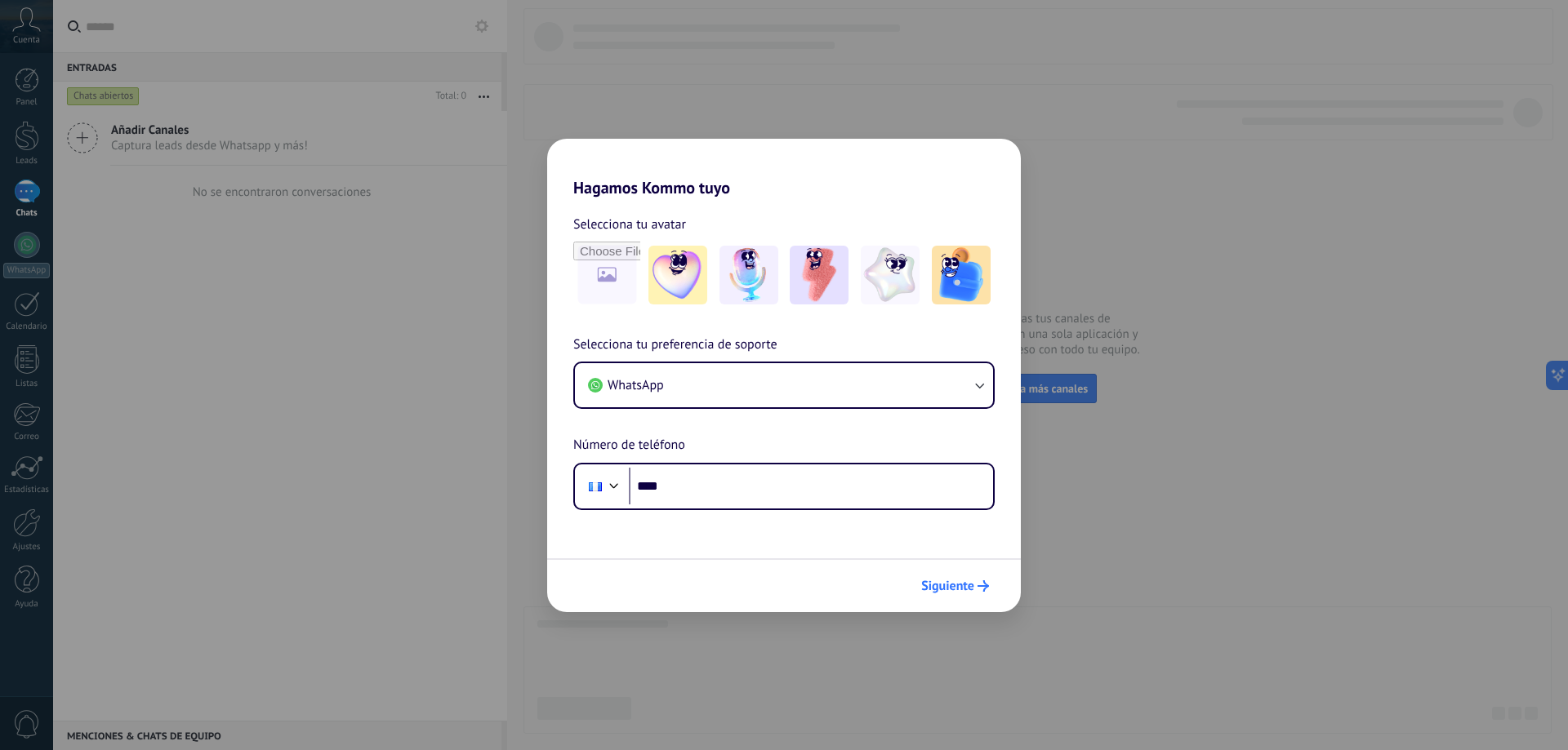
click at [956, 585] on span "Siguiente" at bounding box center [948, 586] width 53 height 11
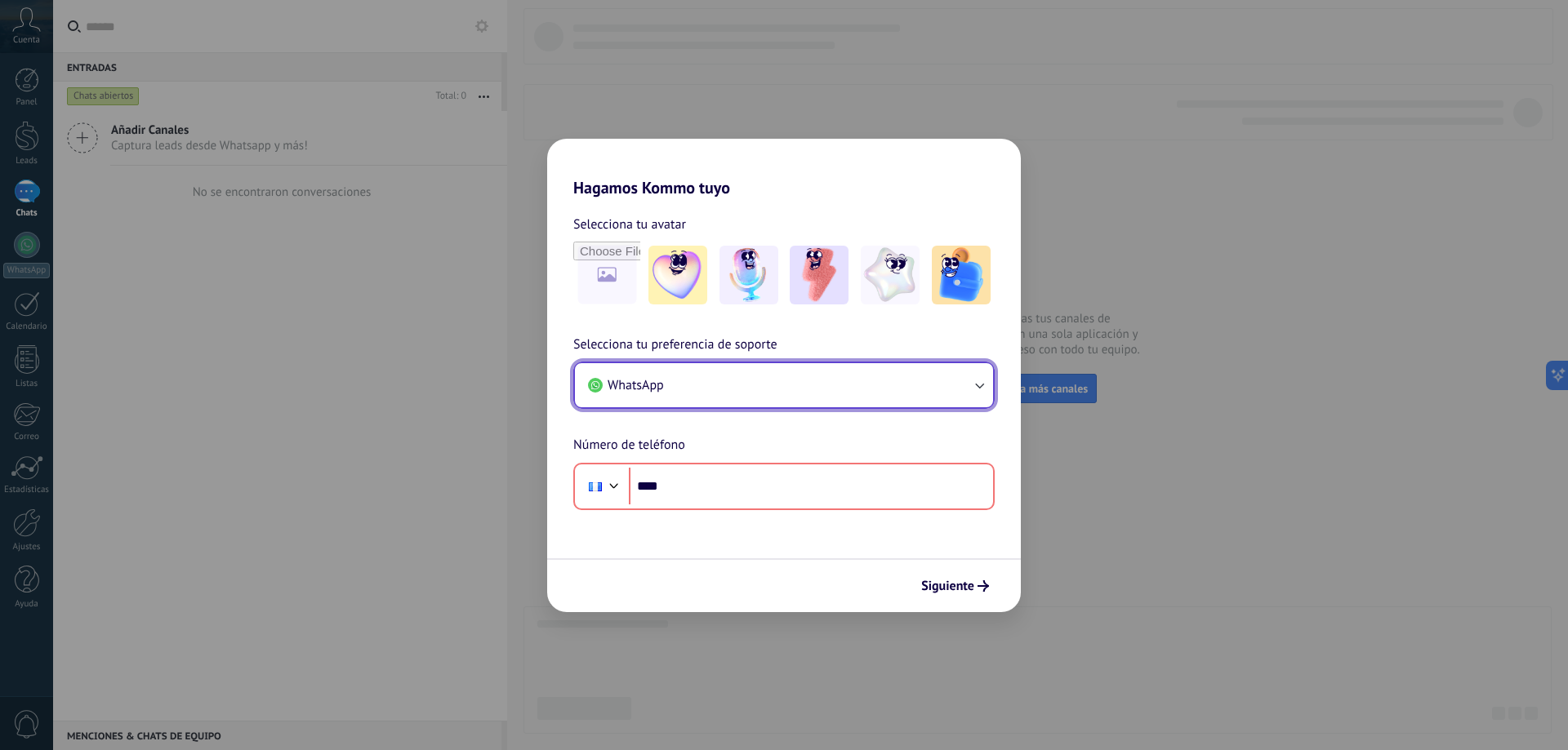
click at [979, 388] on icon "button" at bounding box center [979, 387] width 9 height 6
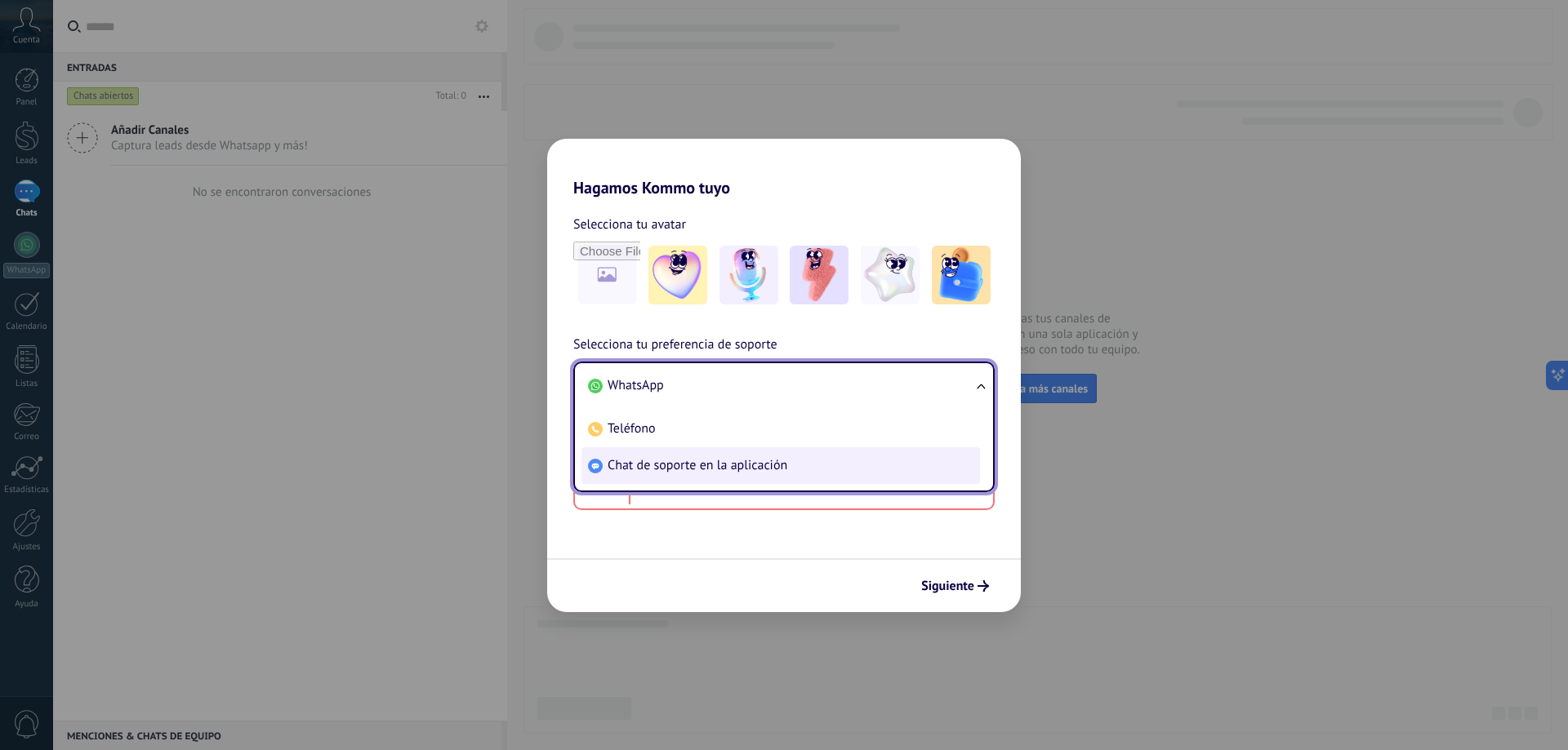
click at [812, 471] on li "Chat de soporte en la aplicación" at bounding box center [781, 465] width 399 height 37
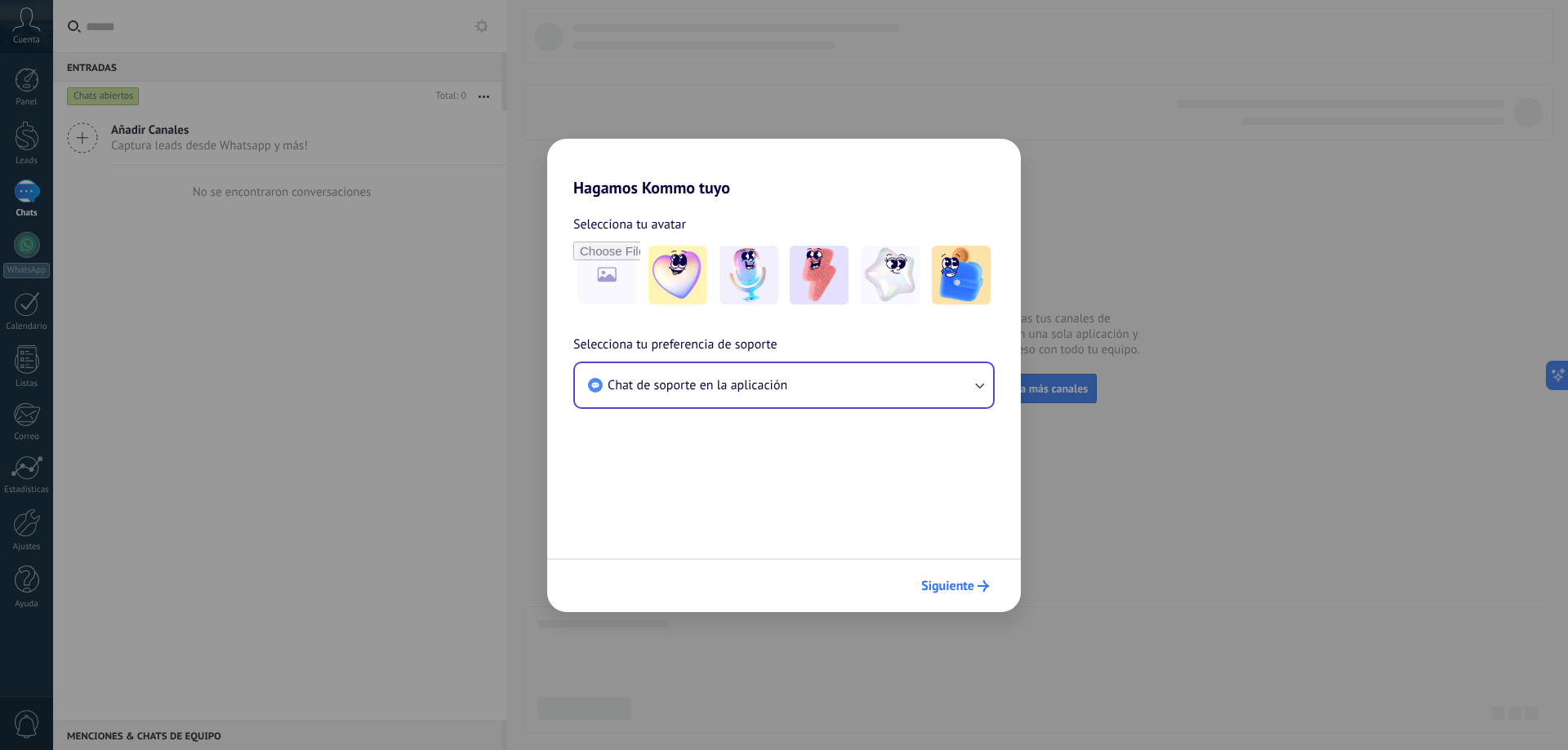
click at [956, 581] on span "Siguiente" at bounding box center [948, 586] width 53 height 11
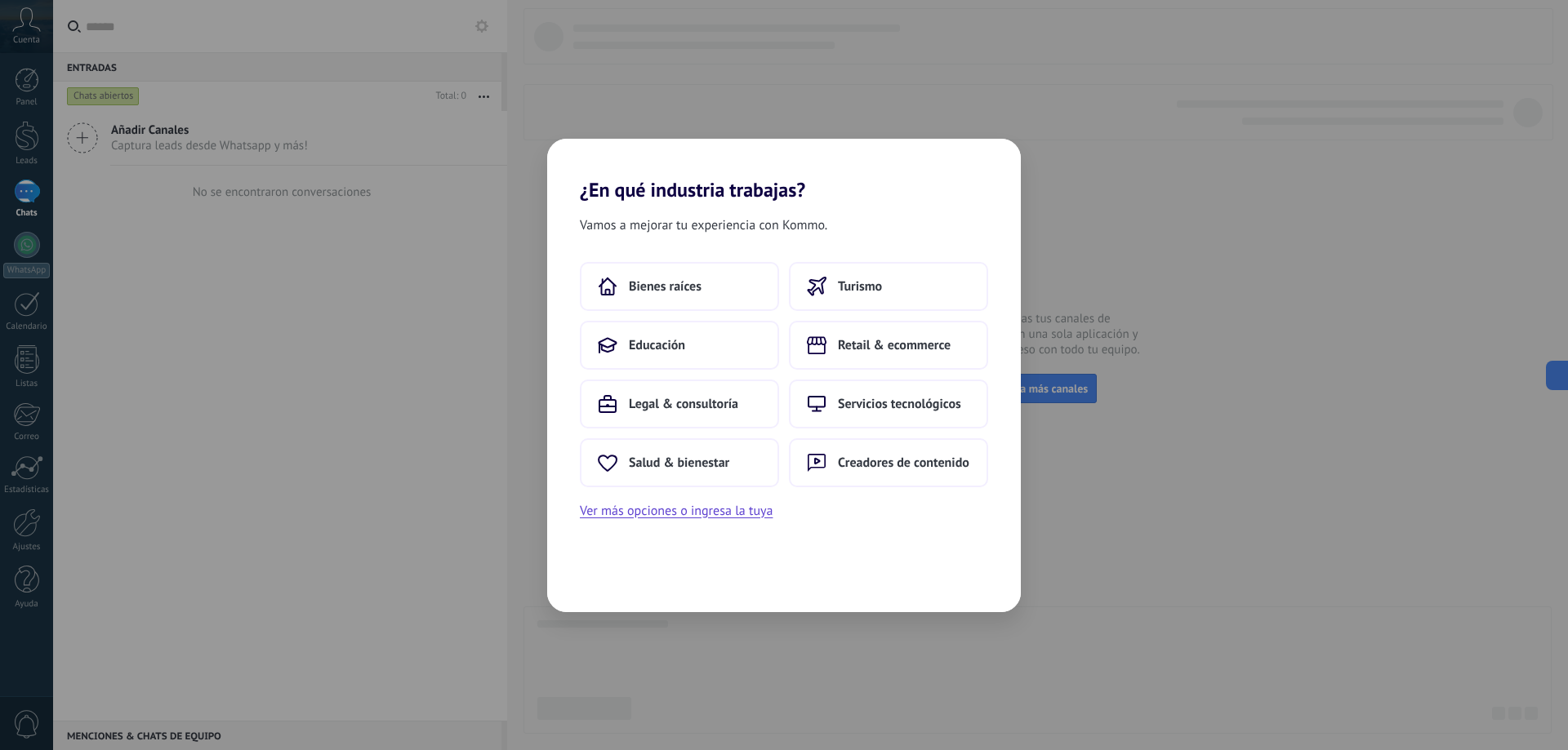
drag, startPoint x: 956, startPoint y: 578, endPoint x: 921, endPoint y: 574, distance: 35.2
click at [921, 574] on div "Vamos a mejorar tu experiencia con Kommo. Bienes raíces Turismo Educación Retai…" at bounding box center [784, 407] width 474 height 410
click at [878, 350] on span "Retail & ecommerce" at bounding box center [895, 345] width 113 height 16
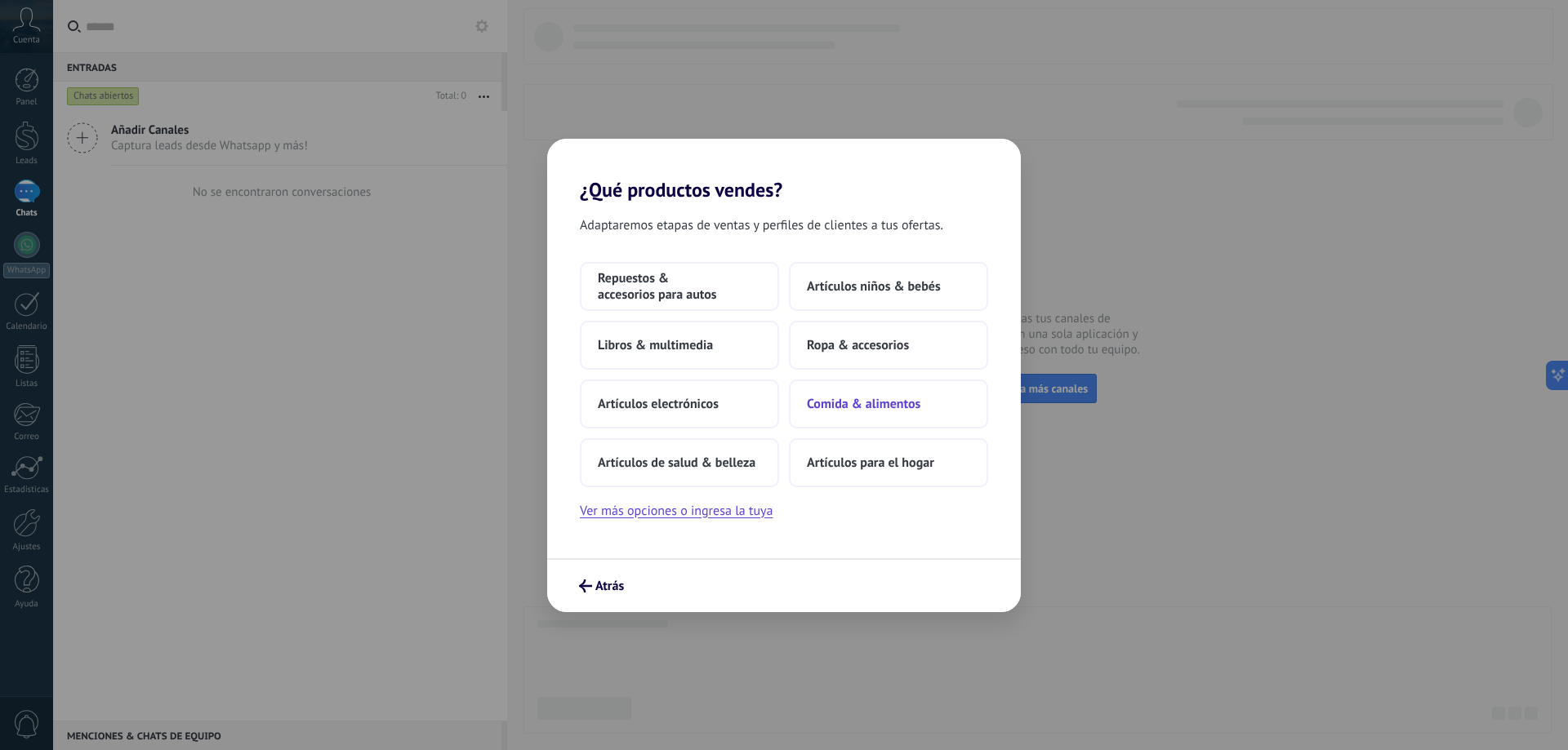
click at [823, 404] on span "Comida & alimentos" at bounding box center [863, 404] width 114 height 16
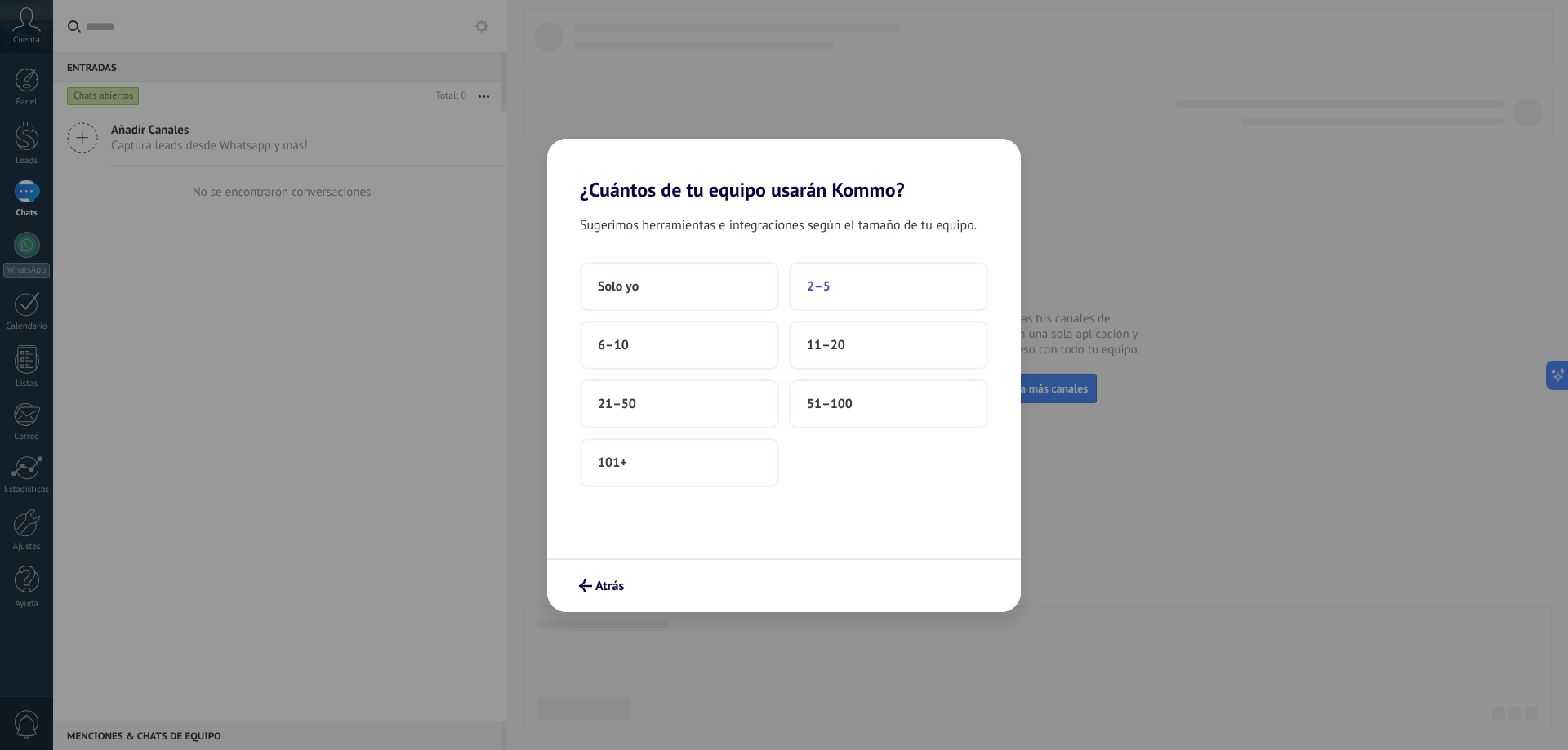
click at [830, 298] on button "2–5" at bounding box center [888, 286] width 199 height 49
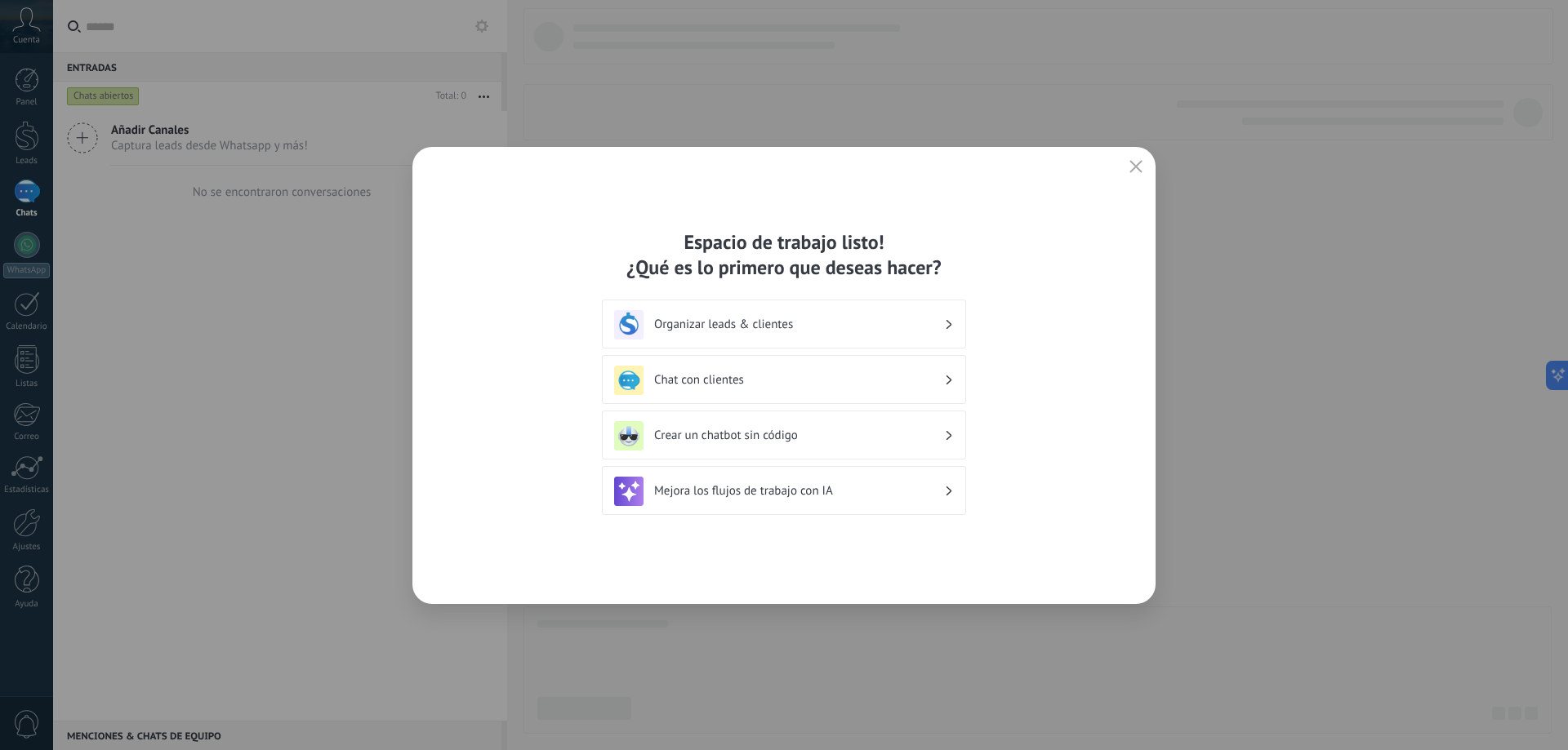
click at [808, 440] on h3 "Crear un chatbot sin código" at bounding box center [799, 435] width 290 height 15
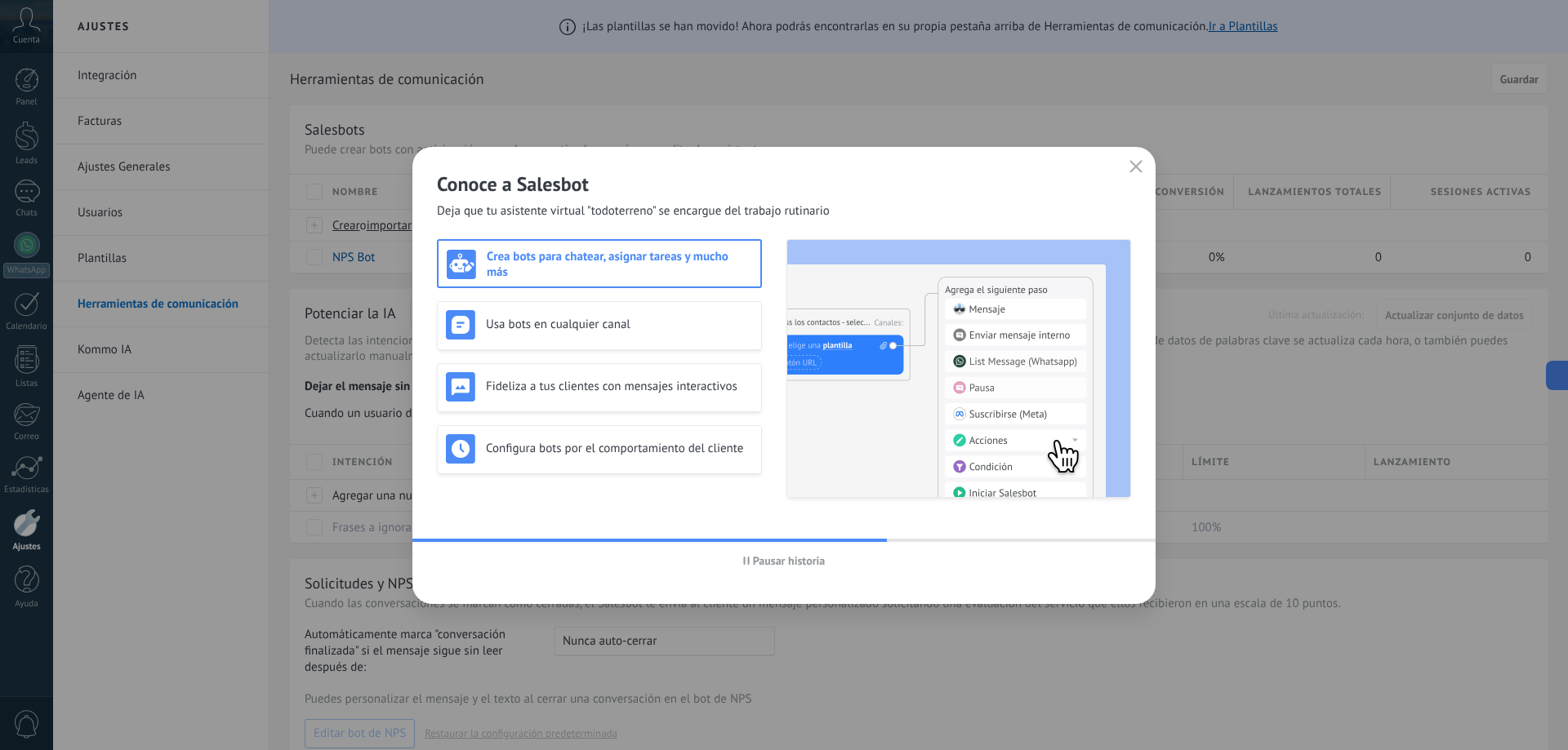
click at [635, 268] on h3 "Crea bots para chatear, asignar tareas y mucho más" at bounding box center [619, 264] width 265 height 31
click at [589, 340] on div "Usa bots en cualquier canal" at bounding box center [600, 325] width 325 height 49
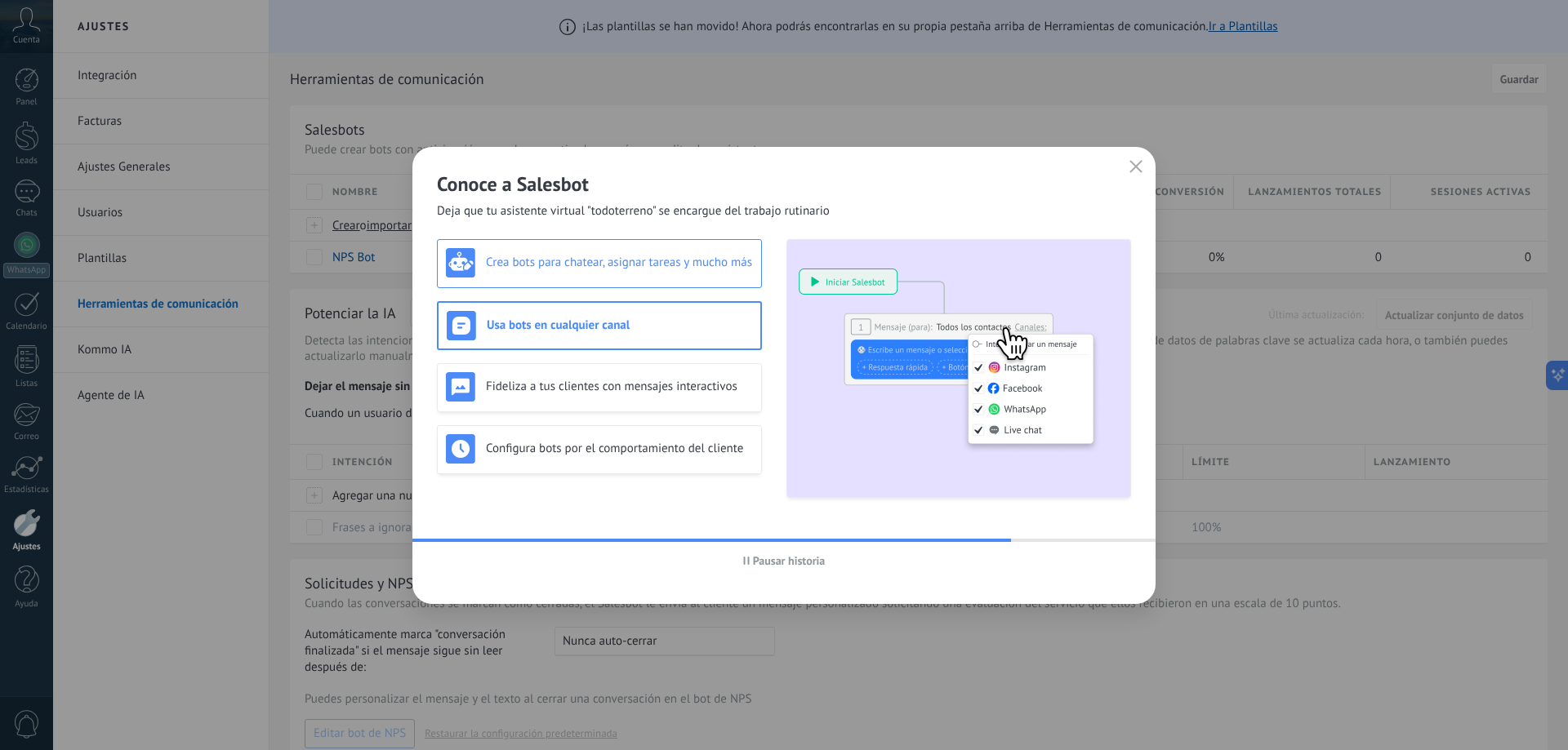
click at [631, 263] on h3 "Crea bots para chatear, asignar tareas y mucho más" at bounding box center [619, 263] width 267 height 15
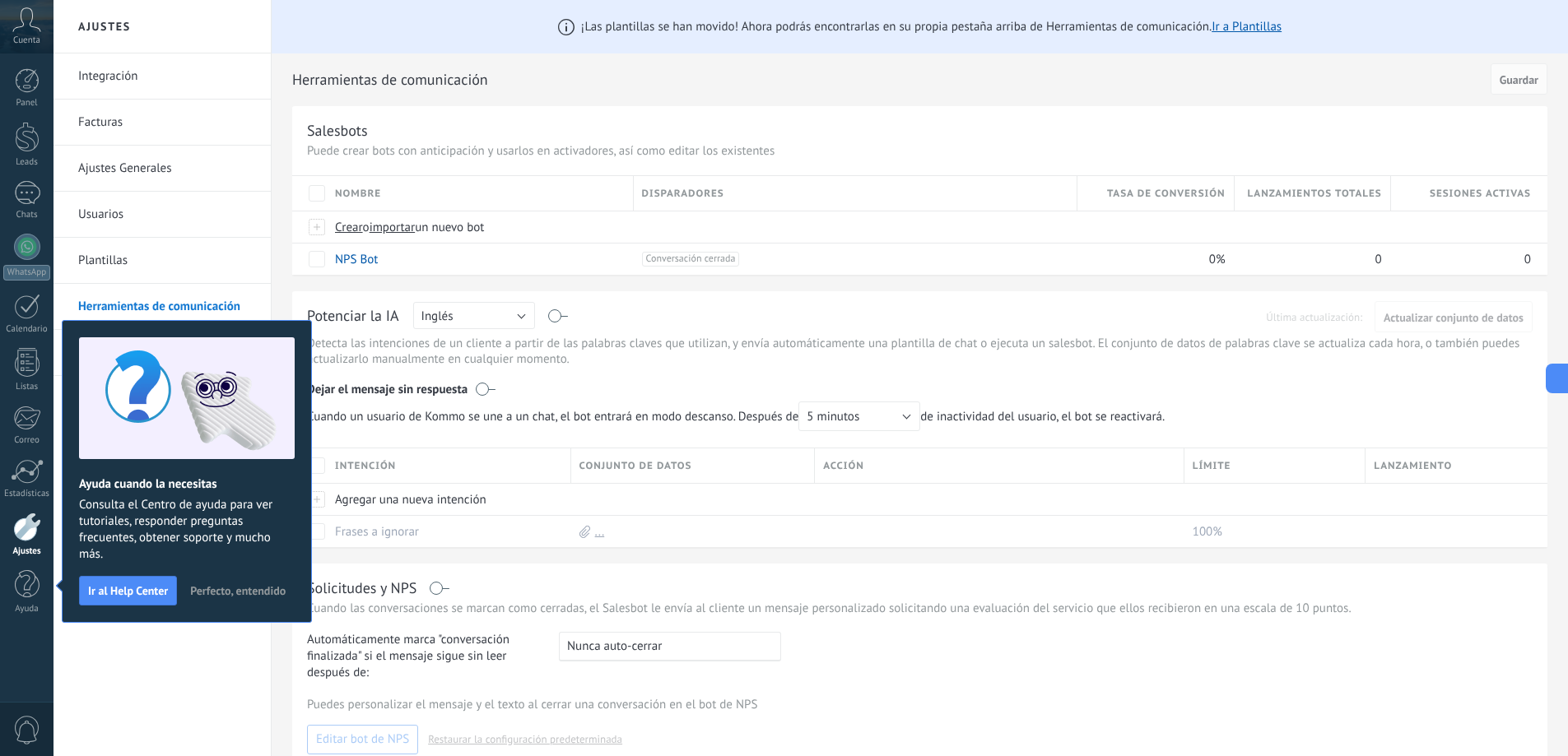
click at [191, 640] on div "Integración Facturas Ajustes Generales Usuarios Plantillas Herramientas de comu…" at bounding box center [162, 404] width 217 height 703
click at [228, 589] on span "Perfecto, entendido" at bounding box center [238, 590] width 96 height 11
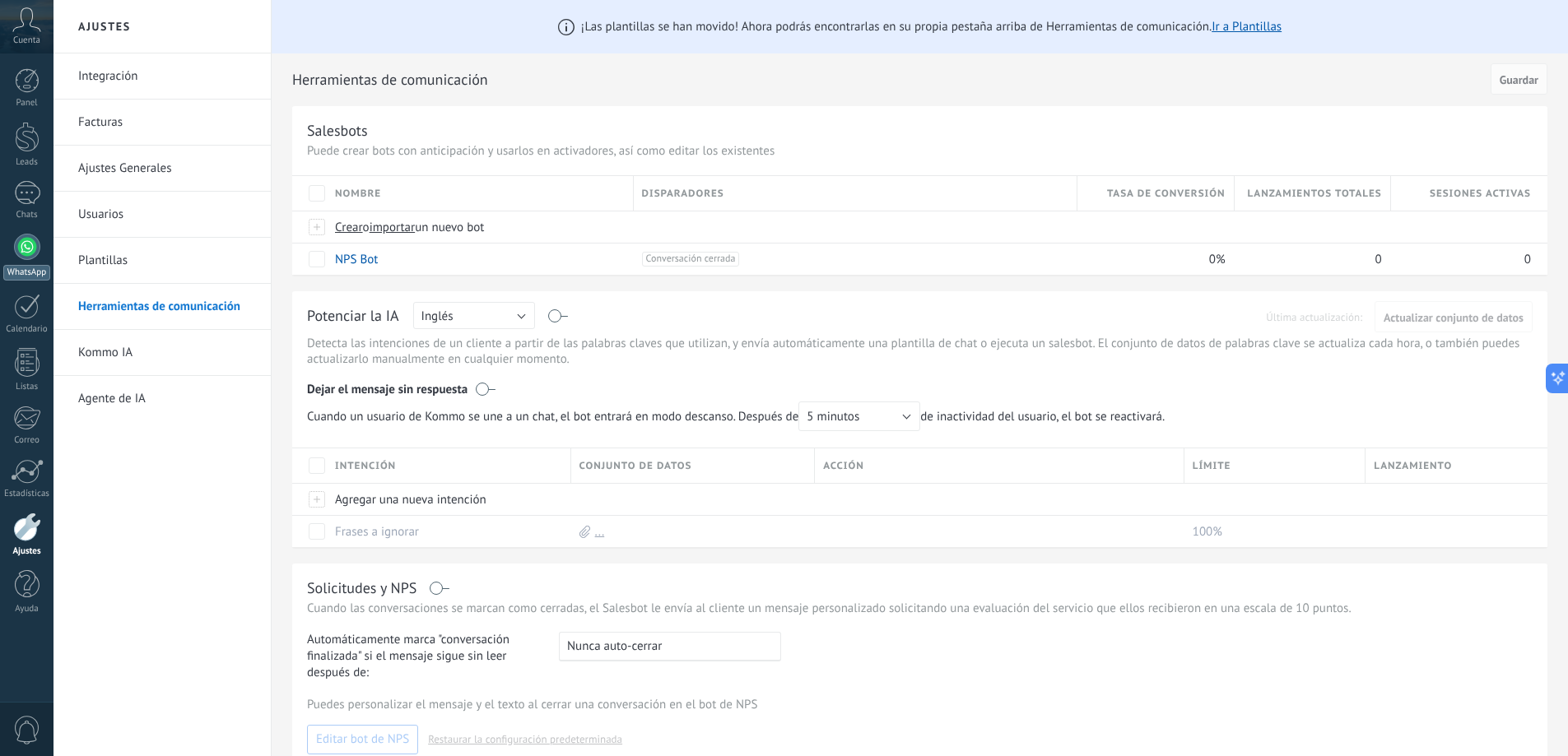
click at [36, 252] on div at bounding box center [27, 247] width 27 height 27
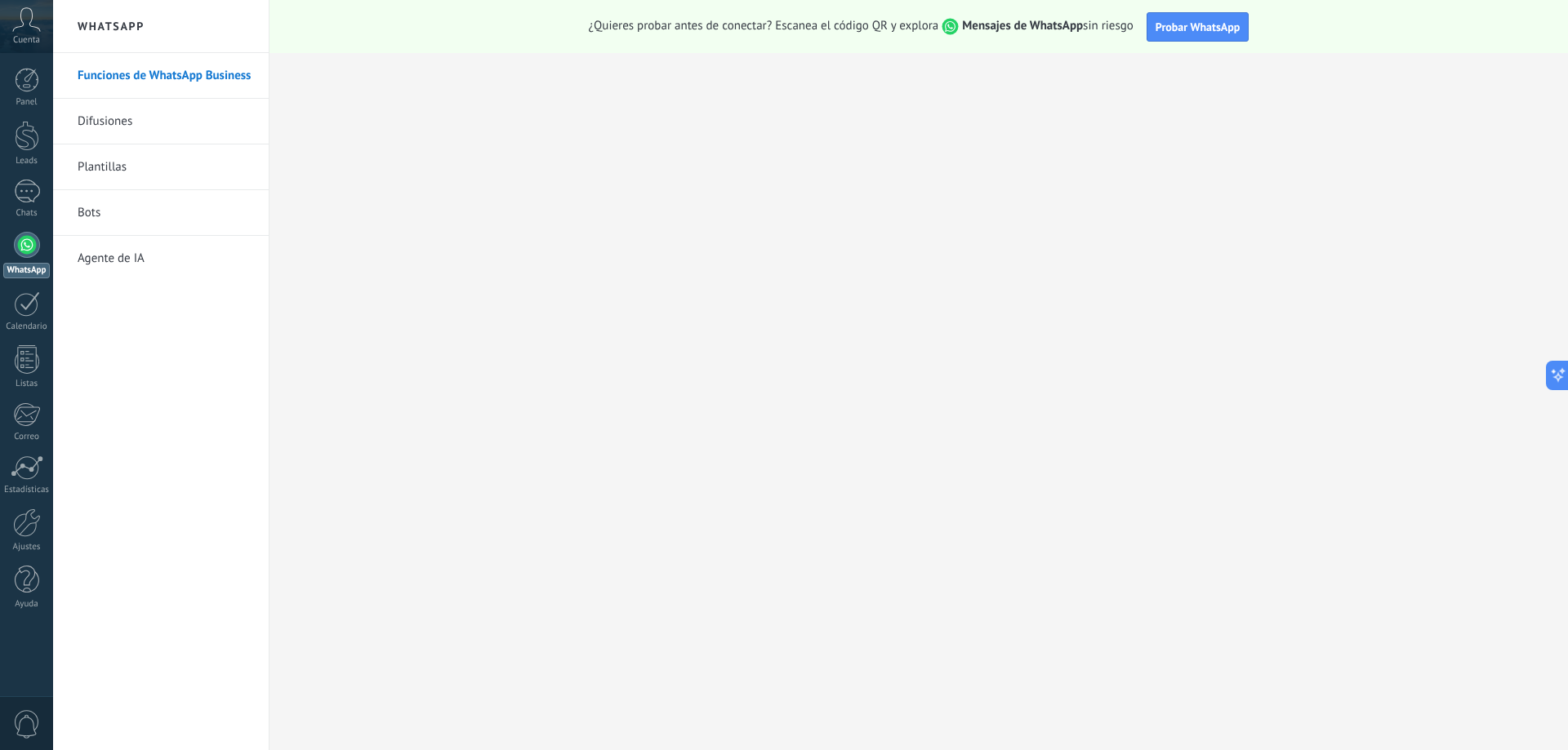
click at [112, 166] on link "Plantillas" at bounding box center [165, 167] width 175 height 45
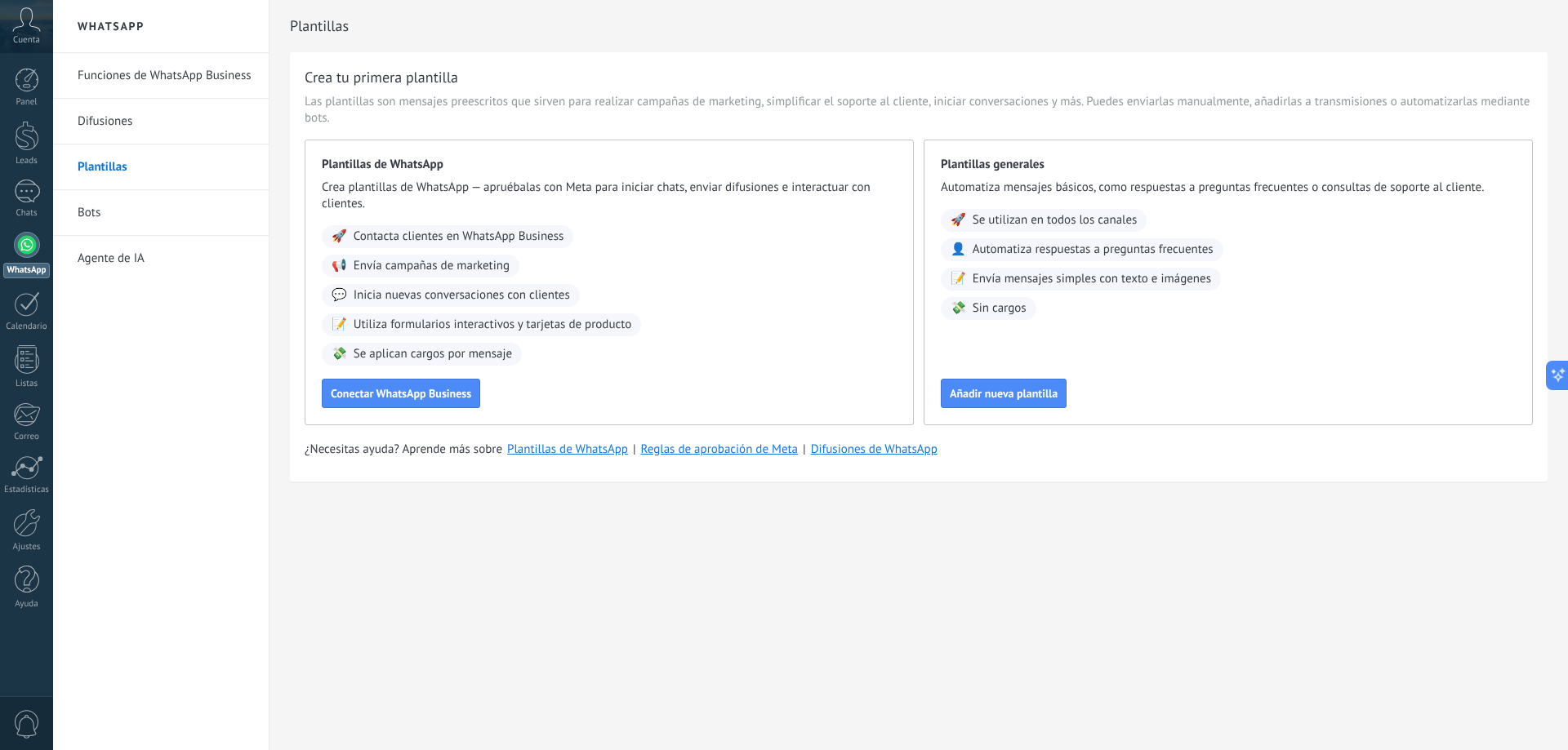
click at [108, 210] on link "Bots" at bounding box center [165, 212] width 175 height 45
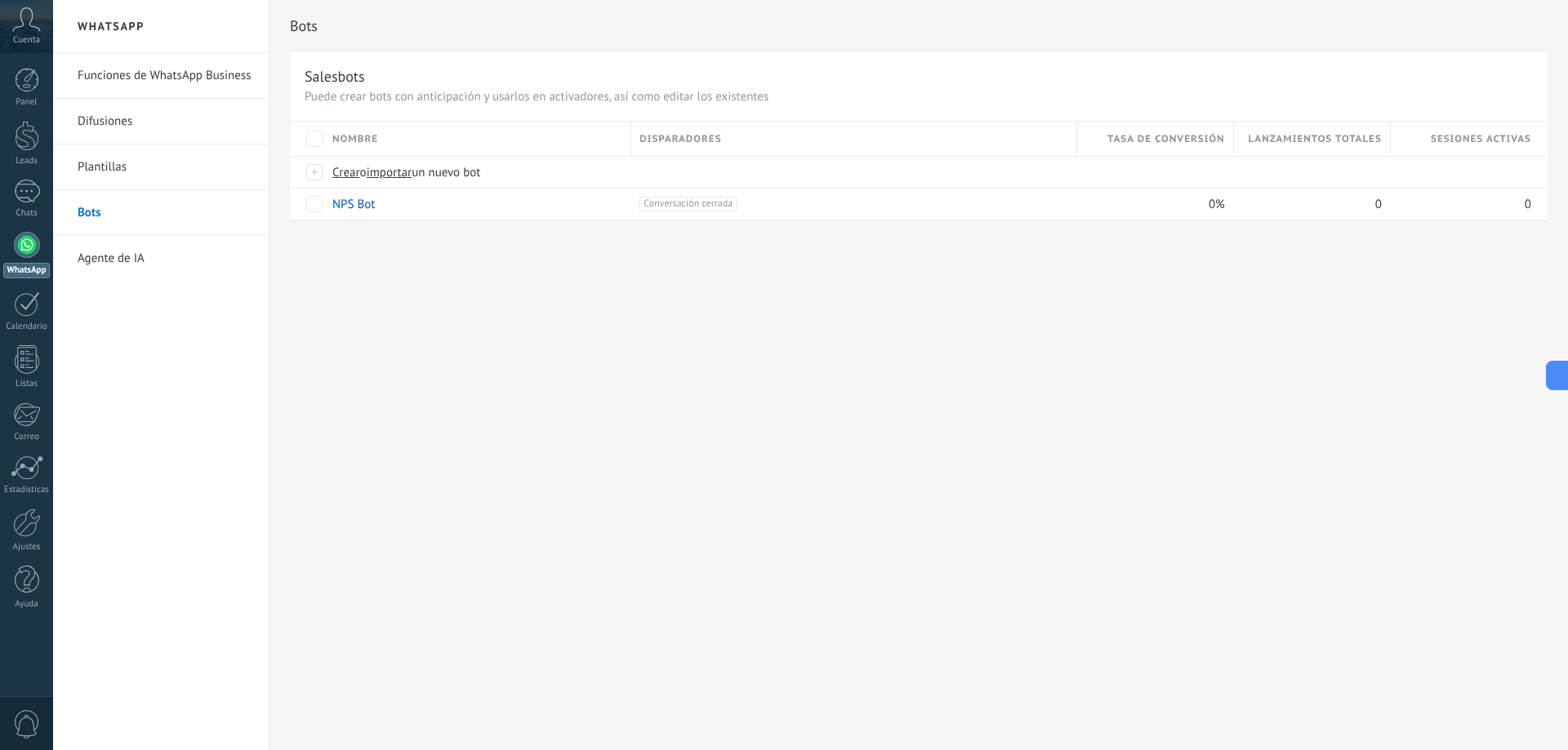
click at [153, 126] on link "Difusiones" at bounding box center [165, 121] width 175 height 45
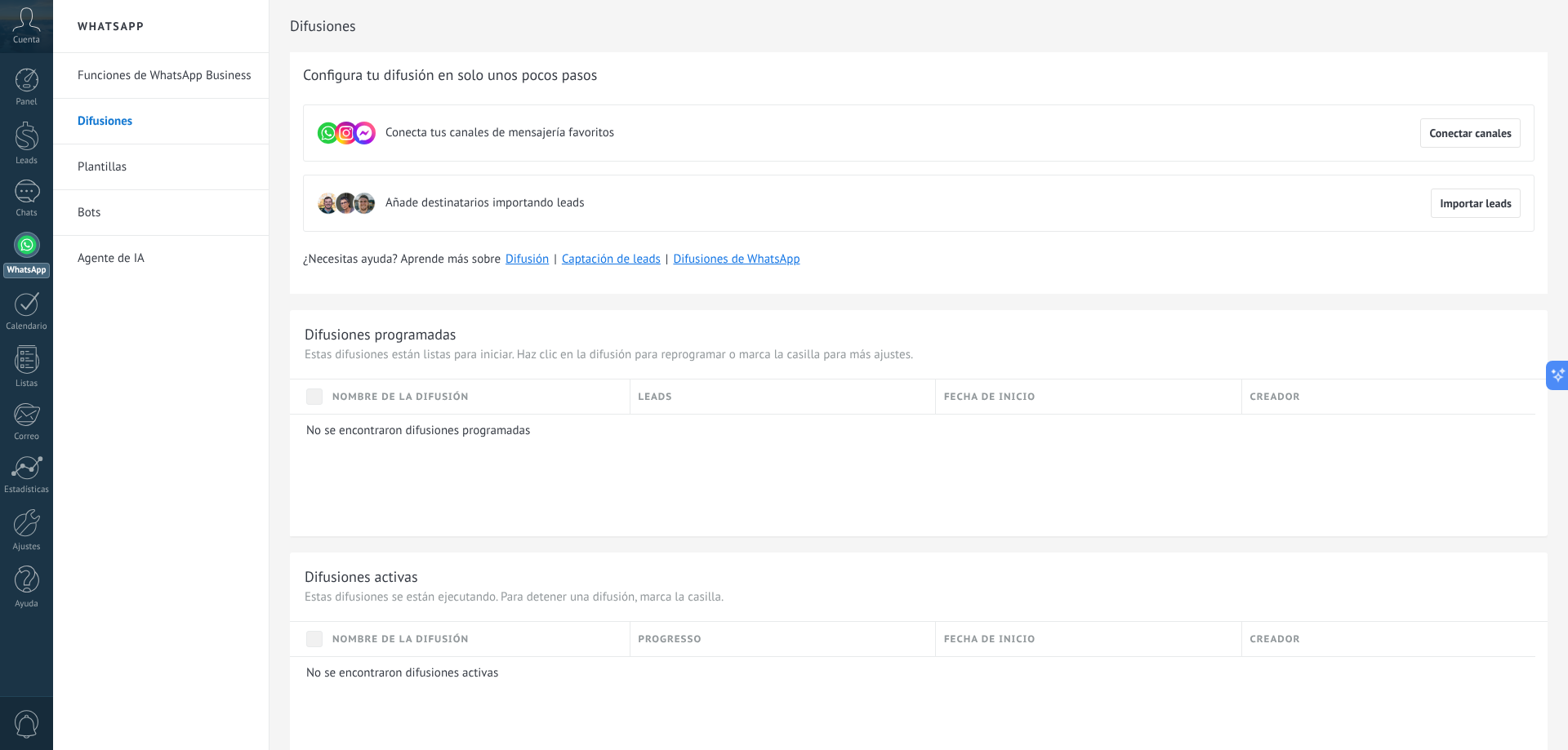
click at [124, 73] on link "Funciones de WhatsApp Business" at bounding box center [165, 75] width 175 height 45
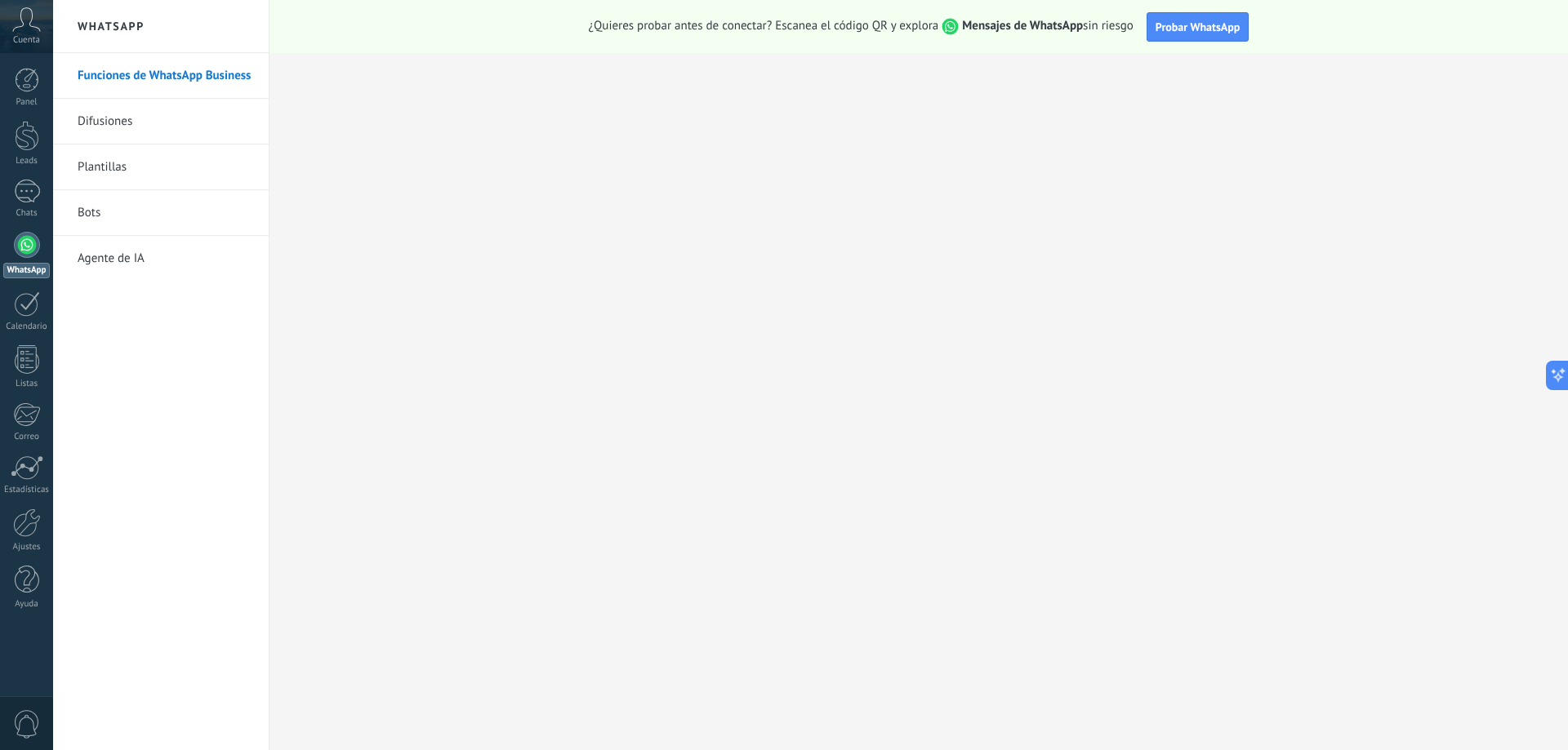
click at [124, 108] on link "Difusiones" at bounding box center [165, 121] width 175 height 45
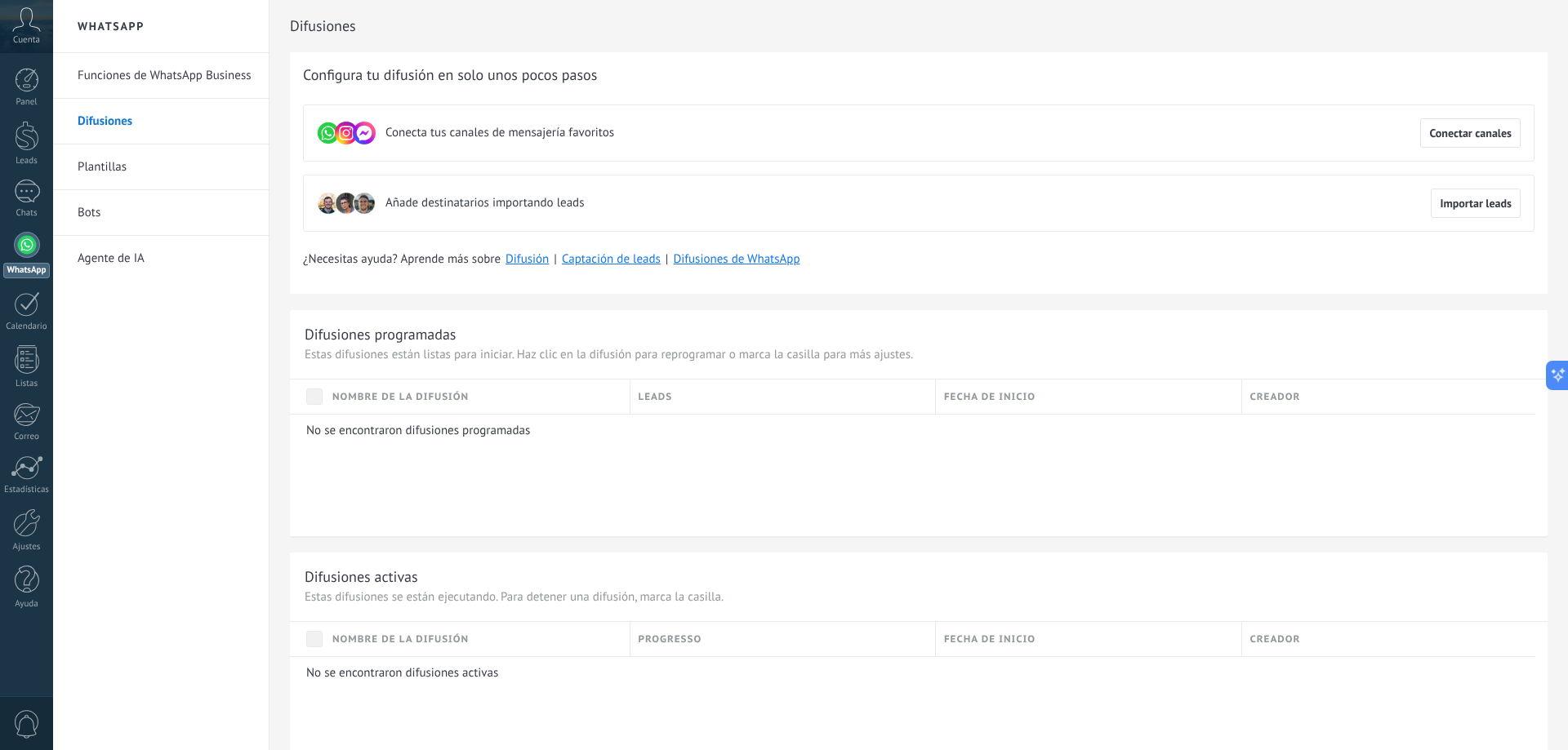
click at [104, 164] on link "Plantillas" at bounding box center [165, 167] width 175 height 45
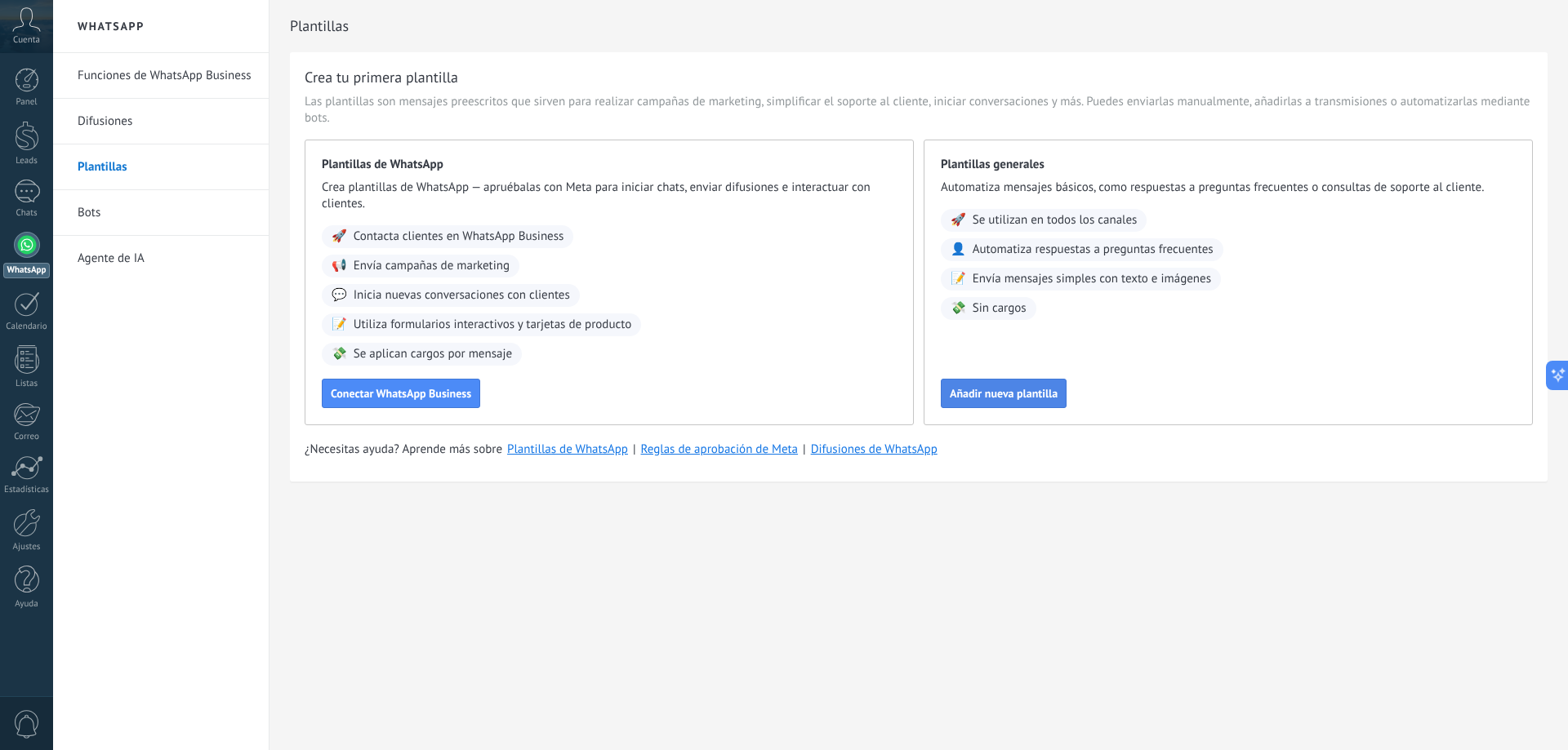
click at [981, 398] on span "Añadir nueva plantilla" at bounding box center [1003, 393] width 108 height 11
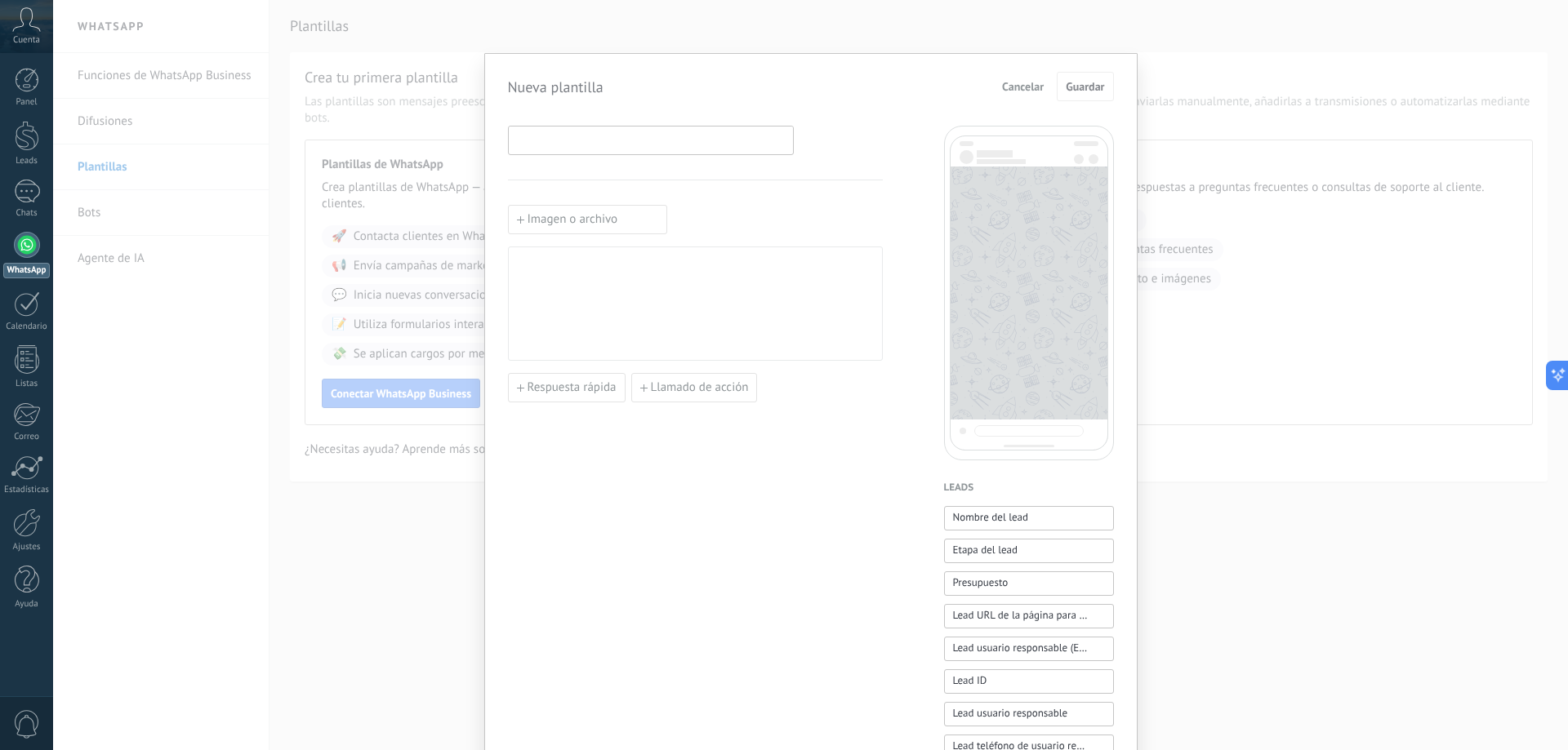
click at [576, 145] on input at bounding box center [651, 139] width 284 height 27
type input "******"
click at [631, 277] on div at bounding box center [695, 304] width 358 height 100
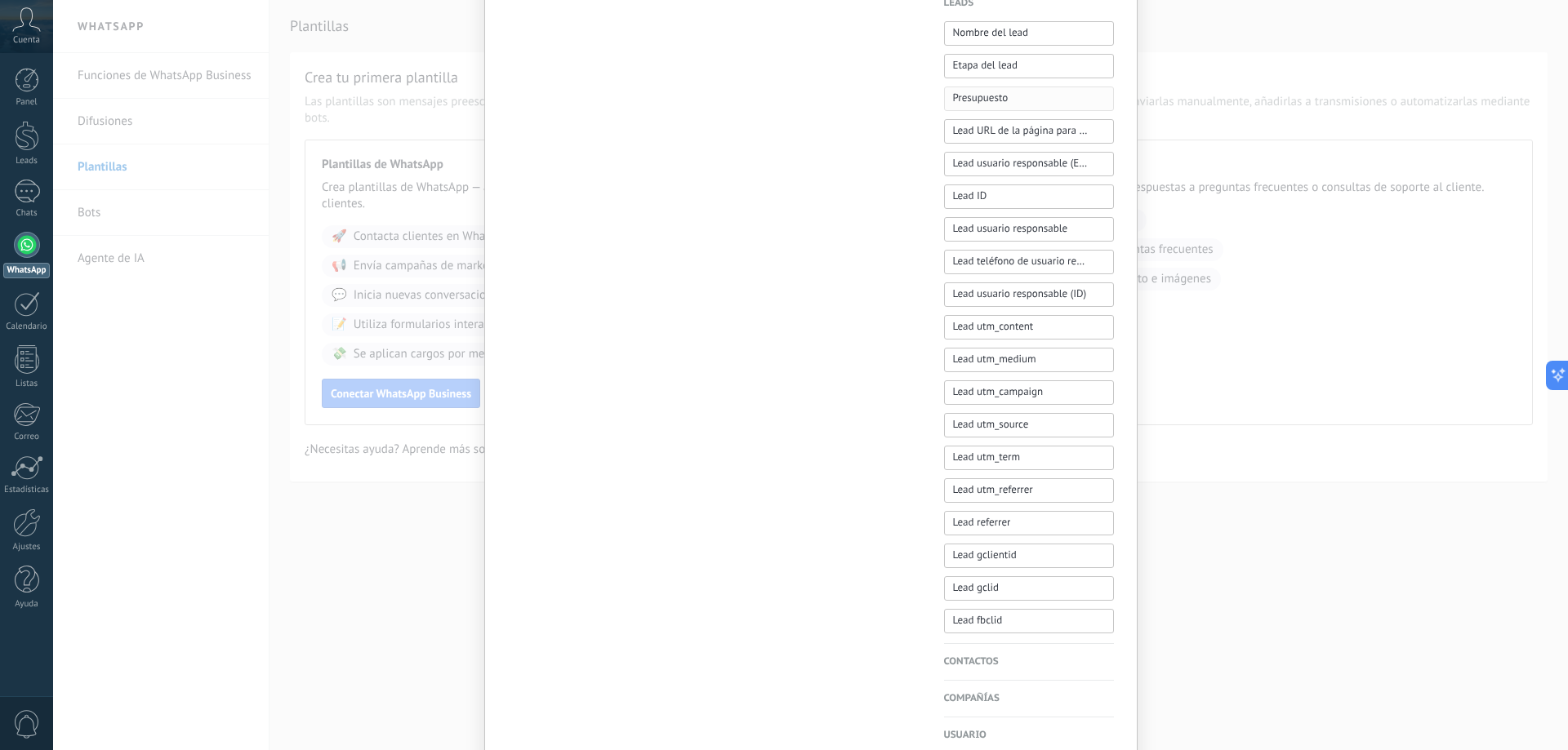
scroll to position [490, 0]
click at [990, 650] on h4 "Contactos" at bounding box center [1029, 657] width 170 height 16
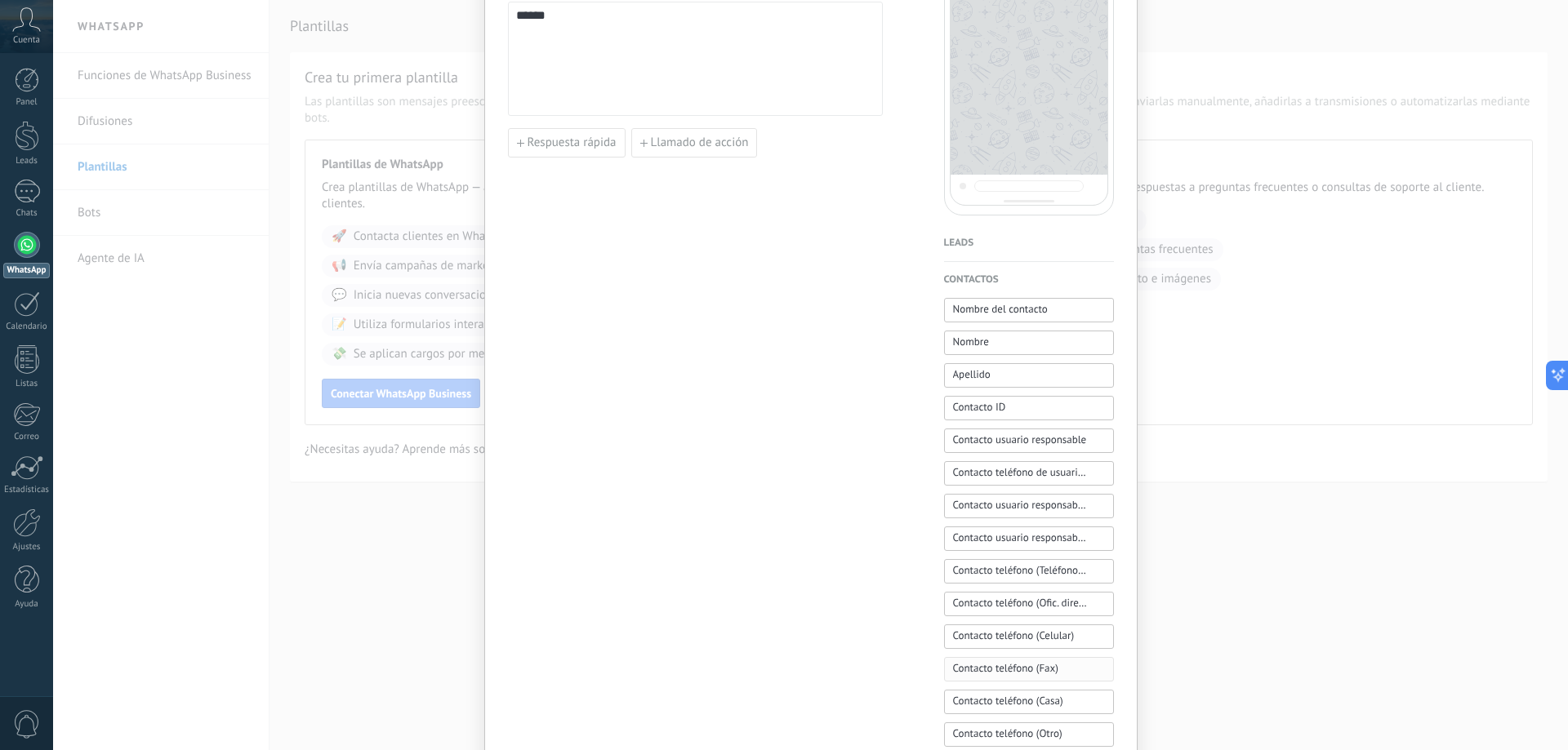
scroll to position [163, 0]
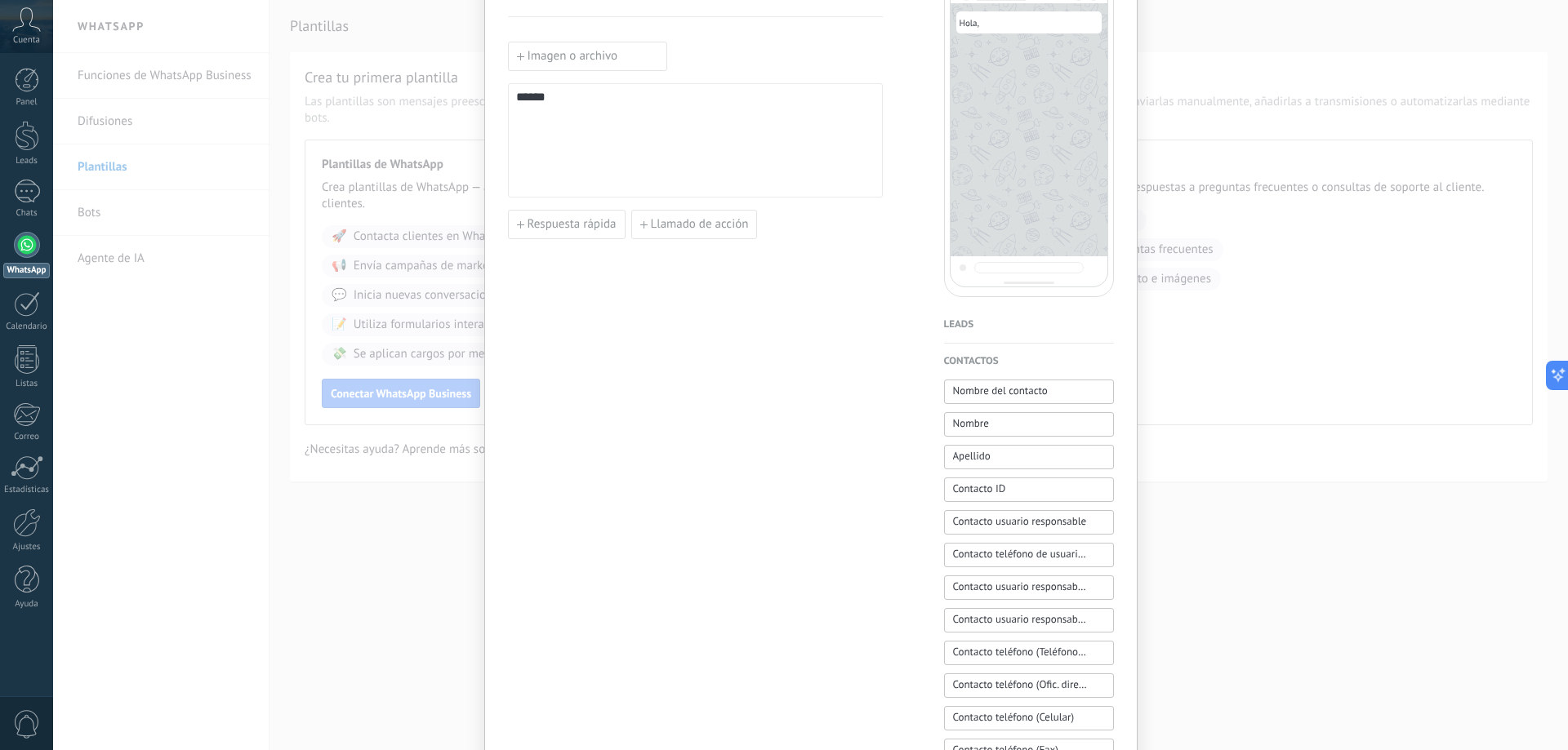
drag, startPoint x: 997, startPoint y: 391, endPoint x: 559, endPoint y: 104, distance: 523.7
click at [559, 104] on div "****** Imagen o archivo ***** Respuesta rápida Llamado de acción Hola, Leads No…" at bounding box center [811, 530] width 606 height 1136
drag, startPoint x: 985, startPoint y: 393, endPoint x: 583, endPoint y: 108, distance: 492.8
click at [584, 108] on div "****** Imagen o archivo ***** Respuesta rápida Llamado de acción Hola, Leads No…" at bounding box center [811, 530] width 606 height 1136
click at [1022, 394] on span "Nombre del contacto" at bounding box center [1000, 391] width 95 height 16
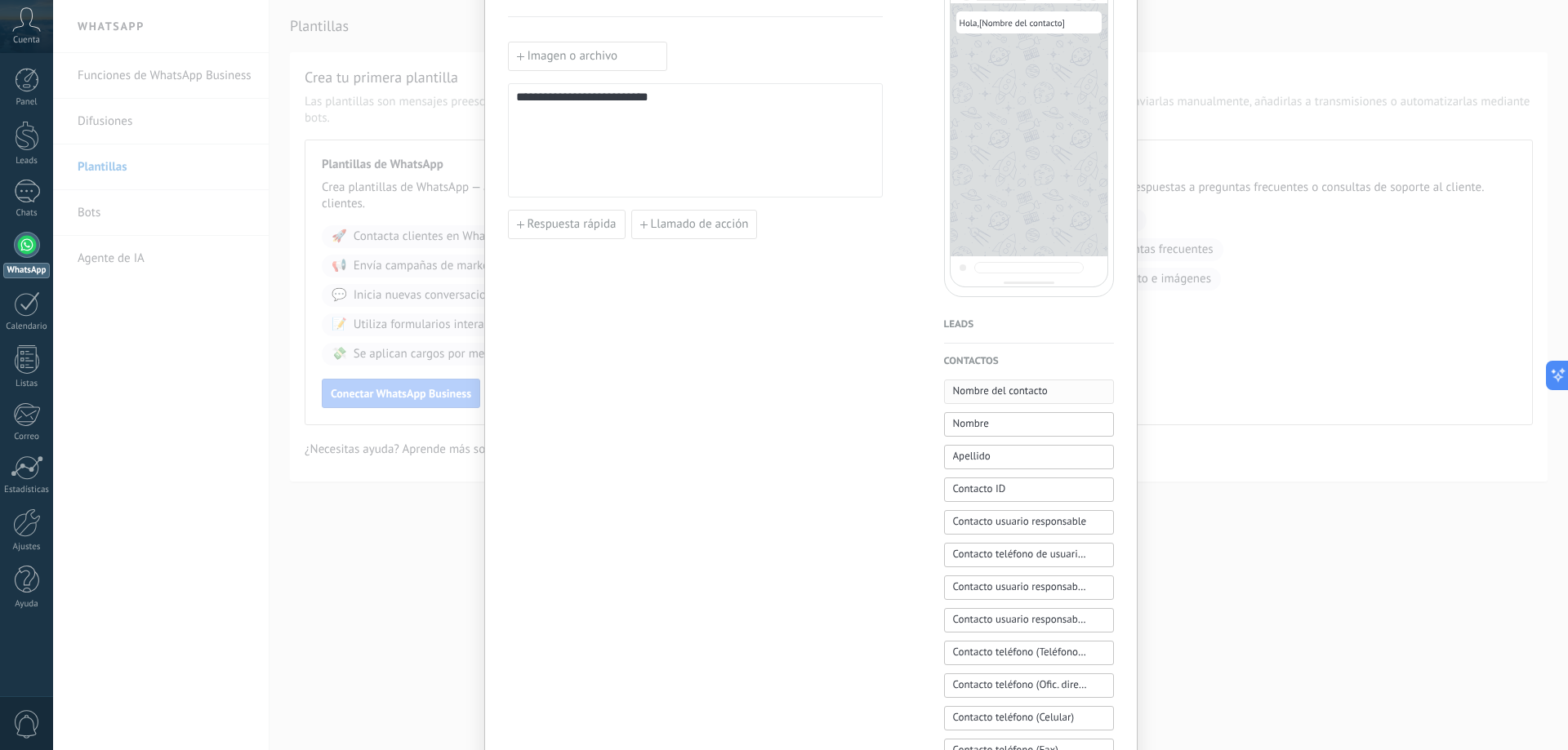
click at [1022, 394] on span "Nombre del contacto" at bounding box center [1000, 391] width 95 height 16
click at [785, 105] on div "**********" at bounding box center [695, 140] width 358 height 100
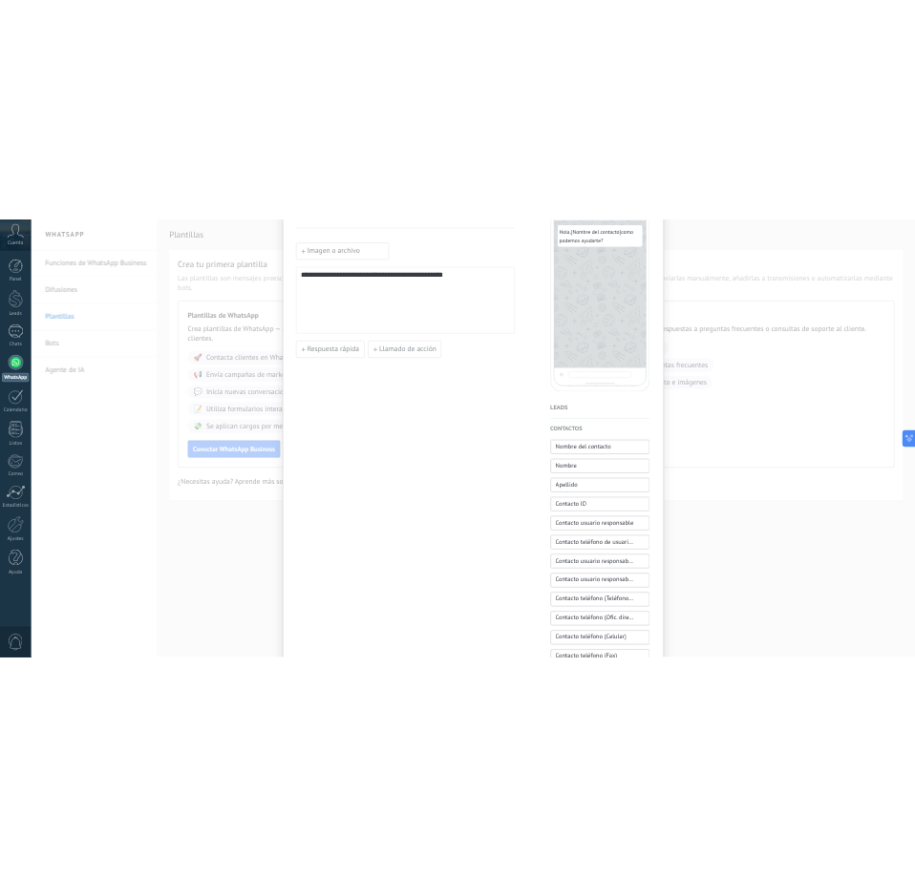
scroll to position [0, 0]
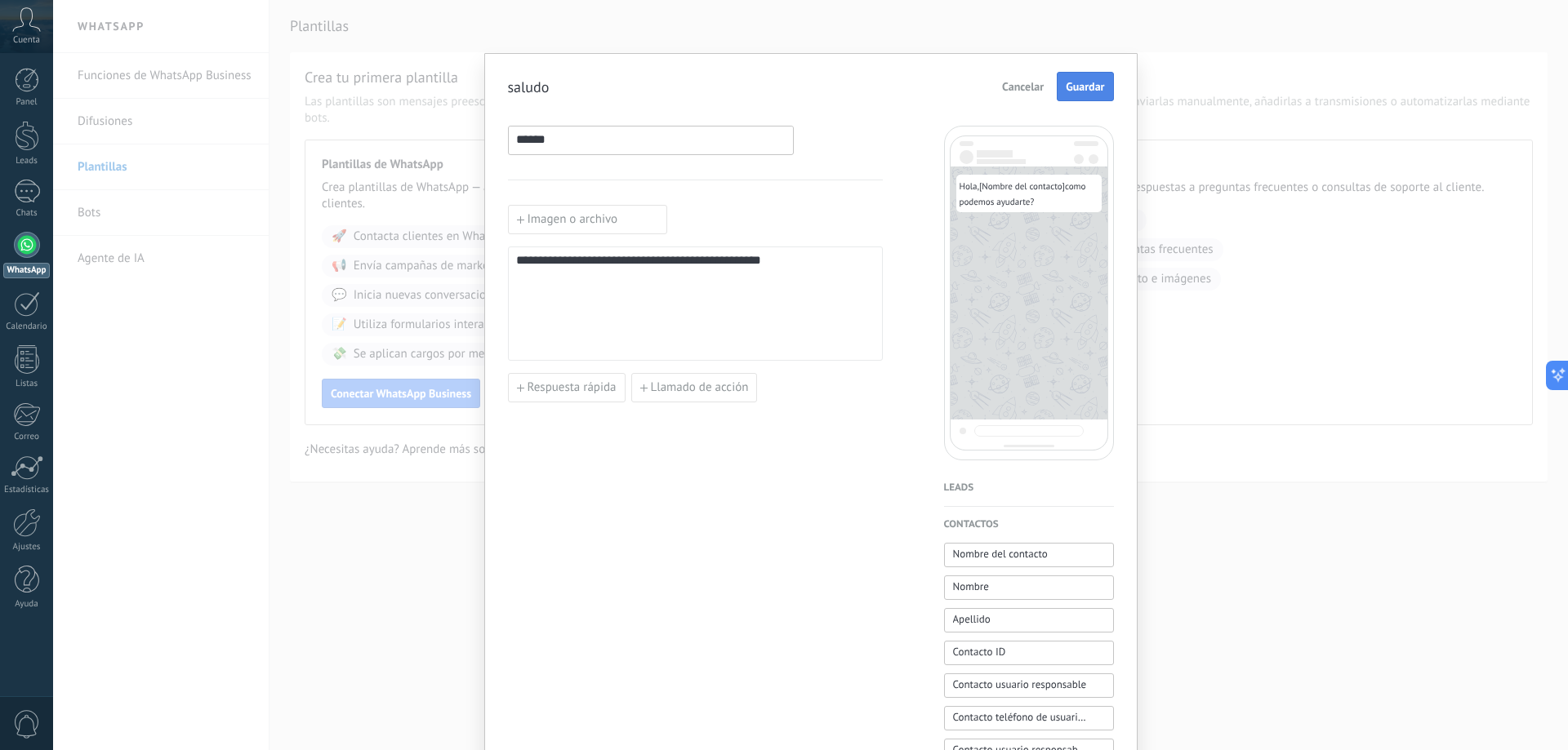
click at [1080, 91] on span "Guardar" at bounding box center [1085, 86] width 38 height 11
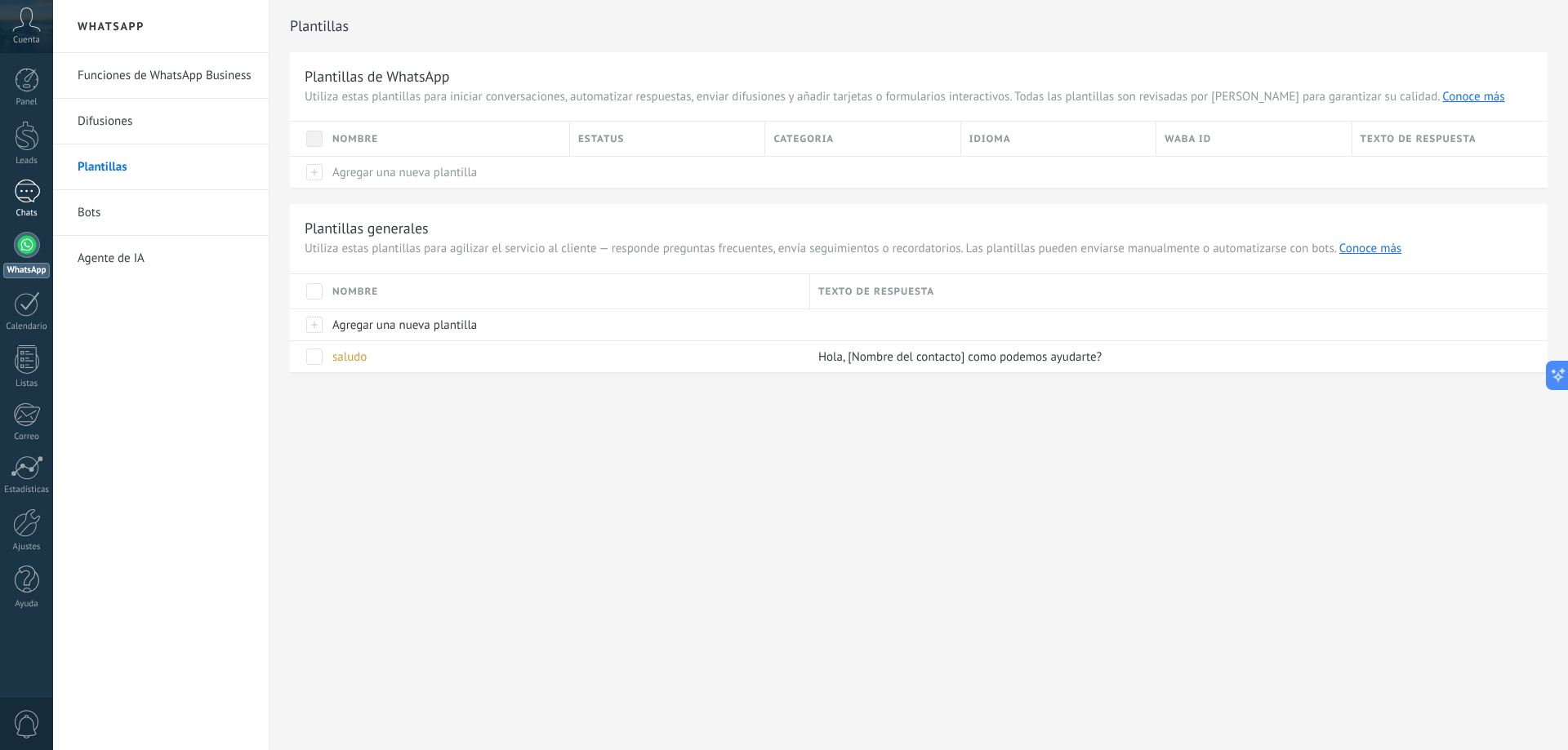
click at [16, 193] on div at bounding box center [27, 192] width 27 height 24
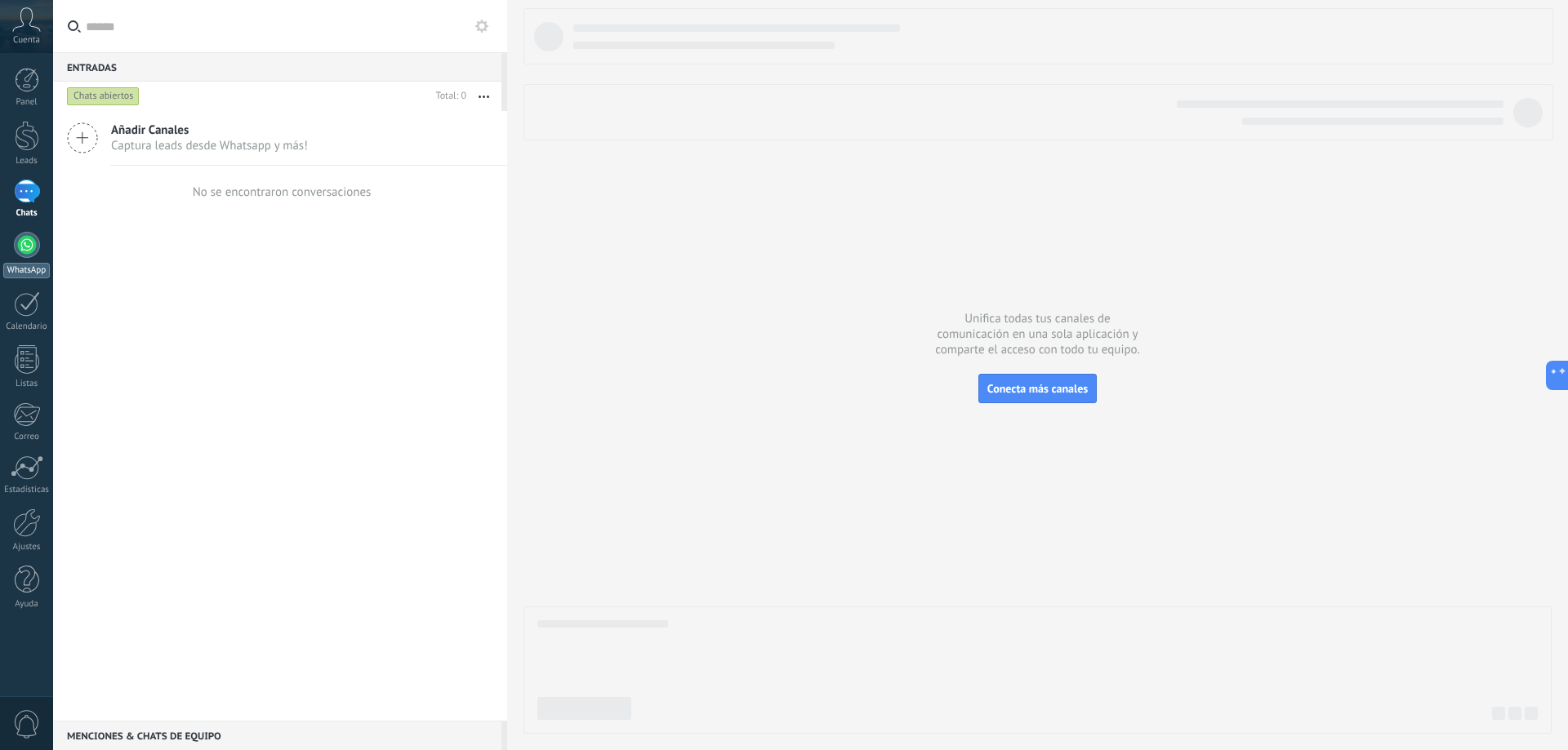
click at [28, 241] on div at bounding box center [27, 245] width 27 height 27
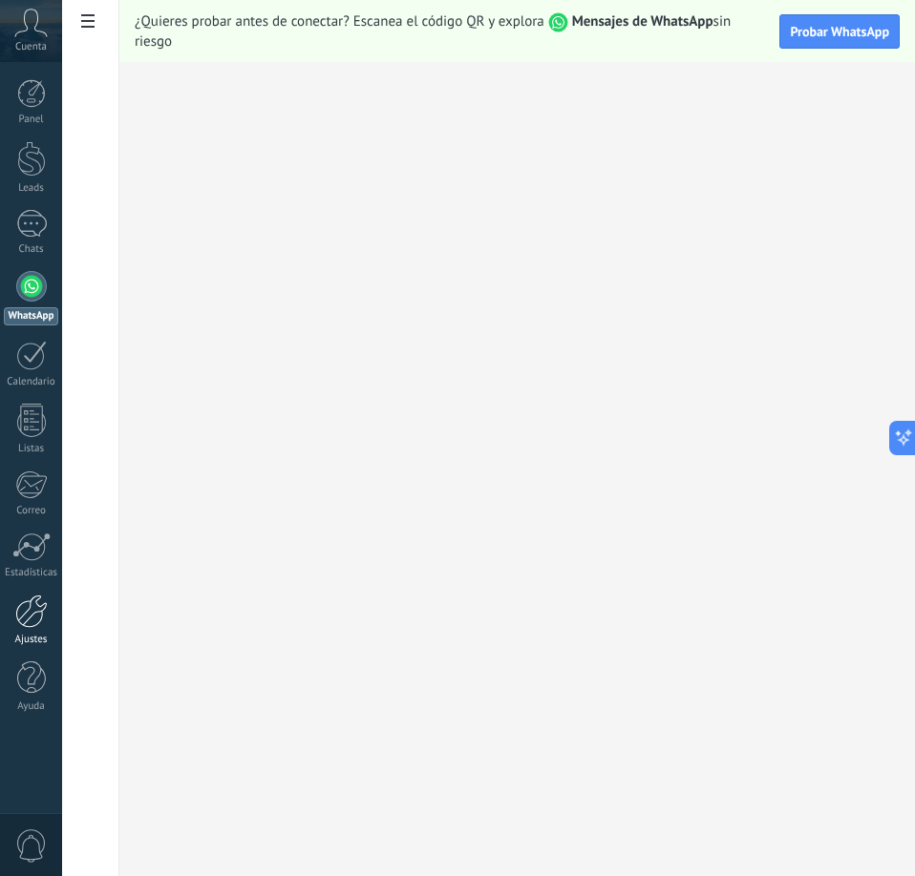
click at [41, 620] on div at bounding box center [31, 611] width 32 height 33
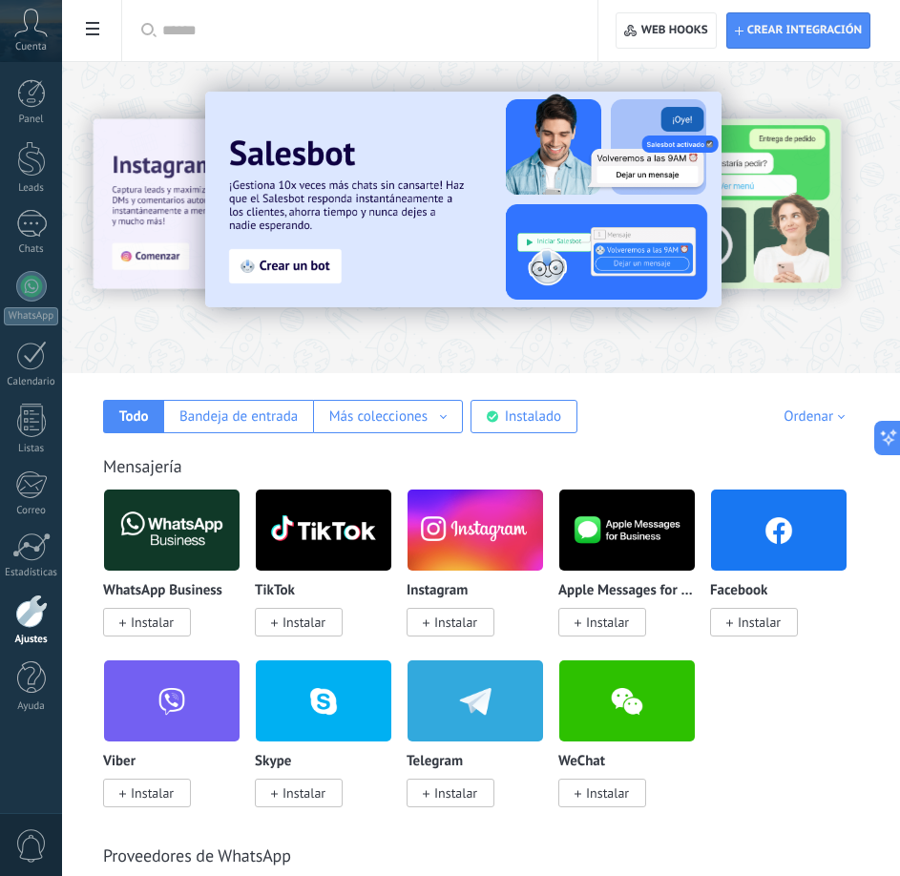
click at [107, 39] on span at bounding box center [92, 30] width 32 height 37
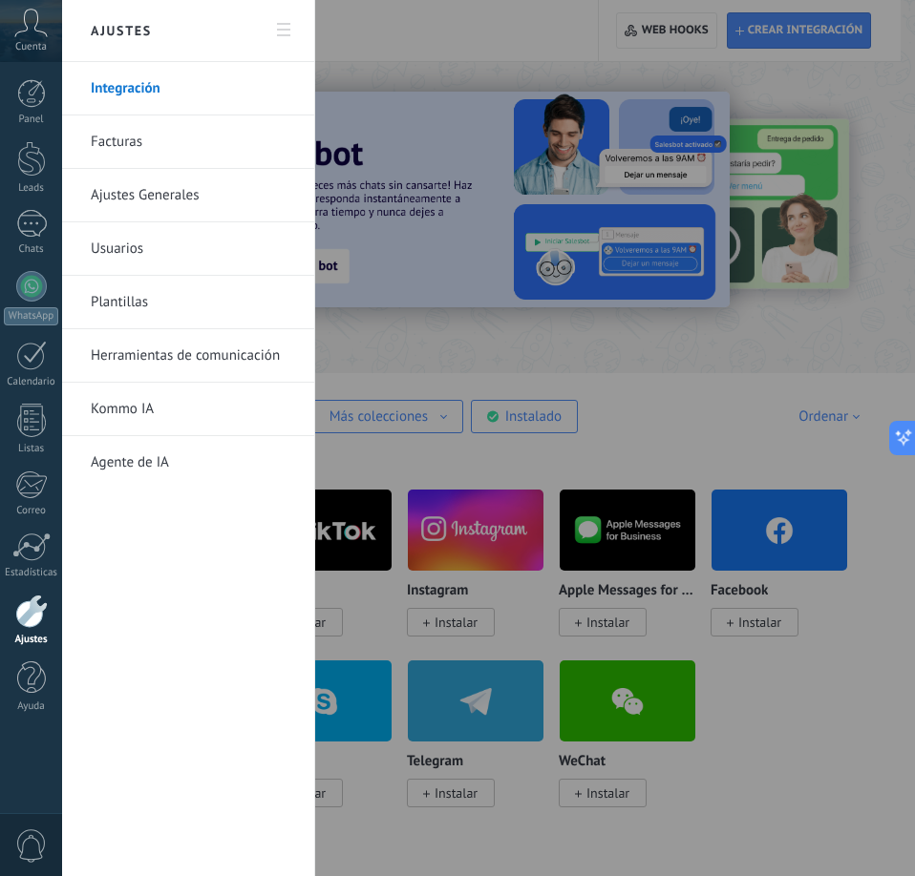
click at [198, 348] on link "Herramientas de comunicación" at bounding box center [193, 355] width 204 height 53
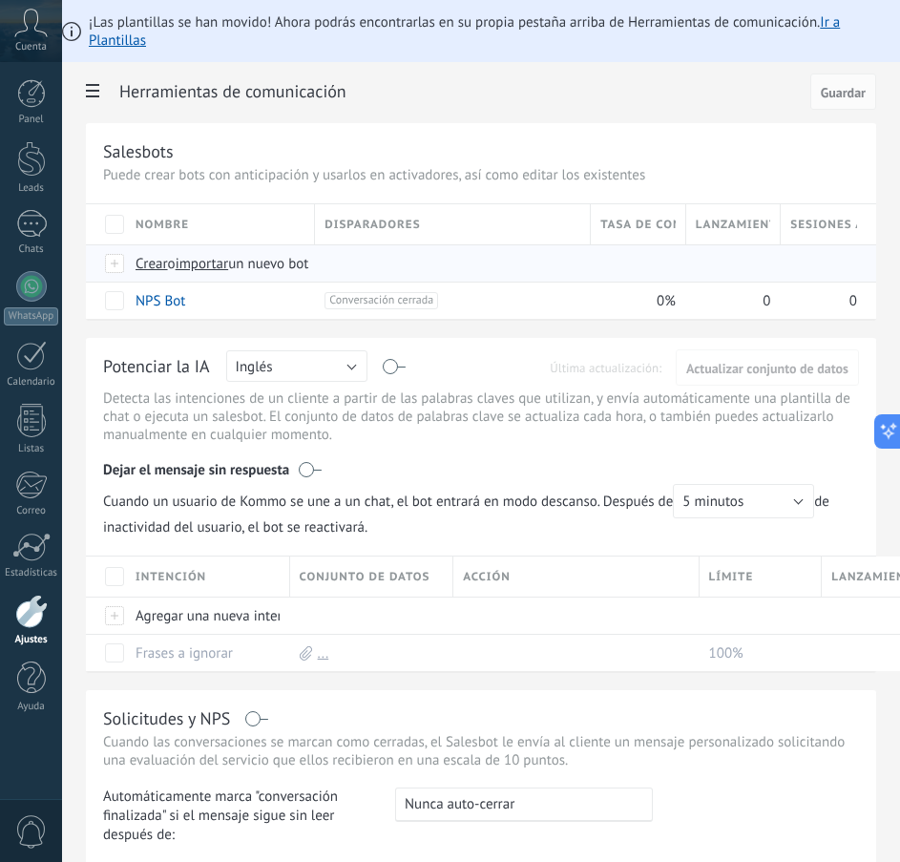
click at [140, 265] on span "Crear" at bounding box center [152, 264] width 32 height 18
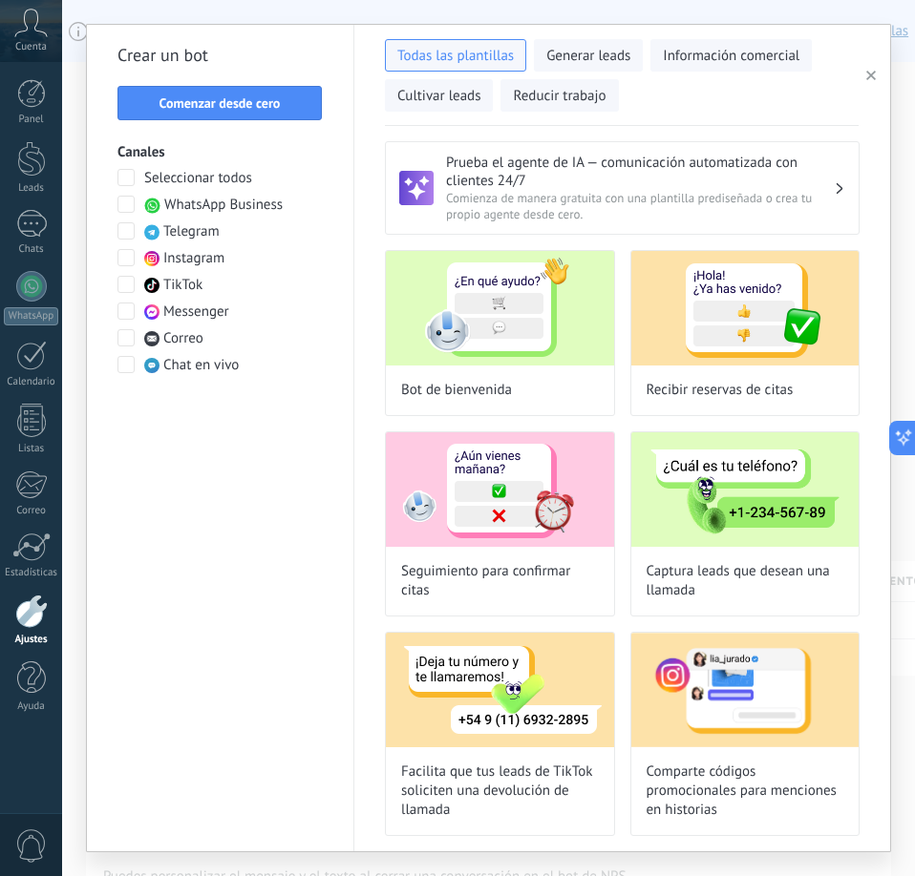
click at [867, 75] on icon "button" at bounding box center [871, 76] width 10 height 10
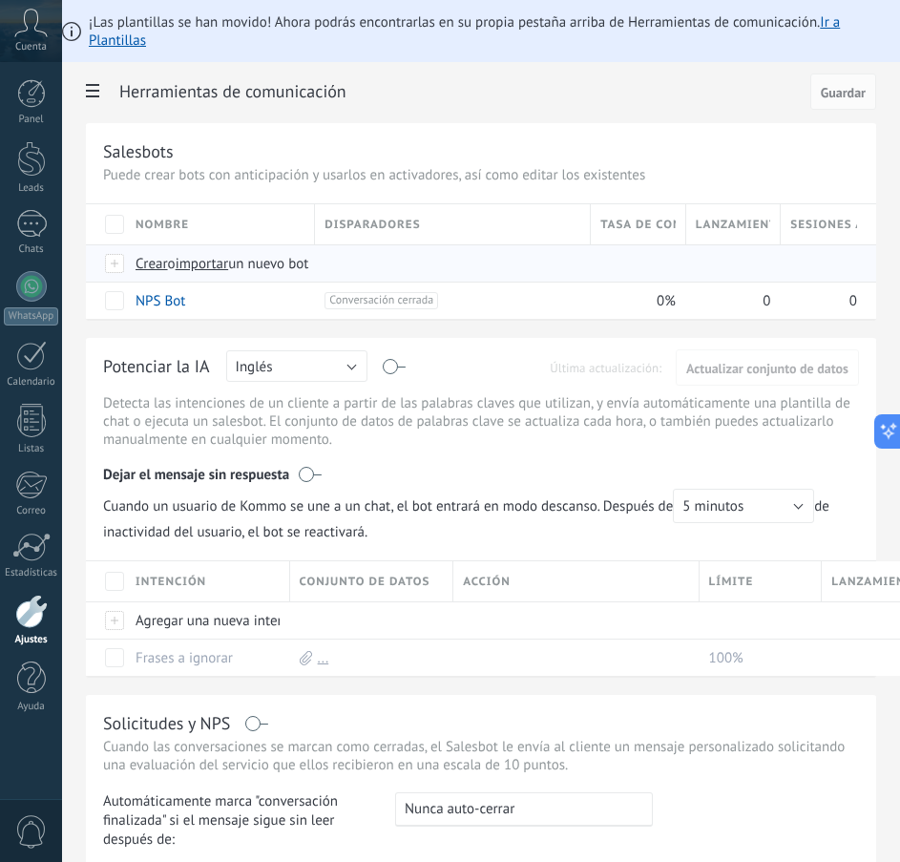
click at [154, 269] on span "Crear" at bounding box center [152, 264] width 32 height 18
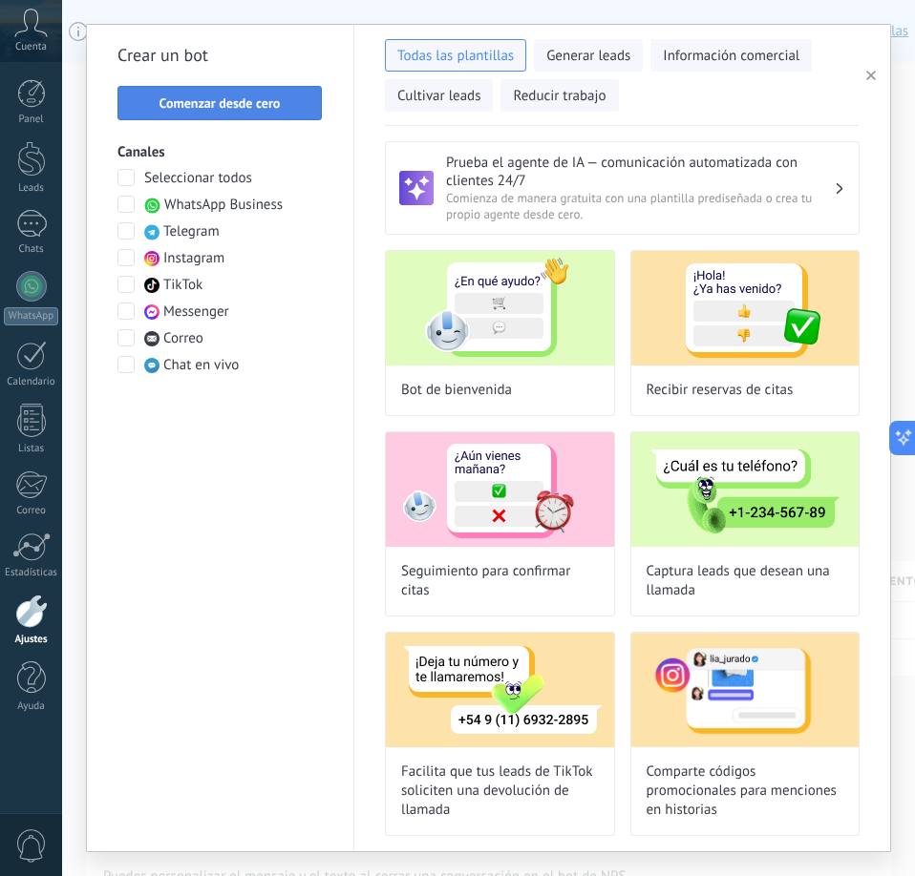
click at [254, 110] on span "Comenzar desde cero" at bounding box center [219, 102] width 121 height 13
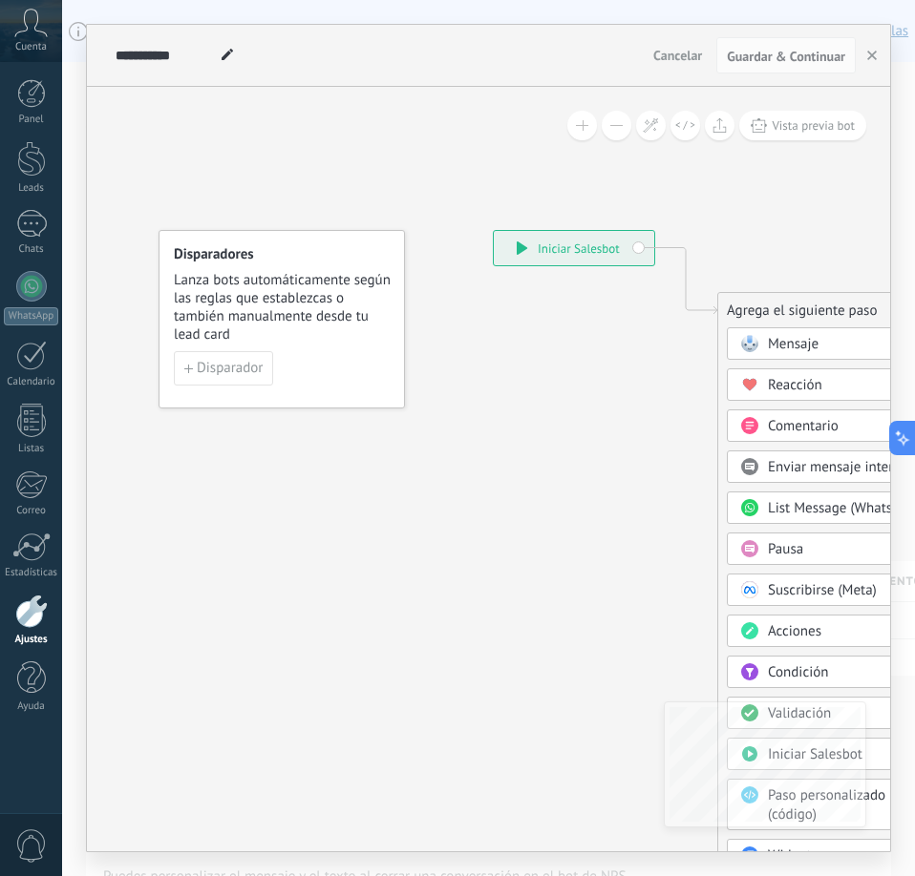
click at [227, 57] on use at bounding box center [227, 54] width 11 height 11
type input "**********"
click at [362, 162] on icon at bounding box center [656, 576] width 1283 height 1647
click at [221, 369] on span "Disparador" at bounding box center [230, 368] width 66 height 13
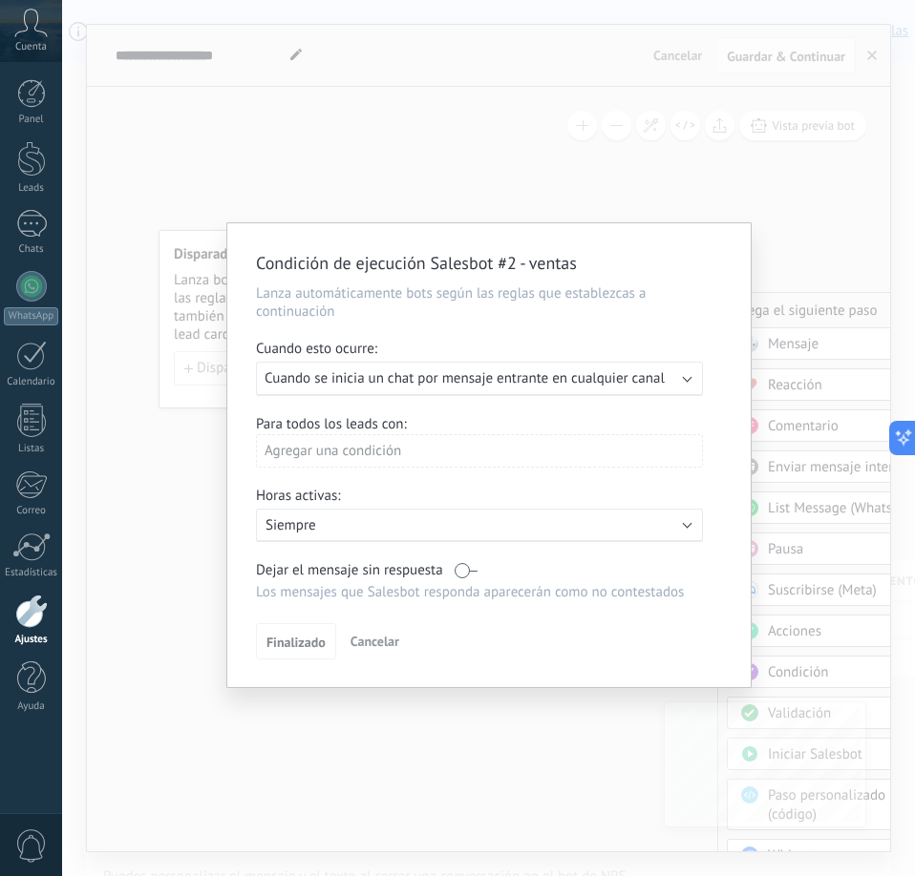
click at [412, 375] on span "Cuando se inicia un chat por mensaje entrante en cualquier canal" at bounding box center [464, 379] width 400 height 18
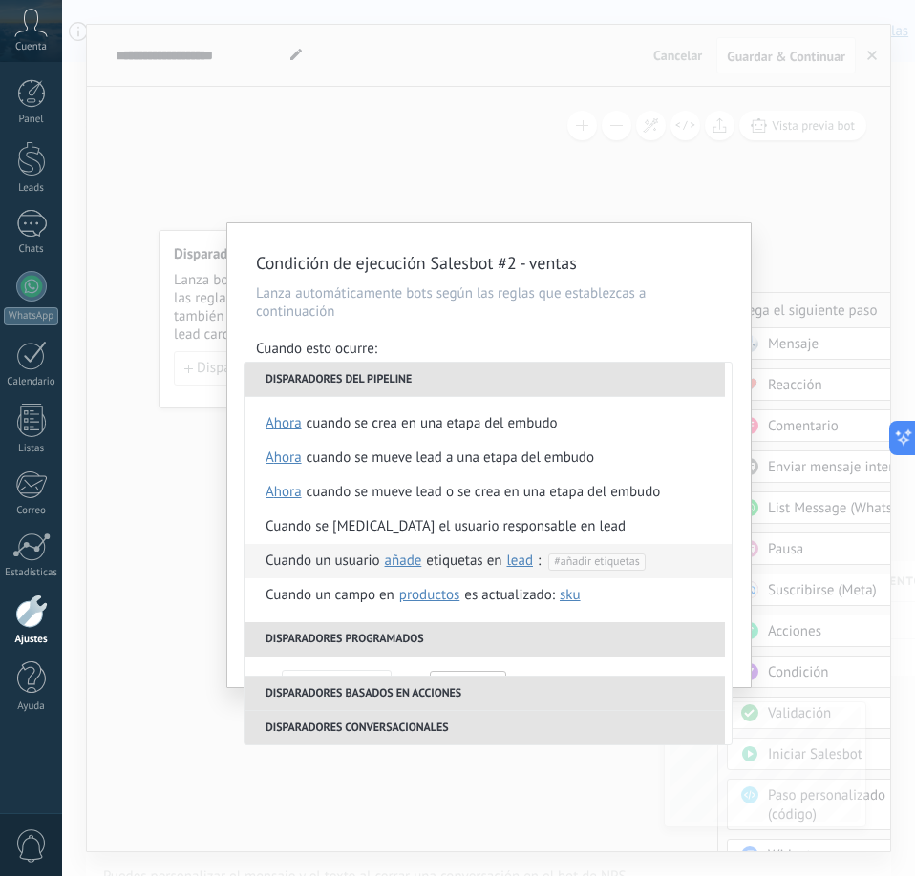
scroll to position [279, 0]
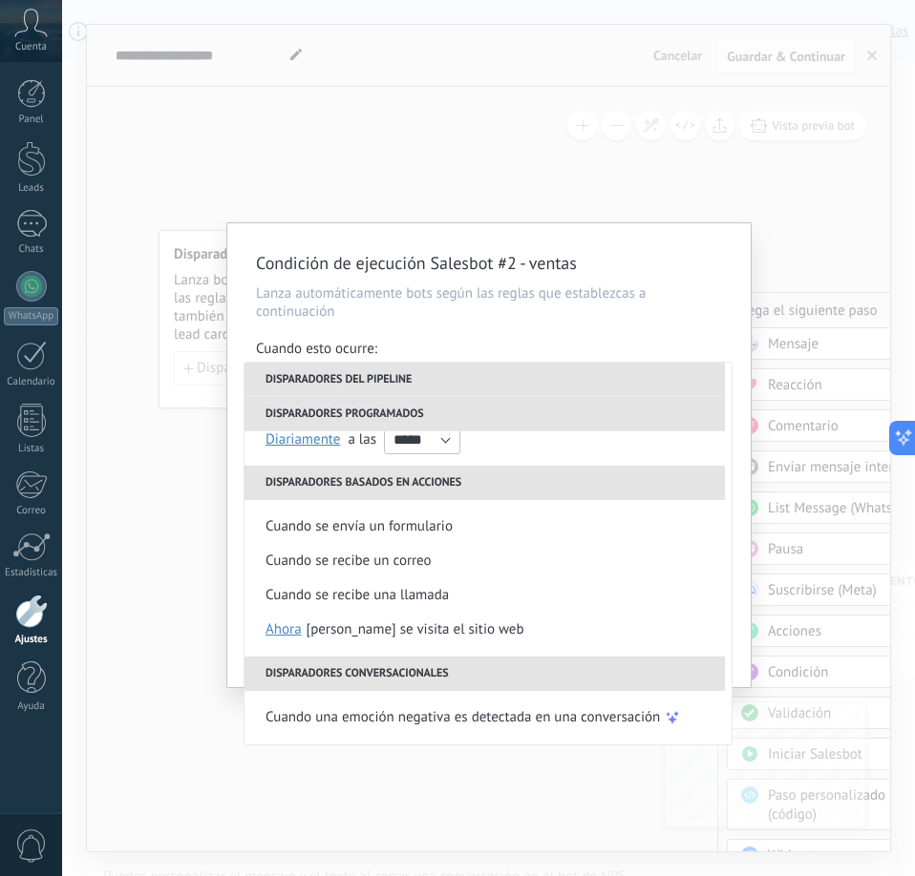
click at [505, 387] on li "Disparadores del pipeline" at bounding box center [484, 380] width 480 height 34
click at [485, 675] on li "Disparadores conversacionales" at bounding box center [484, 674] width 480 height 34
click at [393, 671] on li "Disparadores conversacionales" at bounding box center [484, 674] width 480 height 34
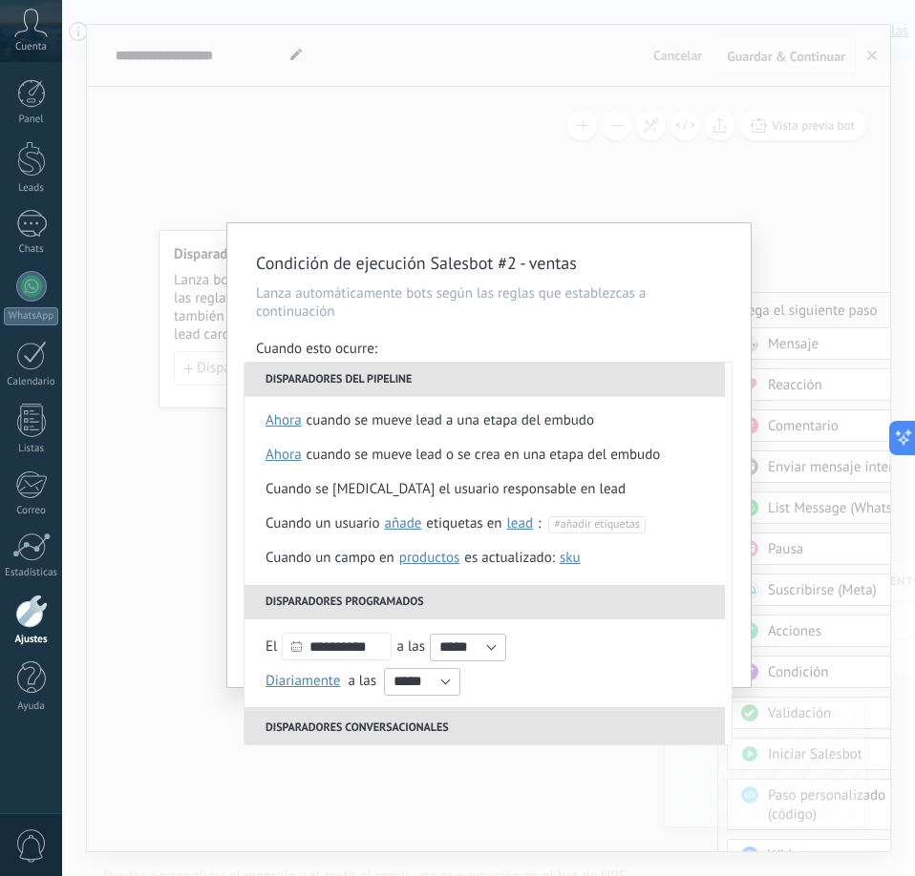
scroll to position [0, 0]
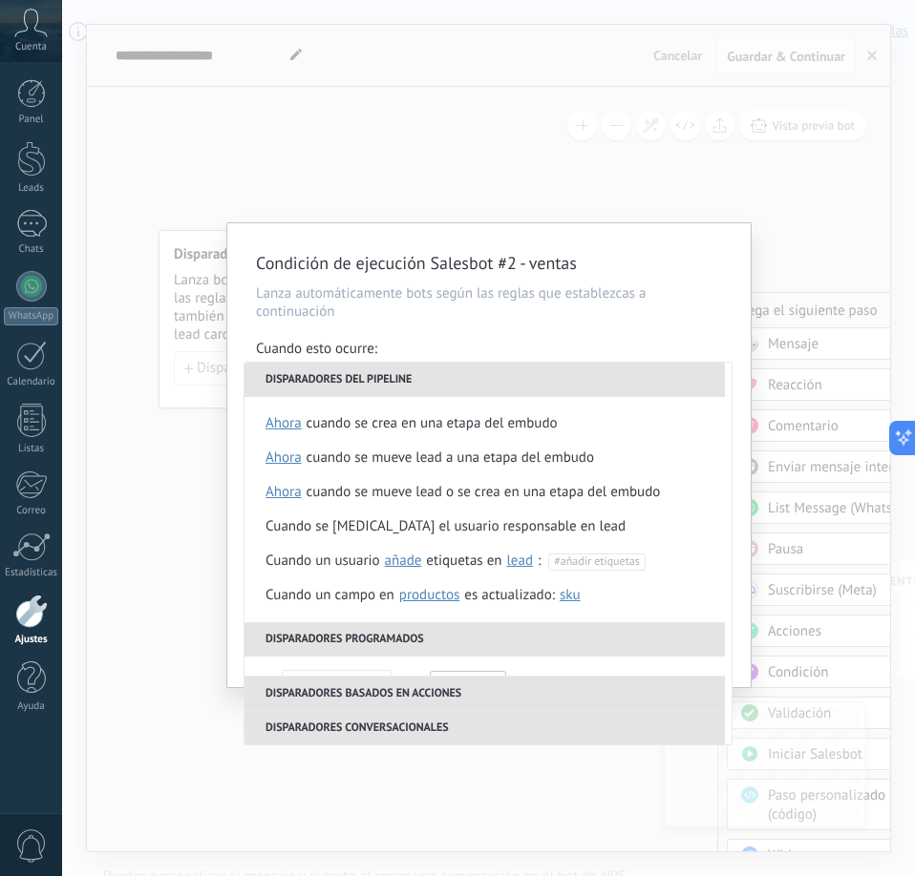
click at [416, 719] on li "Disparadores conversacionales" at bounding box center [484, 727] width 480 height 34
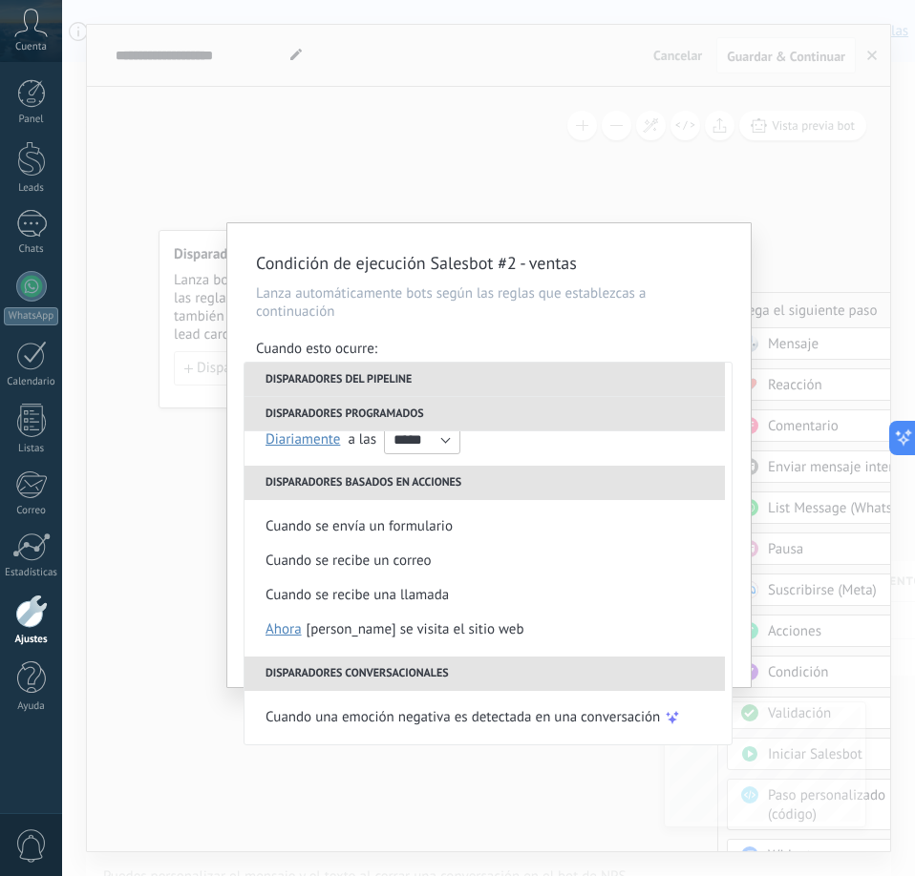
click at [454, 487] on li "Disparadores basados en acciones" at bounding box center [484, 483] width 480 height 34
click at [464, 670] on li "Disparadores conversacionales" at bounding box center [484, 674] width 480 height 34
click at [448, 673] on li "Disparadores conversacionales" at bounding box center [484, 674] width 480 height 34
click at [402, 679] on li "Disparadores conversacionales" at bounding box center [484, 674] width 480 height 34
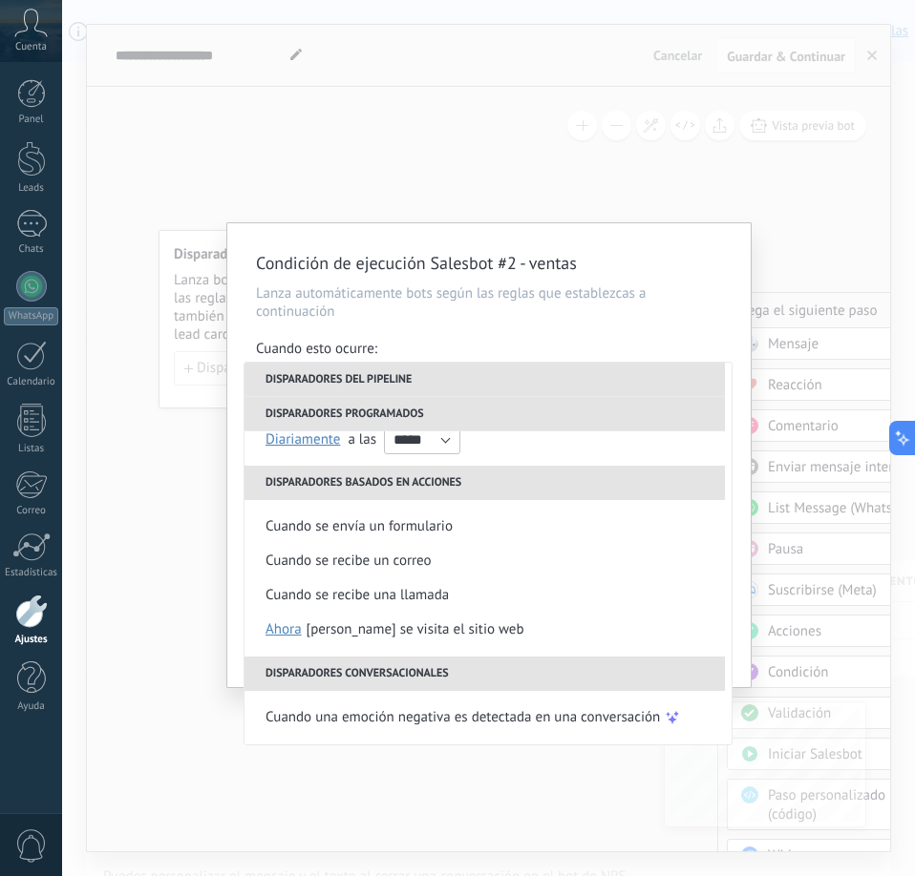
click at [401, 485] on li "Disparadores basados en acciones" at bounding box center [484, 483] width 480 height 34
click at [150, 417] on div "Condición de ejecución Salesbot #2 - ventas Lanza automáticamente bots según la…" at bounding box center [488, 438] width 853 height 876
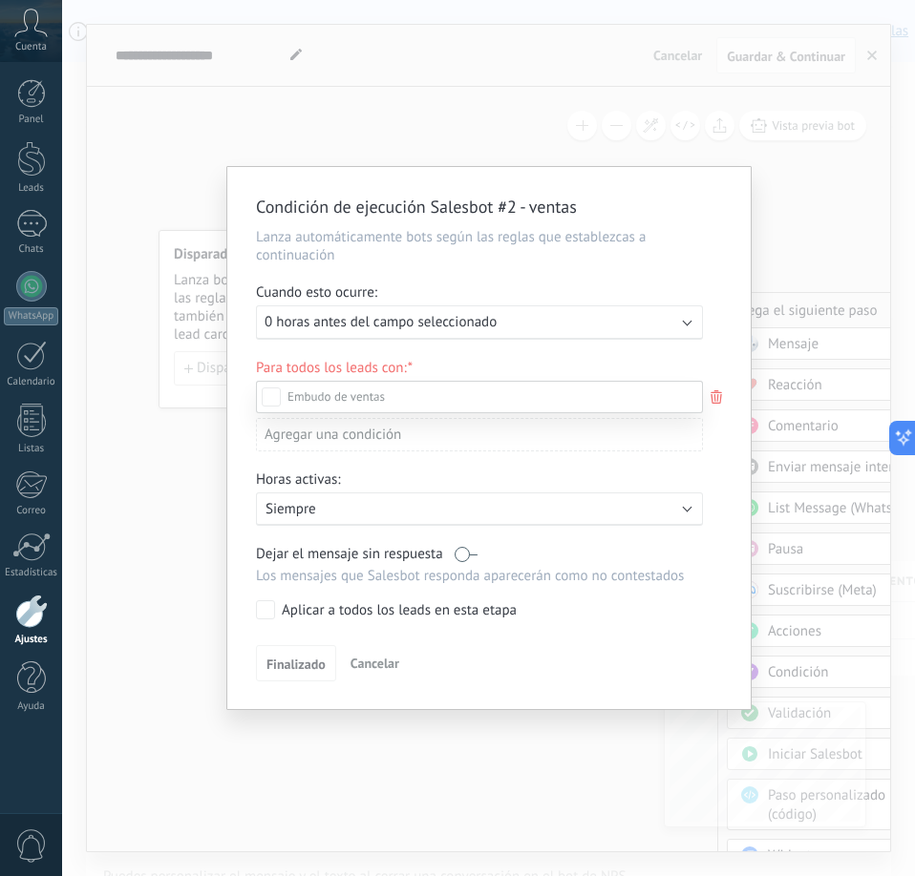
click at [117, 432] on div at bounding box center [488, 438] width 853 height 876
click at [139, 425] on div "Condición de ejecución Salesbot #2 - ventas Lanza automáticamente bots según la…" at bounding box center [488, 438] width 853 height 876
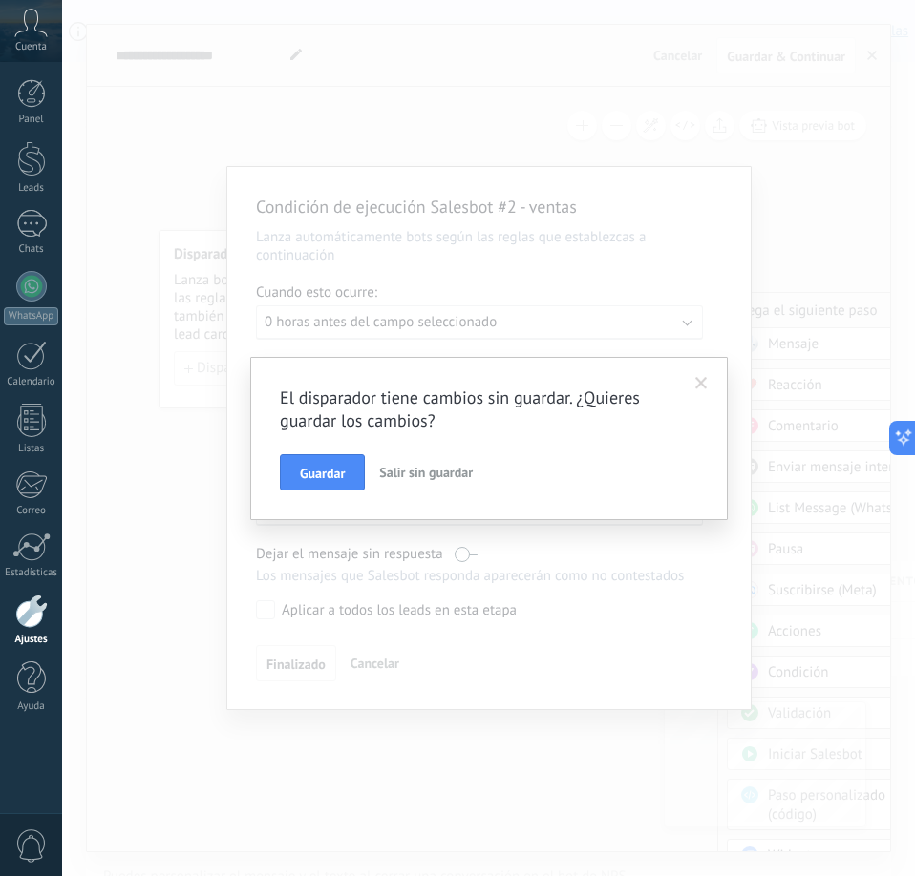
click at [139, 425] on div "El disparador tiene cambios sin guardar. ¿Quieres guardar los cambios? Guardar …" at bounding box center [488, 438] width 853 height 876
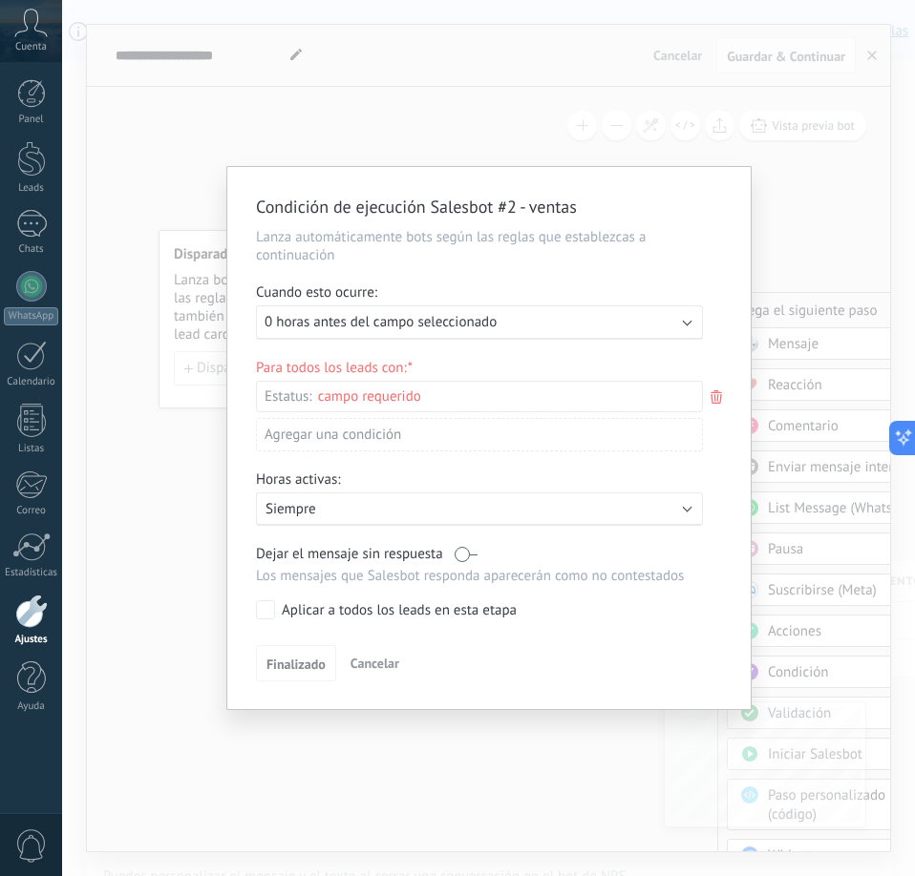
click at [140, 424] on div "Condición de ejecución Salesbot #2 - ventas Lanza automáticamente bots según la…" at bounding box center [488, 438] width 853 height 876
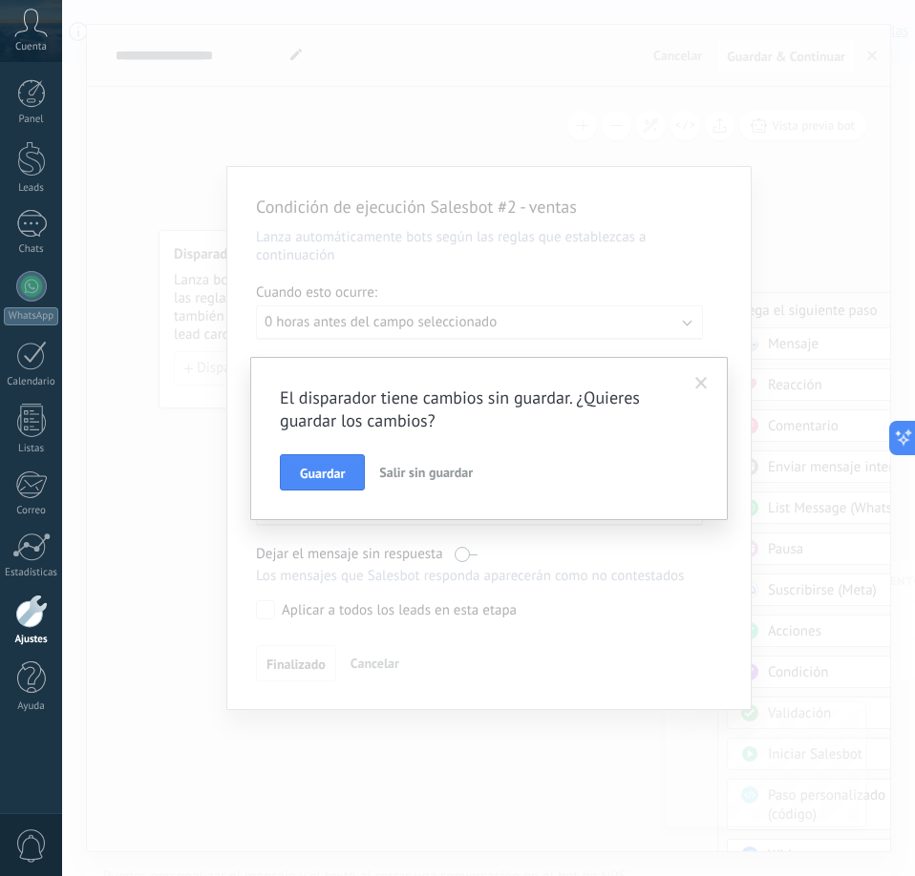
click at [180, 483] on div "El disparador tiene cambios sin guardar. ¿Quieres guardar los cambios? Guardar …" at bounding box center [488, 438] width 853 height 876
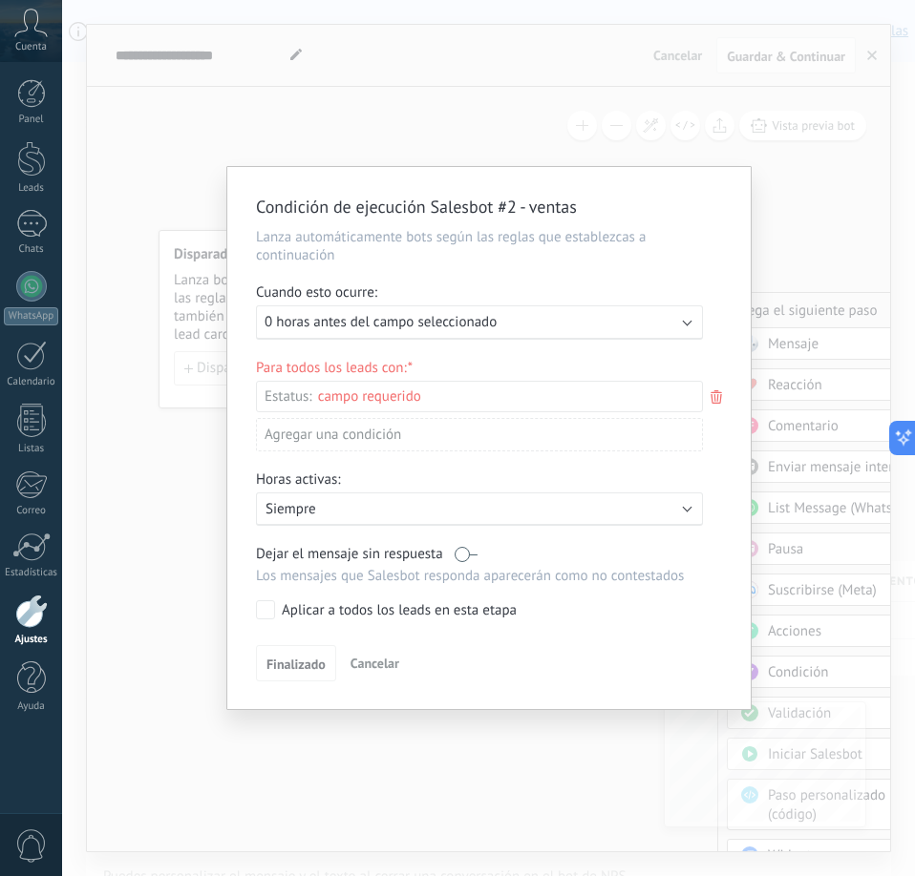
click at [379, 665] on span "Cancelar" at bounding box center [374, 663] width 49 height 17
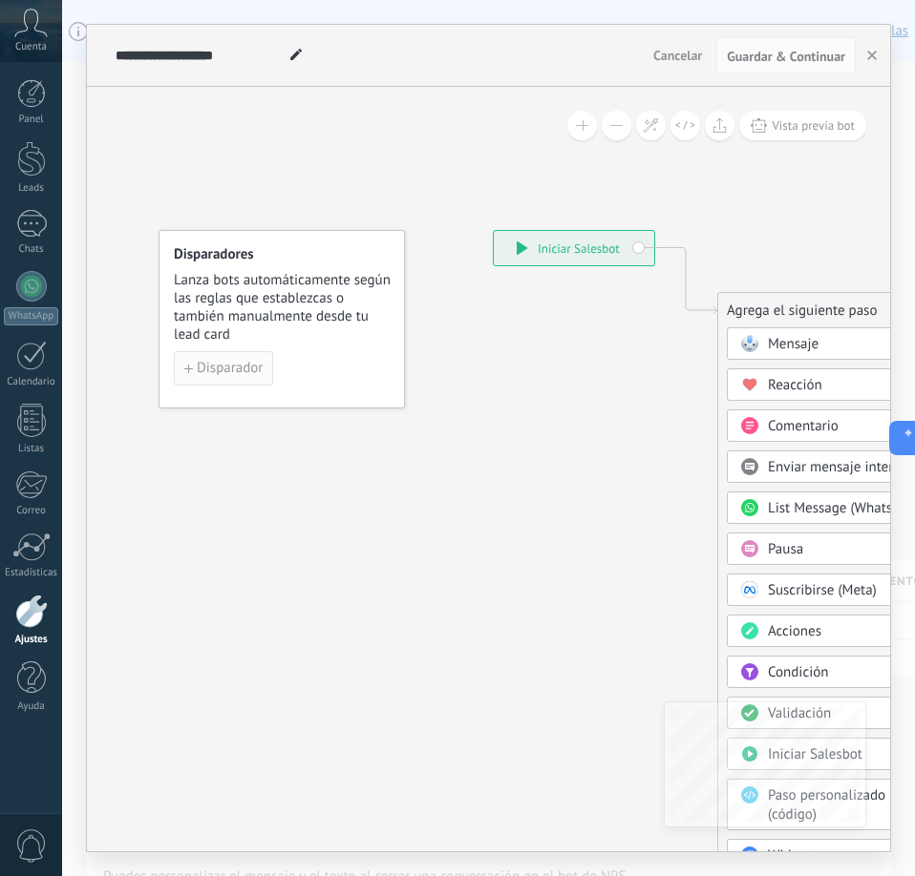
click at [243, 373] on span "Disparador" at bounding box center [230, 368] width 66 height 13
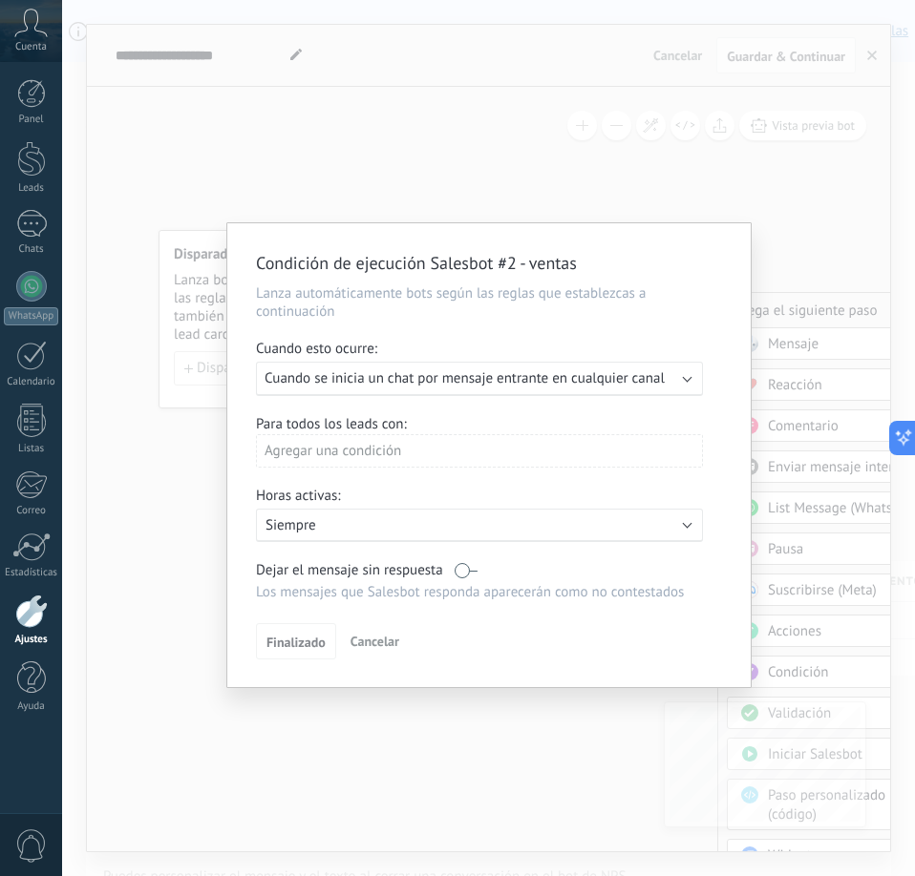
click at [681, 382] on div "Ejecutar: Cuando se inicia un chat por mensaje entrante en cualquier canal" at bounding box center [479, 379] width 447 height 34
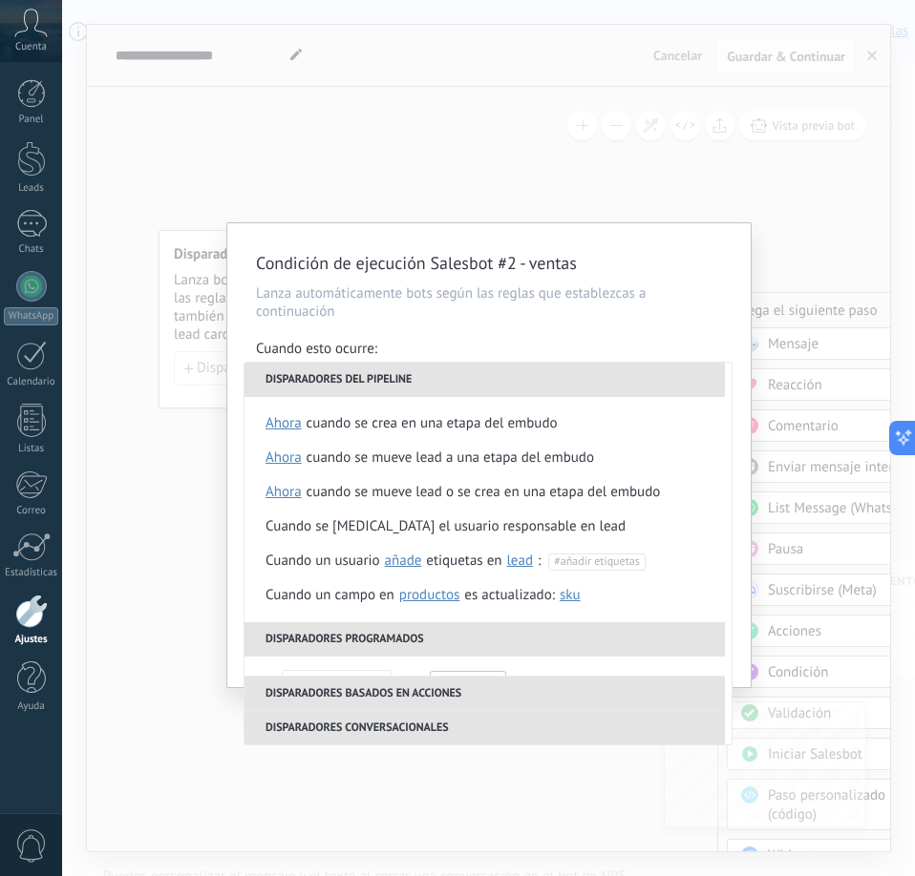
click at [413, 724] on li "Disparadores conversacionales" at bounding box center [484, 727] width 480 height 34
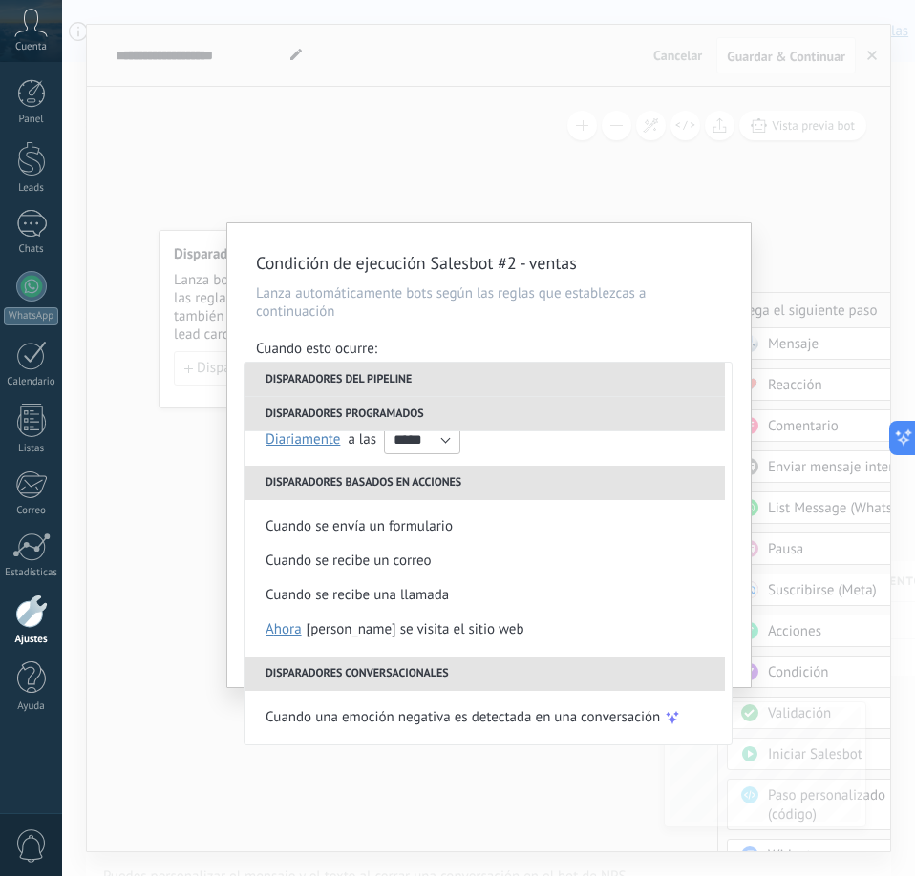
click at [441, 689] on li "Disparadores conversacionales" at bounding box center [484, 674] width 480 height 34
click at [448, 685] on li "Disparadores conversacionales" at bounding box center [484, 674] width 480 height 34
click at [583, 619] on li "Сuando se visita el sitio web ahora después de 5 minutos después de 10 minutos …" at bounding box center [487, 630] width 487 height 34
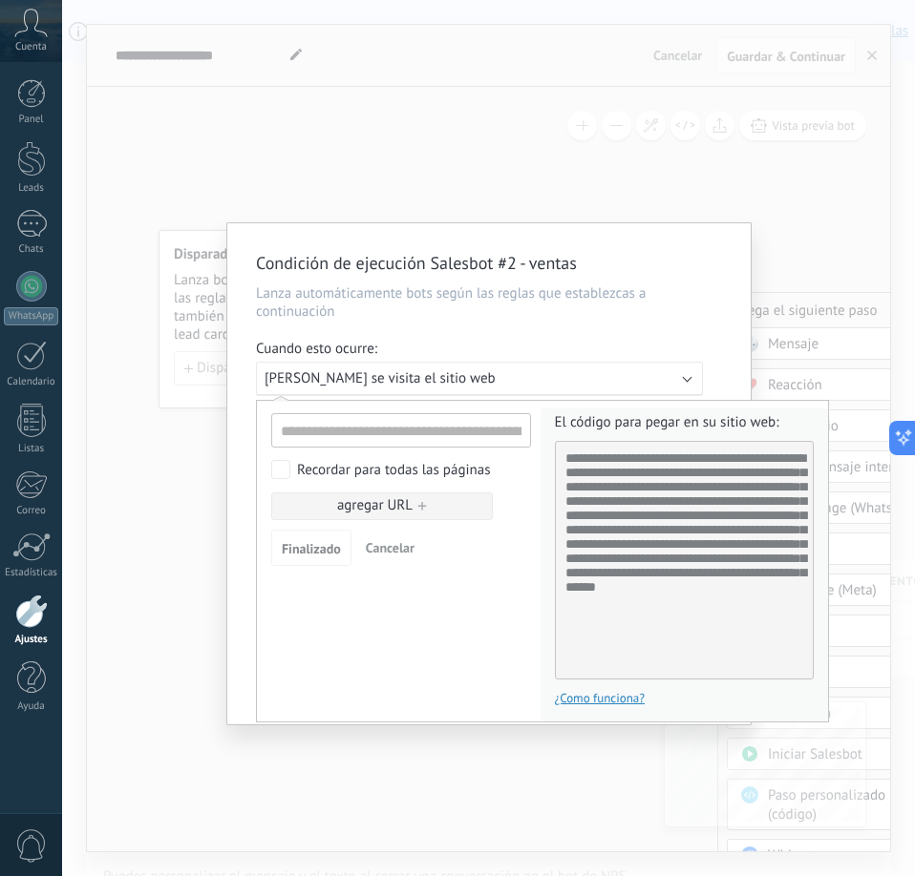
click at [399, 546] on span "Cancelar" at bounding box center [390, 547] width 49 height 17
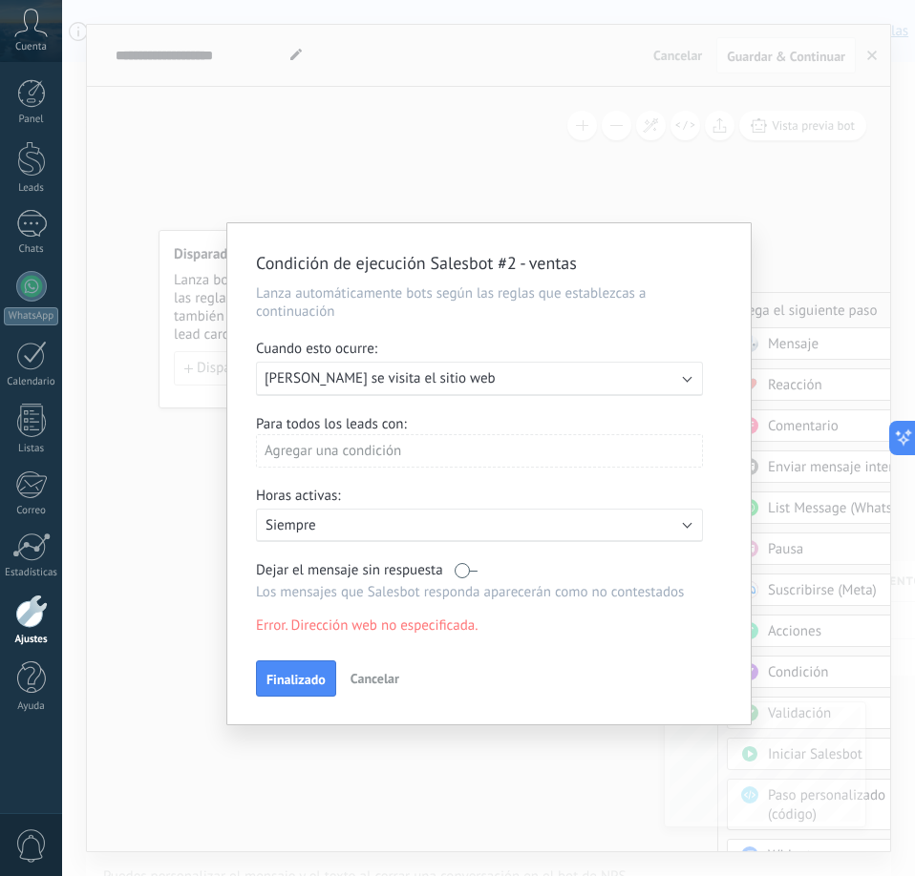
click at [147, 506] on div "Condición de ejecución Salesbot #2 - ventas Lanza automáticamente bots según la…" at bounding box center [488, 438] width 853 height 876
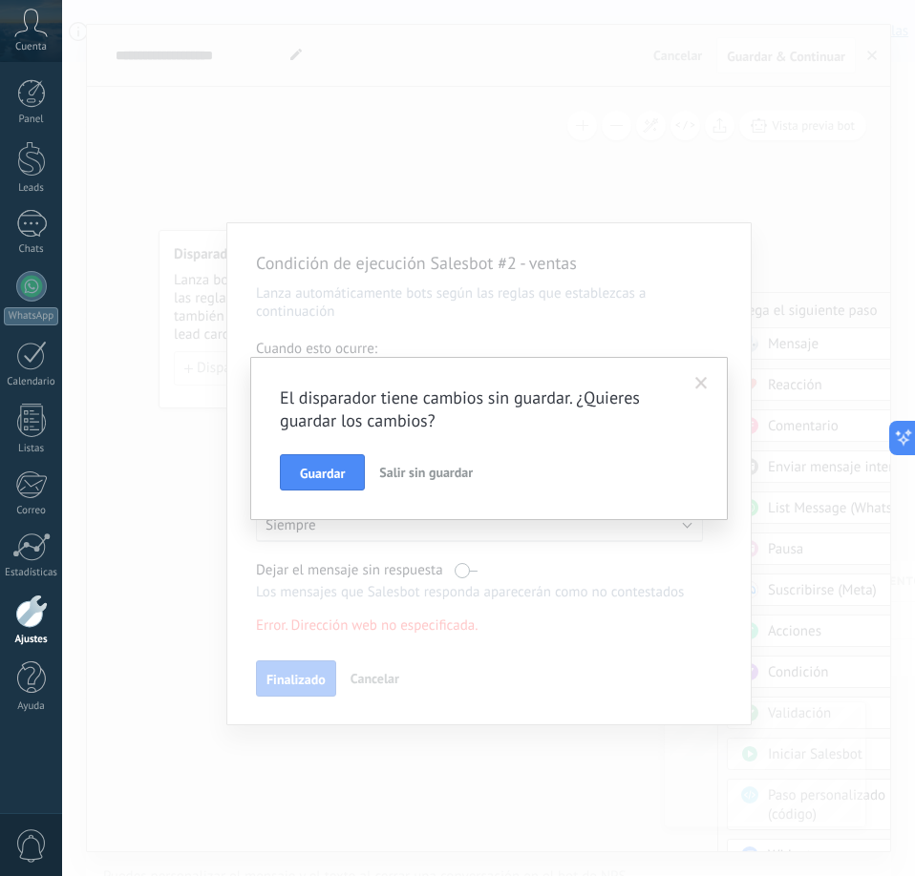
click at [182, 516] on div "El disparador tiene cambios sin guardar. ¿Quieres guardar los cambios? Guardar …" at bounding box center [488, 438] width 853 height 876
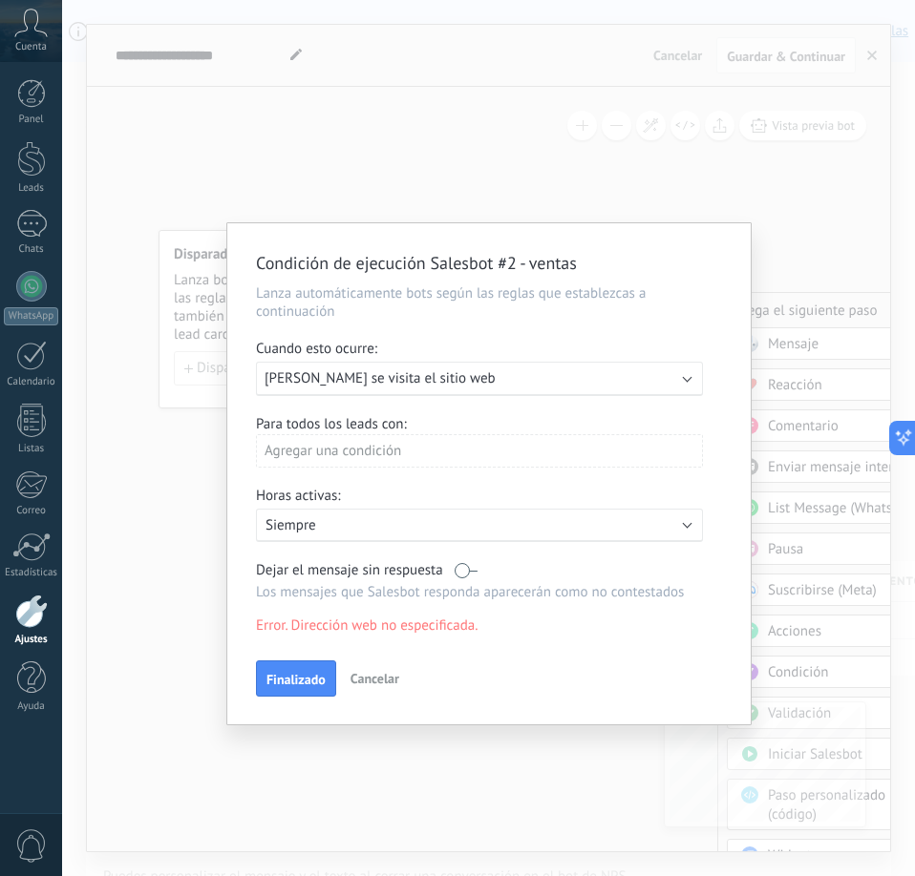
click at [377, 677] on span "Cancelar" at bounding box center [374, 678] width 49 height 17
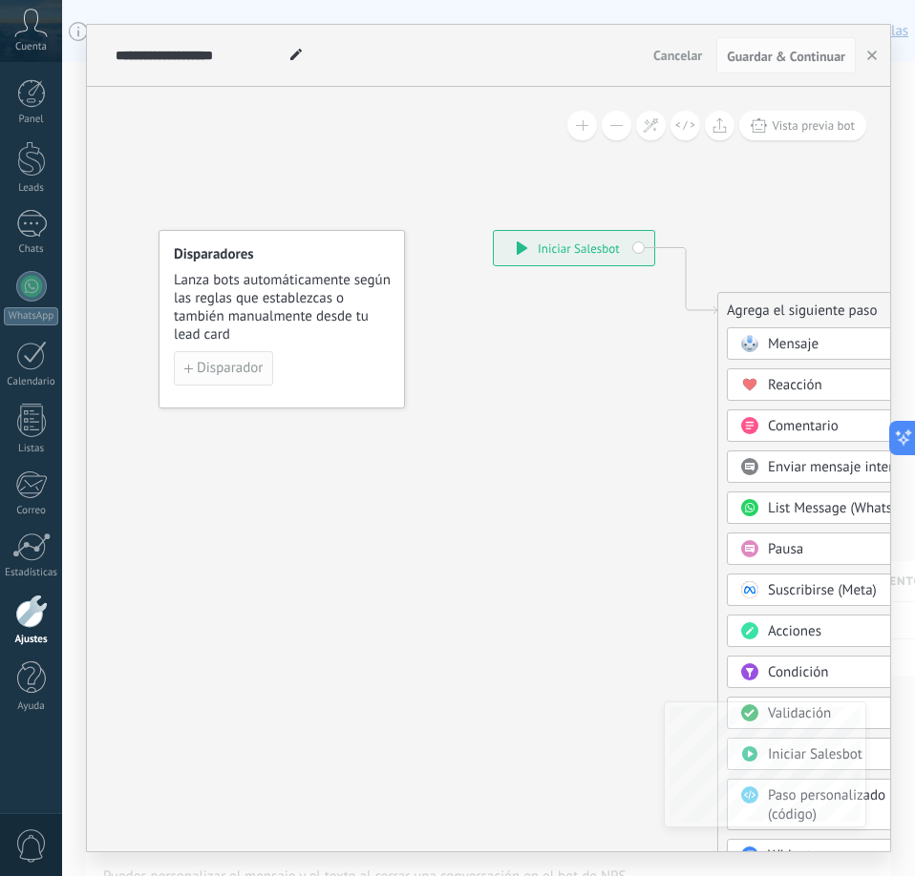
click at [240, 368] on span "Disparador" at bounding box center [230, 368] width 66 height 13
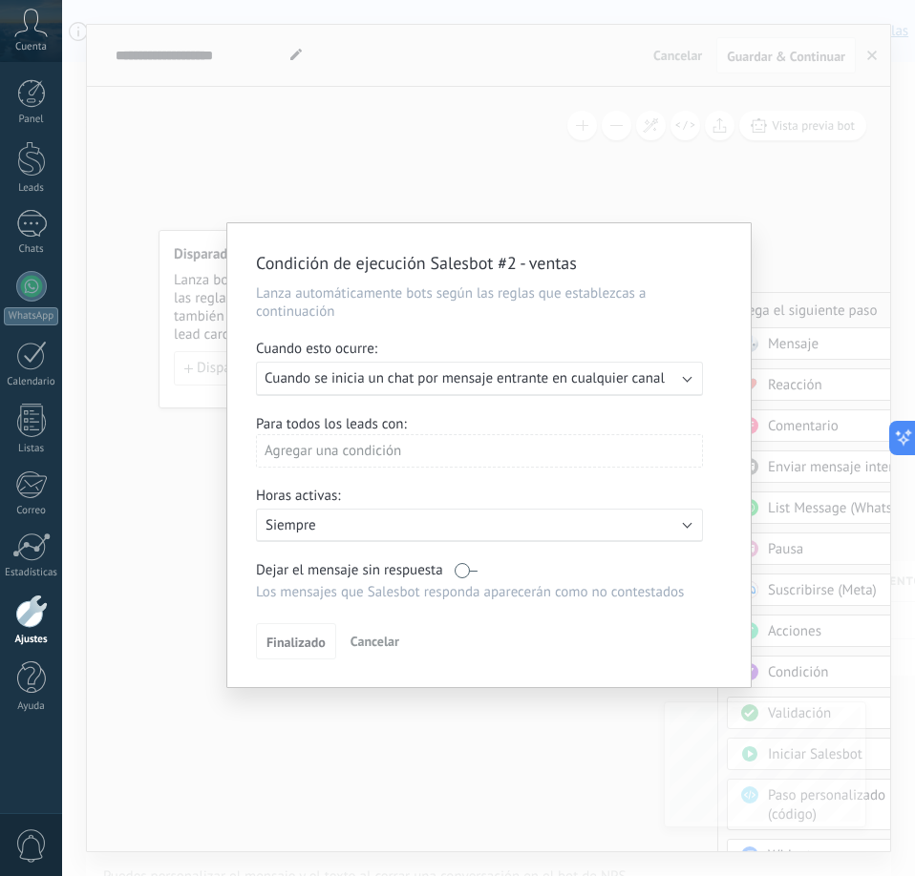
click at [683, 376] on b at bounding box center [688, 377] width 10 height 10
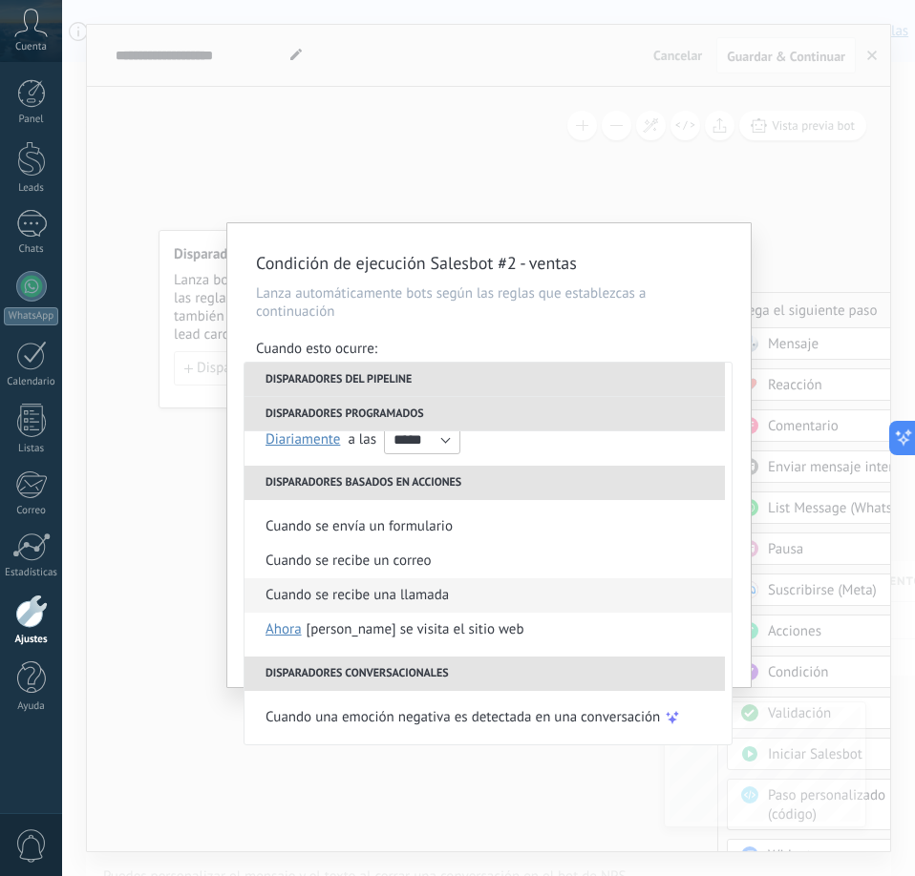
click at [443, 602] on div "Cuando se recibe una llamada" at bounding box center [356, 596] width 183 height 34
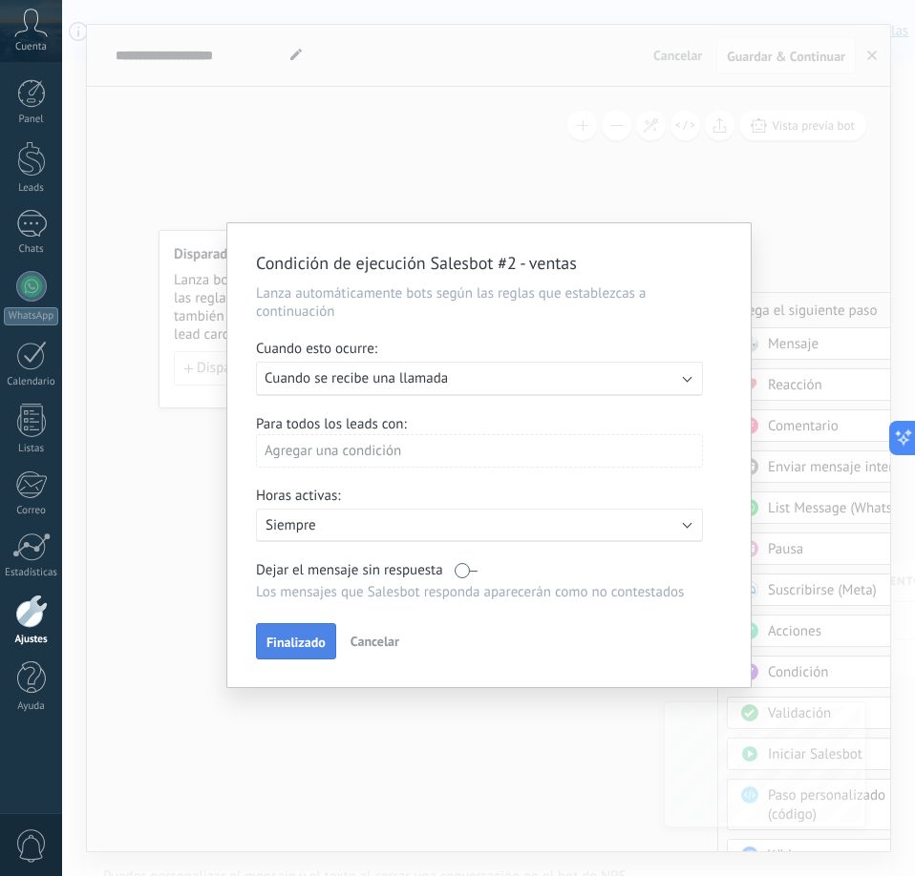
click at [281, 645] on span "Finalizado" at bounding box center [295, 642] width 59 height 13
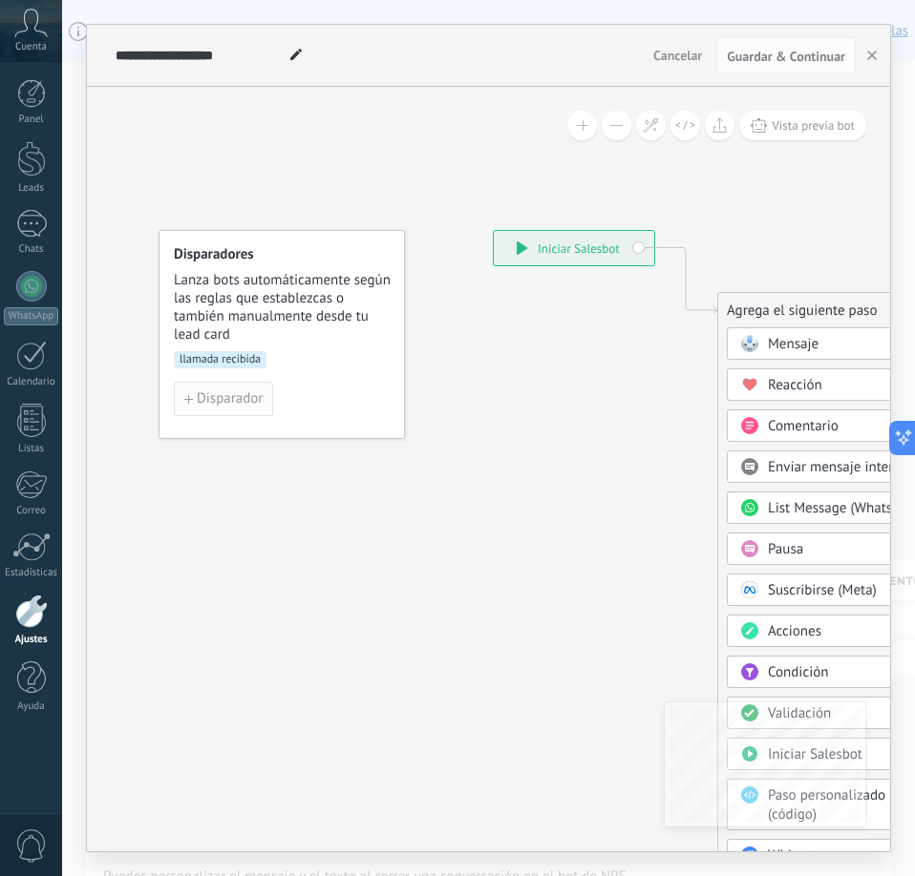
click at [242, 403] on span "Disparador" at bounding box center [230, 398] width 66 height 13
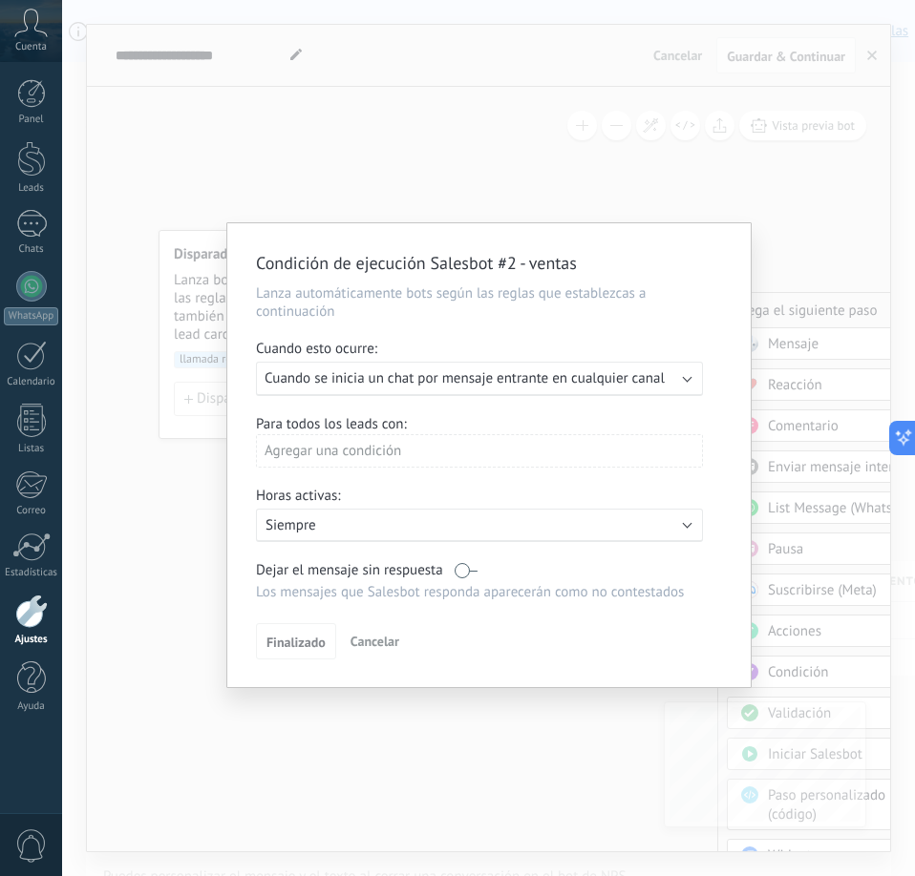
click at [451, 382] on span "Cuando se inicia un chat por mensaje entrante en cualquier canal" at bounding box center [464, 379] width 400 height 18
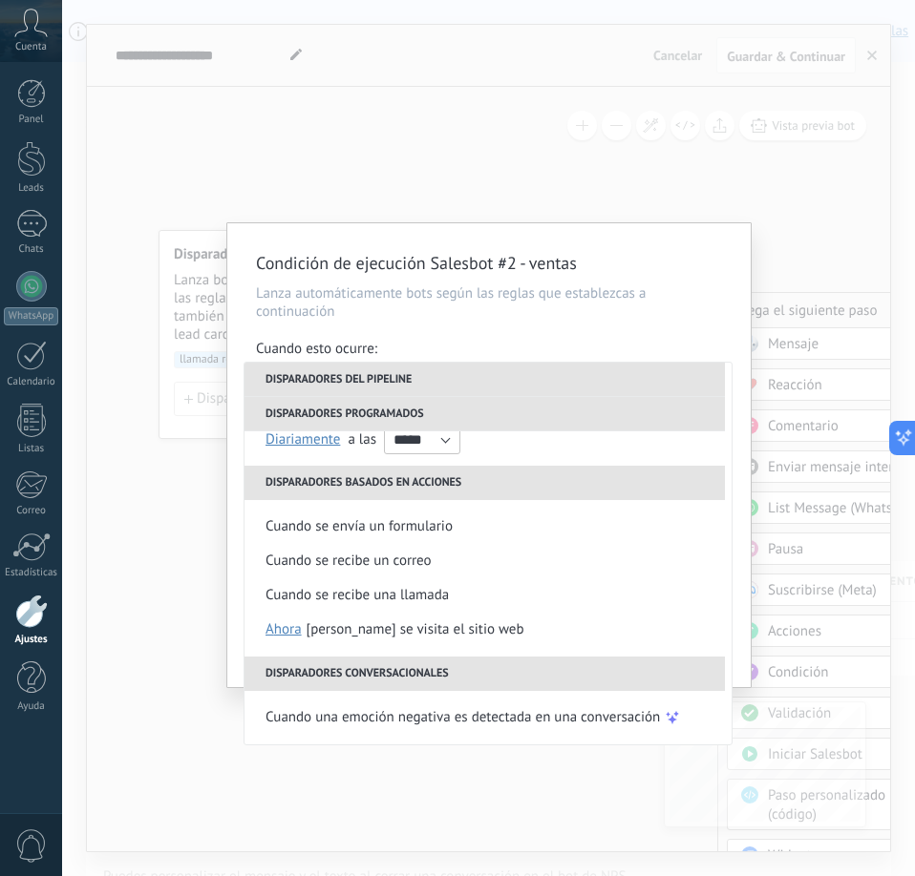
click at [120, 385] on div "Condición de ejecución Salesbot #2 - ventas Lanza automáticamente bots según la…" at bounding box center [488, 438] width 853 height 876
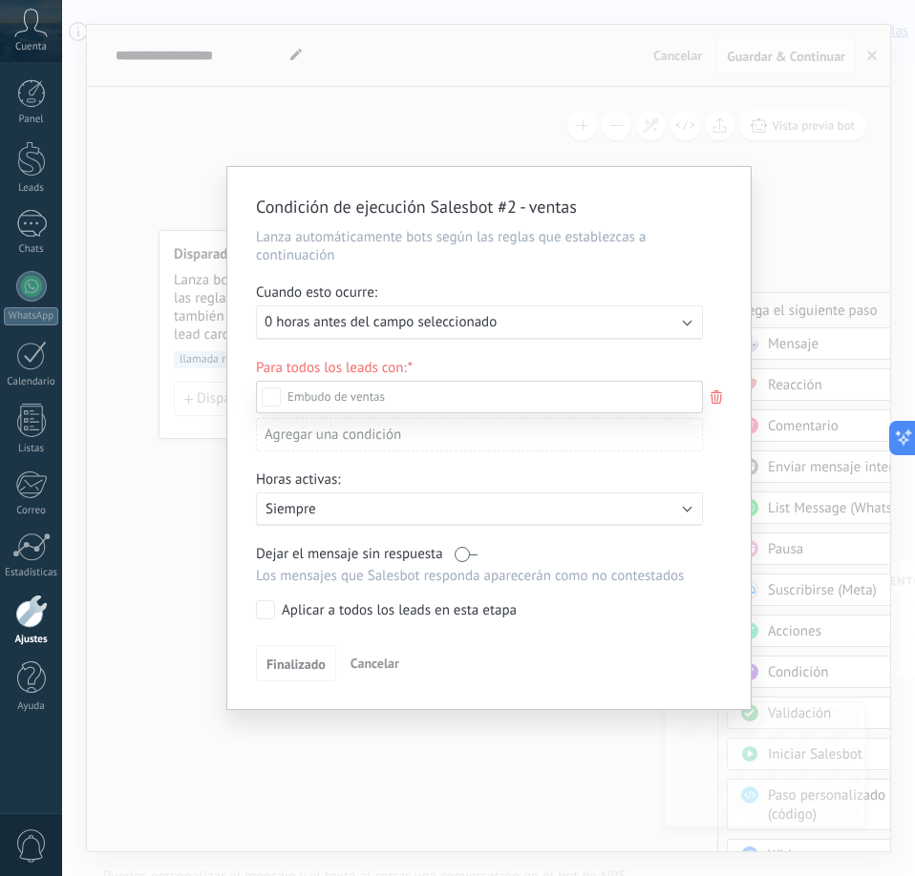
click at [120, 385] on div at bounding box center [488, 438] width 853 height 876
click at [120, 385] on div "Condición de ejecución Salesbot #2 - ventas Lanza automáticamente bots según la…" at bounding box center [488, 438] width 853 height 876
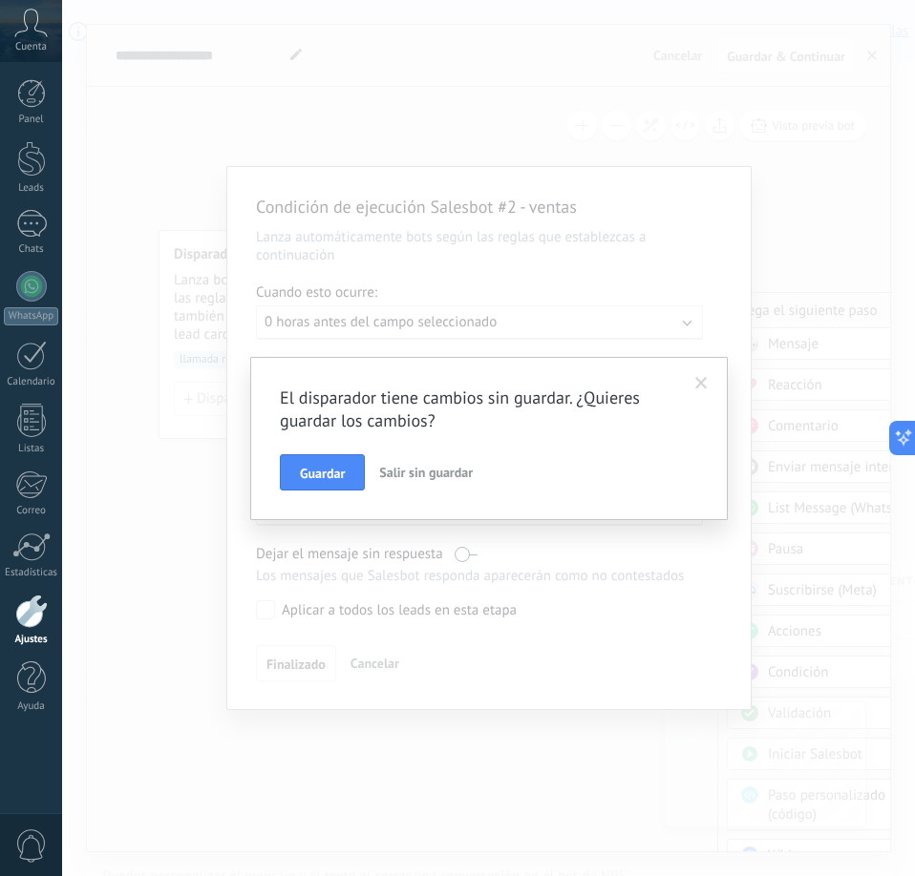
click at [119, 385] on div "El disparador tiene cambios sin guardar. ¿Quieres guardar los cambios? Guardar …" at bounding box center [488, 438] width 853 height 876
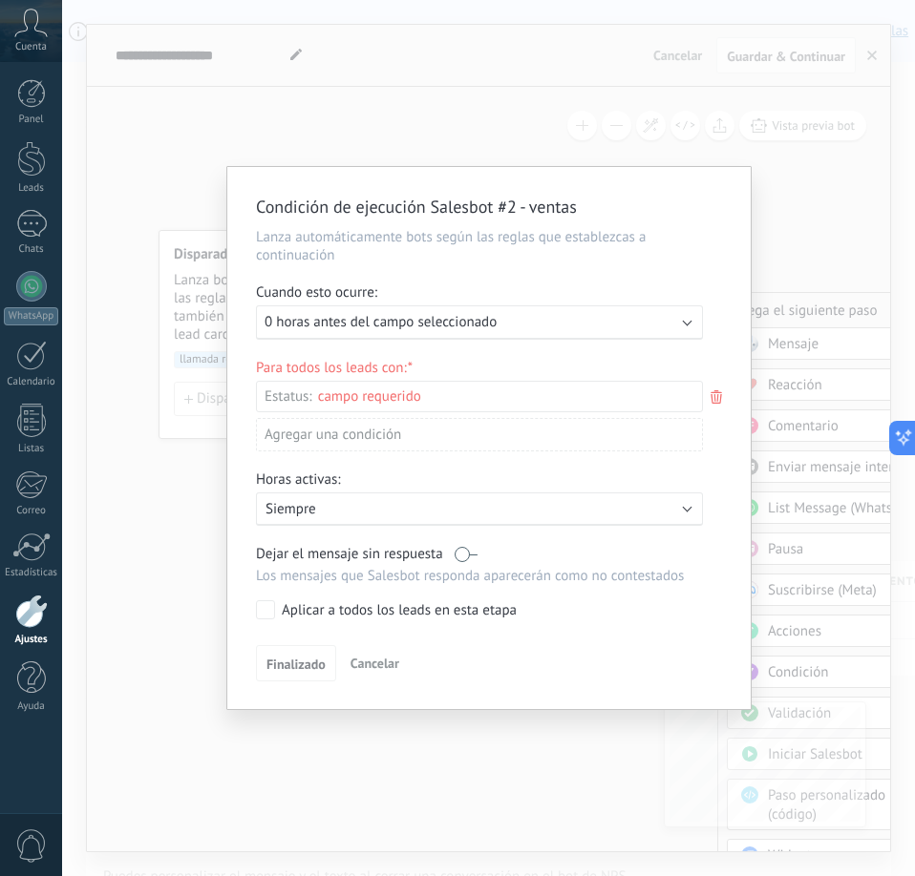
click at [363, 665] on span "Cancelar" at bounding box center [374, 663] width 49 height 17
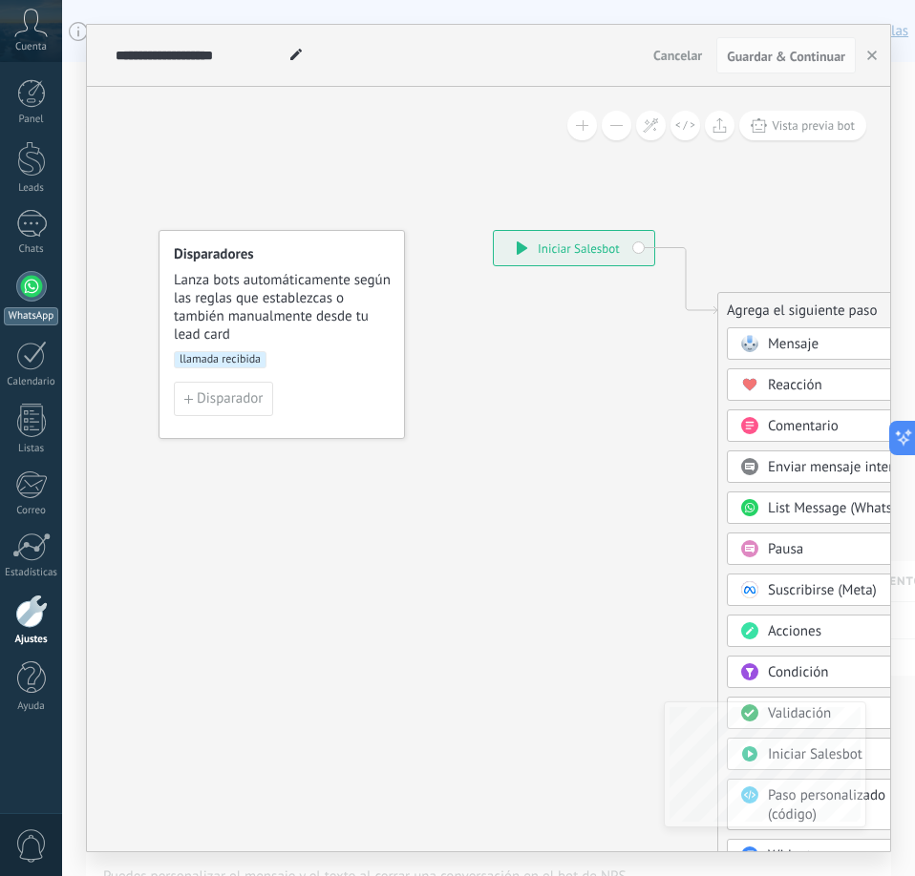
click at [43, 303] on link "WhatsApp" at bounding box center [31, 298] width 62 height 54
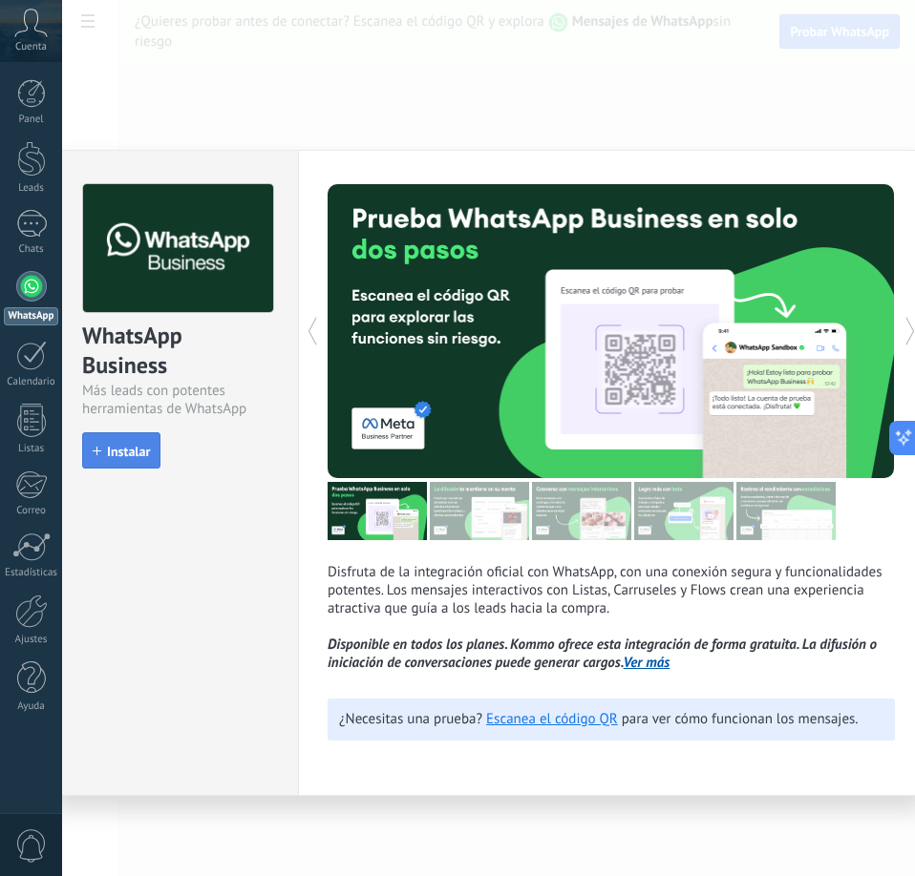
click at [137, 451] on span "Instalar" at bounding box center [128, 451] width 43 height 13
click at [315, 338] on icon at bounding box center [312, 331] width 19 height 38
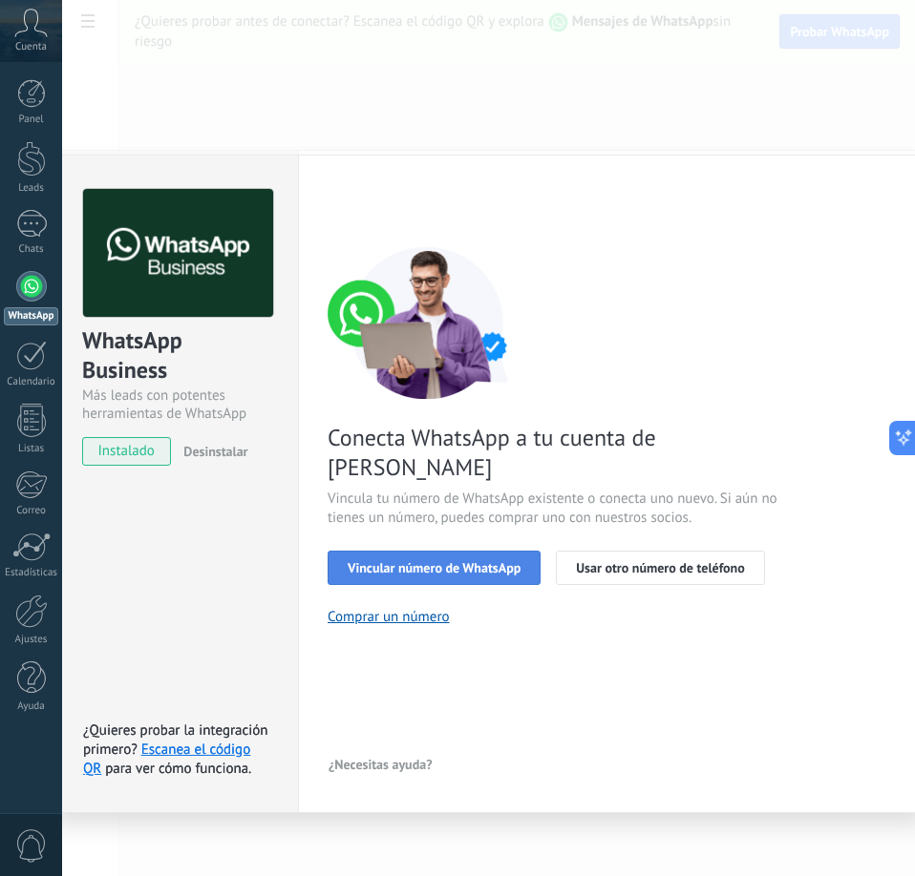
click at [447, 561] on span "Vincular número de WhatsApp" at bounding box center [434, 567] width 173 height 13
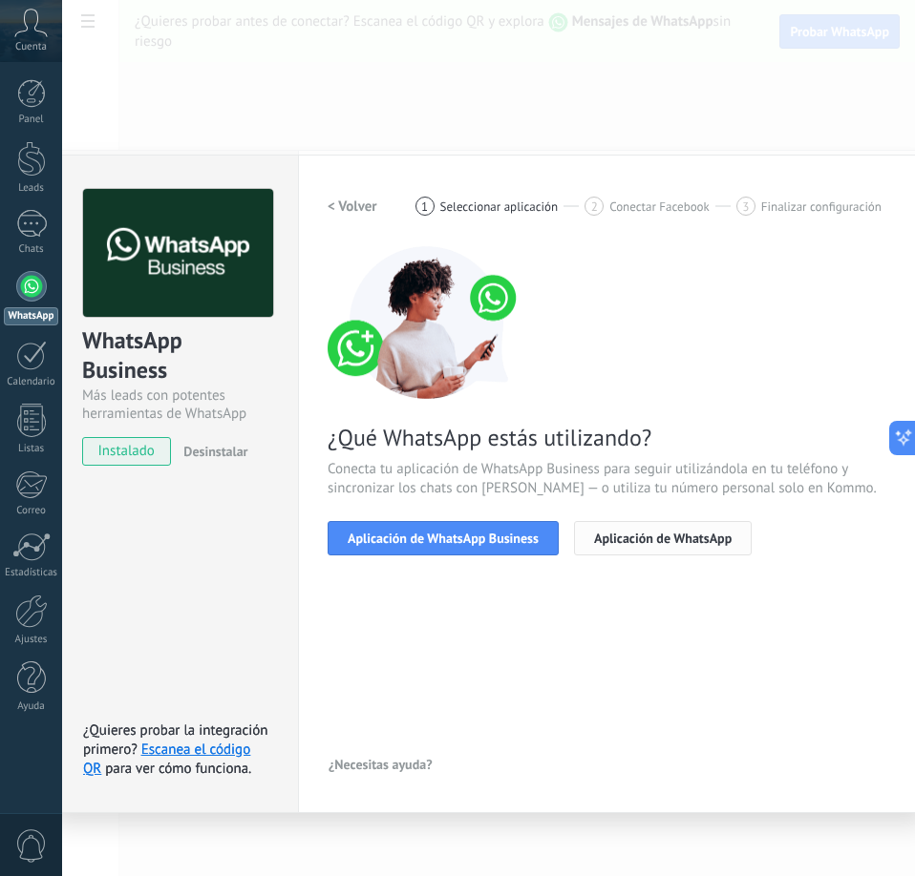
click at [599, 533] on span "Aplicación de WhatsApp" at bounding box center [662, 538] width 137 height 13
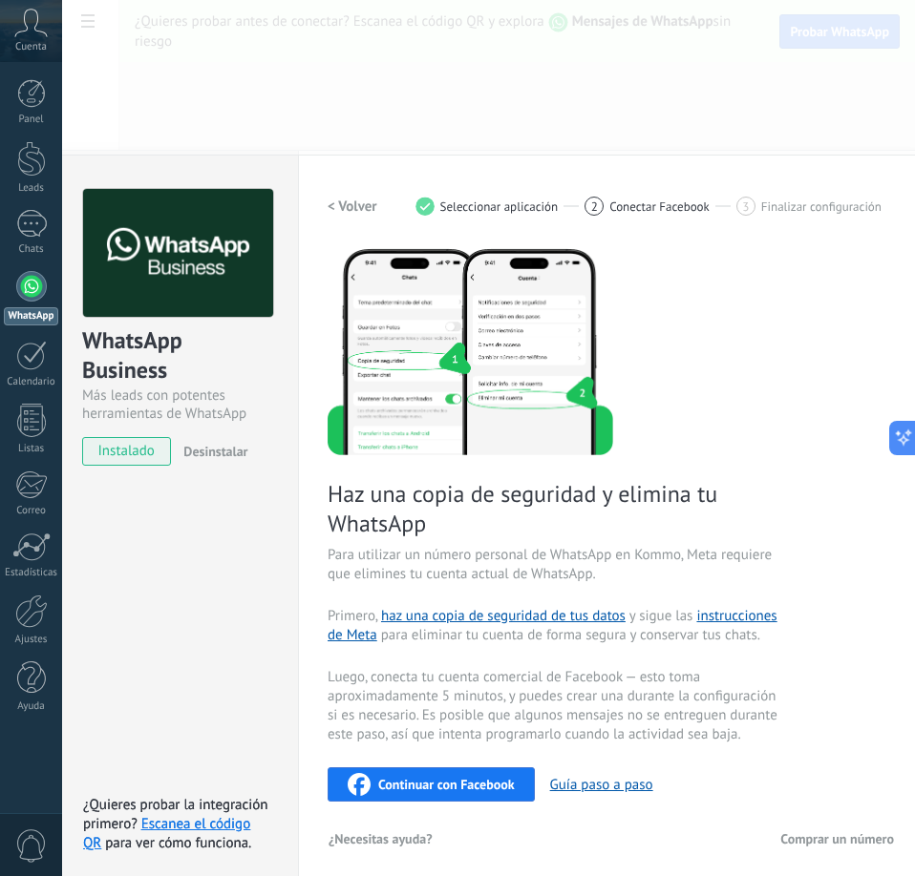
scroll to position [11, 0]
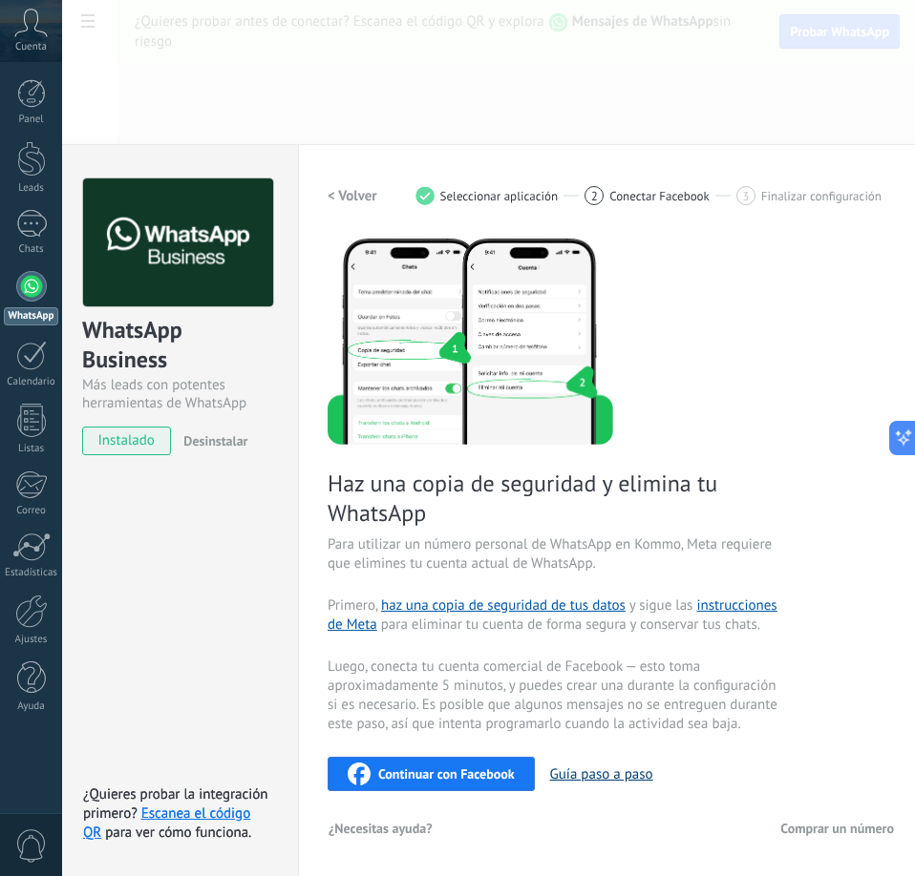
click at [603, 768] on button "Guía paso a paso" at bounding box center [601, 775] width 103 height 18
click at [392, 768] on span "Continuar con Facebook" at bounding box center [446, 774] width 137 height 13
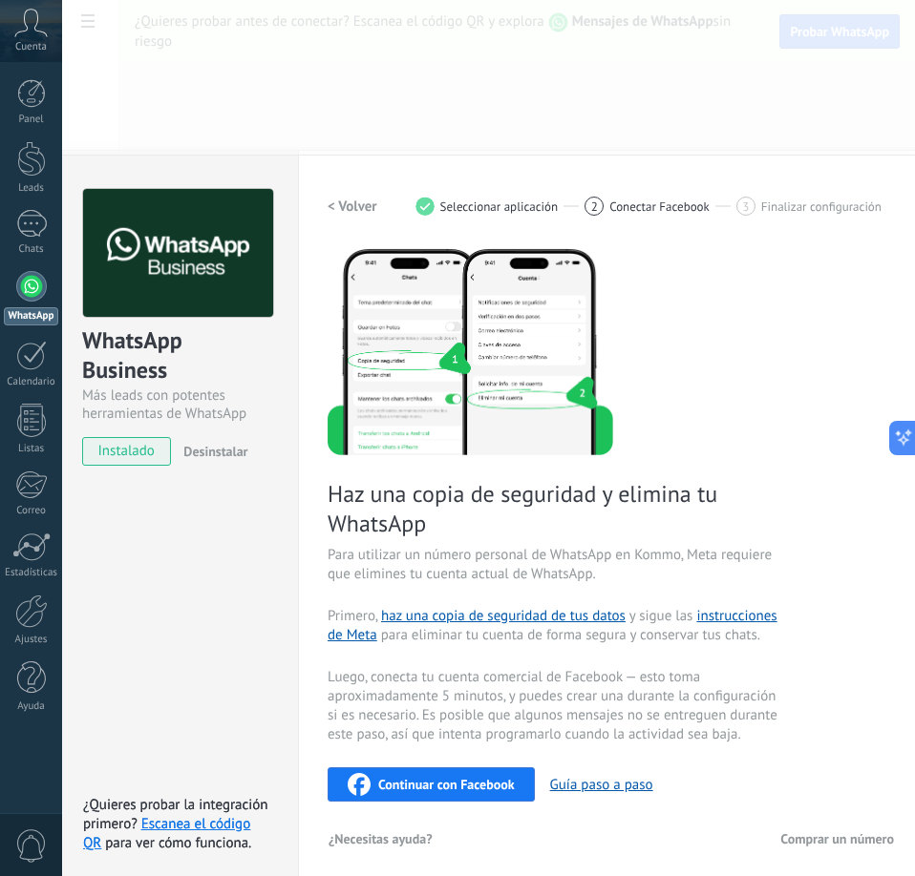
click at [348, 207] on h2 "< Volver" at bounding box center [352, 207] width 50 height 18
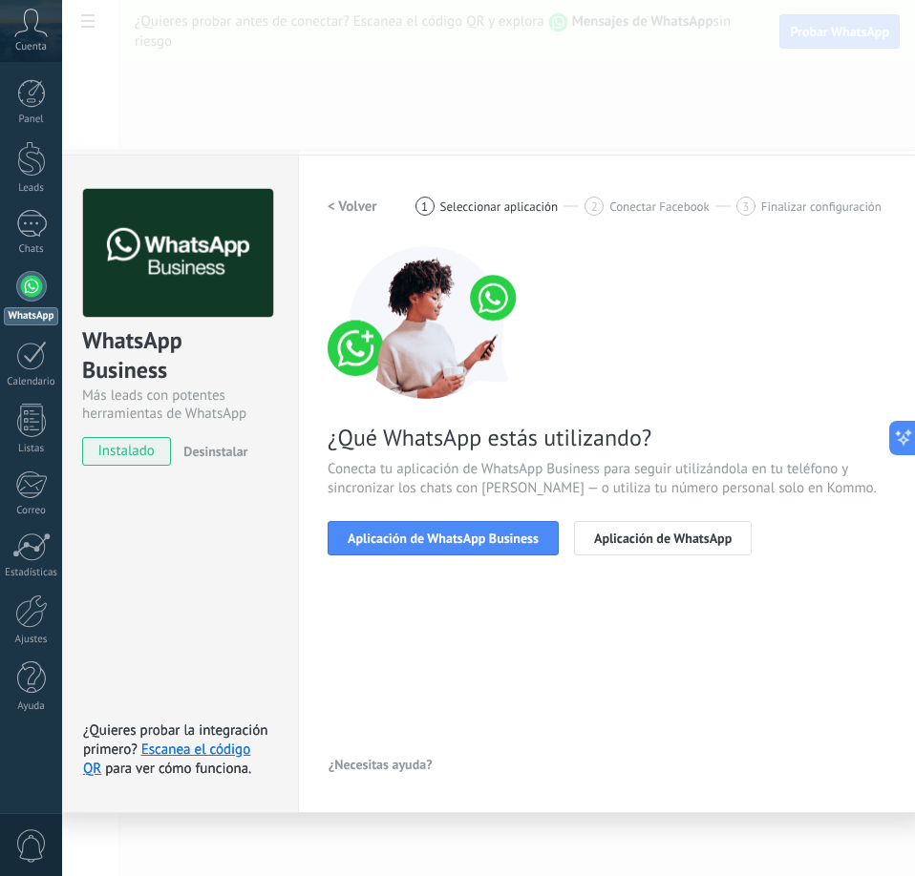
click at [348, 207] on h2 "< Volver" at bounding box center [352, 207] width 50 height 18
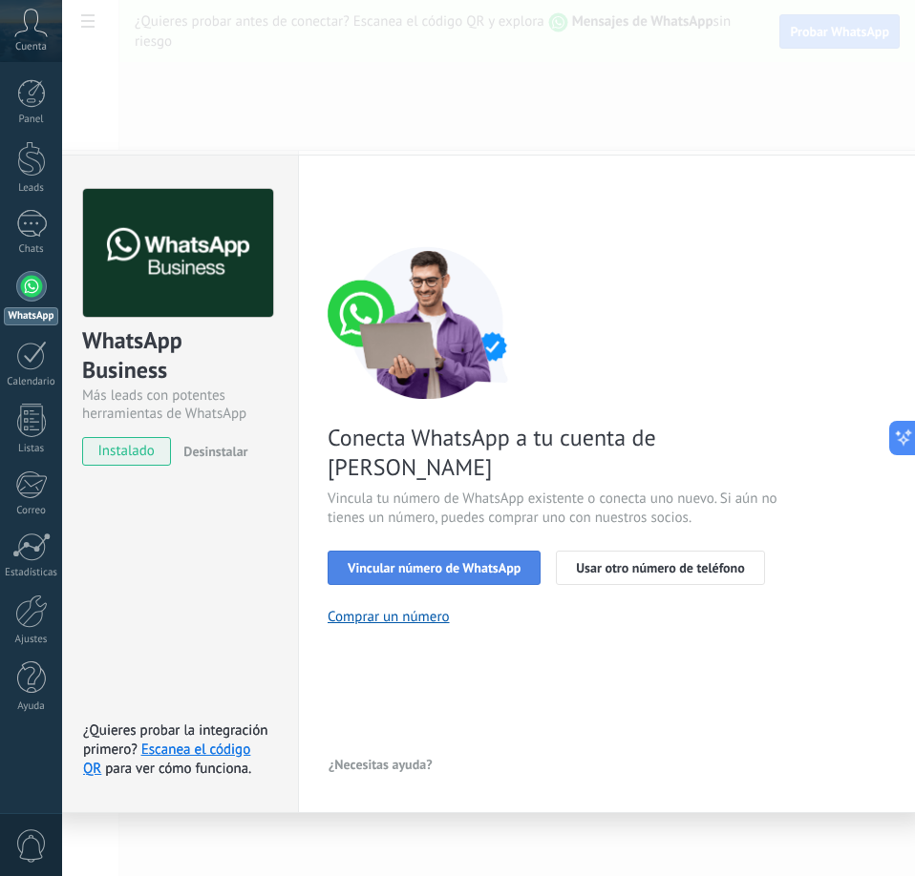
click at [479, 561] on span "Vincular número de WhatsApp" at bounding box center [434, 567] width 173 height 13
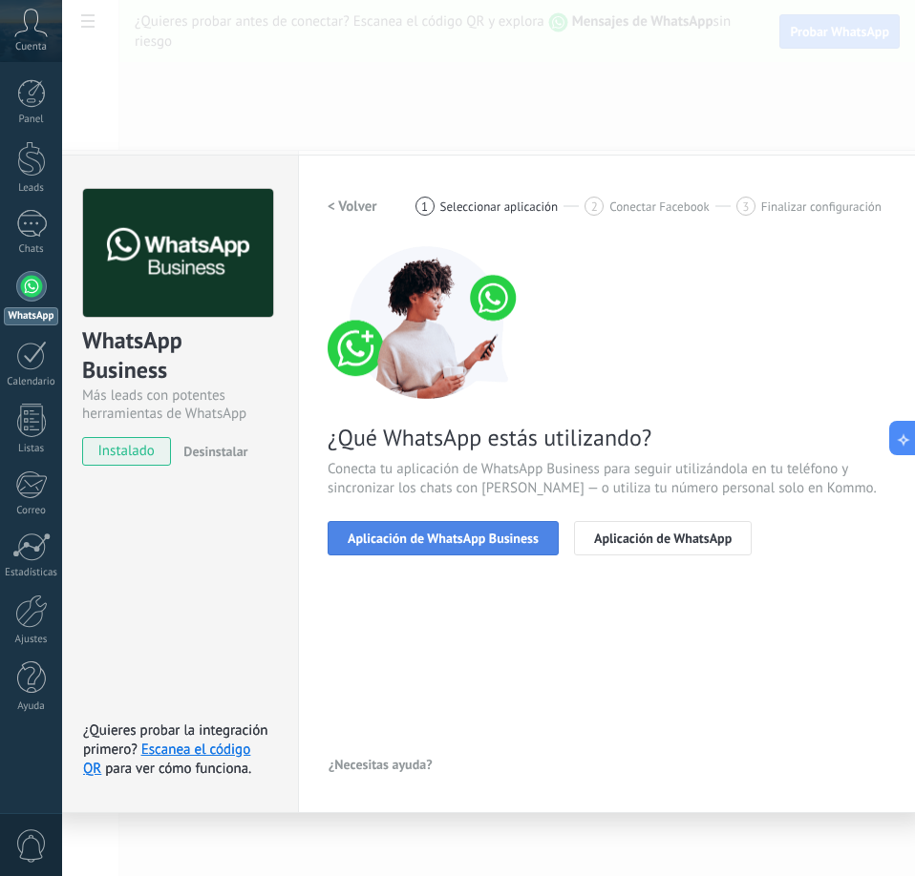
click at [506, 540] on span "Aplicación de WhatsApp Business" at bounding box center [443, 538] width 191 height 13
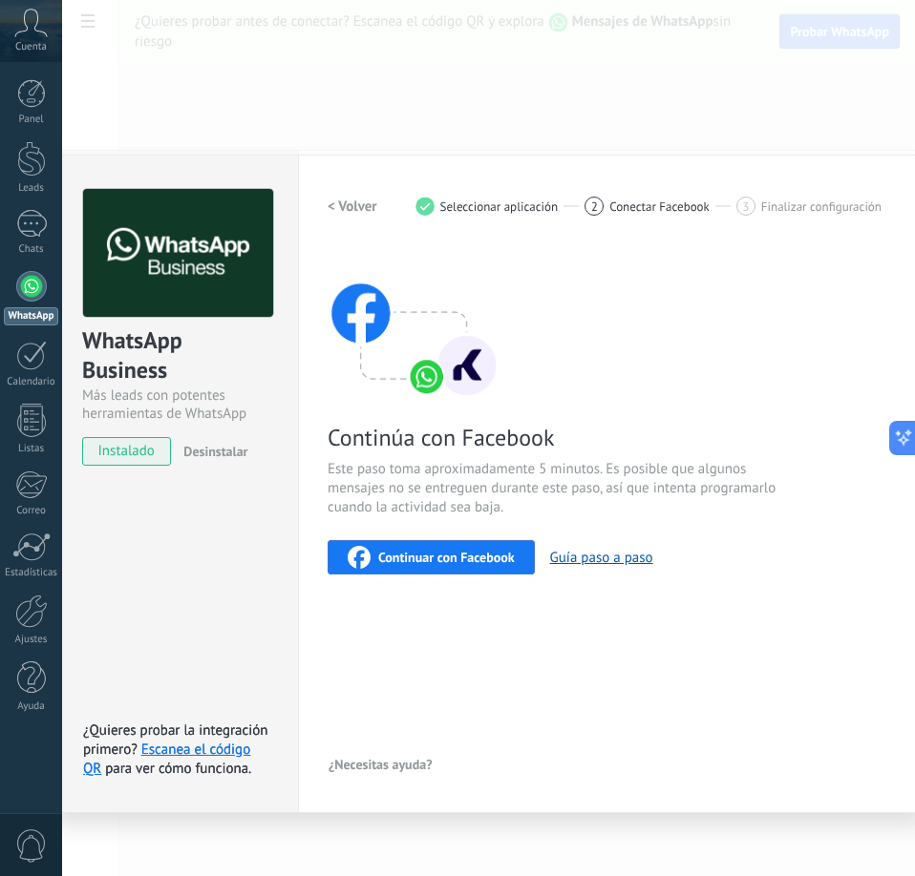
click at [485, 108] on div "WhatsApp Business Más leads con potentes herramientas de WhatsApp instalado Des…" at bounding box center [488, 438] width 853 height 876
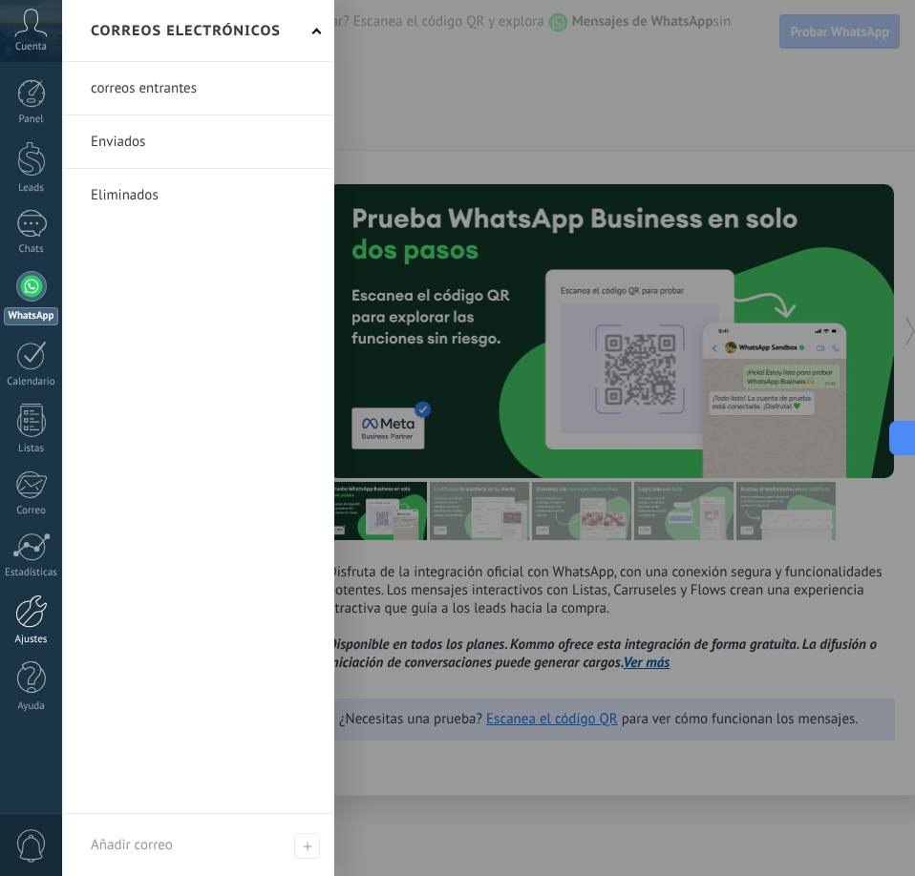
click at [31, 618] on div at bounding box center [31, 611] width 32 height 33
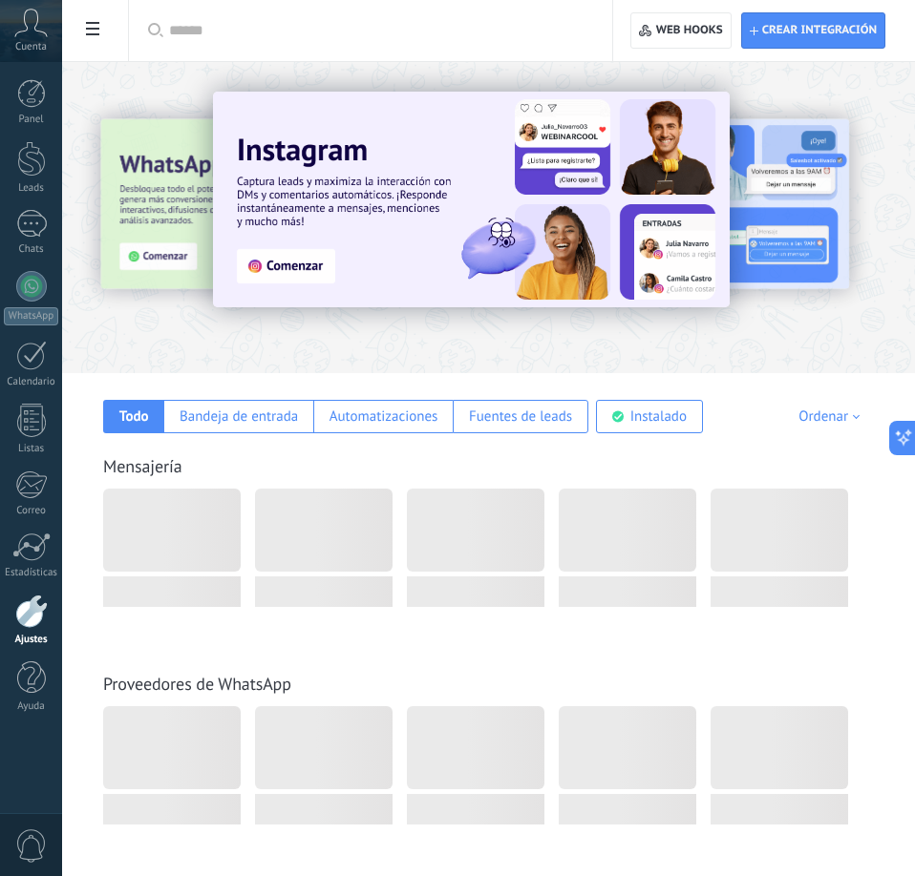
click at [24, 619] on div at bounding box center [31, 611] width 32 height 33
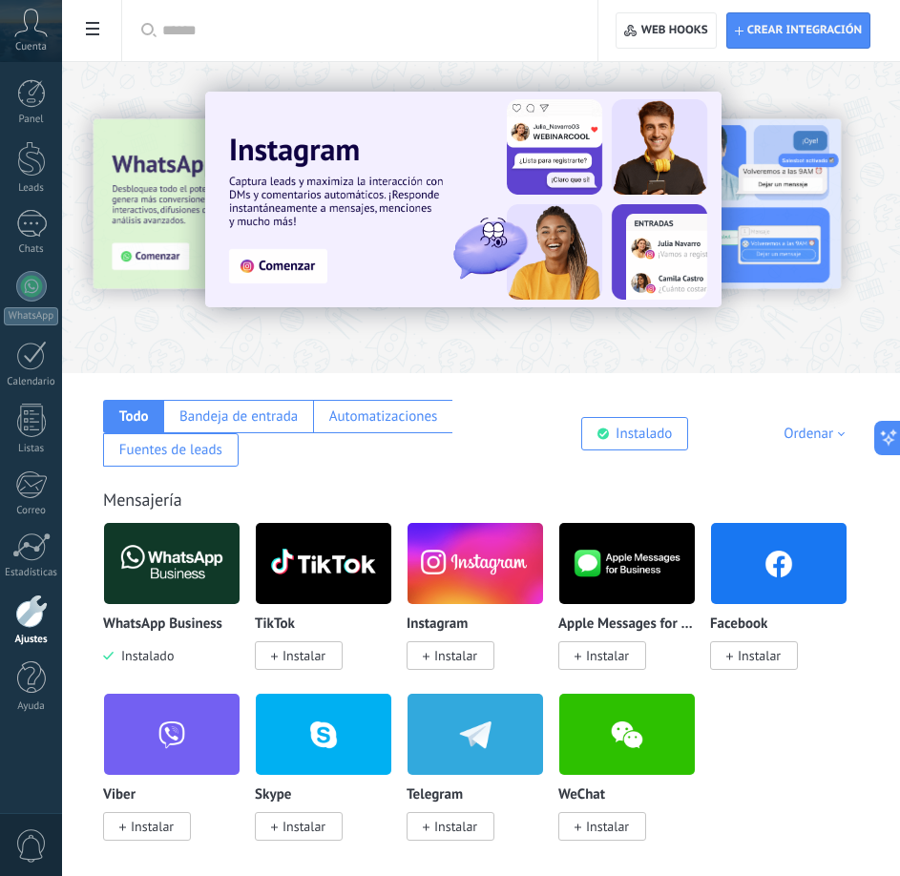
click at [98, 27] on icon at bounding box center [92, 28] width 13 height 13
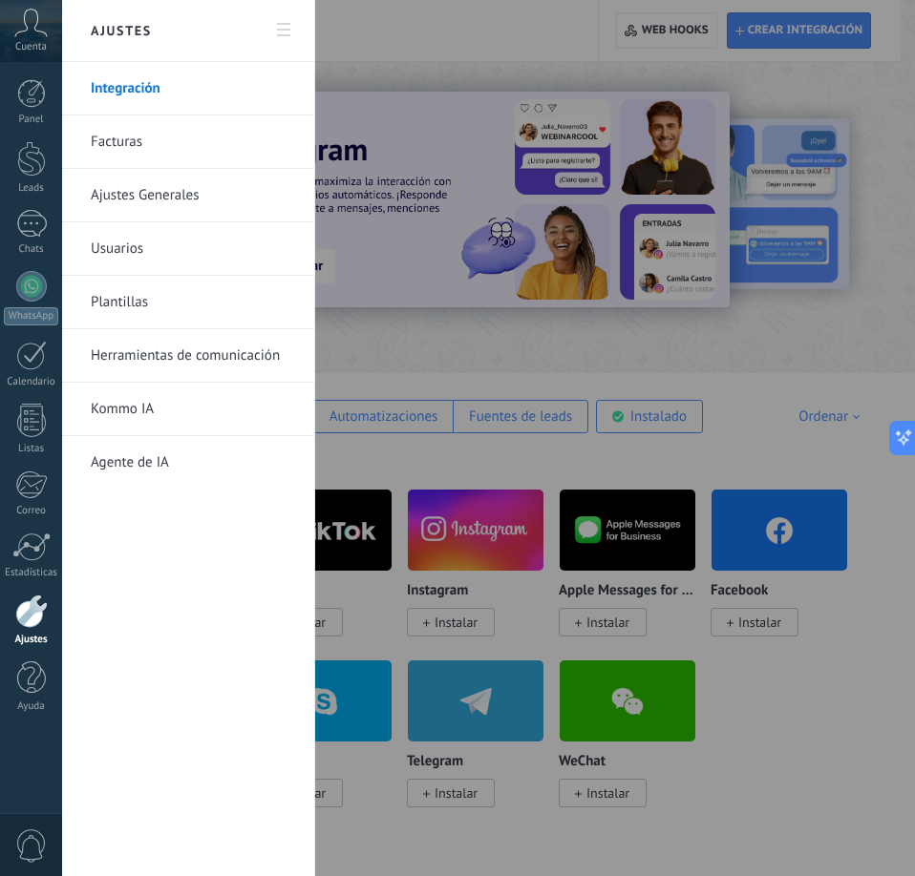
click at [193, 357] on link "Herramientas de comunicación" at bounding box center [193, 355] width 204 height 53
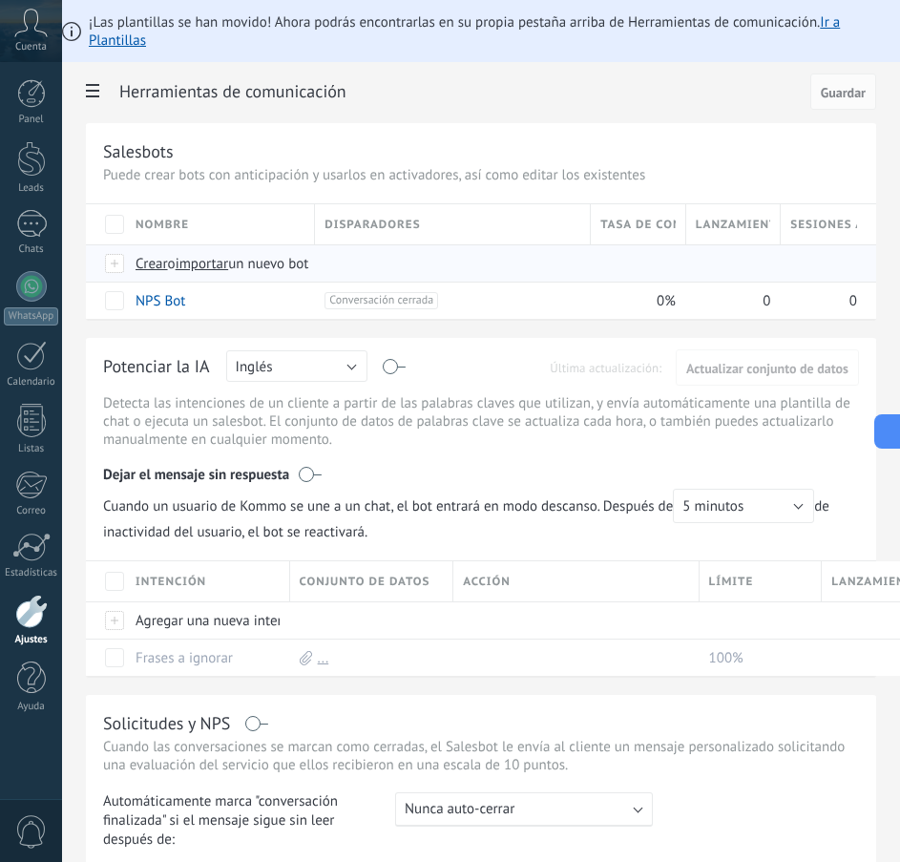
click at [158, 264] on span "Crear" at bounding box center [152, 264] width 32 height 18
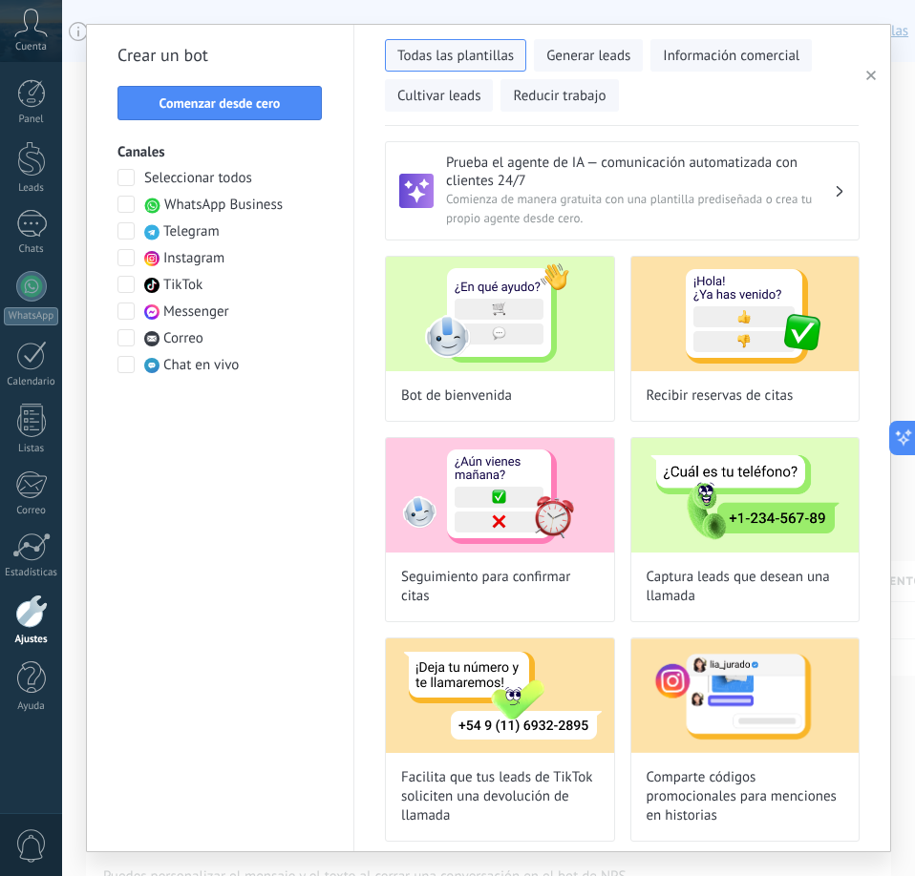
click at [874, 71] on span "button" at bounding box center [871, 75] width 10 height 13
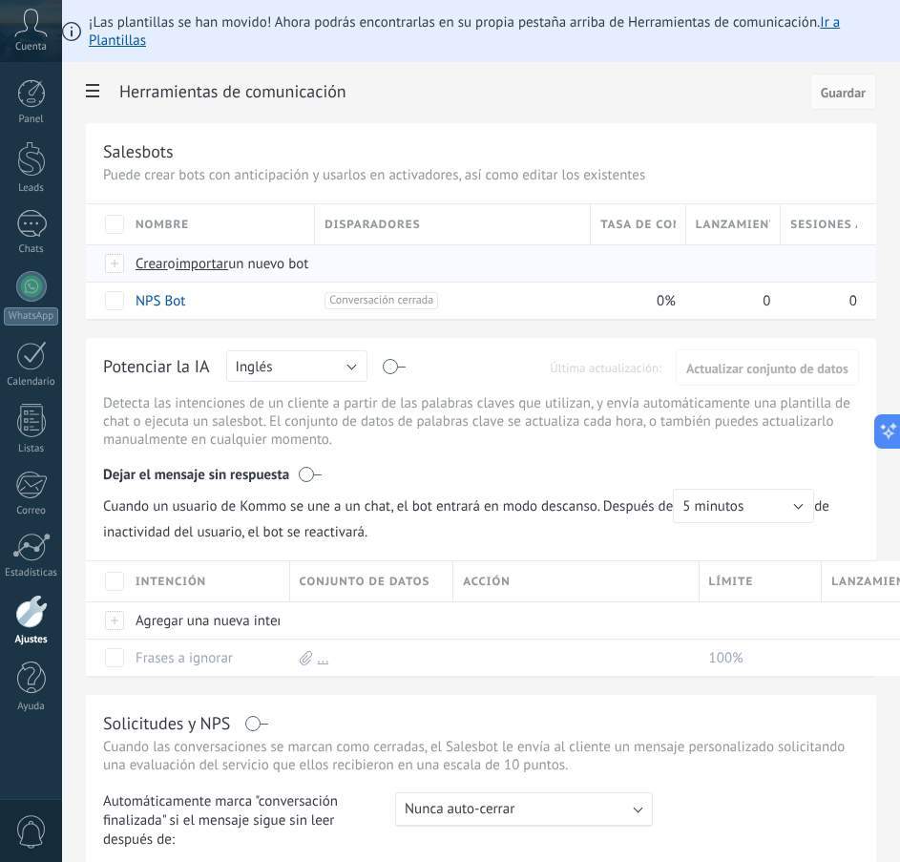
click at [152, 259] on span "Crear" at bounding box center [152, 264] width 32 height 18
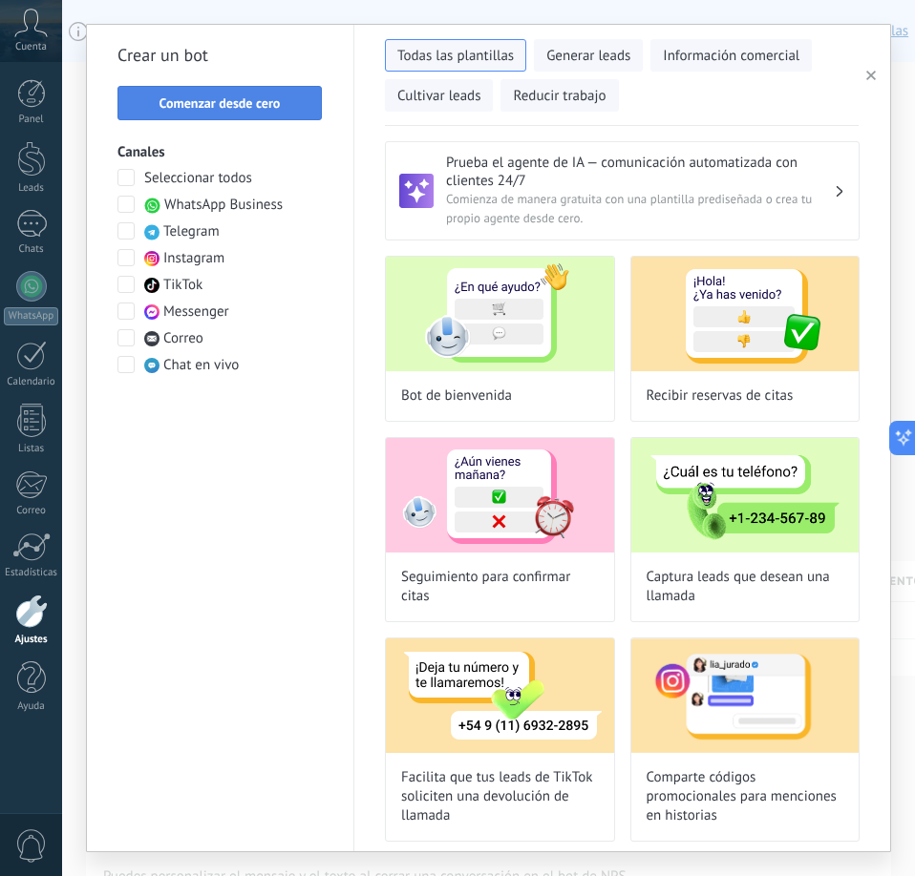
click at [282, 115] on button "Comenzar desde cero" at bounding box center [219, 103] width 204 height 34
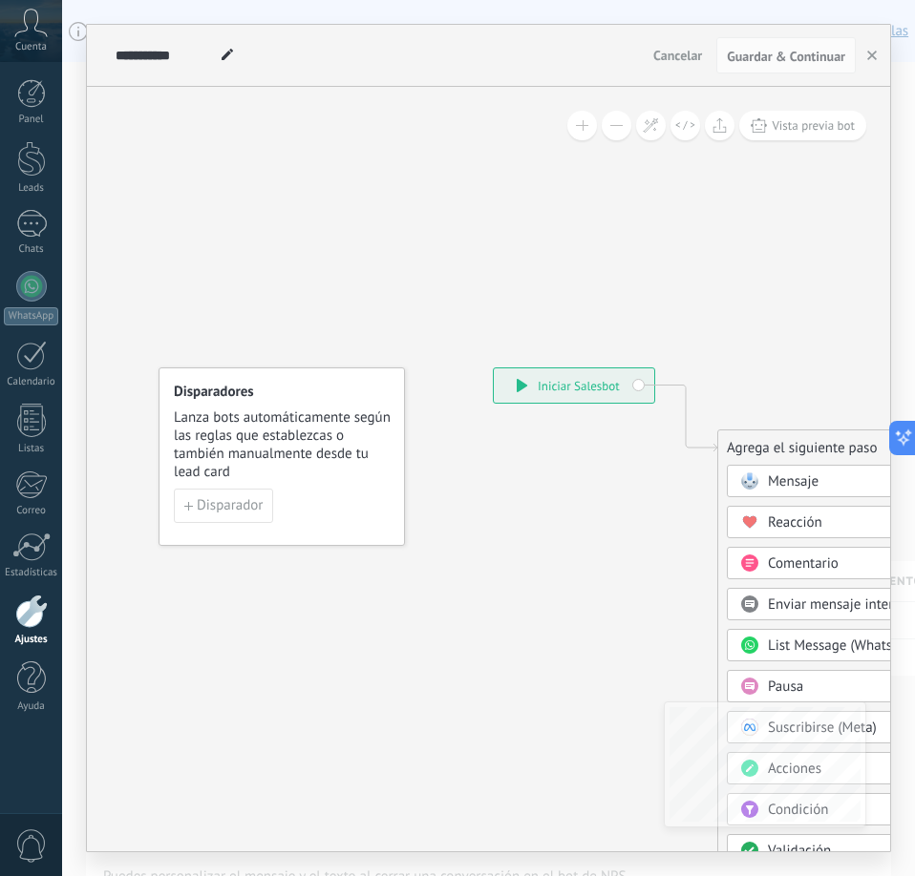
click at [243, 59] on div "**********" at bounding box center [378, 55] width 535 height 61
click at [224, 60] on use at bounding box center [227, 54] width 11 height 11
type input "**********"
click at [239, 488] on div "Disparadores Lanza bots automáticamente según las reglas que establezcas o tamb…" at bounding box center [281, 457] width 246 height 179
click at [231, 501] on span "Disparador" at bounding box center [230, 505] width 66 height 13
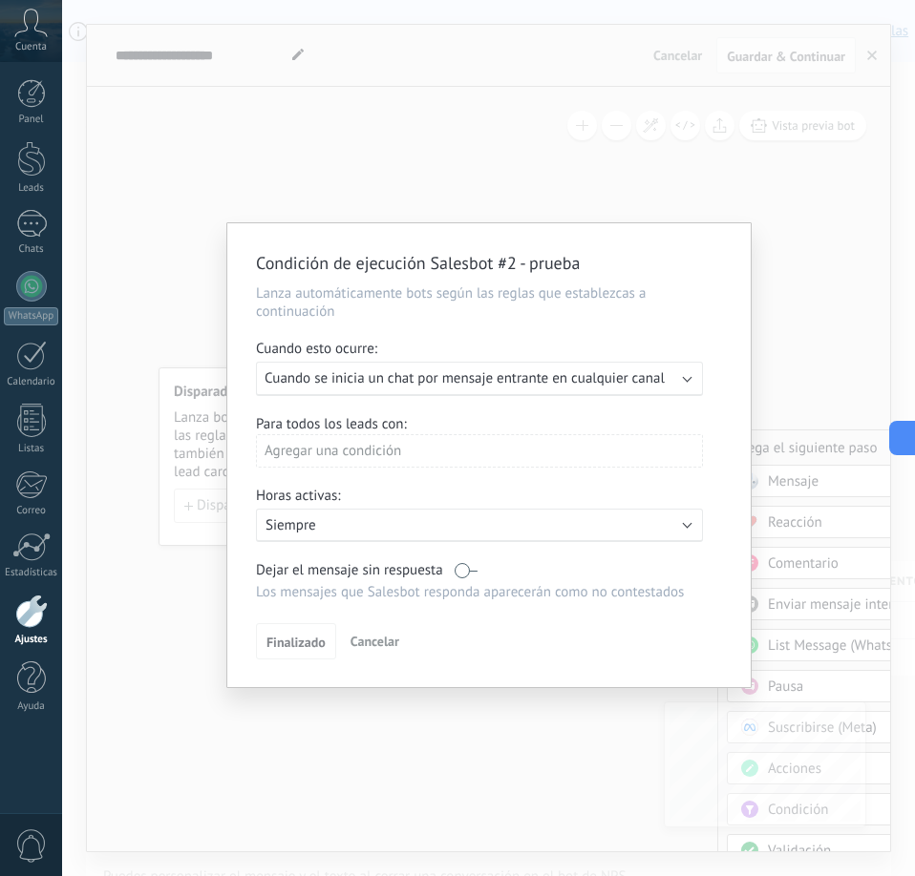
click at [547, 372] on span "Cuando se inicia un chat por mensaje entrante en cualquier canal" at bounding box center [464, 379] width 400 height 18
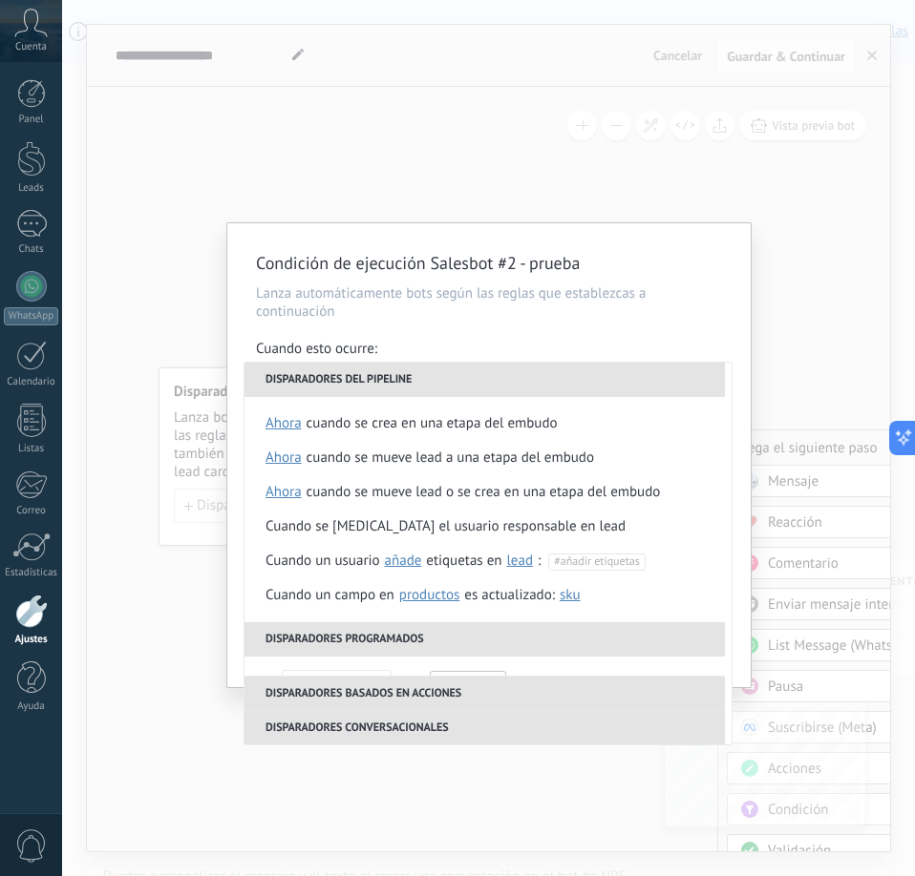
click at [547, 372] on li "Disparadores del pipeline" at bounding box center [484, 380] width 480 height 34
click at [707, 327] on div "**********" at bounding box center [488, 455] width 523 height 464
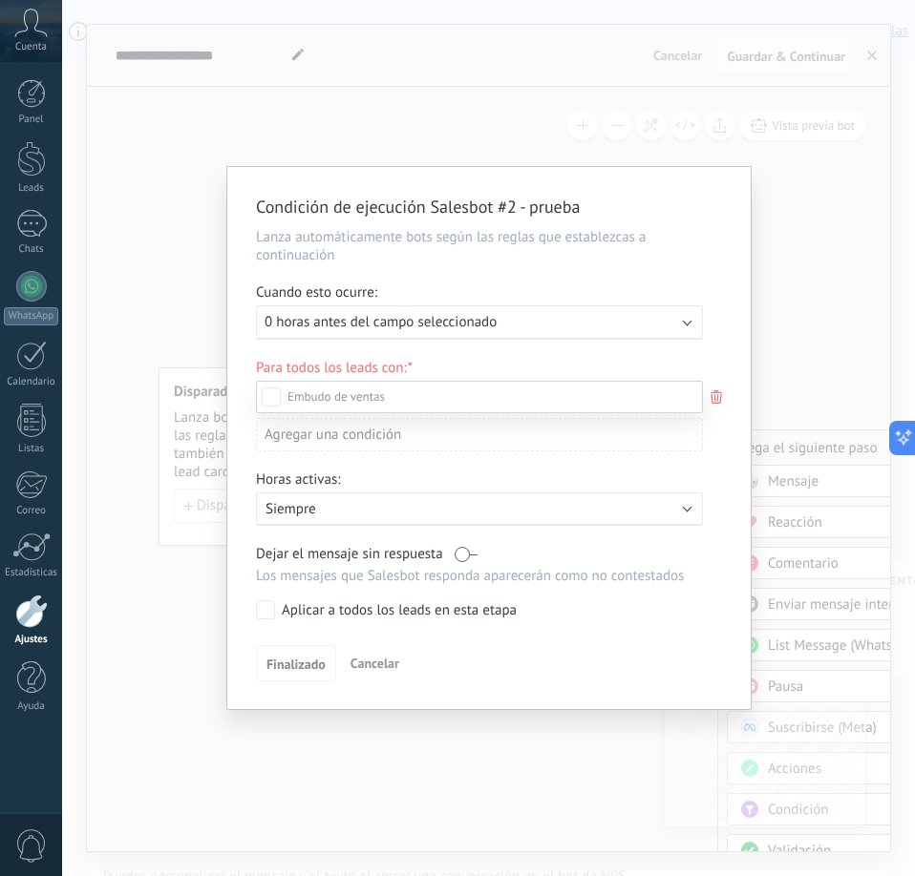
click at [0, 0] on div "Nueva consulta" at bounding box center [0, 0] width 0 height 0
click at [0, 0] on label "Nueva consulta" at bounding box center [0, 0] width 0 height 0
click at [681, 328] on div at bounding box center [488, 438] width 853 height 876
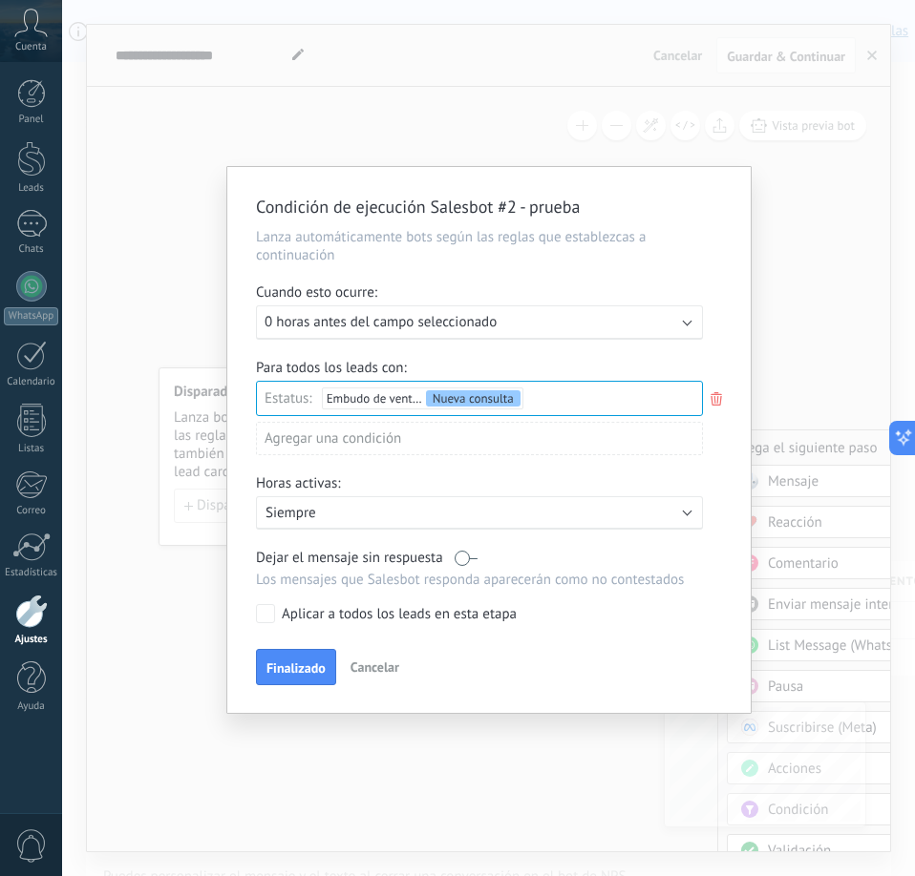
click at [464, 446] on div "Agregar una condición" at bounding box center [479, 438] width 447 height 33
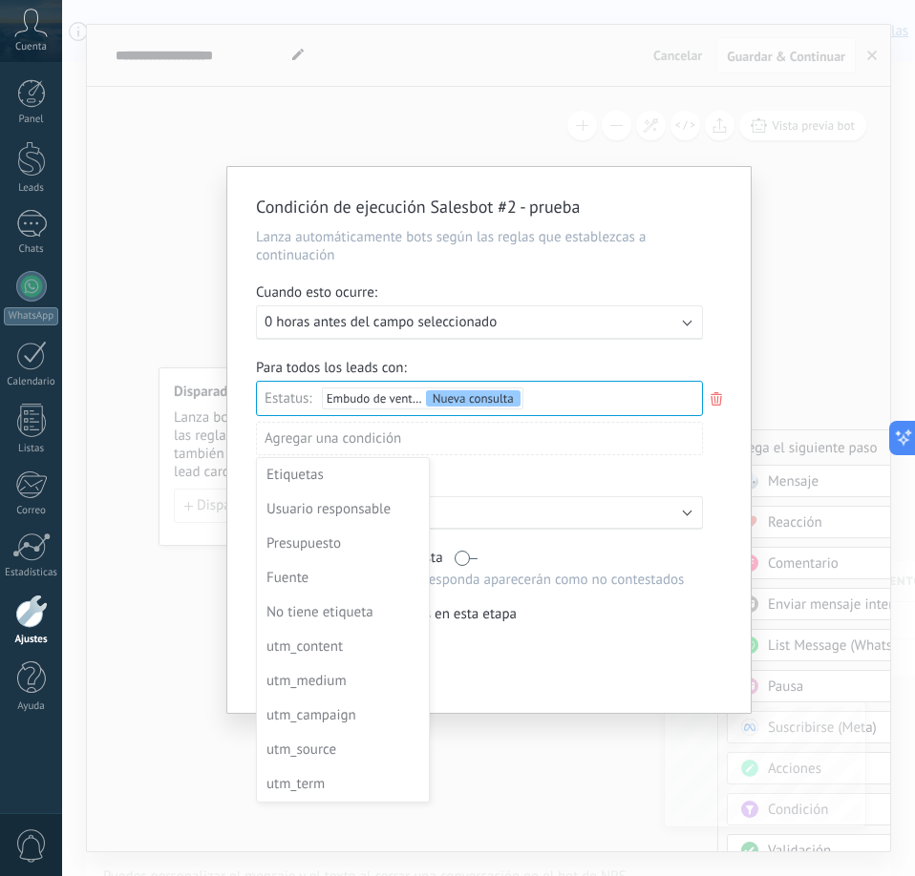
click at [464, 446] on div at bounding box center [488, 440] width 523 height 546
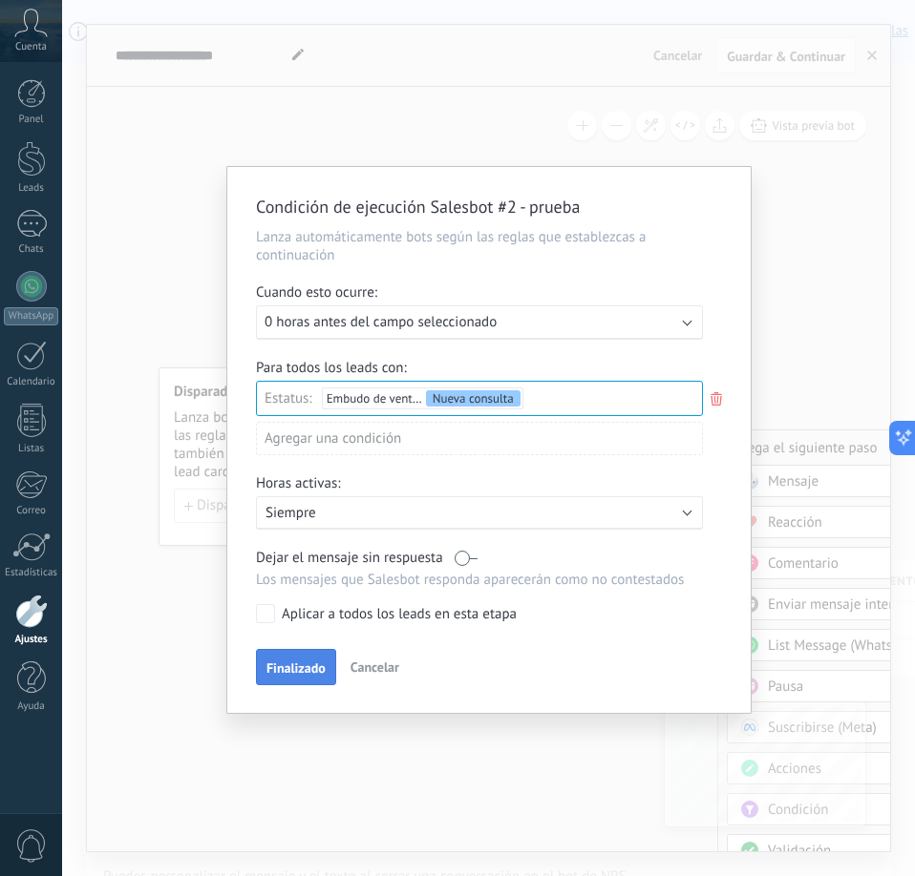
click at [295, 658] on button "Finalizado" at bounding box center [296, 667] width 80 height 36
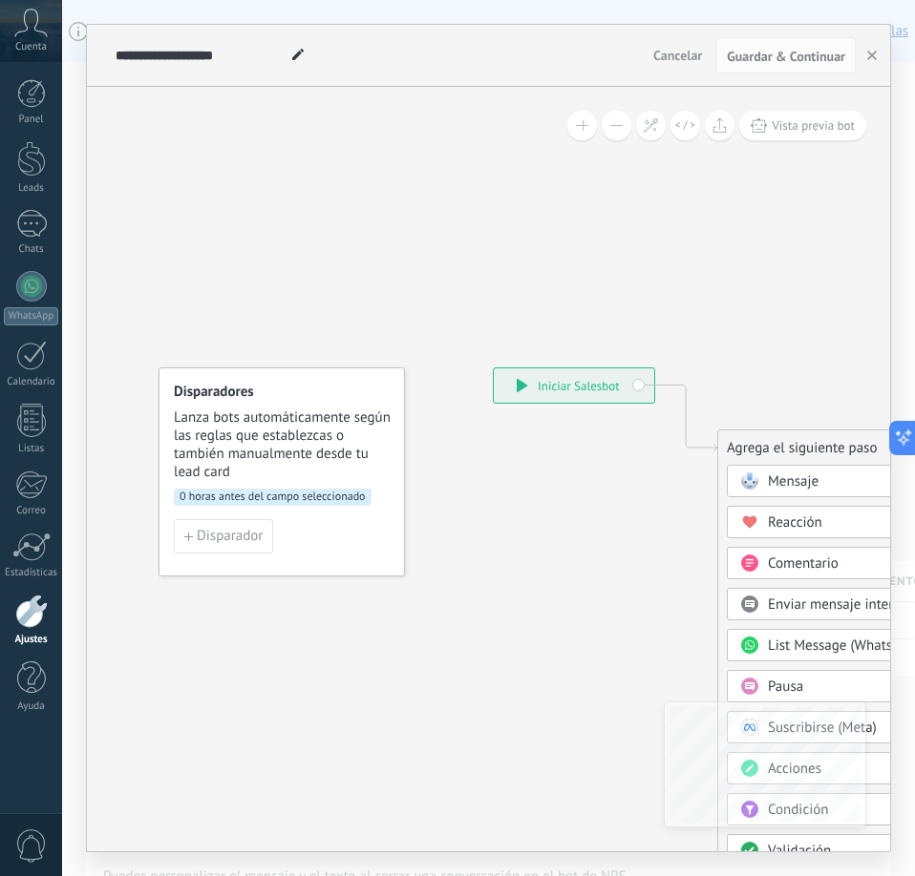
drag, startPoint x: 295, startPoint y: 658, endPoint x: 244, endPoint y: 644, distance: 52.6
click at [244, 644] on icon at bounding box center [656, 713] width 1283 height 1647
click at [353, 499] on span "0 horas antes del campo seleccionado" at bounding box center [273, 497] width 198 height 17
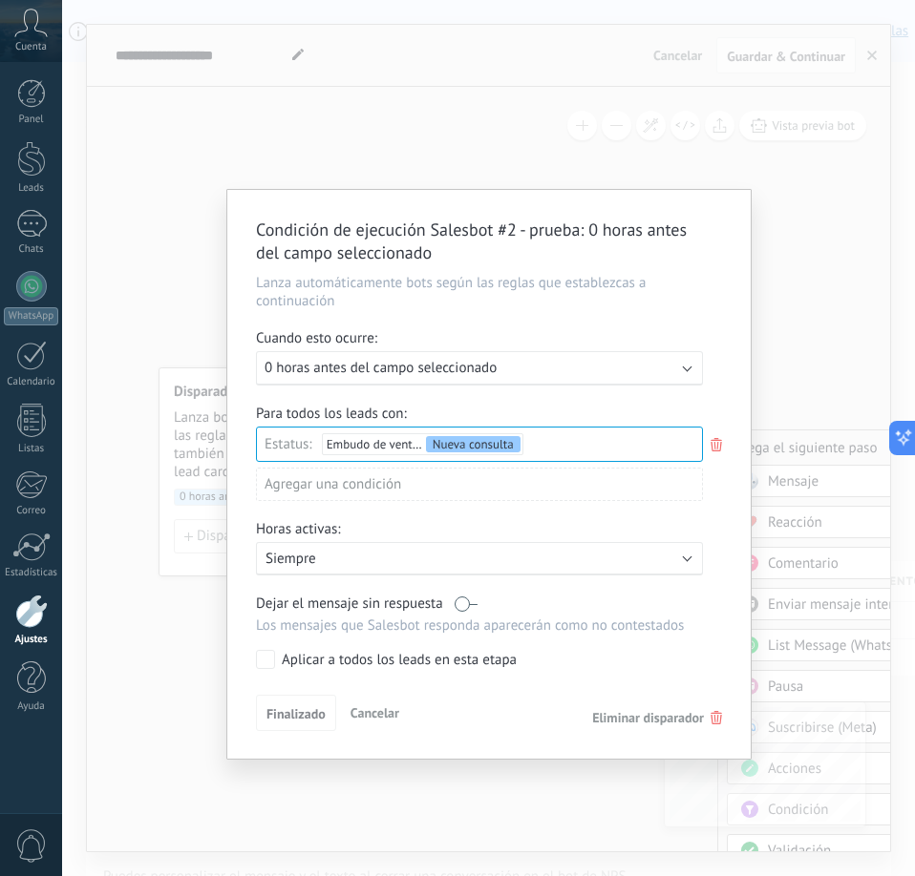
click at [668, 377] on div "Ejecutar: 0 horas antes del campo seleccionado" at bounding box center [479, 368] width 447 height 34
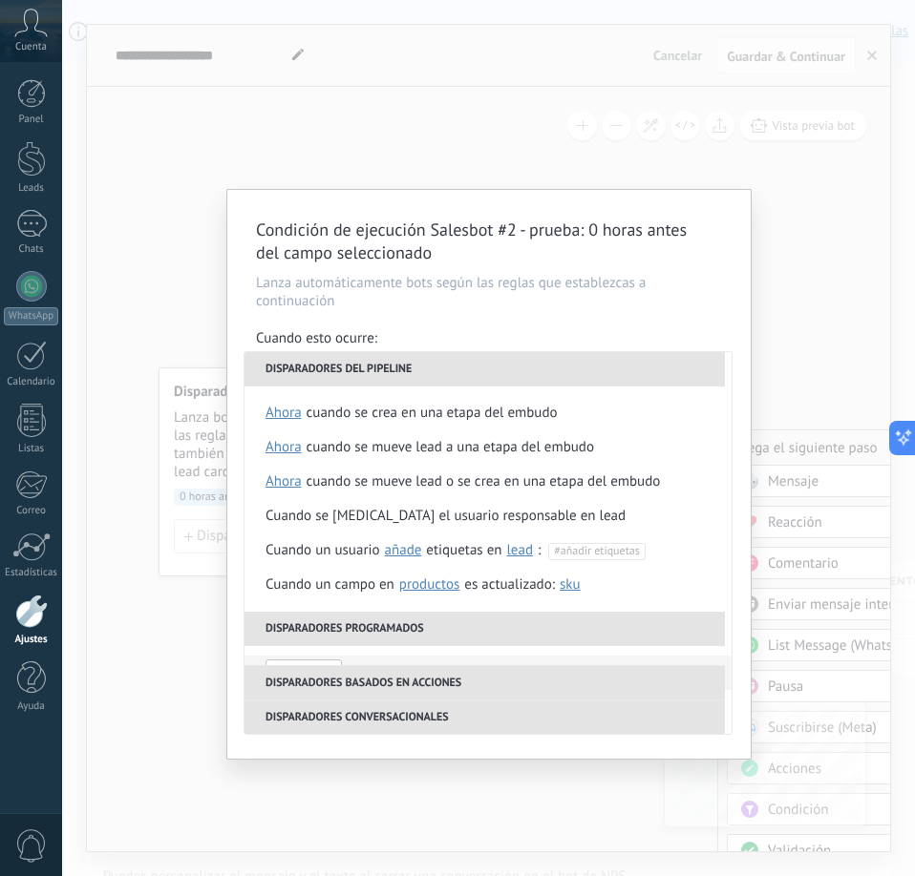
click at [726, 325] on div "Condición de ejecución Salesbot #2 - prueba : 0 horas antes del campo seleccion…" at bounding box center [488, 474] width 523 height 569
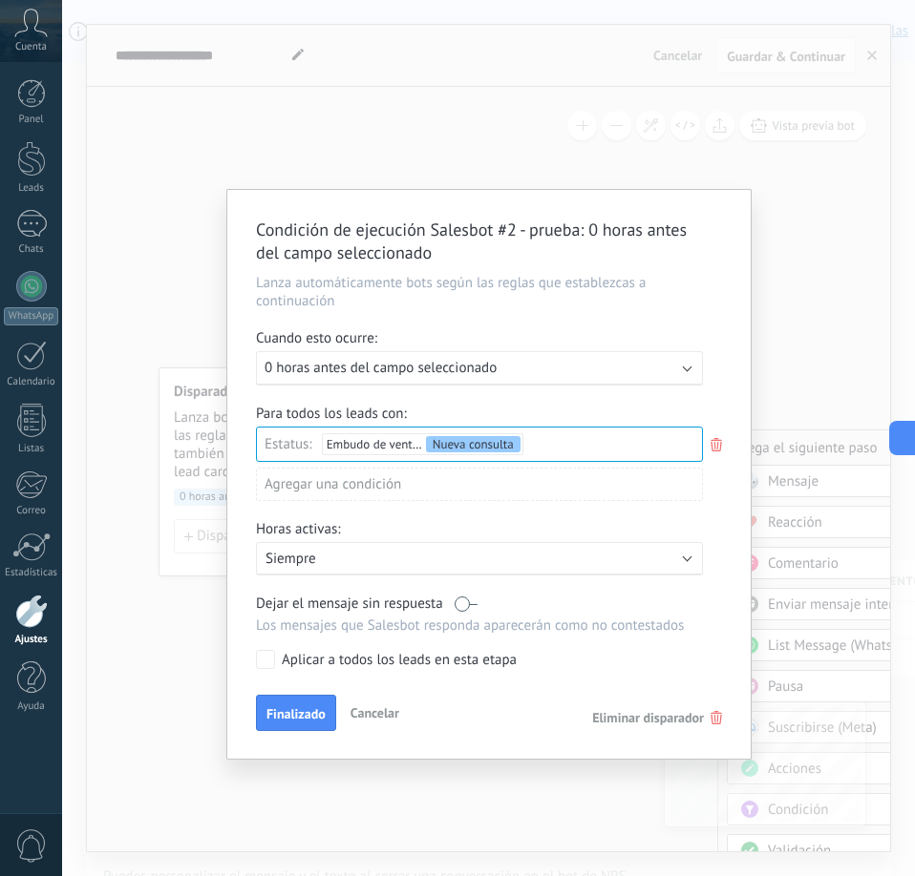
click at [671, 364] on div "Ejecutar: 0 horas antes del campo seleccionado" at bounding box center [471, 368] width 414 height 18
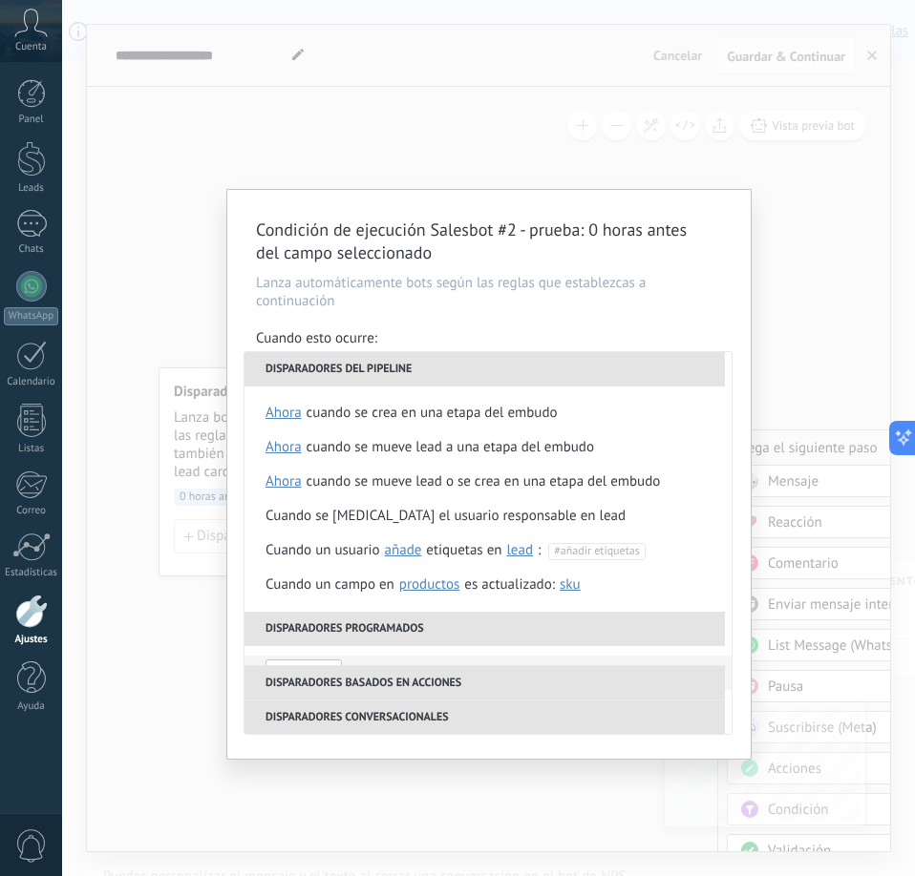
click at [436, 712] on li "Disparadores conversacionales" at bounding box center [484, 717] width 480 height 34
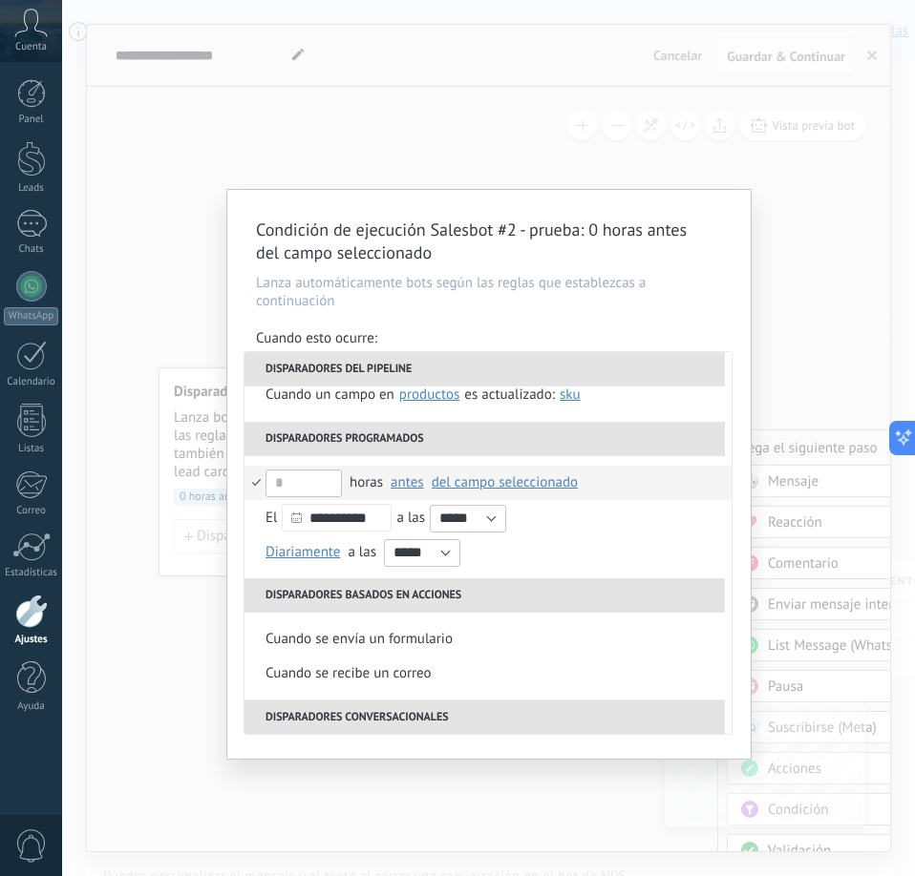
scroll to position [218, 0]
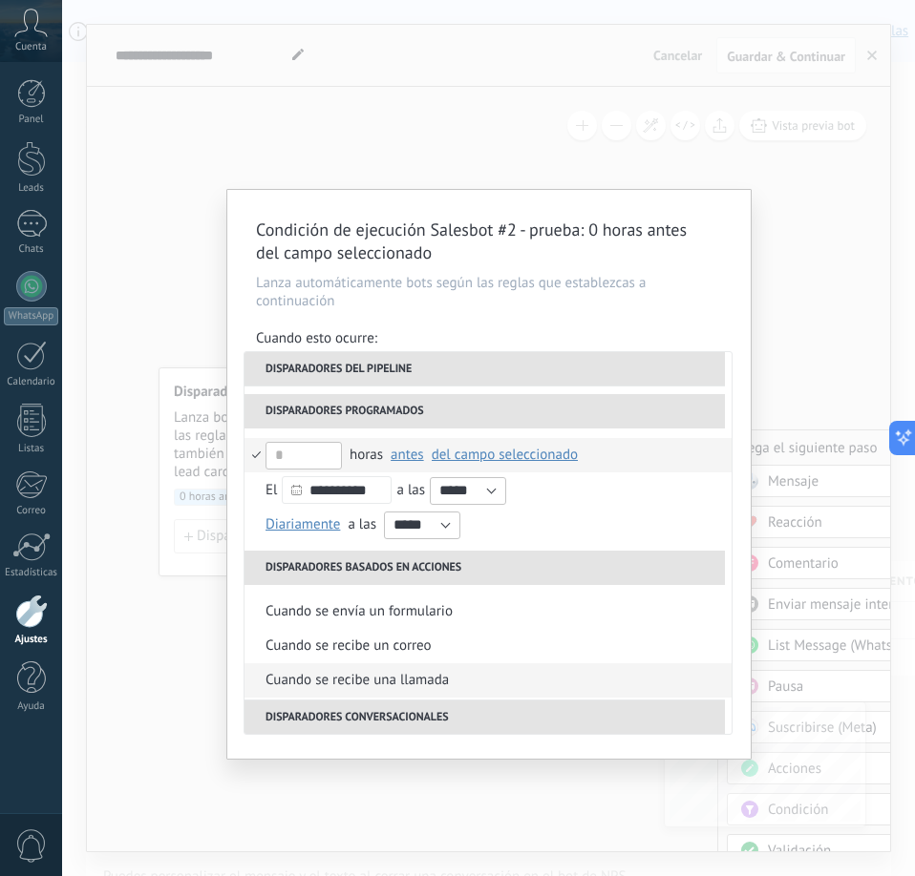
click at [407, 672] on div "Cuando se recibe una llamada" at bounding box center [356, 681] width 183 height 34
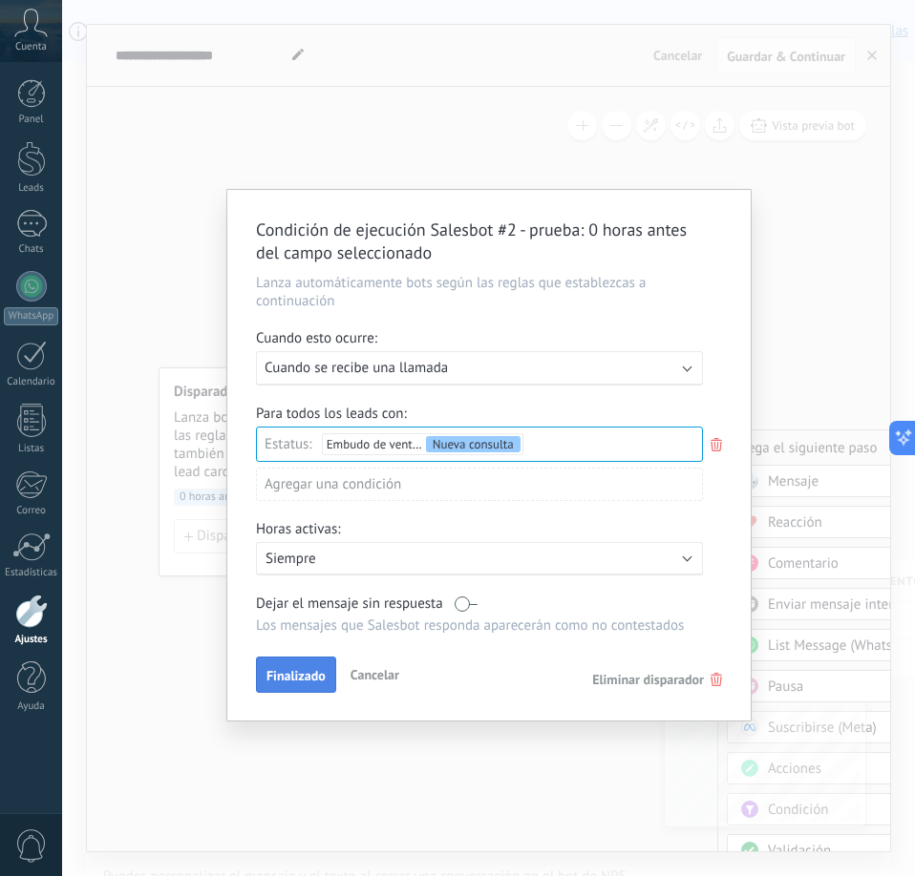
click at [297, 659] on button "Finalizado" at bounding box center [296, 675] width 80 height 36
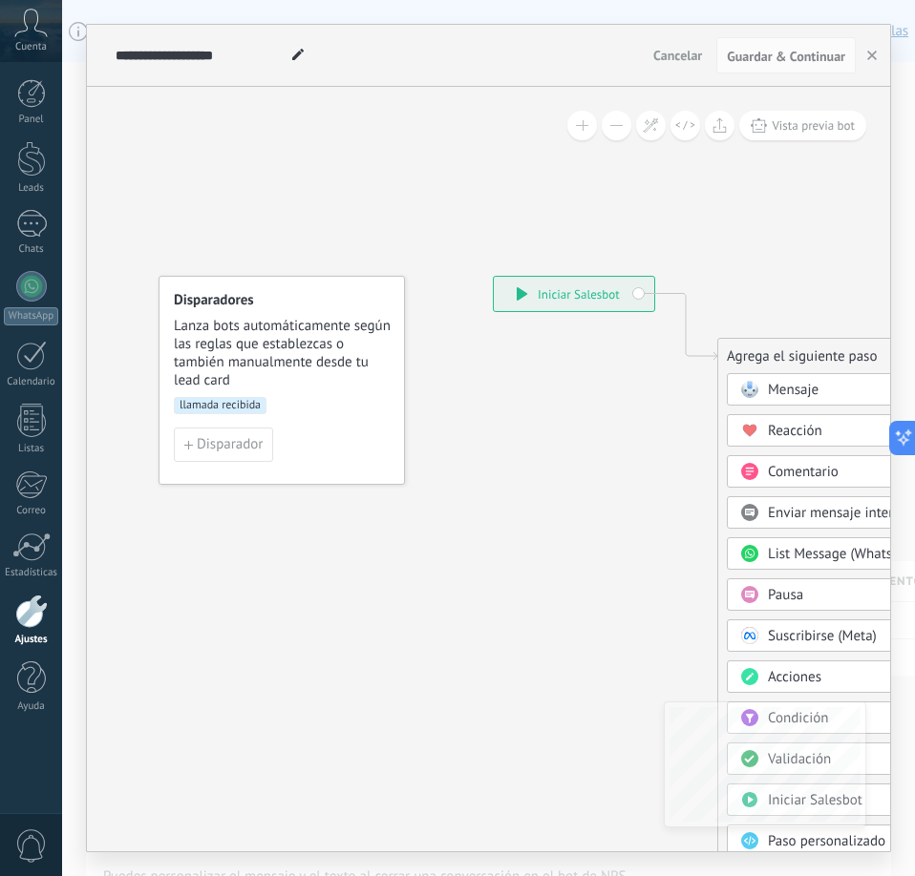
click at [518, 488] on icon at bounding box center [656, 622] width 1283 height 1647
click at [563, 42] on div "**********" at bounding box center [378, 55] width 535 height 61
drag, startPoint x: 568, startPoint y: 35, endPoint x: 556, endPoint y: 32, distance: 12.7
click at [556, 32] on div "**********" at bounding box center [378, 55] width 535 height 61
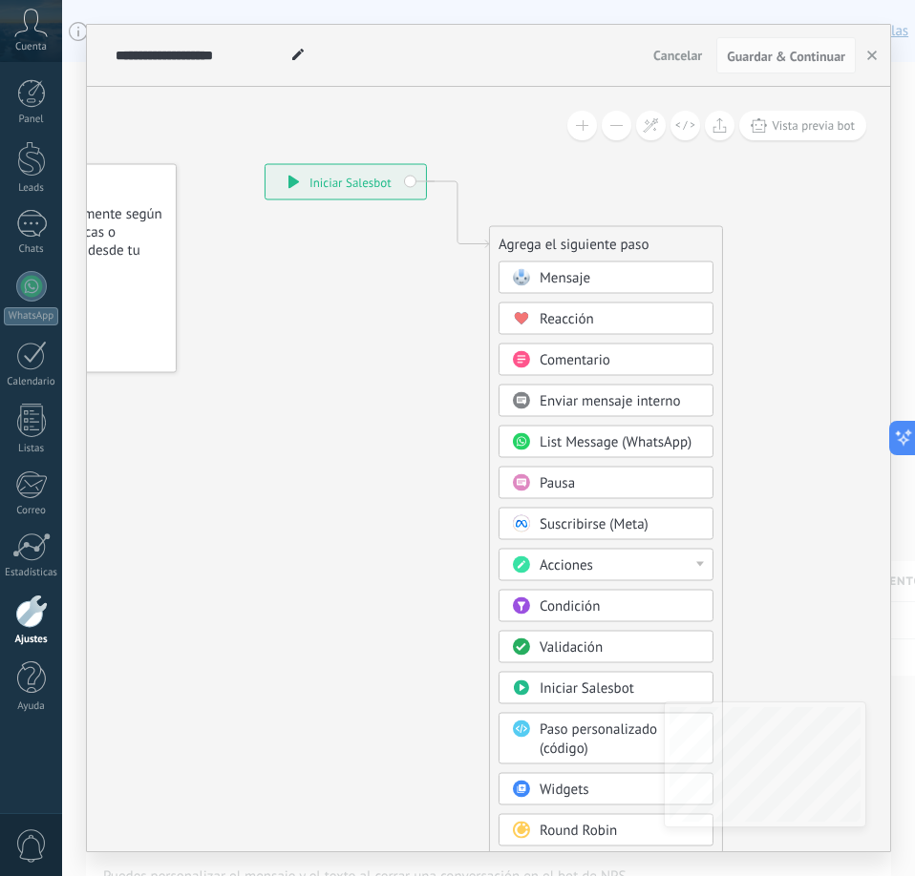
click at [623, 600] on div "Condición" at bounding box center [619, 607] width 160 height 19
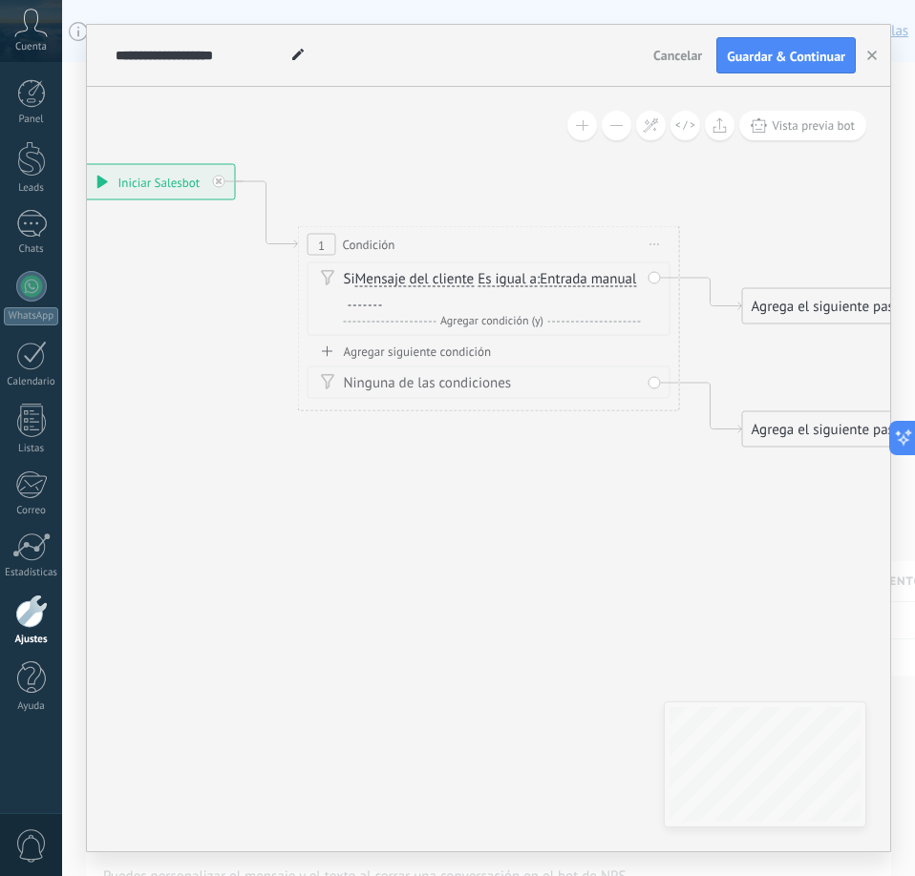
click at [539, 287] on span "Entrada manual" at bounding box center [587, 279] width 96 height 15
click at [530, 297] on button "Entrada manual" at bounding box center [649, 280] width 239 height 34
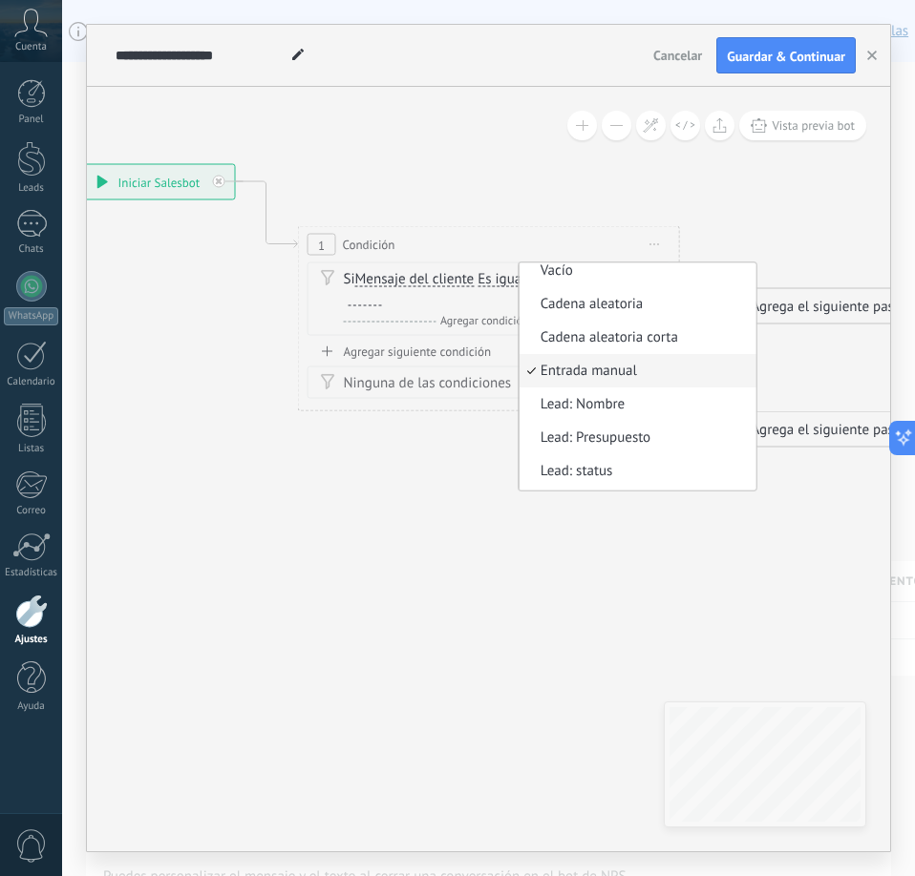
scroll to position [0, 0]
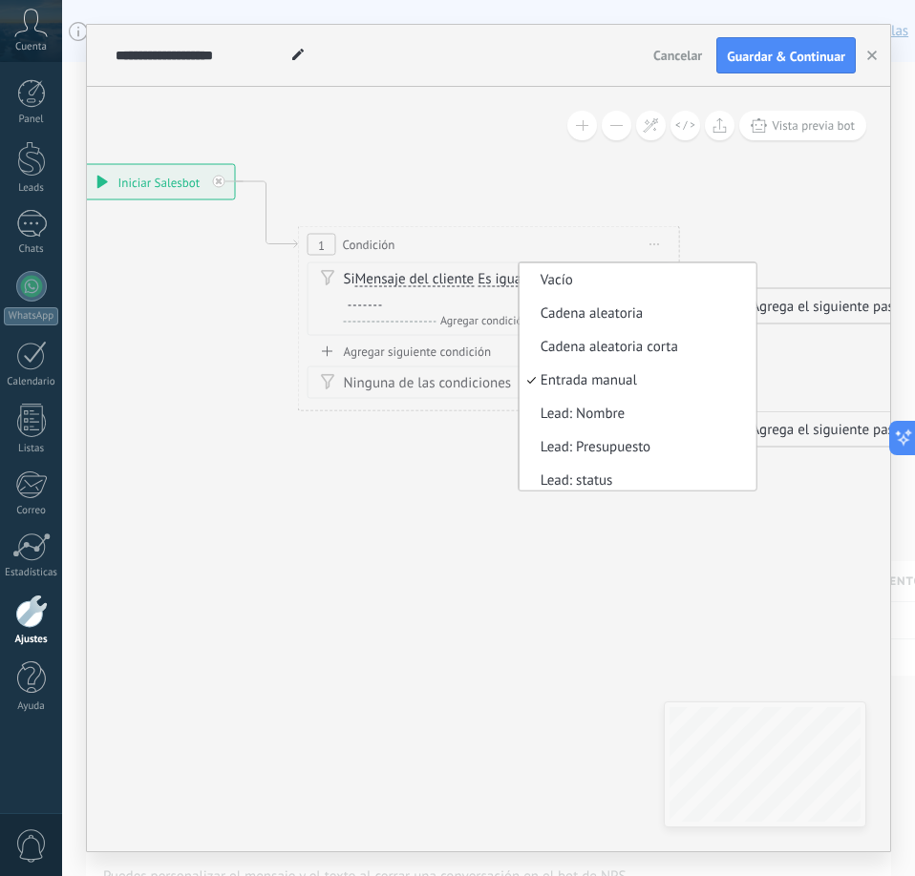
click at [418, 196] on icon at bounding box center [459, 306] width 1727 height 1238
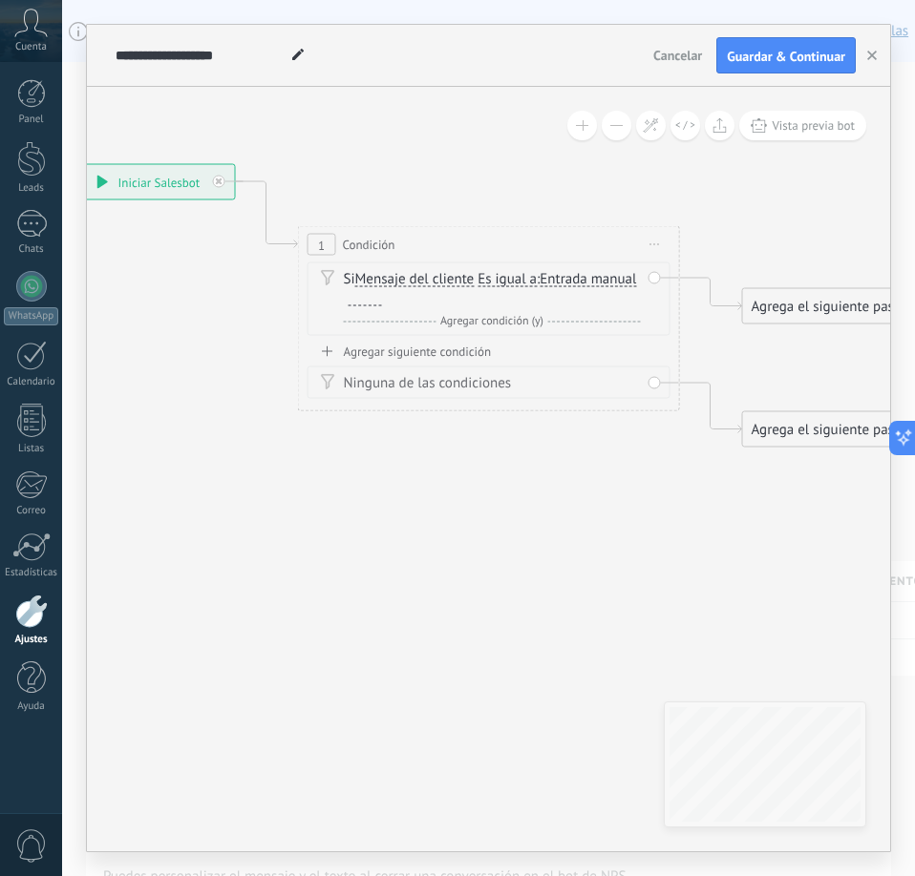
click at [512, 282] on span "Es igual a" at bounding box center [506, 279] width 59 height 15
click at [512, 282] on button "Es igual a" at bounding box center [587, 280] width 239 height 34
click at [507, 348] on span "Contiene" at bounding box center [571, 347] width 231 height 19
click at [400, 303] on div "Si Mensaje del cliente Mensaje del cliente Emoción de la conversación Comentari…" at bounding box center [492, 289] width 297 height 38
click at [370, 303] on div at bounding box center [364, 298] width 33 height 15
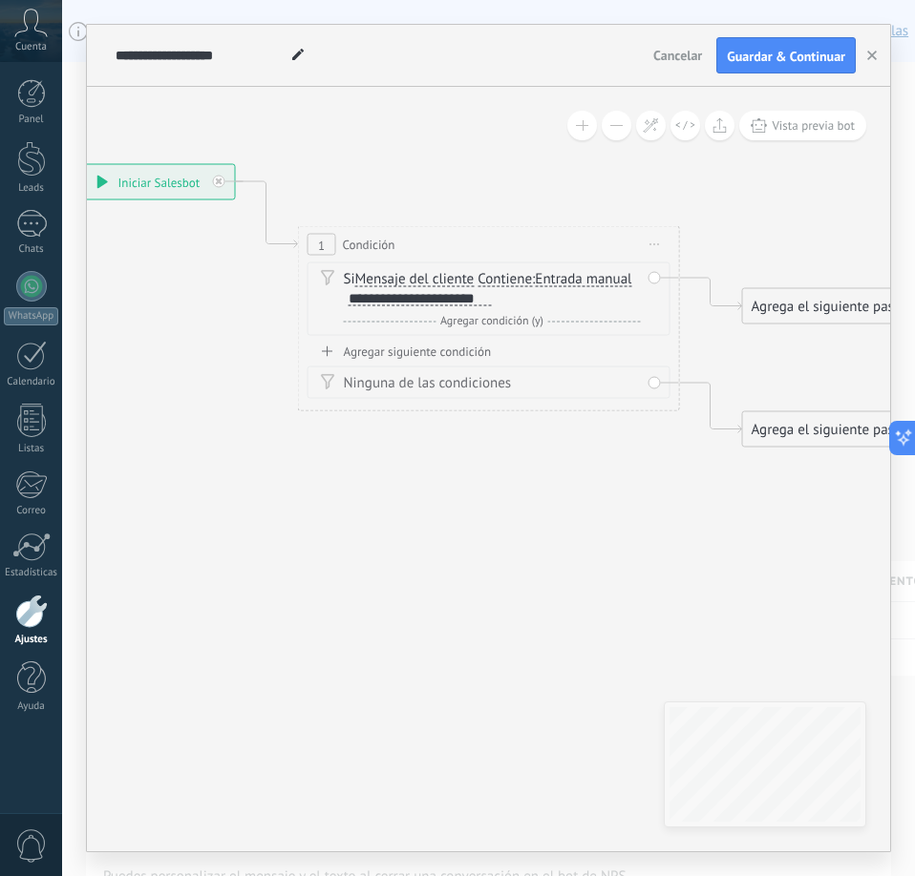
click at [518, 322] on span "Agregar condición (y)" at bounding box center [491, 321] width 113 height 14
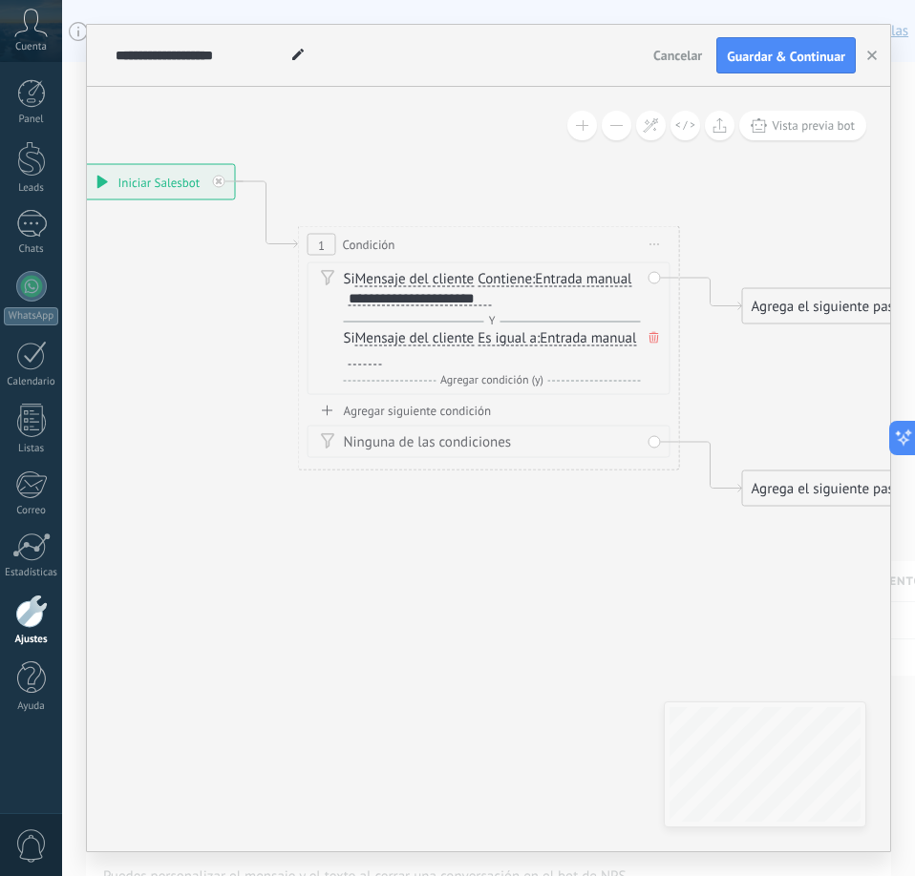
click at [518, 340] on span "Es igual a" at bounding box center [506, 338] width 59 height 15
click at [518, 340] on button "Es igual a" at bounding box center [587, 339] width 239 height 34
click at [517, 399] on span "Contiene" at bounding box center [571, 406] width 231 height 19
click at [365, 362] on div at bounding box center [364, 357] width 33 height 15
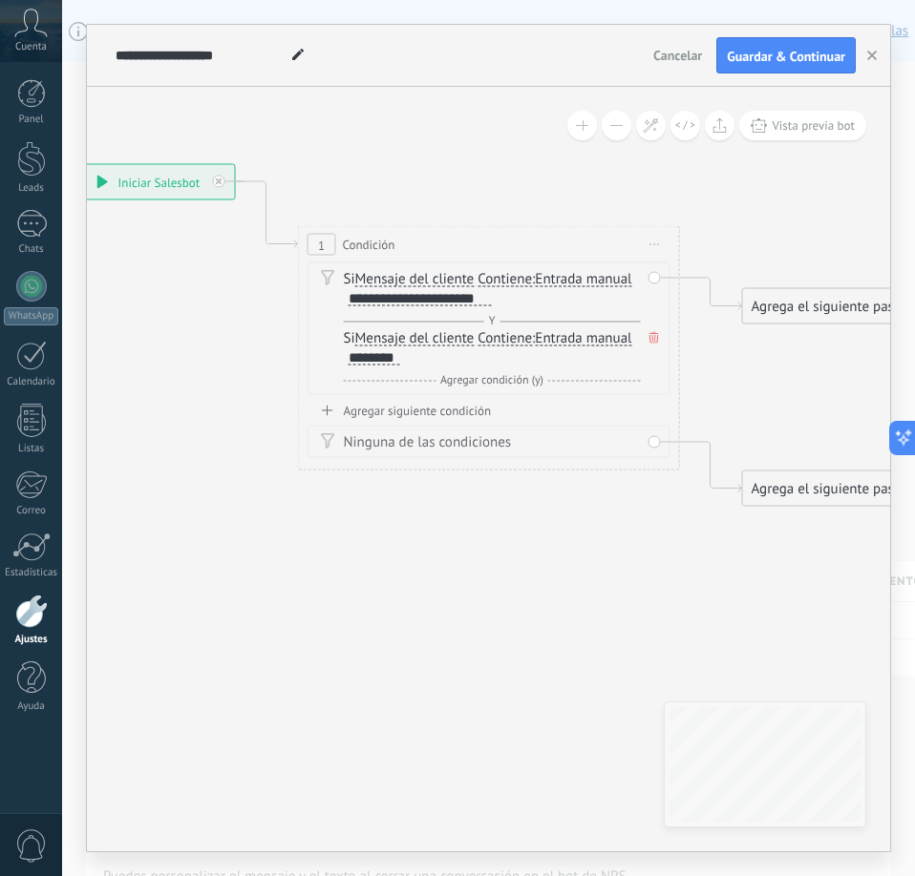
click at [460, 523] on icon at bounding box center [459, 306] width 1727 height 1238
click at [803, 309] on div "Agrega el siguiente paso" at bounding box center [826, 307] width 167 height 32
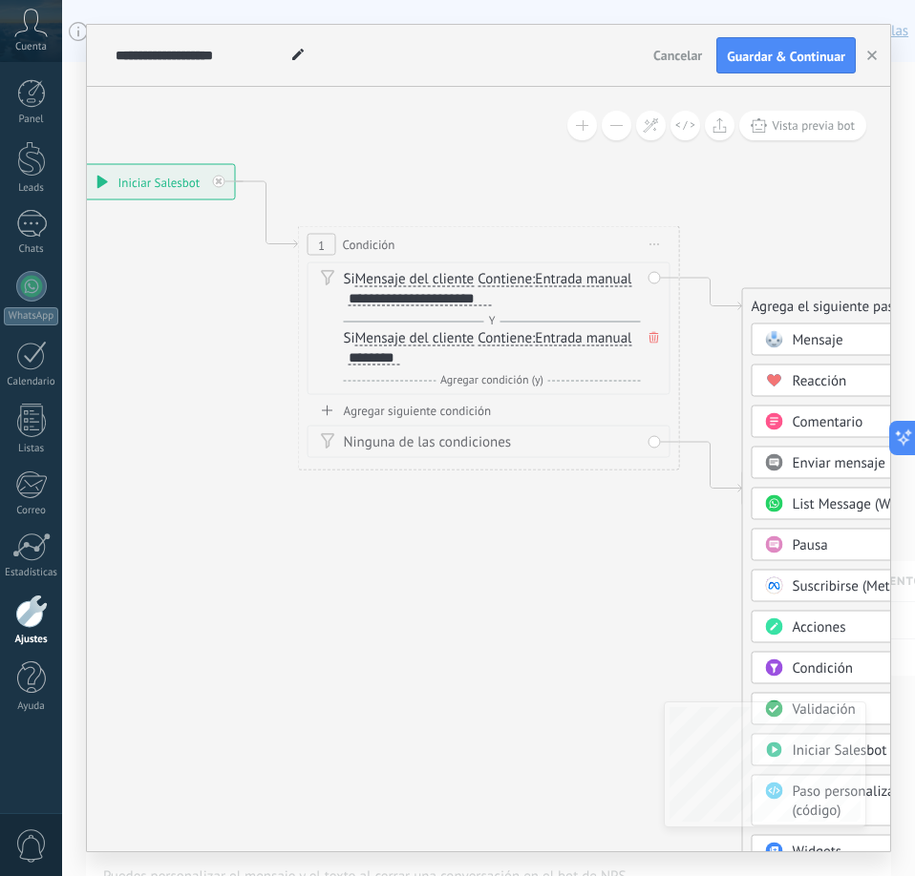
click at [799, 632] on span "Acciones" at bounding box center [818, 628] width 53 height 18
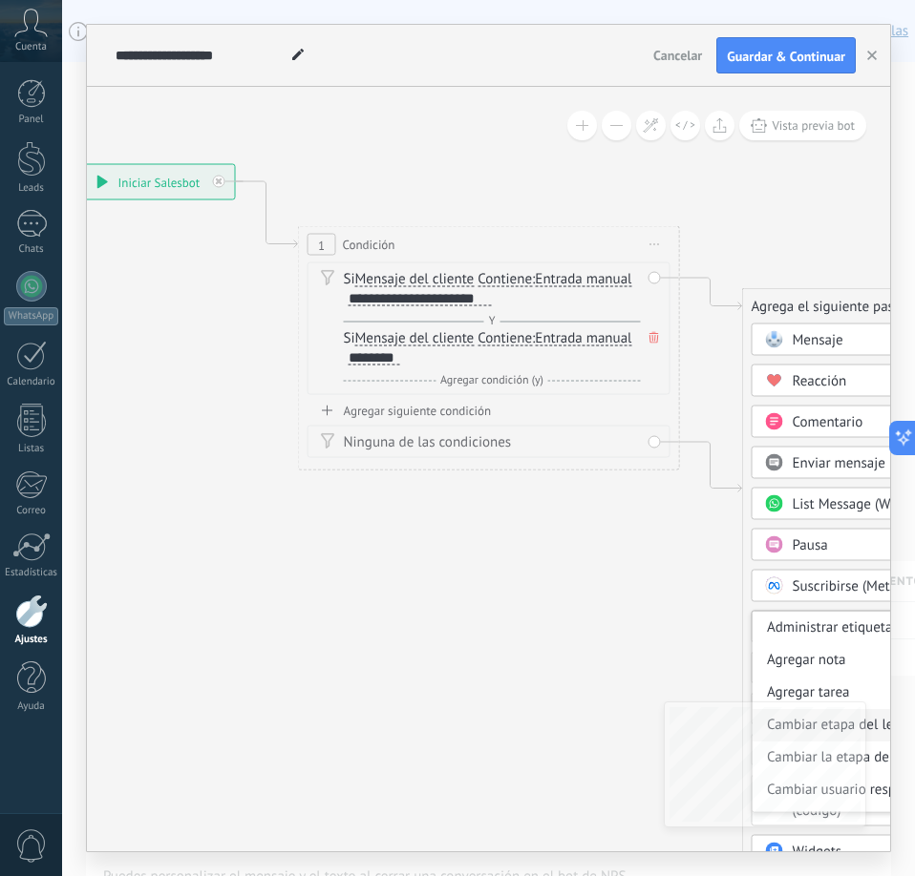
click at [876, 727] on div "Cambiar etapa del lead" at bounding box center [858, 725] width 213 height 32
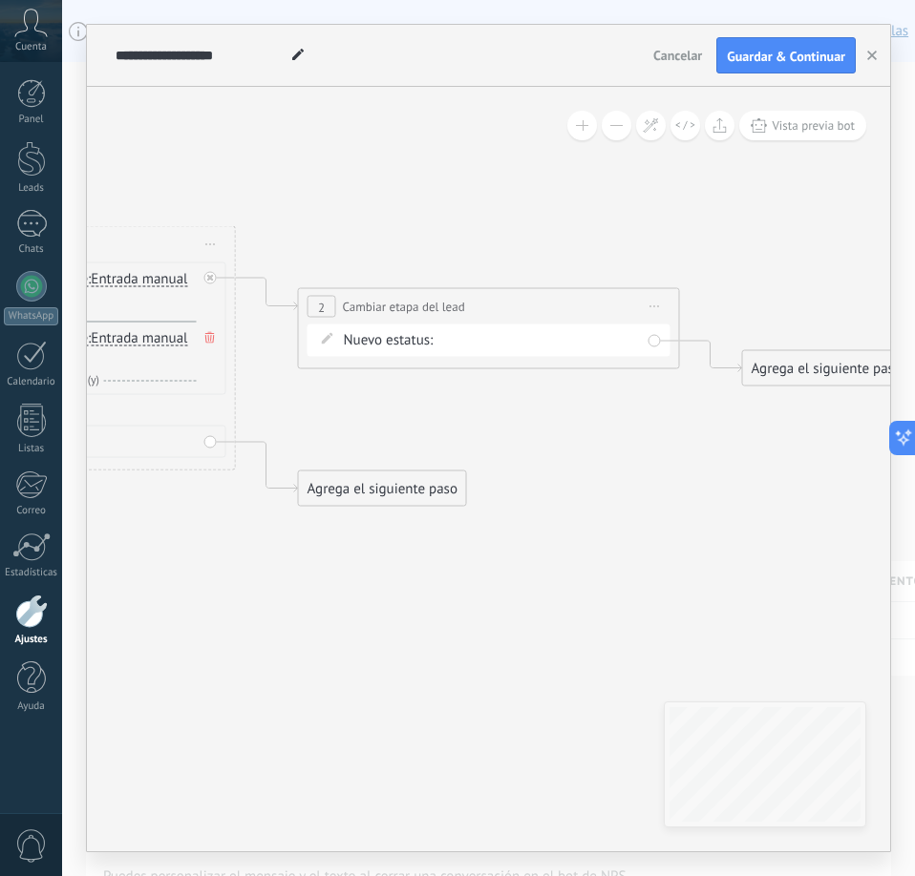
click at [0, 0] on div "Nueva consulta Cualificado Cotización enviada Pedido creado Pedido completado P…" at bounding box center [0, 0] width 0 height 0
click at [0, 0] on label "Nueva consulta" at bounding box center [0, 0] width 0 height 0
click at [817, 377] on div "Agrega el siguiente paso" at bounding box center [826, 369] width 167 height 32
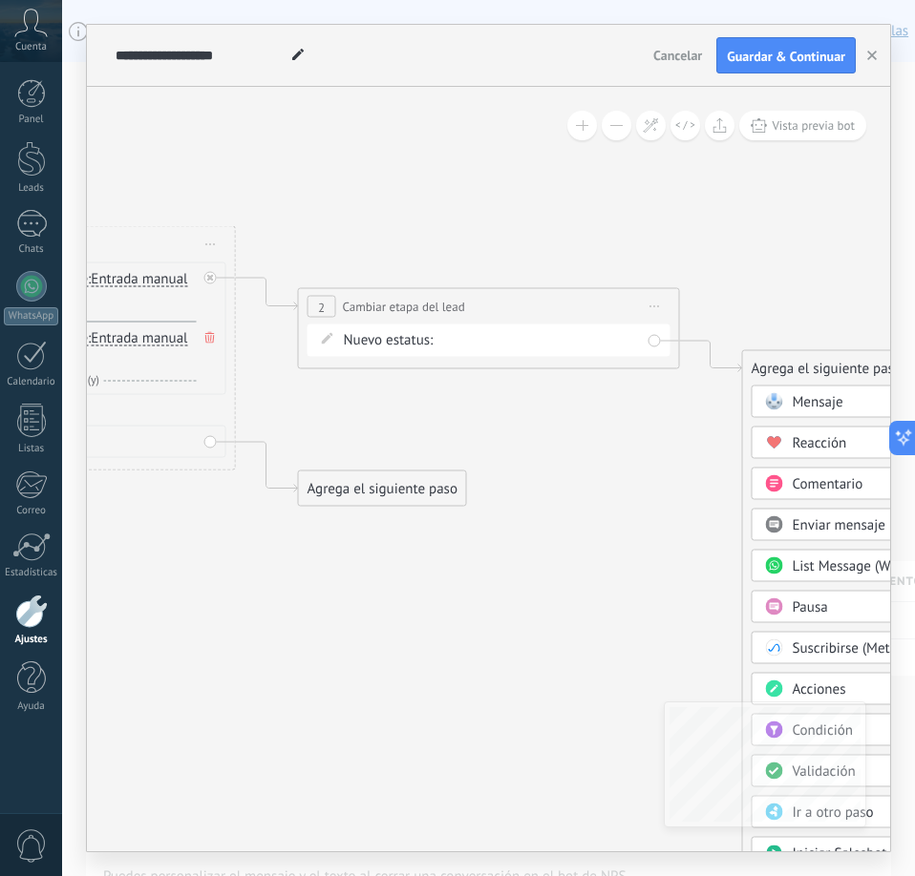
click at [818, 569] on span "List Message (WhatsApp)" at bounding box center [868, 567] width 152 height 18
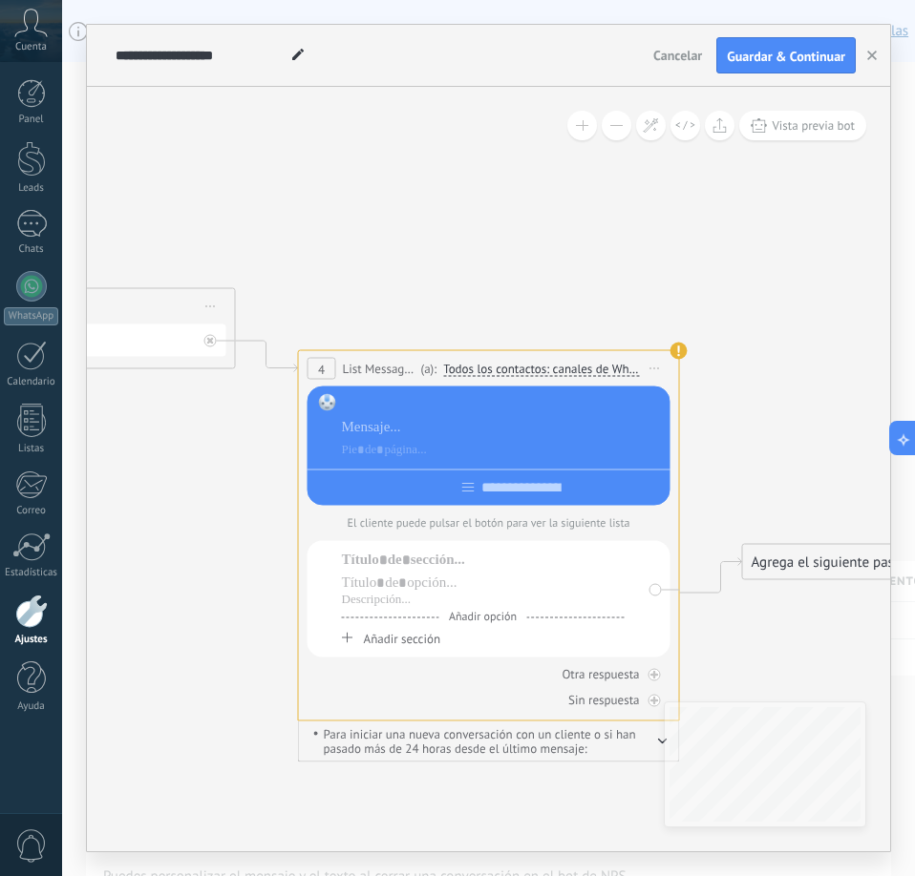
click at [395, 403] on div at bounding box center [503, 404] width 322 height 19
click at [398, 428] on div at bounding box center [503, 427] width 322 height 19
click at [346, 441] on div at bounding box center [503, 450] width 322 height 19
click at [390, 570] on div at bounding box center [483, 560] width 283 height 19
click at [380, 584] on div at bounding box center [483, 583] width 283 height 19
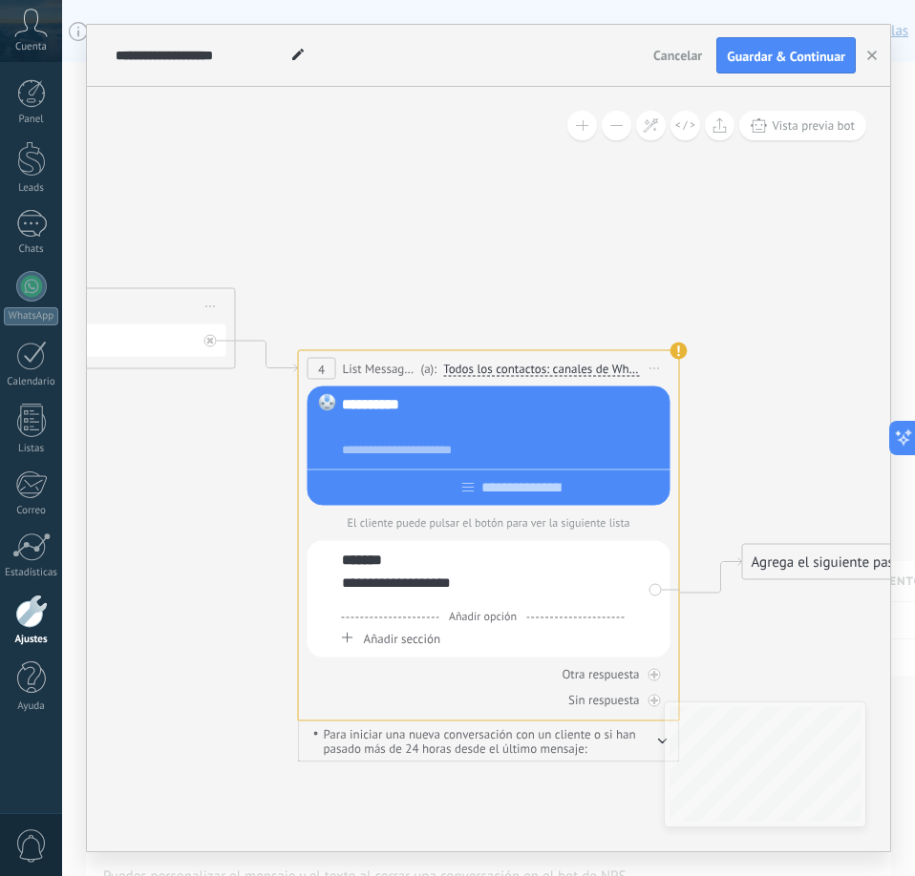
click at [376, 608] on div at bounding box center [483, 600] width 283 height 15
click at [387, 640] on span "Añadir sección" at bounding box center [402, 639] width 76 height 16
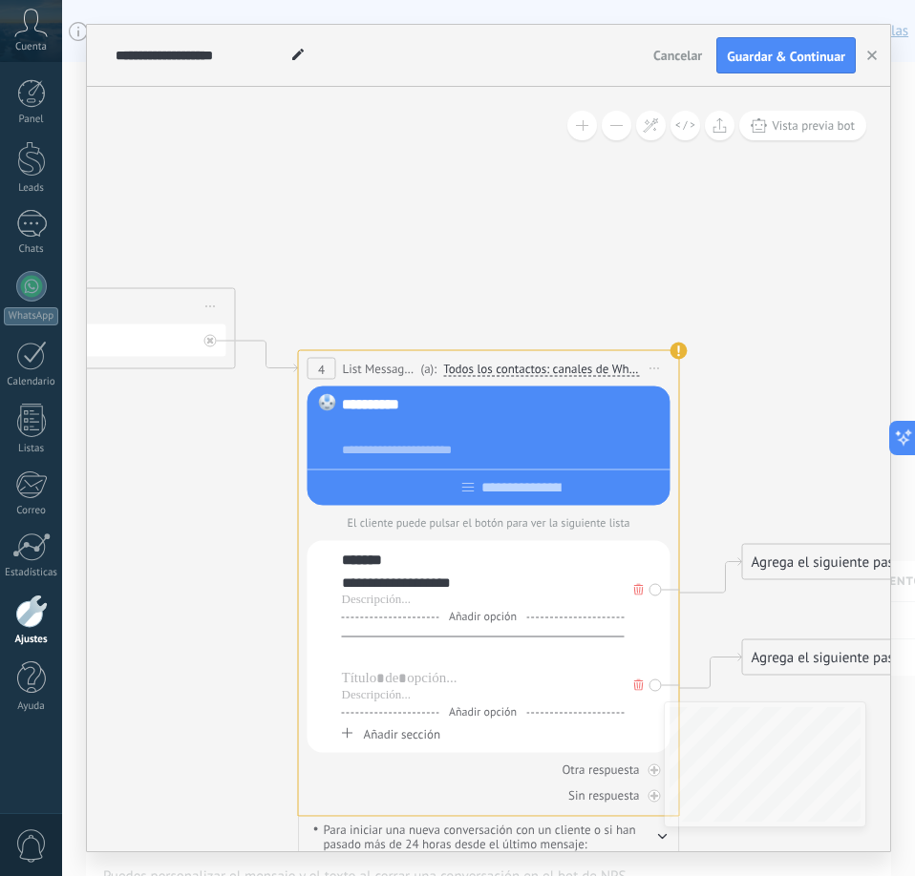
click at [384, 657] on div at bounding box center [483, 655] width 283 height 19
click at [362, 680] on div at bounding box center [483, 678] width 283 height 19
click at [381, 736] on span "Añadir sección" at bounding box center [402, 735] width 76 height 16
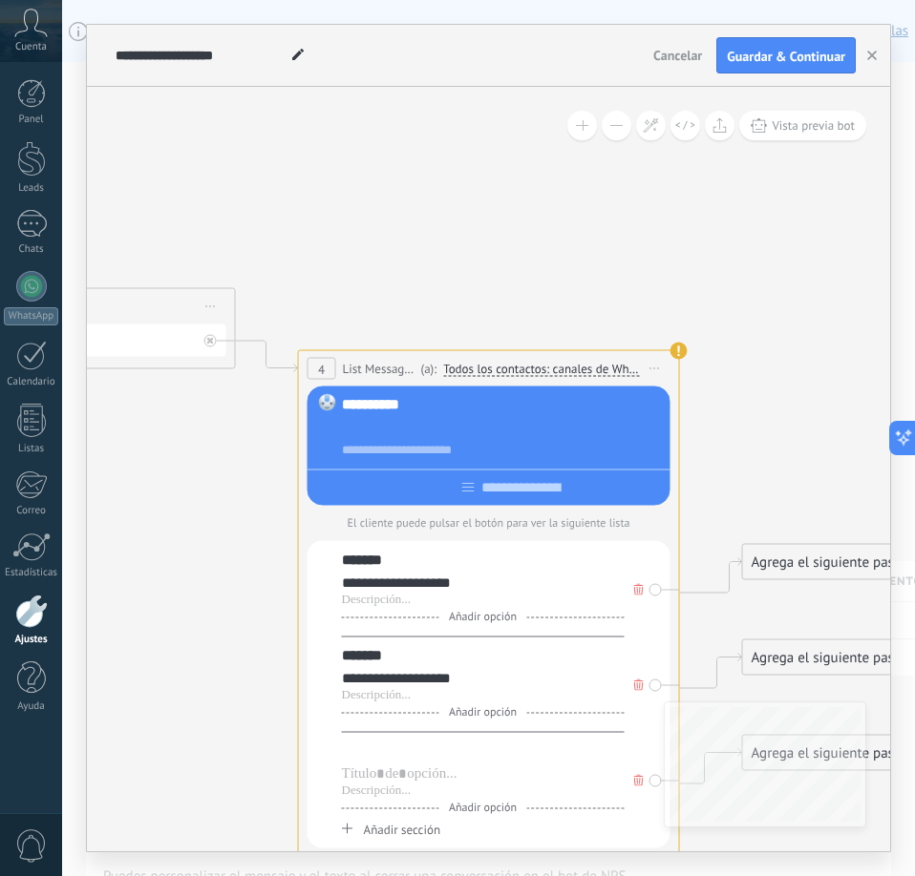
click at [375, 761] on div at bounding box center [483, 751] width 283 height 19
click at [371, 778] on div at bounding box center [483, 774] width 283 height 19
click at [639, 787] on icon at bounding box center [639, 780] width 10 height 11
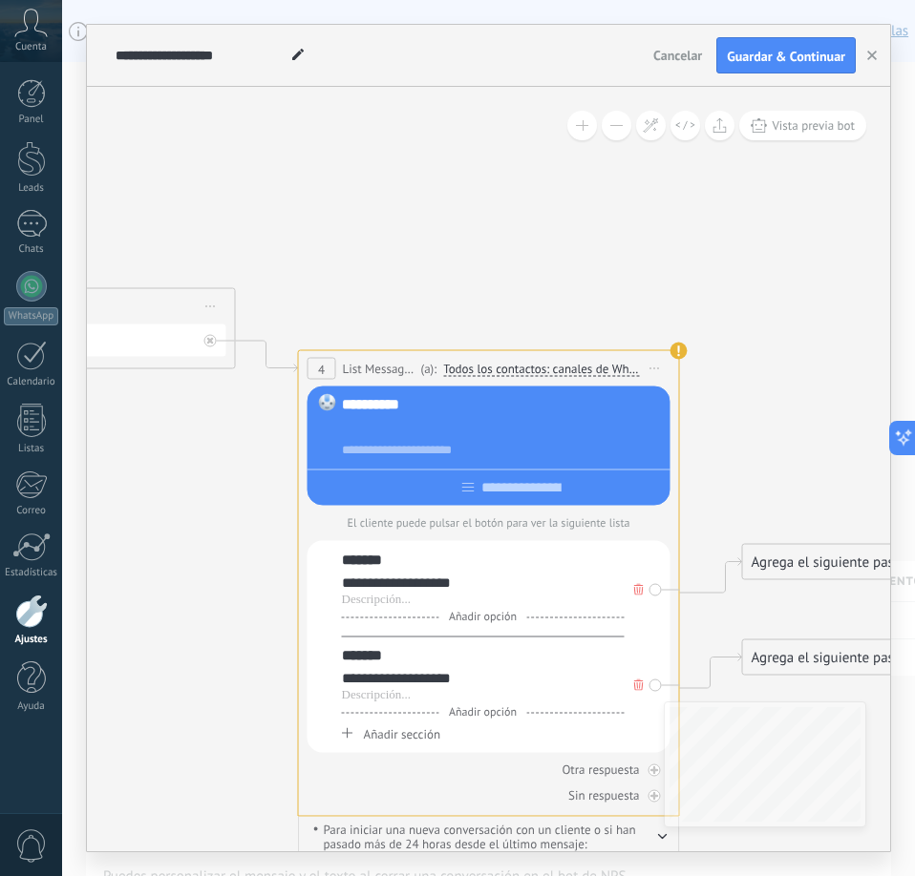
click at [464, 584] on div "**********" at bounding box center [483, 583] width 283 height 19
click at [394, 662] on div "*******" at bounding box center [483, 655] width 283 height 19
click at [467, 678] on div "**********" at bounding box center [483, 678] width 283 height 19
click at [735, 410] on icon at bounding box center [15, 540] width 2615 height 1706
click at [701, 407] on icon at bounding box center [15, 540] width 2615 height 1706
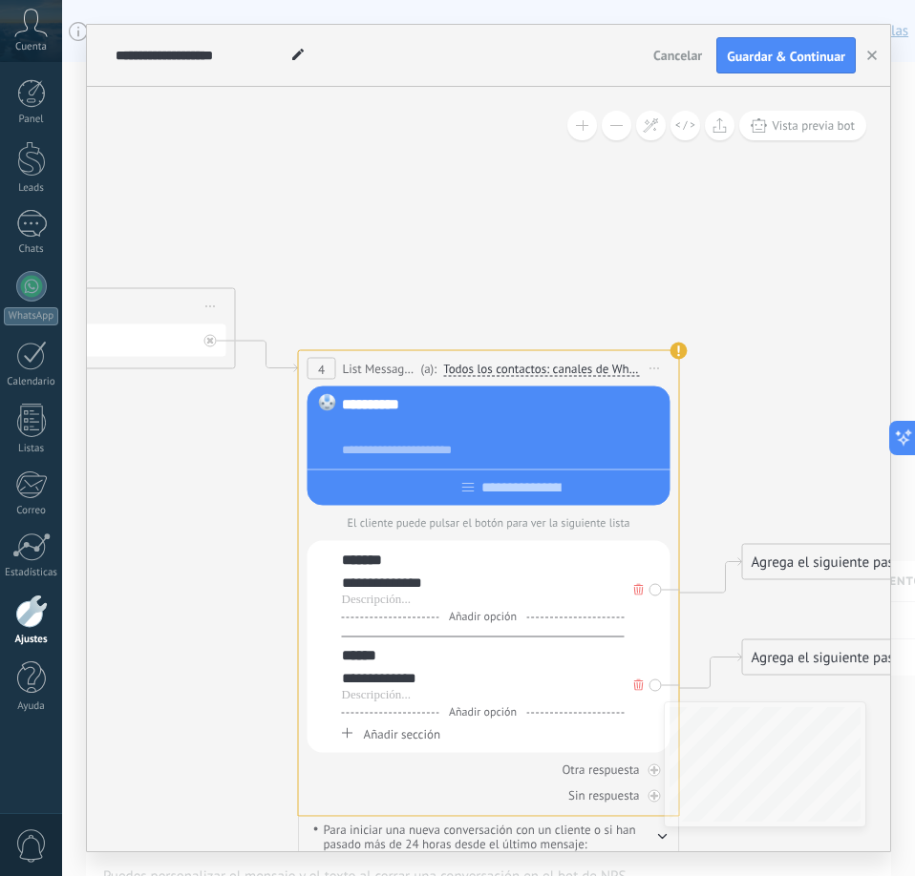
click at [722, 491] on icon at bounding box center [15, 540] width 2615 height 1706
click at [0, 0] on lt-div at bounding box center [0, 0] width 0 height 0
click at [0, 0] on lt-span at bounding box center [0, 0] width 0 height 0
click at [695, 412] on icon at bounding box center [15, 540] width 2615 height 1706
click at [143, 503] on icon at bounding box center [15, 540] width 2615 height 1706
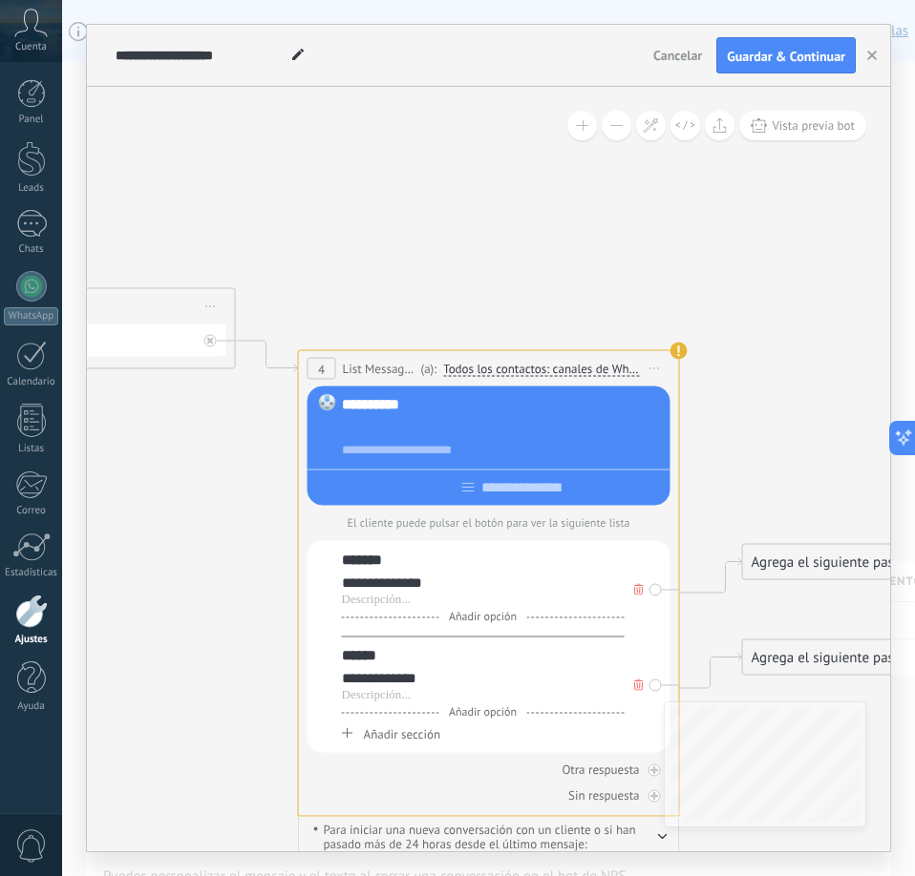
click at [325, 531] on p "El cliente puede pulsar el botón para ver la siguiente lista" at bounding box center [488, 524] width 363 height 14
click at [327, 555] on div "**********" at bounding box center [488, 647] width 363 height 212
drag, startPoint x: 508, startPoint y: 414, endPoint x: 403, endPoint y: 439, distance: 107.9
click at [403, 439] on div "**********" at bounding box center [503, 427] width 322 height 65
click at [311, 513] on div "**********" at bounding box center [488, 570] width 363 height 367
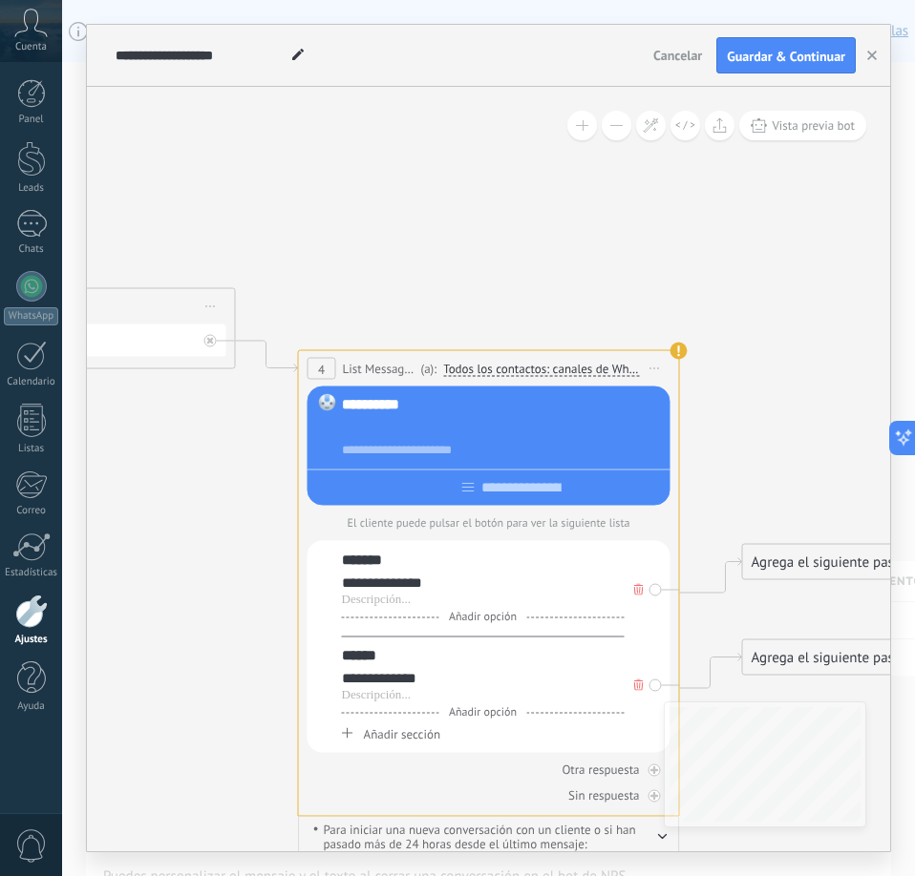
drag, startPoint x: 328, startPoint y: 532, endPoint x: 191, endPoint y: 502, distance: 140.6
click at [191, 502] on icon at bounding box center [15, 540] width 2615 height 1706
click at [771, 565] on div "Agrega el siguiente paso" at bounding box center [826, 563] width 167 height 32
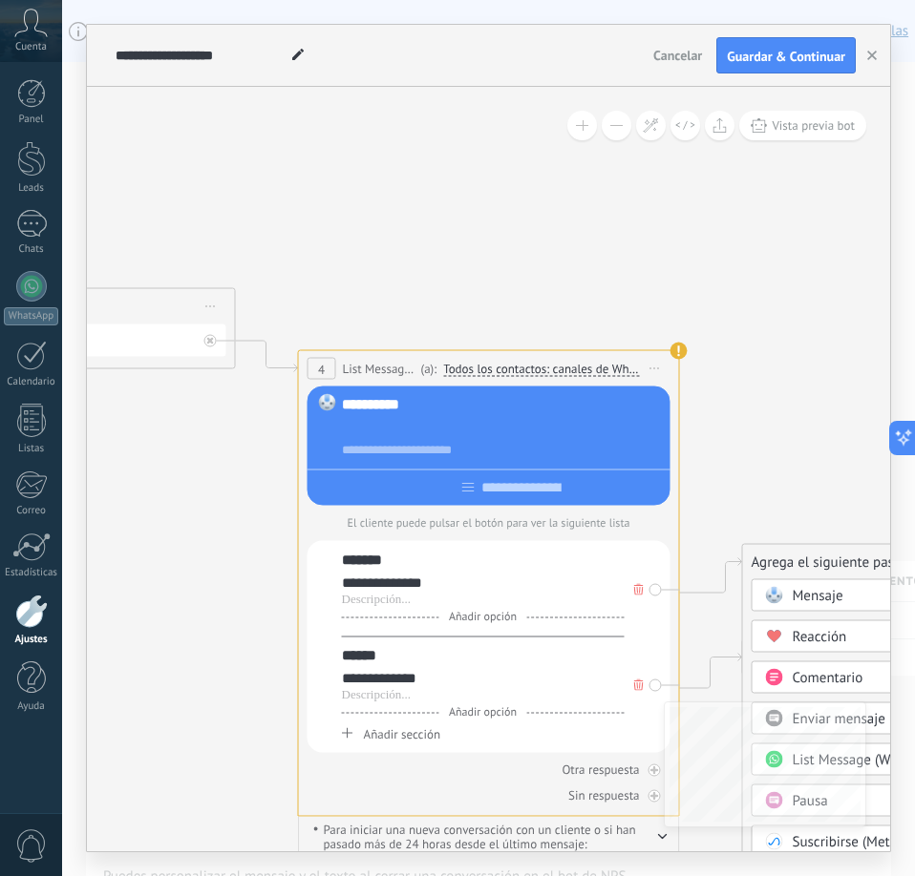
click at [869, 759] on span "List Message (WhatsApp)" at bounding box center [868, 760] width 152 height 18
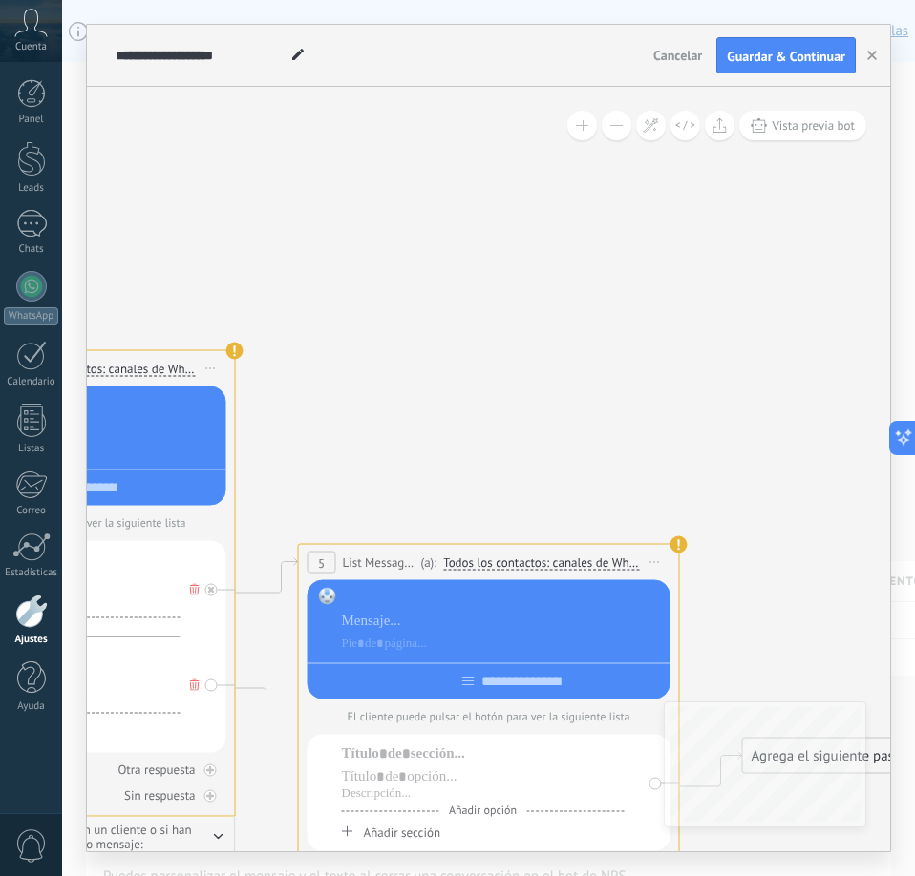
click at [400, 596] on div at bounding box center [503, 598] width 322 height 19
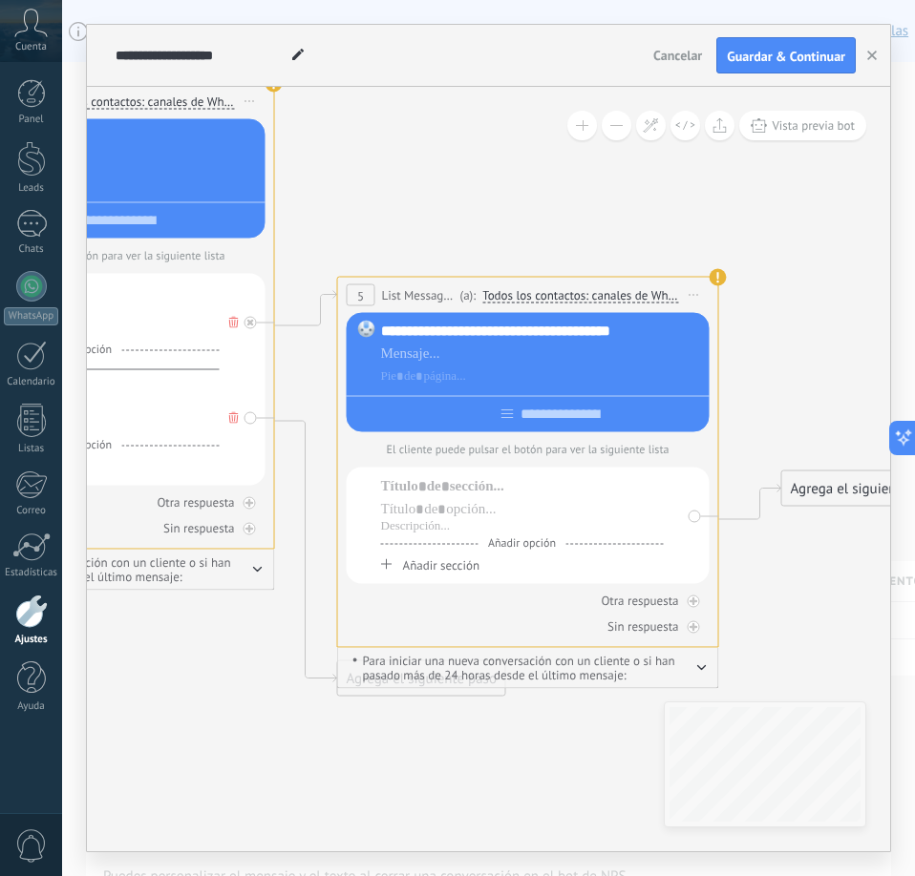
drag, startPoint x: 618, startPoint y: 412, endPoint x: 654, endPoint y: 155, distance: 260.3
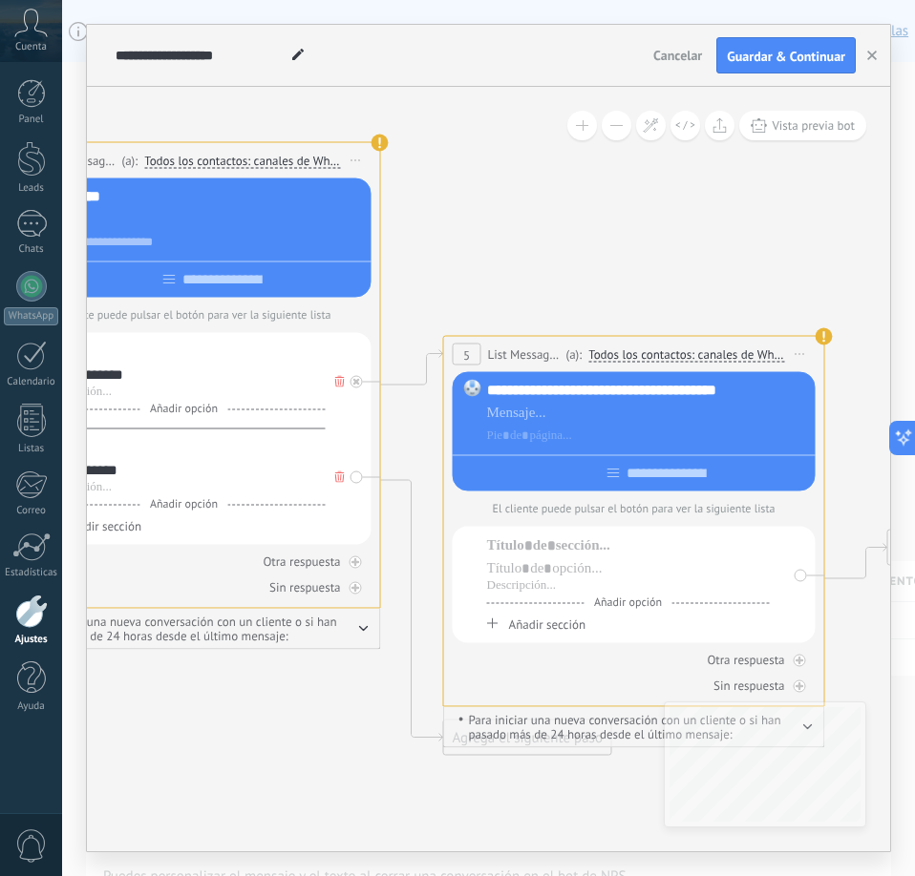
drag, startPoint x: 425, startPoint y: 196, endPoint x: 529, endPoint y: 254, distance: 119.3
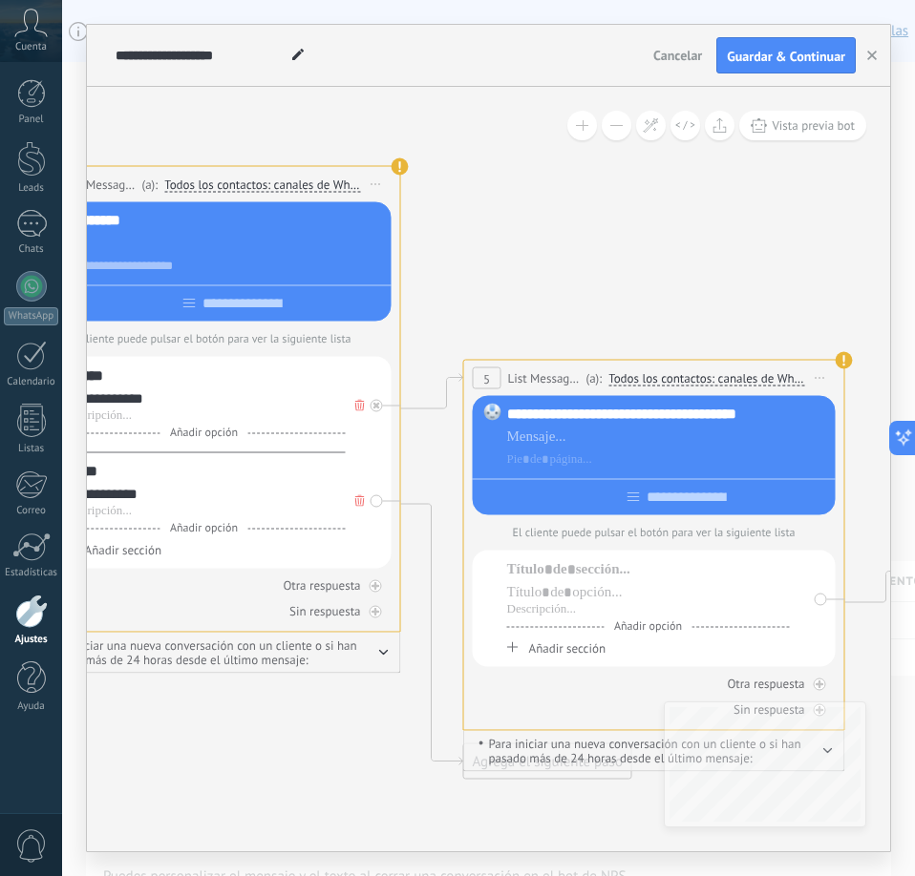
drag, startPoint x: 609, startPoint y: 241, endPoint x: 626, endPoint y: 264, distance: 28.6
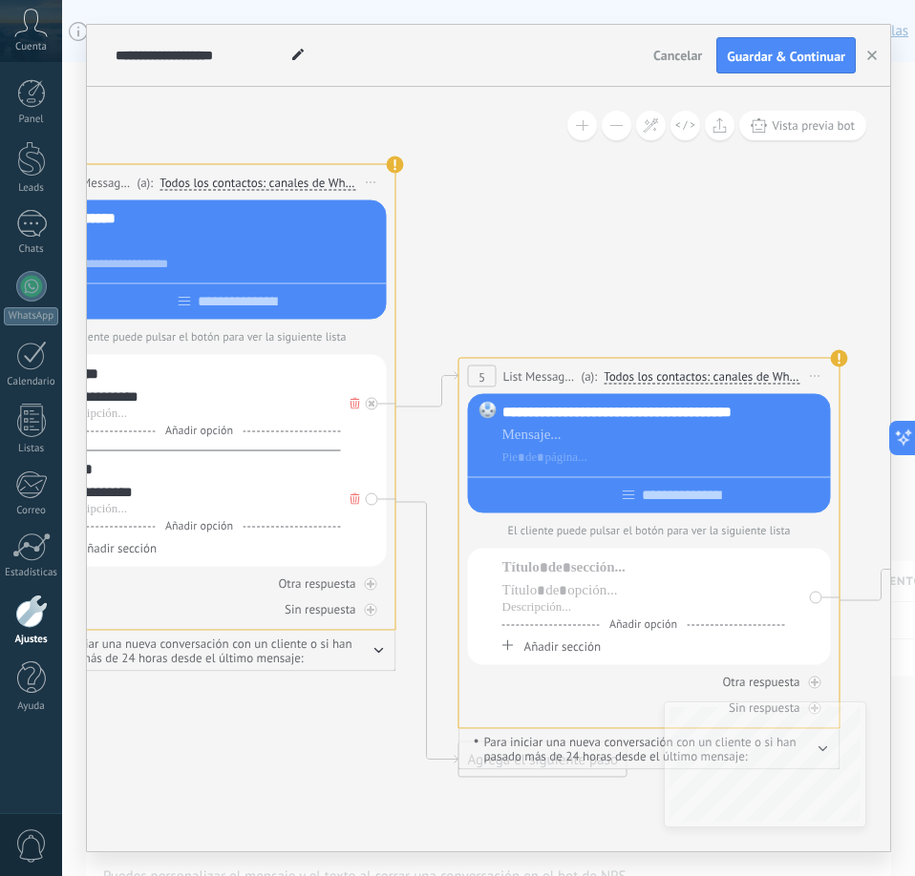
click at [753, 411] on div "**********" at bounding box center [663, 412] width 322 height 19
drag, startPoint x: 755, startPoint y: 415, endPoint x: 500, endPoint y: 418, distance: 254.9
click at [500, 418] on div "**********" at bounding box center [649, 453] width 363 height 119
copy div "**********"
click at [530, 463] on div at bounding box center [663, 458] width 322 height 19
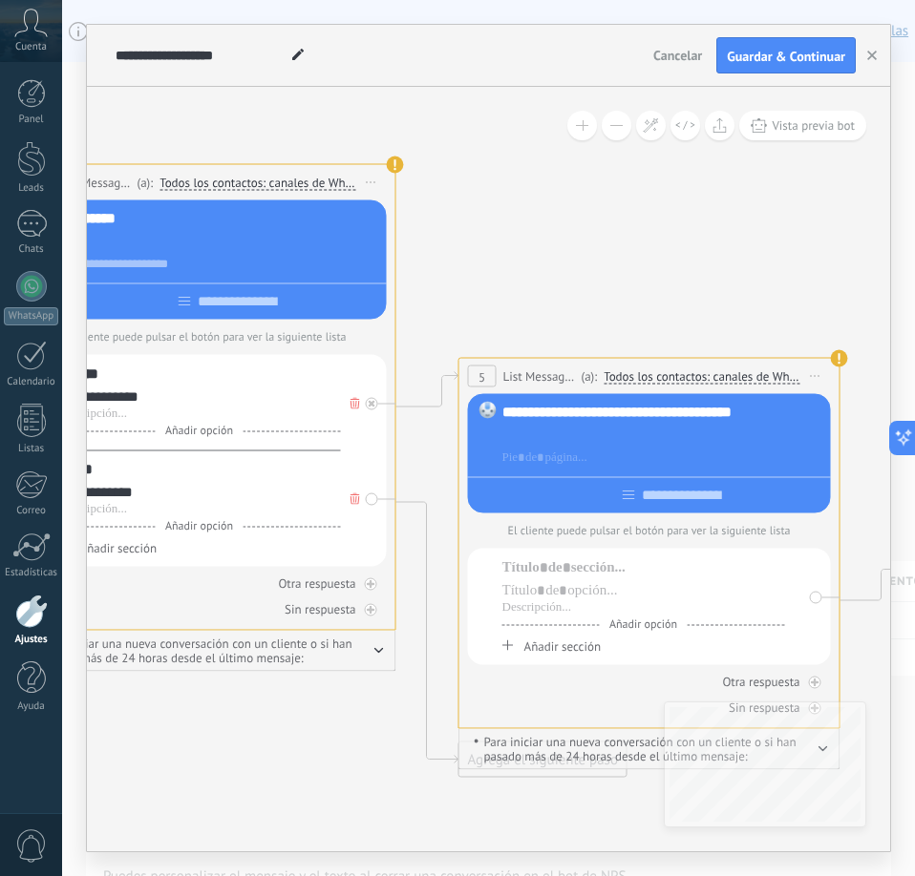
click at [538, 434] on div at bounding box center [663, 435] width 322 height 19
paste div
click at [758, 440] on div "**********" at bounding box center [663, 435] width 322 height 19
drag, startPoint x: 752, startPoint y: 408, endPoint x: 504, endPoint y: 411, distance: 248.3
click at [504, 411] on div "**********" at bounding box center [663, 412] width 322 height 19
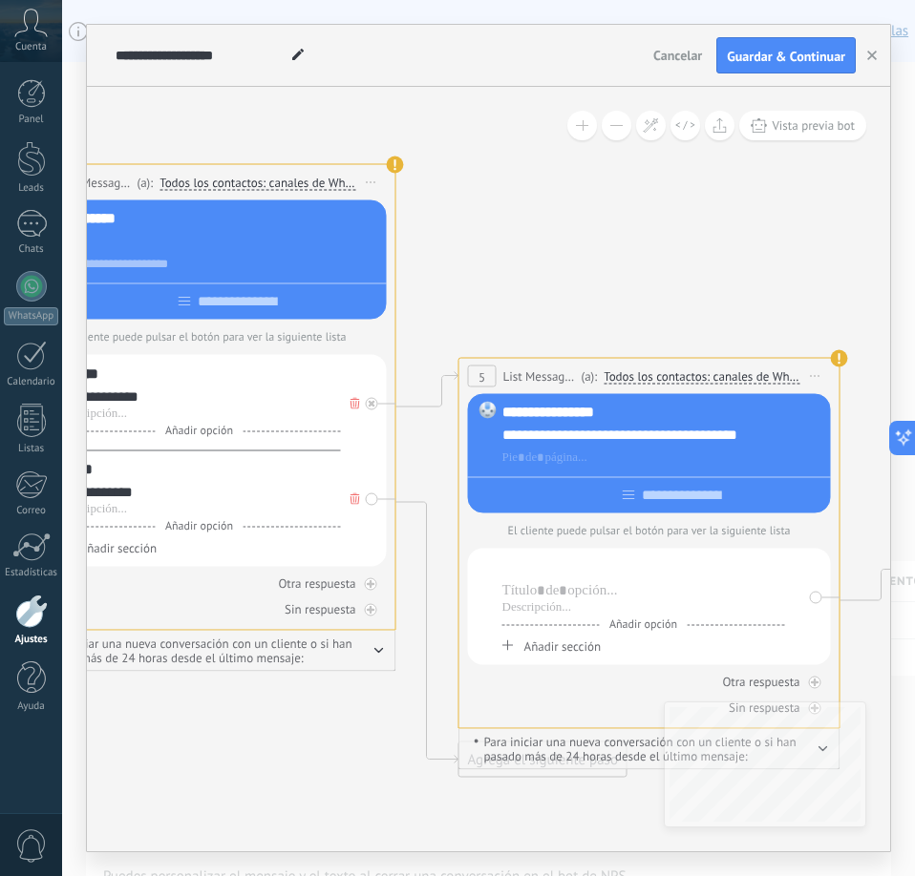
click at [586, 570] on div at bounding box center [643, 568] width 283 height 19
click at [571, 589] on div at bounding box center [643, 590] width 283 height 19
click at [552, 644] on span "Añadir sección" at bounding box center [562, 647] width 76 height 16
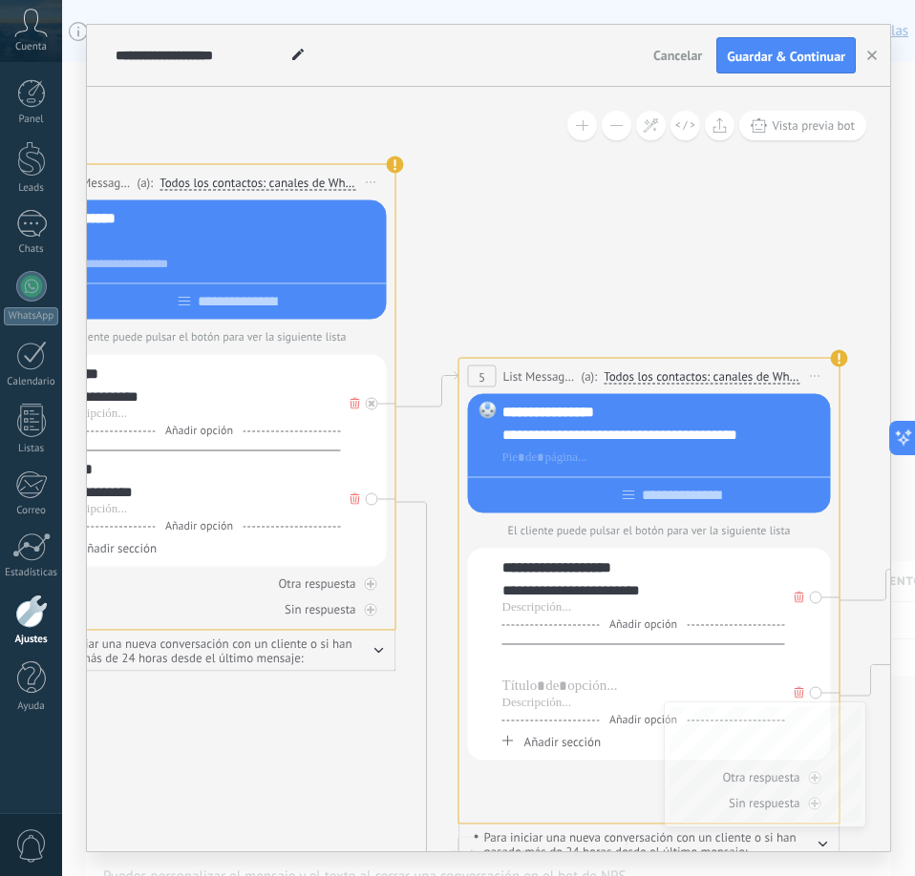
click at [556, 672] on div at bounding box center [643, 663] width 283 height 19
click at [546, 686] on div at bounding box center [643, 686] width 283 height 19
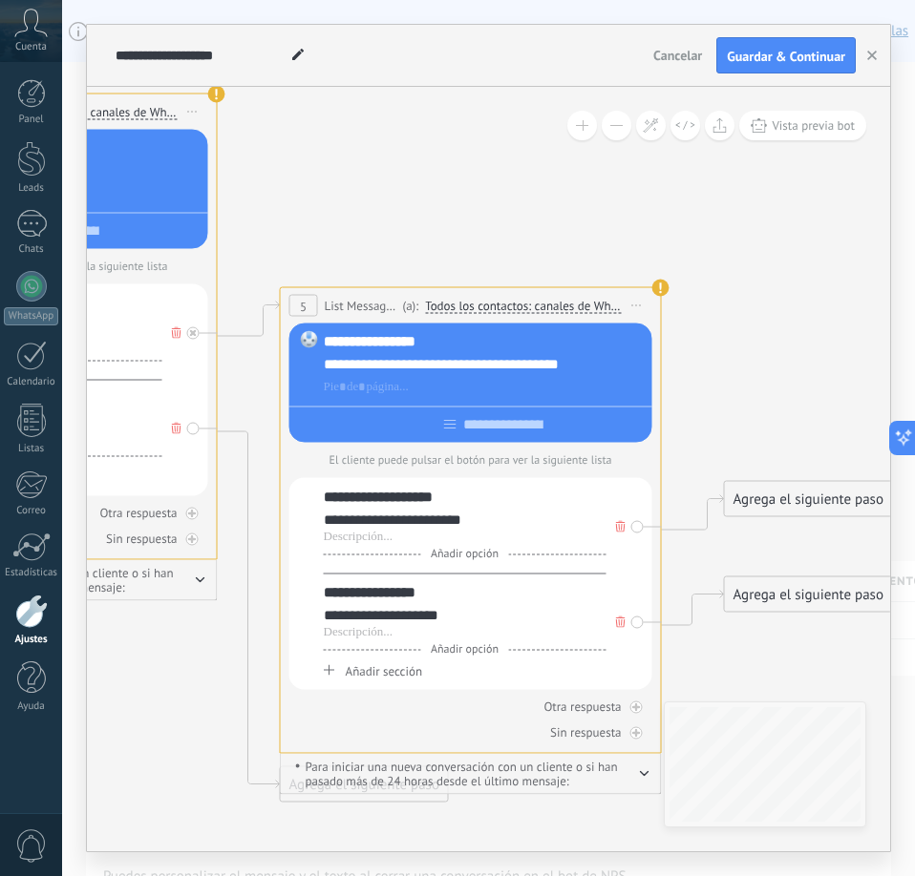
drag, startPoint x: 288, startPoint y: 767, endPoint x: 99, endPoint y: 691, distance: 203.5
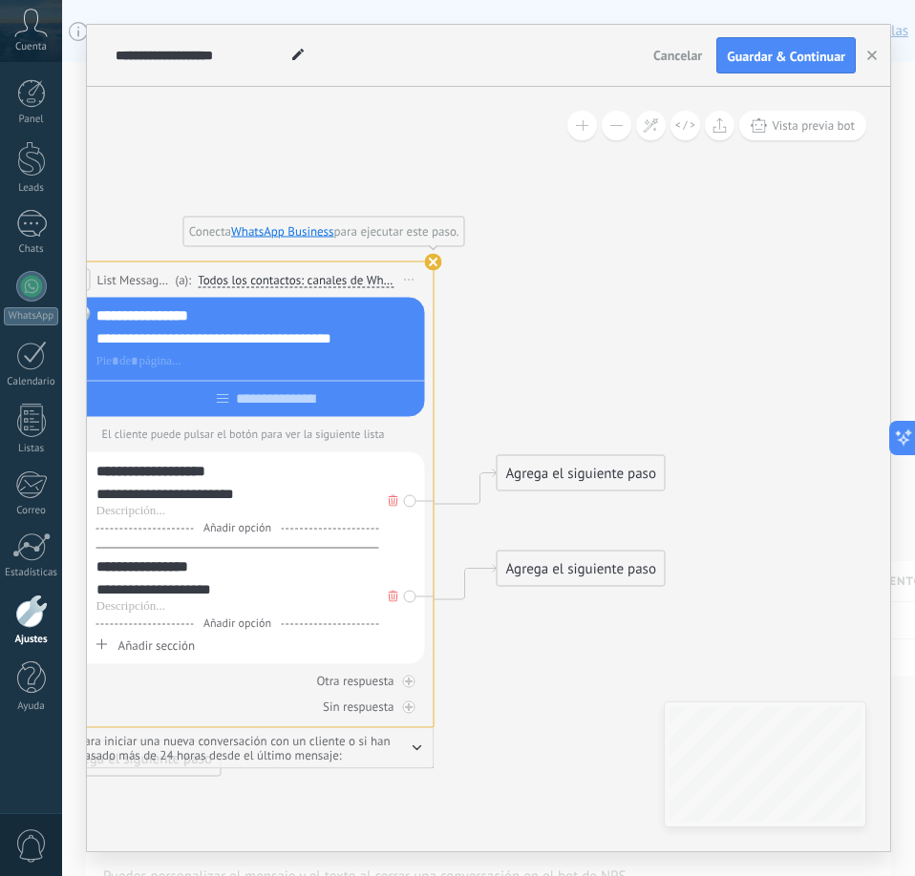
drag, startPoint x: 661, startPoint y: 215, endPoint x: 444, endPoint y: 193, distance: 217.8
click at [578, 473] on div "Agrega el siguiente paso" at bounding box center [580, 474] width 167 height 32
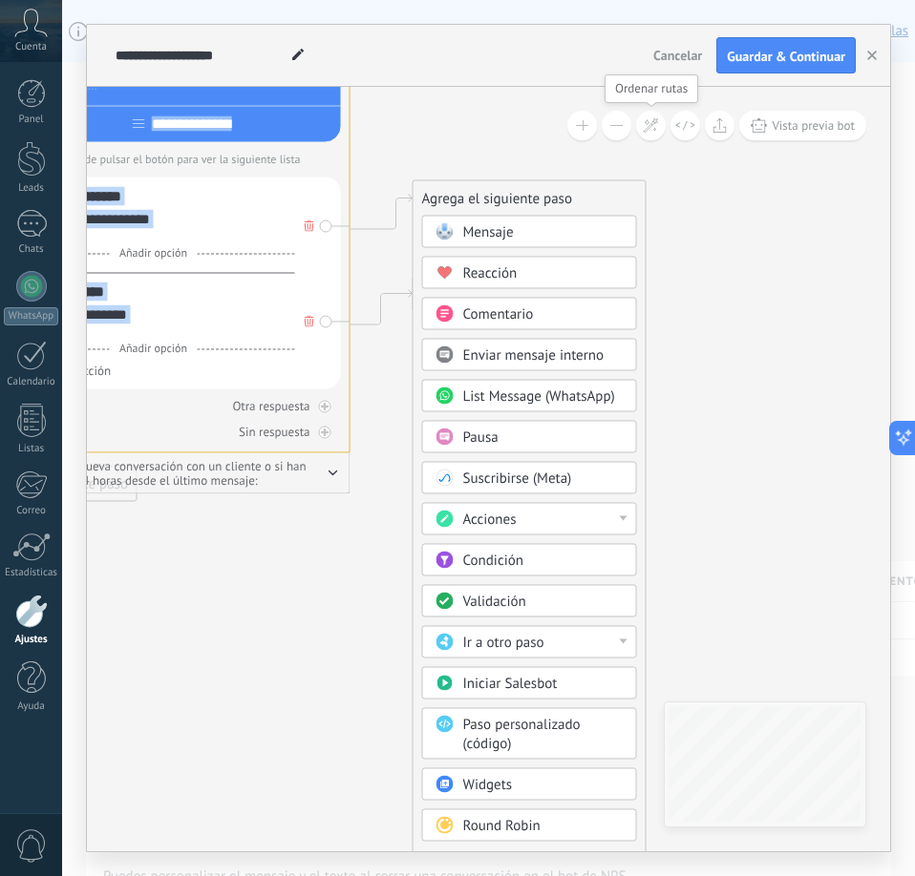
drag, startPoint x: 748, startPoint y: 409, endPoint x: 664, endPoint y: 120, distance: 300.3
click at [664, 120] on div "**********" at bounding box center [488, 469] width 803 height 765
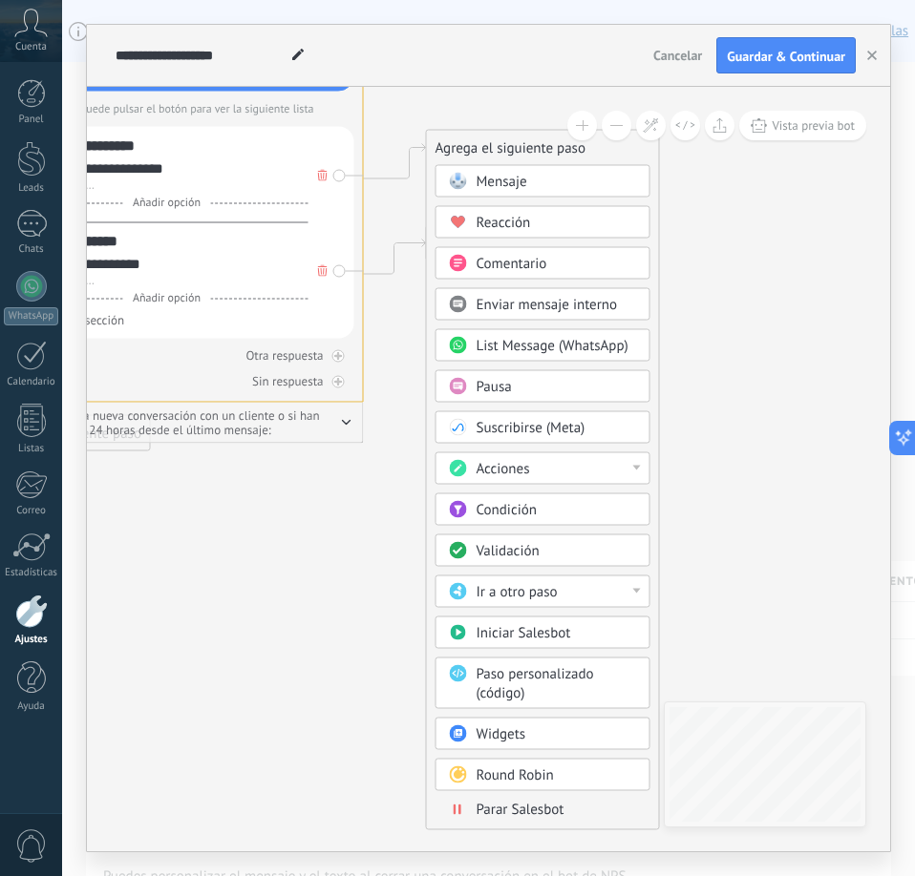
drag, startPoint x: 690, startPoint y: 320, endPoint x: 704, endPoint y: 283, distance: 39.6
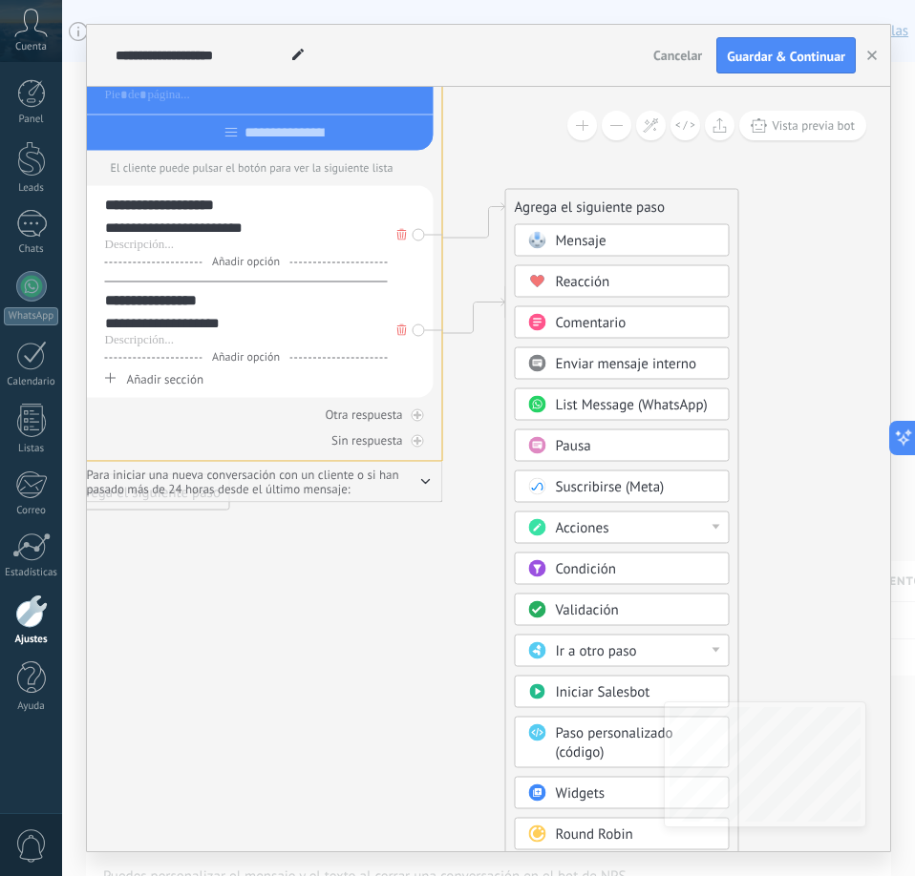
drag, startPoint x: 700, startPoint y: 306, endPoint x: 778, endPoint y: 363, distance: 97.0
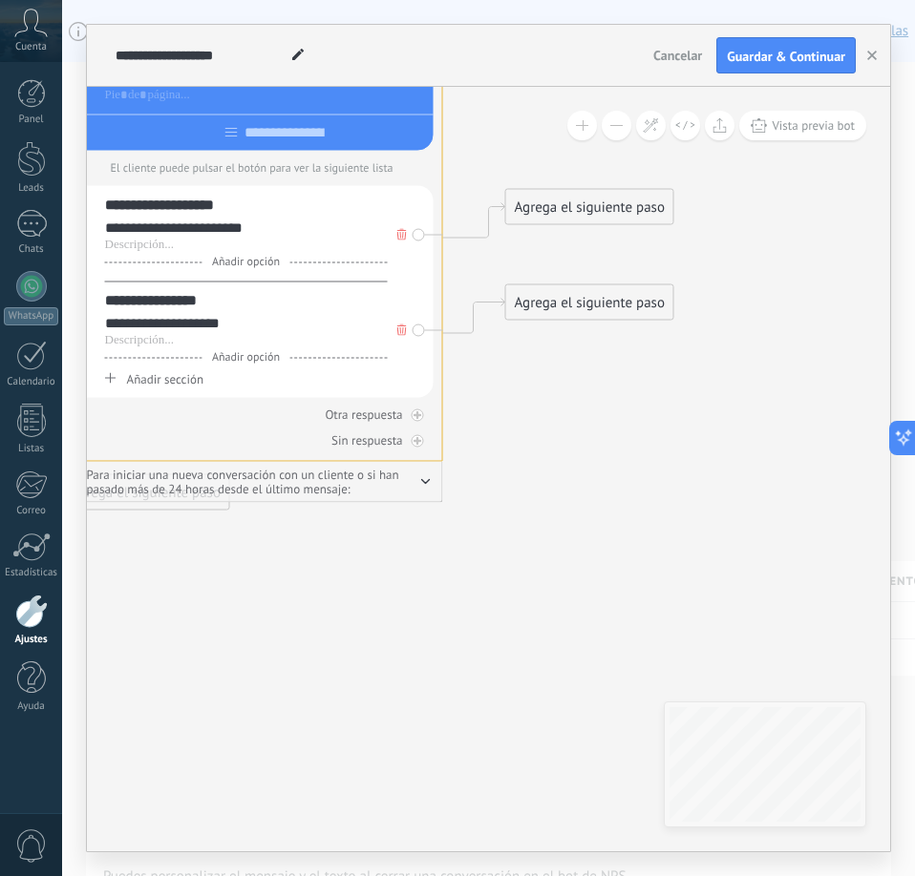
click at [601, 211] on div "Agrega el siguiente paso" at bounding box center [589, 208] width 167 height 32
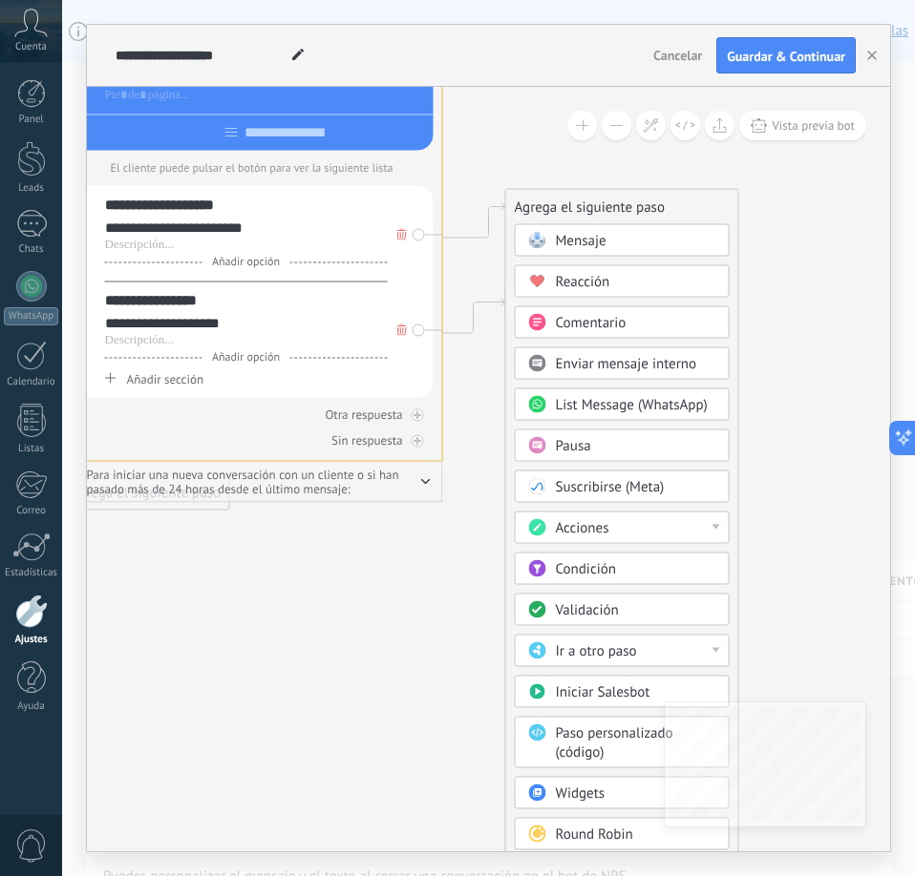
click at [616, 242] on div "Mensaje" at bounding box center [636, 241] width 160 height 19
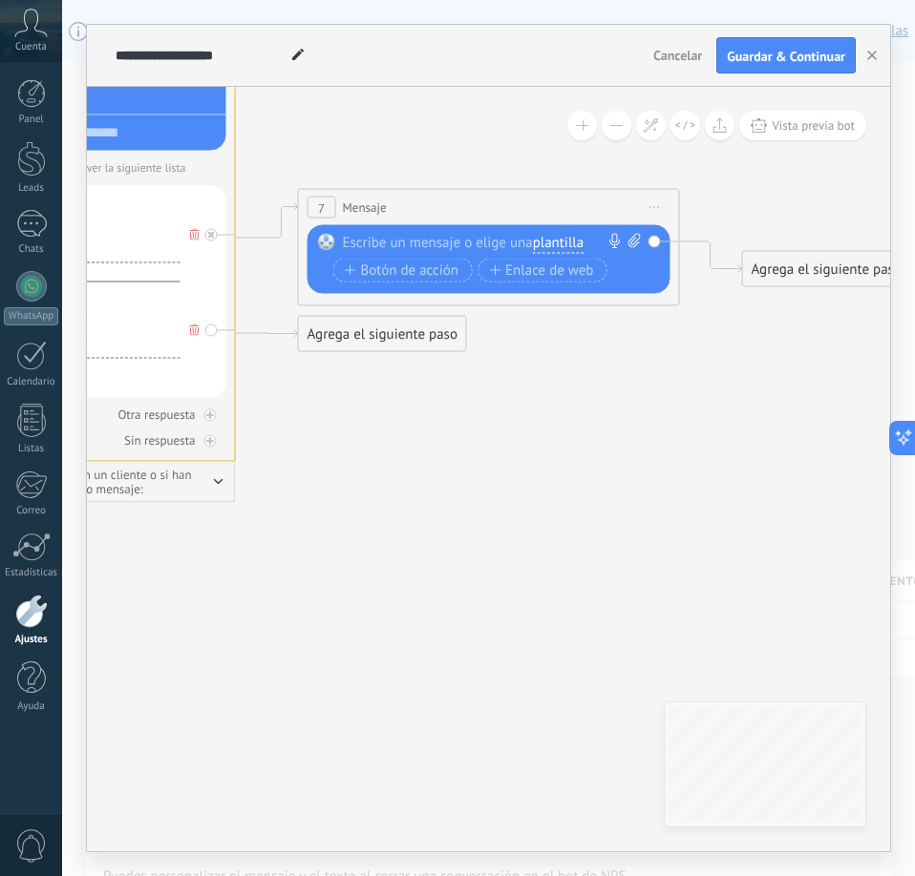
click at [426, 242] on div at bounding box center [485, 243] width 284 height 19
click at [403, 267] on span "Botón de acción" at bounding box center [402, 270] width 115 height 15
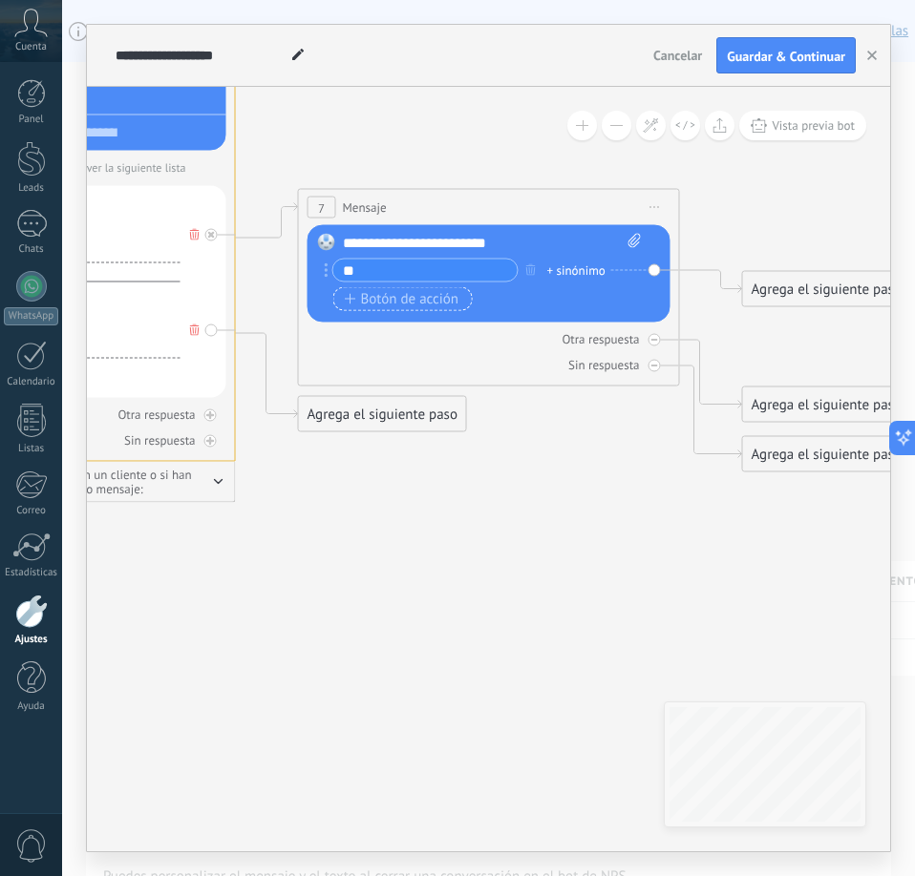
type input "**"
click at [430, 301] on span "Botón de acción" at bounding box center [402, 298] width 115 height 15
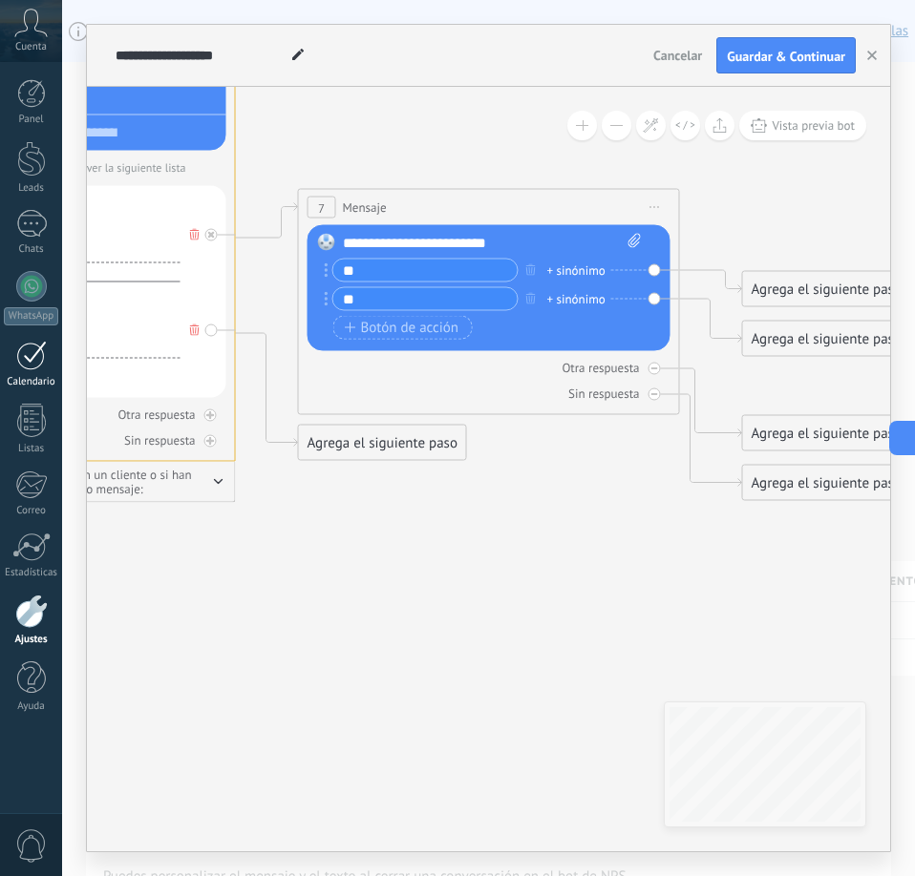
type input "**"
click at [780, 296] on div "Agrega el siguiente paso" at bounding box center [826, 290] width 167 height 32
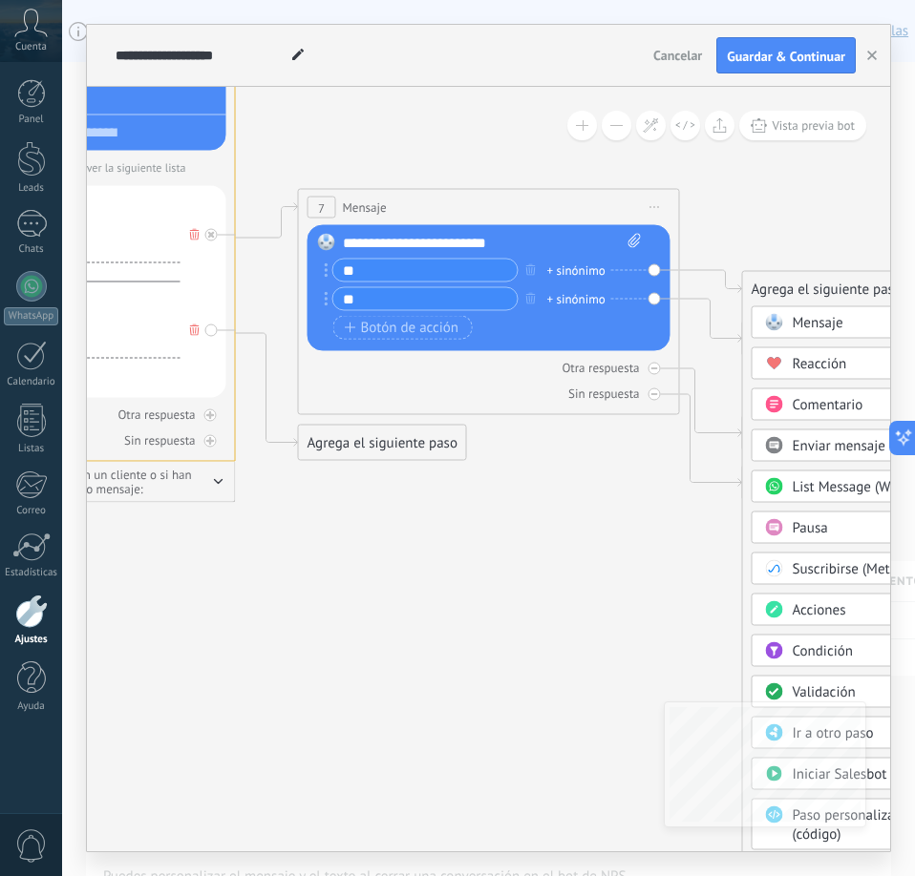
click at [807, 526] on span "Pausa" at bounding box center [809, 528] width 35 height 18
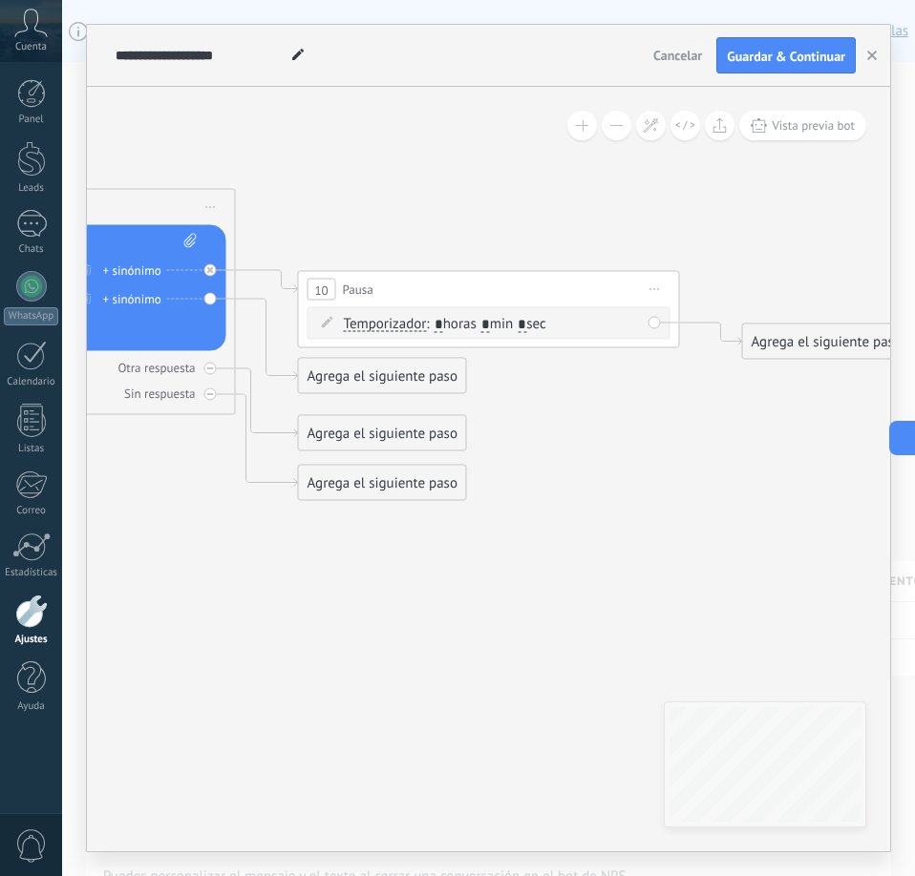
click at [447, 327] on span ": * horas * min * sec" at bounding box center [485, 324] width 119 height 18
click at [654, 288] on icon at bounding box center [655, 289] width 10 height 2
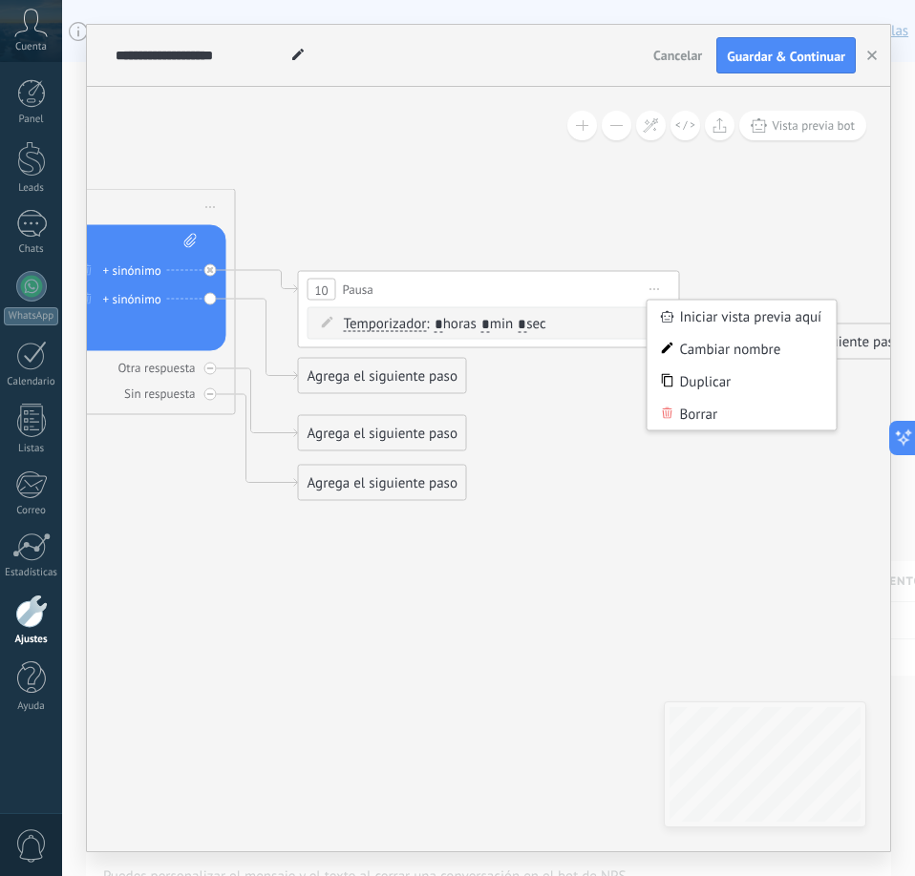
click at [497, 339] on div "Temporizador Temporizador Excepto horas laborales Temporizador Temporizador Exc…" at bounding box center [488, 323] width 363 height 32
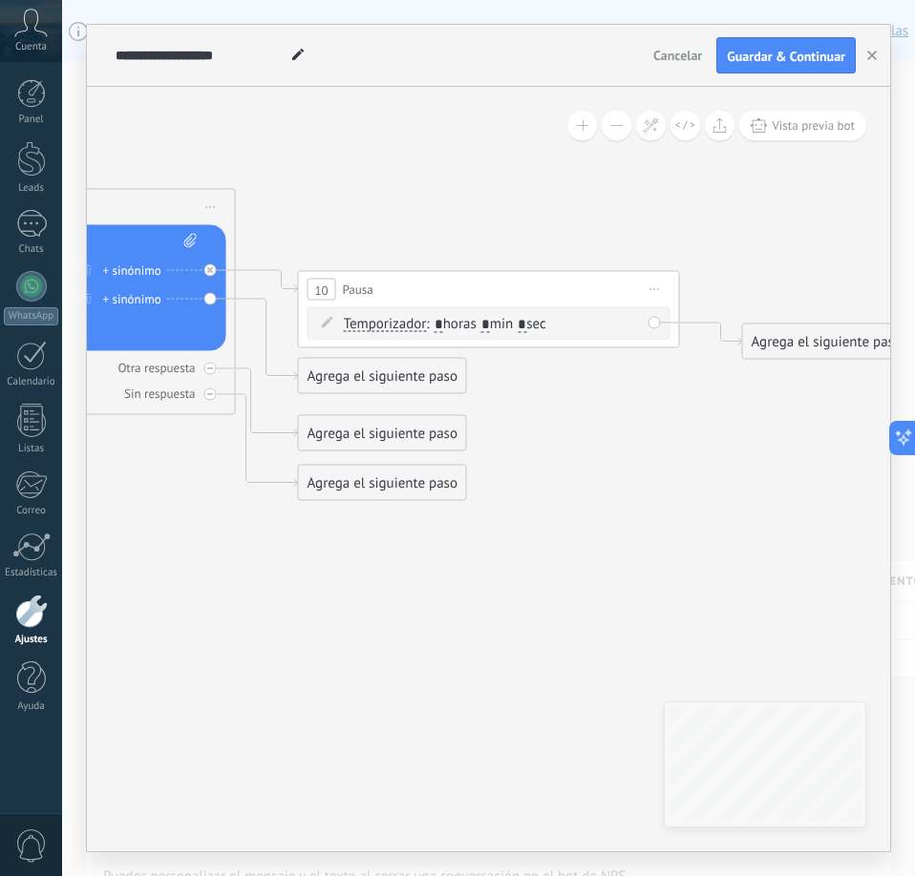
click at [417, 328] on span "Temporizador" at bounding box center [385, 324] width 83 height 15
click at [417, 328] on button "Temporizador" at bounding box center [453, 324] width 239 height 34
click at [415, 328] on span "Temporizador" at bounding box center [438, 325] width 231 height 19
click at [413, 327] on span "Temporizador" at bounding box center [385, 324] width 83 height 15
click at [413, 327] on button "Temporizador" at bounding box center [453, 324] width 239 height 34
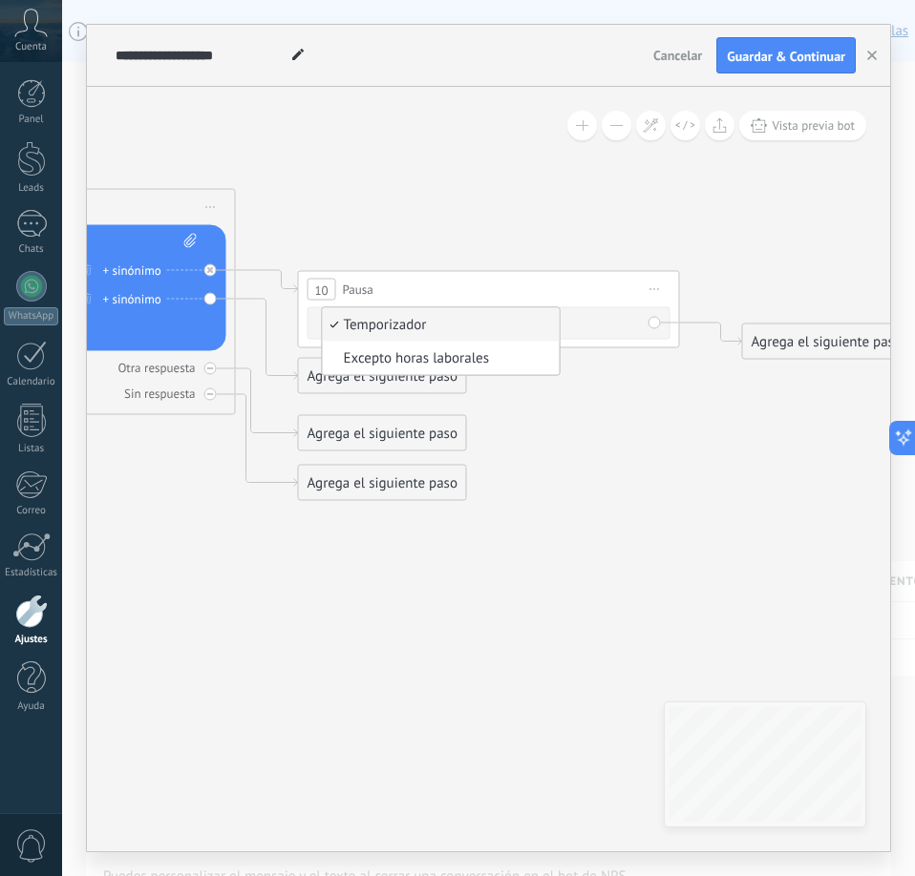
click at [413, 327] on span "Temporizador" at bounding box center [438, 325] width 231 height 19
click at [462, 322] on span ": * horas * min * sec" at bounding box center [485, 324] width 119 height 18
click at [404, 327] on span "Temporizador" at bounding box center [385, 324] width 83 height 15
click at [404, 327] on button "Temporizador" at bounding box center [453, 324] width 239 height 34
click at [409, 326] on span "Temporizador" at bounding box center [438, 325] width 231 height 19
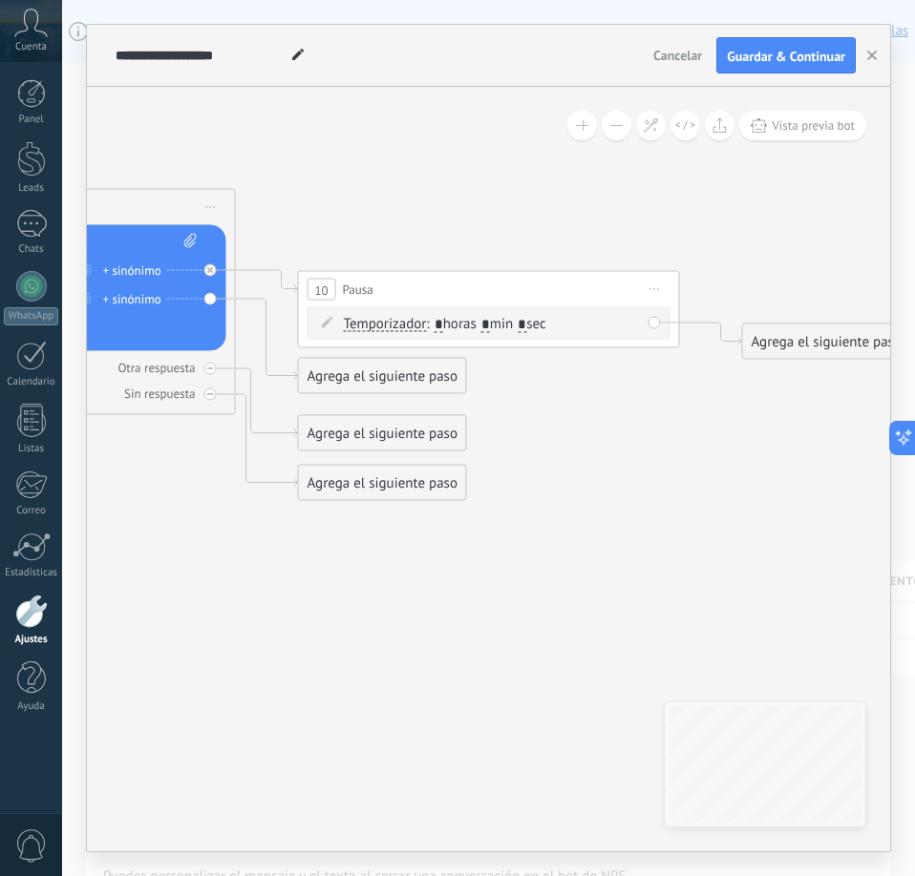
click at [358, 282] on span "Pausa" at bounding box center [358, 290] width 31 height 18
click at [372, 287] on span "Pausa" at bounding box center [358, 290] width 31 height 18
click at [350, 294] on span "Pausa" at bounding box center [358, 290] width 31 height 18
click at [406, 317] on span "Temporizador" at bounding box center [385, 324] width 83 height 15
click at [406, 317] on button "Temporizador" at bounding box center [453, 324] width 239 height 34
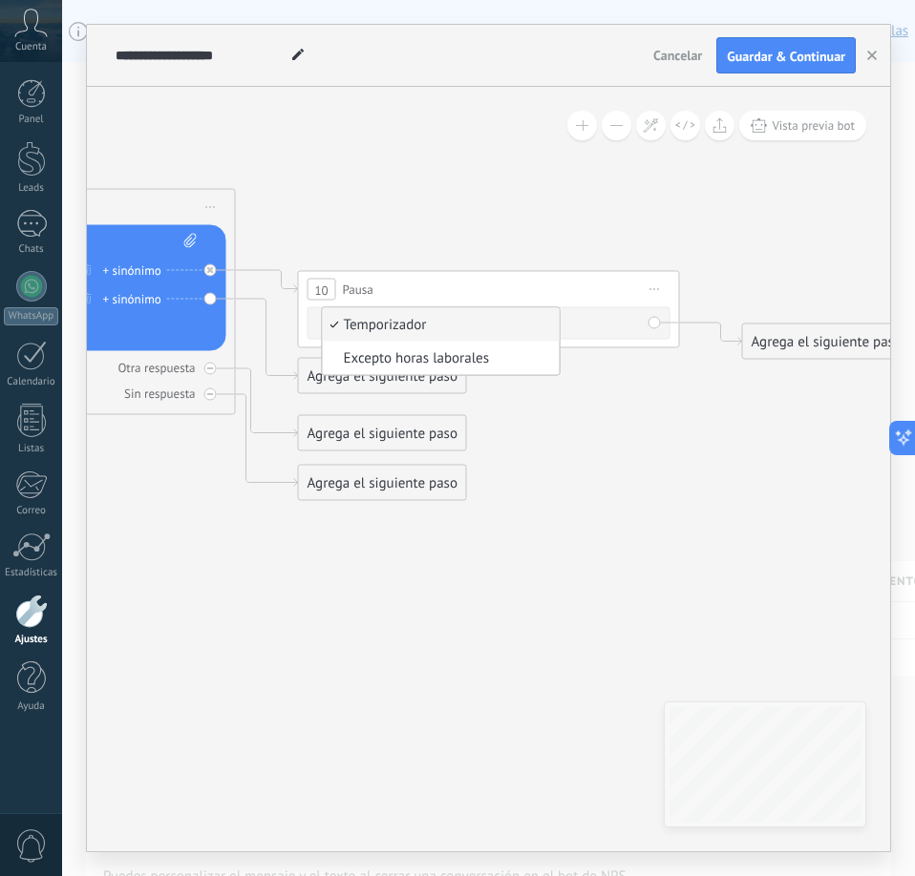
click at [402, 327] on span "Temporizador" at bounding box center [438, 325] width 231 height 19
click at [402, 327] on span "Temporizador" at bounding box center [385, 324] width 83 height 15
click at [402, 327] on button "Temporizador" at bounding box center [453, 324] width 239 height 34
click at [410, 324] on span "Temporizador" at bounding box center [438, 325] width 231 height 19
click at [500, 328] on span ": * horas * min * sec" at bounding box center [485, 324] width 119 height 18
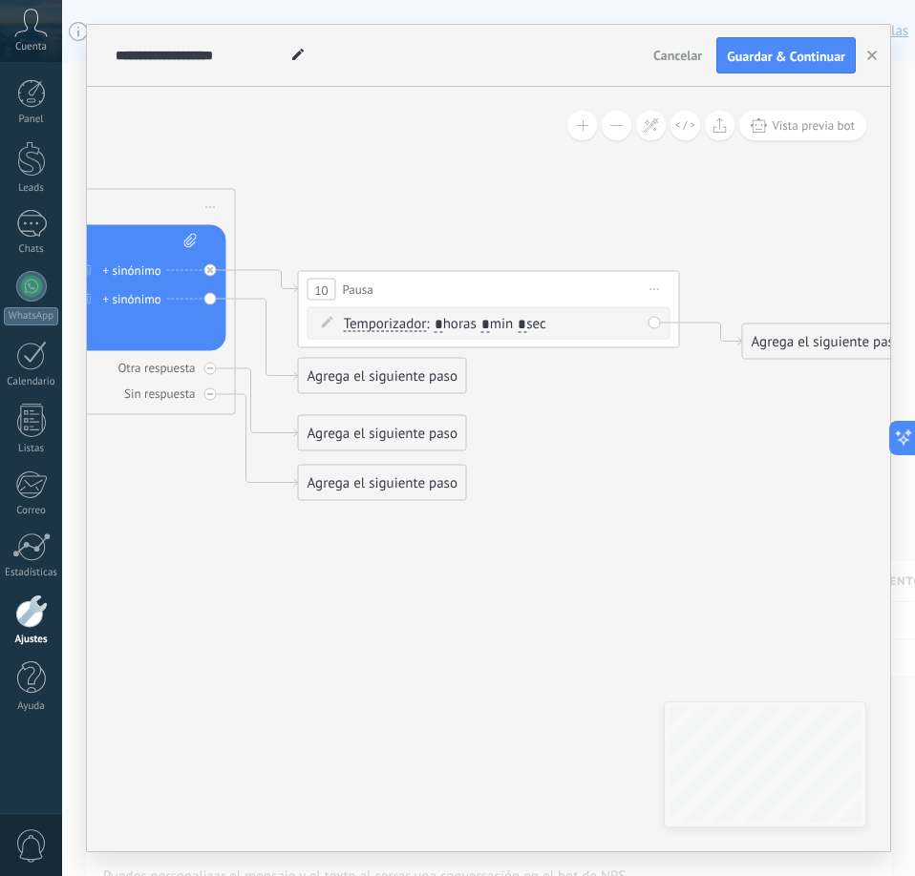
click at [490, 327] on input "*" at bounding box center [485, 324] width 9 height 15
type input "*"
click at [545, 322] on span ": * horas * min * sec" at bounding box center [485, 324] width 119 height 18
click at [526, 326] on input "*" at bounding box center [521, 324] width 9 height 15
type input "**"
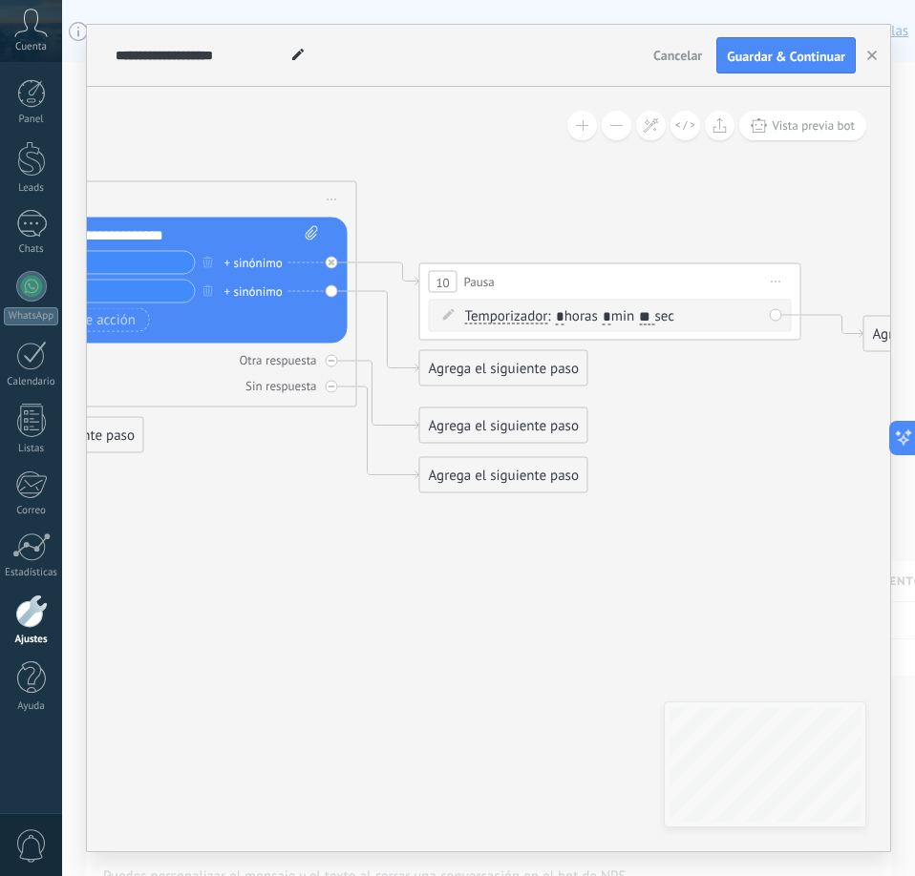
drag, startPoint x: 618, startPoint y: 435, endPoint x: 739, endPoint y: 428, distance: 121.5
click at [536, 370] on div "Agrega el siguiente paso" at bounding box center [503, 369] width 167 height 32
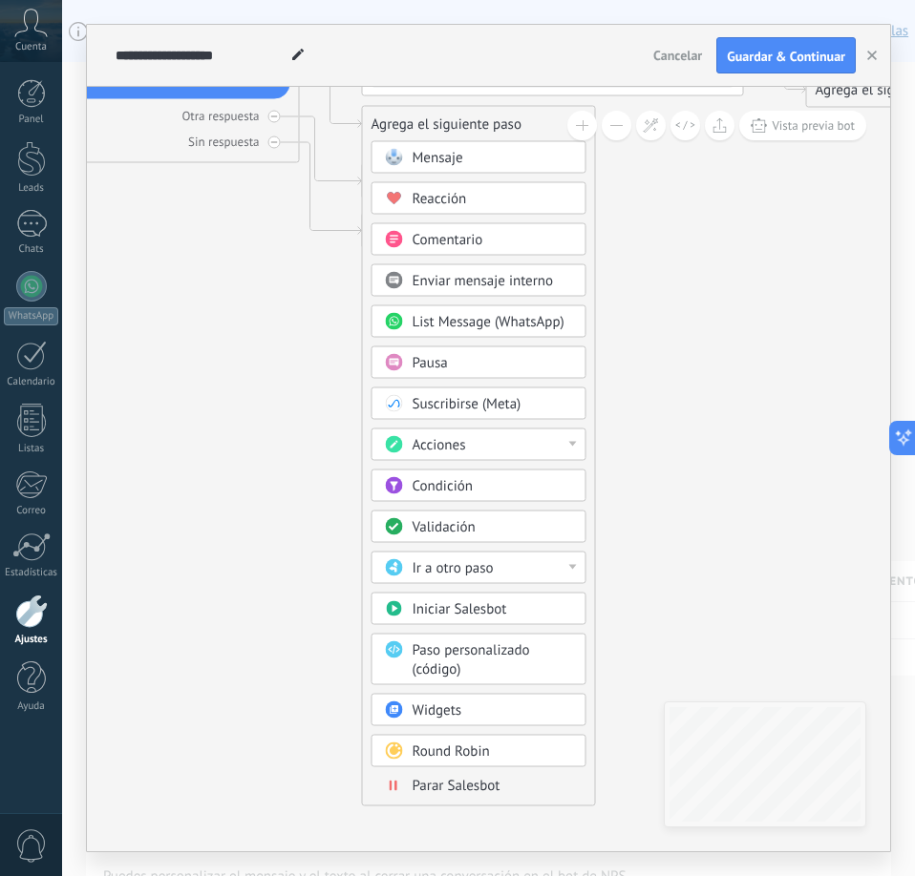
drag, startPoint x: 721, startPoint y: 546, endPoint x: 661, endPoint y: 305, distance: 248.9
click at [473, 787] on span "Parar Salesbot" at bounding box center [456, 786] width 88 height 18
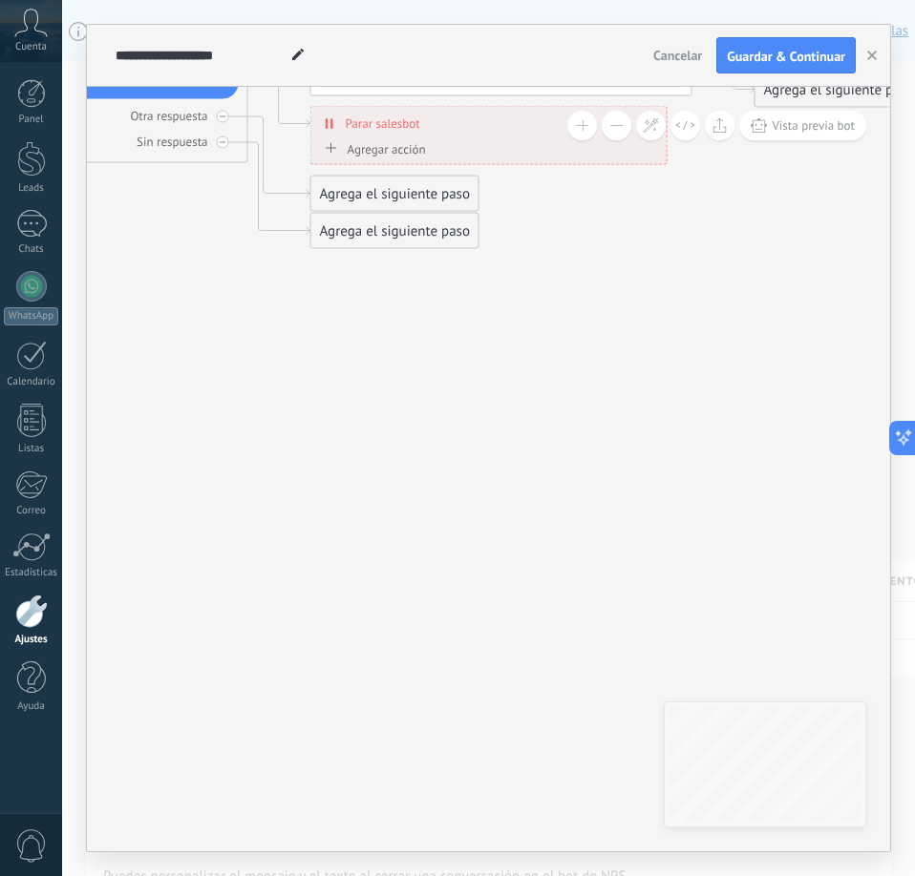
drag, startPoint x: 513, startPoint y: 303, endPoint x: 508, endPoint y: 280, distance: 23.4
drag, startPoint x: 508, startPoint y: 280, endPoint x: 517, endPoint y: 224, distance: 56.2
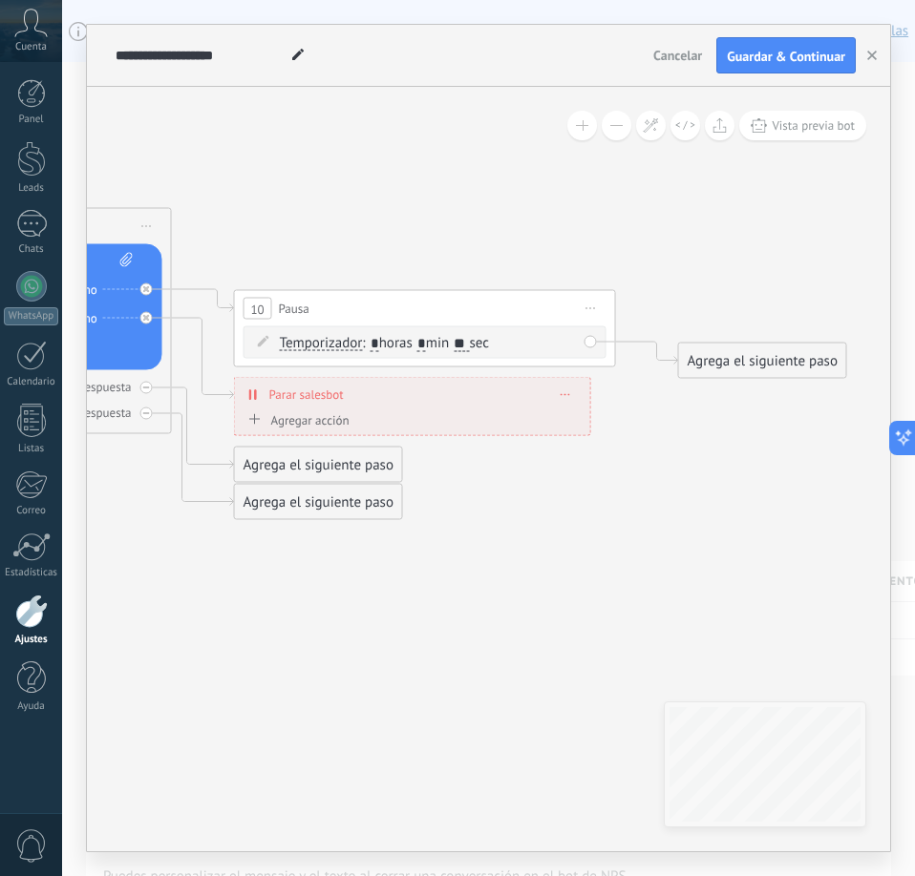
drag, startPoint x: 620, startPoint y: 254, endPoint x: 540, endPoint y: 527, distance: 284.3
click at [306, 422] on div "Agregar acción" at bounding box center [295, 421] width 106 height 14
click at [306, 422] on button "Conversación marcada como cerrada" at bounding box center [351, 422] width 239 height 34
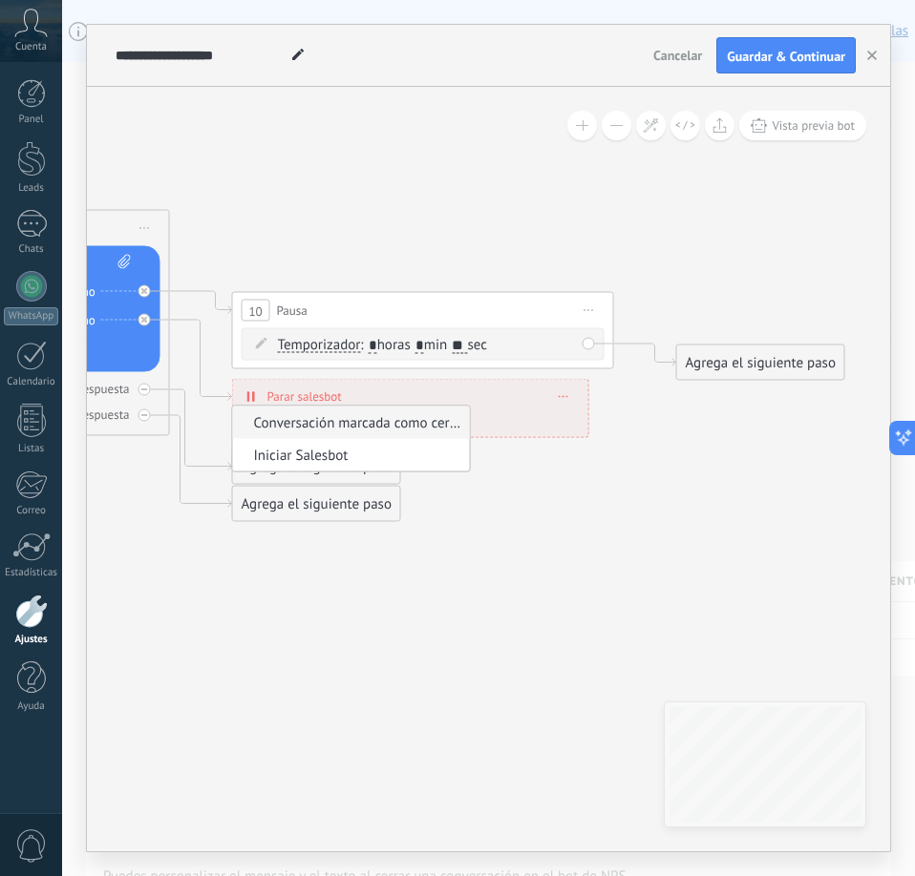
click at [408, 424] on span "Conversación marcada como cerrada" at bounding box center [348, 422] width 231 height 18
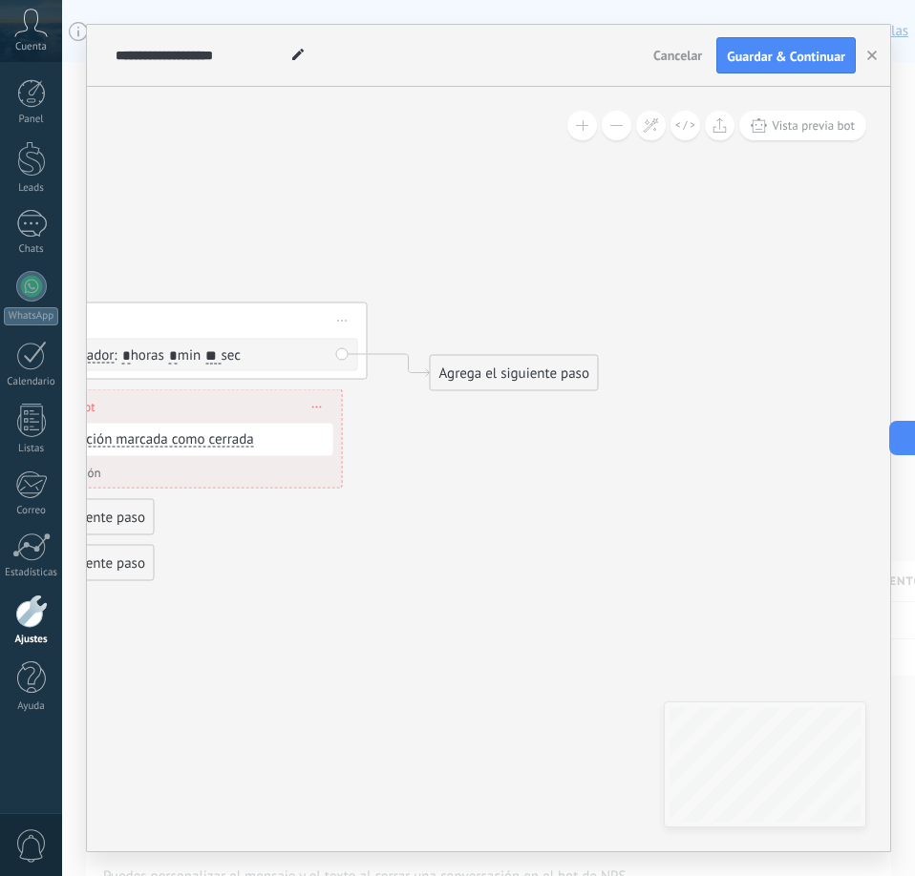
drag, startPoint x: 693, startPoint y: 504, endPoint x: 447, endPoint y: 515, distance: 246.6
click at [499, 372] on div "Agrega el siguiente paso" at bounding box center [514, 374] width 167 height 32
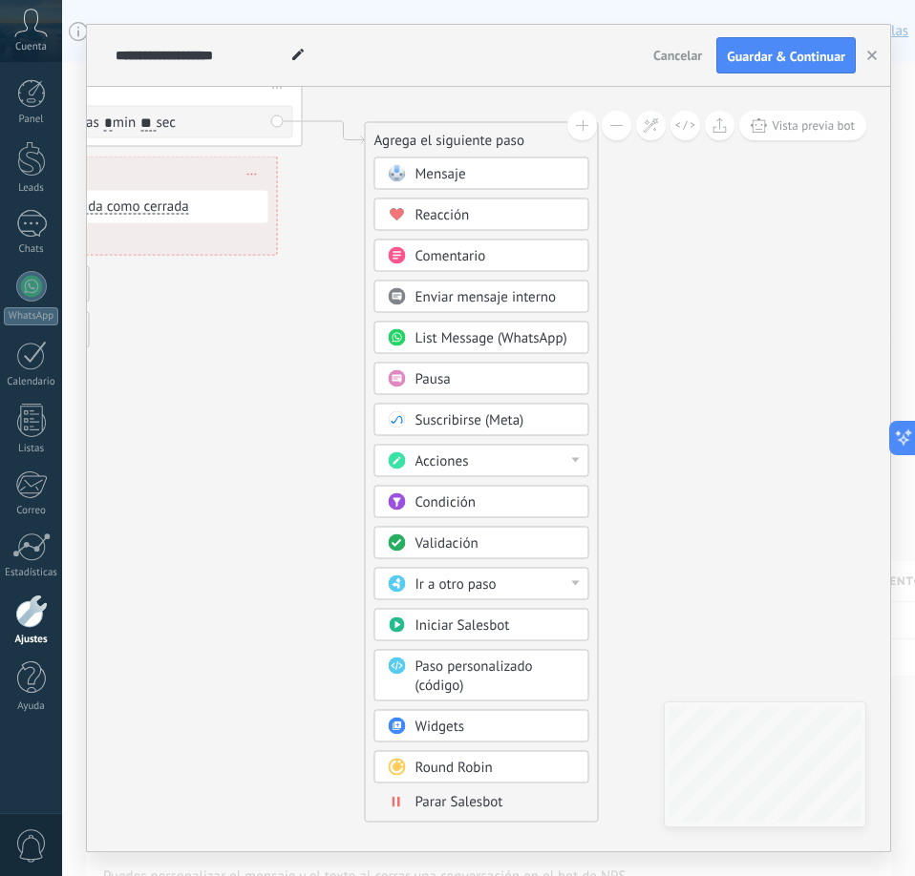
drag, startPoint x: 725, startPoint y: 418, endPoint x: 659, endPoint y: 185, distance: 242.1
click at [466, 333] on span "List Message (WhatsApp)" at bounding box center [491, 338] width 152 height 18
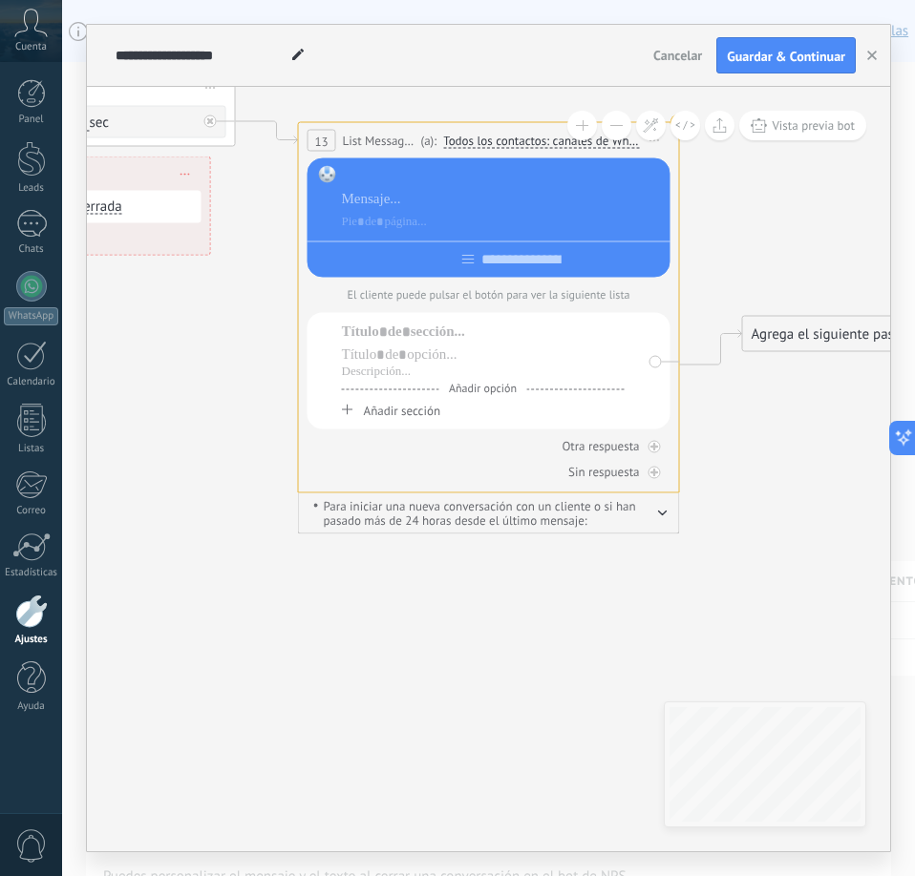
click at [405, 179] on div at bounding box center [503, 176] width 322 height 19
click at [412, 201] on div at bounding box center [503, 199] width 322 height 19
click at [392, 328] on div at bounding box center [483, 332] width 283 height 19
click at [377, 372] on div at bounding box center [483, 372] width 283 height 15
click at [378, 412] on span "Añadir sección" at bounding box center [402, 411] width 76 height 16
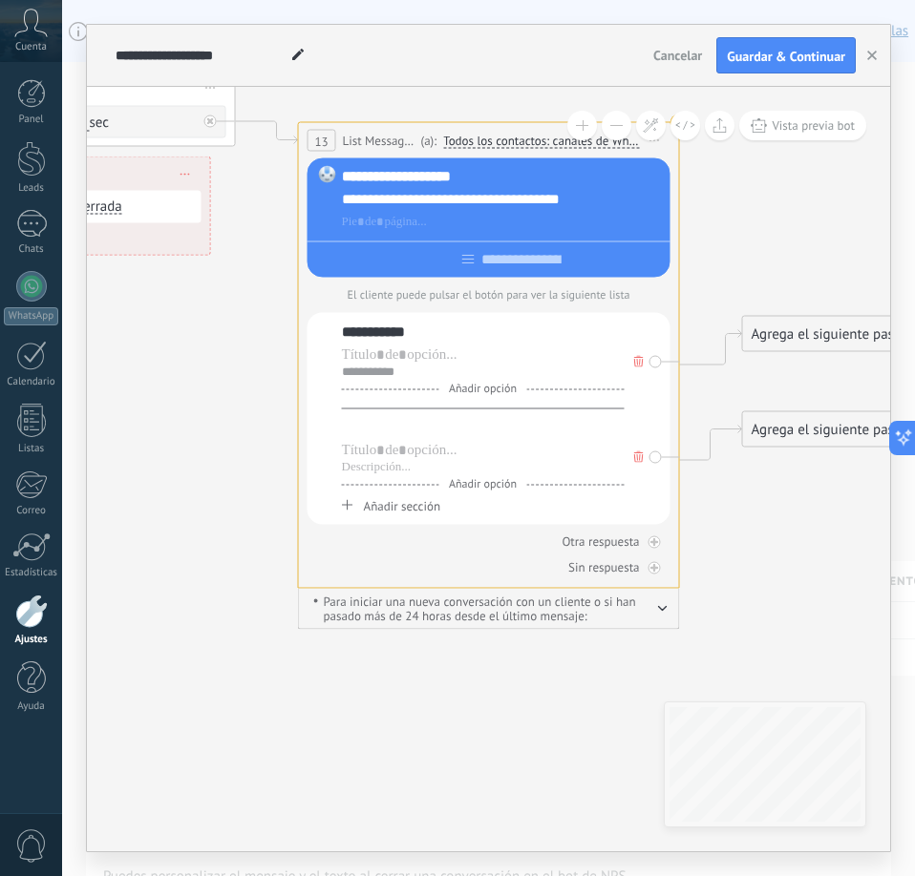
click at [370, 432] on div at bounding box center [483, 427] width 283 height 19
click at [388, 469] on div at bounding box center [483, 467] width 283 height 15
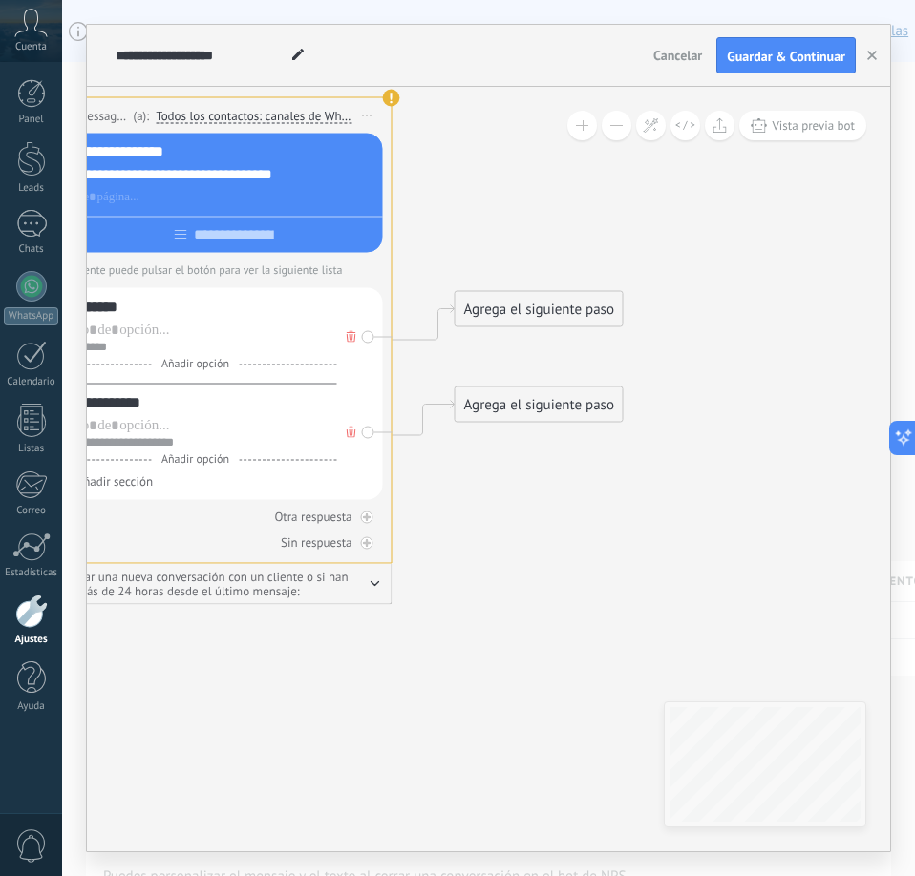
drag, startPoint x: 774, startPoint y: 539, endPoint x: 478, endPoint y: 517, distance: 296.9
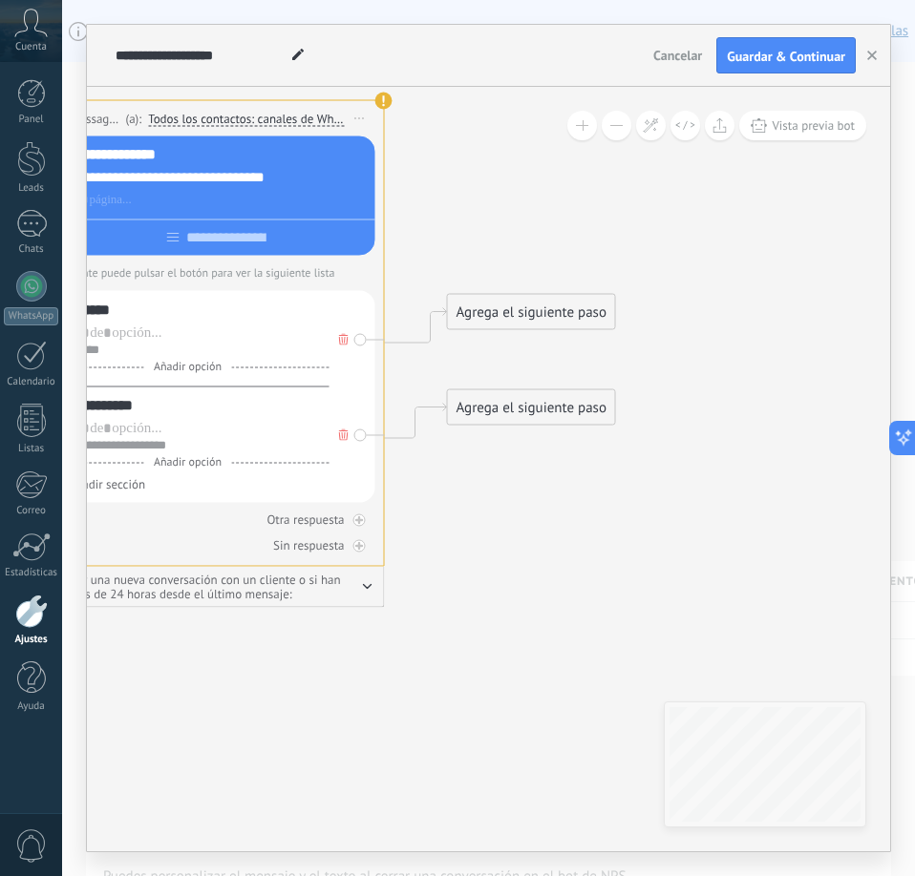
click at [520, 305] on div "Agrega el siguiente paso" at bounding box center [531, 313] width 167 height 32
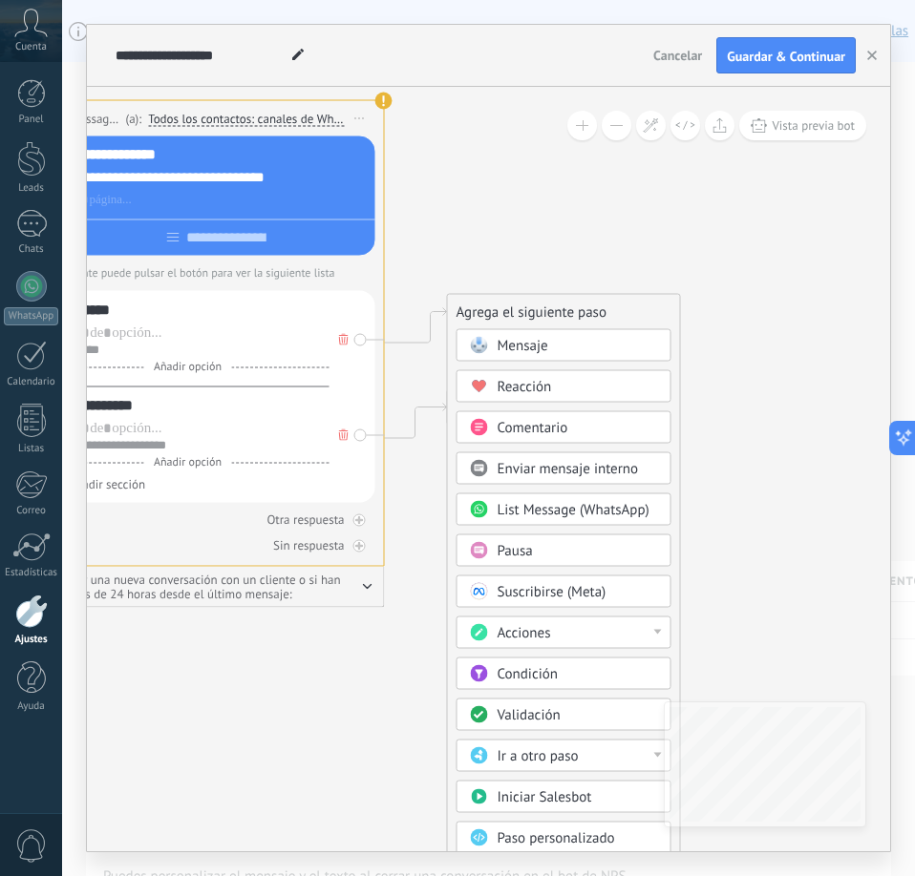
click at [597, 635] on div "Acciones" at bounding box center [577, 633] width 160 height 19
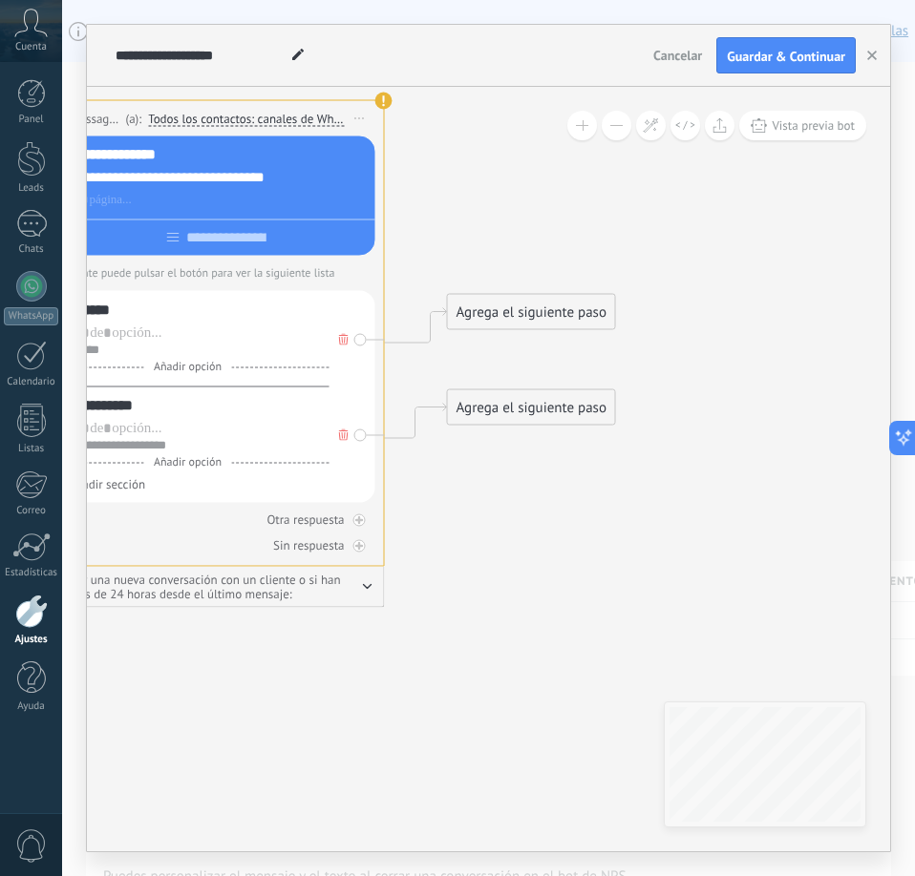
click at [567, 316] on div "Agrega el siguiente paso" at bounding box center [531, 313] width 167 height 32
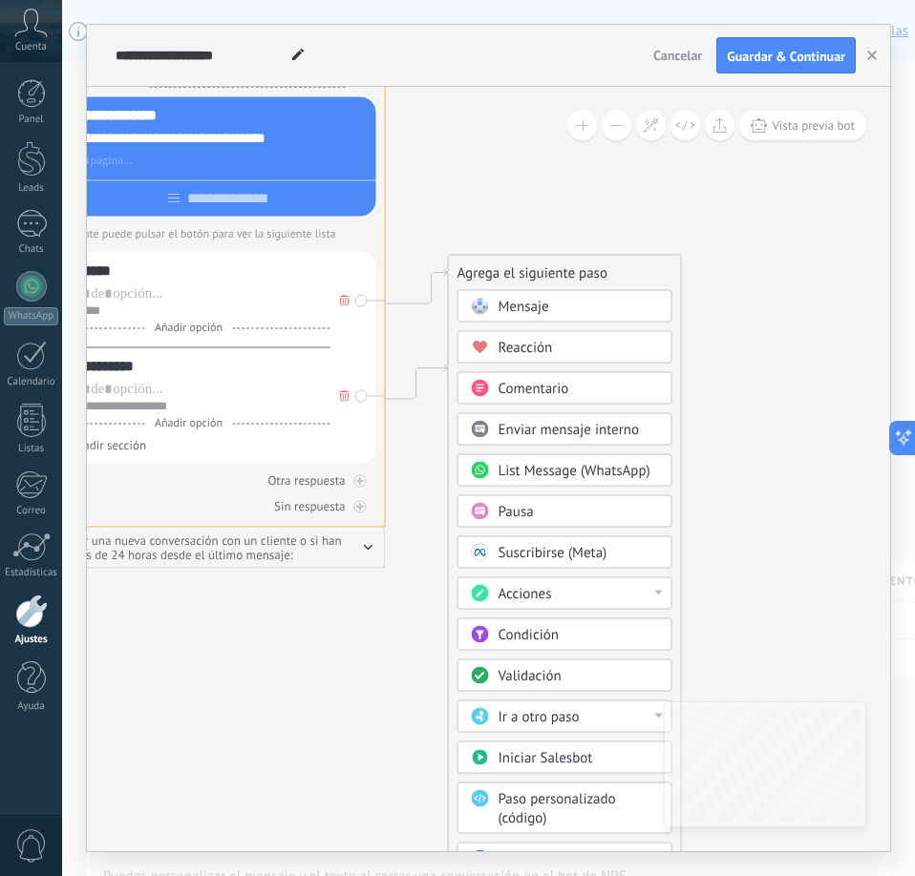
drag, startPoint x: 755, startPoint y: 518, endPoint x: 722, endPoint y: 400, distance: 123.0
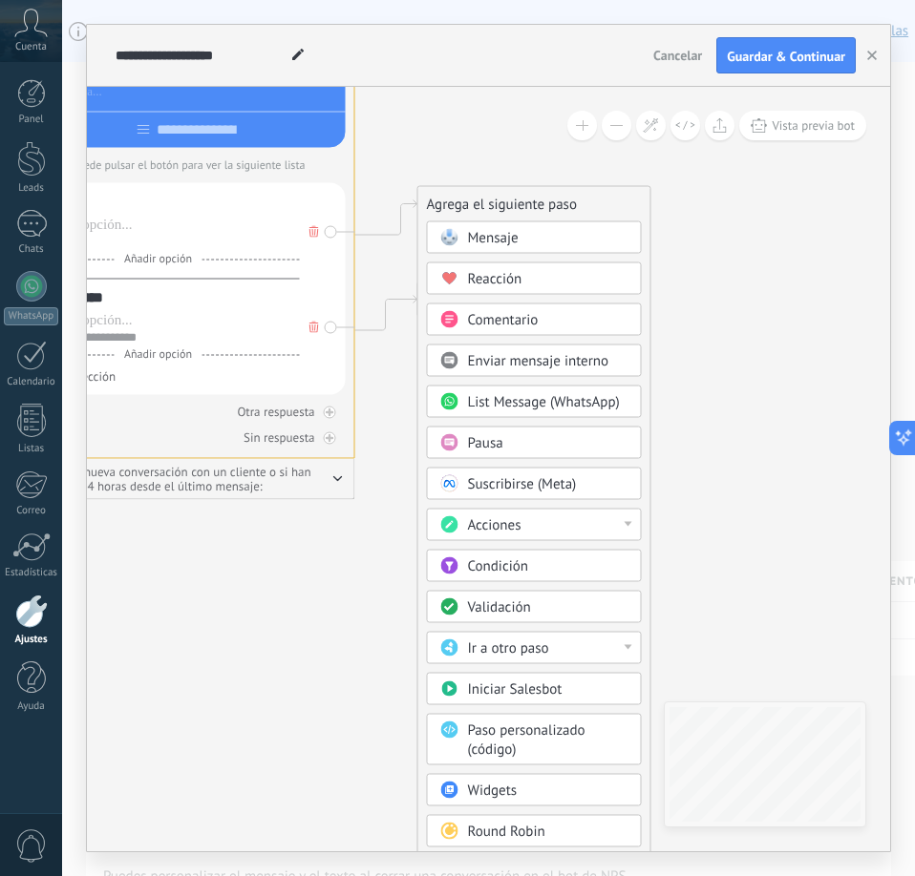
drag, startPoint x: 709, startPoint y: 381, endPoint x: 703, endPoint y: 368, distance: 14.9
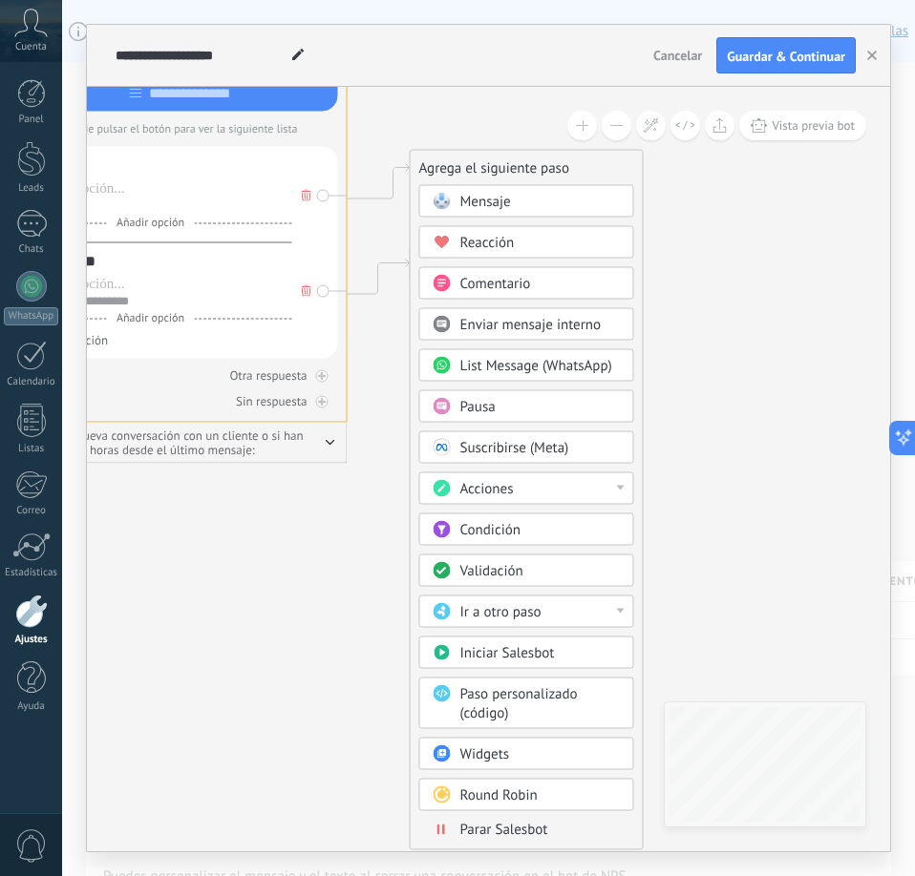
drag, startPoint x: 703, startPoint y: 368, endPoint x: 699, endPoint y: 341, distance: 27.0
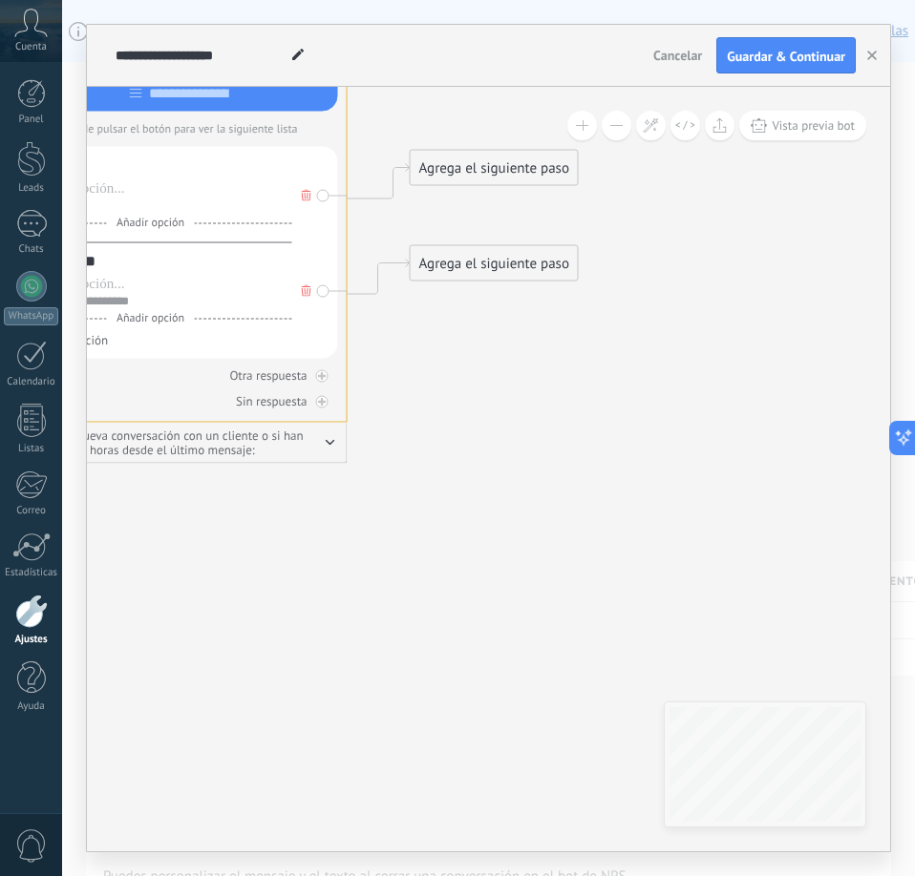
click at [525, 167] on div "Agrega el siguiente paso" at bounding box center [494, 169] width 167 height 32
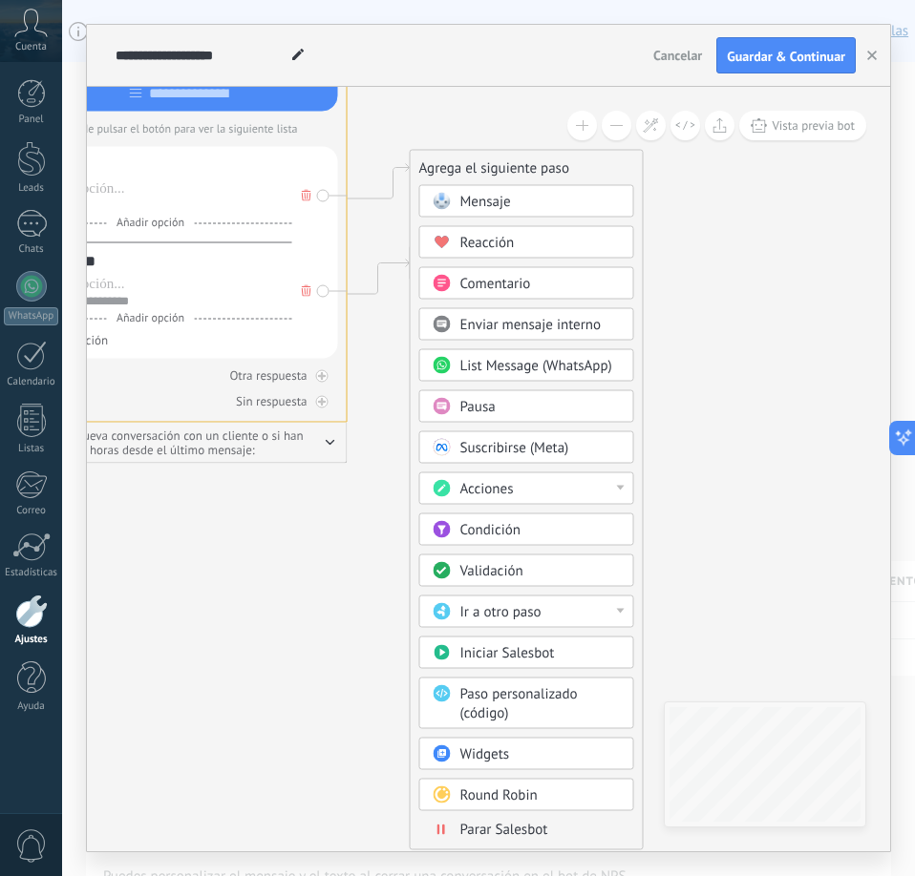
click at [523, 477] on div "Acciones" at bounding box center [526, 489] width 215 height 32
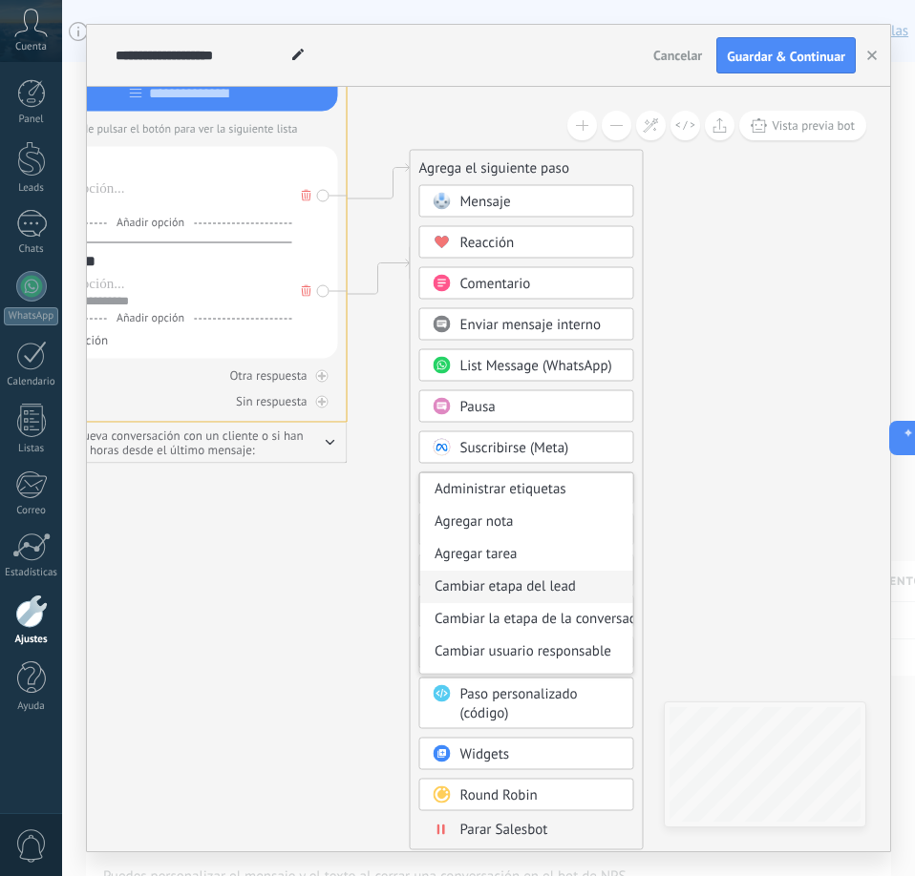
click at [538, 583] on div "Cambiar etapa del lead" at bounding box center [526, 587] width 213 height 32
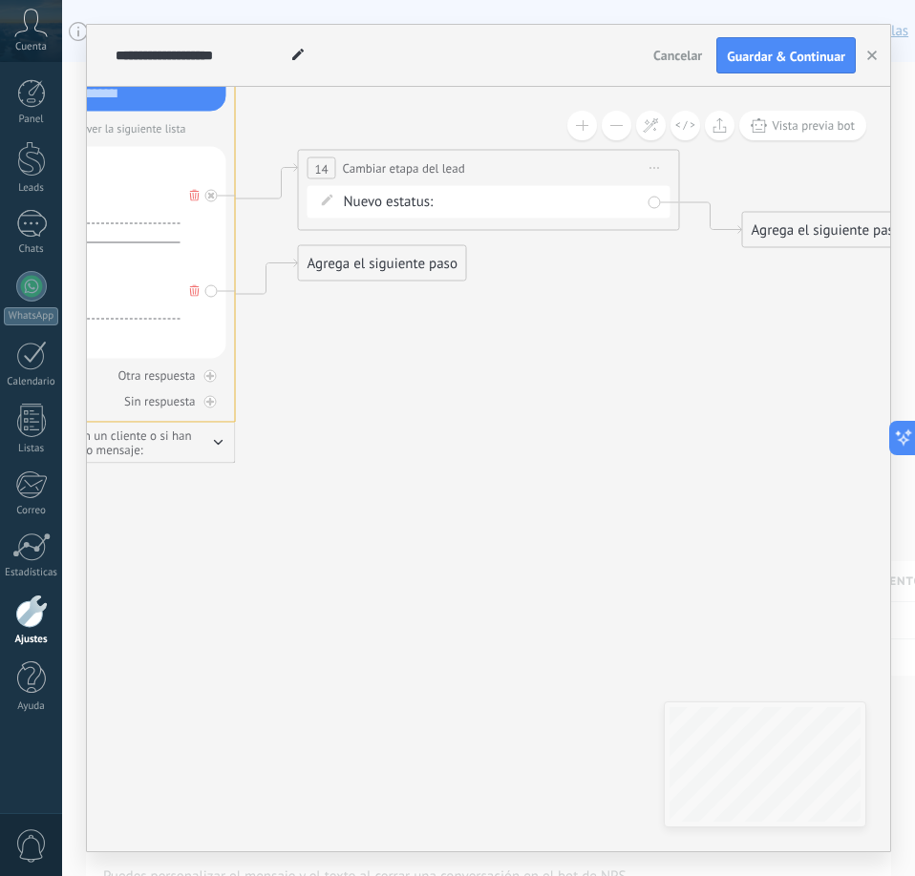
click at [0, 0] on div "Nueva consulta Cualificado Cotización enviada Pedido creado Pedido completado P…" at bounding box center [0, 0] width 0 height 0
click at [0, 0] on label "Pedido creado" at bounding box center [0, 0] width 0 height 0
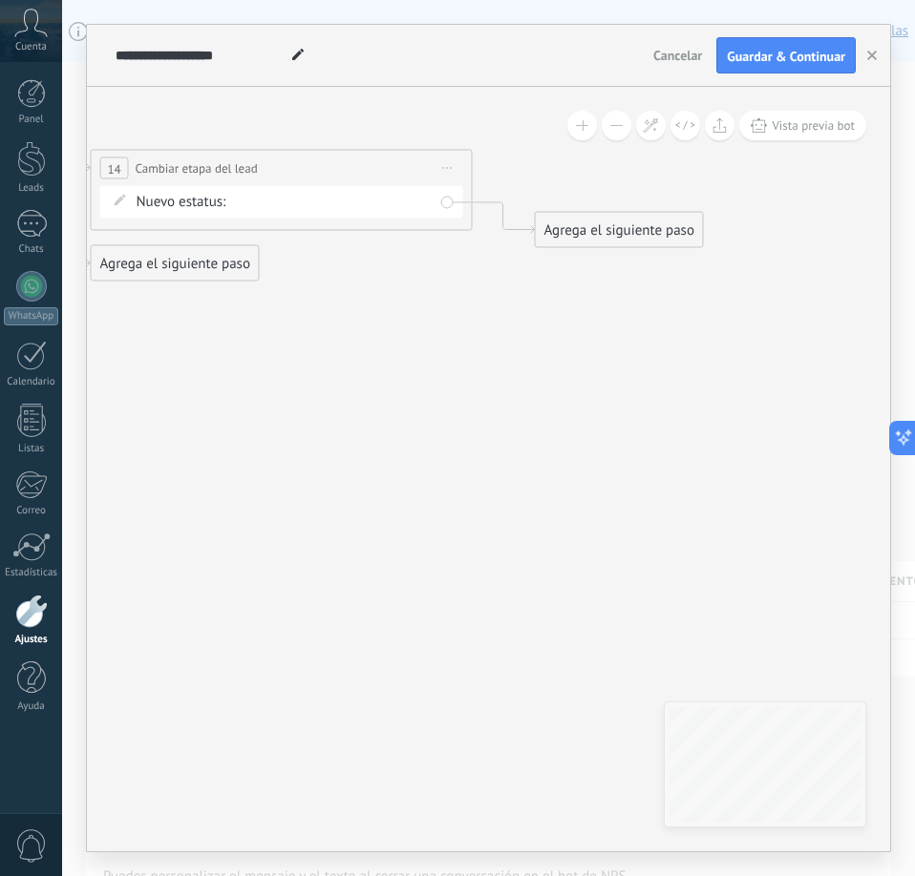
drag, startPoint x: 623, startPoint y: 291, endPoint x: 353, endPoint y: 291, distance: 270.2
click at [534, 233] on div "Agrega el siguiente paso" at bounding box center [556, 231] width 167 height 32
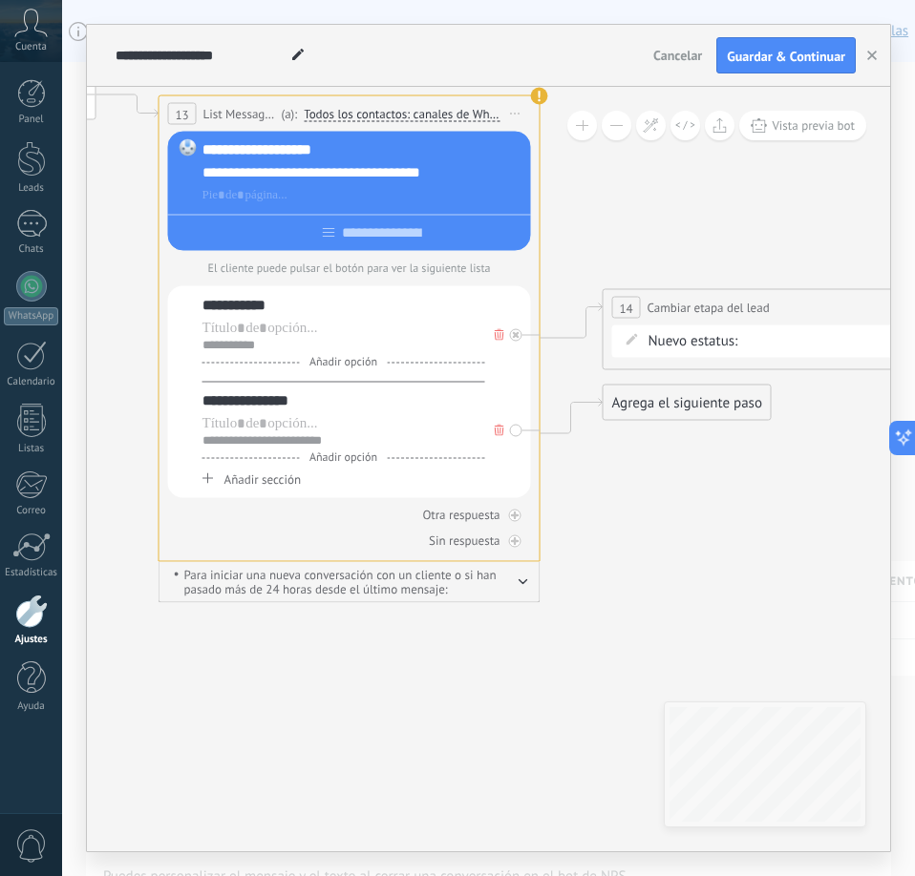
drag, startPoint x: 199, startPoint y: 480, endPoint x: 778, endPoint y: 620, distance: 596.1
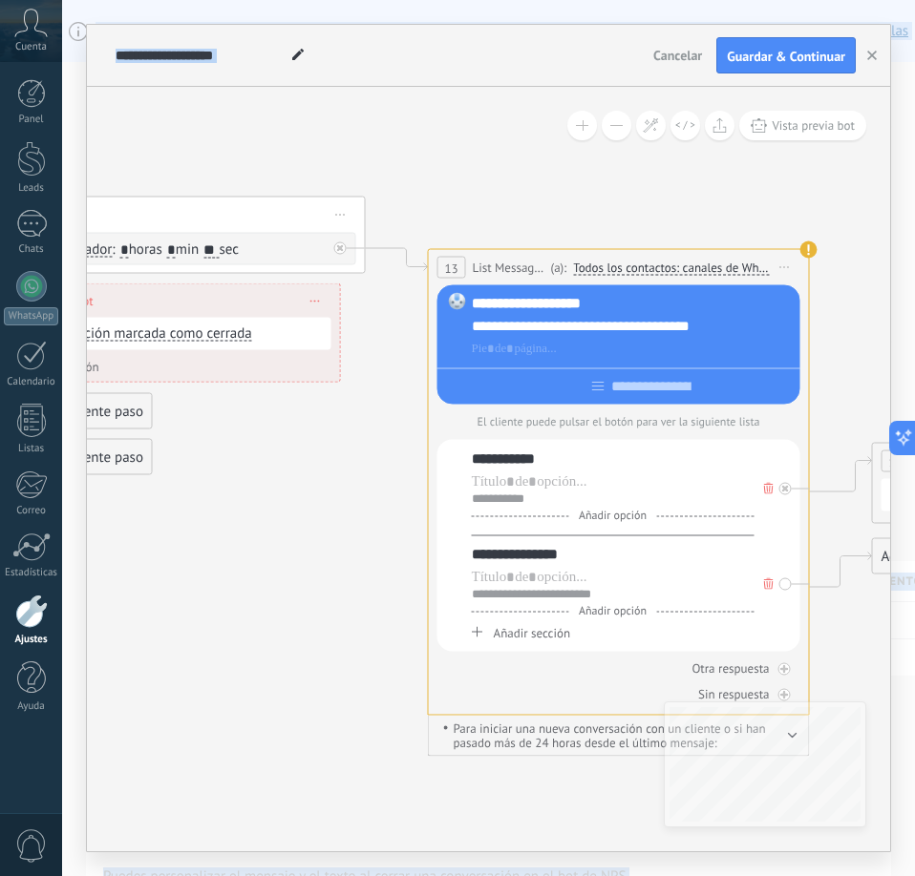
drag, startPoint x: 665, startPoint y: 615, endPoint x: 915, endPoint y: 767, distance: 292.6
click at [915, 767] on html ".abccls-1,.abccls-2{fill-rule:evenodd}.abccls-2{fill:#fff} .abfcls-1{fill:none}…" at bounding box center [457, 438] width 915 height 876
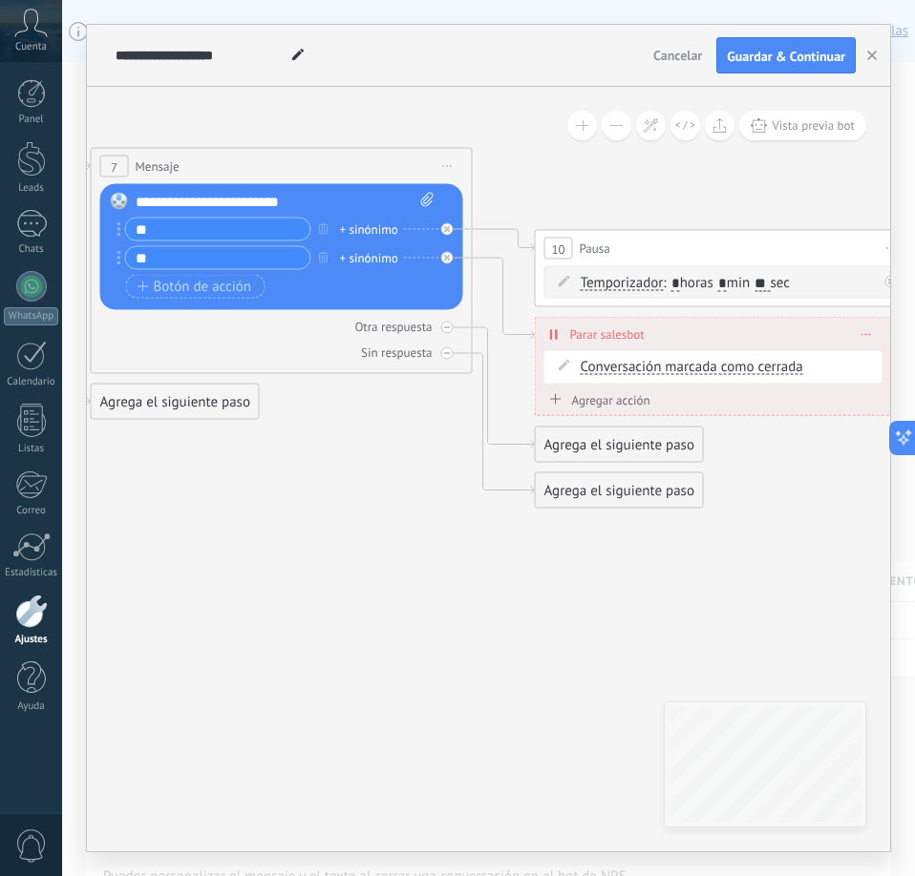
drag, startPoint x: 230, startPoint y: 586, endPoint x: 793, endPoint y: 613, distance: 564.0
click at [793, 613] on icon at bounding box center [30, 163] width 4835 height 2133
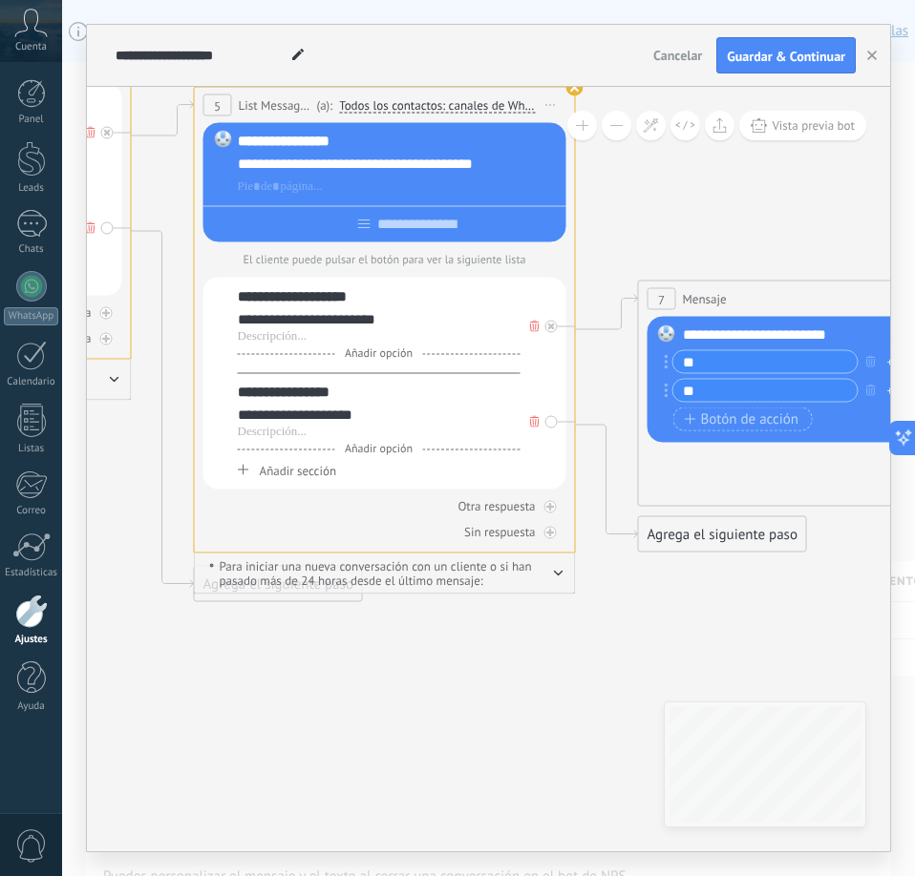
drag, startPoint x: 313, startPoint y: 569, endPoint x: 843, endPoint y: 699, distance: 545.6
click at [843, 699] on icon at bounding box center [577, 295] width 4835 height 2133
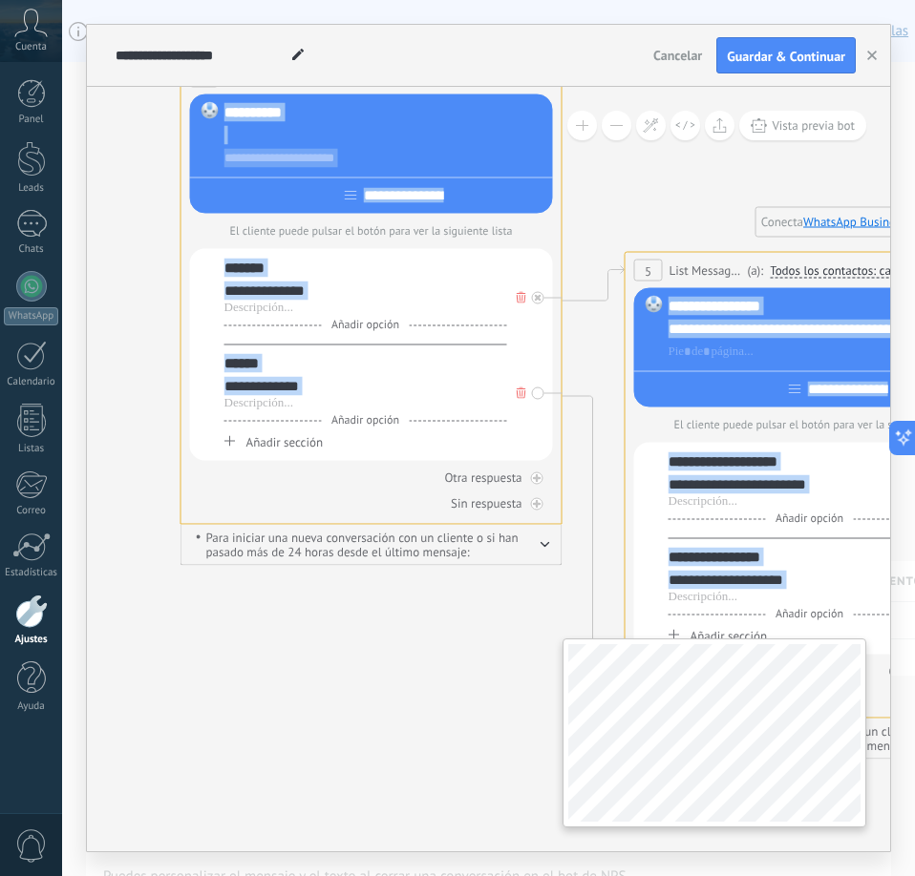
click at [754, 813] on div "**********" at bounding box center [488, 469] width 803 height 765
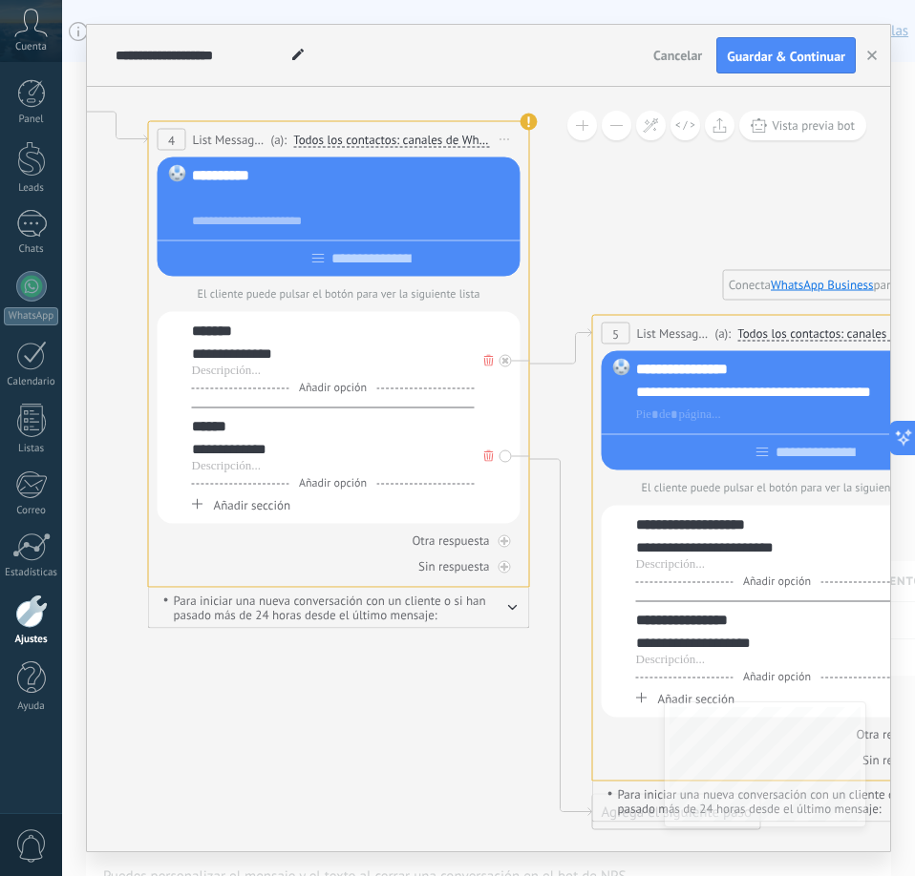
drag, startPoint x: 418, startPoint y: 679, endPoint x: 386, endPoint y: 742, distance: 70.9
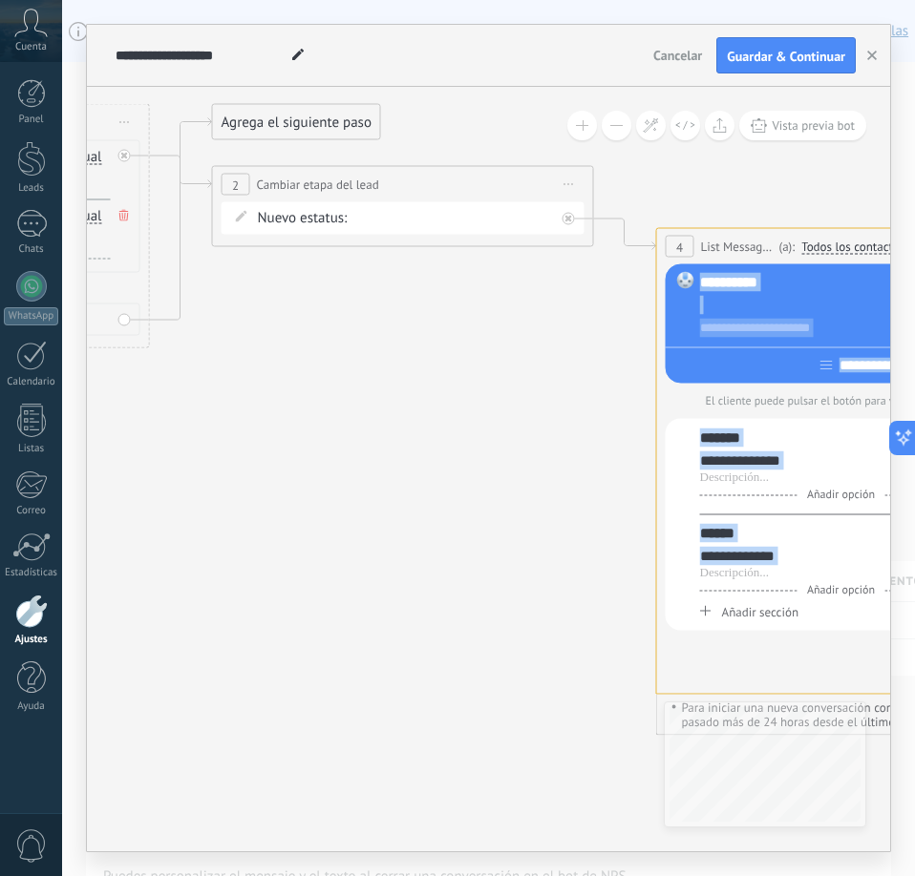
click at [792, 805] on div "**********" at bounding box center [488, 469] width 803 height 765
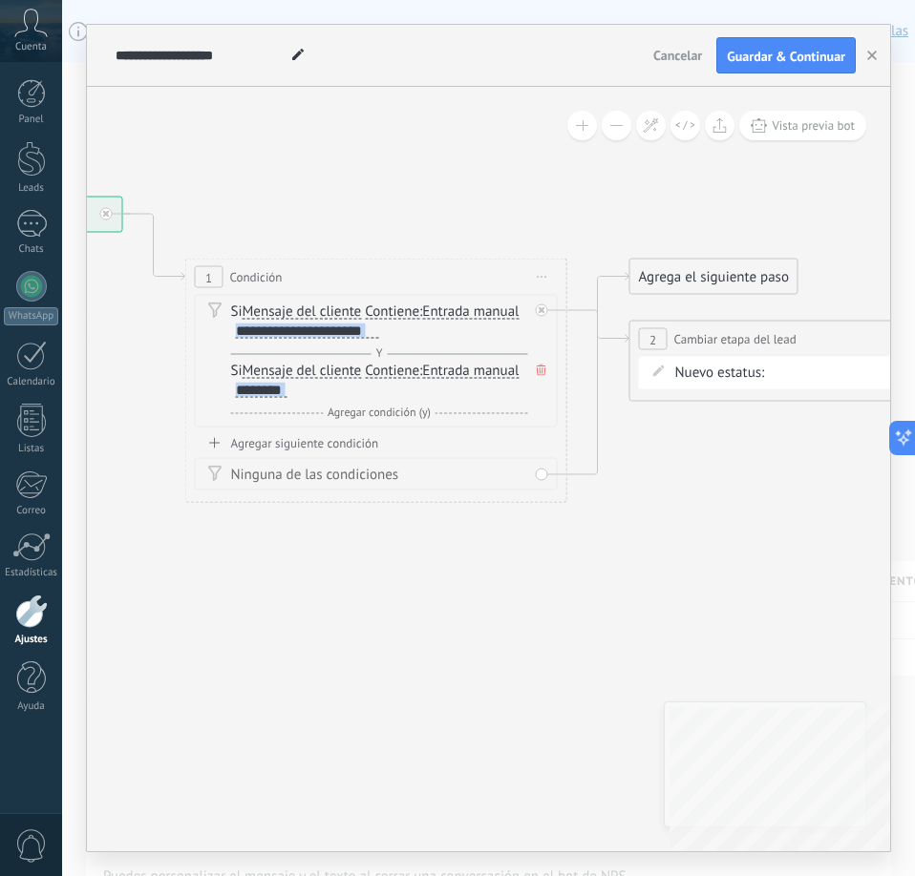
click at [747, 745] on div "**********" at bounding box center [488, 469] width 803 height 765
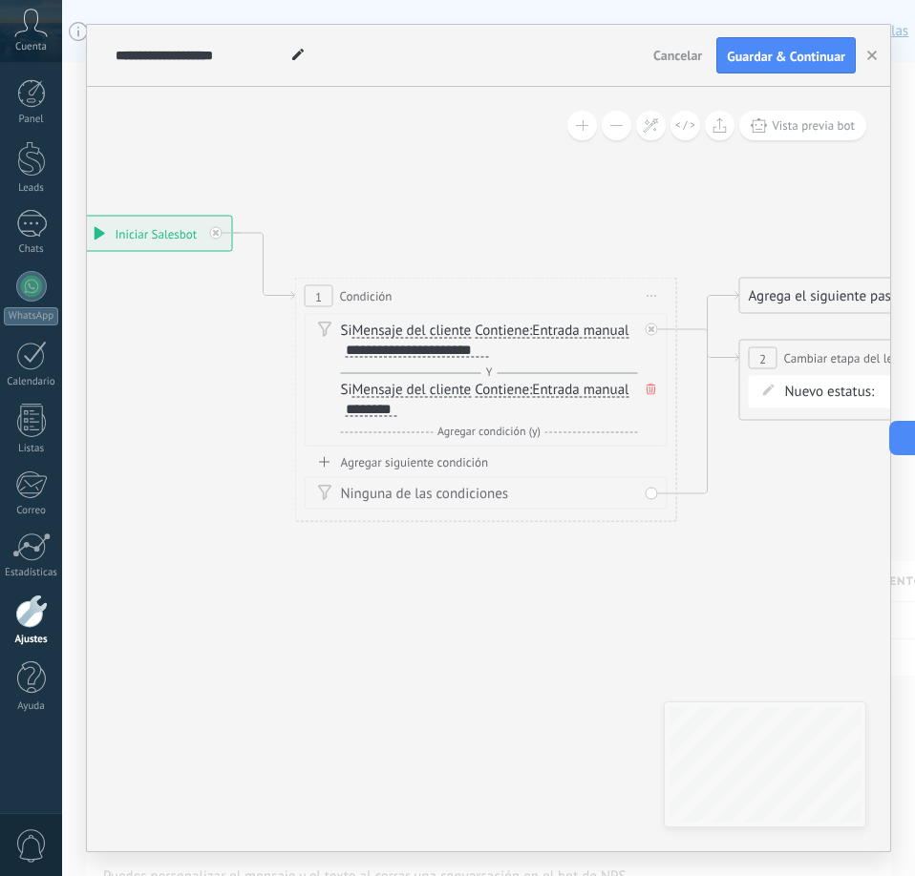
drag, startPoint x: 349, startPoint y: 628, endPoint x: 459, endPoint y: 647, distance: 111.4
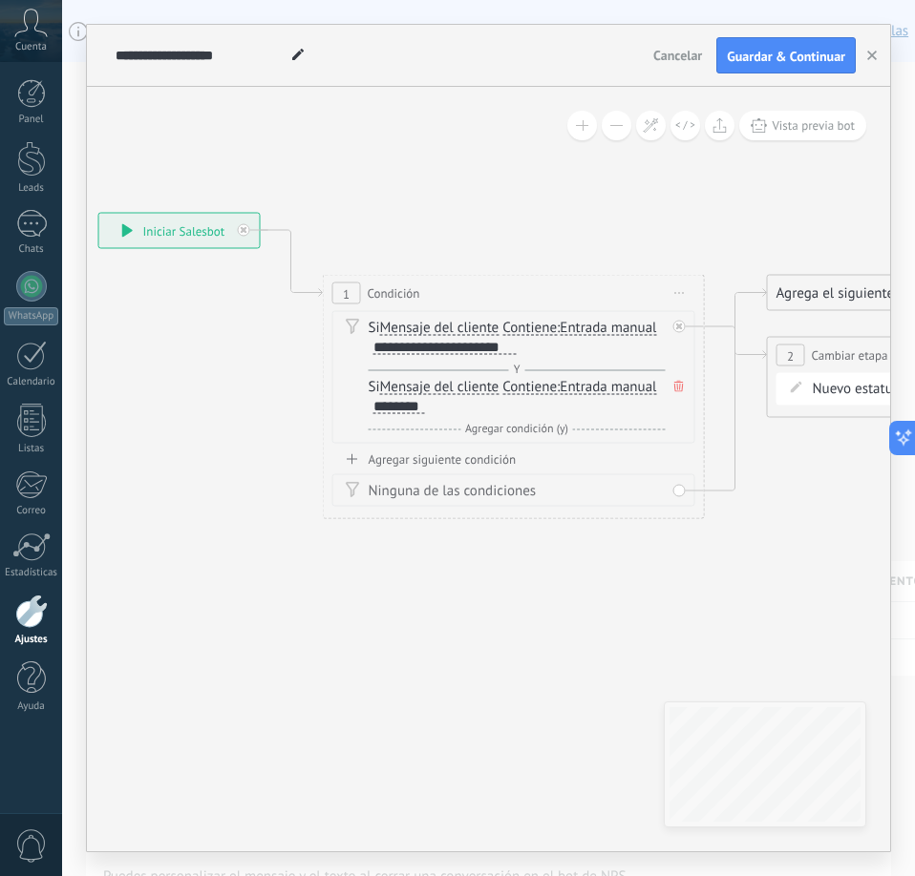
drag, startPoint x: 271, startPoint y: 629, endPoint x: 299, endPoint y: 626, distance: 27.8
drag, startPoint x: 643, startPoint y: 599, endPoint x: 563, endPoint y: 597, distance: 79.3
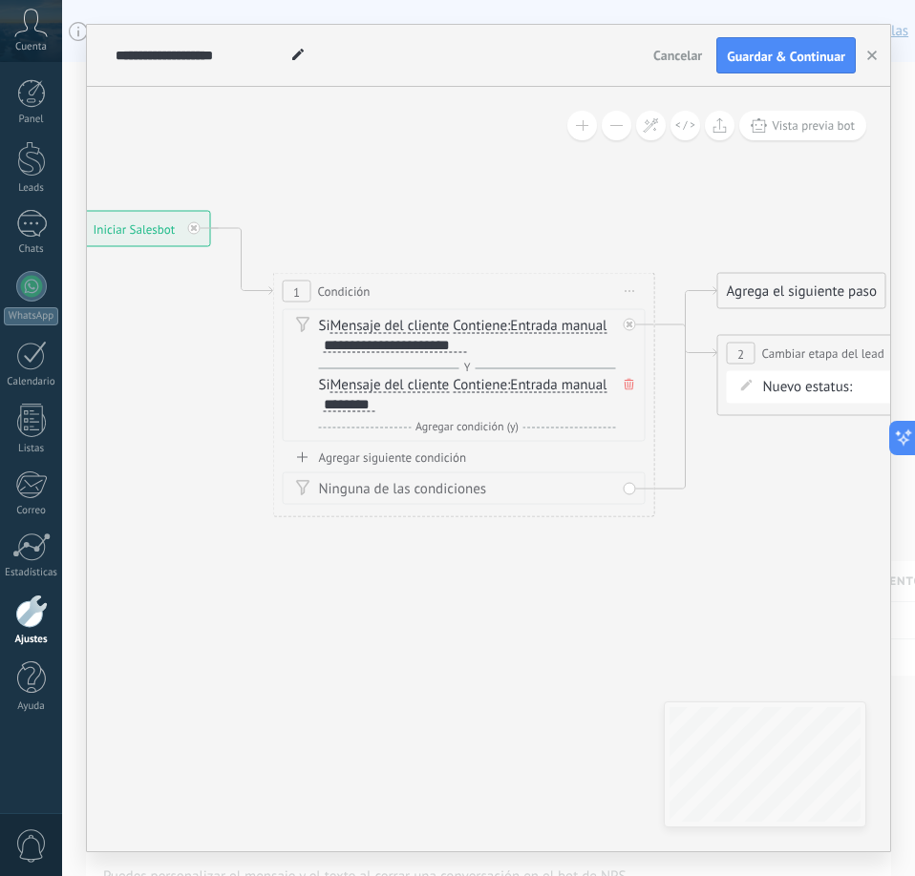
drag, startPoint x: 563, startPoint y: 597, endPoint x: 475, endPoint y: 585, distance: 88.6
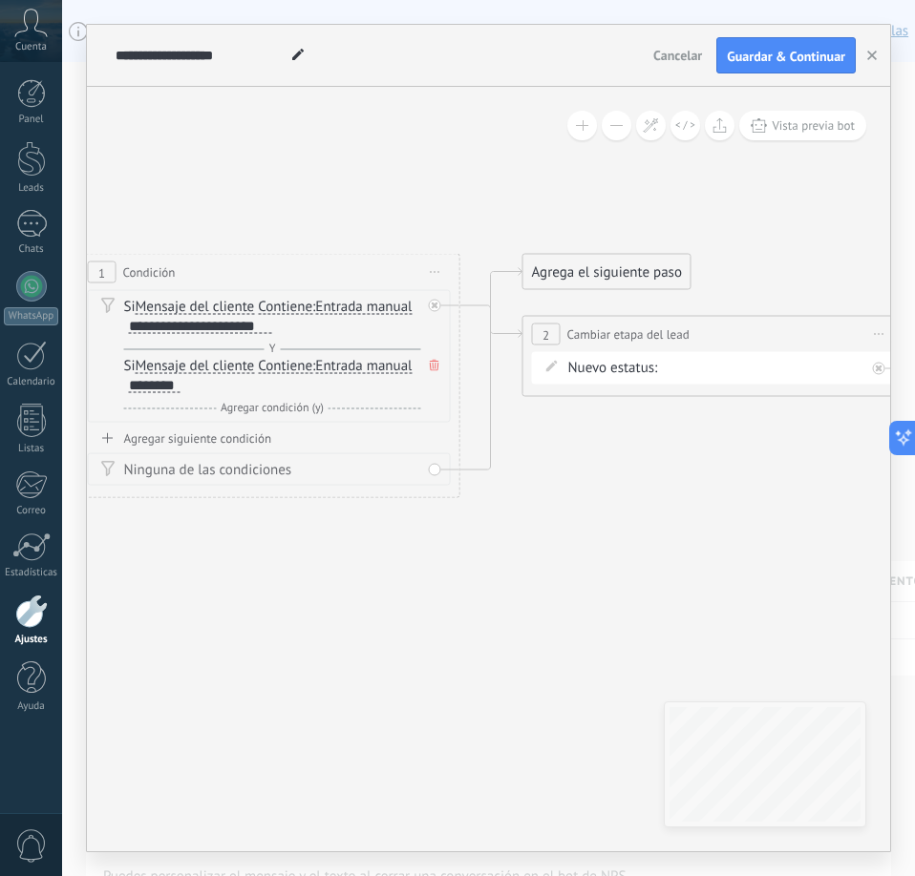
drag, startPoint x: 475, startPoint y: 585, endPoint x: 348, endPoint y: 575, distance: 127.4
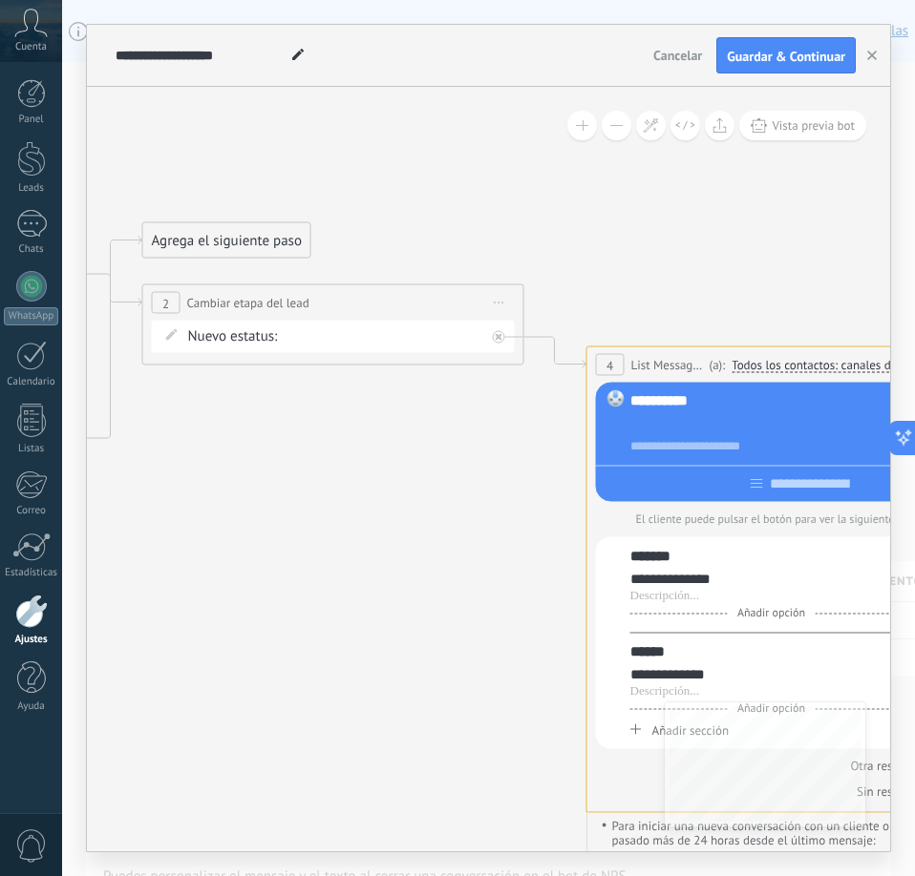
drag, startPoint x: 597, startPoint y: 559, endPoint x: 215, endPoint y: 527, distance: 383.2
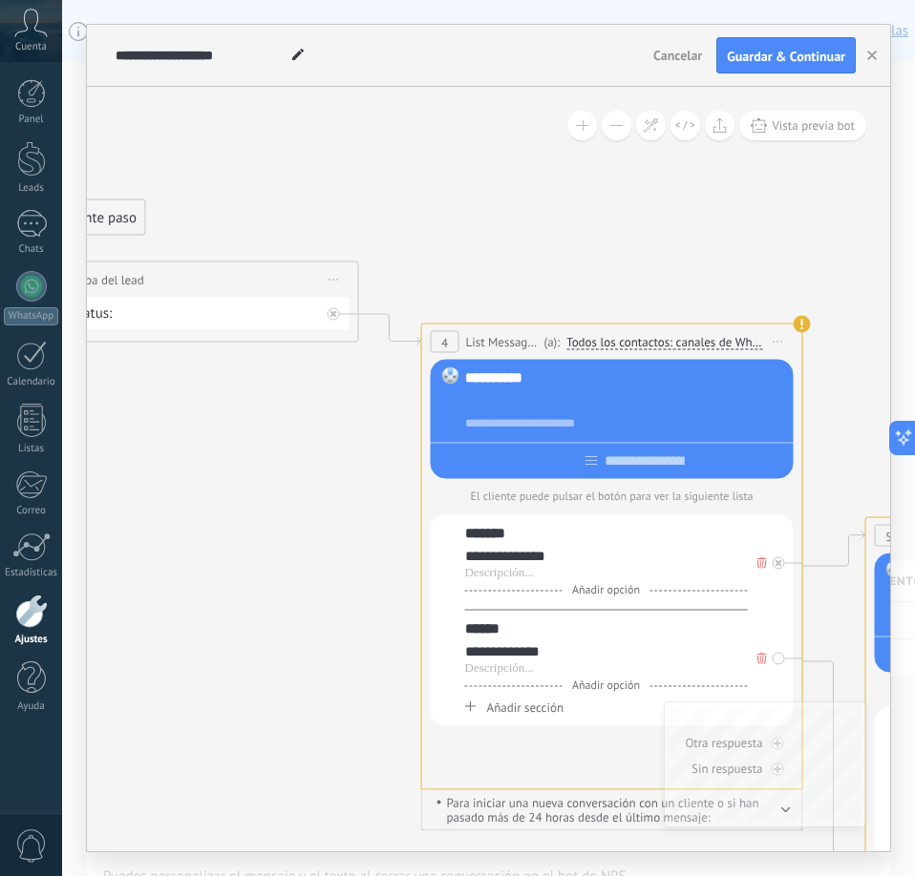
drag, startPoint x: 366, startPoint y: 508, endPoint x: 202, endPoint y: 485, distance: 164.9
click at [500, 422] on div "**********" at bounding box center [626, 423] width 322 height 19
click at [508, 421] on div "**********" at bounding box center [626, 423] width 322 height 19
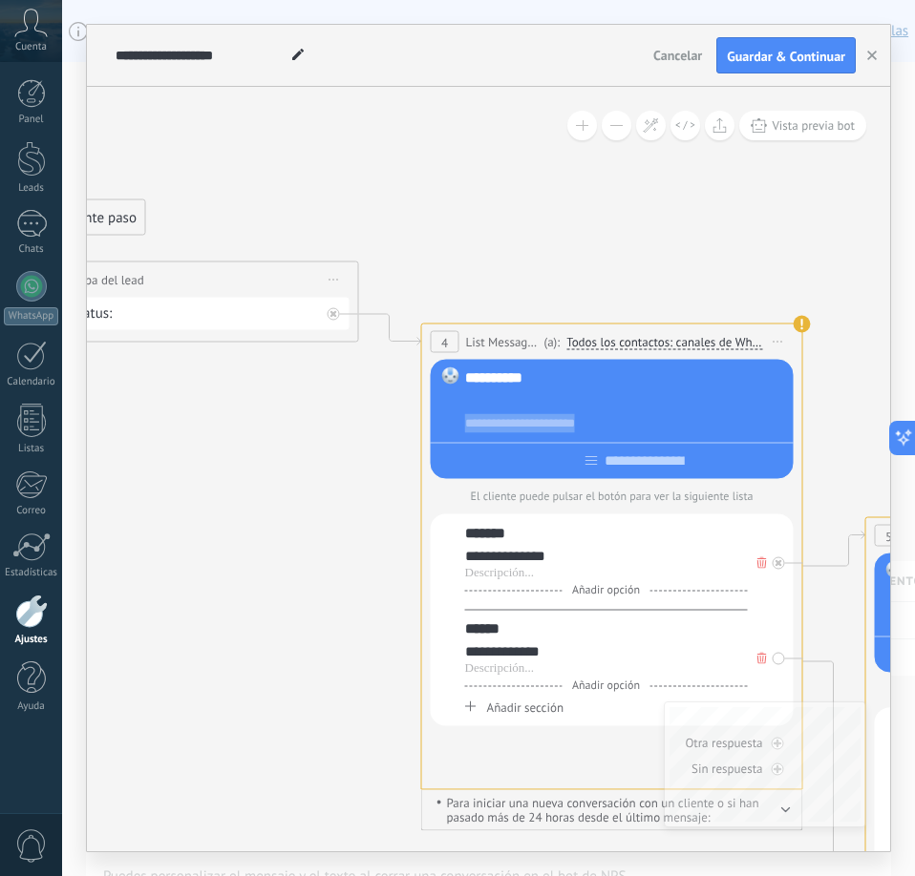
click at [508, 421] on div "**********" at bounding box center [626, 423] width 322 height 19
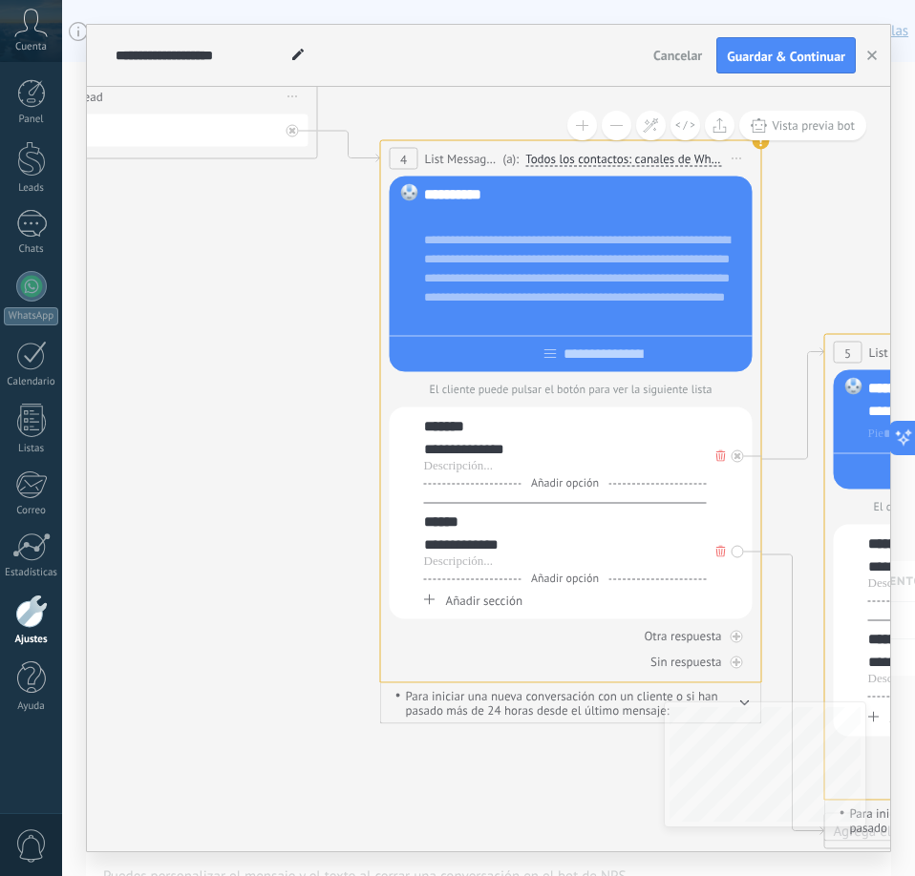
drag, startPoint x: 266, startPoint y: 582, endPoint x: 224, endPoint y: 399, distance: 188.1
click at [468, 433] on div "*******" at bounding box center [565, 426] width 283 height 19
click at [516, 455] on div "**********" at bounding box center [565, 449] width 283 height 19
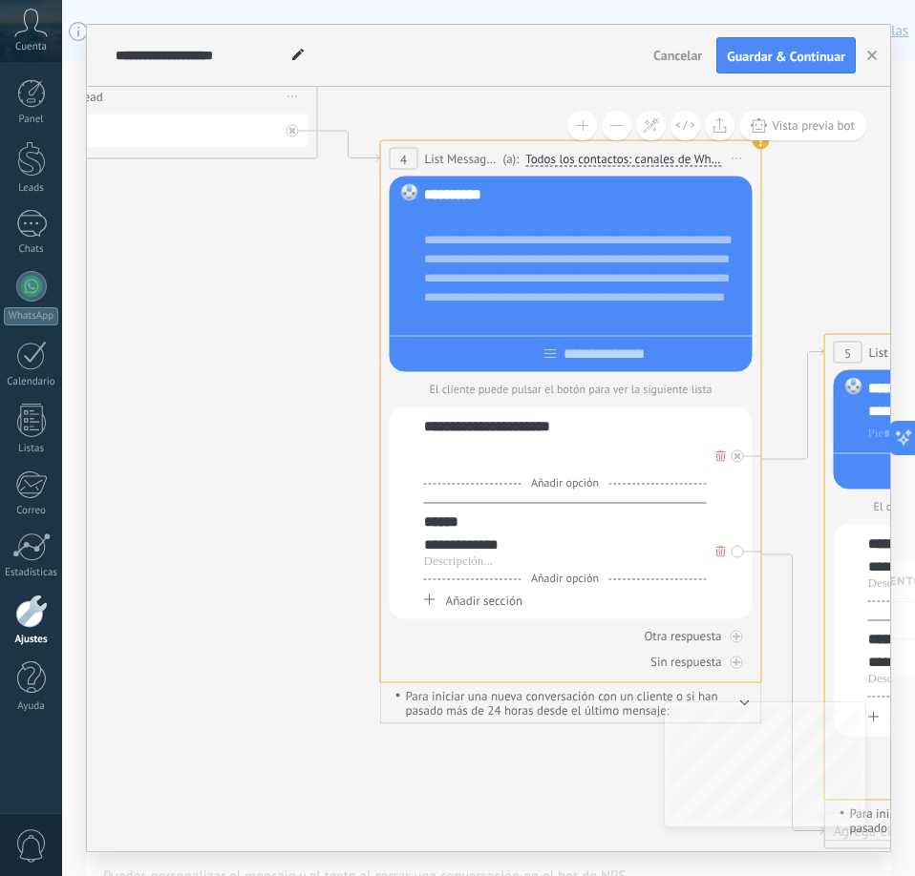
click at [463, 470] on div at bounding box center [565, 466] width 283 height 15
paste div
click at [464, 529] on div "******" at bounding box center [565, 522] width 283 height 19
drag, startPoint x: 513, startPoint y: 552, endPoint x: 417, endPoint y: 557, distance: 95.6
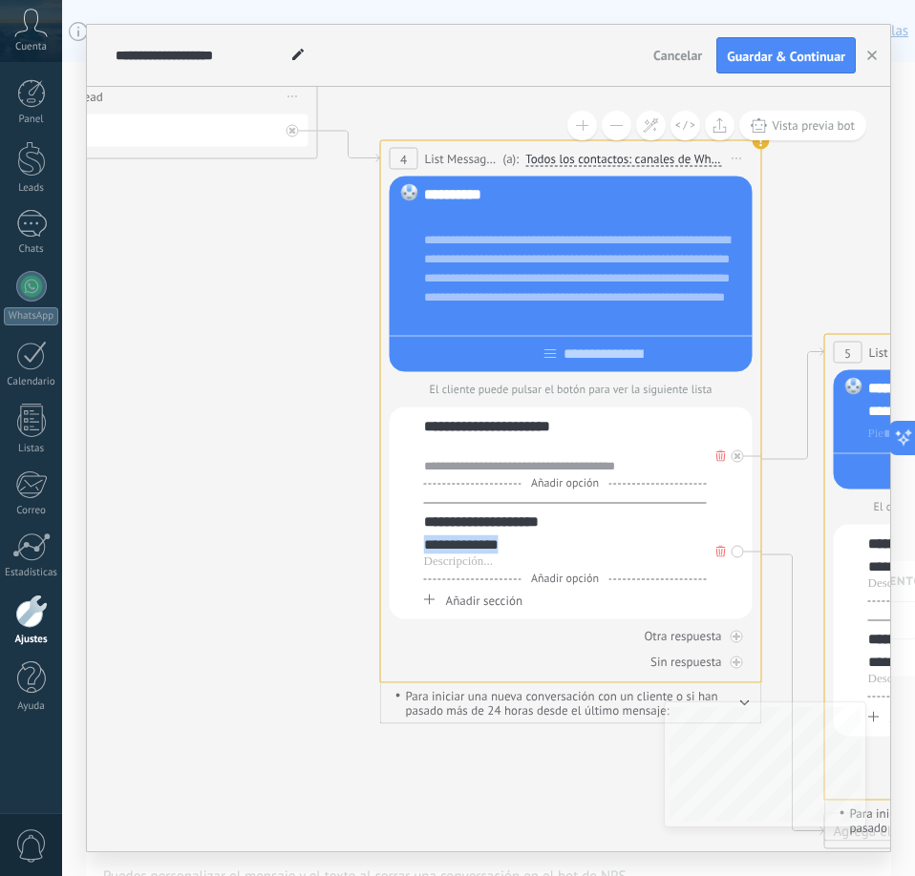
click at [417, 557] on div "**********" at bounding box center [571, 514] width 363 height 212
click at [472, 563] on div at bounding box center [565, 562] width 283 height 15
paste div
click at [437, 606] on div "Añadir sección" at bounding box center [565, 601] width 283 height 16
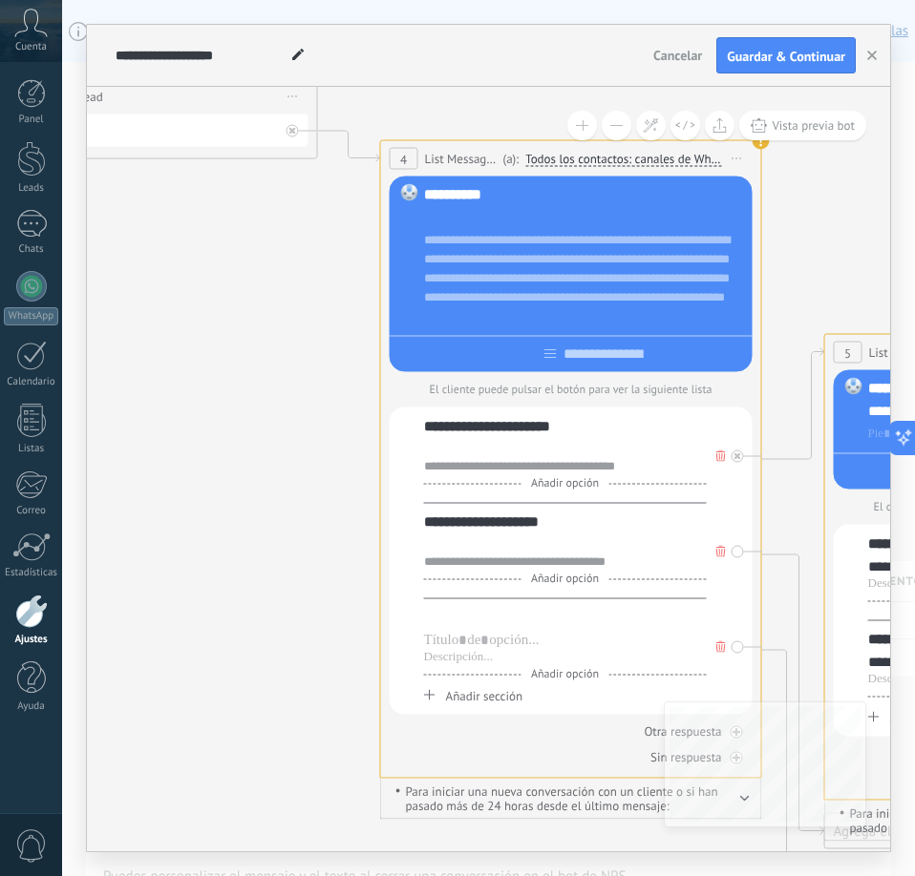
click at [443, 624] on div at bounding box center [565, 617] width 283 height 19
click at [436, 661] on div at bounding box center [565, 657] width 283 height 15
paste div
click at [431, 705] on div "Añadir sección" at bounding box center [565, 696] width 283 height 16
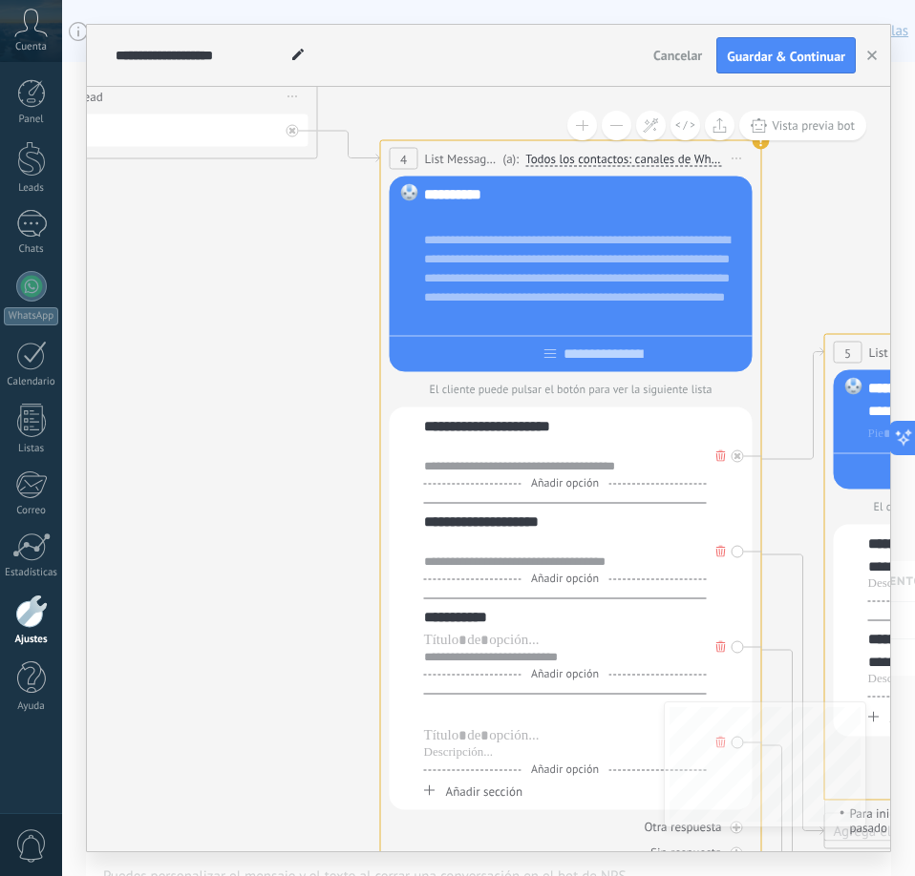
click at [454, 712] on div at bounding box center [565, 713] width 283 height 19
click at [458, 761] on div at bounding box center [565, 753] width 283 height 15
paste div
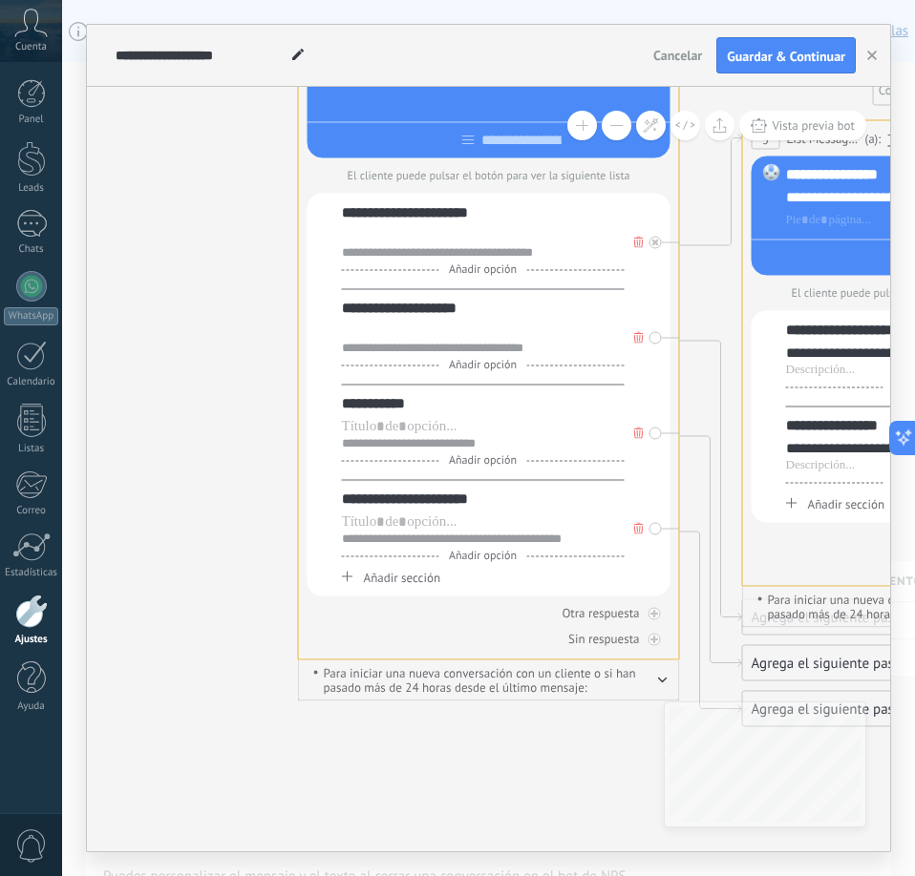
drag, startPoint x: 300, startPoint y: 656, endPoint x: 216, endPoint y: 444, distance: 228.0
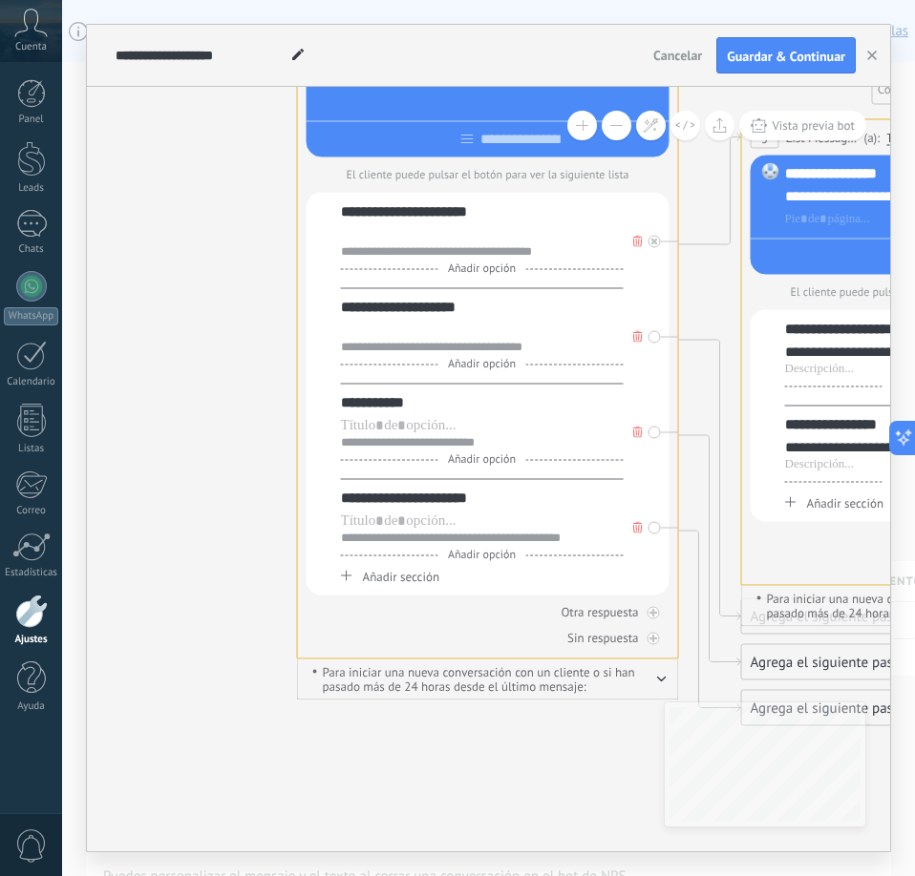
click at [351, 581] on icon at bounding box center [346, 576] width 11 height 11
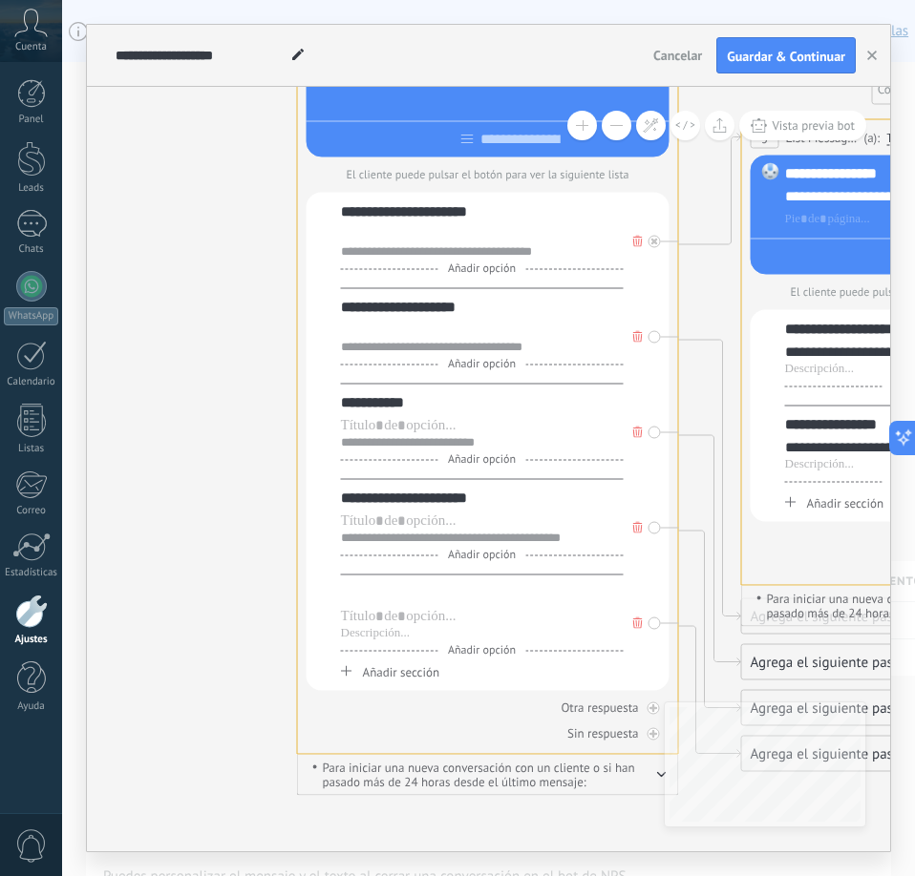
click at [369, 599] on div at bounding box center [482, 593] width 283 height 19
click at [348, 638] on div at bounding box center [482, 633] width 283 height 15
paste div
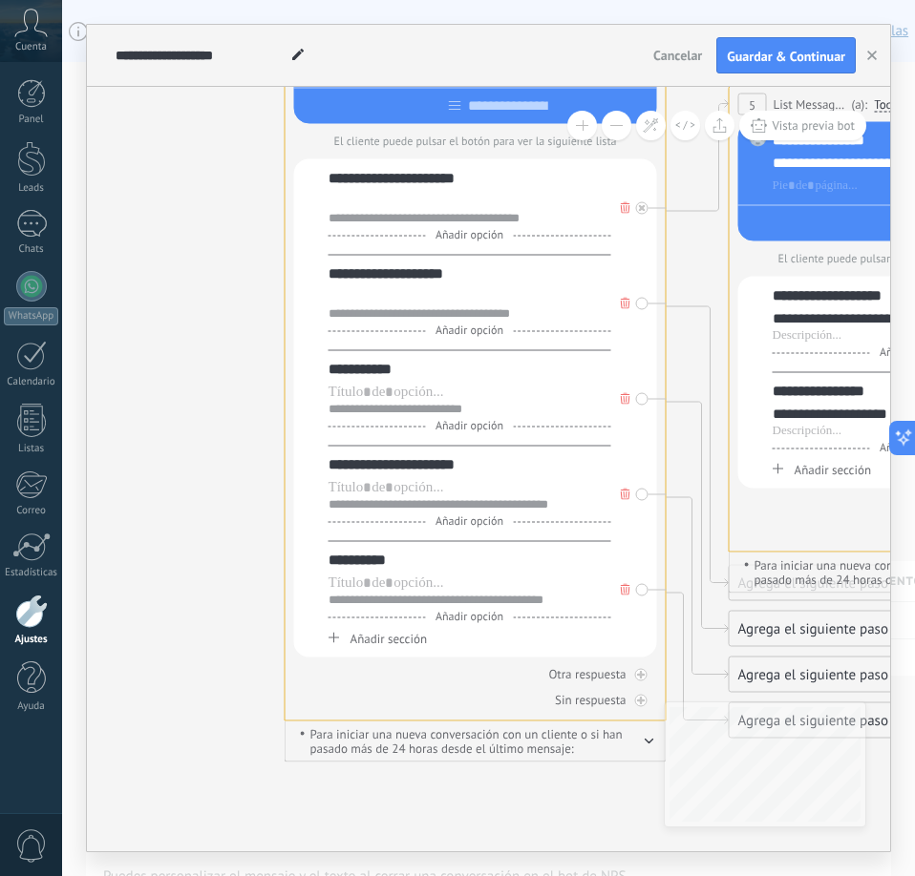
drag, startPoint x: 256, startPoint y: 637, endPoint x: 219, endPoint y: 572, distance: 74.8
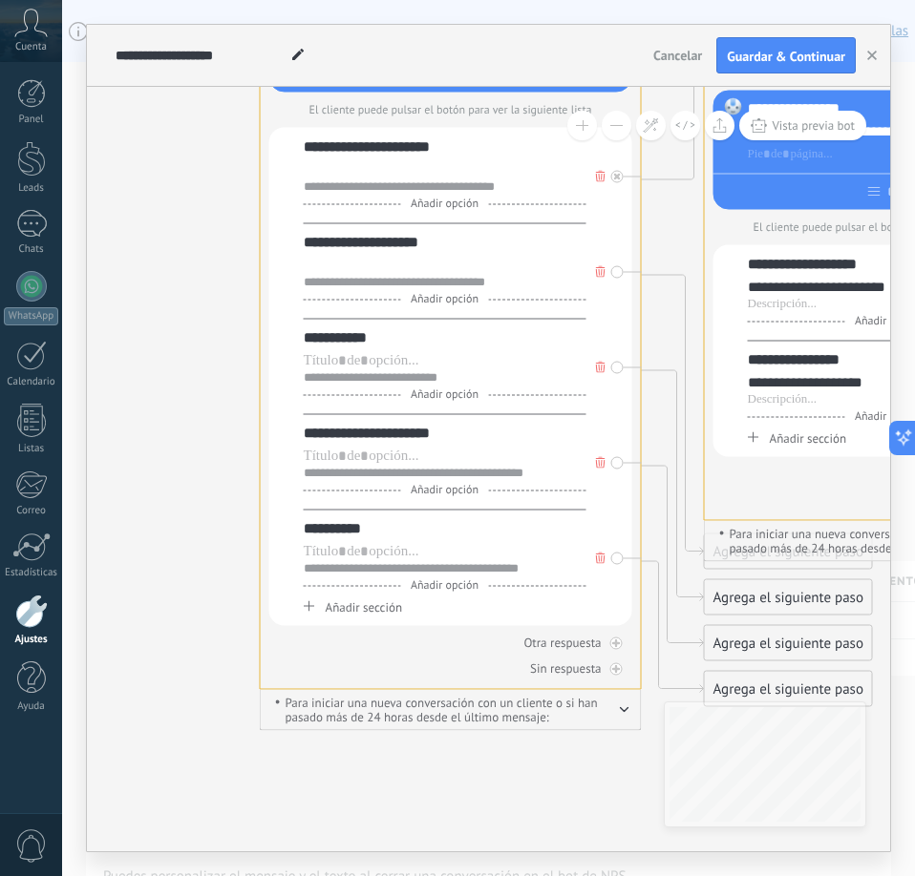
click at [307, 602] on div "Añadir sección" at bounding box center [445, 608] width 283 height 16
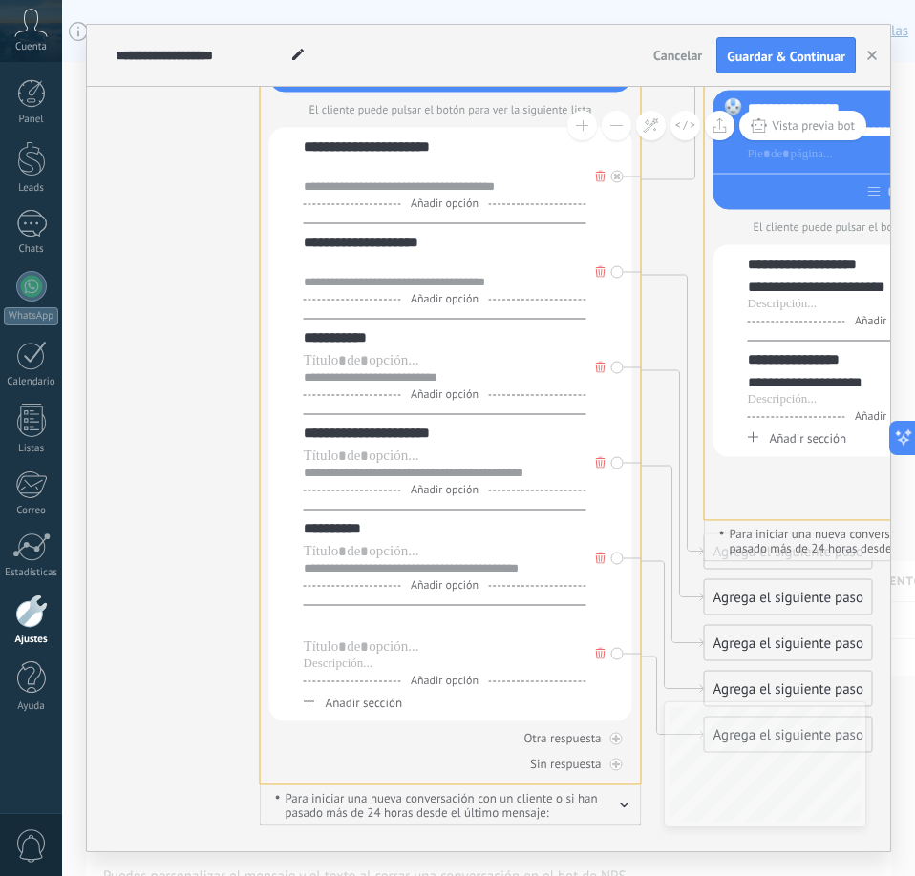
click at [354, 629] on div at bounding box center [445, 624] width 283 height 19
click at [313, 671] on div at bounding box center [445, 664] width 283 height 15
paste div
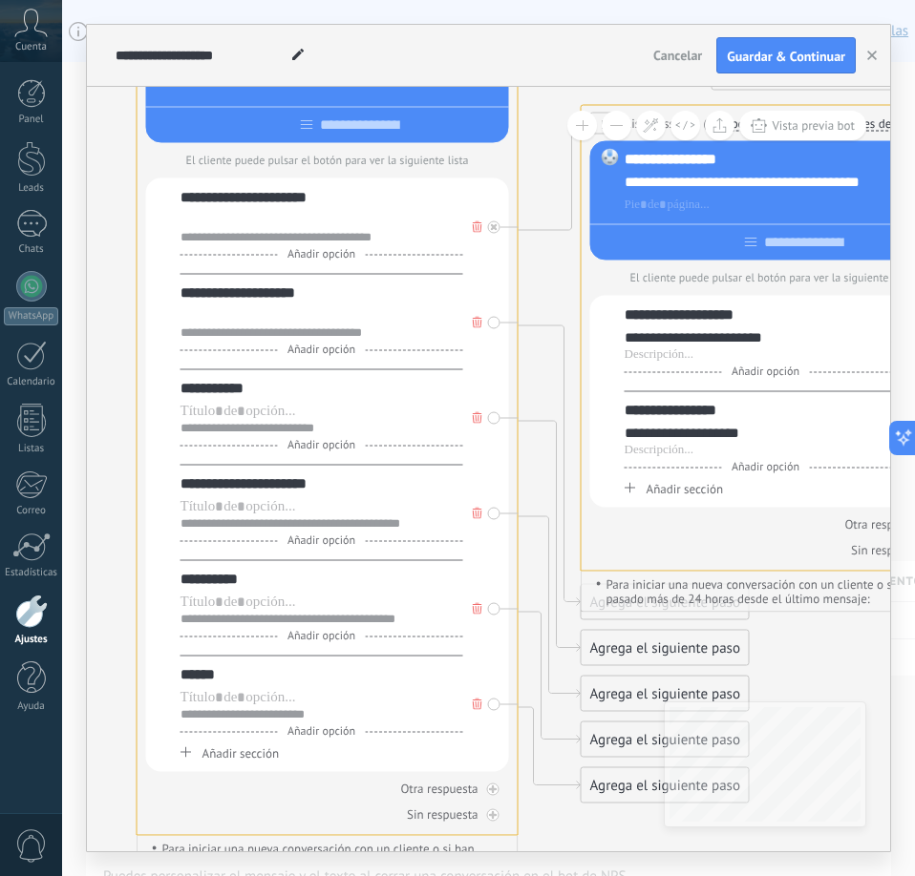
drag, startPoint x: 207, startPoint y: 344, endPoint x: 118, endPoint y: 383, distance: 97.0
click at [81, 396] on div "**********" at bounding box center [488, 438] width 853 height 876
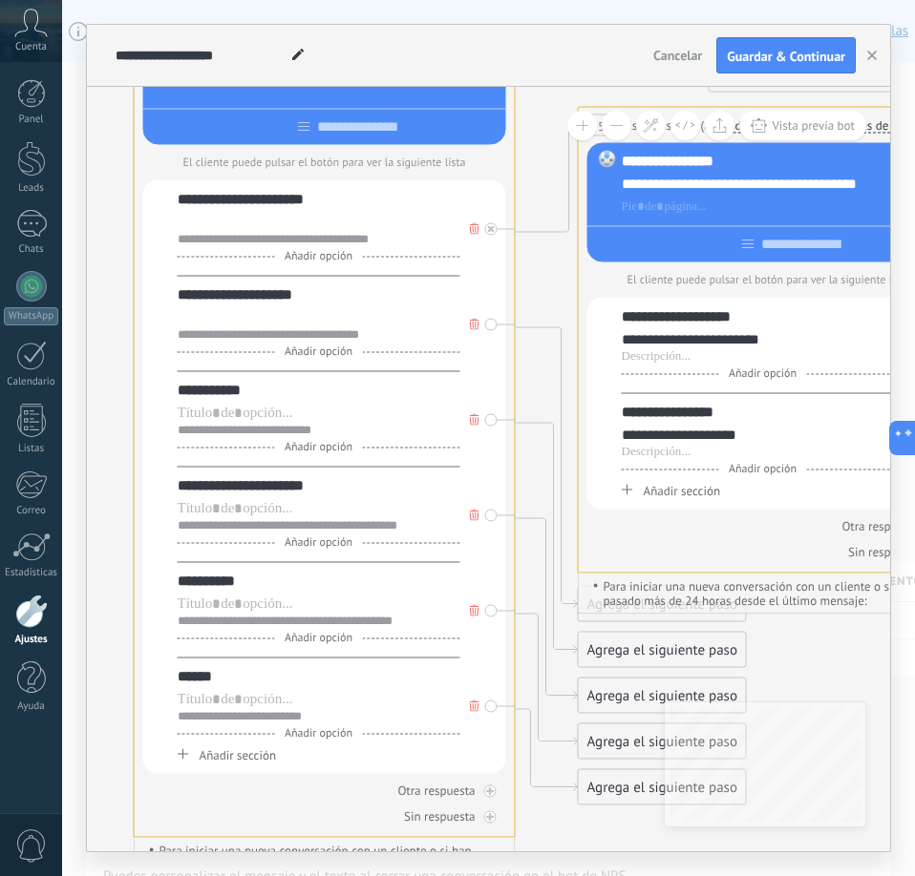
click at [475, 235] on icon at bounding box center [475, 228] width 10 height 11
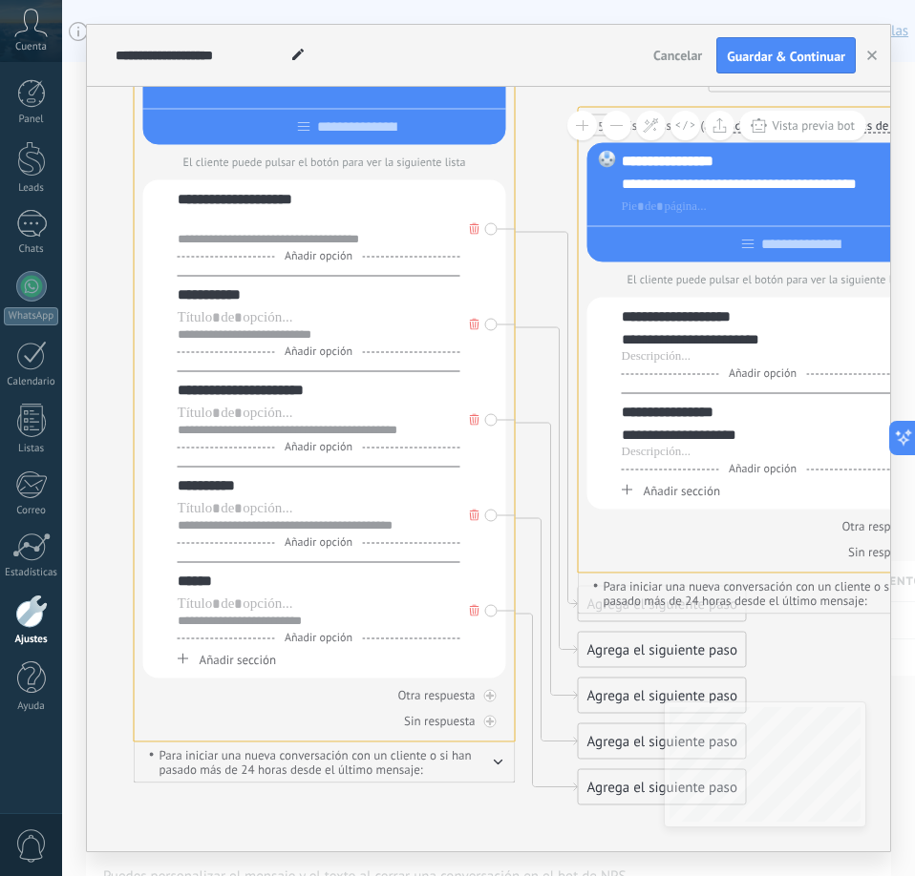
click at [197, 659] on div "Añadir sección" at bounding box center [319, 660] width 283 height 16
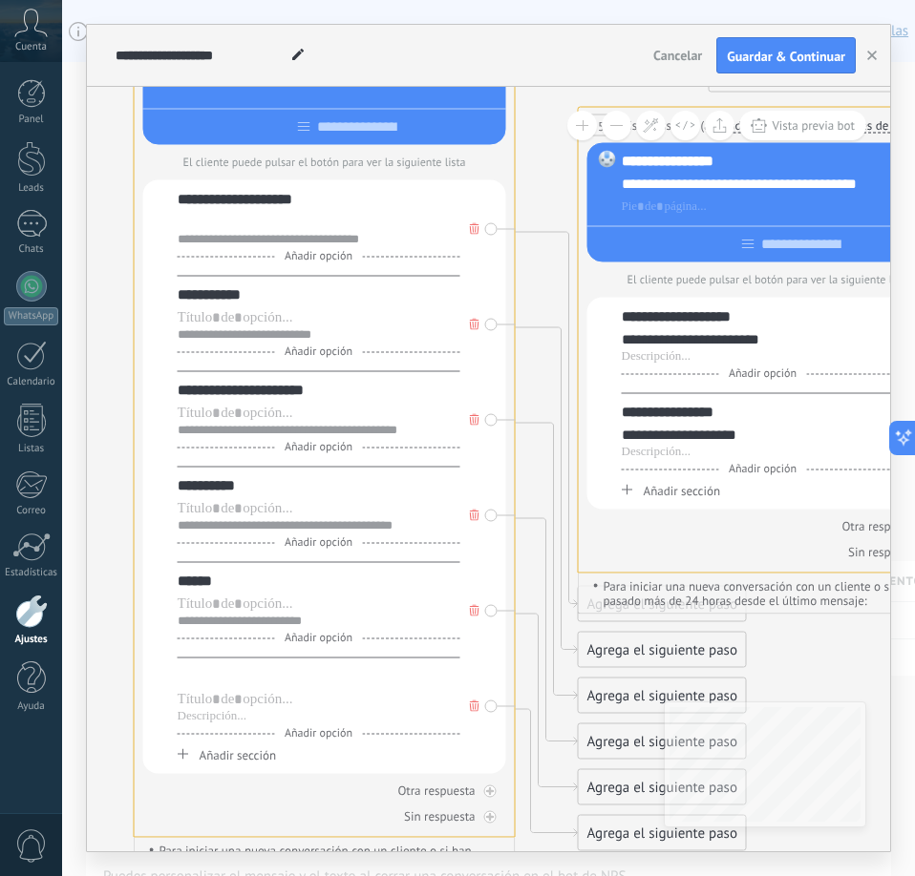
click at [239, 686] on div at bounding box center [319, 676] width 283 height 19
click at [214, 548] on div "Añadir opción" at bounding box center [319, 546] width 283 height 7
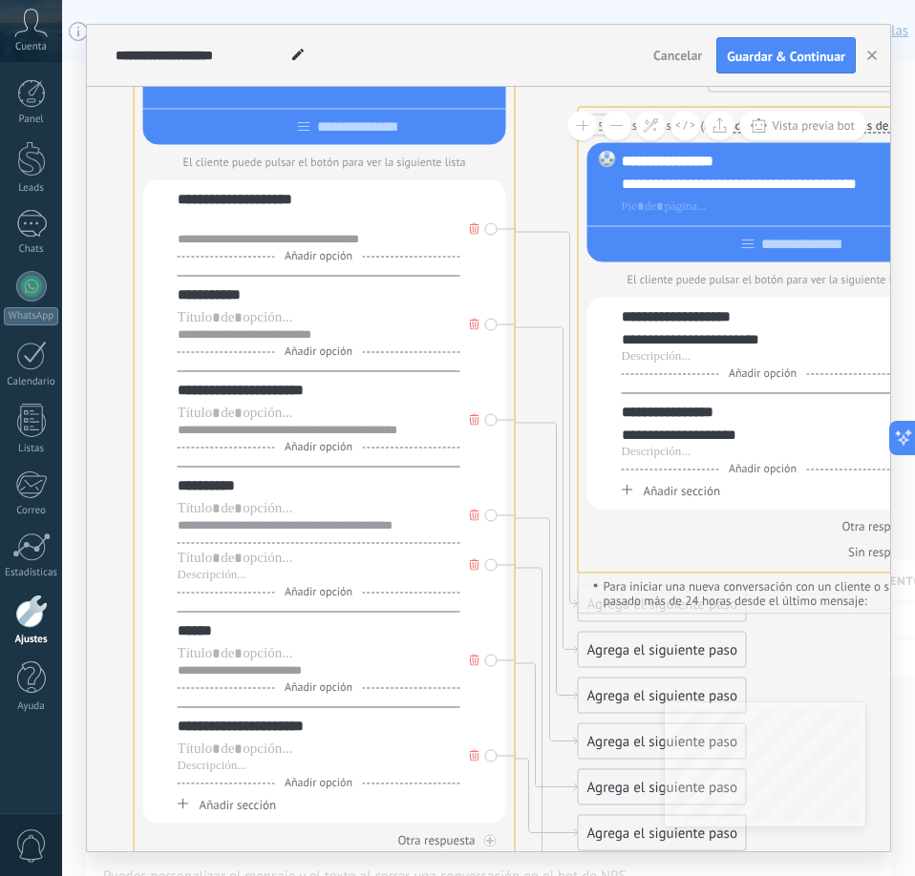
drag, startPoint x: 253, startPoint y: 778, endPoint x: 255, endPoint y: 191, distance: 587.2
click at [255, 191] on div "**********" at bounding box center [324, 502] width 363 height 644
drag, startPoint x: 239, startPoint y: 780, endPoint x: 216, endPoint y: 268, distance: 512.3
click at [216, 268] on div "**********" at bounding box center [324, 502] width 363 height 644
drag, startPoint x: 250, startPoint y: 779, endPoint x: 220, endPoint y: 361, distance: 419.3
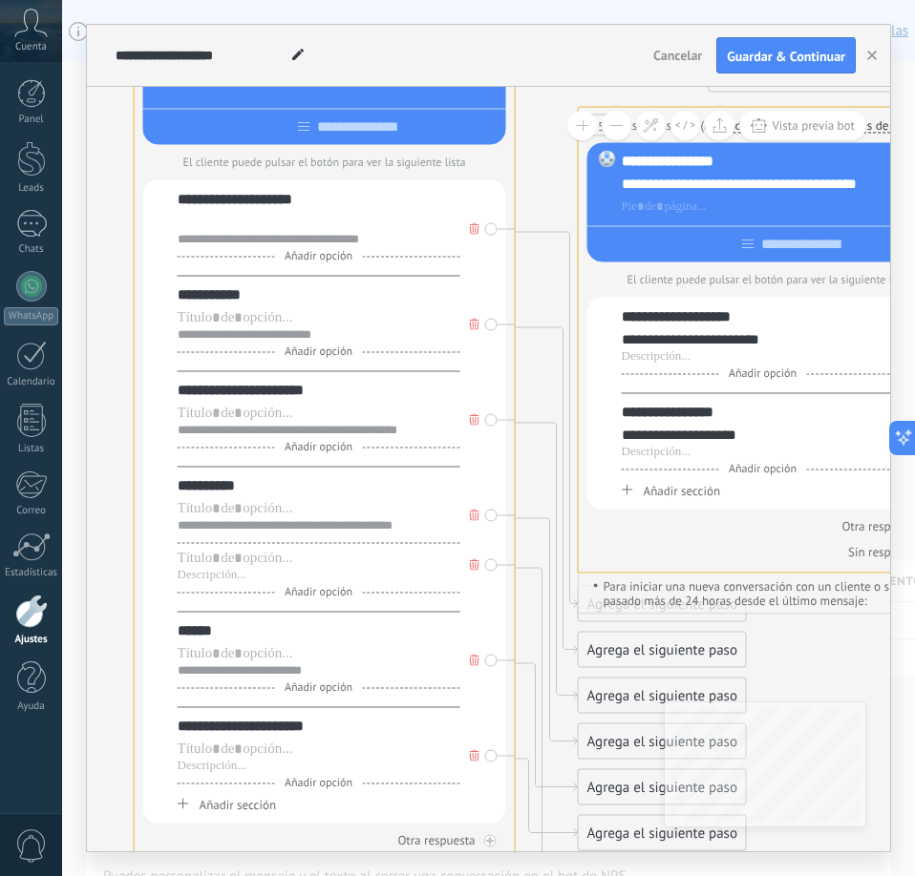
click at [220, 361] on div "**********" at bounding box center [324, 502] width 363 height 644
drag, startPoint x: 248, startPoint y: 779, endPoint x: 242, endPoint y: 365, distance: 414.4
click at [242, 365] on div "**********" at bounding box center [324, 502] width 363 height 644
click at [239, 772] on div at bounding box center [319, 766] width 283 height 15
paste div
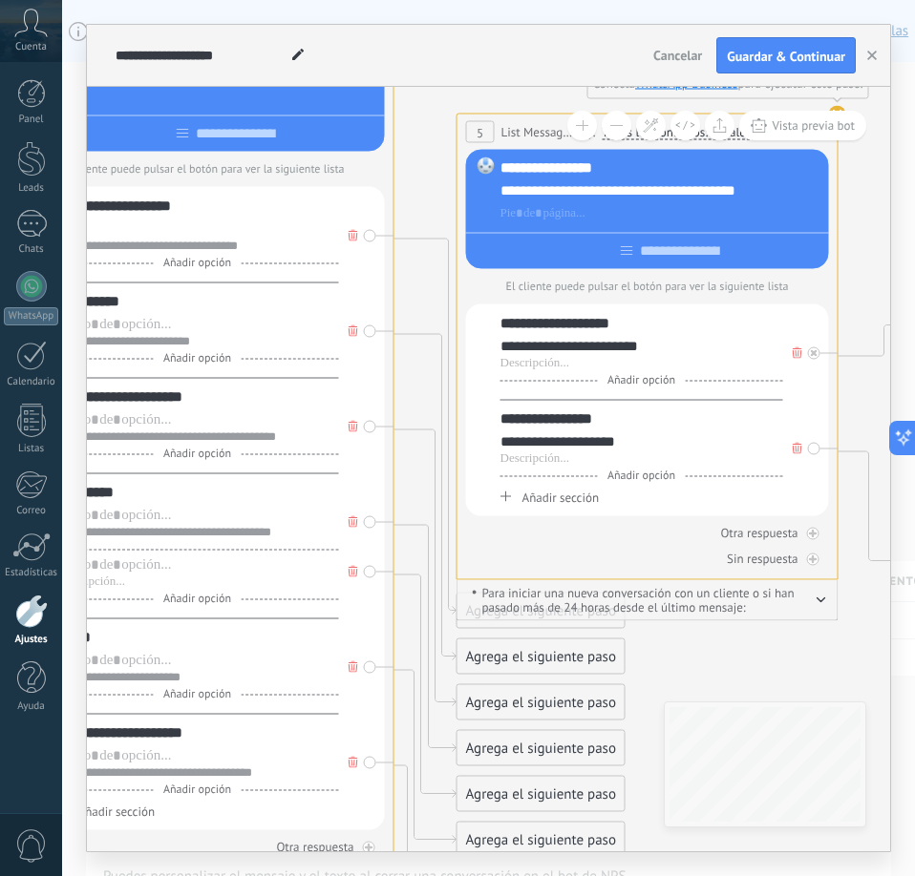
drag, startPoint x: 548, startPoint y: 192, endPoint x: 391, endPoint y: 201, distance: 157.8
click at [391, 201] on icon at bounding box center [840, 318] width 4835 height 2125
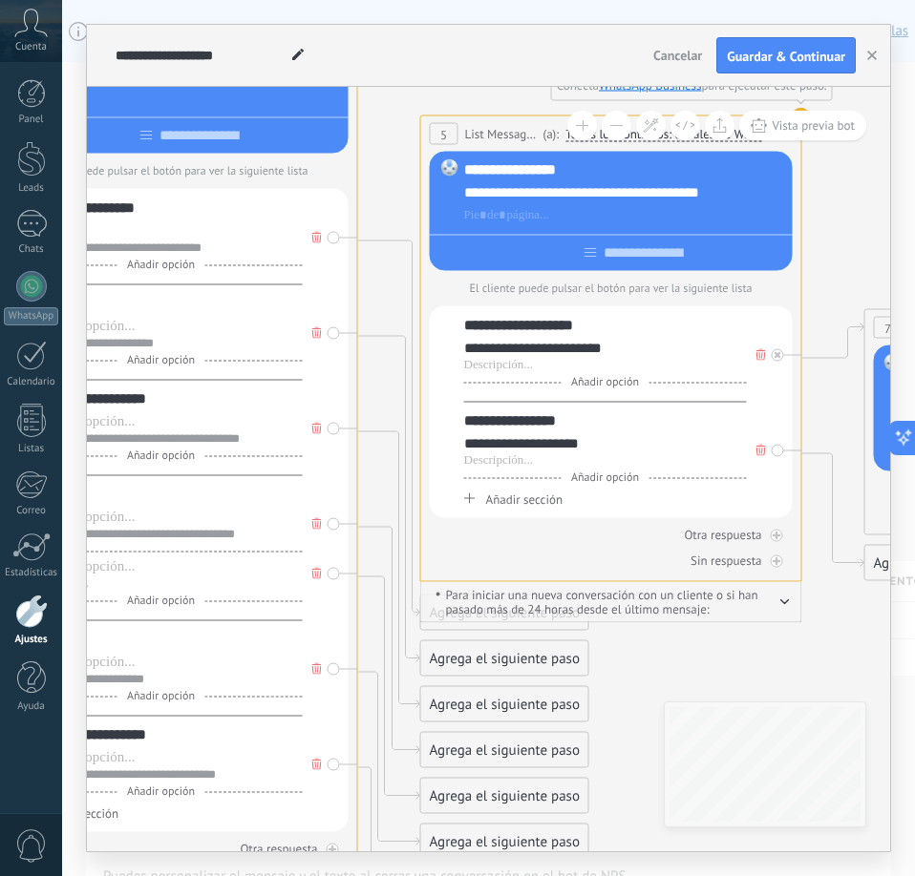
click at [758, 359] on icon at bounding box center [761, 354] width 10 height 11
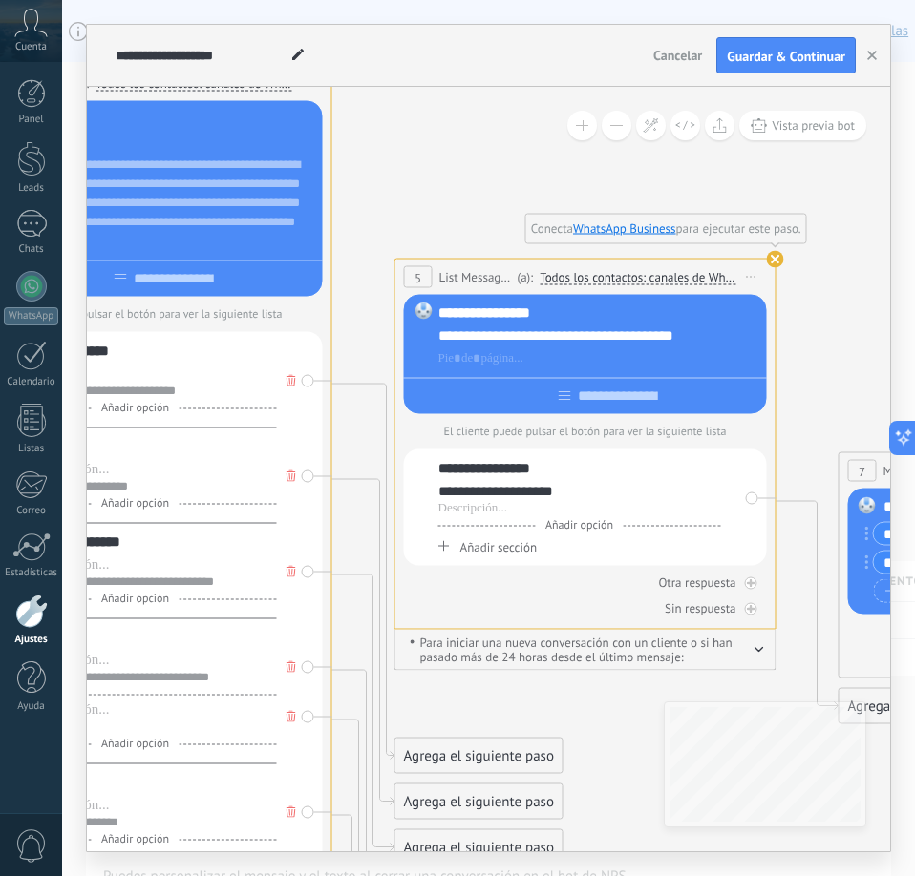
drag, startPoint x: 835, startPoint y: 270, endPoint x: 810, endPoint y: 419, distance: 151.2
click at [810, 419] on icon at bounding box center [778, 463] width 4835 height 2125
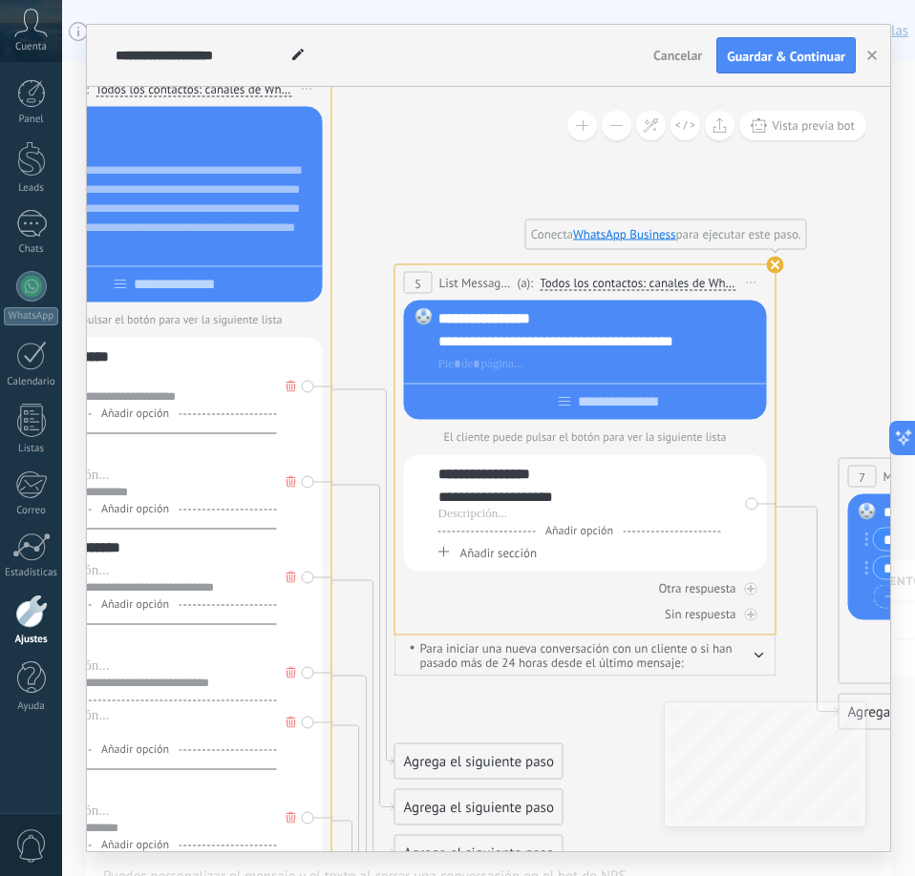
drag, startPoint x: 0, startPoint y: 0, endPoint x: 485, endPoint y: 225, distance: 534.8
click at [485, 225] on icon at bounding box center [778, 469] width 4835 height 2125
click at [774, 267] on use at bounding box center [775, 265] width 17 height 17
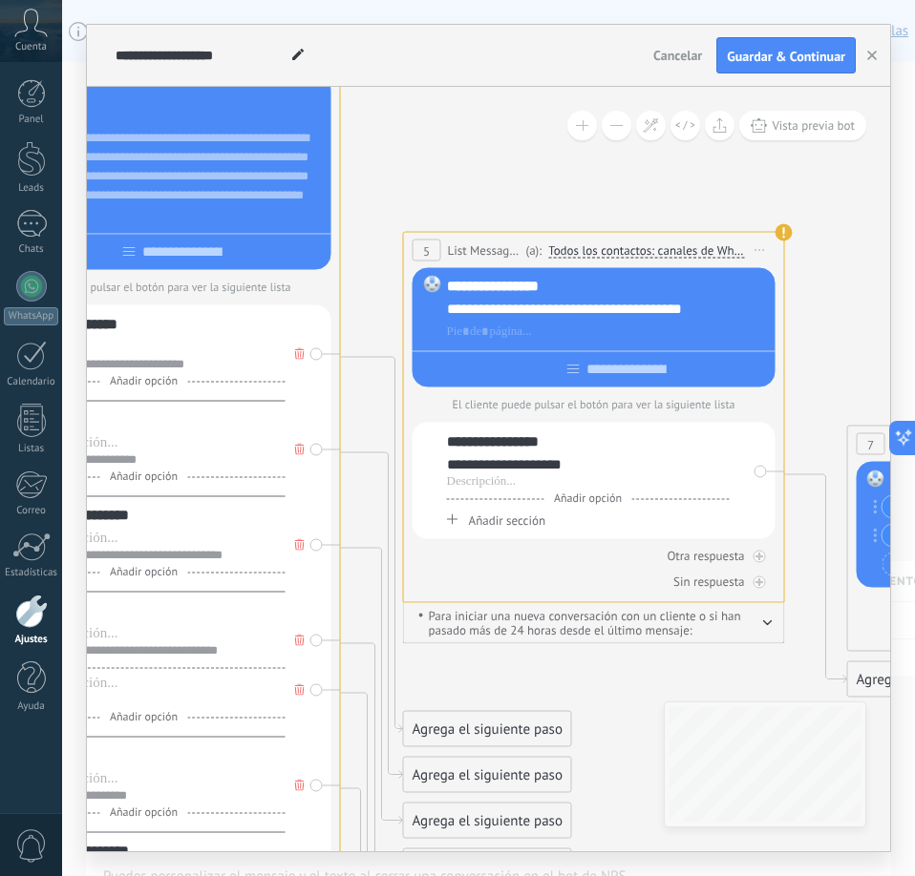
drag, startPoint x: 810, startPoint y: 336, endPoint x: 818, endPoint y: 302, distance: 35.4
click at [818, 302] on icon at bounding box center [786, 437] width 4835 height 2125
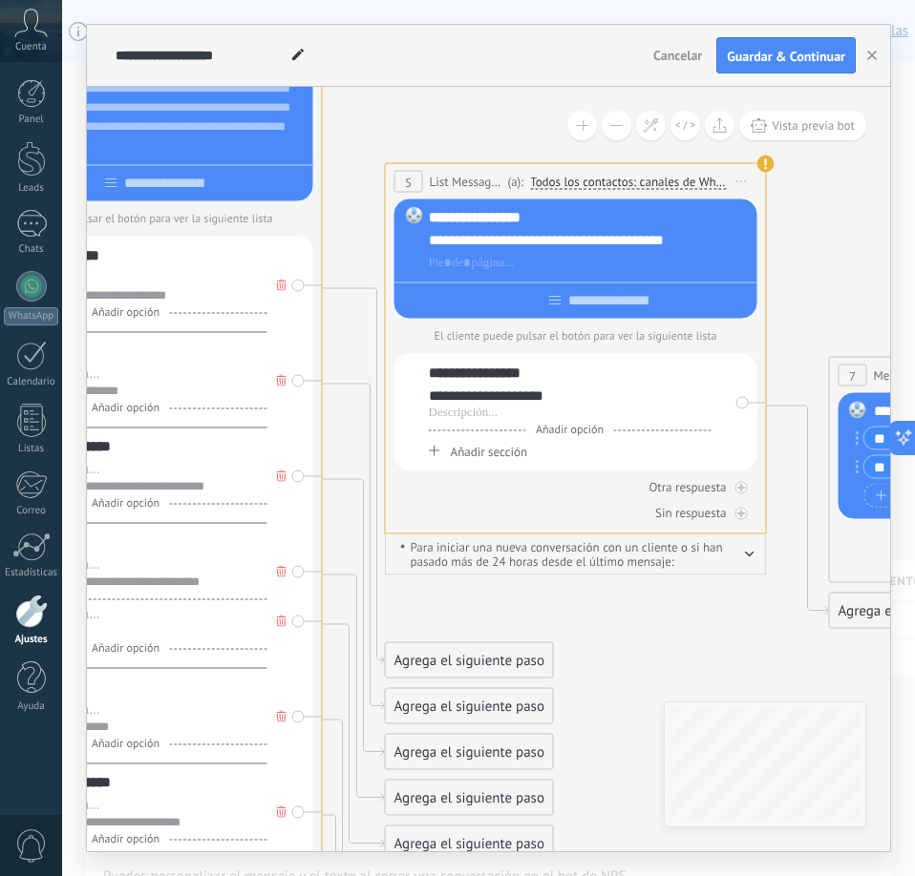
drag, startPoint x: 642, startPoint y: 688, endPoint x: 623, endPoint y: 622, distance: 69.3
click at [623, 622] on icon at bounding box center [768, 368] width 4835 height 2125
click at [750, 554] on icon "button" at bounding box center [750, 555] width 10 height 6
click at [750, 554] on icon "button" at bounding box center [750, 552] width 10 height 6
click at [622, 133] on button at bounding box center [617, 126] width 30 height 30
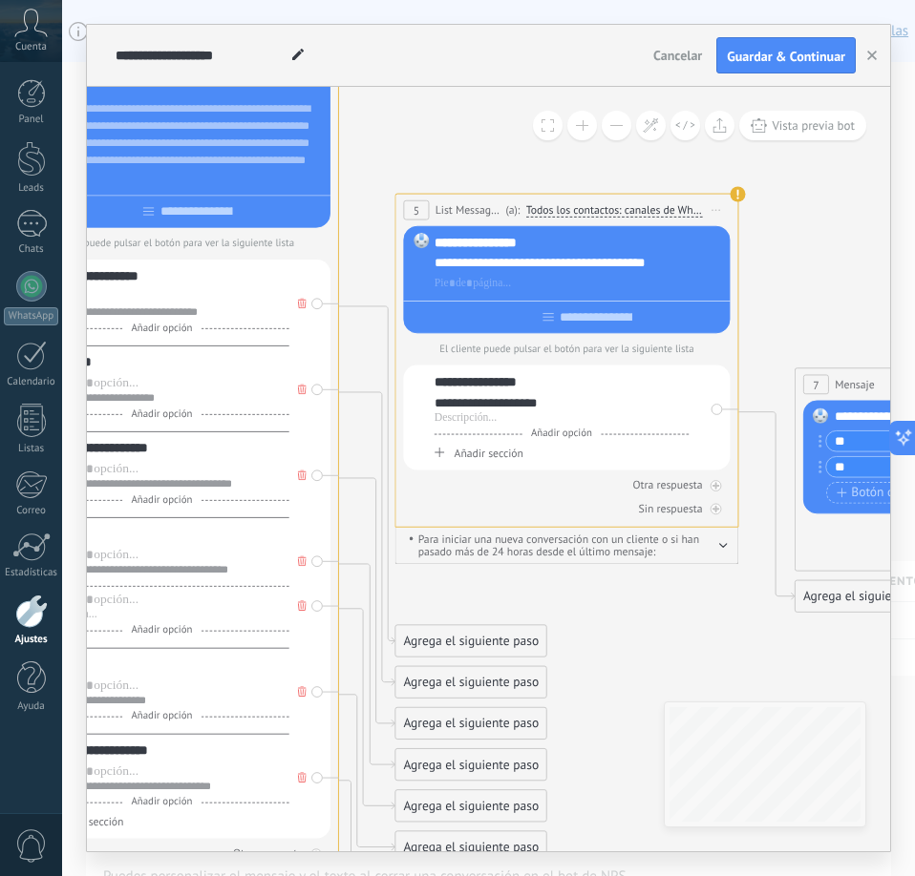
click at [621, 135] on button at bounding box center [617, 126] width 30 height 30
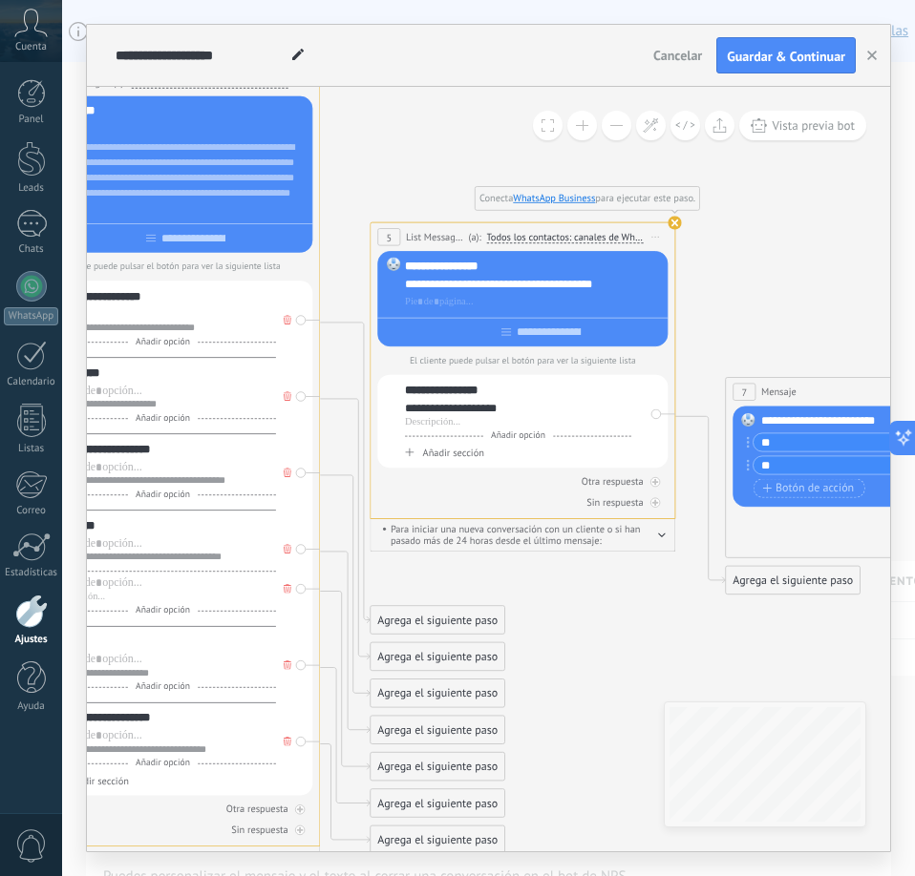
drag, startPoint x: 817, startPoint y: 292, endPoint x: 779, endPoint y: 290, distance: 38.2
click at [779, 290] on icon at bounding box center [677, 386] width 3868 height 1700
click at [778, 290] on icon at bounding box center [677, 386] width 3868 height 1700
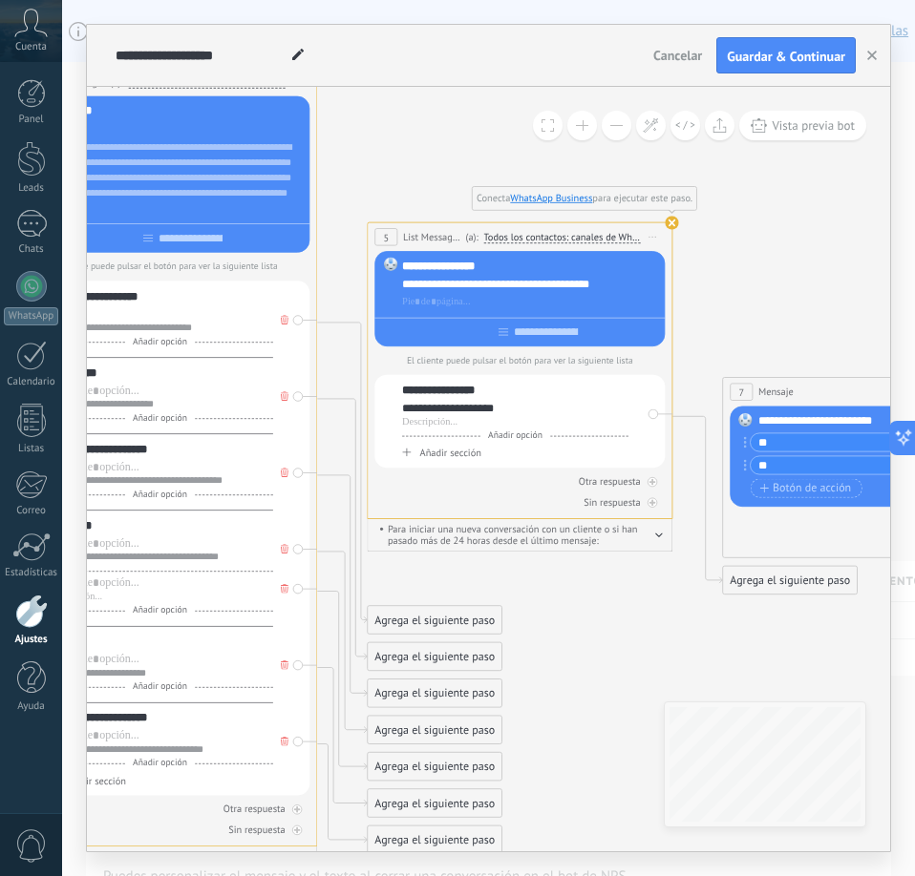
click at [670, 225] on use at bounding box center [671, 222] width 13 height 13
click at [672, 223] on use at bounding box center [671, 222] width 13 height 13
click at [671, 222] on use at bounding box center [671, 222] width 13 height 13
click at [670, 223] on use at bounding box center [671, 222] width 13 height 13
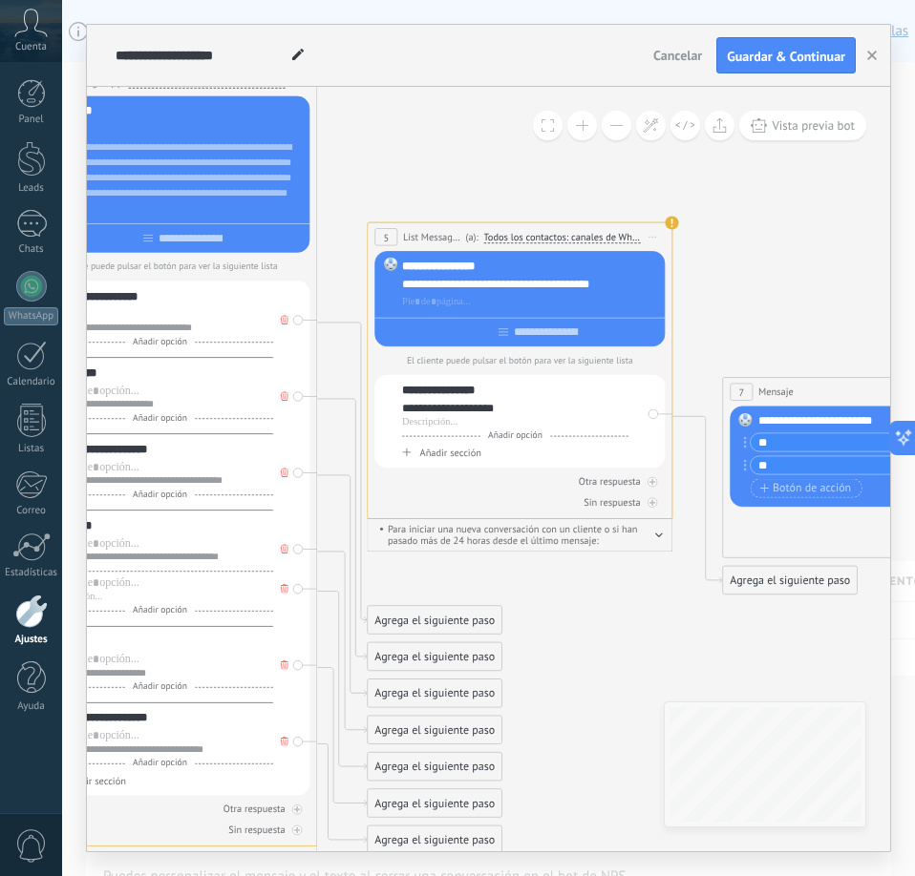
click at [670, 223] on use at bounding box center [671, 222] width 13 height 13
click at [641, 392] on div "**********" at bounding box center [519, 422] width 290 height 94
click at [654, 383] on div "**********" at bounding box center [519, 422] width 290 height 94
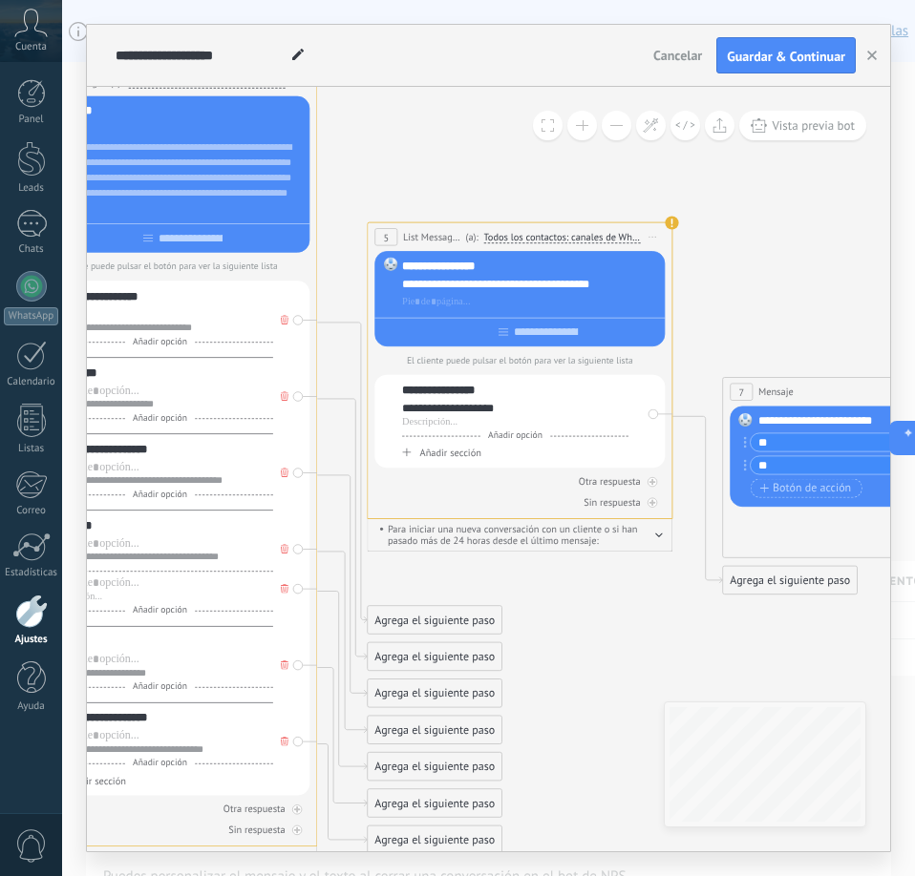
click at [757, 306] on icon at bounding box center [674, 386] width 3868 height 1700
click at [660, 391] on div "**********" at bounding box center [519, 422] width 290 height 94
click at [659, 391] on div "**********" at bounding box center [519, 422] width 290 height 94
click at [659, 390] on div "**********" at bounding box center [519, 422] width 290 height 94
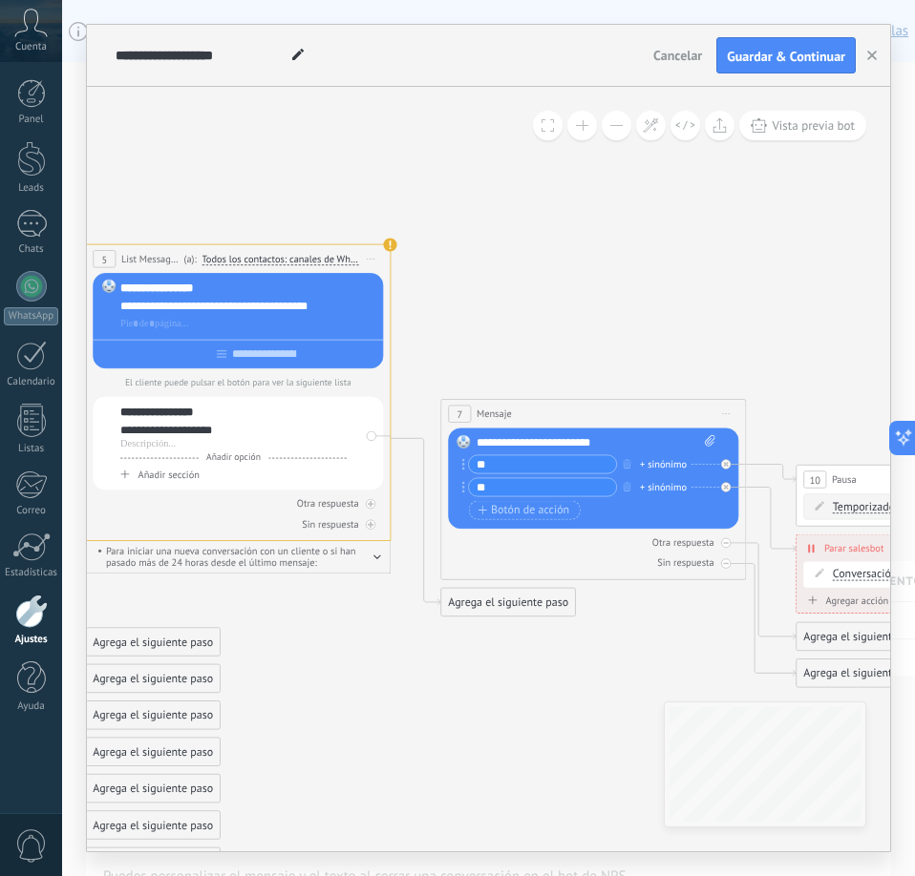
drag, startPoint x: 802, startPoint y: 275, endPoint x: 507, endPoint y: 296, distance: 295.8
click at [510, 296] on icon at bounding box center [392, 408] width 3868 height 1700
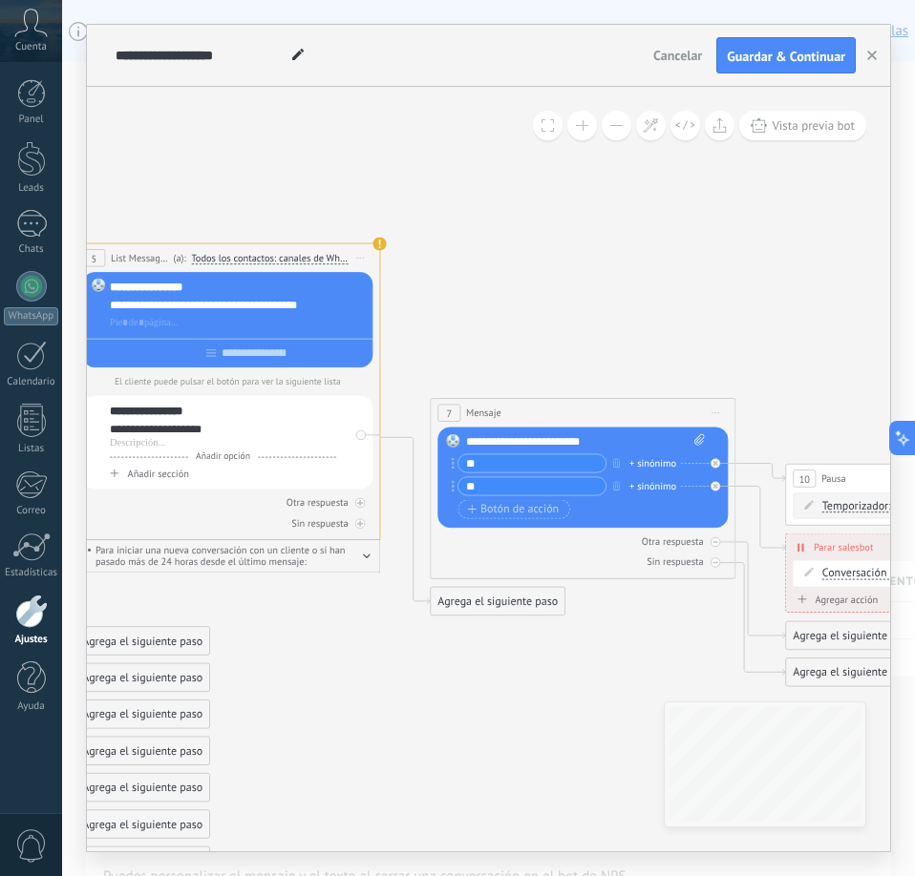
click at [717, 467] on icon at bounding box center [715, 464] width 6 height 6
click at [713, 458] on div at bounding box center [715, 463] width 10 height 10
click at [0, 0] on icon at bounding box center [0, 0] width 0 height 0
click at [715, 567] on div at bounding box center [715, 563] width 10 height 10
click at [363, 435] on div "**********" at bounding box center [227, 443] width 290 height 94
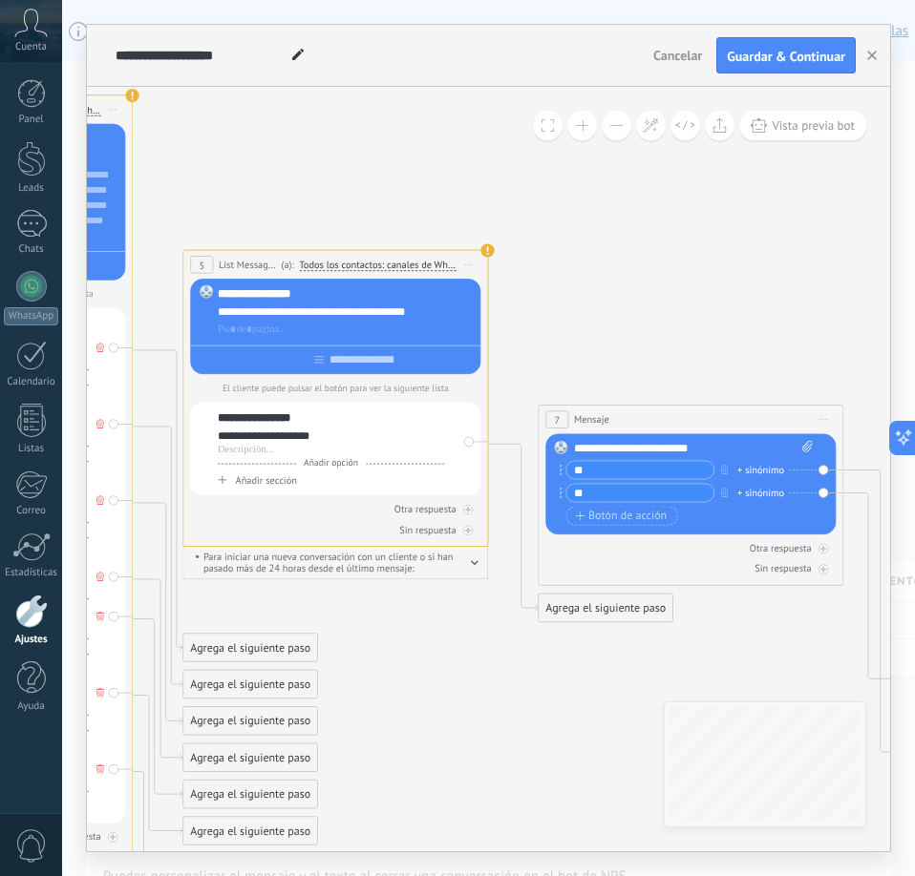
drag, startPoint x: 461, startPoint y: 327, endPoint x: 570, endPoint y: 334, distance: 109.1
click at [570, 334] on icon at bounding box center [489, 414] width 3868 height 1700
click at [472, 446] on div "**********" at bounding box center [336, 450] width 290 height 94
click at [475, 564] on icon "button" at bounding box center [476, 562] width 8 height 5
click at [465, 442] on div "**********" at bounding box center [336, 450] width 290 height 94
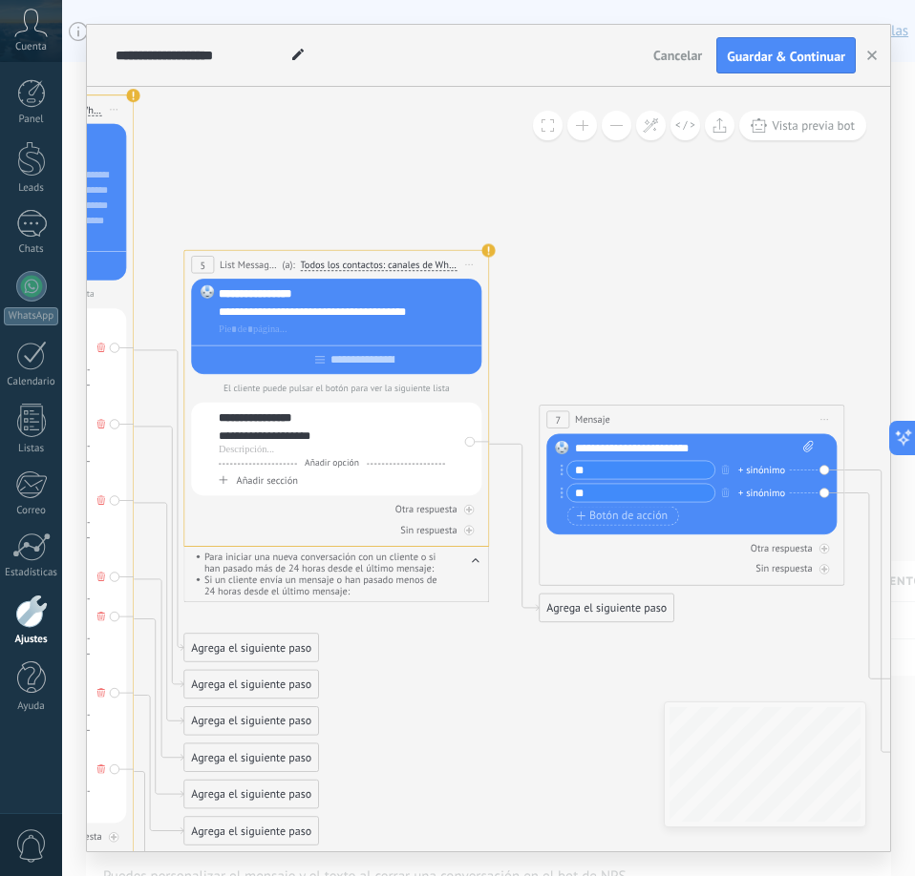
click at [470, 442] on div "**********" at bounding box center [336, 450] width 290 height 94
click at [473, 444] on div "**********" at bounding box center [336, 450] width 290 height 94
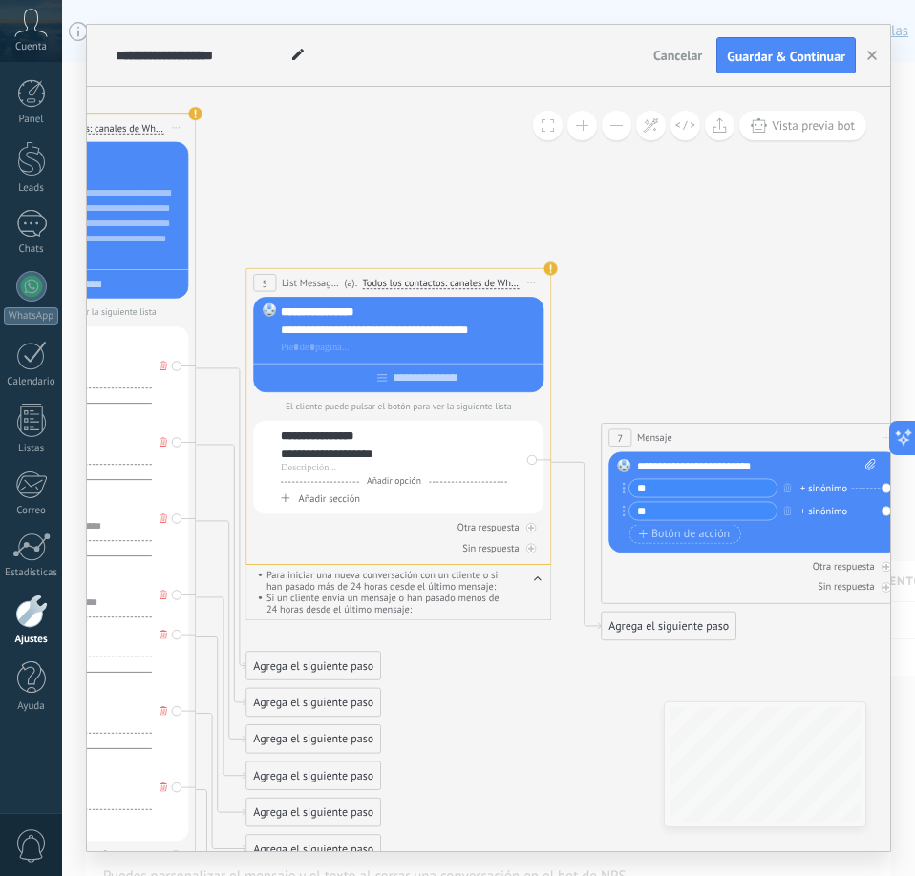
drag, startPoint x: 565, startPoint y: 357, endPoint x: 627, endPoint y: 375, distance: 64.7
click at [627, 375] on icon at bounding box center [552, 432] width 3868 height 1700
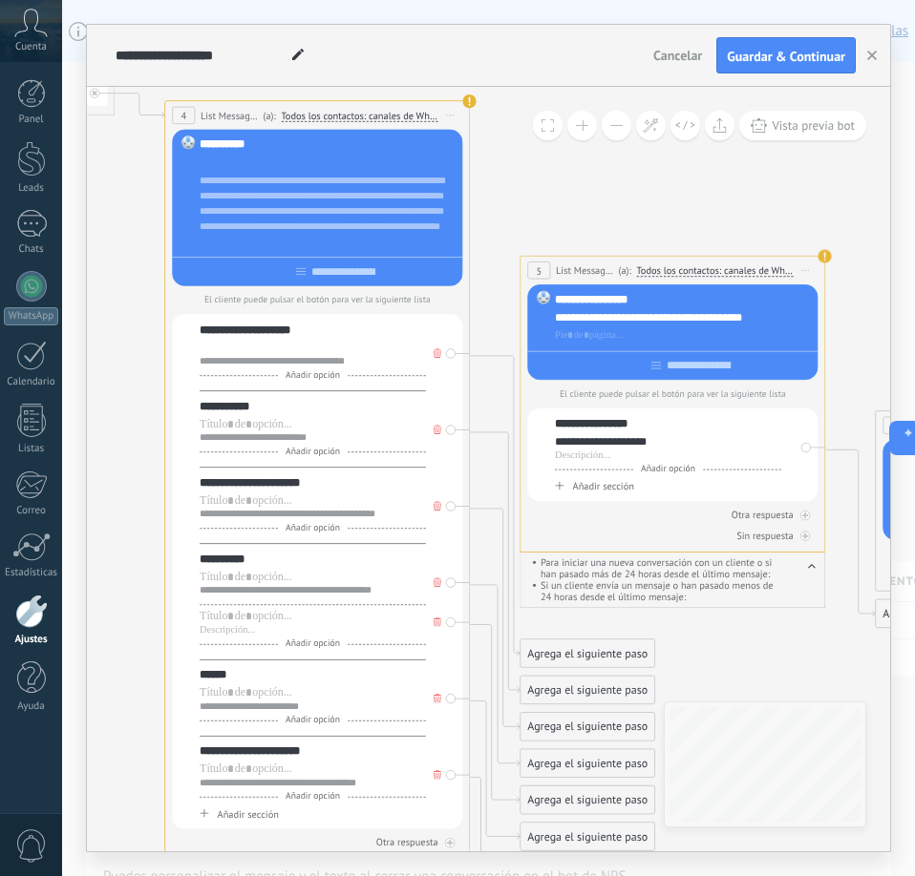
drag, startPoint x: 468, startPoint y: 164, endPoint x: 742, endPoint y: 152, distance: 274.3
click at [742, 152] on icon at bounding box center [826, 419] width 3868 height 1700
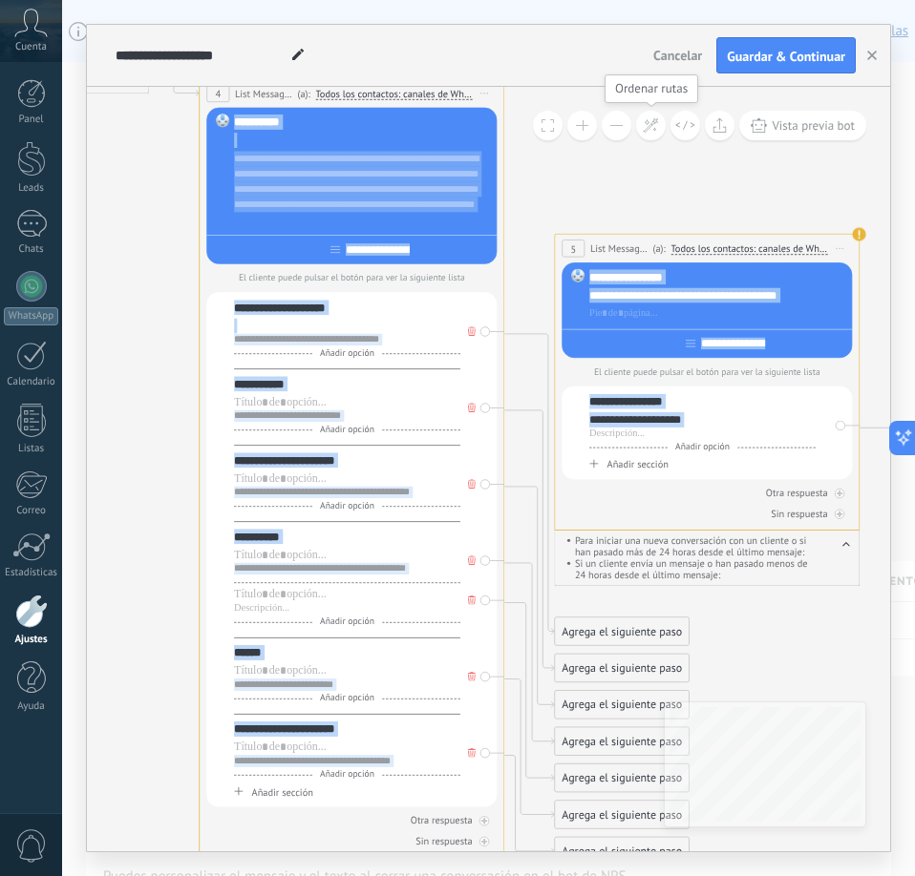
drag, startPoint x: 606, startPoint y: 152, endPoint x: 642, endPoint y: 128, distance: 42.6
click at [642, 128] on div "**********" at bounding box center [488, 469] width 803 height 765
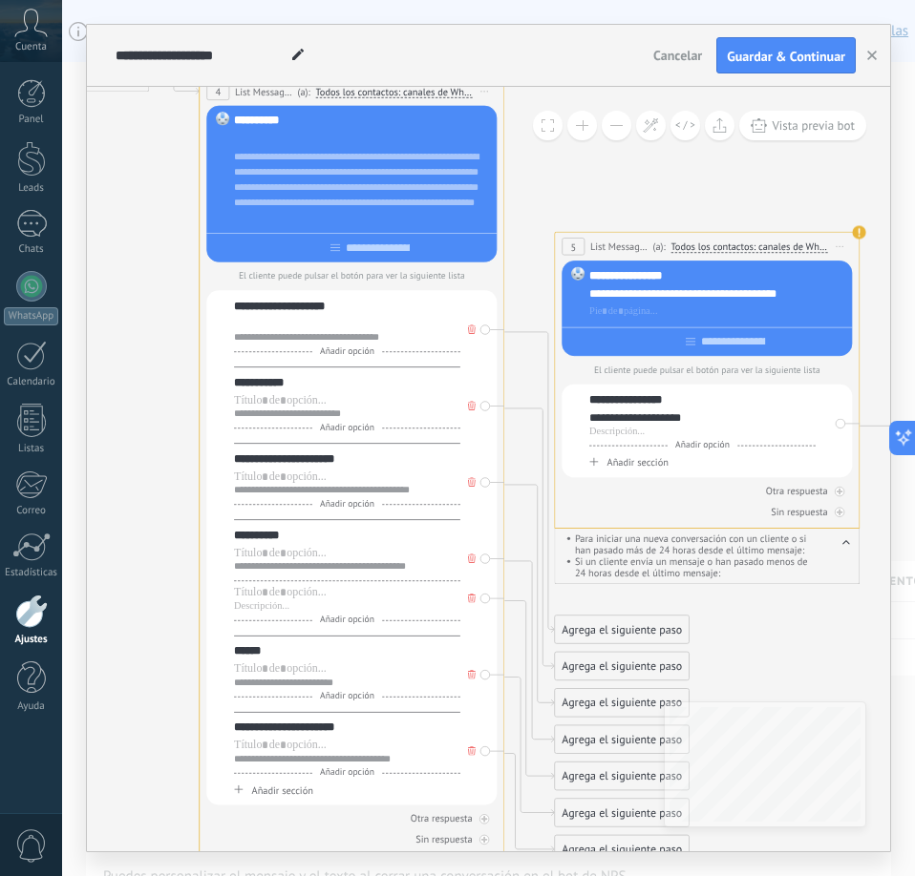
click at [628, 157] on icon at bounding box center [861, 396] width 3868 height 1700
click at [330, 310] on div "**********" at bounding box center [347, 305] width 226 height 15
click at [0, 0] on lt-strong "*" at bounding box center [0, 0] width 0 height 0
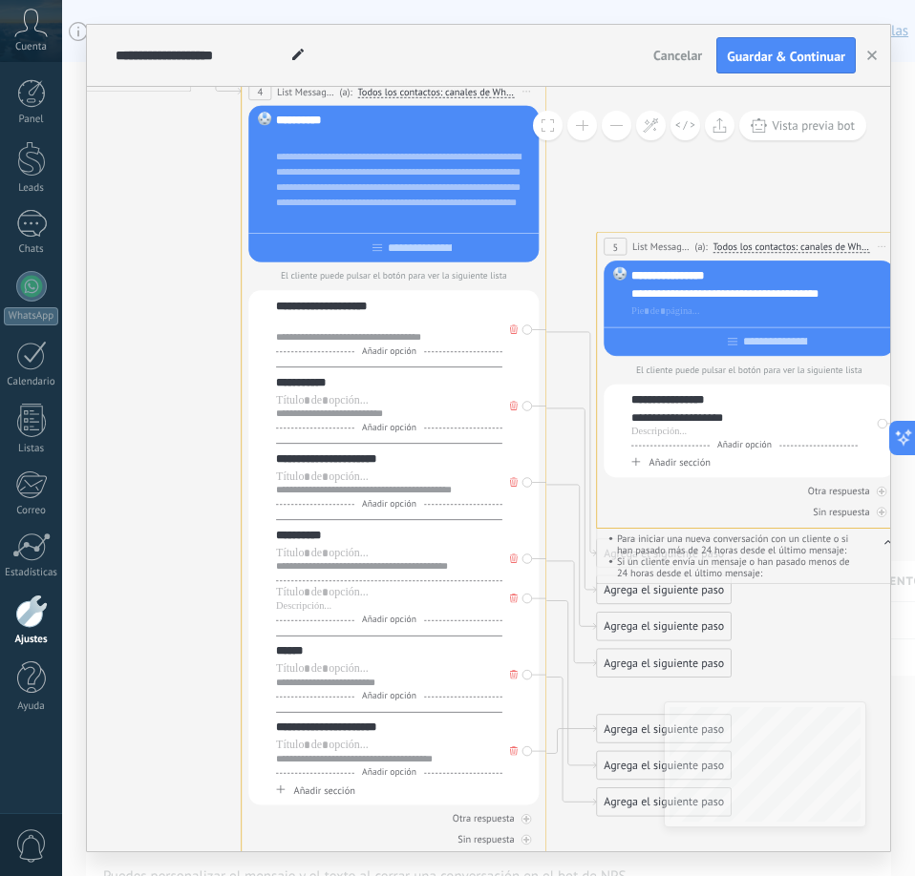
click at [655, 201] on icon at bounding box center [903, 396] width 3868 height 1700
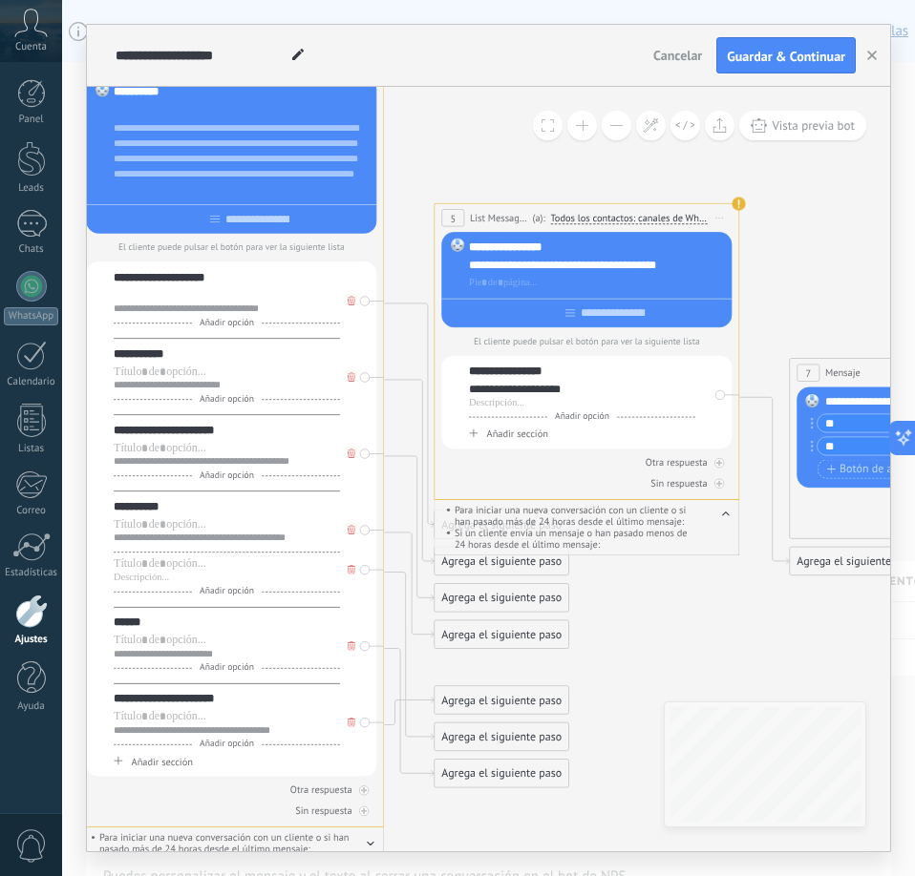
drag, startPoint x: 644, startPoint y: 196, endPoint x: 482, endPoint y: 167, distance: 164.8
click at [482, 167] on icon at bounding box center [741, 367] width 3868 height 1700
click at [458, 220] on div "5" at bounding box center [452, 217] width 23 height 17
click at [453, 212] on span "5" at bounding box center [453, 218] width 6 height 13
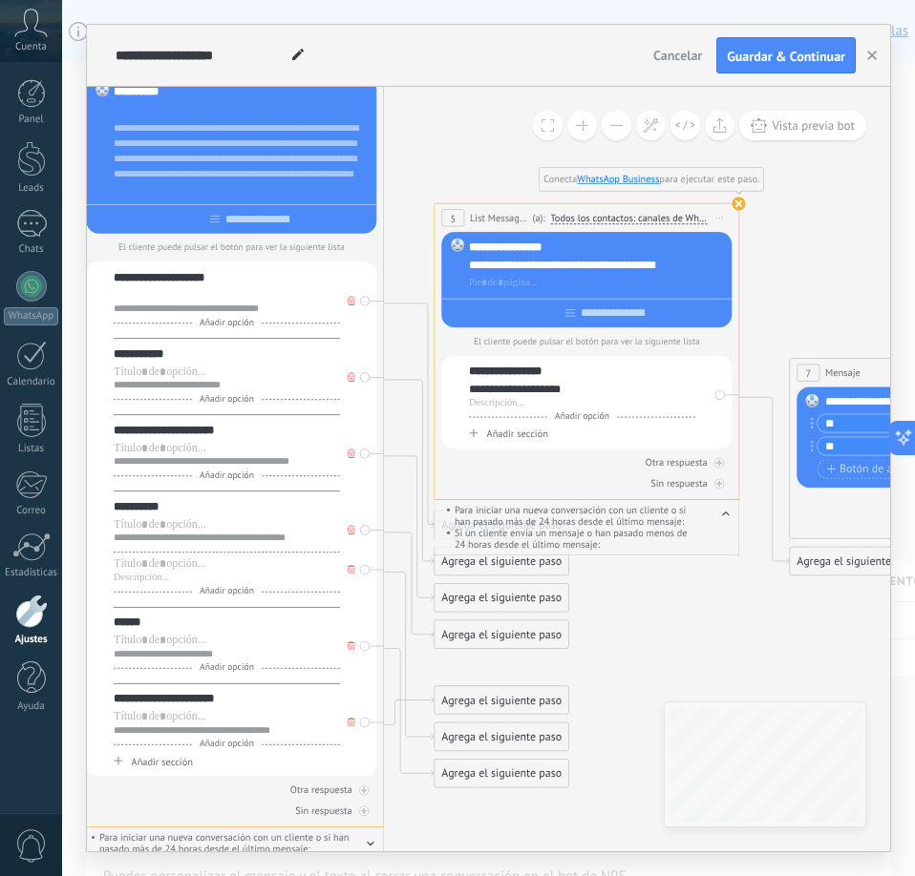
click at [453, 212] on span "5" at bounding box center [453, 218] width 6 height 13
click at [585, 135] on button at bounding box center [582, 126] width 30 height 30
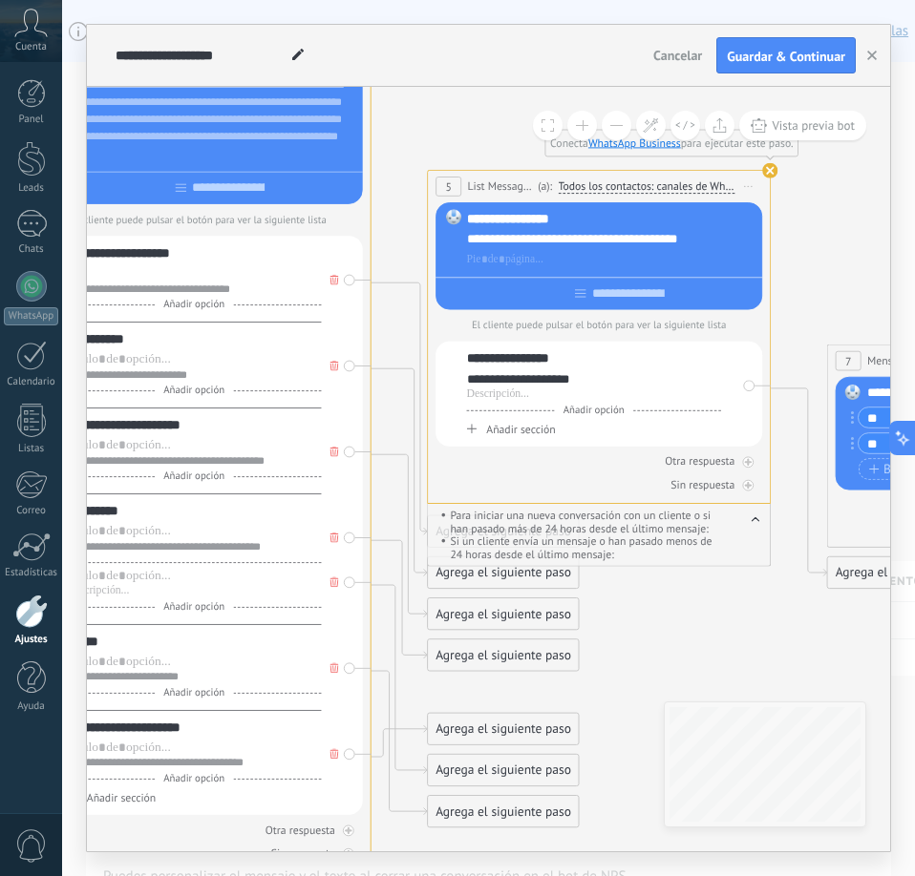
click at [585, 135] on button at bounding box center [582, 126] width 30 height 30
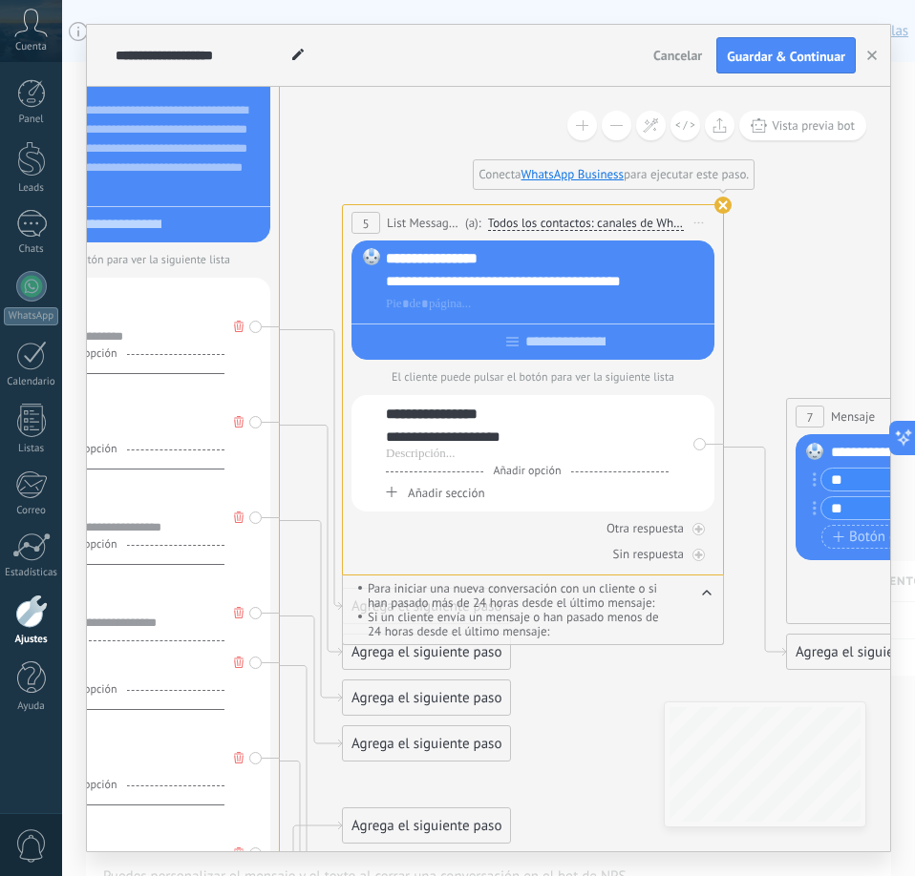
drag, startPoint x: 825, startPoint y: 193, endPoint x: 747, endPoint y: 261, distance: 103.6
click at [747, 261] on icon at bounding box center [725, 409] width 4835 height 2125
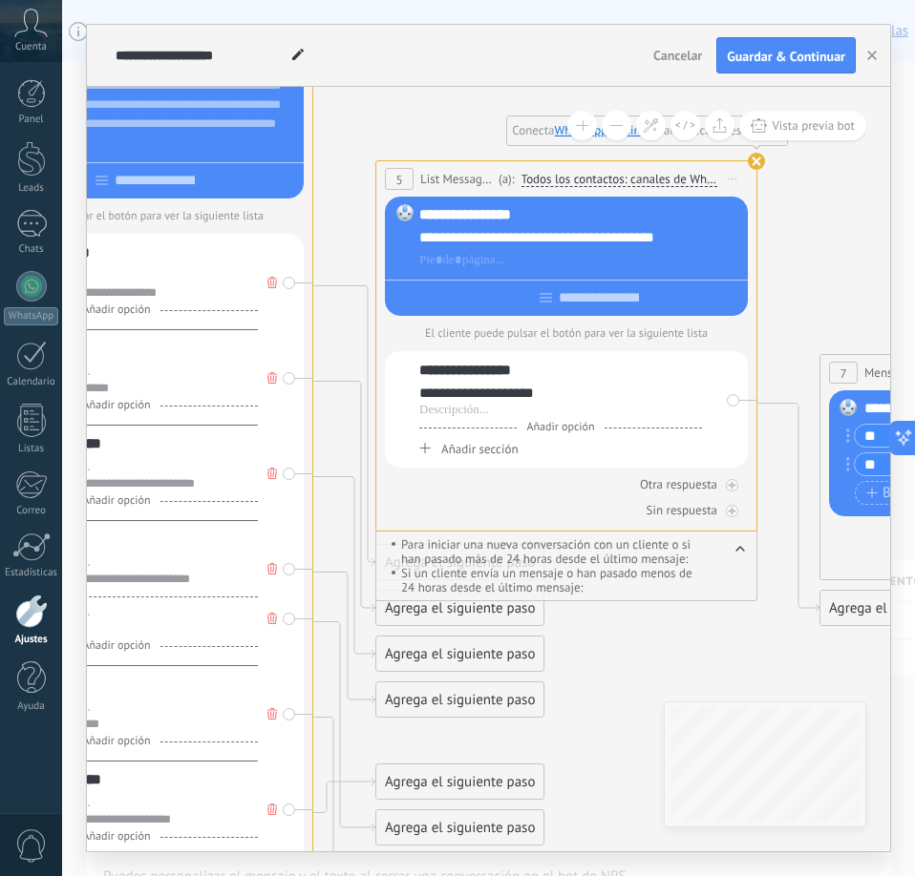
drag, startPoint x: 795, startPoint y: 285, endPoint x: 829, endPoint y: 241, distance: 55.2
click at [829, 241] on icon at bounding box center [759, 365] width 4835 height 2125
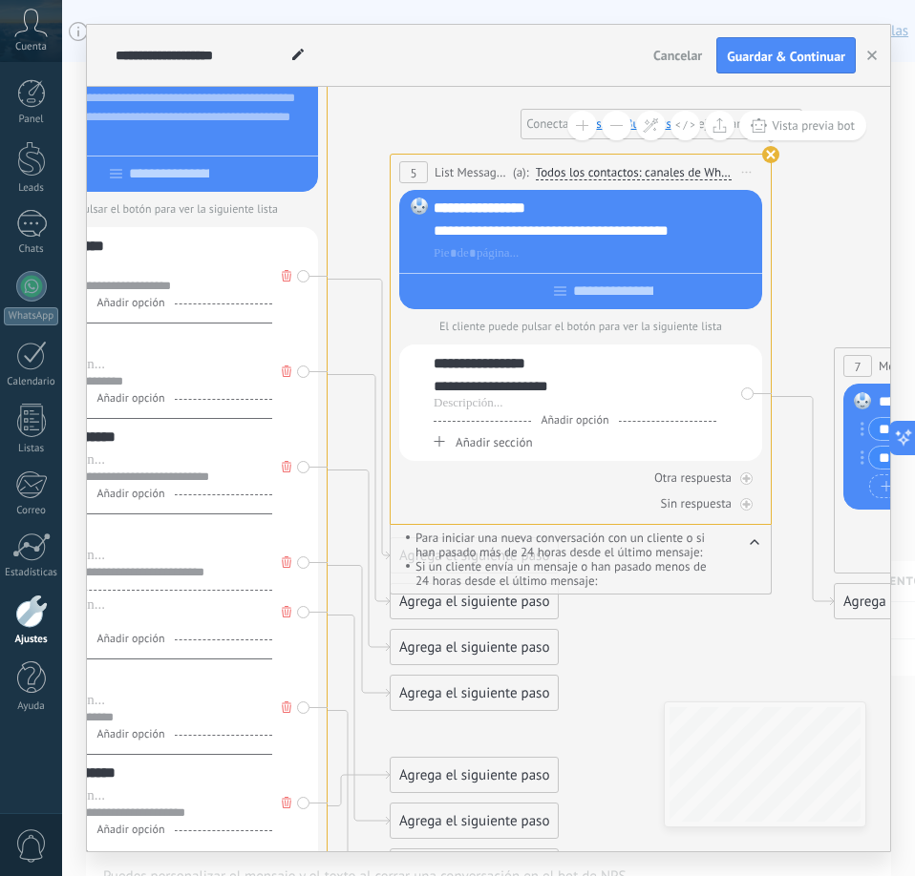
drag, startPoint x: 805, startPoint y: 250, endPoint x: 819, endPoint y: 243, distance: 15.8
click at [819, 243] on icon at bounding box center [773, 358] width 4835 height 2125
drag, startPoint x: 724, startPoint y: 356, endPoint x: 814, endPoint y: 323, distance: 96.7
drag, startPoint x: 753, startPoint y: 352, endPoint x: 783, endPoint y: 250, distance: 106.4
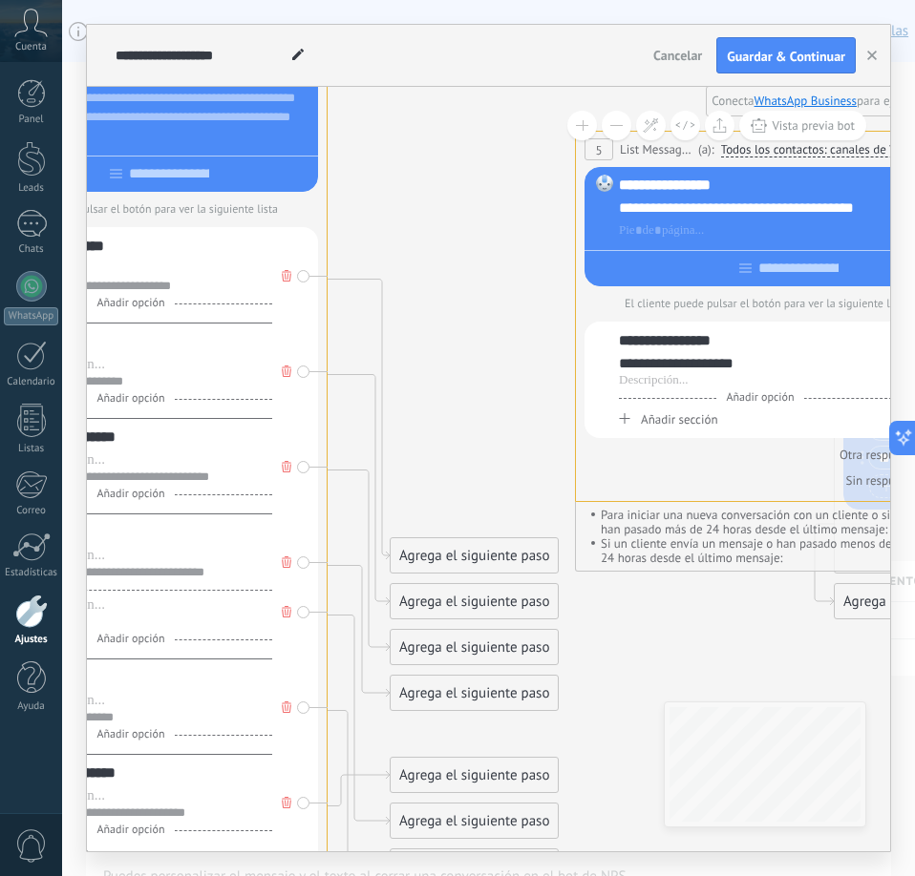
drag, startPoint x: 729, startPoint y: 162, endPoint x: 915, endPoint y: 139, distance: 186.6
click at [914, 139] on html ".abccls-1,.abccls-2{fill-rule:evenodd}.abccls-2{fill:#fff} .abfcls-1{fill:none}…" at bounding box center [457, 438] width 915 height 876
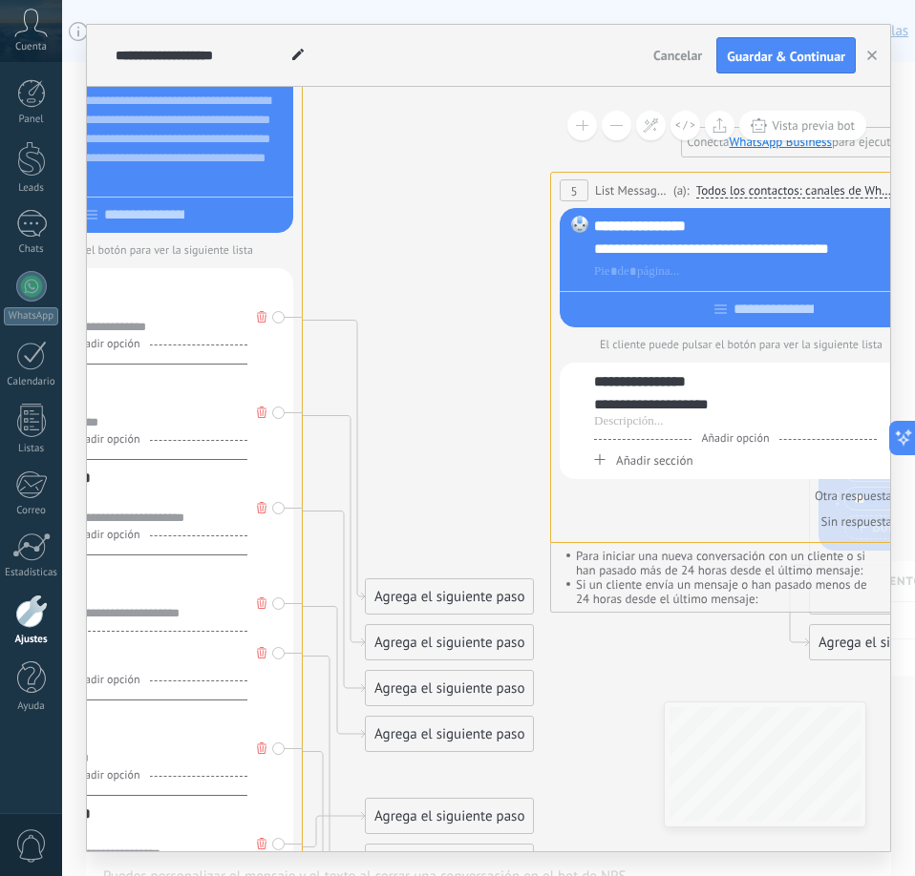
drag, startPoint x: 514, startPoint y: 333, endPoint x: 425, endPoint y: 459, distance: 154.2
click at [441, 441] on icon at bounding box center [748, 396] width 4835 height 2119
click at [406, 474] on icon at bounding box center [748, 396] width 4835 height 2119
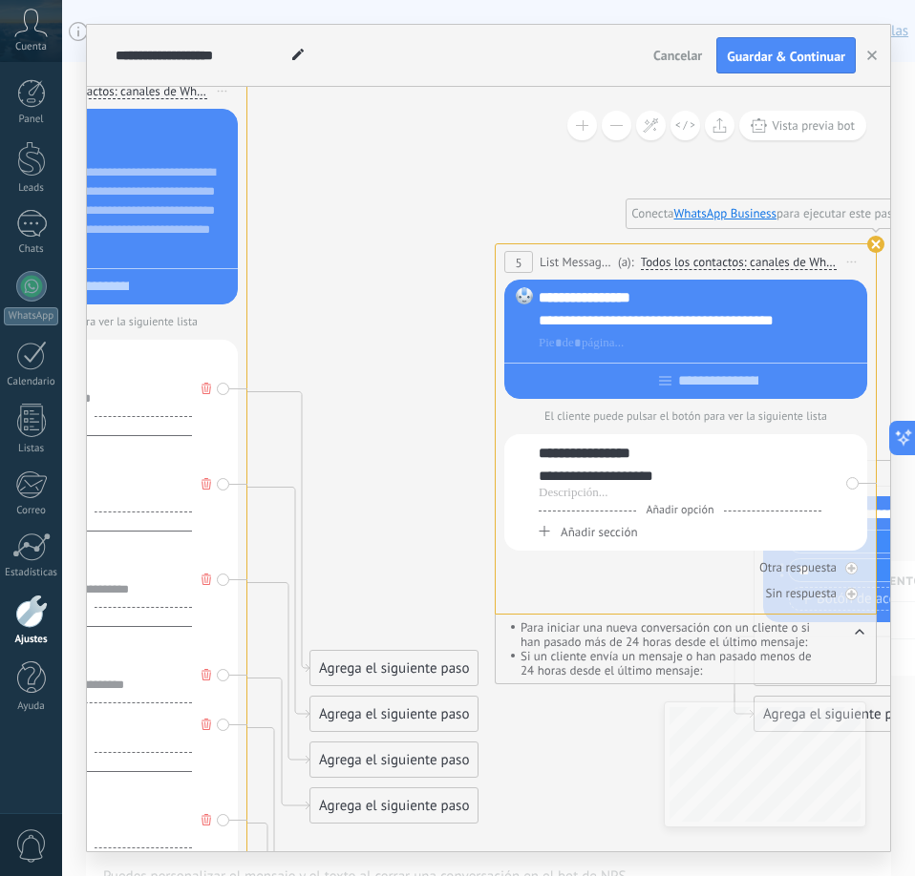
click at [281, 540] on icon at bounding box center [693, 468] width 4835 height 2119
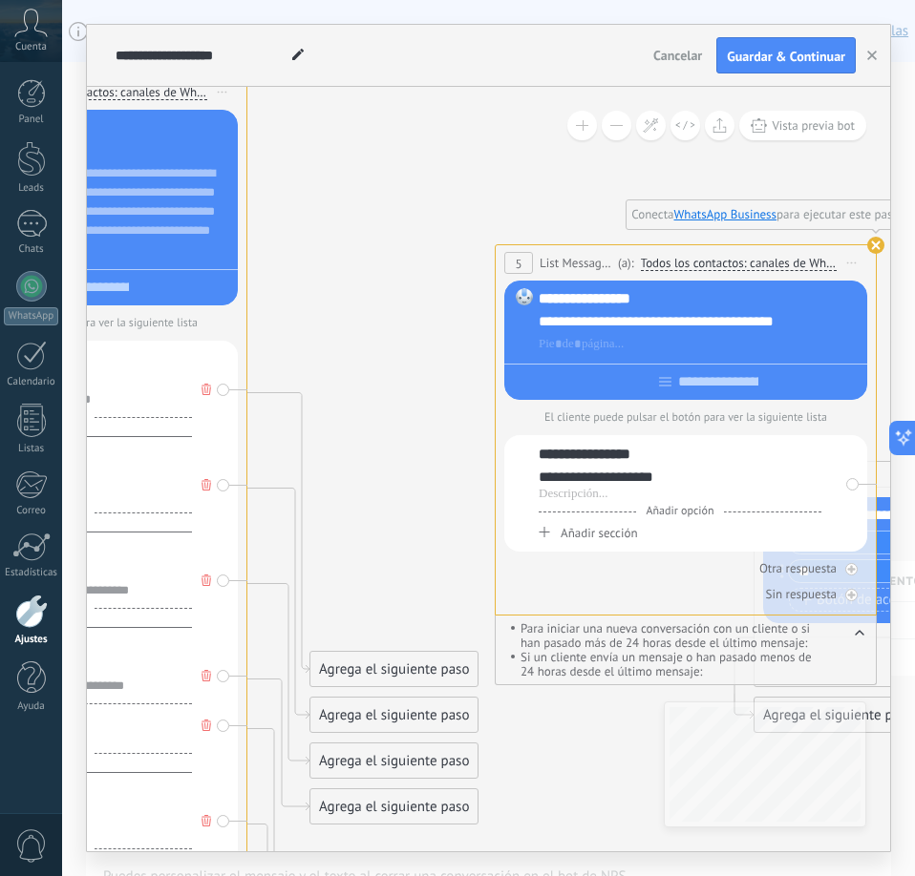
drag, startPoint x: 400, startPoint y: 385, endPoint x: 355, endPoint y: 446, distance: 75.8
click at [353, 452] on icon at bounding box center [693, 469] width 4835 height 2119
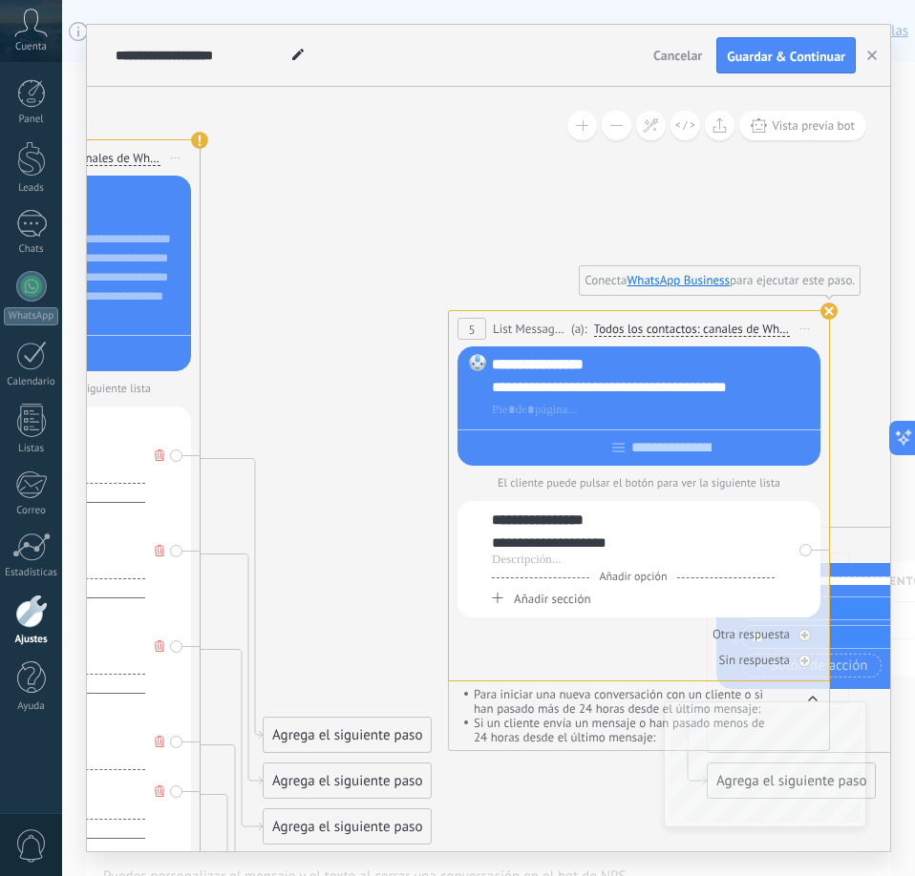
click at [621, 123] on button at bounding box center [617, 126] width 30 height 30
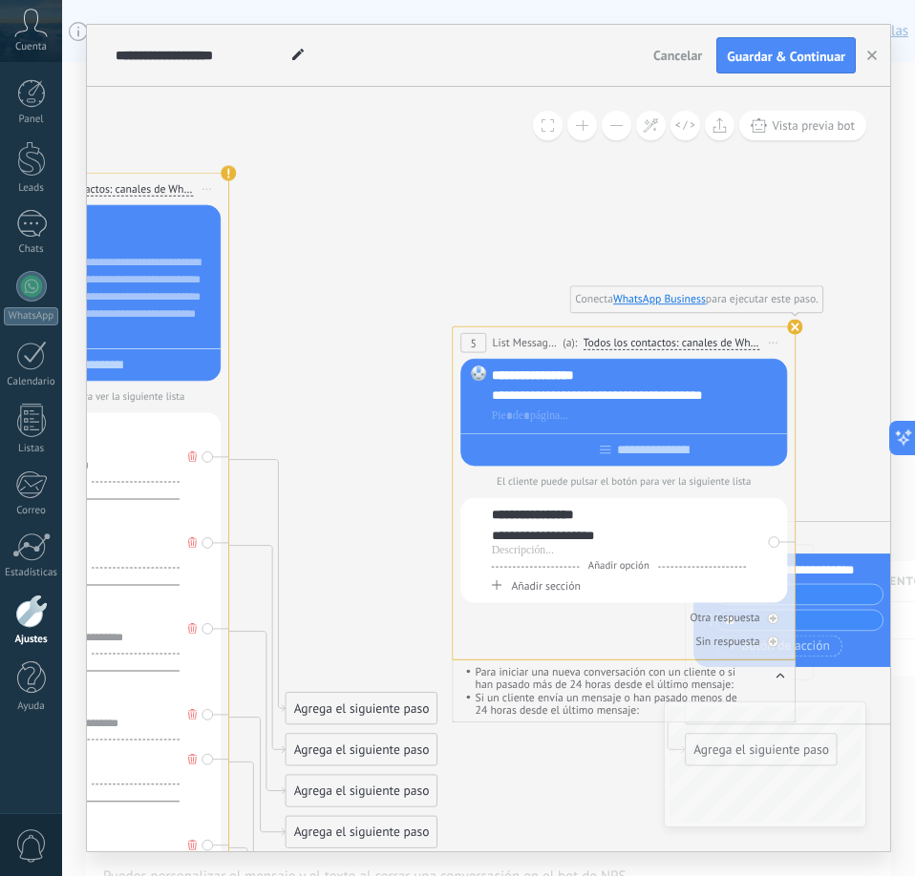
click at [621, 123] on button at bounding box center [617, 126] width 30 height 30
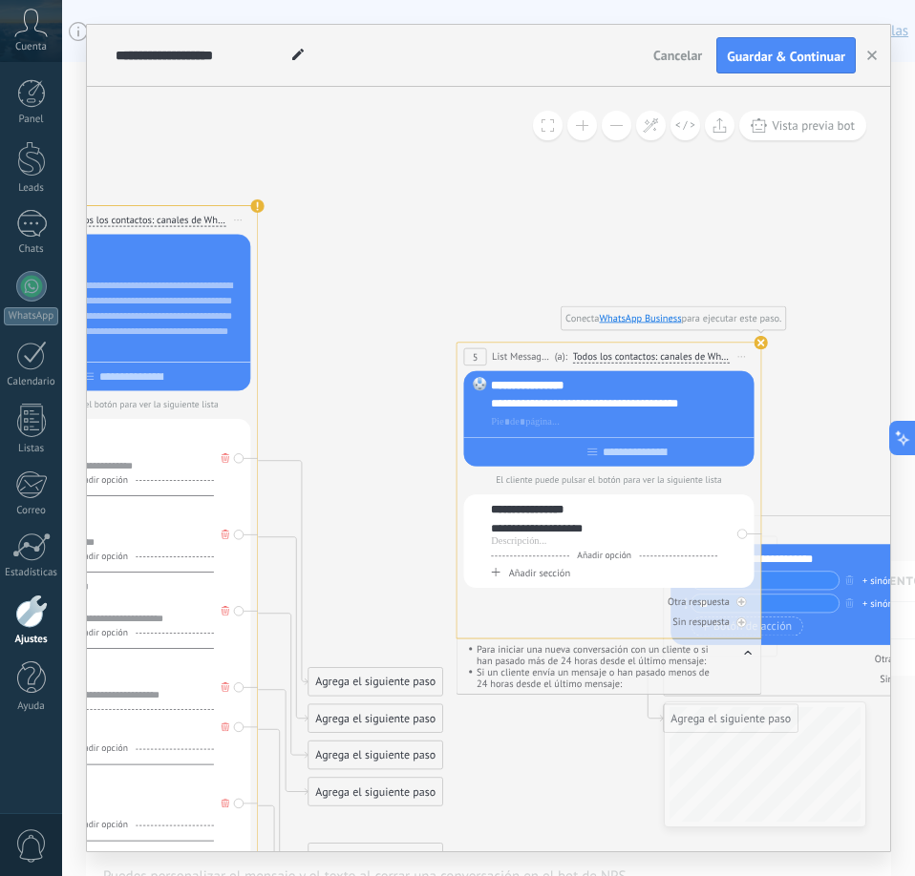
click at [621, 123] on button at bounding box center [617, 126] width 30 height 30
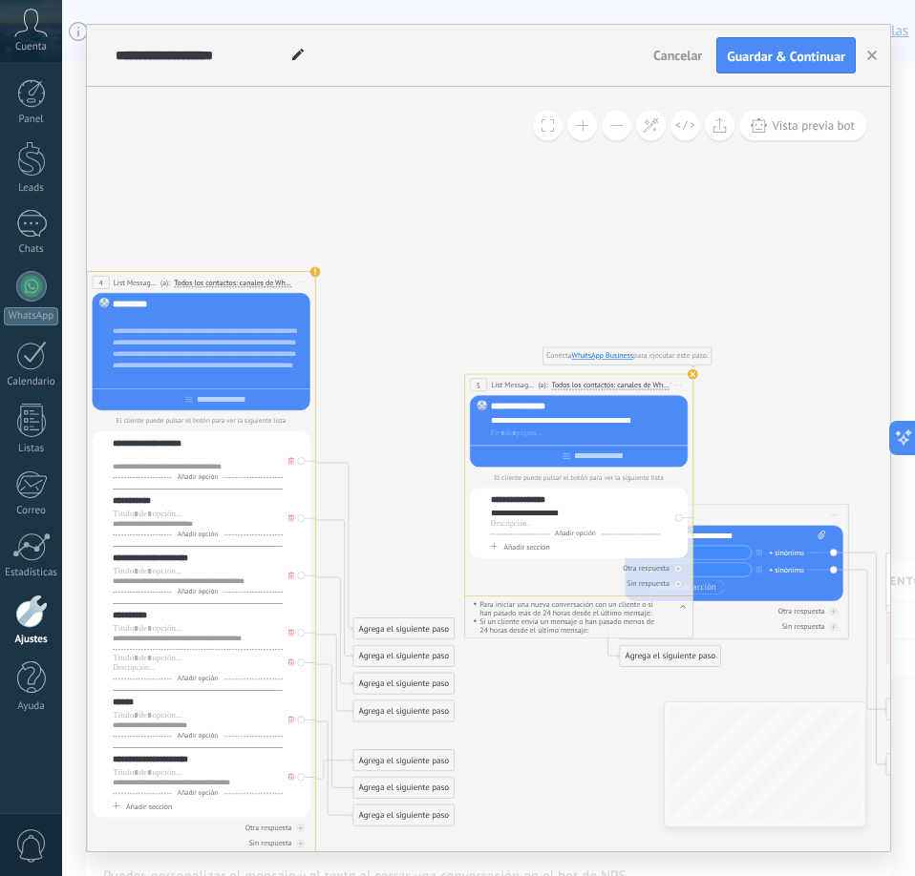
click at [621, 123] on button at bounding box center [617, 126] width 30 height 30
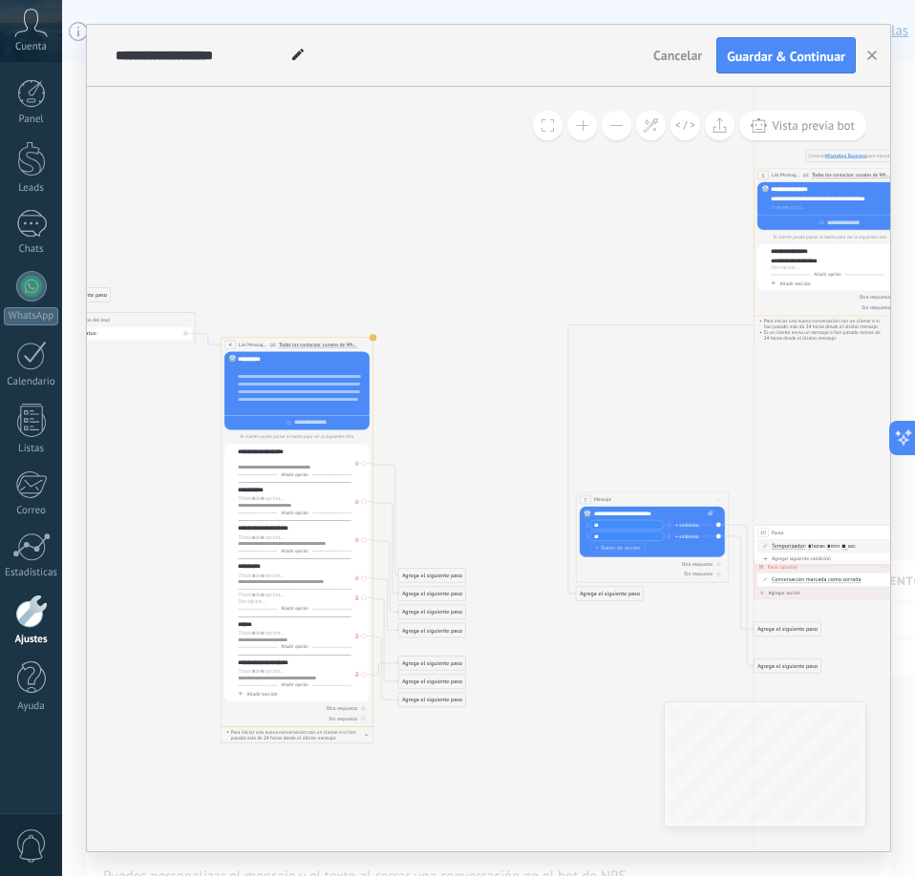
drag, startPoint x: 560, startPoint y: 412, endPoint x: 838, endPoint y: 174, distance: 366.4
click at [838, 174] on span "Todos los contactos: canales de WhatsApp seleccionados" at bounding box center [851, 176] width 78 height 6
click at [838, 174] on button "Todos los contactos: canales de WhatsApp seleccionados" at bounding box center [866, 175] width 116 height 13
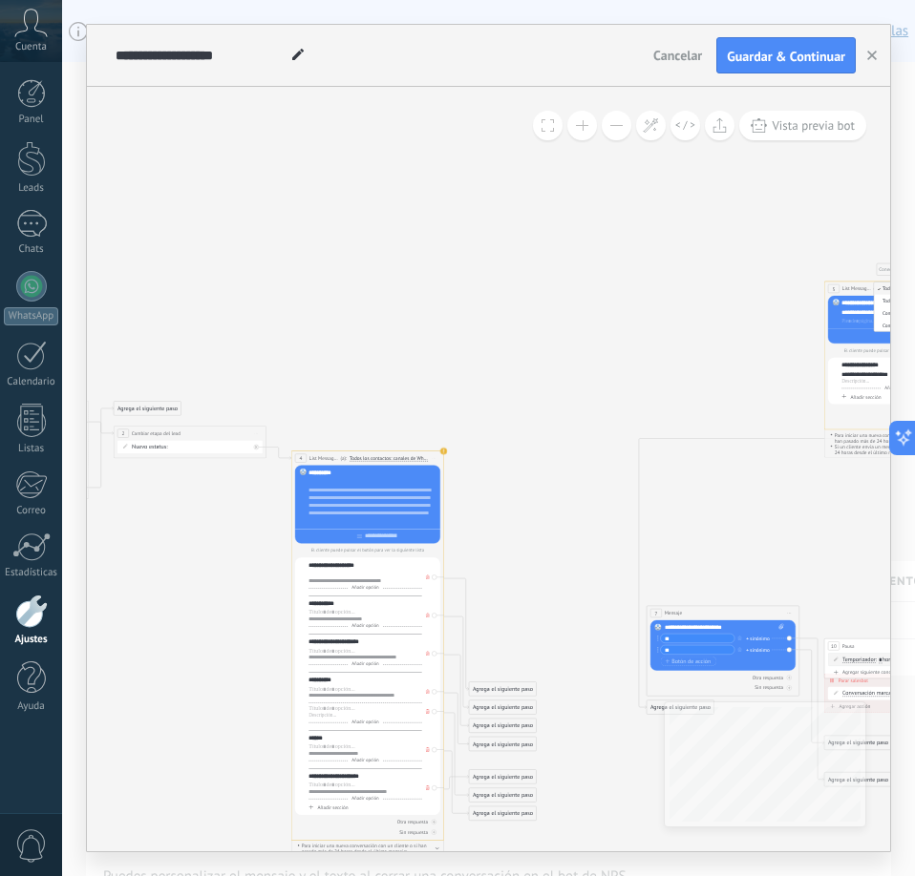
drag, startPoint x: 560, startPoint y: 210, endPoint x: 509, endPoint y: 264, distance: 74.3
click at [517, 268] on icon at bounding box center [622, 565] width 1934 height 947
click at [514, 266] on icon at bounding box center [622, 565] width 1934 height 947
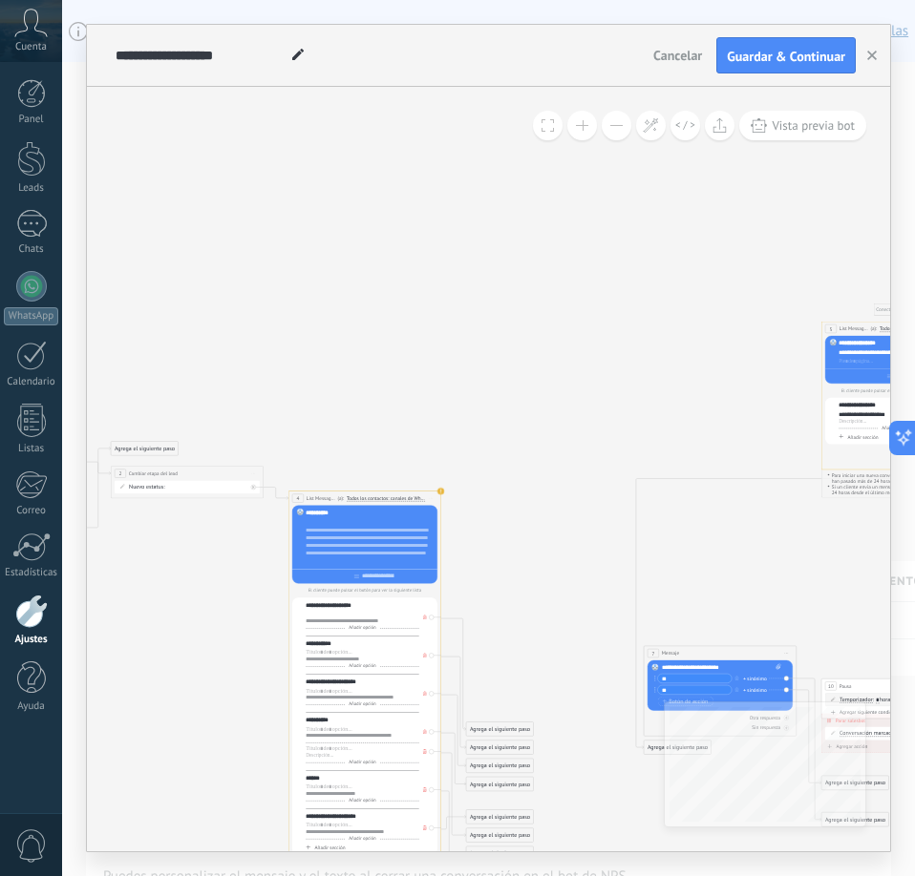
drag, startPoint x: 491, startPoint y: 258, endPoint x: 604, endPoint y: 355, distance: 149.6
click at [604, 355] on icon at bounding box center [619, 605] width 1934 height 947
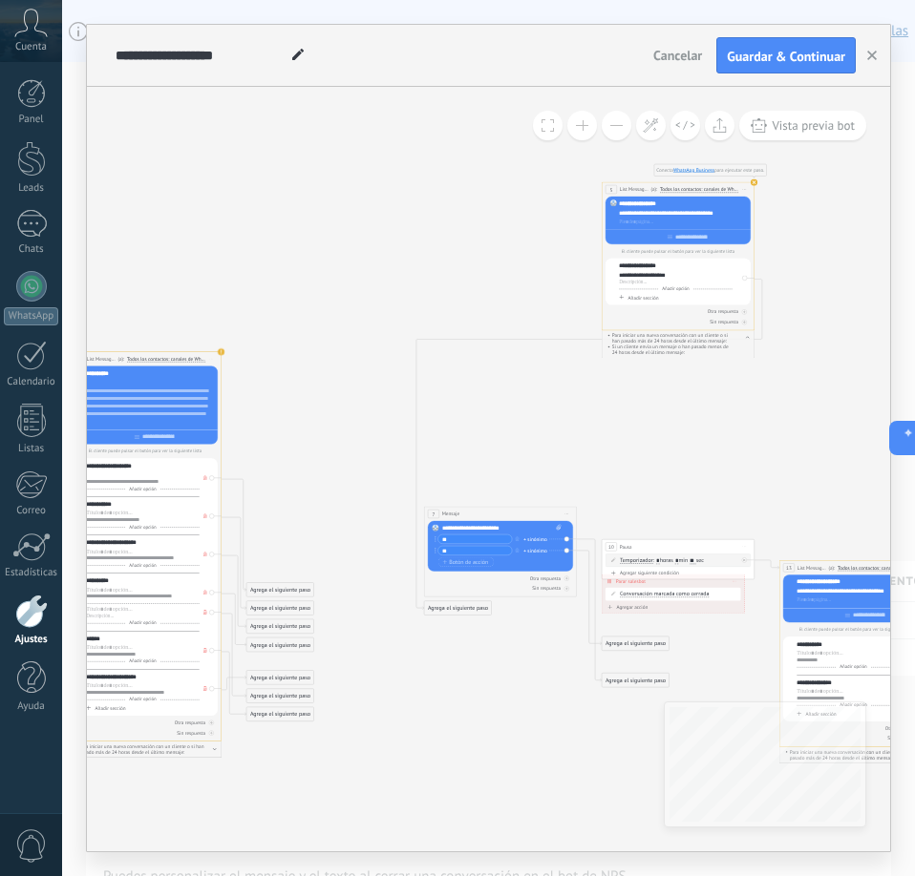
drag, startPoint x: 670, startPoint y: 339, endPoint x: 448, endPoint y: 200, distance: 262.5
click at [449, 201] on icon at bounding box center [400, 465] width 1934 height 947
click at [513, 594] on div "7 Mensaje ******* (a): Todos los contactos - canales seleccionados Todos los co…" at bounding box center [499, 552] width 153 height 91
click at [503, 578] on div "Otra respuesta" at bounding box center [499, 579] width 145 height 8
click at [508, 592] on div "Sin respuesta" at bounding box center [499, 589] width 145 height 8
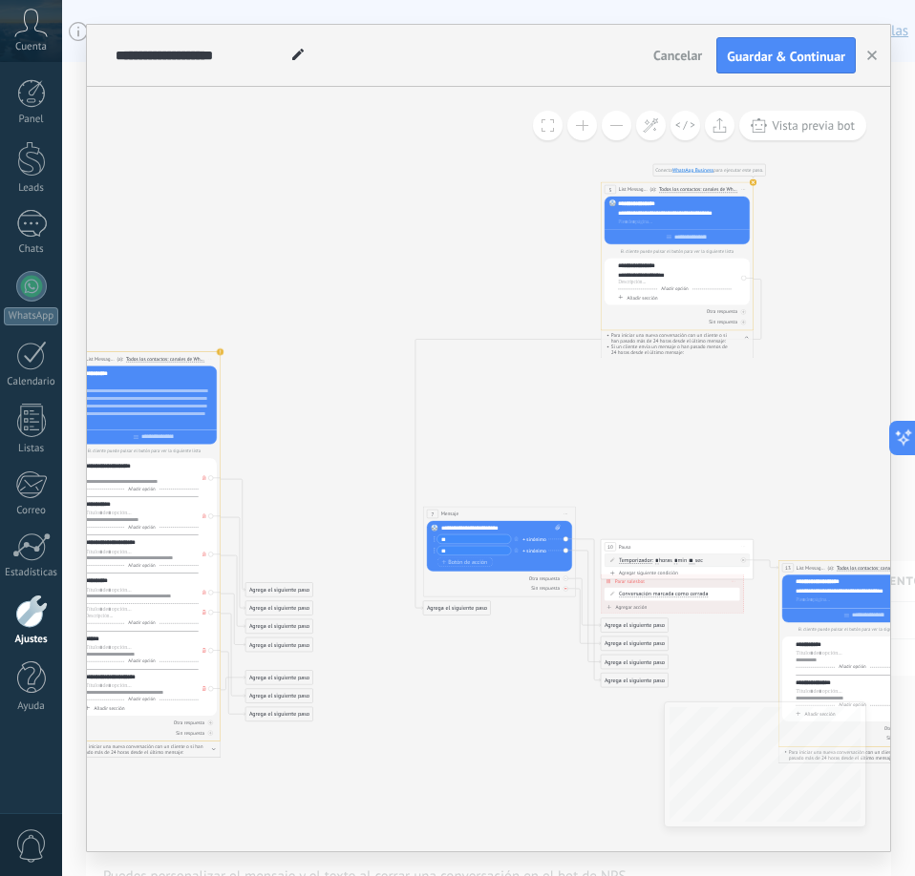
click at [496, 589] on div "Sin respuesta" at bounding box center [499, 589] width 145 height 8
click at [501, 582] on div "Otra respuesta Sin respuesta Error al enviar el mensaje" at bounding box center [499, 582] width 145 height 21
click at [501, 586] on div "Sin respuesta" at bounding box center [499, 589] width 145 height 8
click at [518, 594] on div "7 Mensaje ******* (a): Todos los contactos - canales seleccionados Todos los co…" at bounding box center [499, 552] width 153 height 91
click at [525, 580] on div "Otra respuesta" at bounding box center [499, 579] width 145 height 8
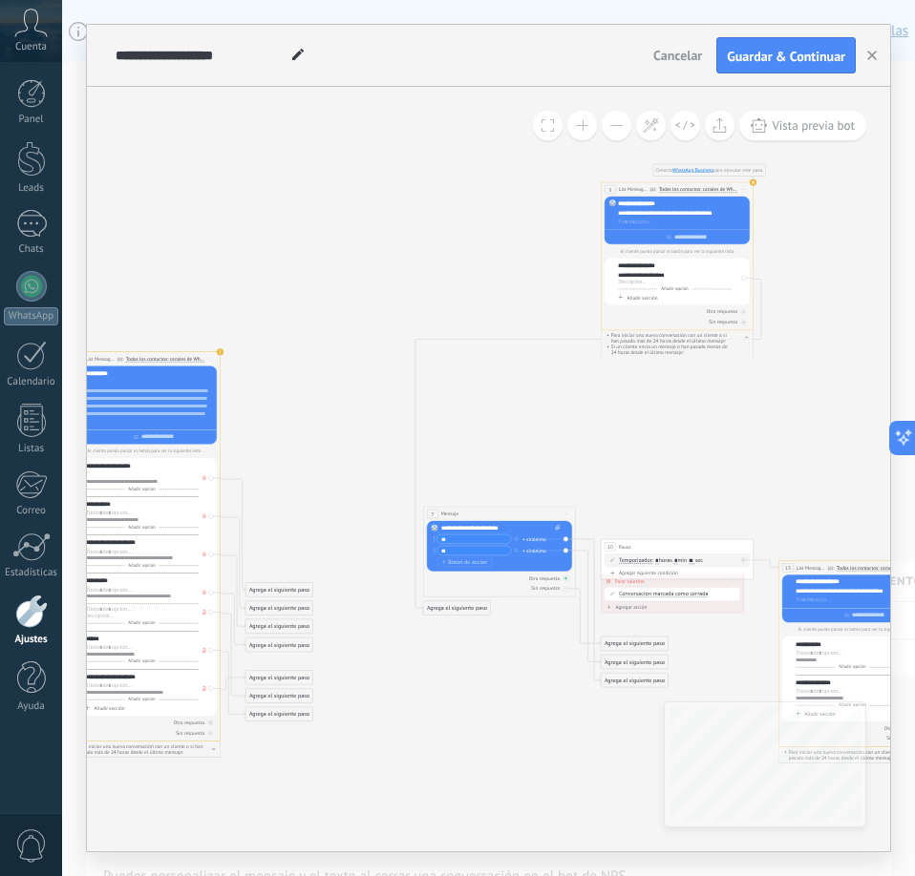
click at [563, 577] on div at bounding box center [565, 579] width 5 height 5
drag, startPoint x: 473, startPoint y: 583, endPoint x: 691, endPoint y: 357, distance: 314.7
drag, startPoint x: 631, startPoint y: 319, endPoint x: 623, endPoint y: 378, distance: 59.7
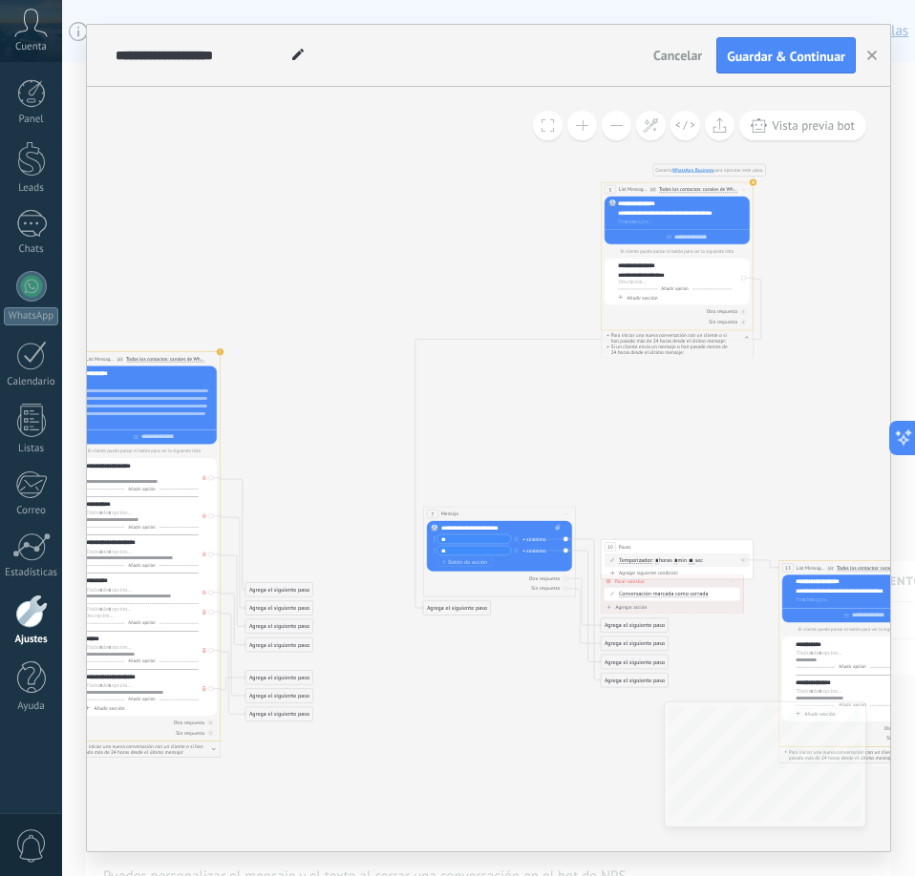
click at [625, 376] on icon at bounding box center [399, 465] width 1934 height 948
click at [713, 270] on div "**********" at bounding box center [673, 268] width 113 height 8
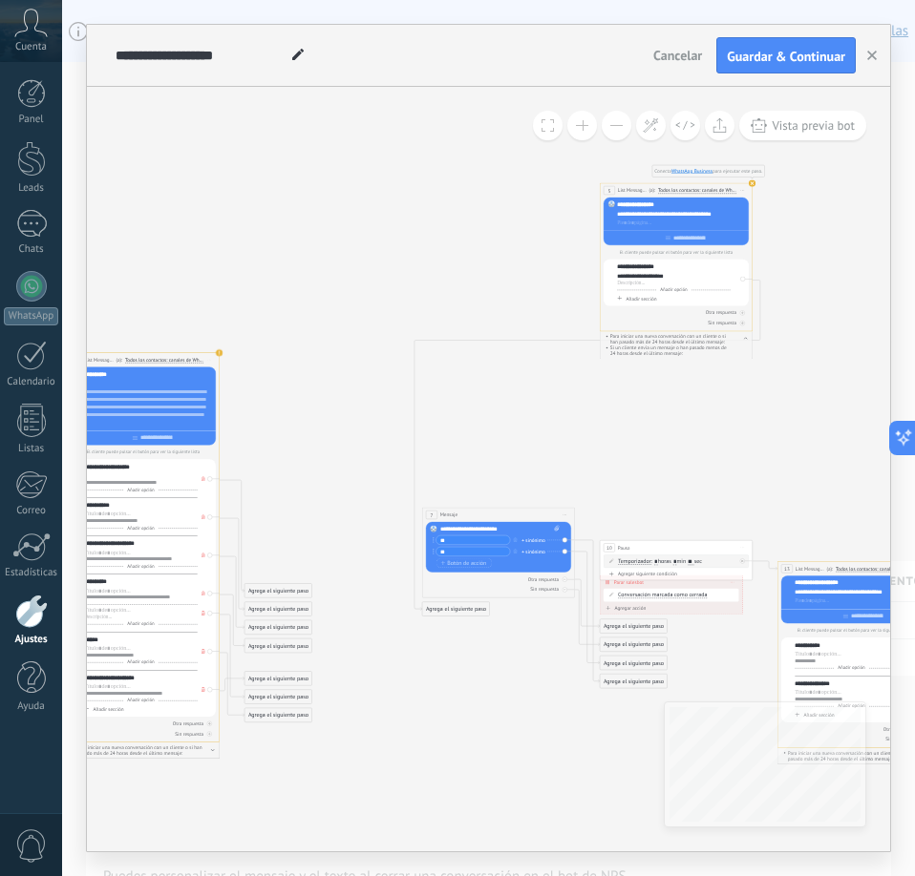
click at [588, 134] on button at bounding box center [582, 126] width 30 height 30
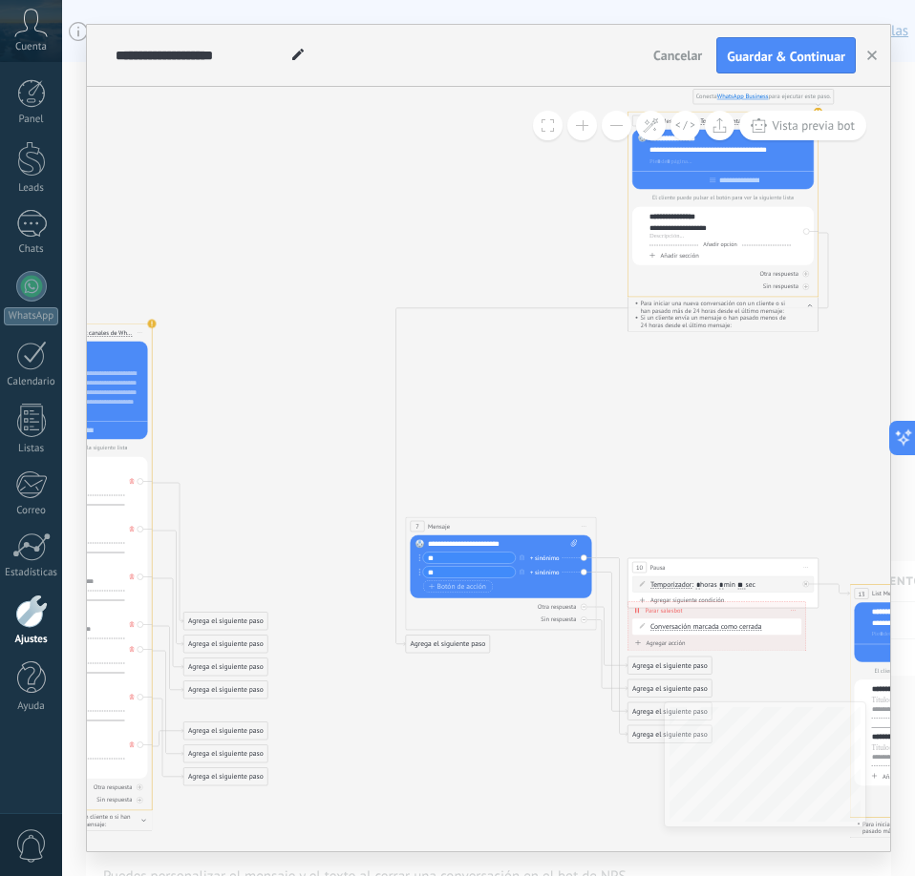
click at [588, 134] on button at bounding box center [582, 126] width 30 height 30
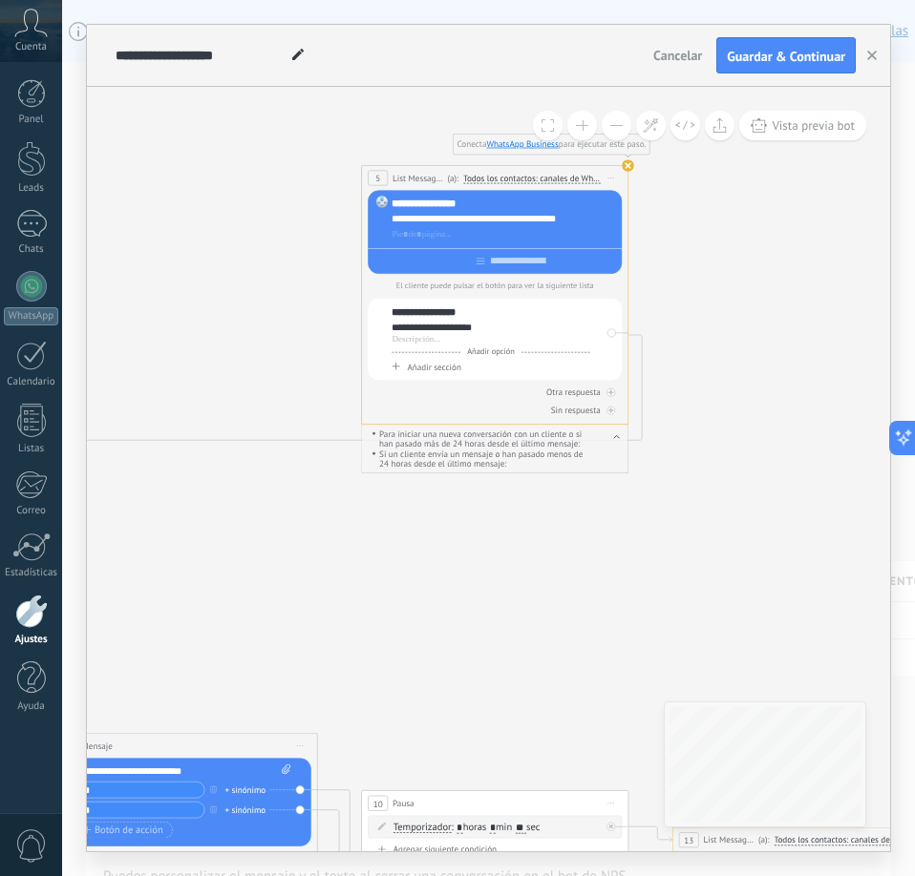
drag, startPoint x: 596, startPoint y: 204, endPoint x: 270, endPoint y: 404, distance: 381.9
click at [270, 404] on icon at bounding box center [8, 660] width 3385 height 1659
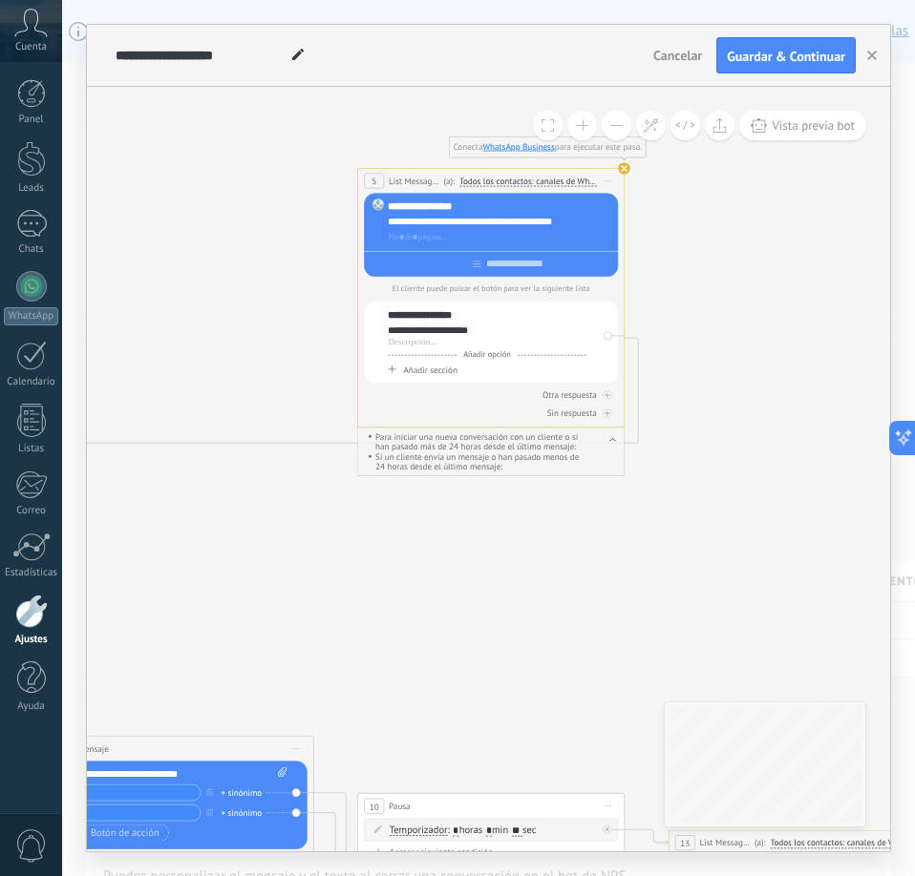
click at [625, 169] on use at bounding box center [624, 168] width 12 height 12
drag, startPoint x: 385, startPoint y: 215, endPoint x: 372, endPoint y: 219, distance: 13.0
click at [372, 219] on div "**********" at bounding box center [491, 235] width 254 height 84
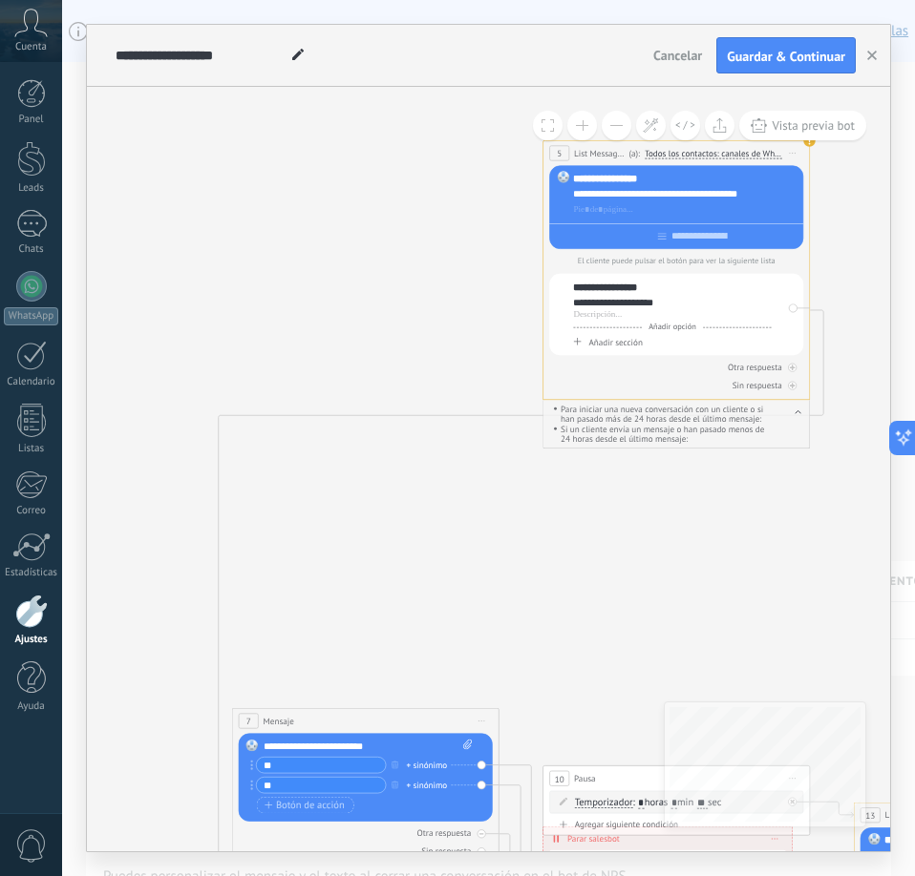
drag, startPoint x: 236, startPoint y: 338, endPoint x: 433, endPoint y: 311, distance: 199.4
click at [433, 311] on icon at bounding box center [189, 635] width 3385 height 1659
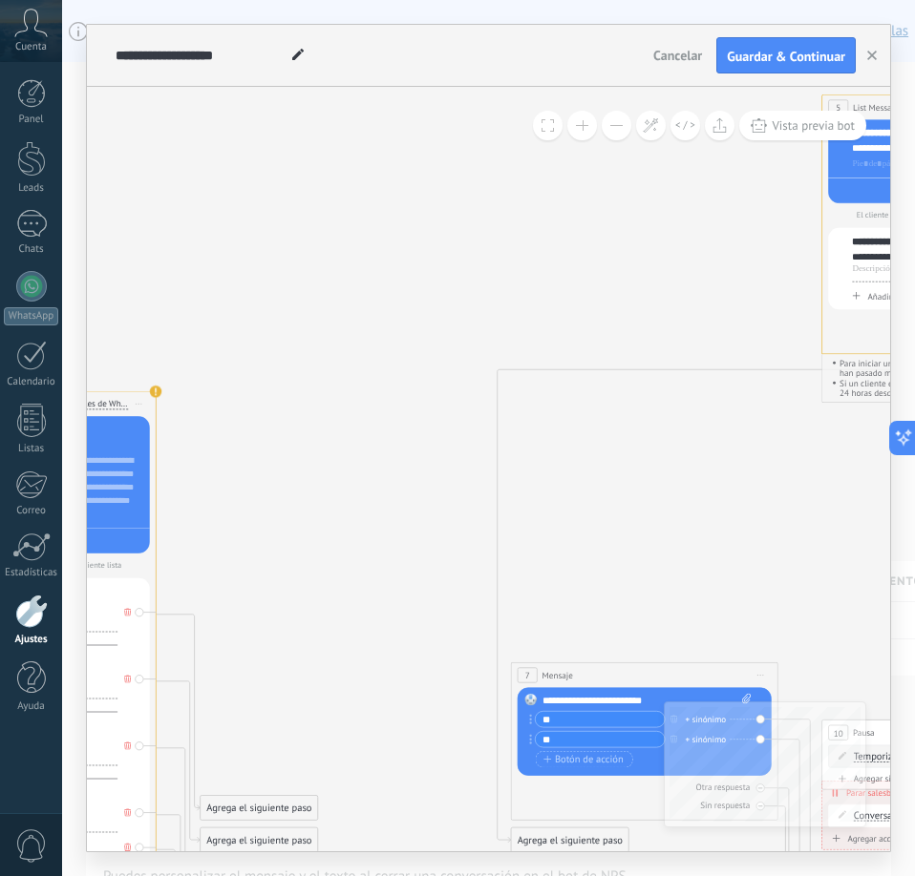
drag, startPoint x: 320, startPoint y: 260, endPoint x: 586, endPoint y: 213, distance: 270.5
click at [586, 213] on icon at bounding box center [468, 589] width 3385 height 1659
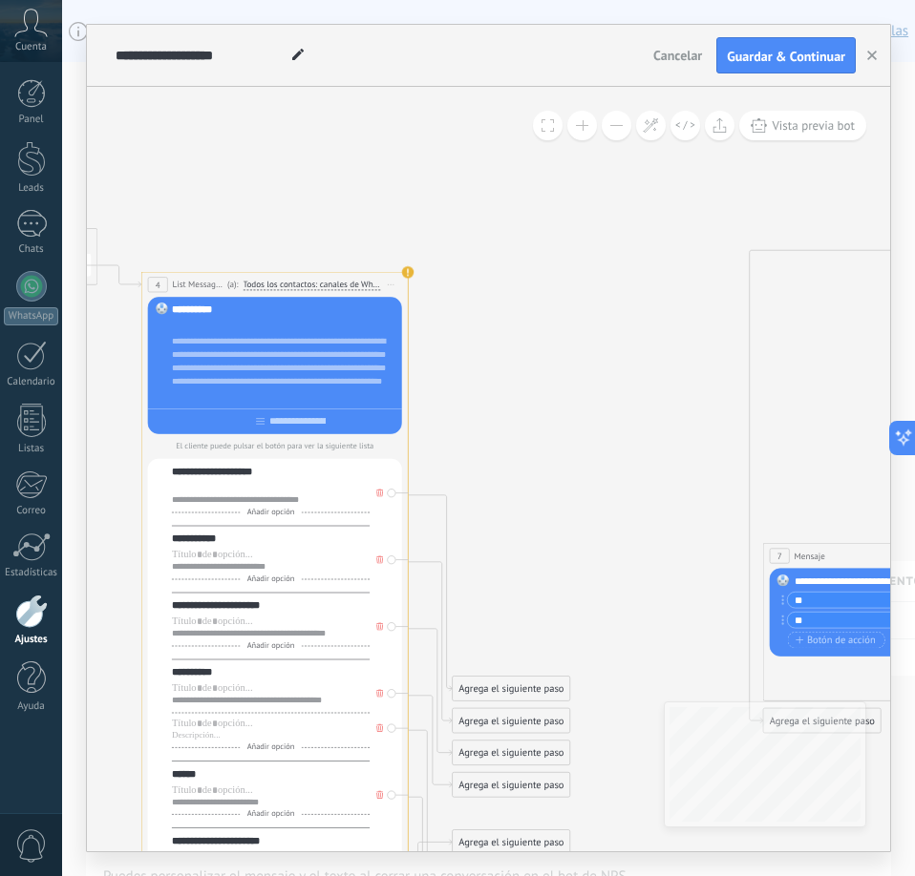
drag, startPoint x: 336, startPoint y: 348, endPoint x: 588, endPoint y: 229, distance: 278.9
click at [588, 229] on icon at bounding box center [720, 470] width 3385 height 1659
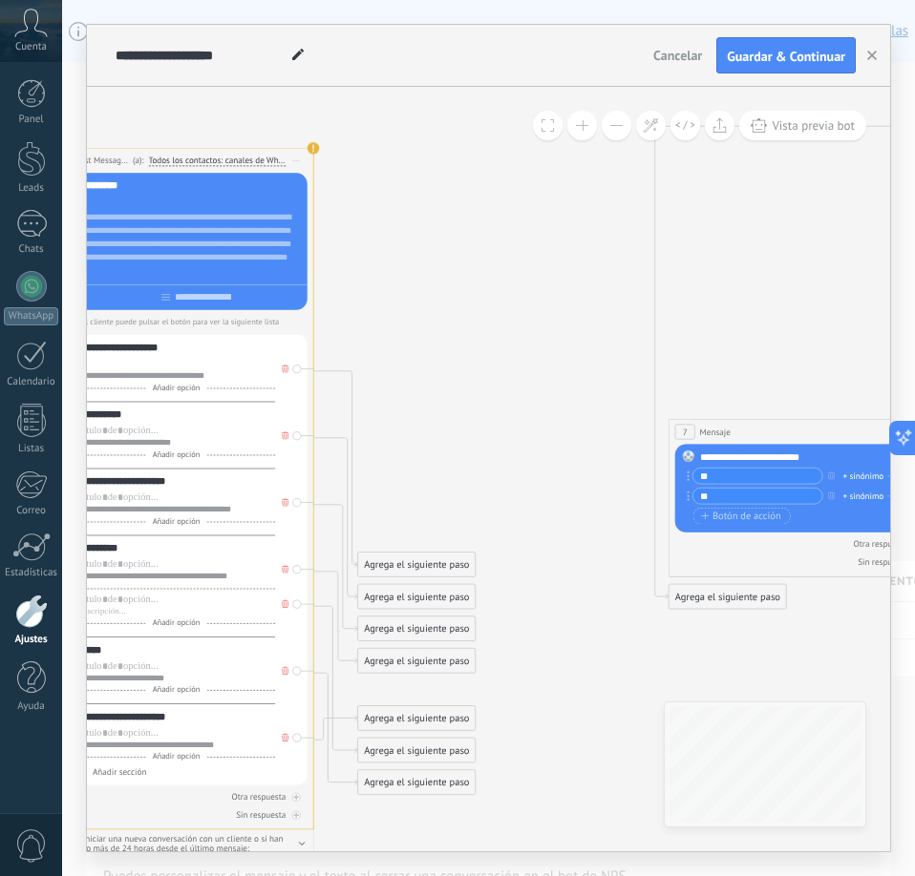
drag, startPoint x: 584, startPoint y: 367, endPoint x: 488, endPoint y: 238, distance: 161.0
click at [488, 238] on icon at bounding box center [626, 346] width 3385 height 1659
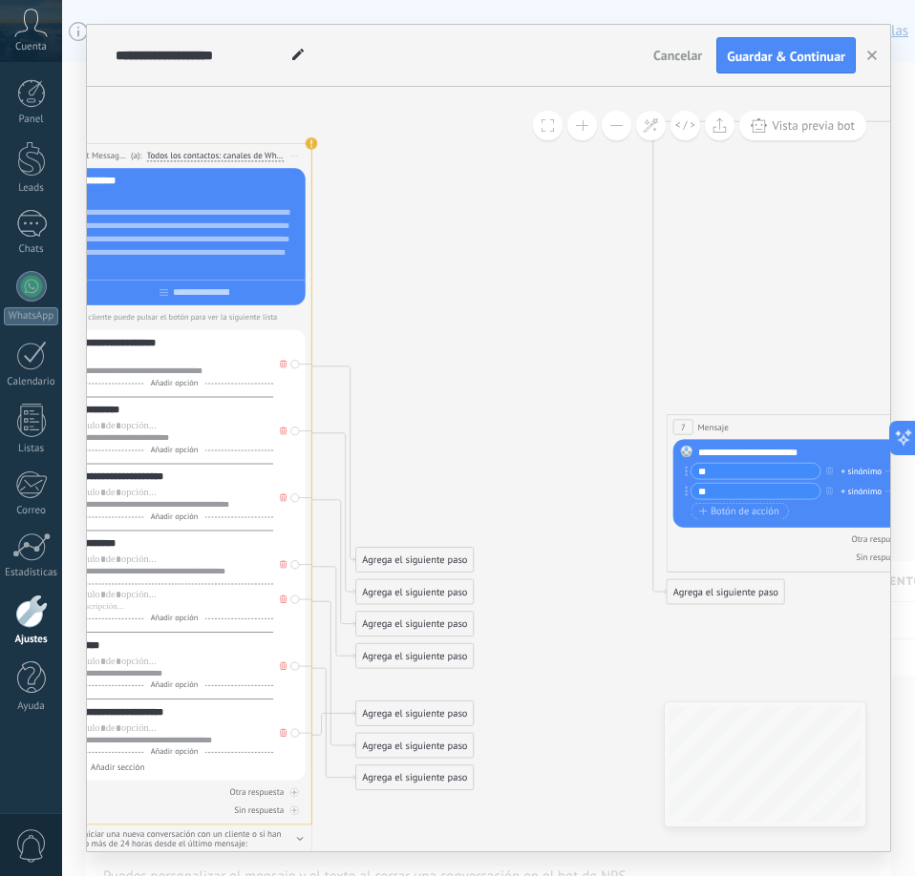
click at [416, 556] on div "Agrega el siguiente paso" at bounding box center [414, 560] width 117 height 22
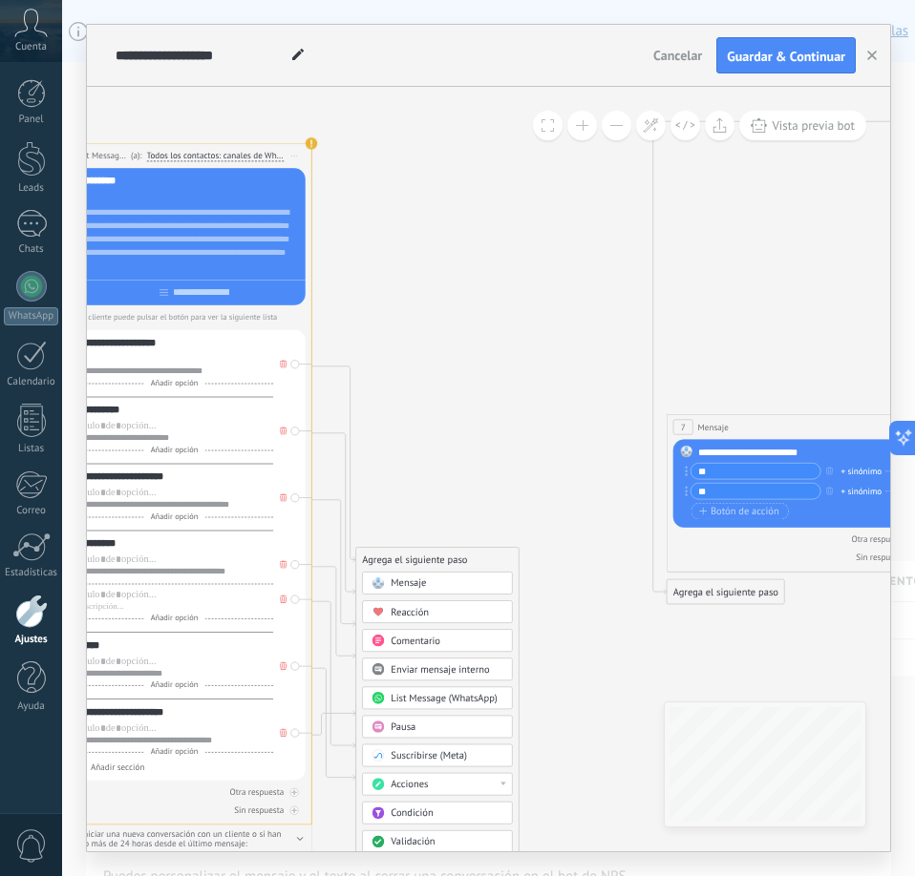
click at [445, 641] on div "Comentario" at bounding box center [447, 641] width 113 height 13
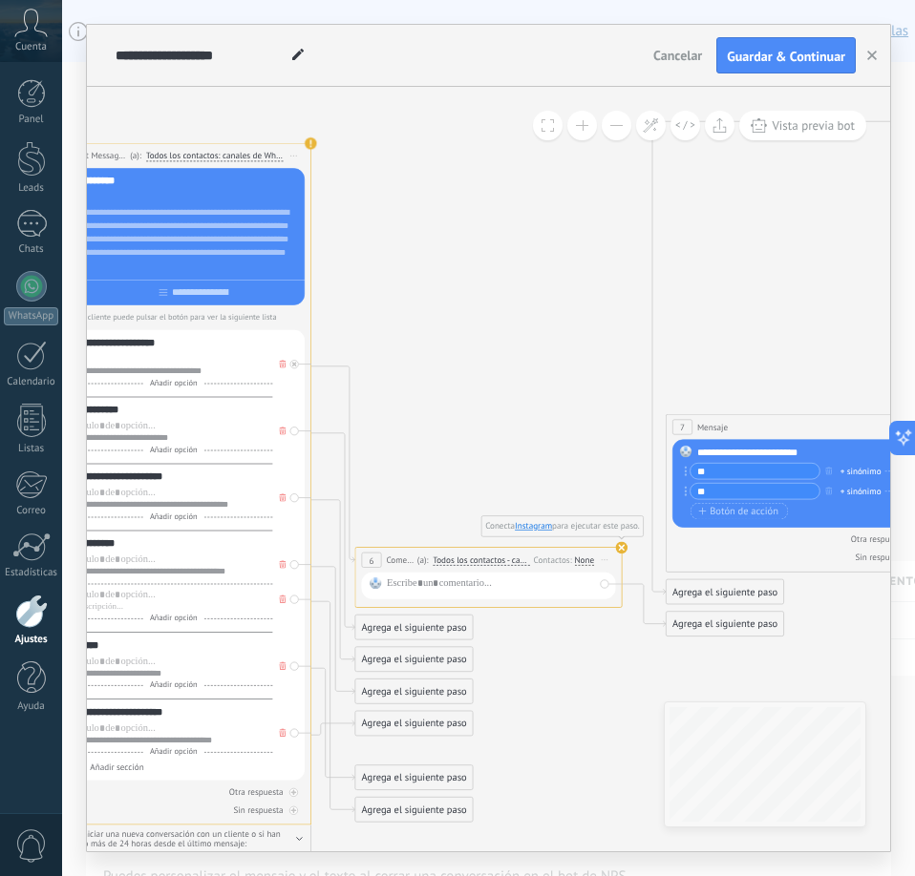
click at [621, 545] on use at bounding box center [622, 548] width 12 height 12
click at [457, 400] on icon at bounding box center [624, 337] width 3385 height 1650
type input "**********"
click at [477, 334] on icon at bounding box center [624, 337] width 3385 height 1650
click at [591, 132] on button at bounding box center [582, 126] width 30 height 30
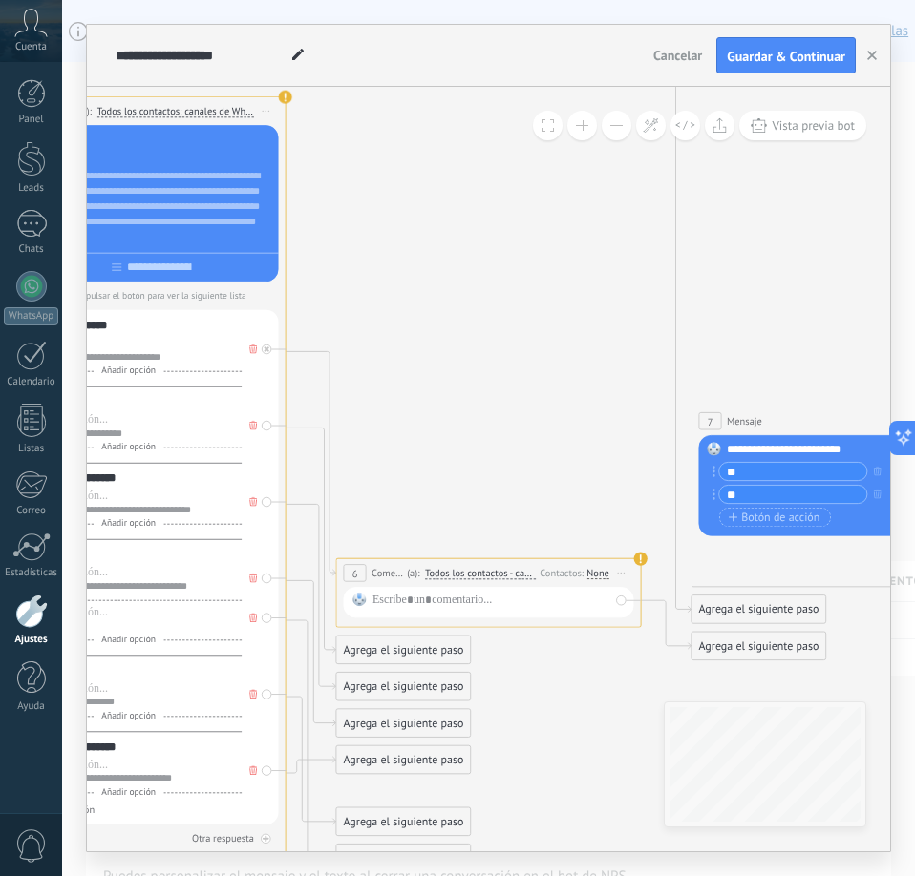
click at [591, 131] on button at bounding box center [582, 126] width 30 height 30
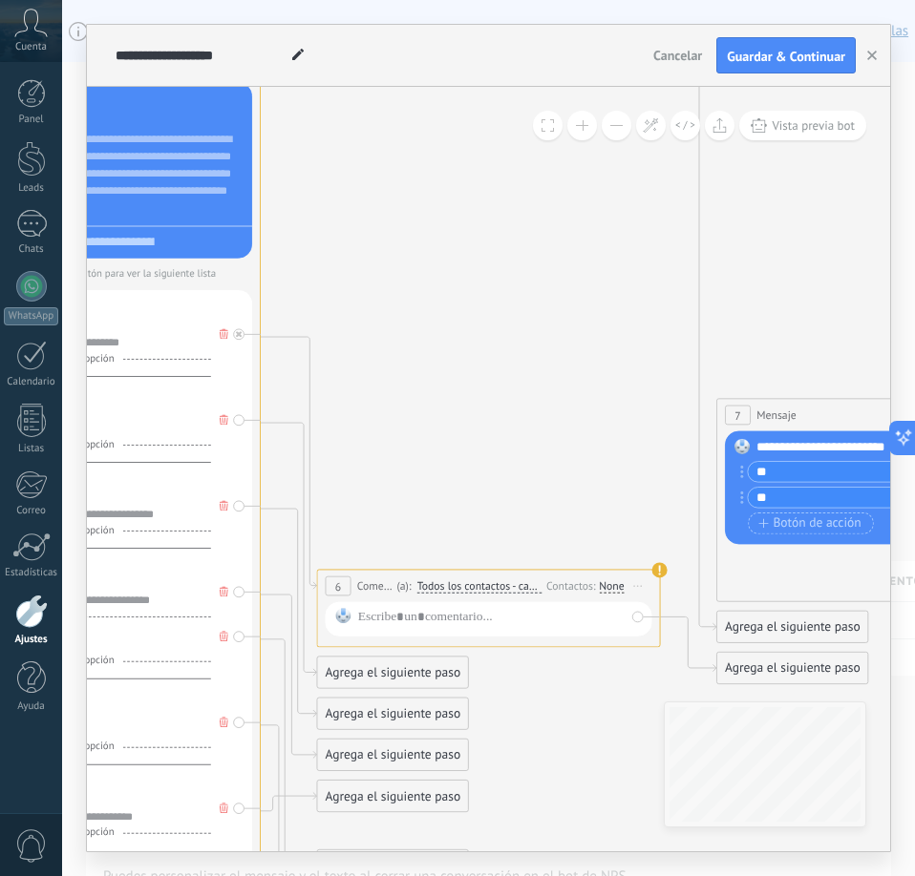
click at [591, 131] on button at bounding box center [582, 126] width 30 height 30
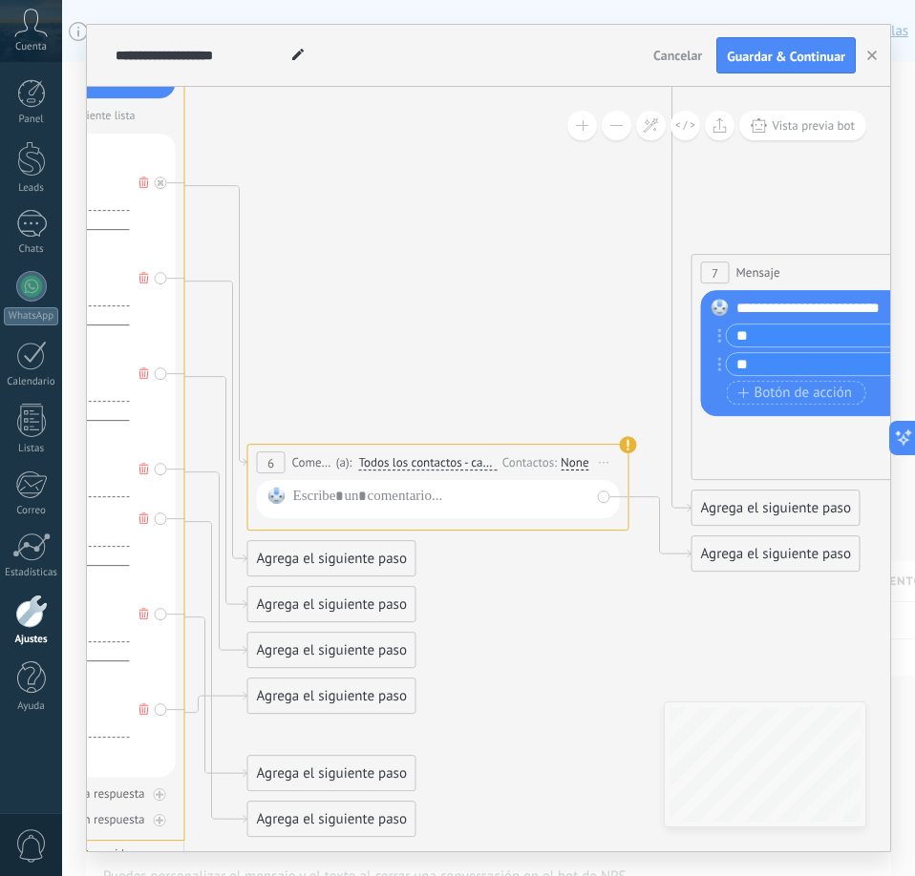
drag, startPoint x: 549, startPoint y: 345, endPoint x: 488, endPoint y: 183, distance: 172.5
click at [488, 183] on icon at bounding box center [631, 143] width 4835 height 2356
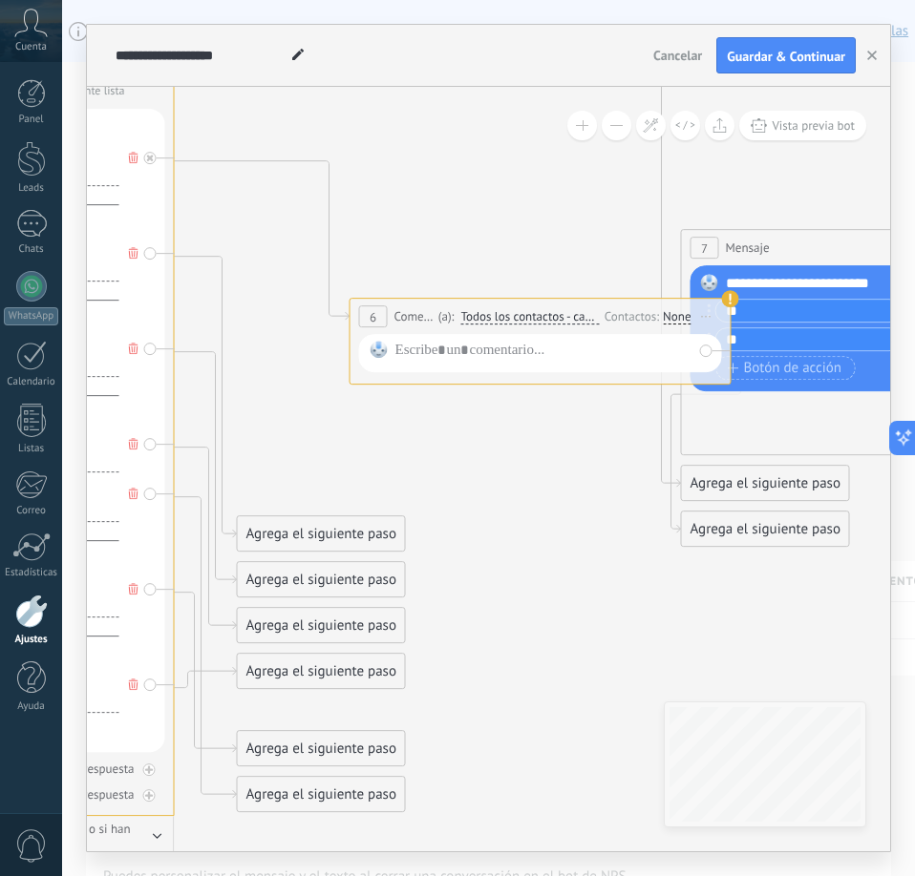
drag, startPoint x: 481, startPoint y: 425, endPoint x: 596, endPoint y: 301, distance: 168.9
click at [596, 301] on div "**********" at bounding box center [540, 316] width 380 height 35
click at [152, 158] on icon at bounding box center [150, 158] width 7 height 7
click at [290, 190] on icon at bounding box center [620, 118] width 4835 height 2356
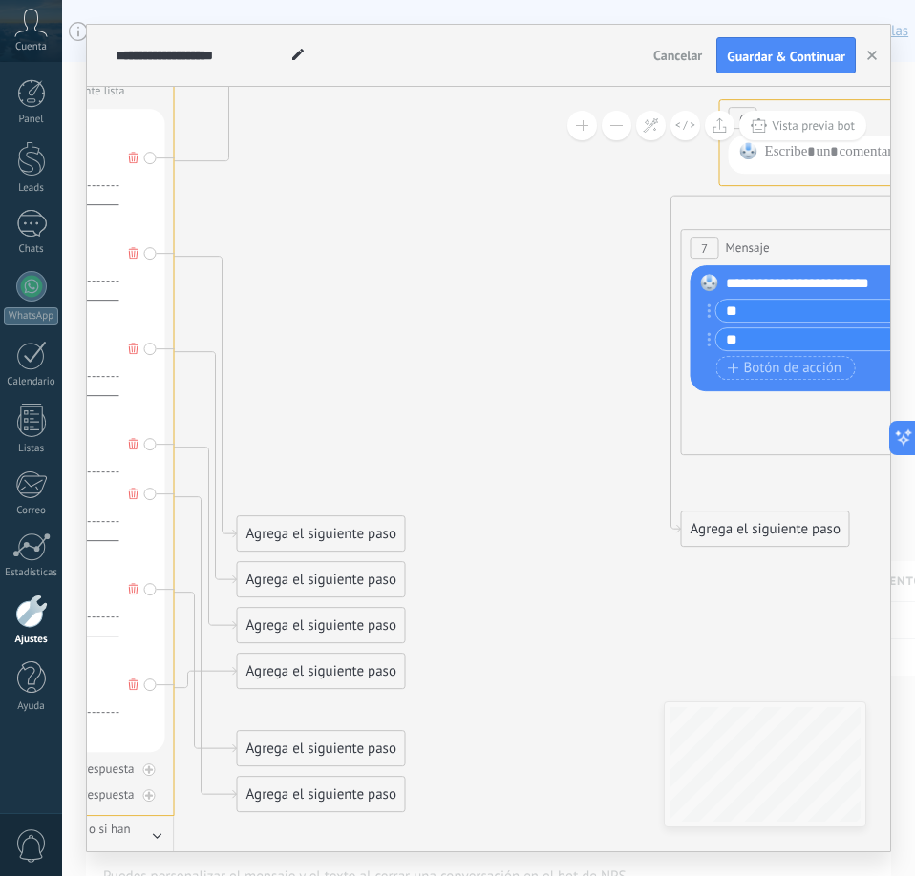
drag, startPoint x: 547, startPoint y: 303, endPoint x: 915, endPoint y: 107, distance: 416.5
click at [914, 107] on html ".abccls-1,.abccls-2{fill-rule:evenodd}.abccls-2{fill:#fff} .abfcls-1{fill:none}…" at bounding box center [457, 438] width 915 height 876
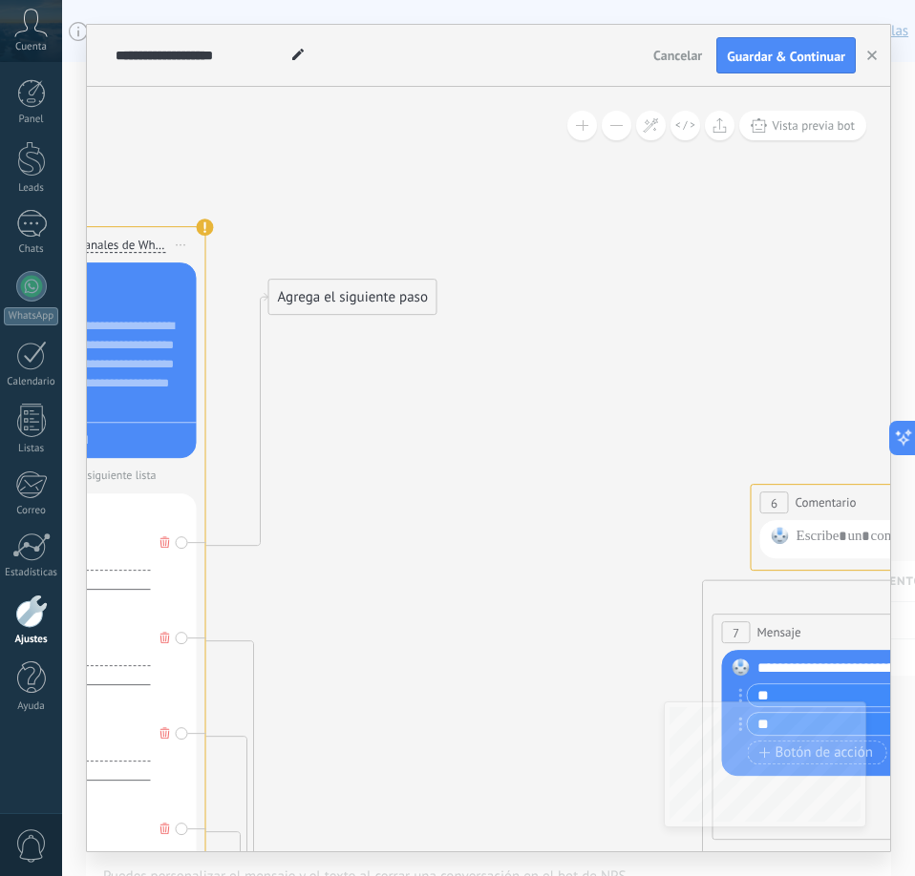
drag, startPoint x: 364, startPoint y: 272, endPoint x: 400, endPoint y: 623, distance: 352.3
click at [400, 623] on icon at bounding box center [652, 503] width 4835 height 2356
click at [391, 287] on div "Agrega el siguiente paso" at bounding box center [352, 298] width 167 height 32
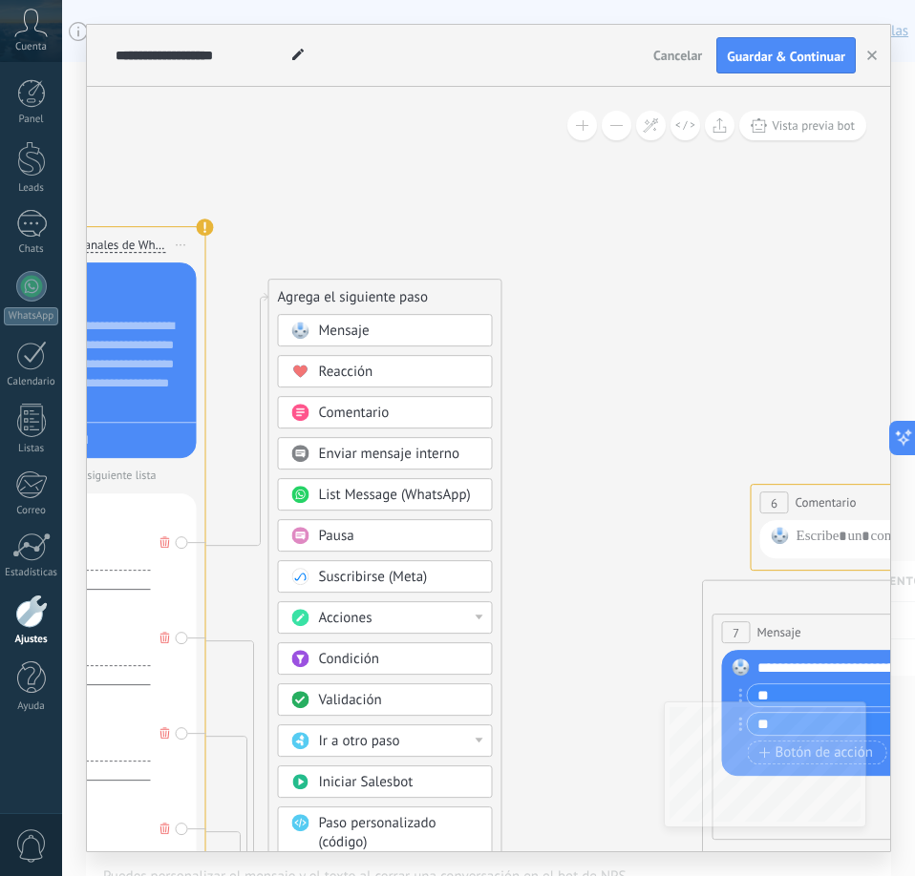
click at [374, 496] on span "List Message (WhatsApp)" at bounding box center [395, 495] width 152 height 18
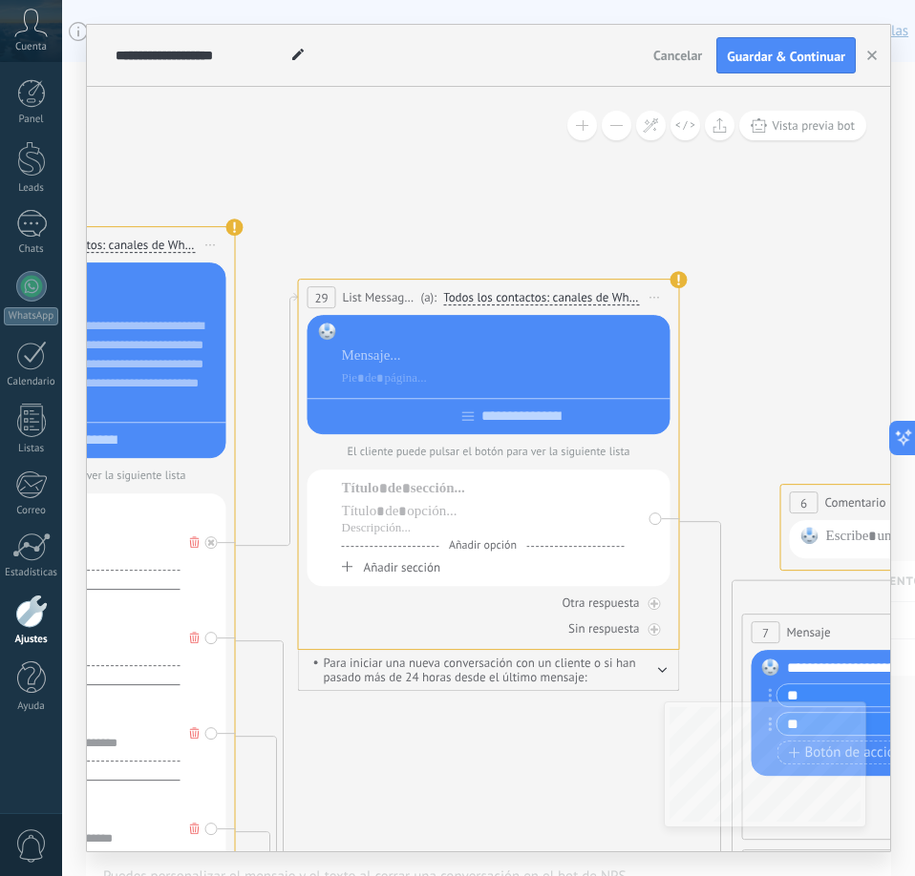
click at [414, 337] on div at bounding box center [503, 333] width 322 height 19
click at [393, 355] on div at bounding box center [503, 356] width 322 height 19
click at [214, 546] on icon at bounding box center [211, 542] width 7 height 7
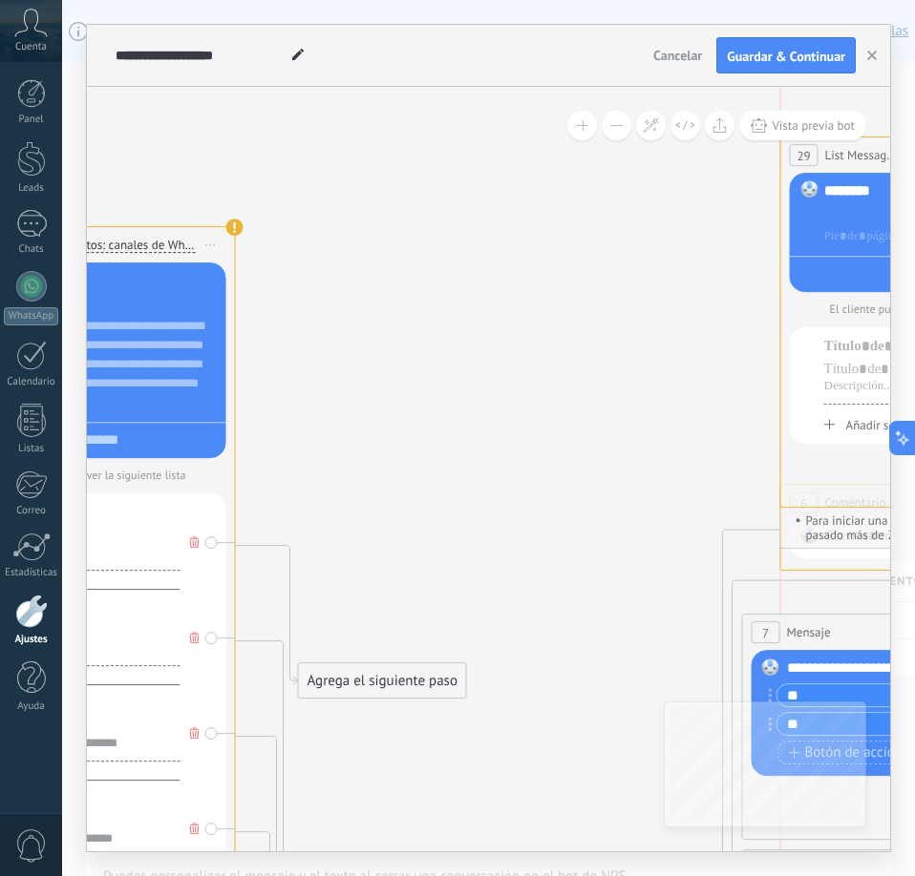
drag, startPoint x: 430, startPoint y: 286, endPoint x: 906, endPoint y: 99, distance: 511.9
click at [914, 91] on html ".abccls-1,.abccls-2{fill-rule:evenodd}.abccls-2{fill:#fff} .abfcls-1{fill:none}…" at bounding box center [457, 438] width 915 height 876
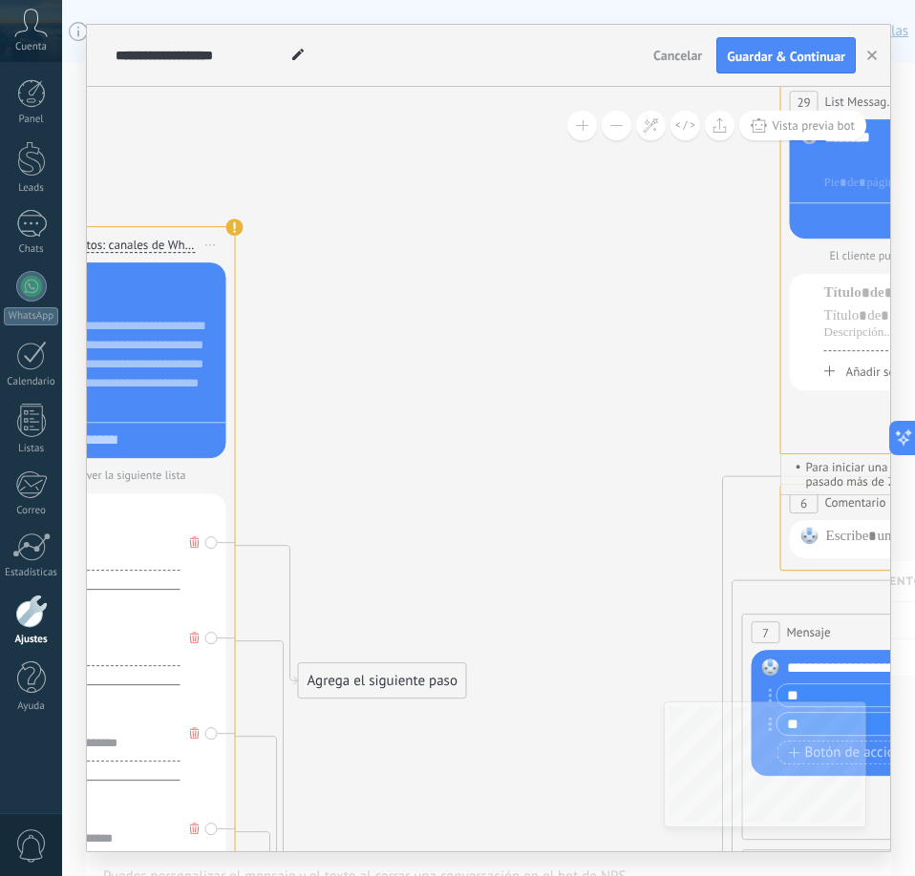
click at [368, 678] on div "Agrega el siguiente paso" at bounding box center [382, 681] width 167 height 32
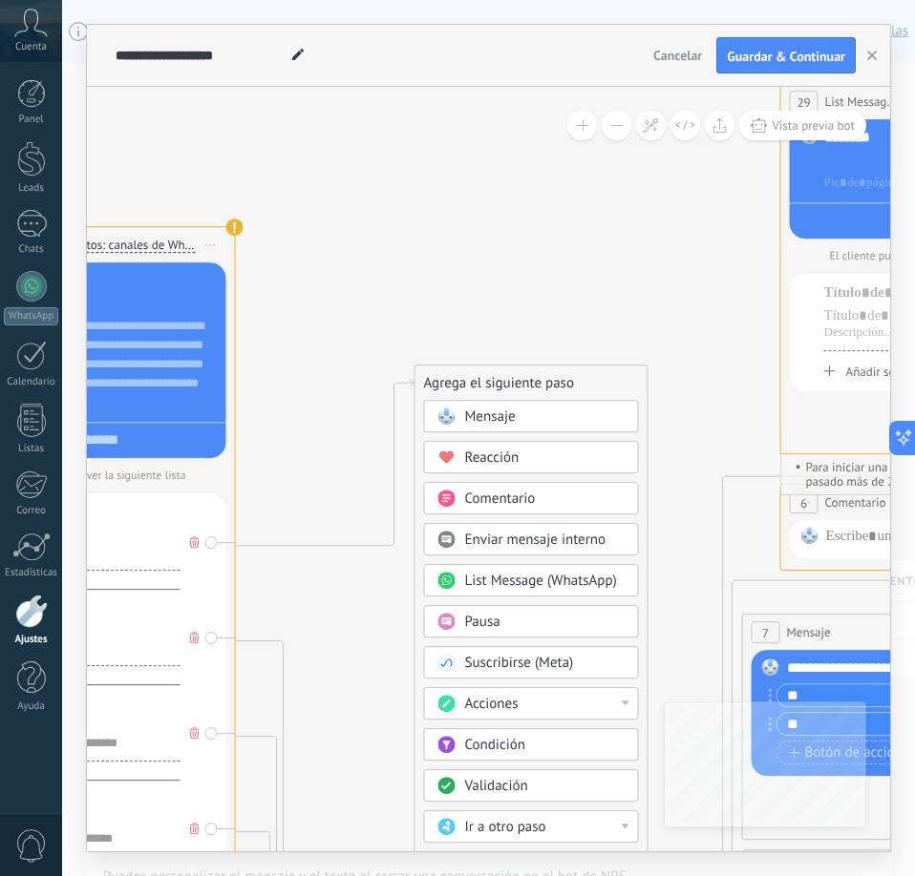
drag, startPoint x: 469, startPoint y: 679, endPoint x: 590, endPoint y: 368, distance: 334.0
click at [590, 368] on div "Agrega el siguiente paso" at bounding box center [531, 384] width 232 height 32
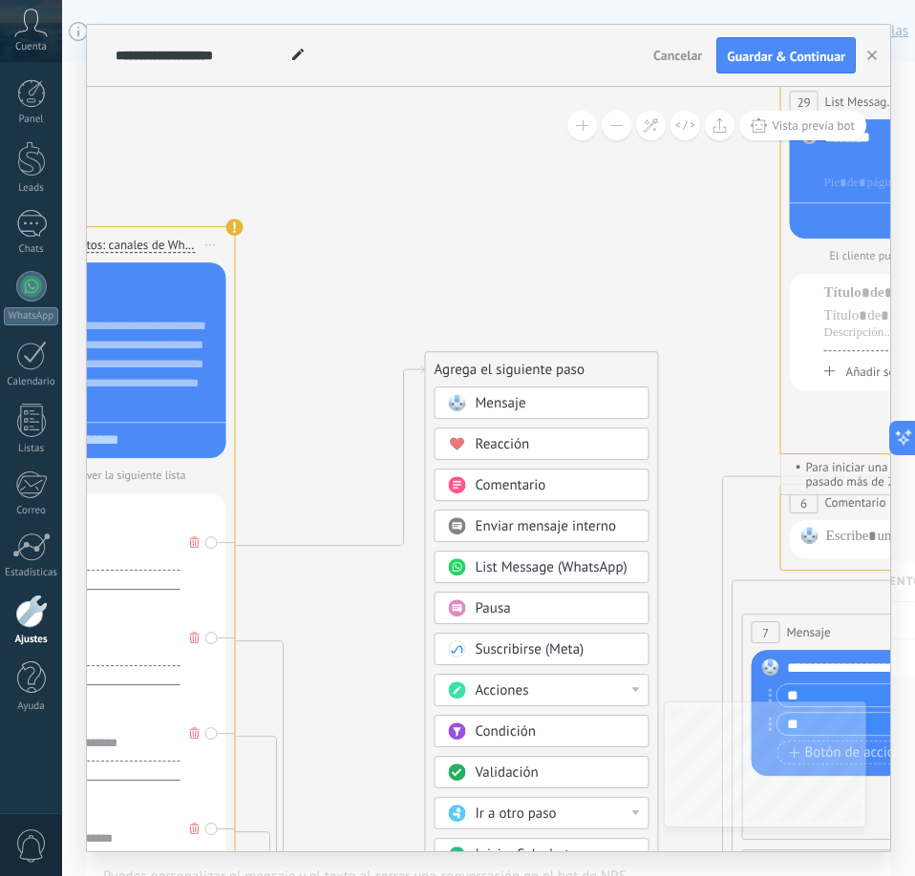
click at [538, 403] on div "Mensaje" at bounding box center [555, 403] width 160 height 19
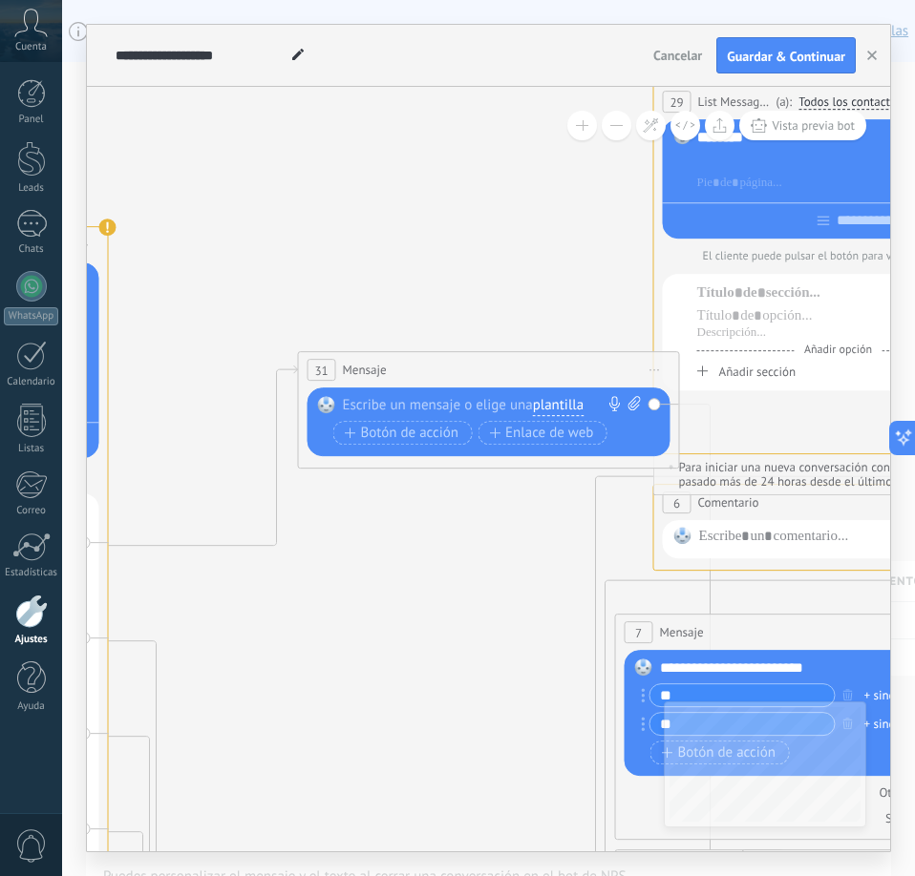
click at [430, 406] on div at bounding box center [485, 405] width 284 height 19
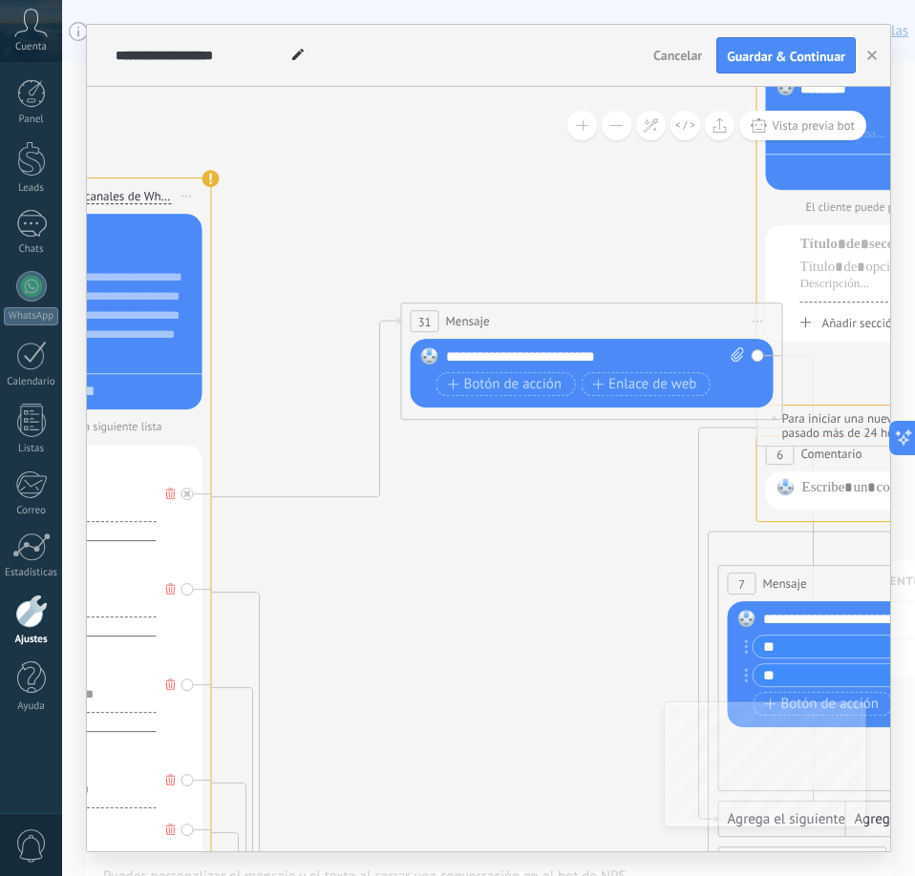
drag, startPoint x: 311, startPoint y: 639, endPoint x: 398, endPoint y: 588, distance: 100.5
click at [398, 588] on icon at bounding box center [657, 454] width 4835 height 2356
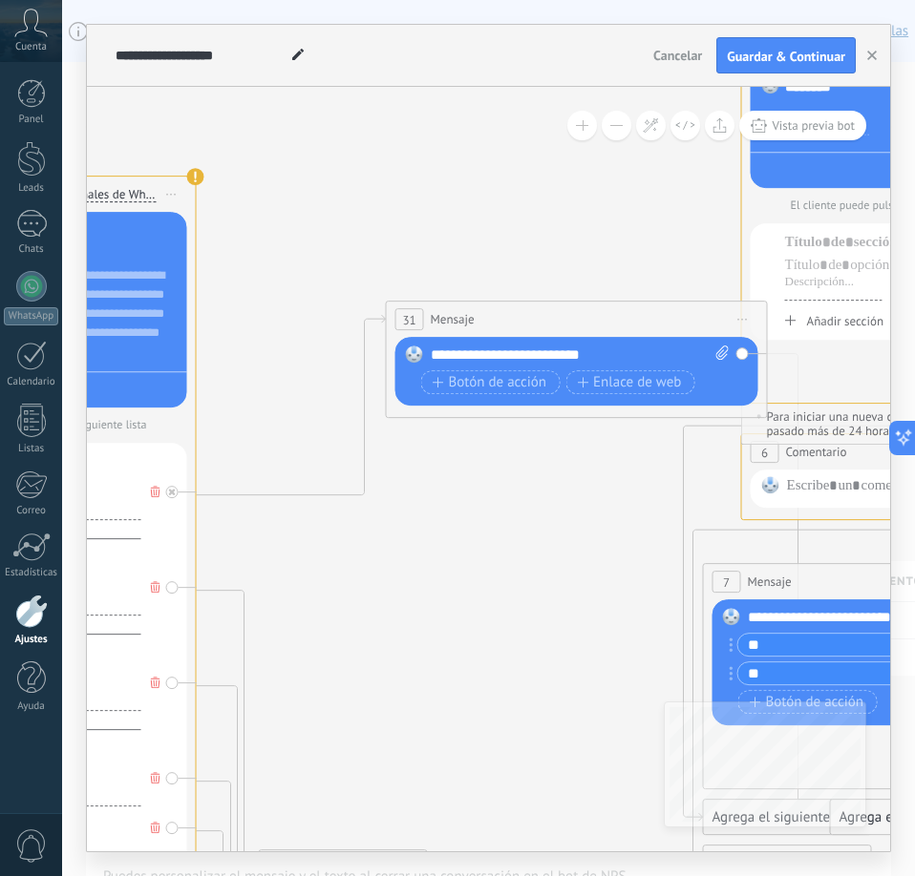
click at [602, 353] on div "**********" at bounding box center [580, 355] width 299 height 19
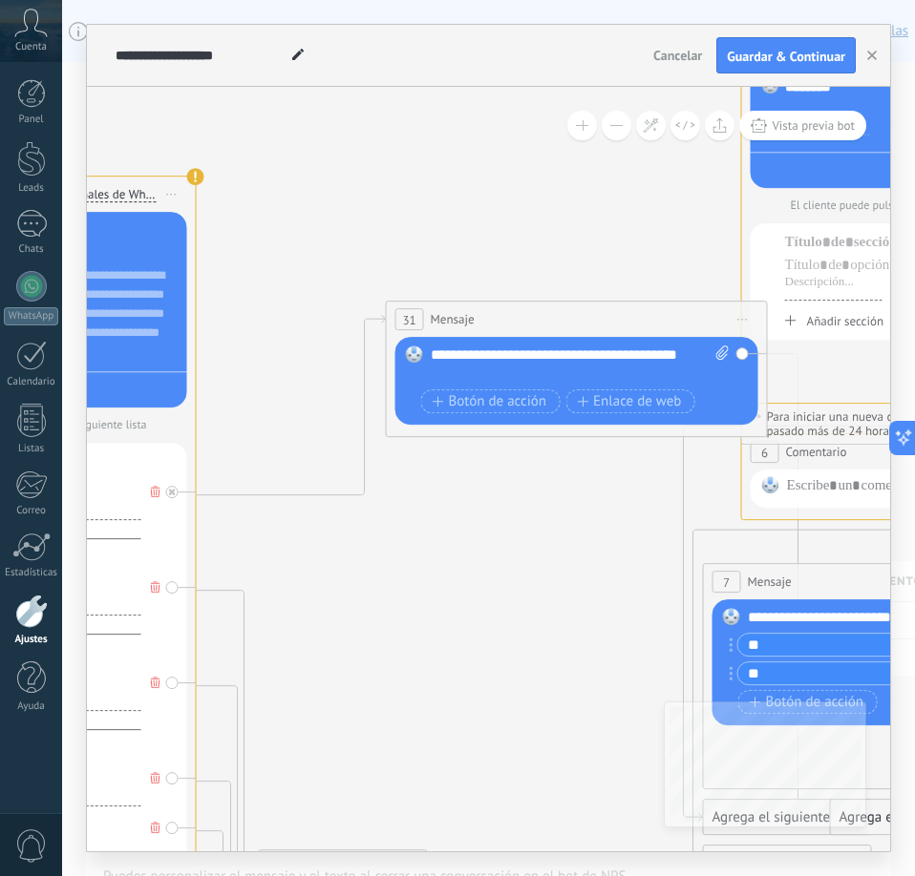
click at [550, 594] on icon at bounding box center [642, 452] width 4835 height 2356
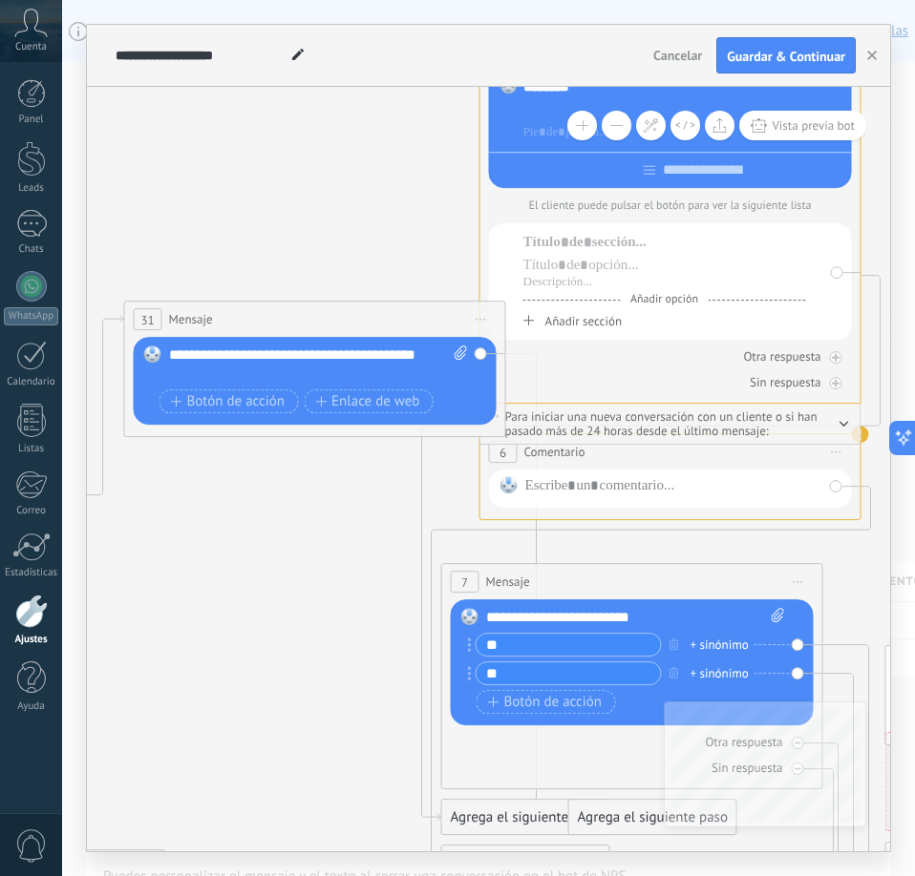
drag, startPoint x: 544, startPoint y: 527, endPoint x: 222, endPoint y: 527, distance: 321.8
click at [222, 527] on icon at bounding box center [380, 452] width 4835 height 2356
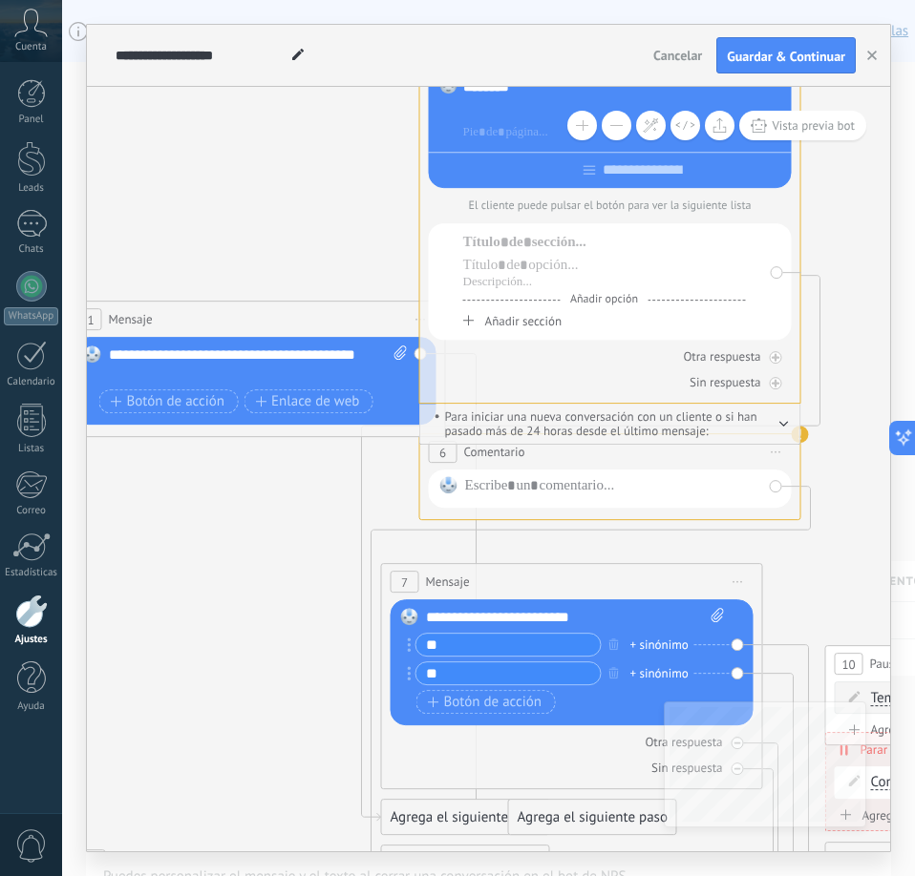
drag, startPoint x: 436, startPoint y: 256, endPoint x: 734, endPoint y: 293, distance: 300.2
click at [734, 293] on div "Añadir opción Añadir sección" at bounding box center [610, 281] width 363 height 116
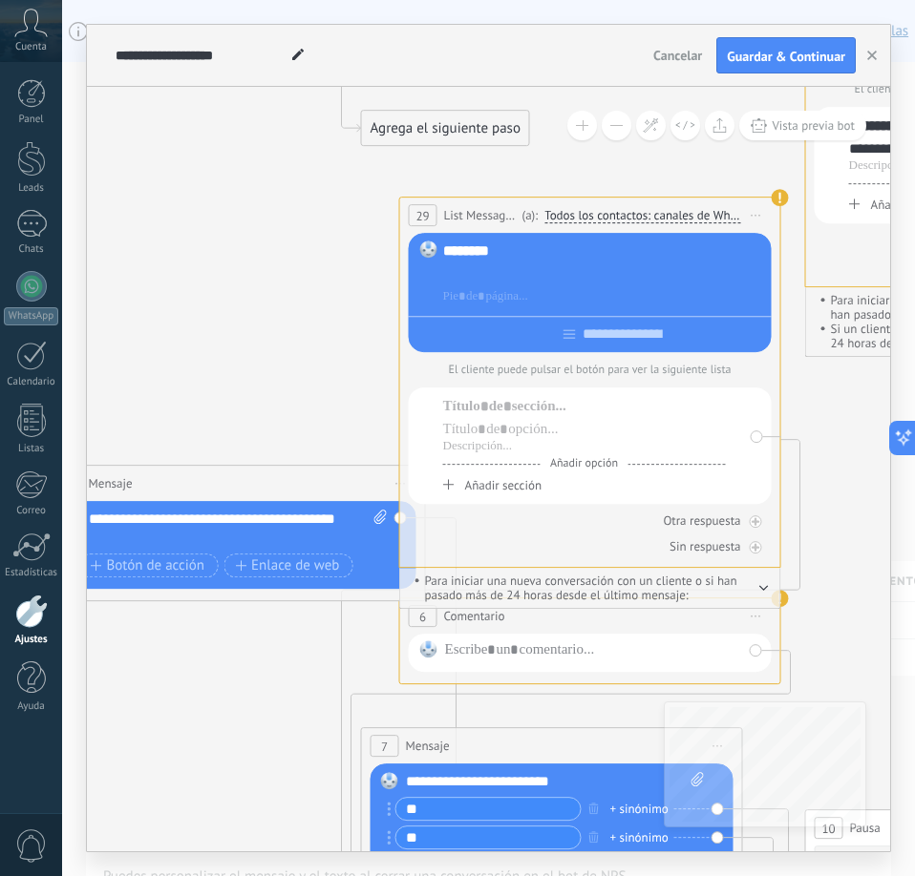
drag, startPoint x: 297, startPoint y: 522, endPoint x: 310, endPoint y: 667, distance: 145.7
click at [274, 694] on icon at bounding box center [300, 617] width 4835 height 2356
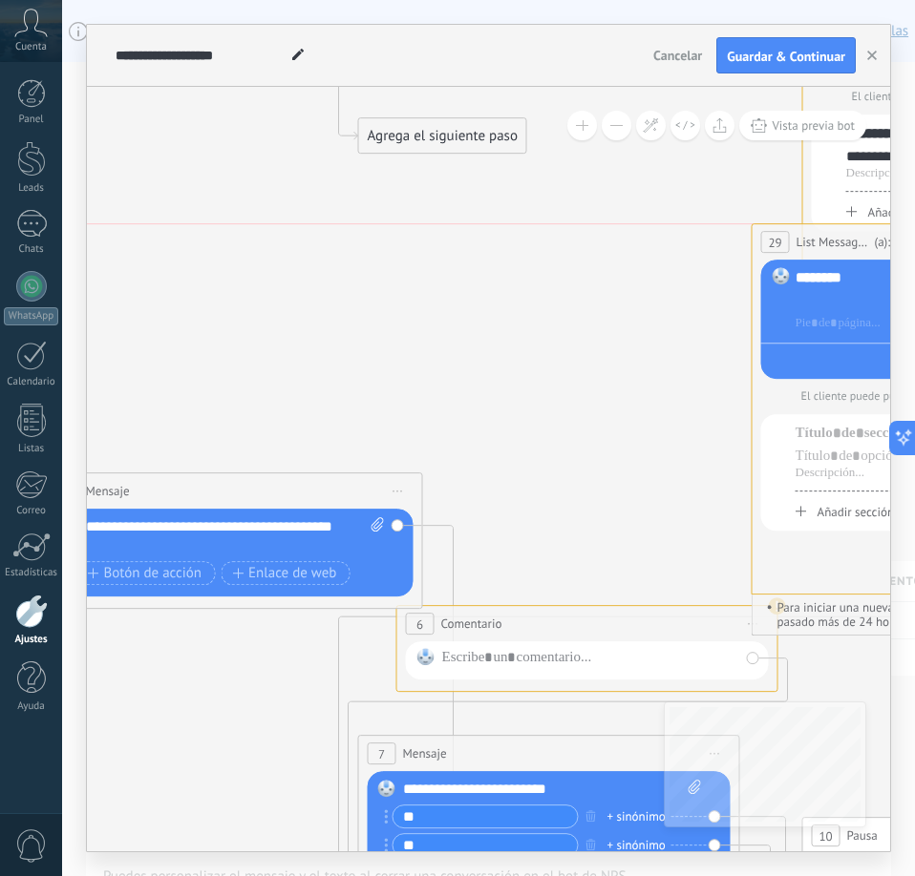
drag, startPoint x: 506, startPoint y: 231, endPoint x: 915, endPoint y: 227, distance: 408.7
click at [914, 227] on html ".abccls-1,.abccls-2{fill-rule:evenodd}.abccls-2{fill:#fff} .abfcls-1{fill:none}…" at bounding box center [457, 438] width 915 height 876
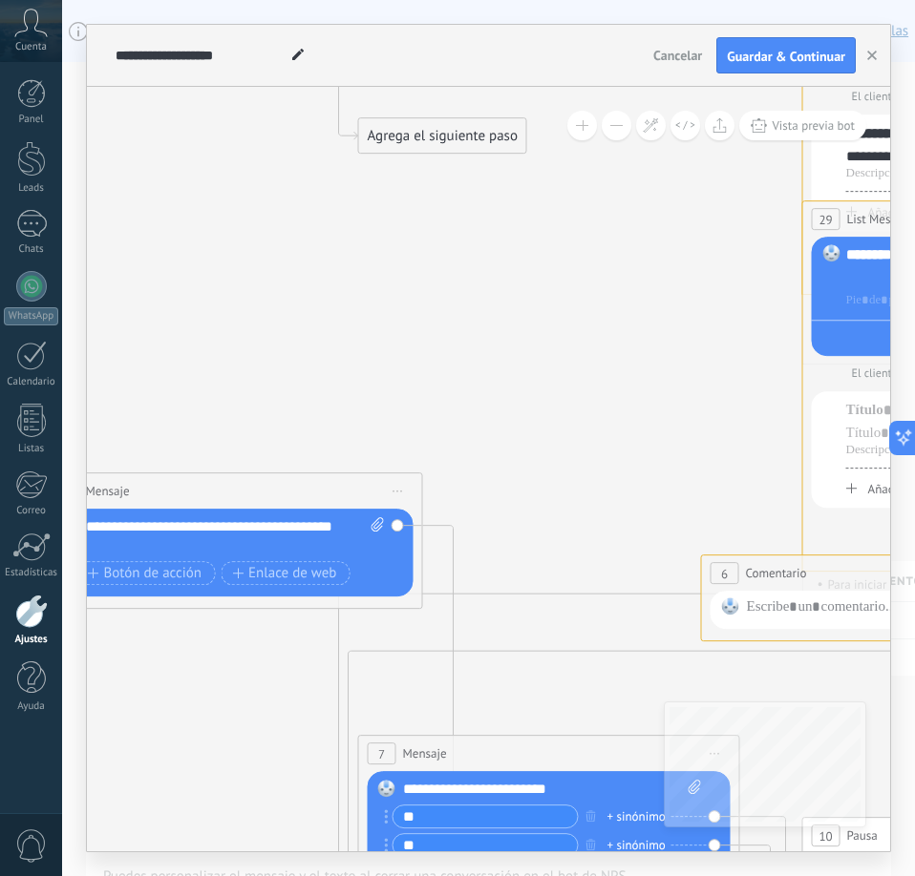
drag, startPoint x: 610, startPoint y: 627, endPoint x: 915, endPoint y: 575, distance: 309.1
click at [914, 575] on html ".abccls-1,.abccls-2{fill-rule:evenodd}.abccls-2{fill:#fff} .abfcls-1{fill:none}…" at bounding box center [457, 438] width 915 height 876
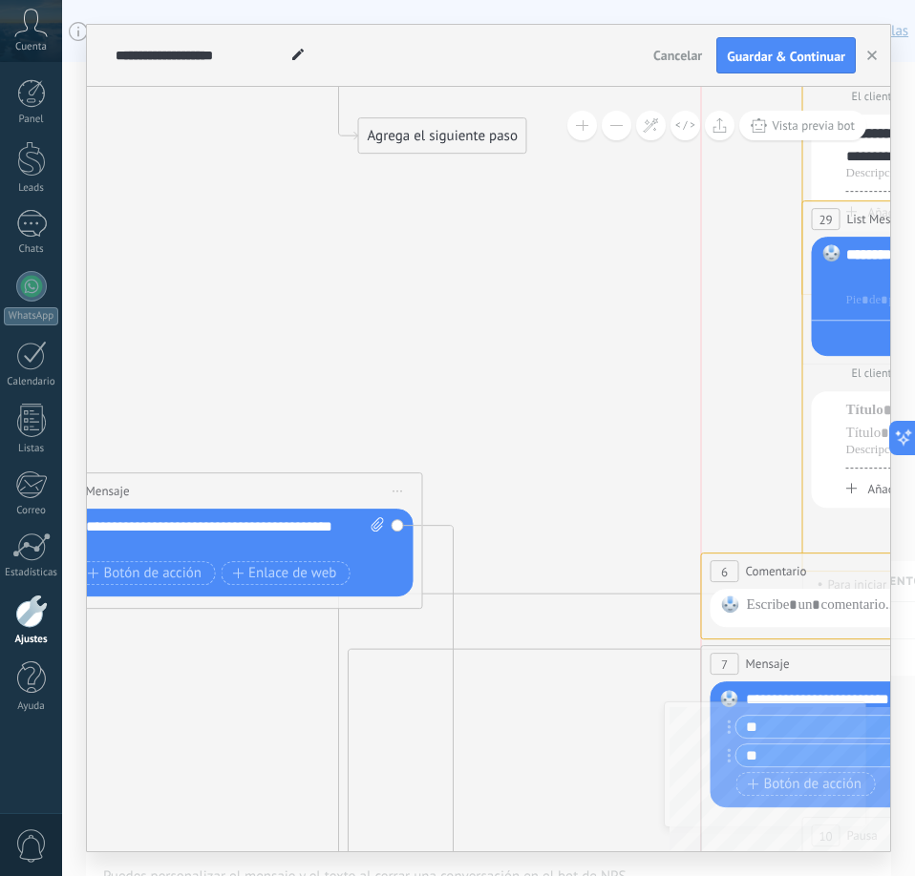
drag, startPoint x: 498, startPoint y: 752, endPoint x: 915, endPoint y: 583, distance: 449.3
click at [914, 583] on html ".abccls-1,.abccls-2{fill-rule:evenodd}.abccls-2{fill:#fff} .abfcls-1{fill:none}…" at bounding box center [457, 438] width 915 height 876
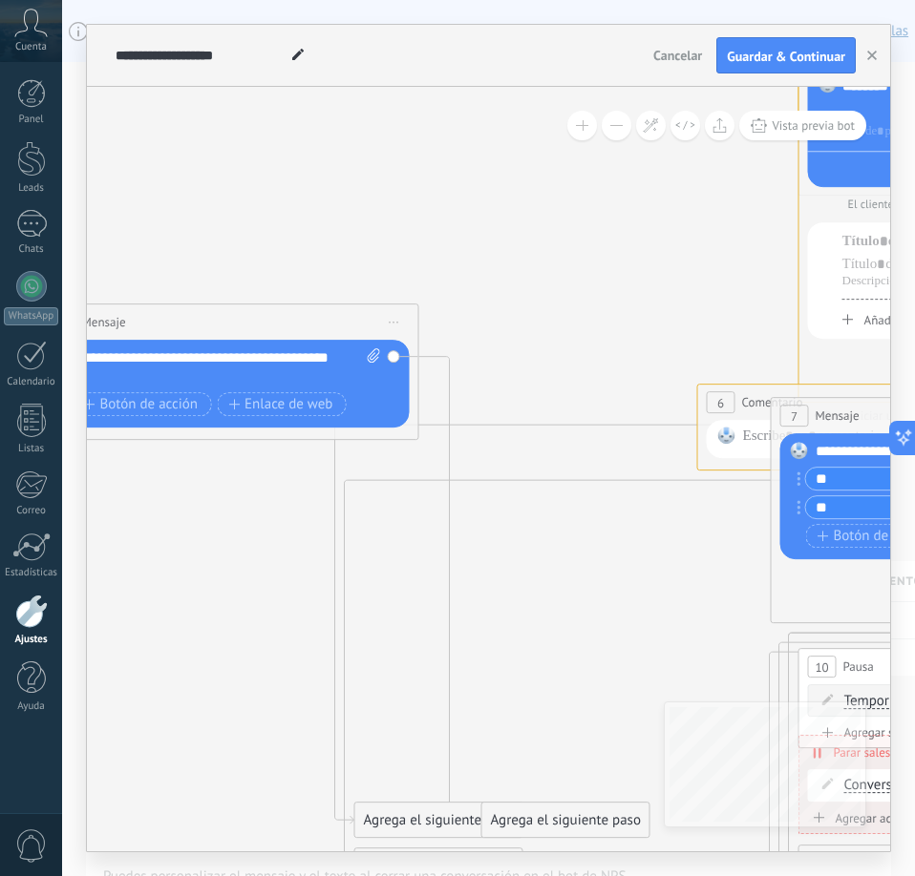
drag, startPoint x: 558, startPoint y: 381, endPoint x: 554, endPoint y: 212, distance: 169.0
click at [554, 212] on icon at bounding box center [294, 455] width 4835 height 2356
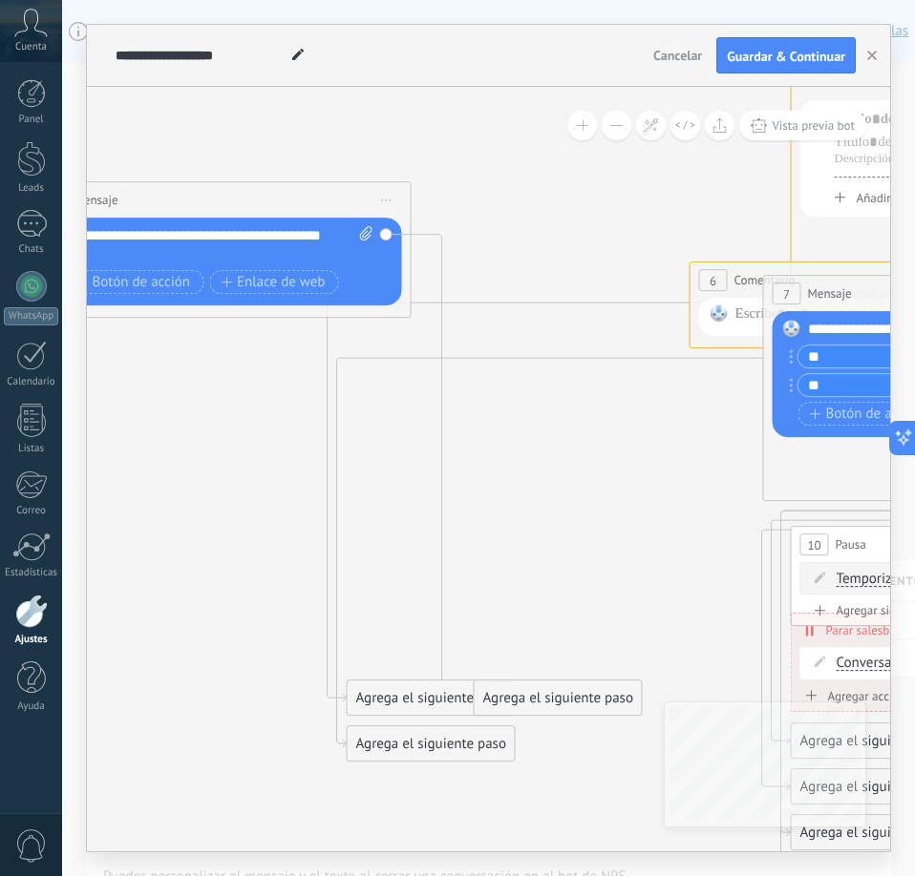
drag, startPoint x: 512, startPoint y: 625, endPoint x: 502, endPoint y: 504, distance: 121.6
click at [502, 504] on icon at bounding box center [286, 333] width 4835 height 2356
drag, startPoint x: 495, startPoint y: 692, endPoint x: 473, endPoint y: 250, distance: 442.6
click at [473, 250] on div "Agrega el siguiente paso" at bounding box center [536, 257] width 167 height 32
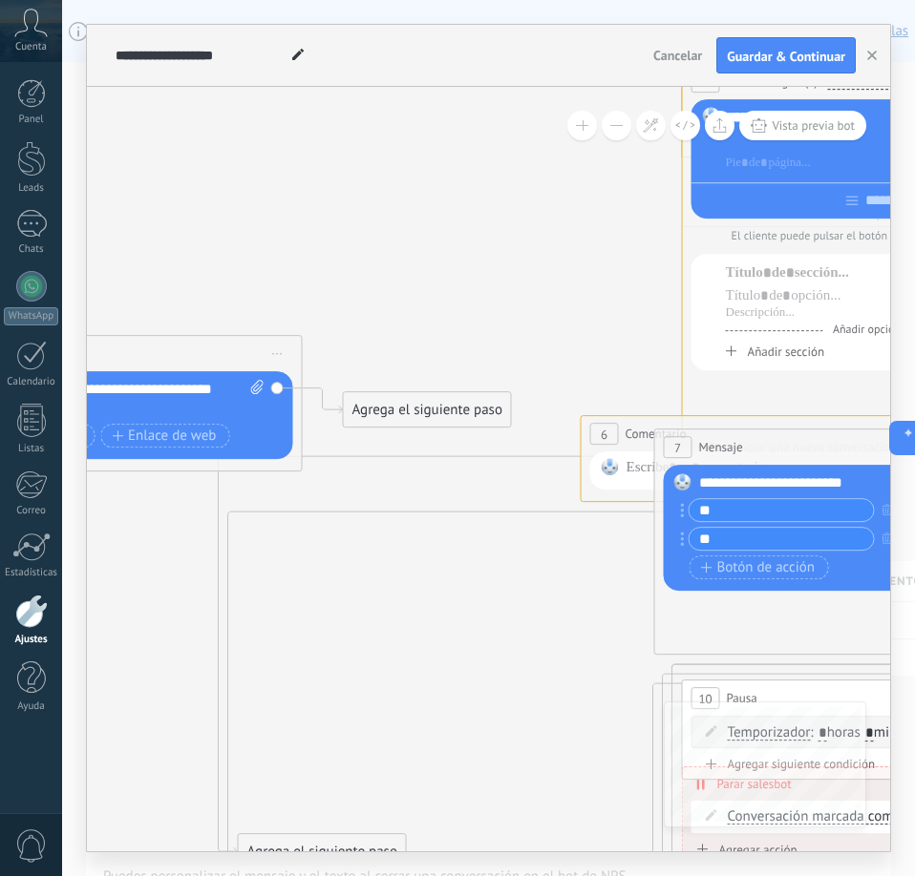
drag, startPoint x: 496, startPoint y: 496, endPoint x: 388, endPoint y: 650, distance: 188.4
click at [388, 650] on icon at bounding box center [177, 418] width 4835 height 2219
click at [618, 134] on button at bounding box center [617, 126] width 30 height 30
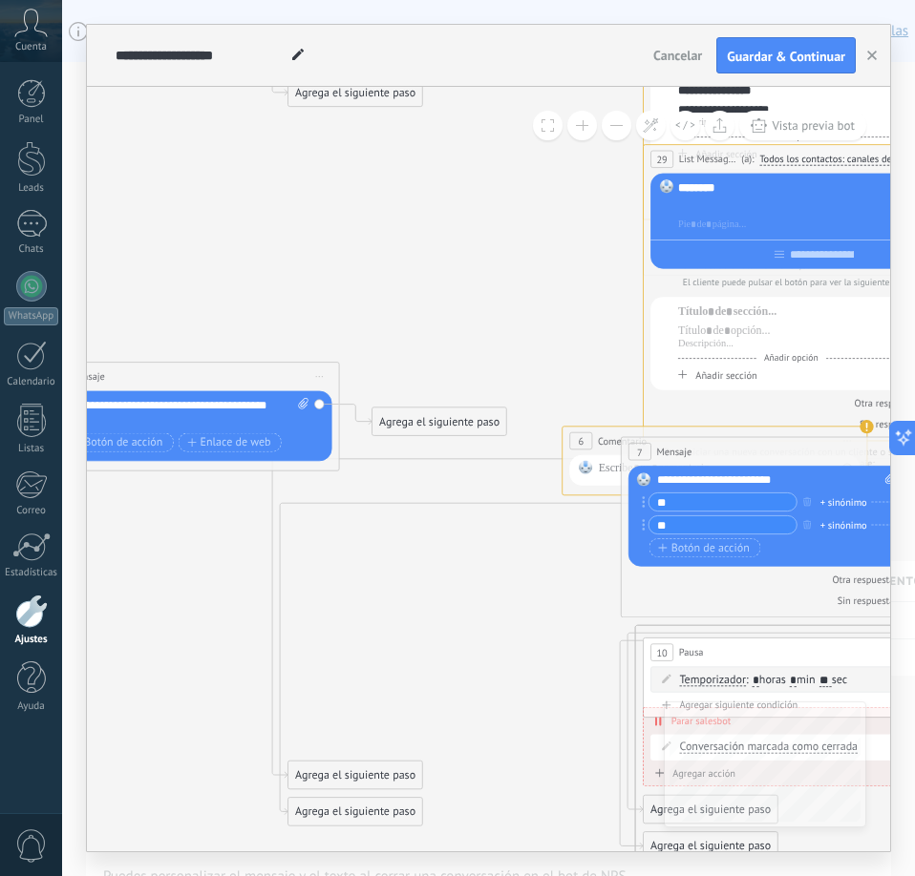
click at [618, 134] on button at bounding box center [617, 126] width 30 height 30
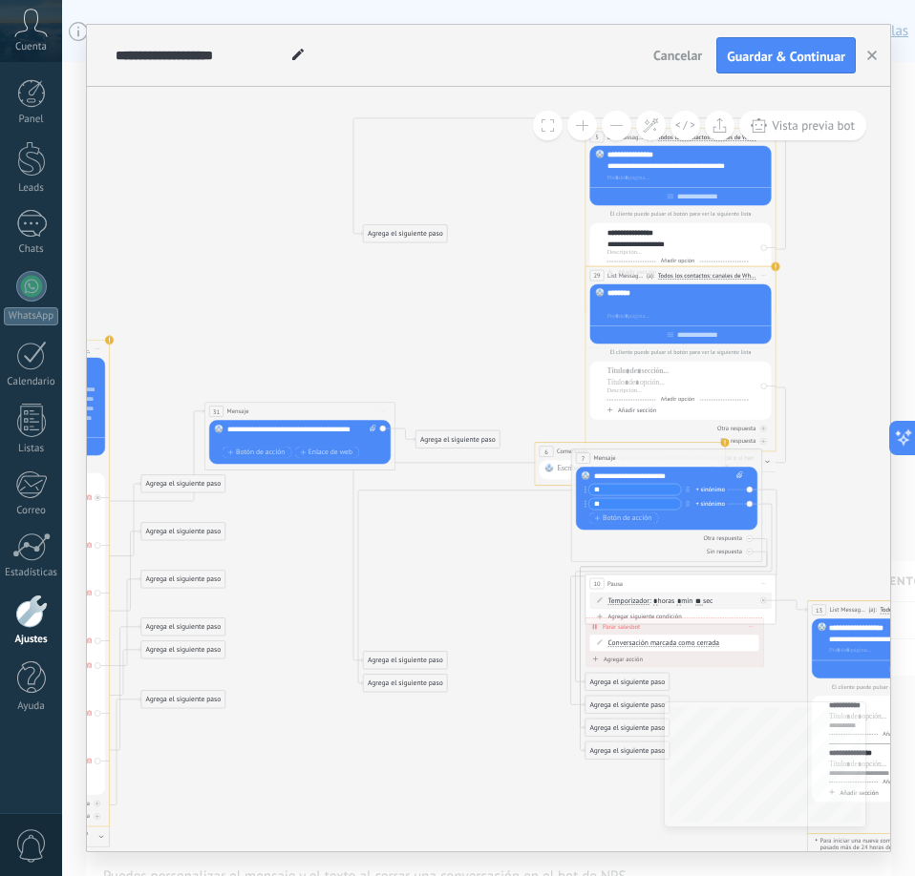
click at [618, 134] on button at bounding box center [617, 126] width 30 height 30
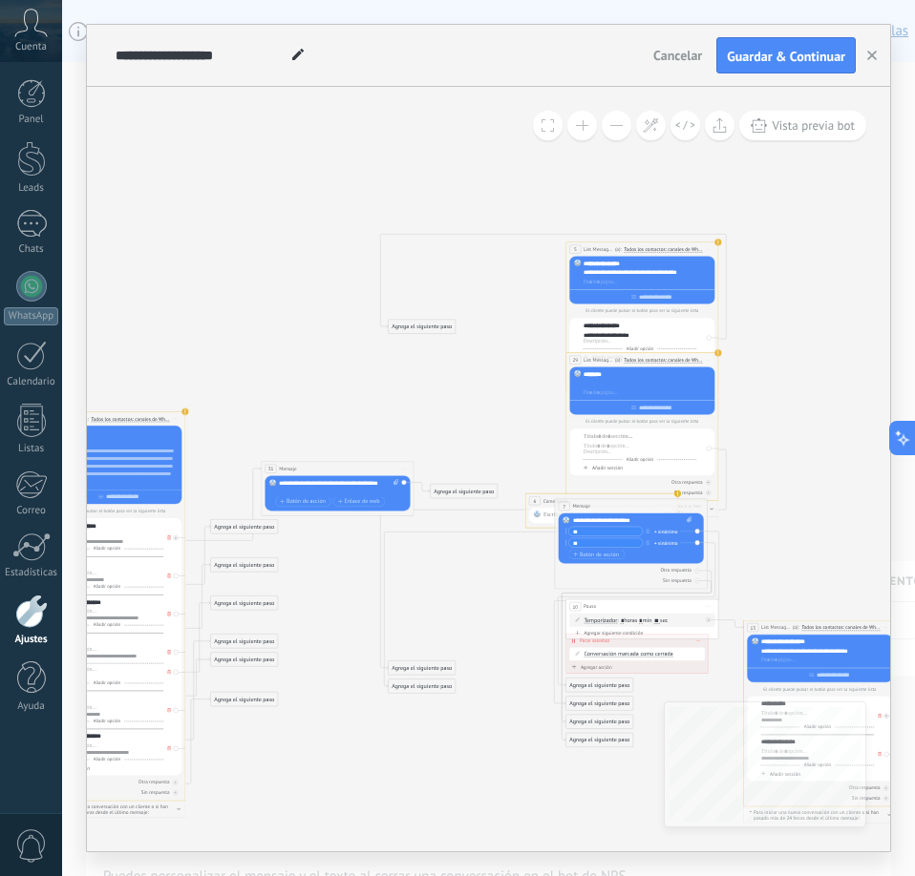
click at [583, 130] on button at bounding box center [582, 126] width 30 height 30
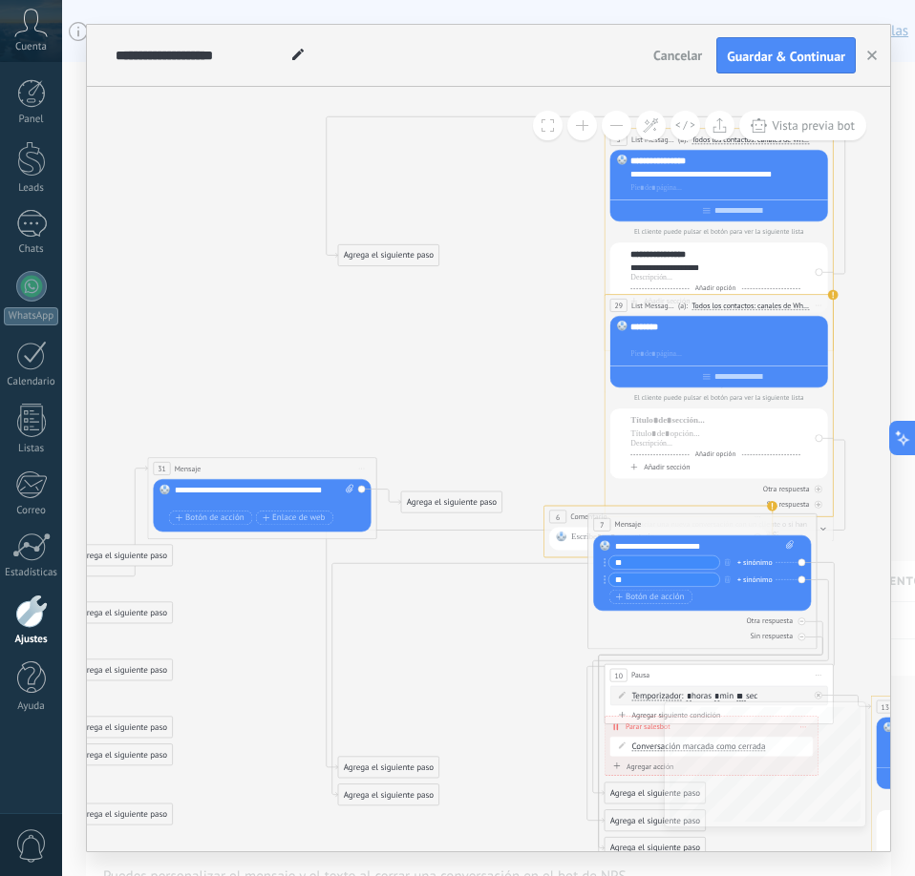
click at [583, 130] on button at bounding box center [582, 126] width 30 height 30
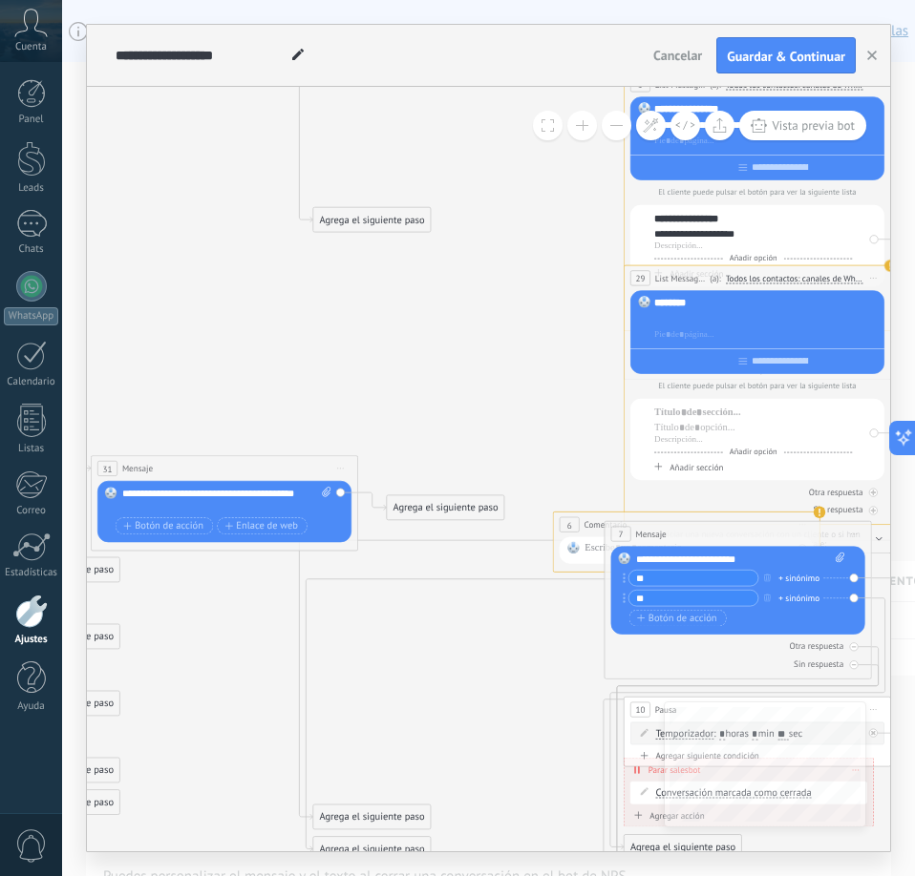
click at [583, 130] on button at bounding box center [582, 126] width 30 height 30
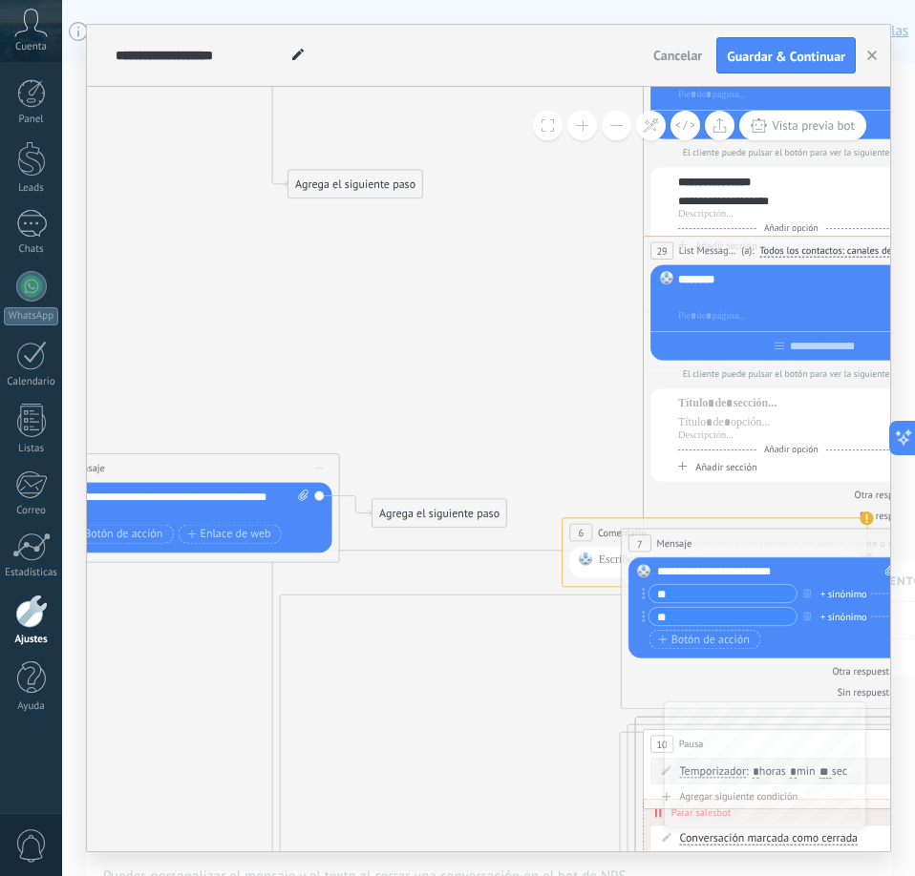
click at [583, 130] on button at bounding box center [582, 126] width 30 height 30
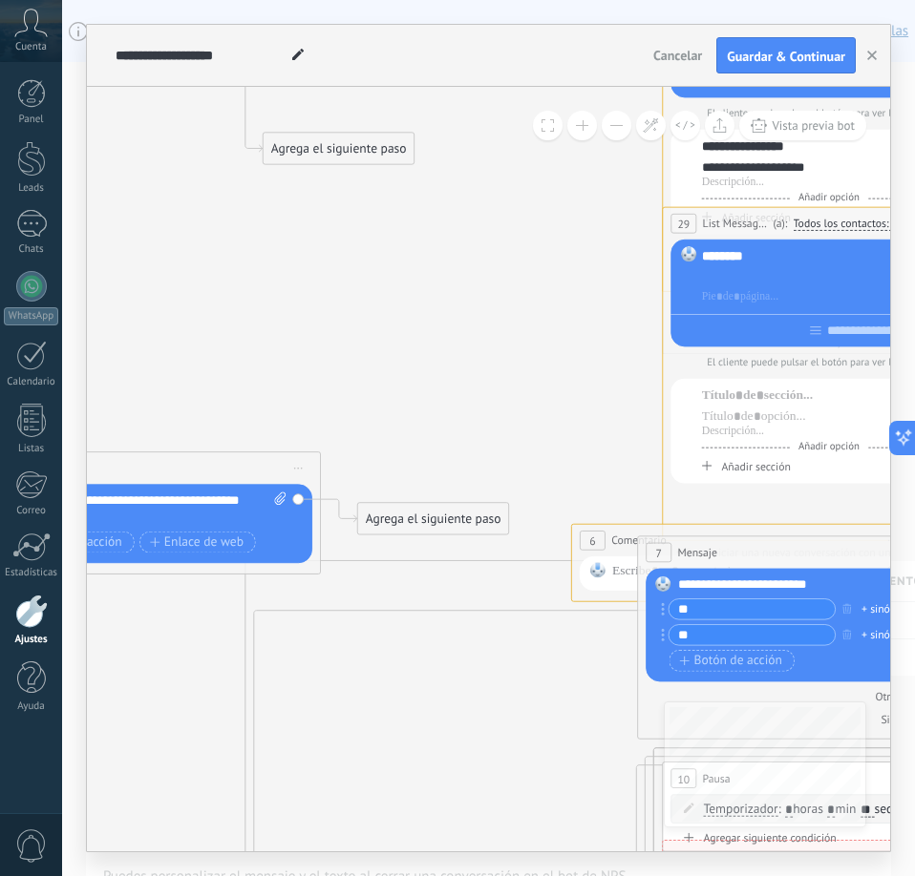
click at [583, 130] on button at bounding box center [582, 126] width 30 height 30
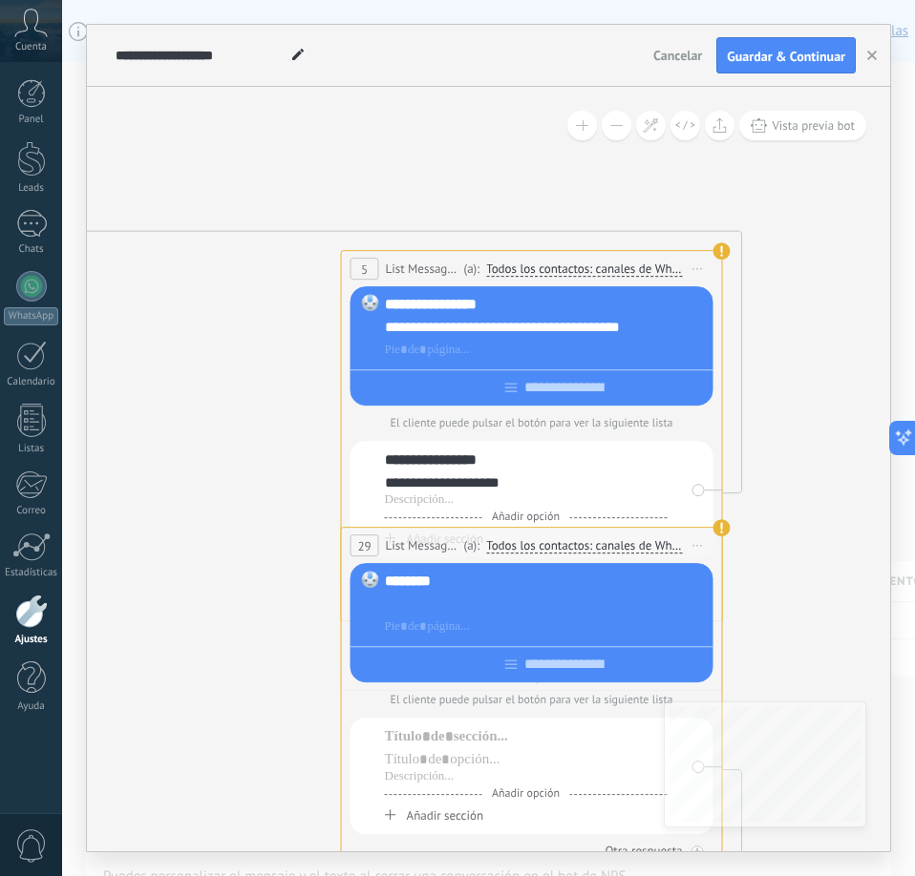
drag, startPoint x: 523, startPoint y: 284, endPoint x: 182, endPoint y: 633, distance: 488.2
click at [695, 268] on icon at bounding box center [698, 269] width 10 height 2
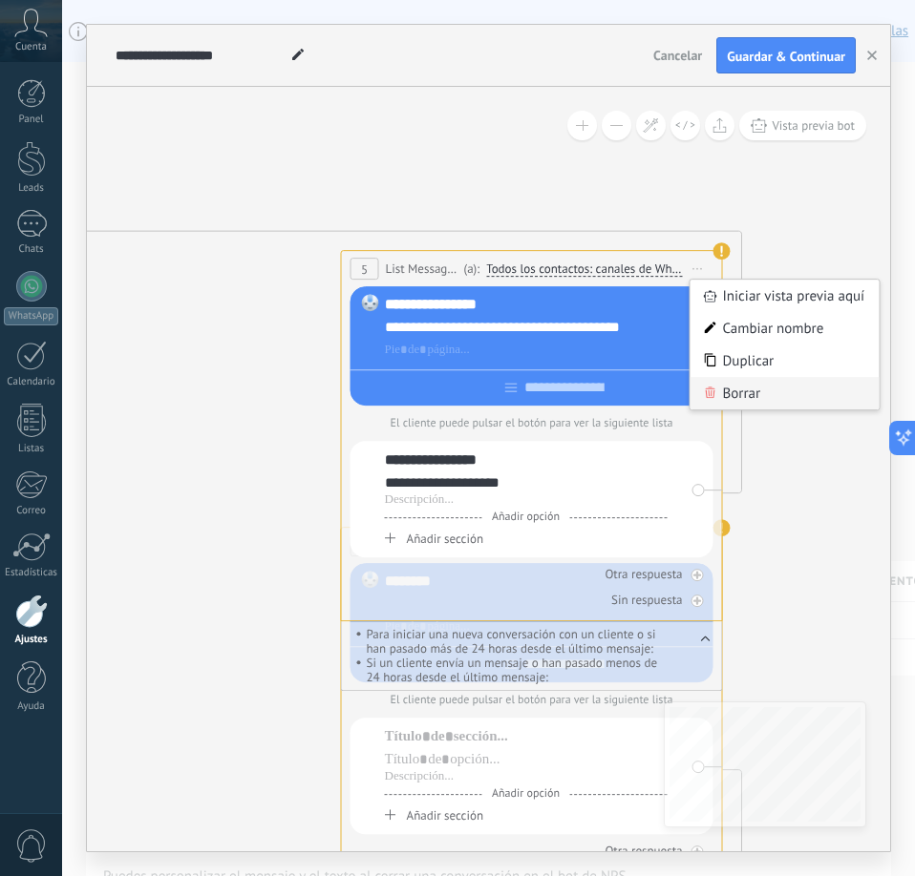
click at [731, 389] on div "Borrar" at bounding box center [784, 393] width 189 height 32
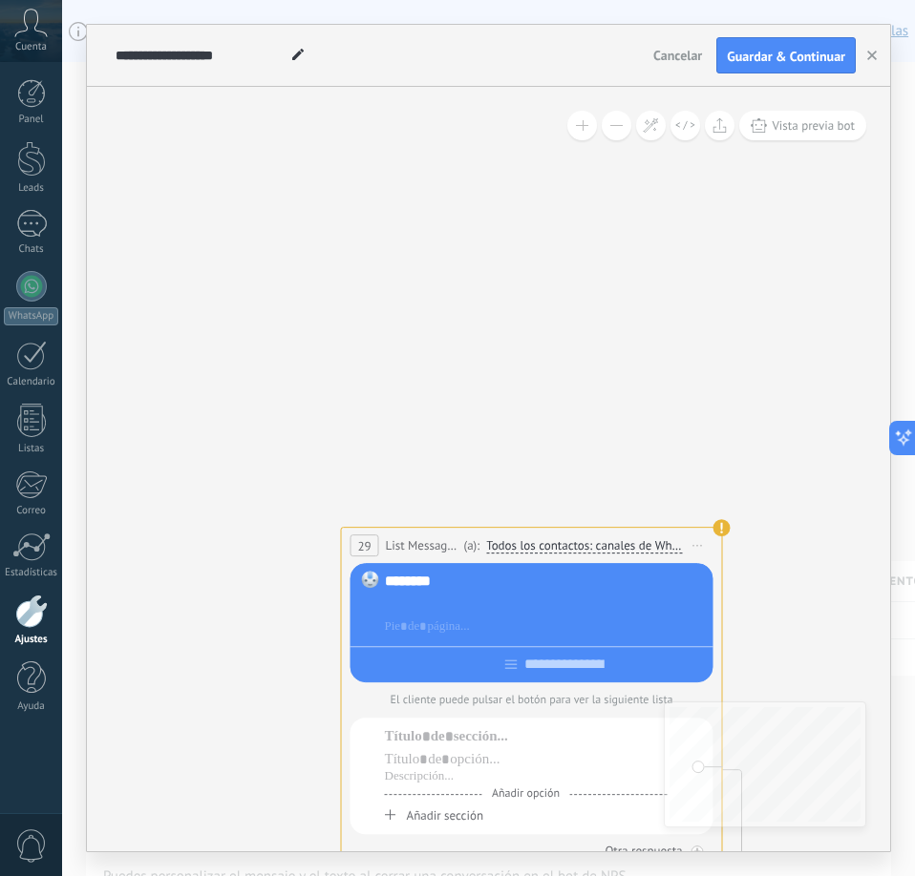
click at [693, 545] on icon at bounding box center [698, 546] width 10 height 2
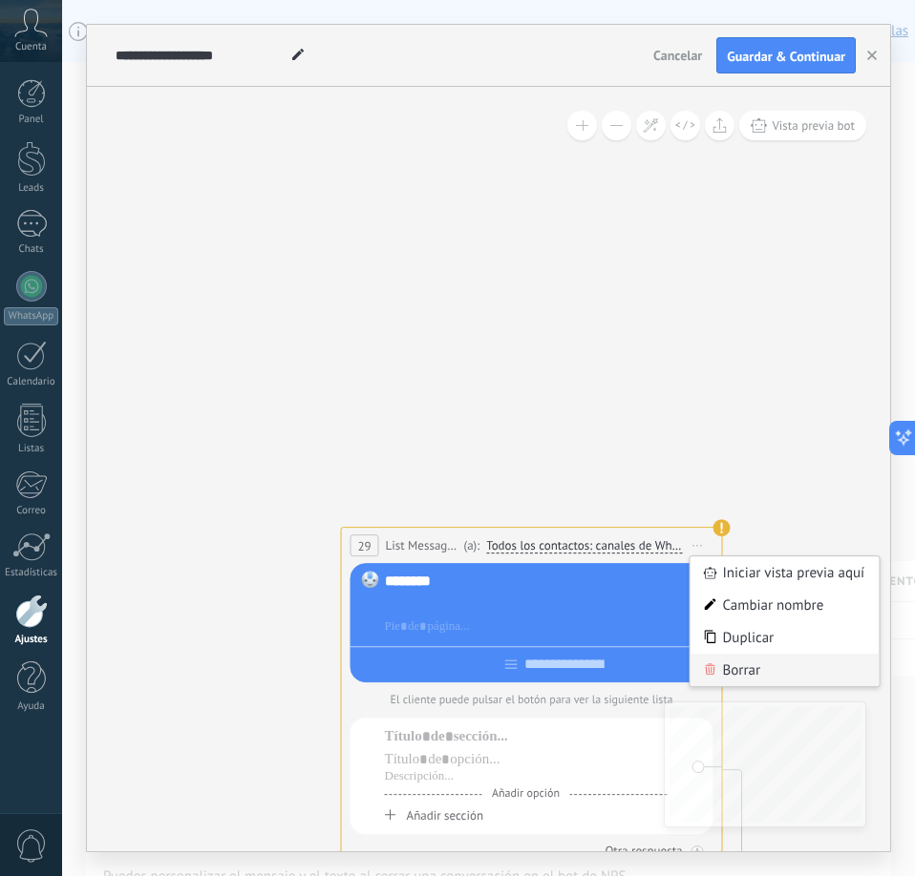
click at [724, 665] on div "Borrar" at bounding box center [784, 670] width 189 height 32
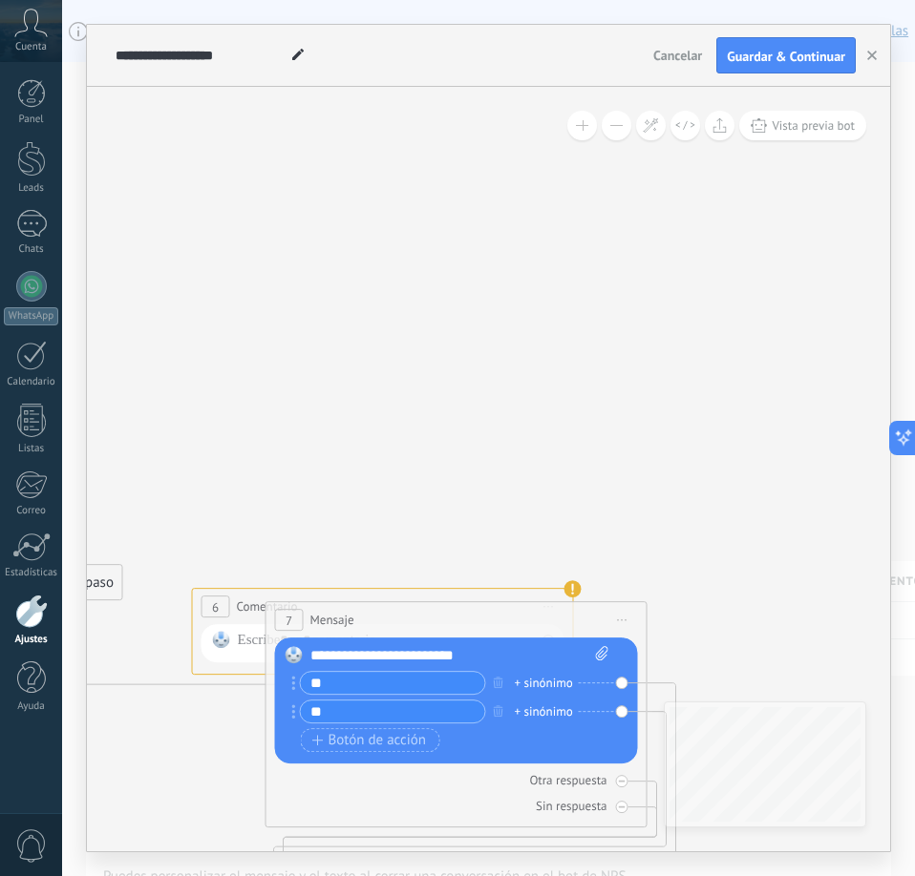
drag, startPoint x: 703, startPoint y: 457, endPoint x: 655, endPoint y: 166, distance: 295.1
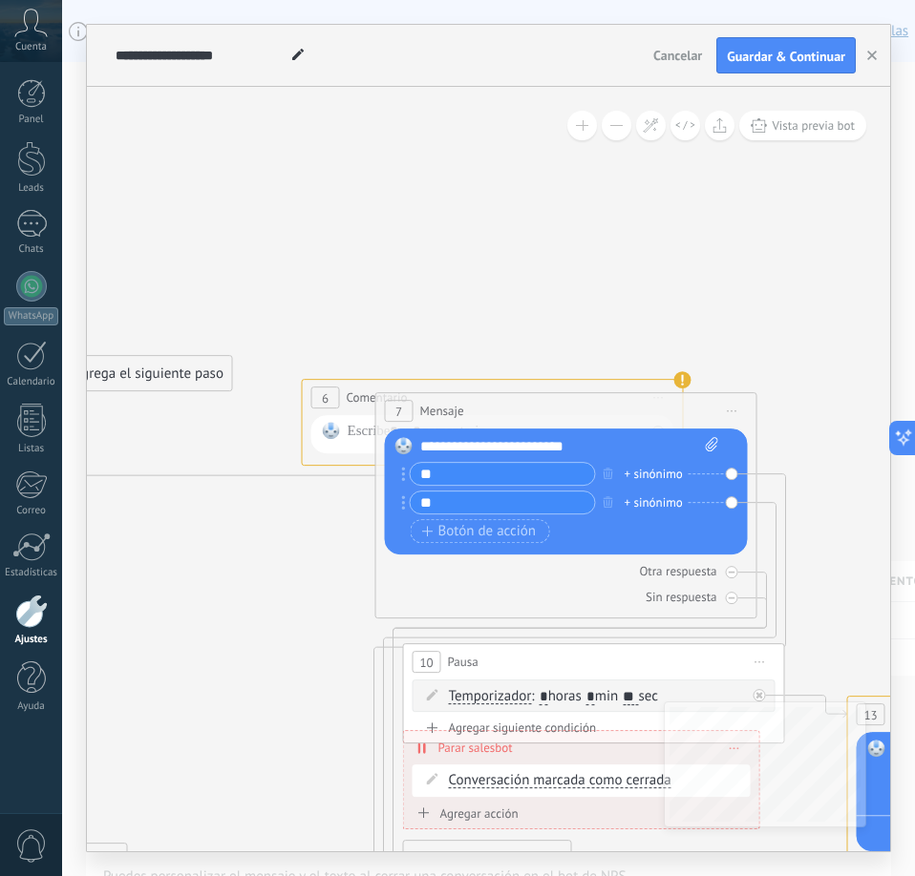
drag, startPoint x: 557, startPoint y: 471, endPoint x: 667, endPoint y: 259, distance: 239.2
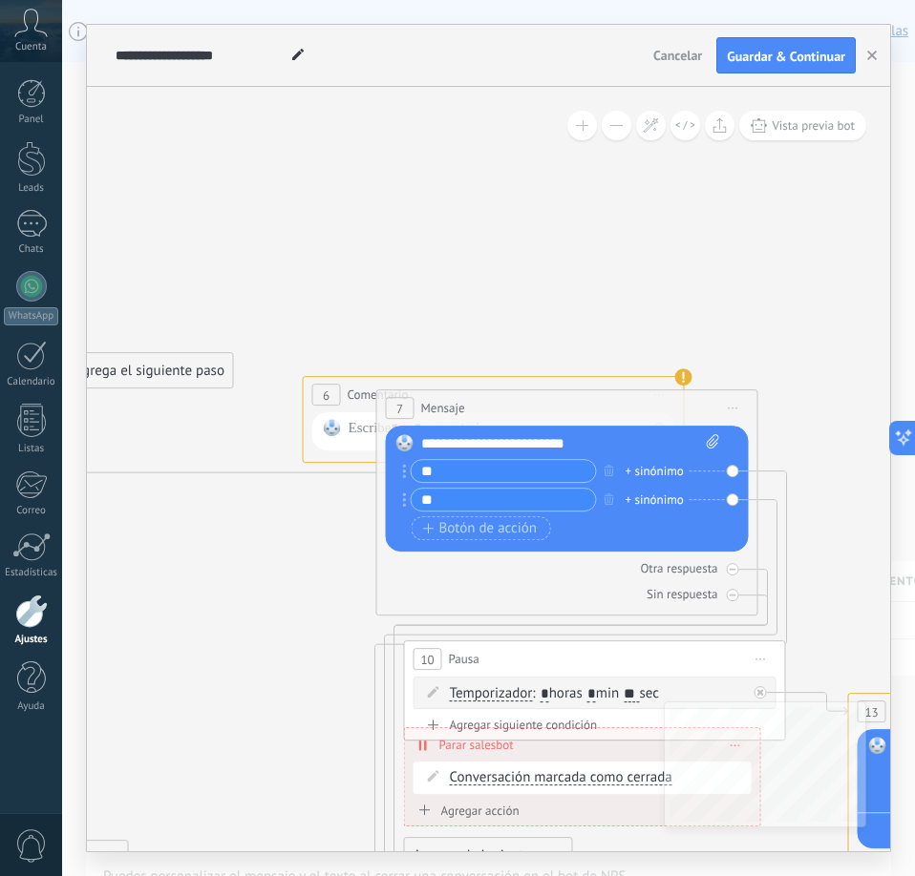
click at [726, 408] on span "Iniciar vista previa aquí Cambiar nombre Duplicar Borrar" at bounding box center [733, 408] width 31 height 28
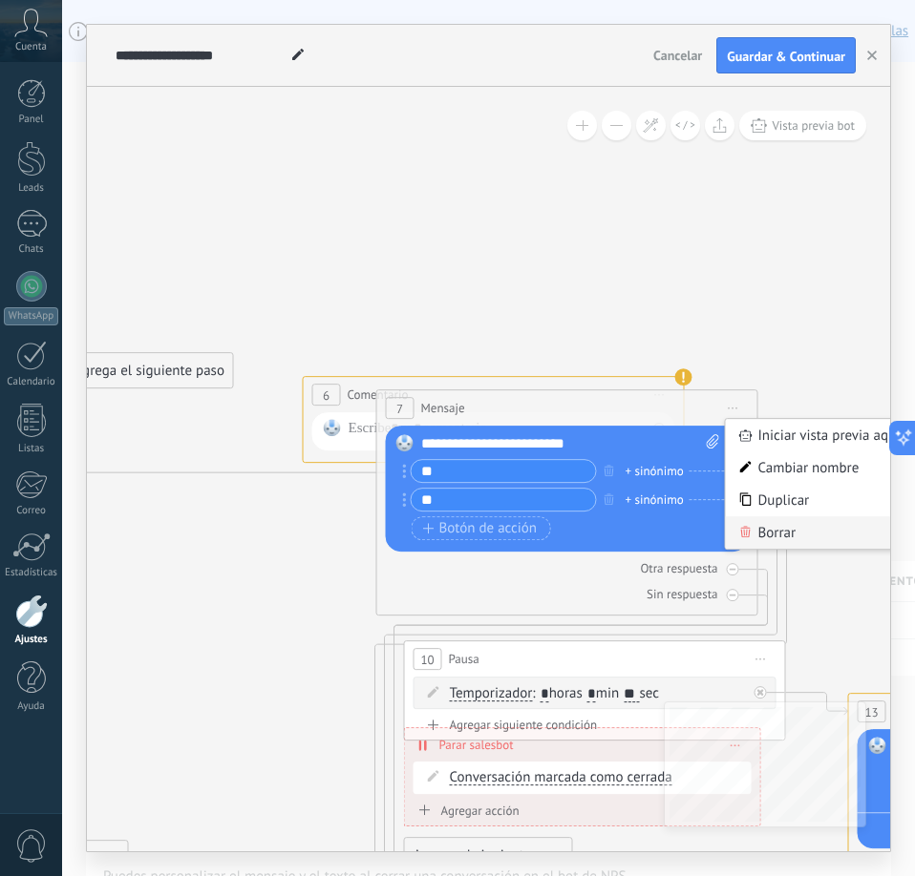
click at [757, 530] on div "Borrar" at bounding box center [820, 533] width 189 height 32
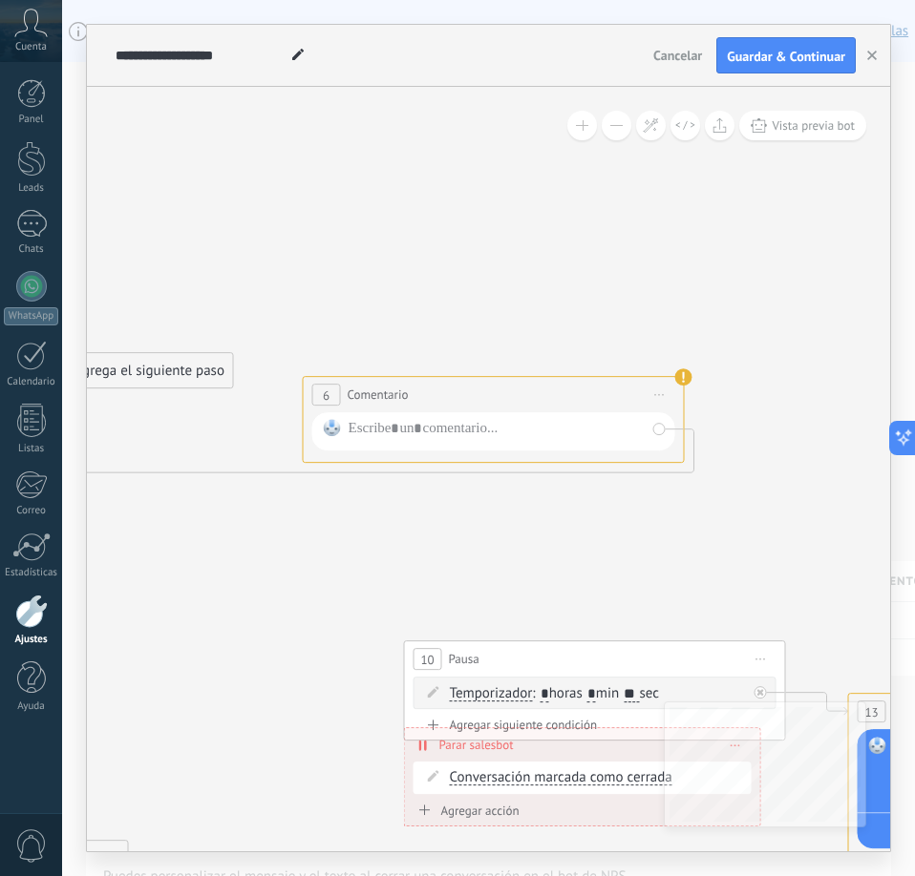
click at [758, 660] on icon at bounding box center [761, 660] width 10 height 2
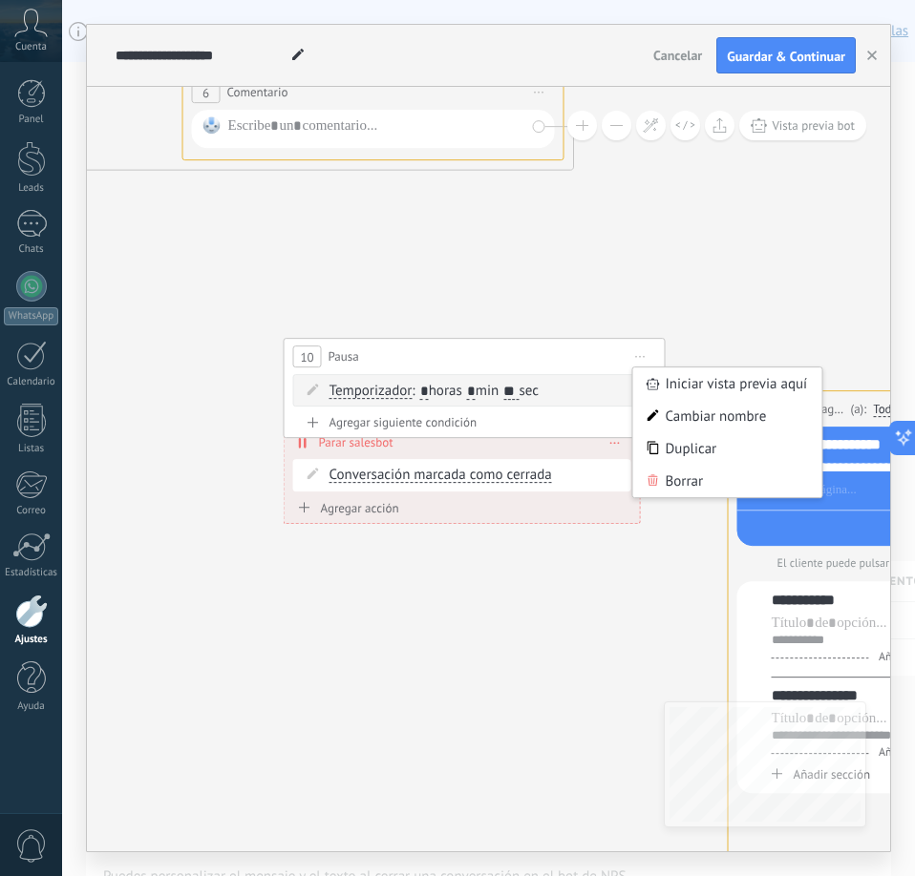
drag, startPoint x: 759, startPoint y: 477, endPoint x: 630, endPoint y: 159, distance: 343.1
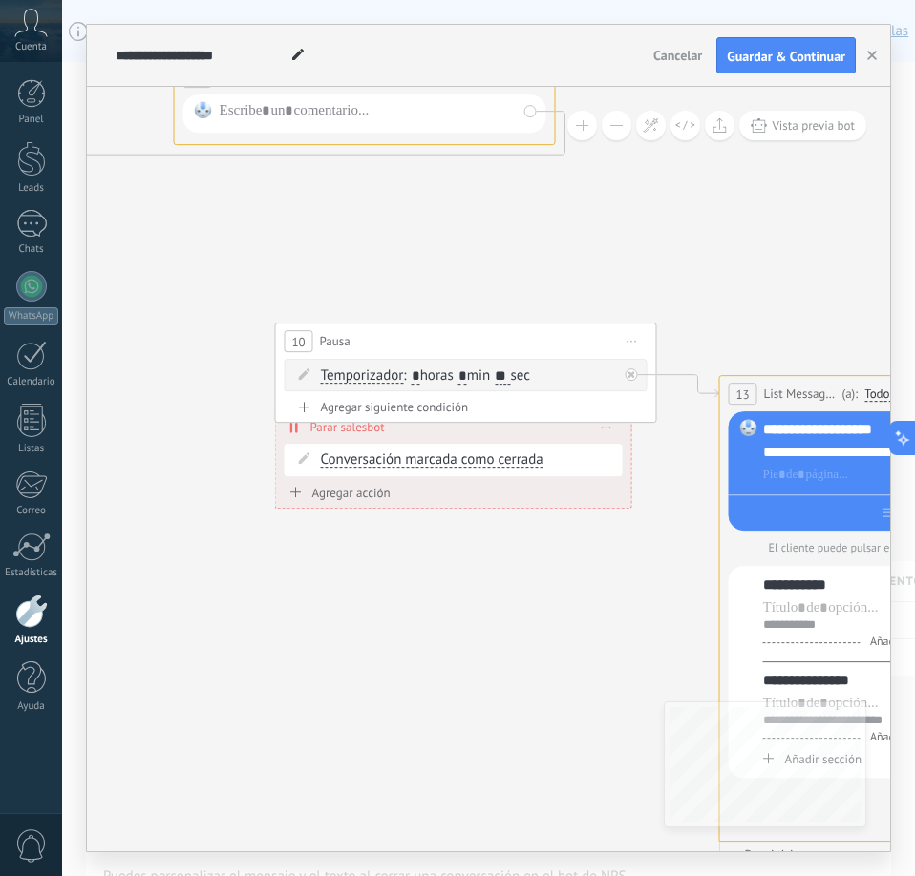
click at [633, 342] on icon at bounding box center [632, 342] width 10 height 2
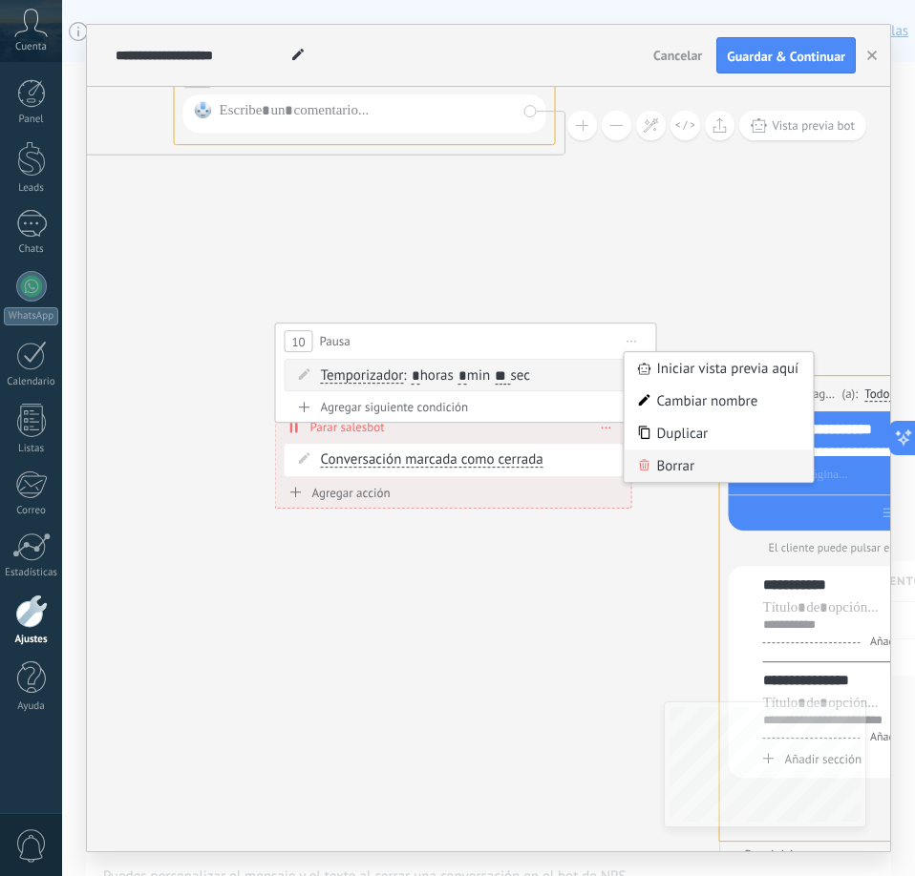
click at [660, 466] on div "Borrar" at bounding box center [718, 466] width 189 height 32
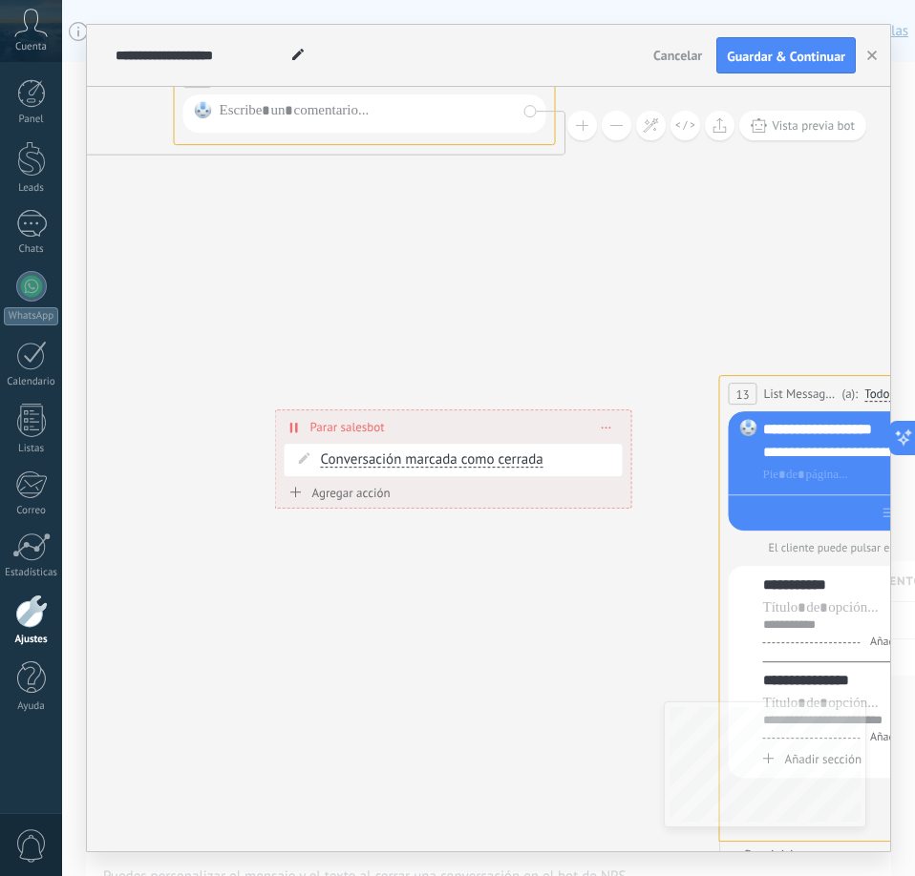
click at [613, 428] on div "**********" at bounding box center [453, 427] width 355 height 33
click at [603, 427] on icon at bounding box center [607, 428] width 10 height 2
click at [620, 454] on icon at bounding box center [619, 453] width 11 height 11
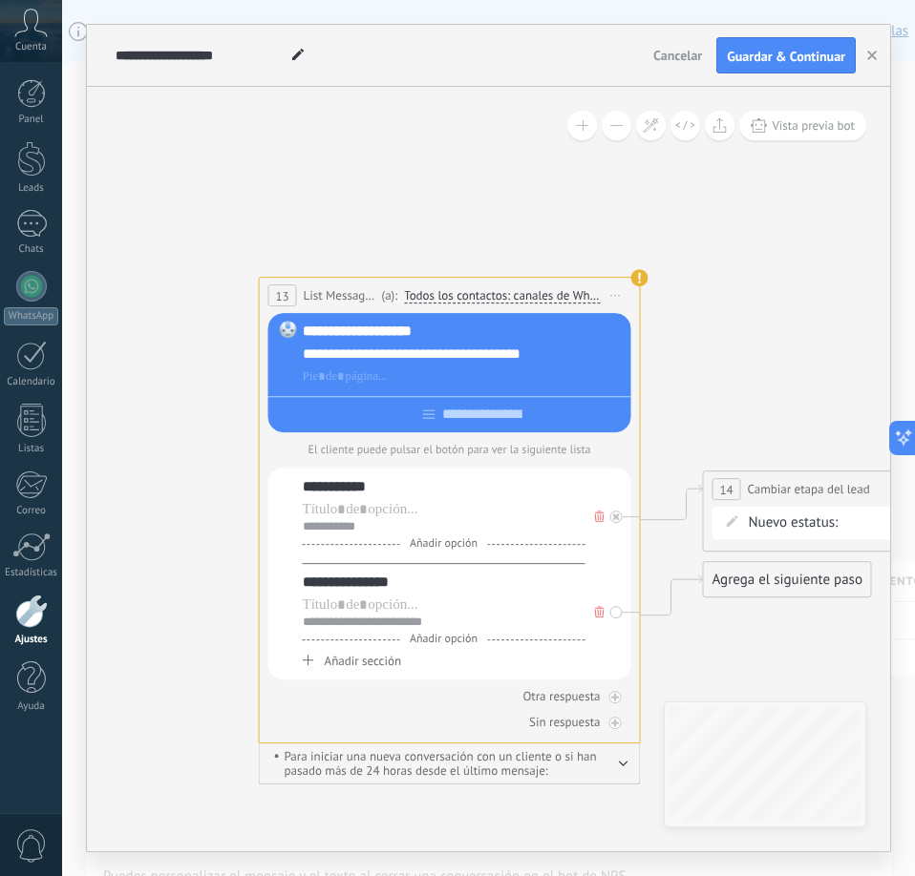
drag, startPoint x: 670, startPoint y: 336, endPoint x: 193, endPoint y: 233, distance: 488.4
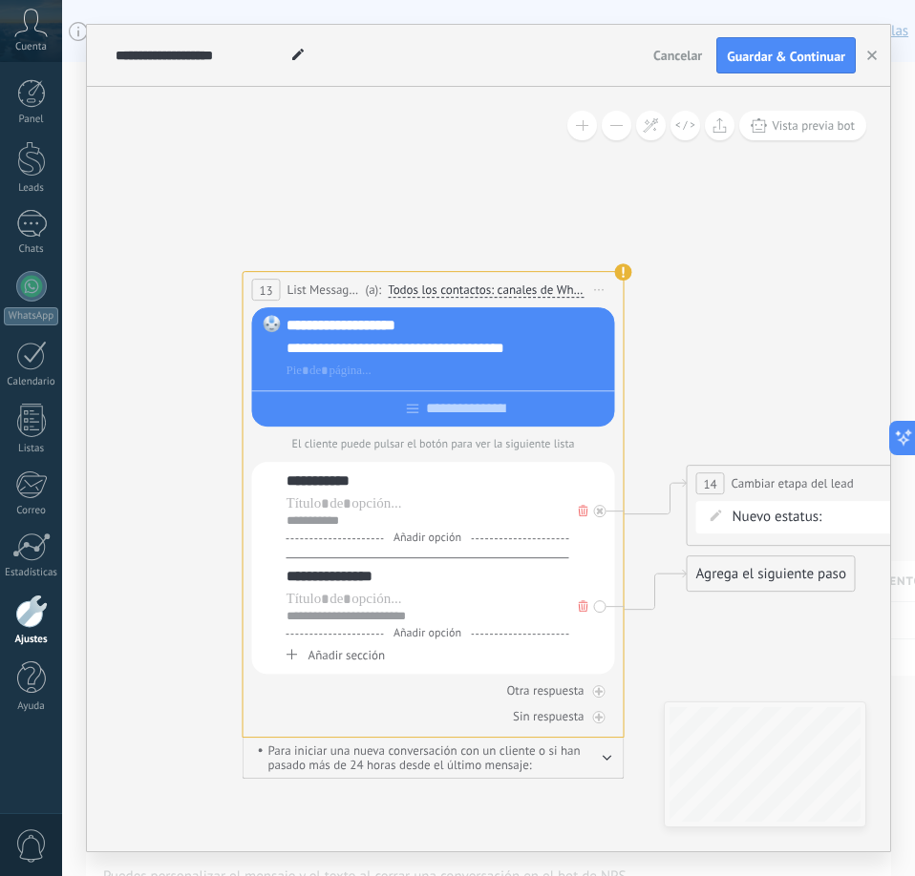
click at [598, 285] on span "Iniciar vista previa aquí Cambiar nombre Duplicar Borrar" at bounding box center [599, 290] width 31 height 28
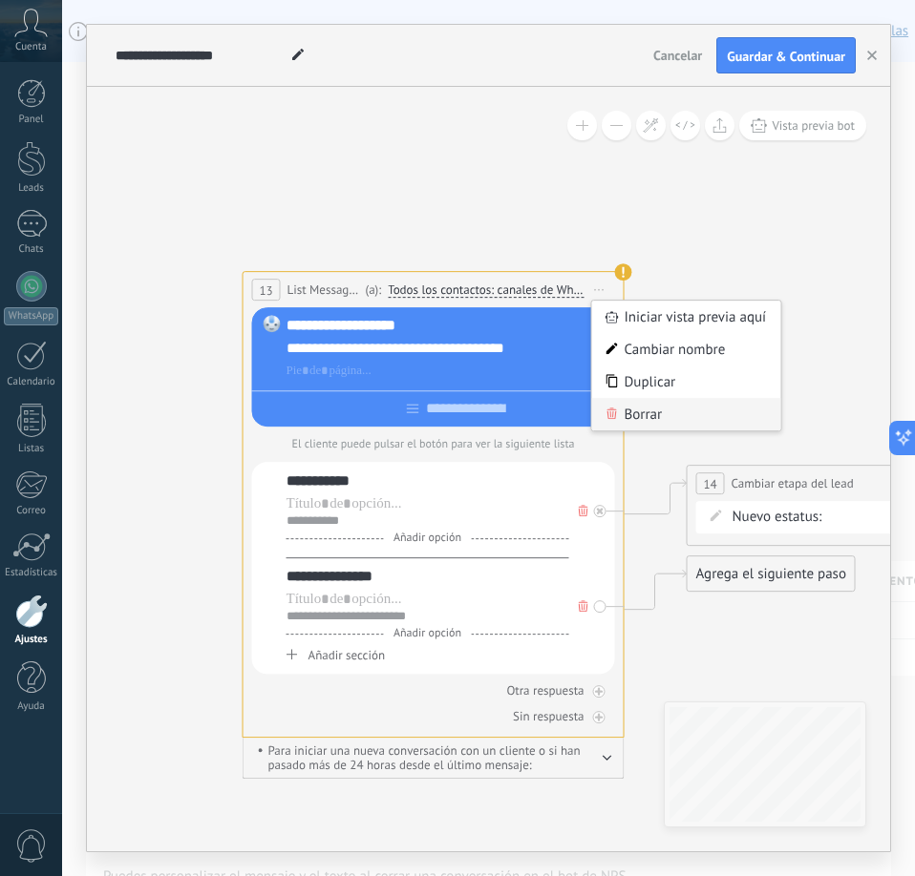
click at [631, 410] on div "Borrar" at bounding box center [686, 414] width 189 height 32
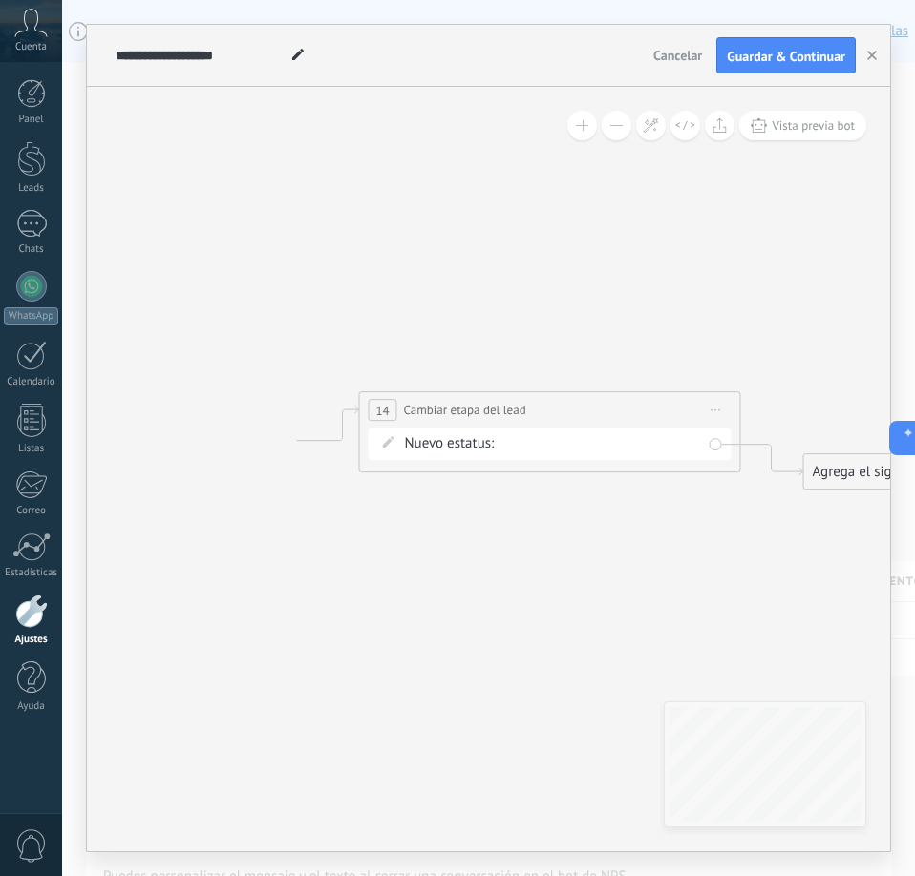
drag, startPoint x: 735, startPoint y: 350, endPoint x: 400, endPoint y: 277, distance: 343.1
click at [700, 406] on icon at bounding box center [704, 407] width 10 height 2
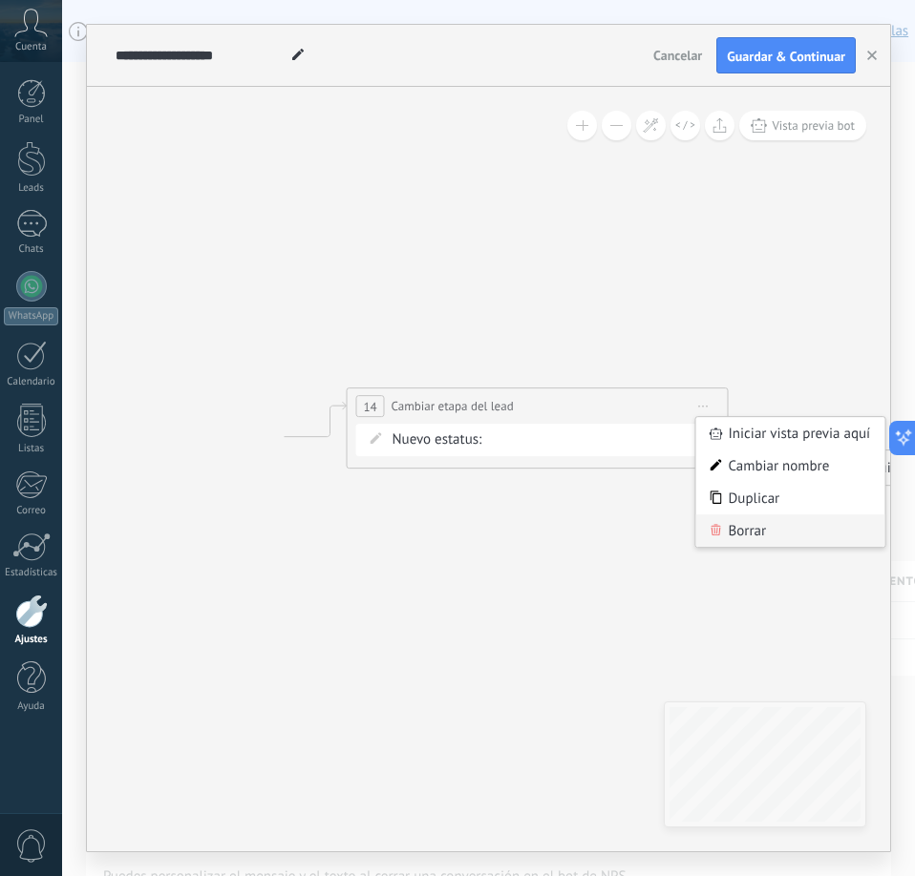
click at [714, 528] on icon at bounding box center [716, 529] width 10 height 11
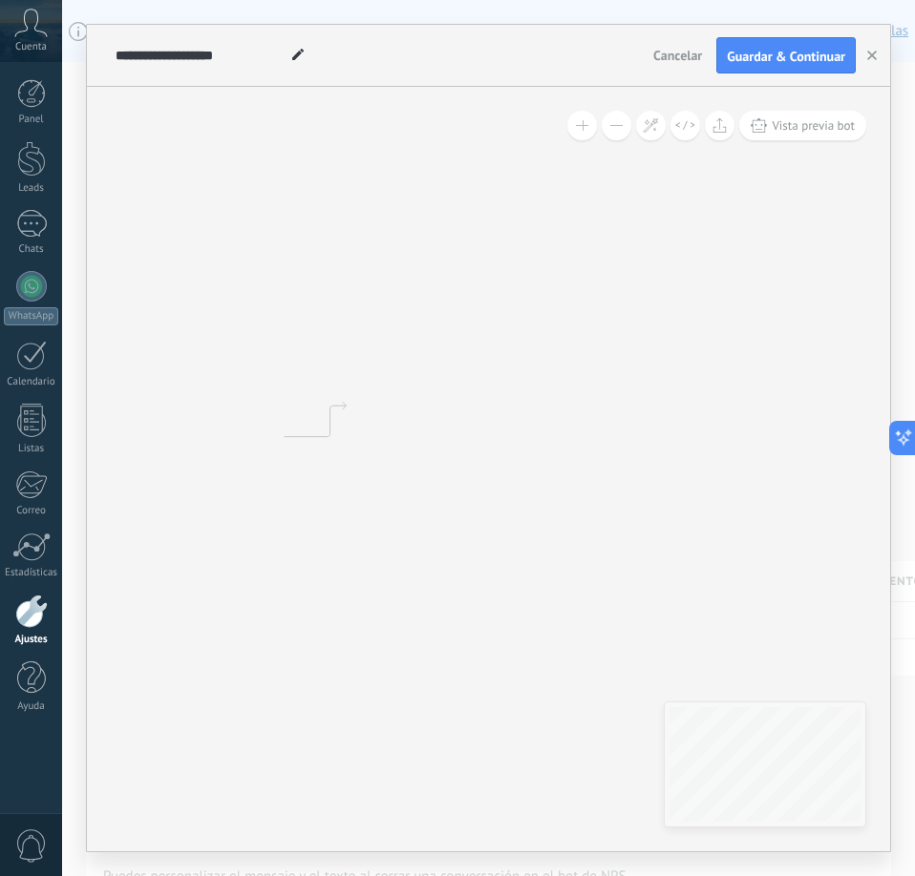
click at [608, 126] on button at bounding box center [617, 126] width 30 height 30
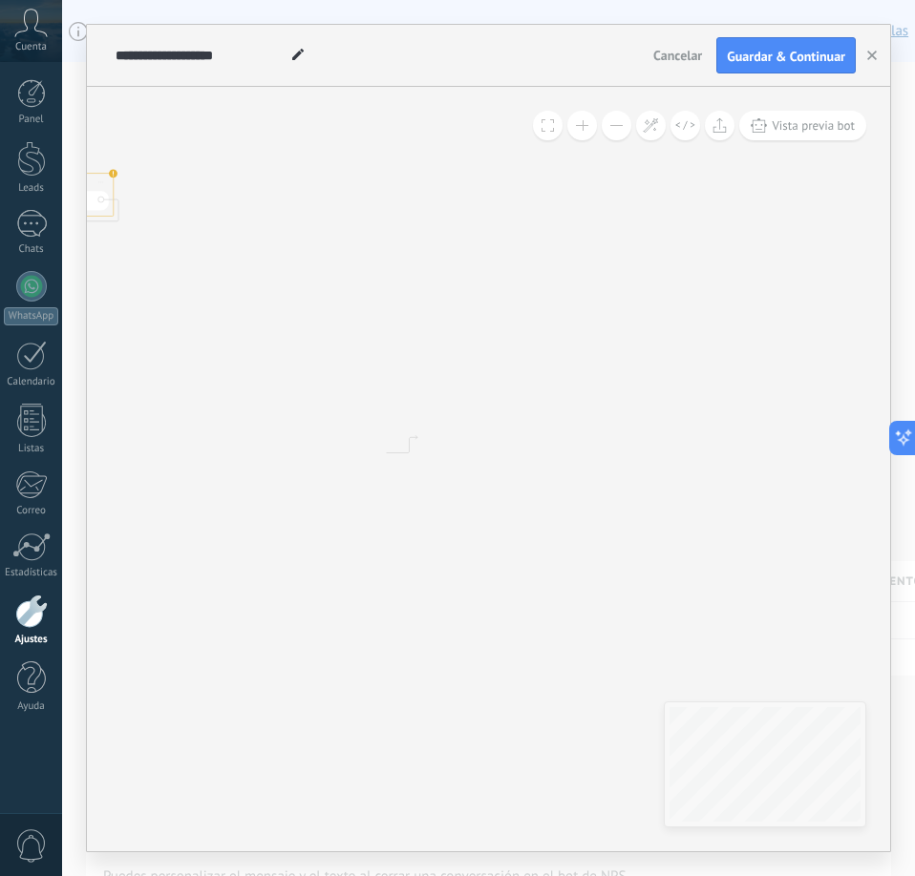
click at [608, 126] on button at bounding box center [617, 126] width 30 height 30
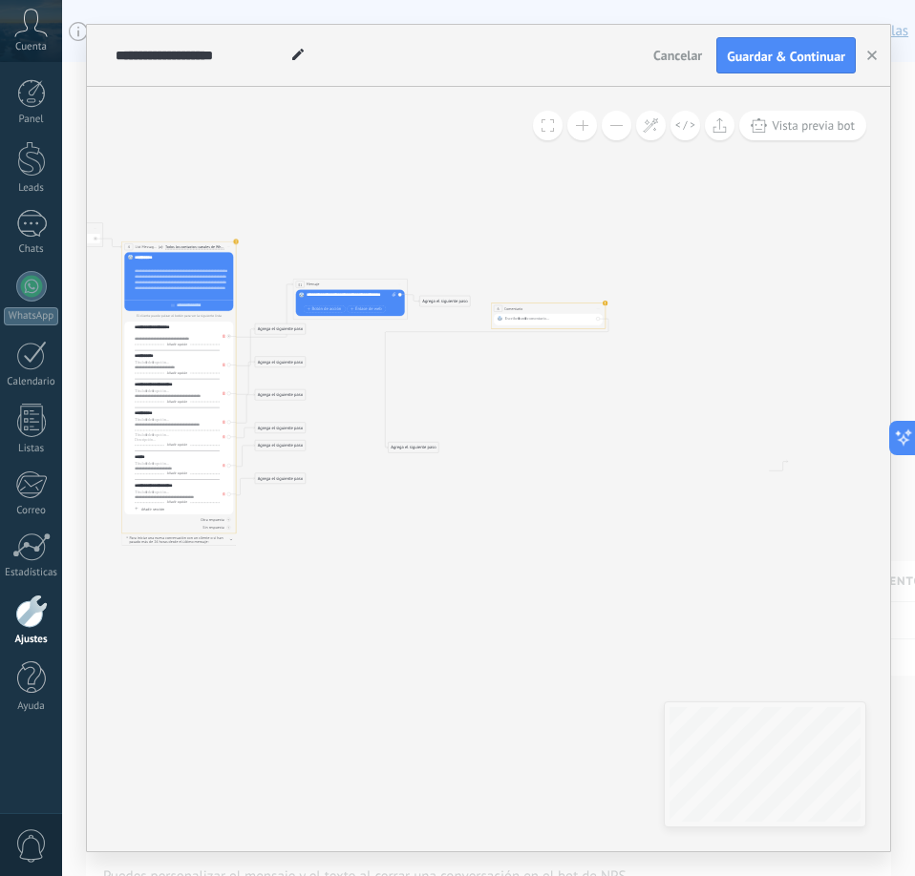
drag, startPoint x: 474, startPoint y: 302, endPoint x: 816, endPoint y: 312, distance: 342.9
click at [816, 312] on icon at bounding box center [370, 303] width 1450 height 665
click at [585, 133] on button at bounding box center [582, 126] width 30 height 30
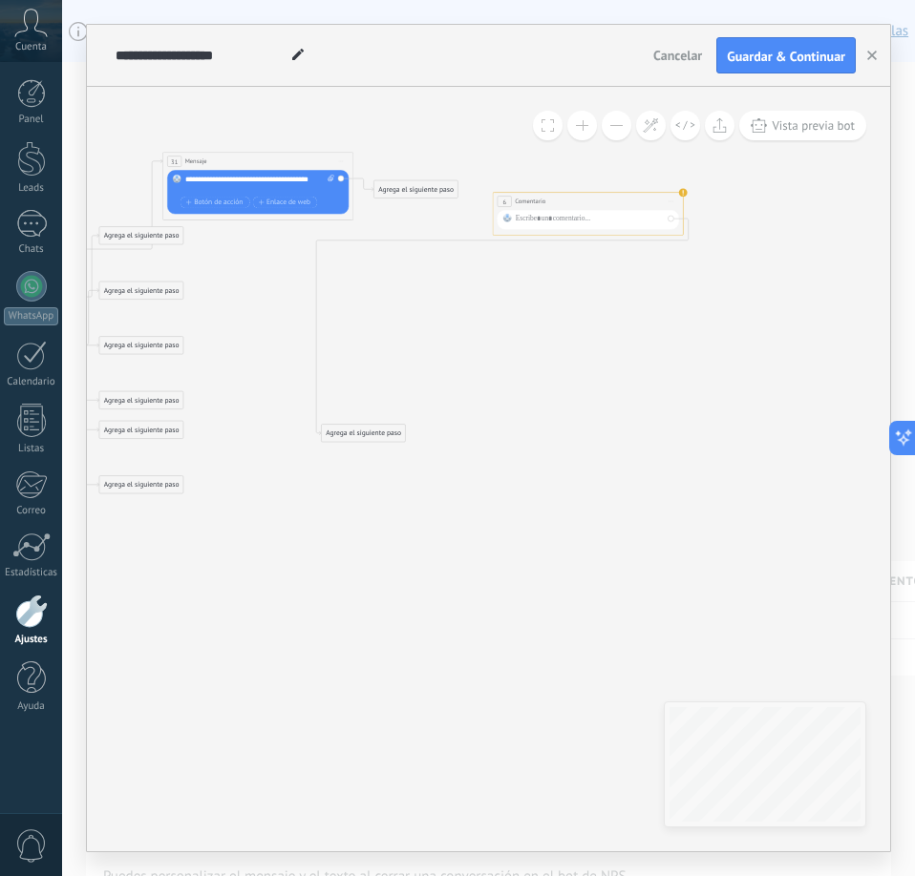
click at [585, 133] on button at bounding box center [582, 126] width 30 height 30
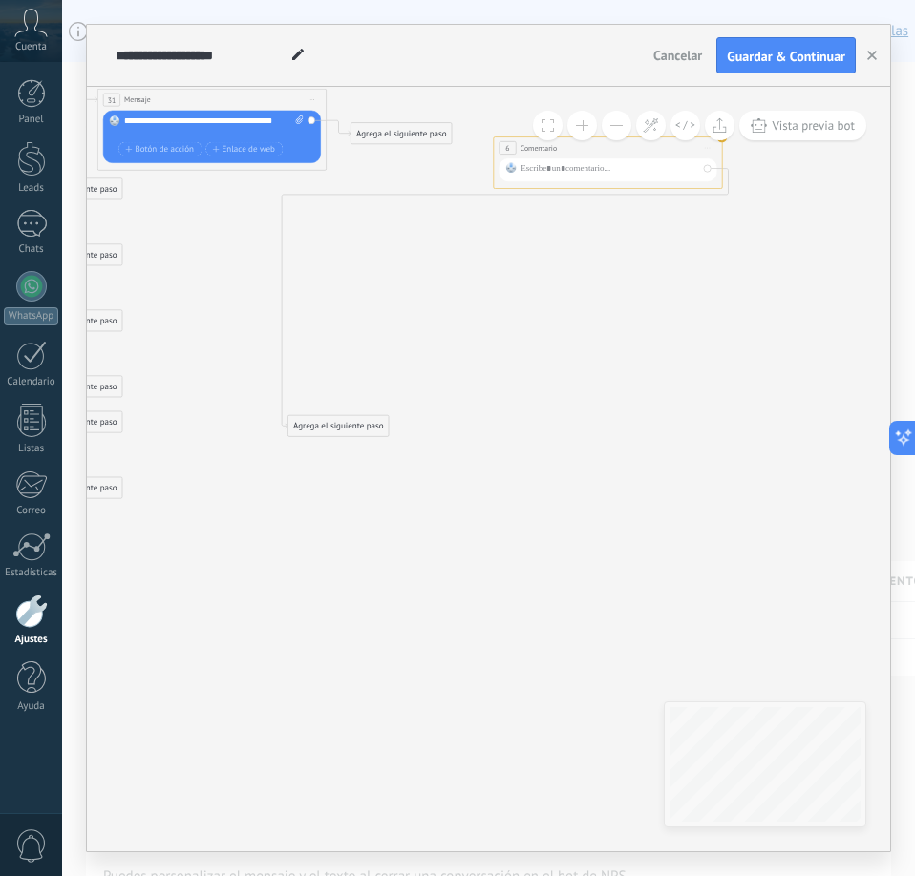
click at [585, 133] on button at bounding box center [582, 126] width 30 height 30
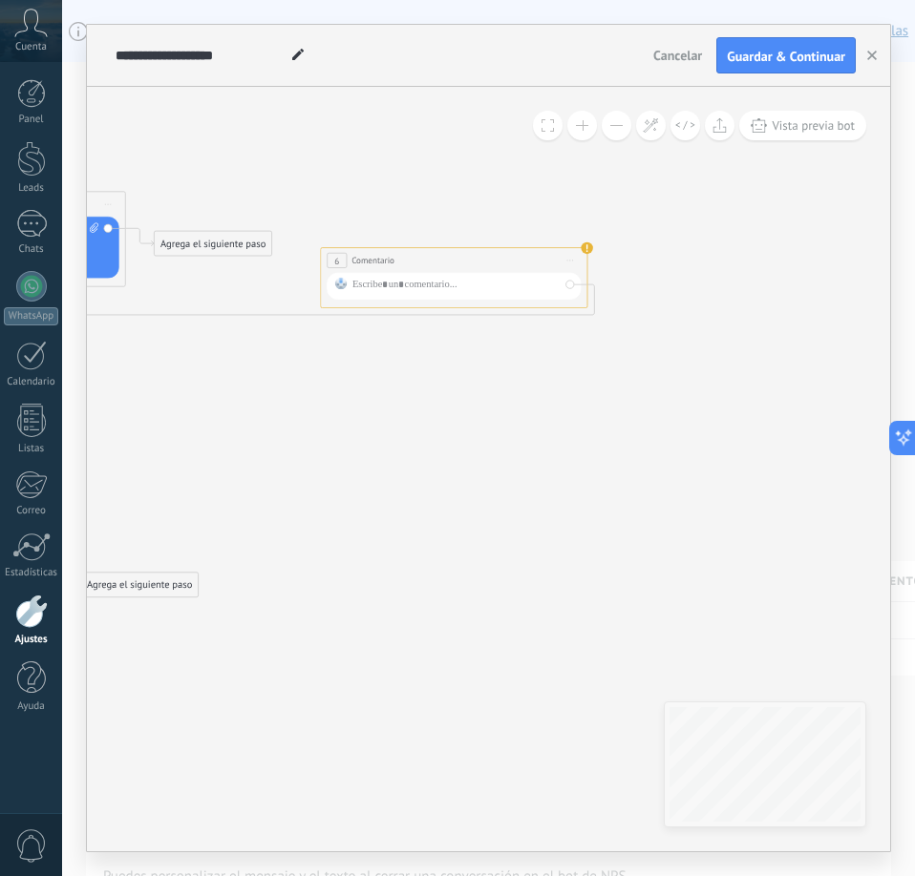
drag, startPoint x: 534, startPoint y: 258, endPoint x: 360, endPoint y: 424, distance: 240.4
click at [360, 424] on icon at bounding box center [38, 249] width 3385 height 1553
click at [583, 134] on button at bounding box center [582, 126] width 30 height 30
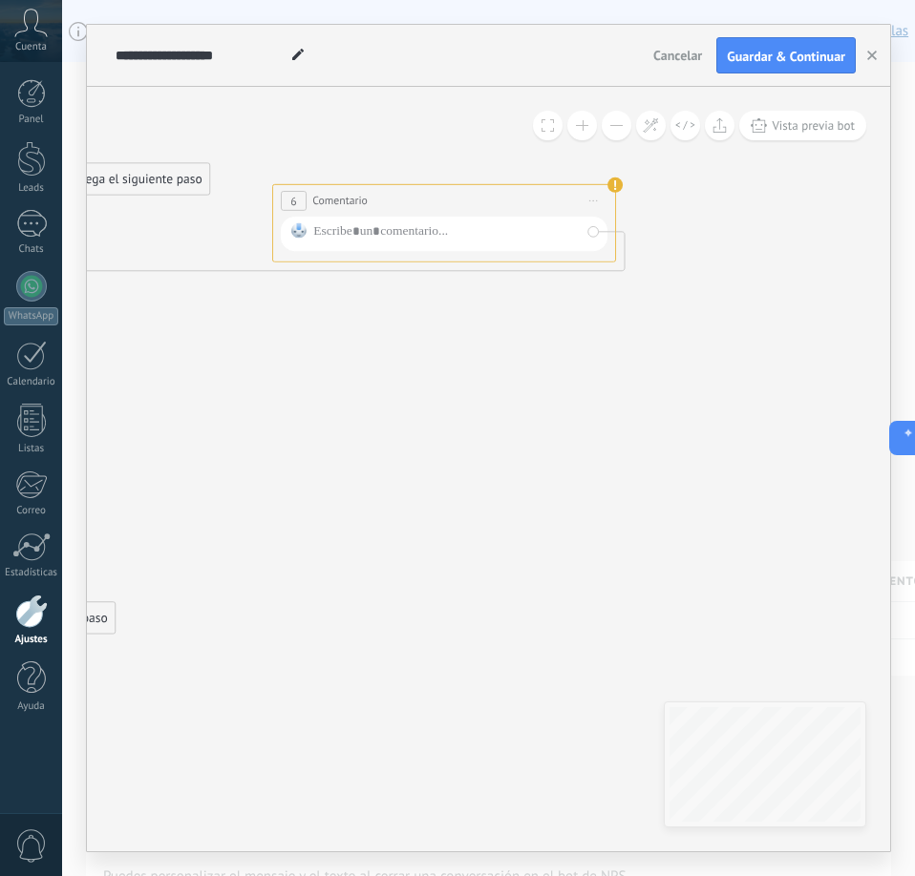
click at [589, 198] on span "Iniciar vista previa aquí Cambiar nombre Duplicar Borrar" at bounding box center [594, 200] width 28 height 25
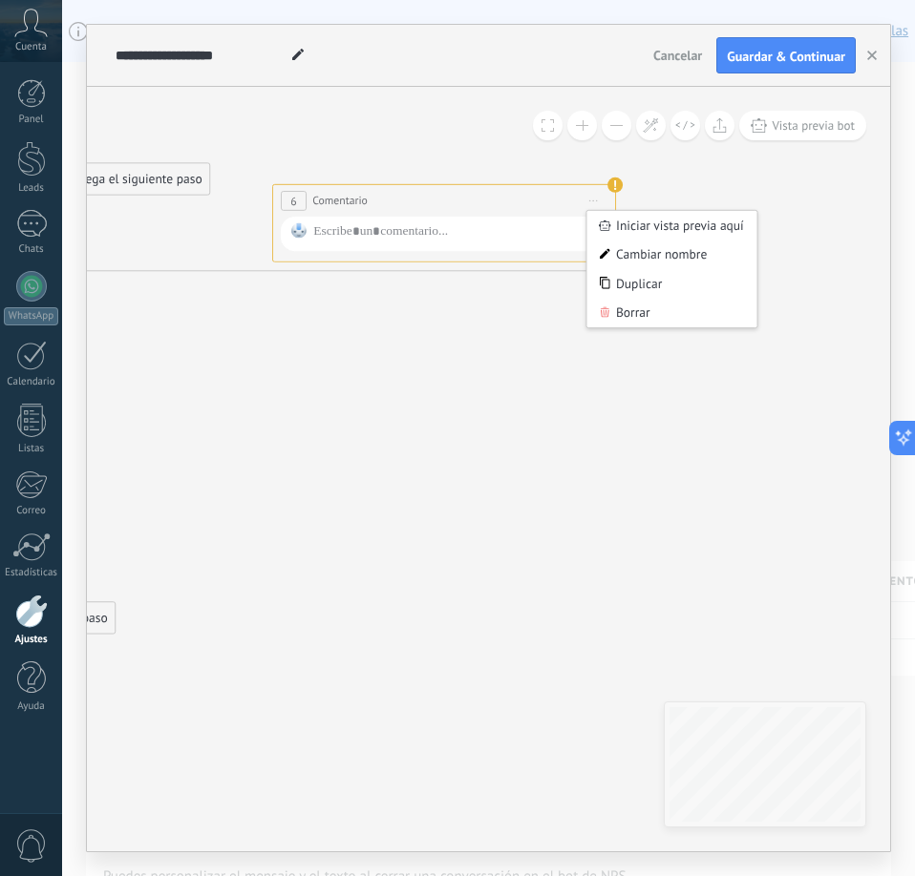
click at [611, 316] on div "Borrar" at bounding box center [671, 314] width 170 height 30
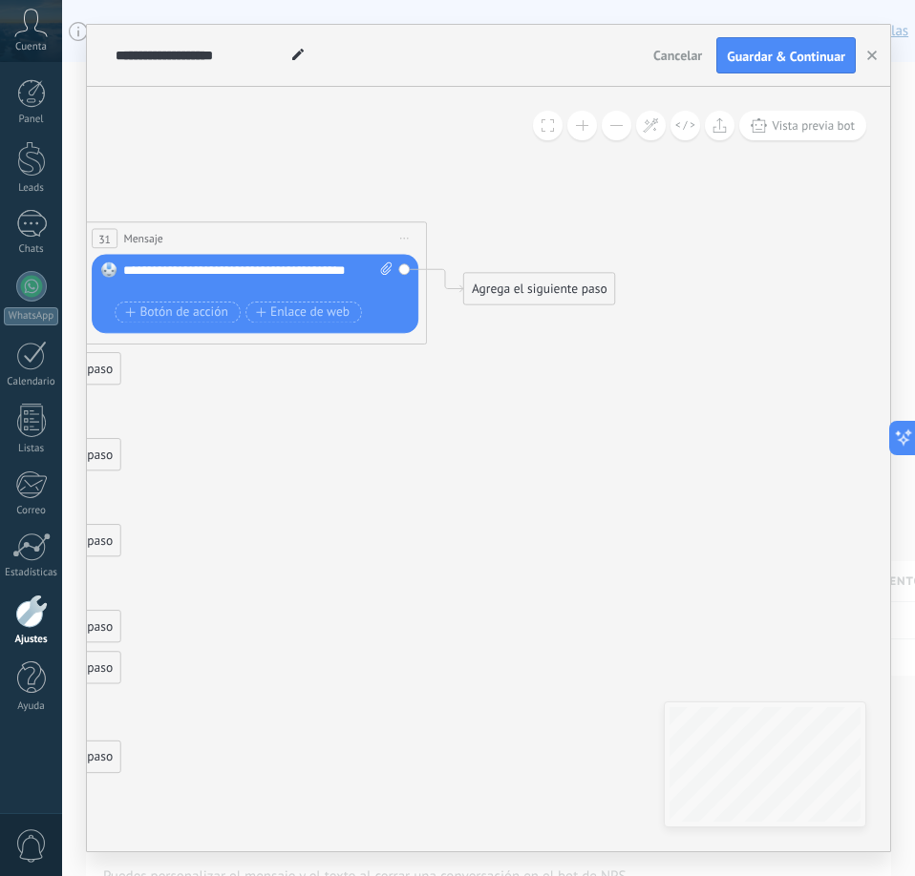
drag, startPoint x: 347, startPoint y: 377, endPoint x: 751, endPoint y: 487, distance: 419.5
click at [751, 487] on icon at bounding box center [314, 296] width 4352 height 1997
click at [528, 285] on div "Agrega el siguiente paso" at bounding box center [539, 289] width 151 height 29
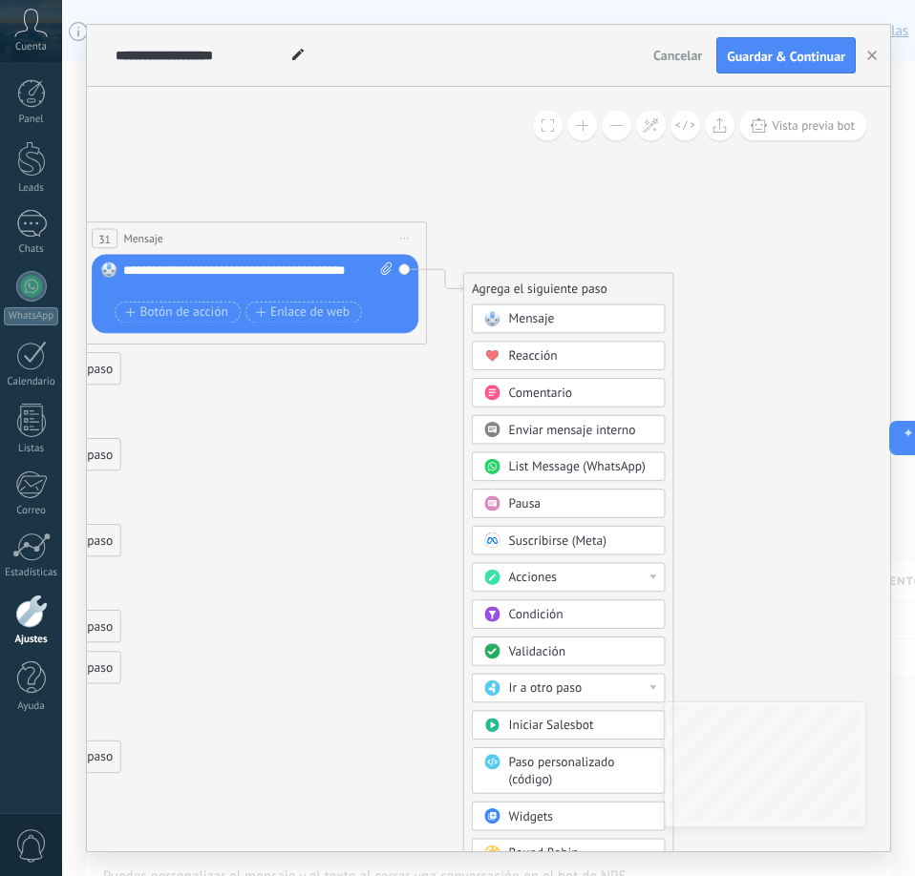
click at [535, 507] on span "Pausa" at bounding box center [525, 504] width 32 height 16
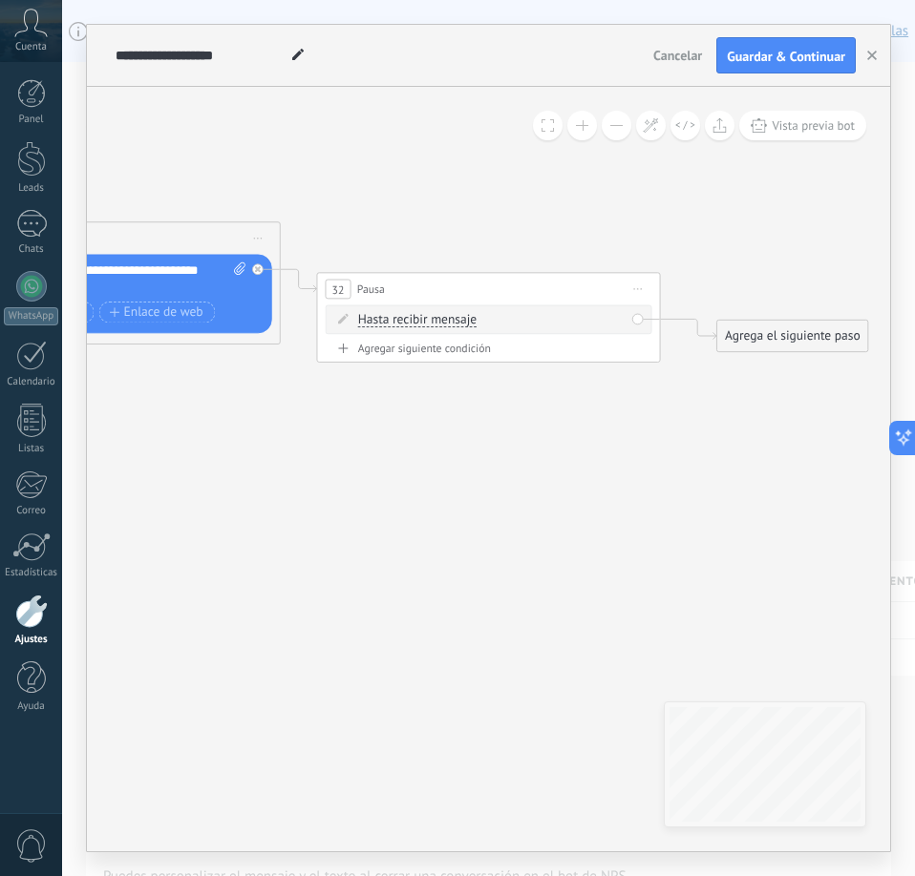
click at [525, 328] on div "Hasta recibir mensaje Hasta recibir mensaje Temporizador Excepto horas laborale…" at bounding box center [491, 320] width 267 height 17
click at [443, 323] on span "Hasta recibir mensaje" at bounding box center [417, 320] width 118 height 13
click at [443, 323] on button "Hasta recibir mensaje" at bounding box center [456, 321] width 215 height 31
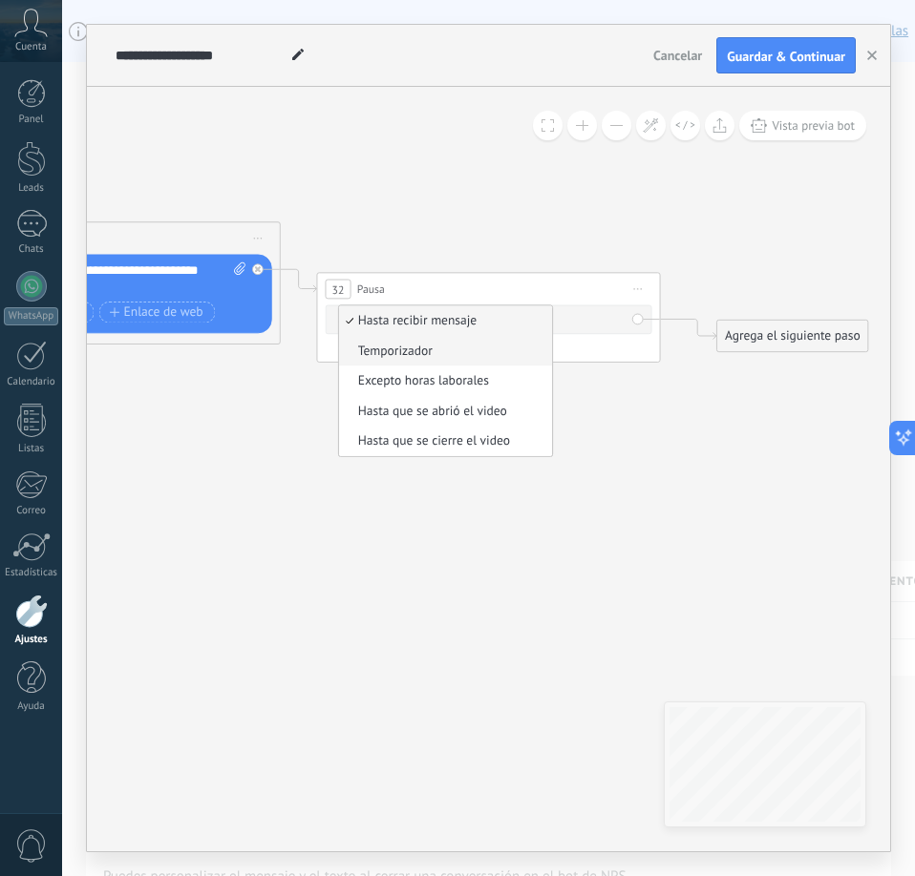
click at [407, 347] on span "Temporizador" at bounding box center [443, 351] width 208 height 17
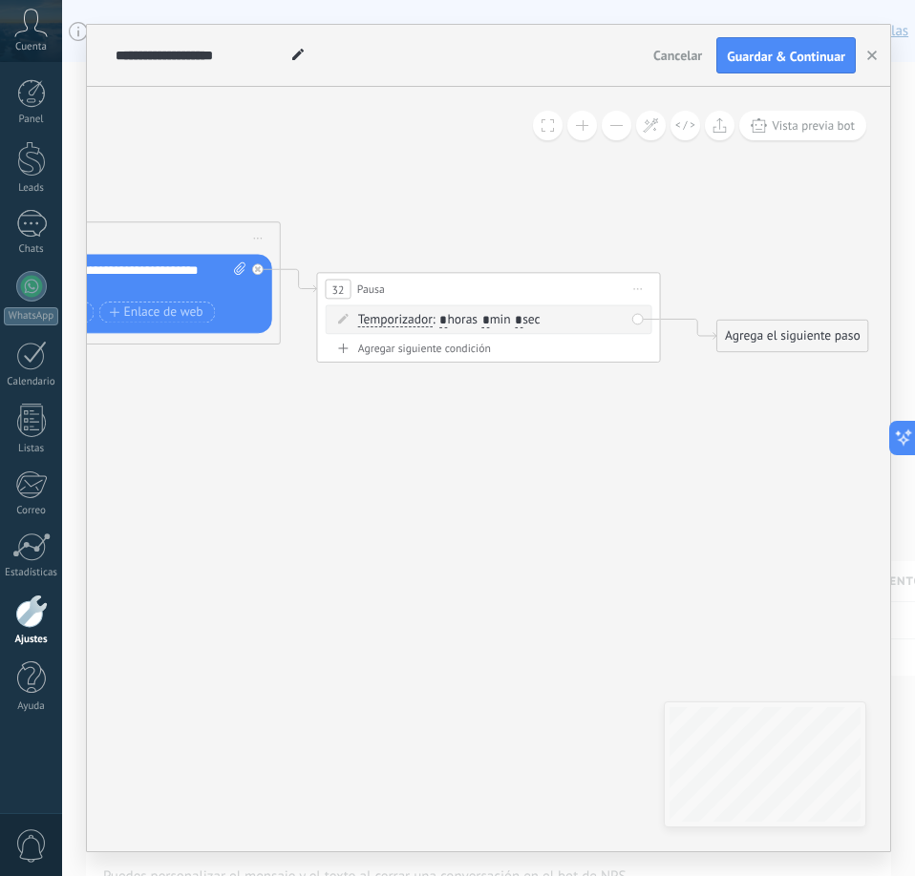
click at [501, 321] on span ": * horas * min * sec" at bounding box center [487, 320] width 108 height 16
click at [490, 322] on input "*" at bounding box center [486, 320] width 8 height 13
type input "*"
click at [522, 317] on input "*" at bounding box center [519, 320] width 8 height 13
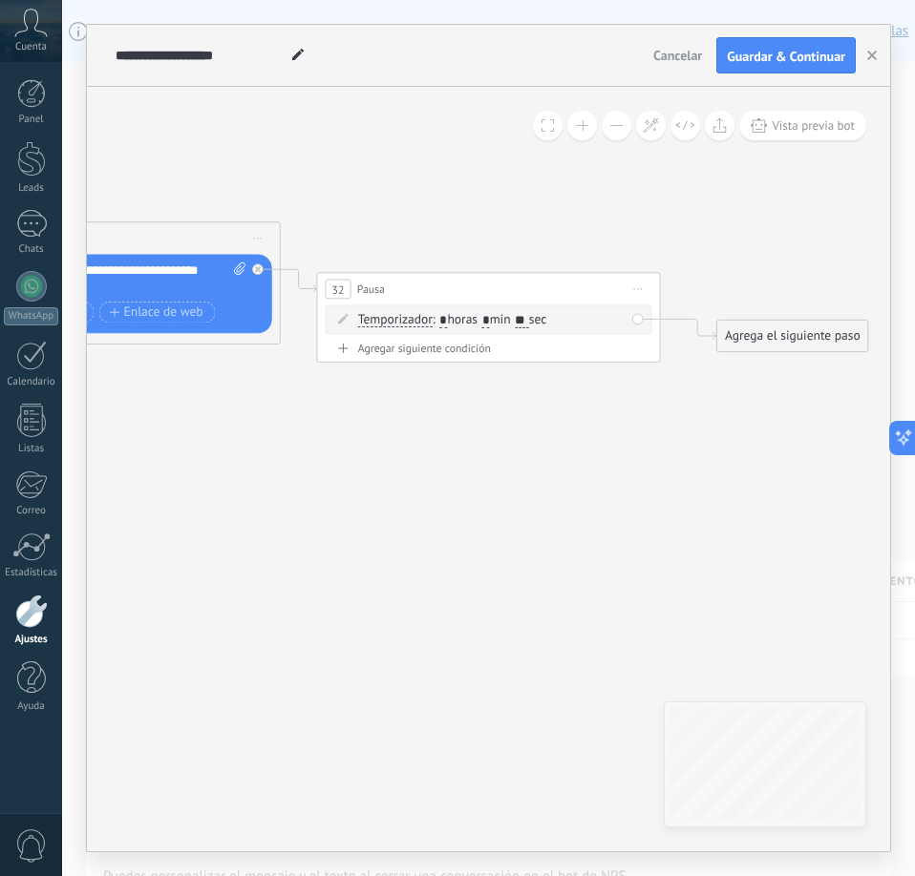
type input "**"
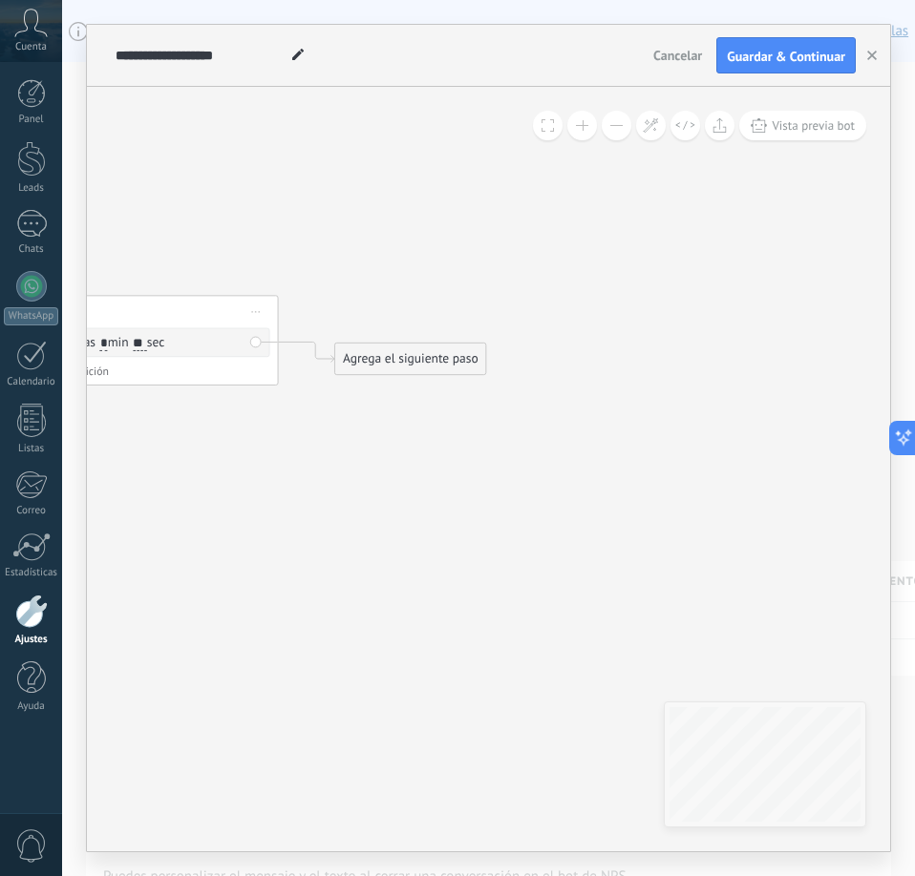
drag, startPoint x: 622, startPoint y: 414, endPoint x: 240, endPoint y: 436, distance: 382.5
click at [352, 355] on div "Agrega el siguiente paso" at bounding box center [410, 359] width 151 height 29
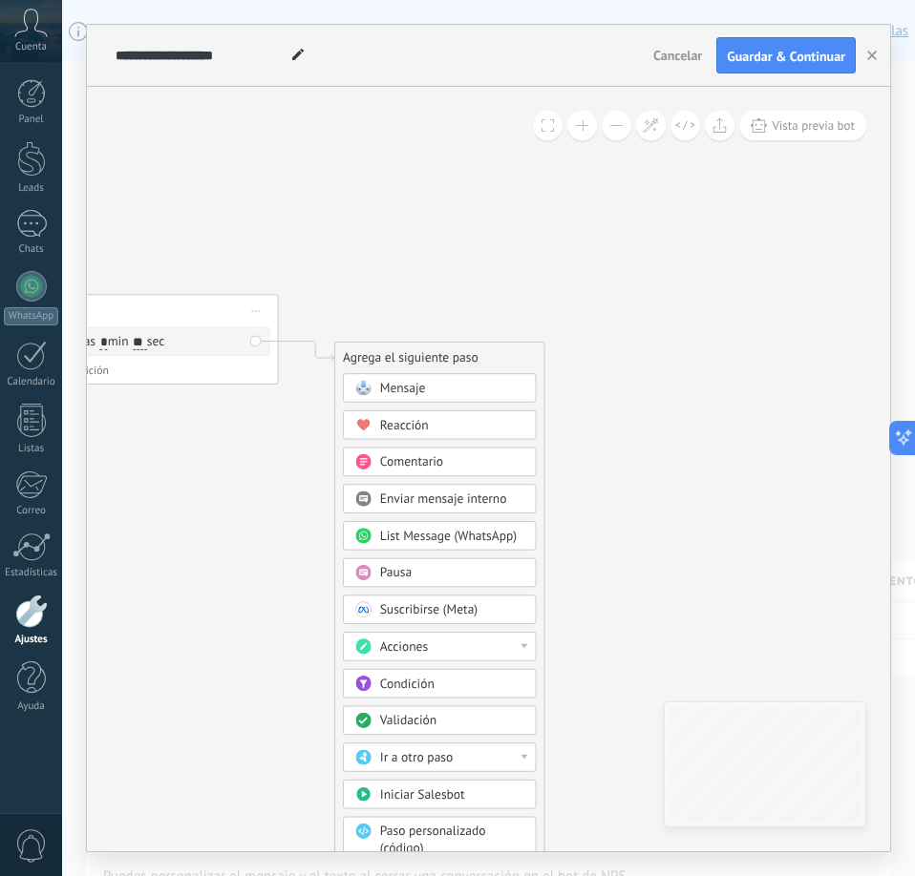
click at [405, 383] on span "Mensaje" at bounding box center [403, 388] width 46 height 16
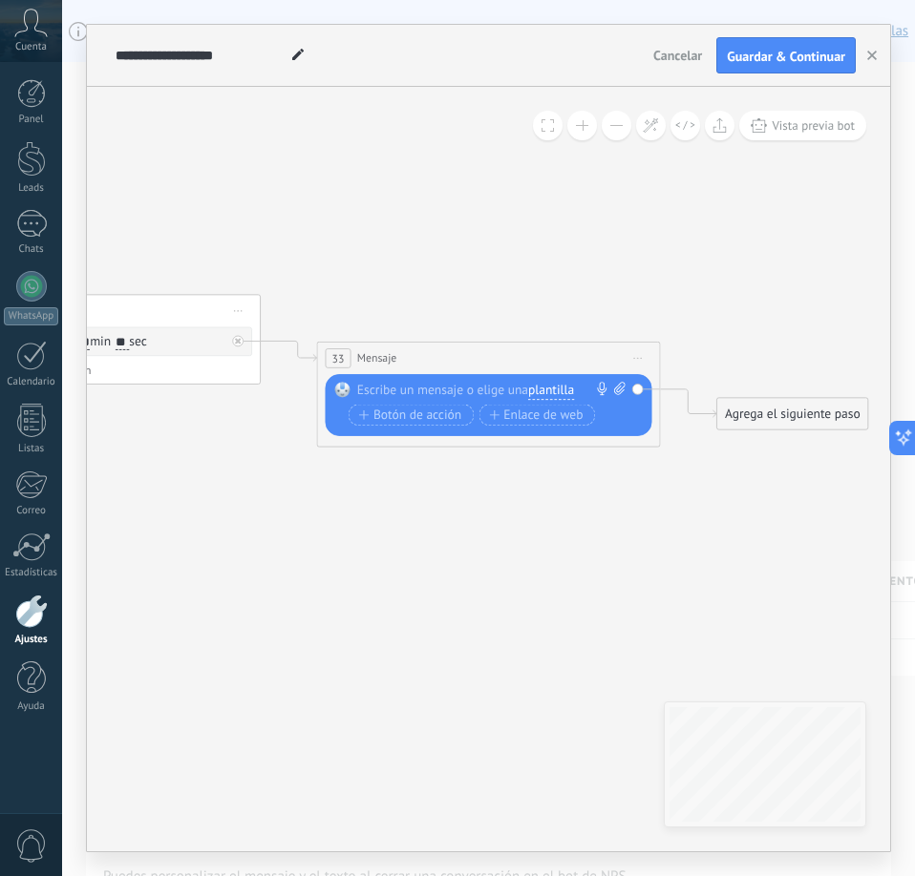
click at [449, 387] on div at bounding box center [484, 390] width 255 height 17
click at [424, 413] on span "Botón de acción" at bounding box center [410, 415] width 103 height 13
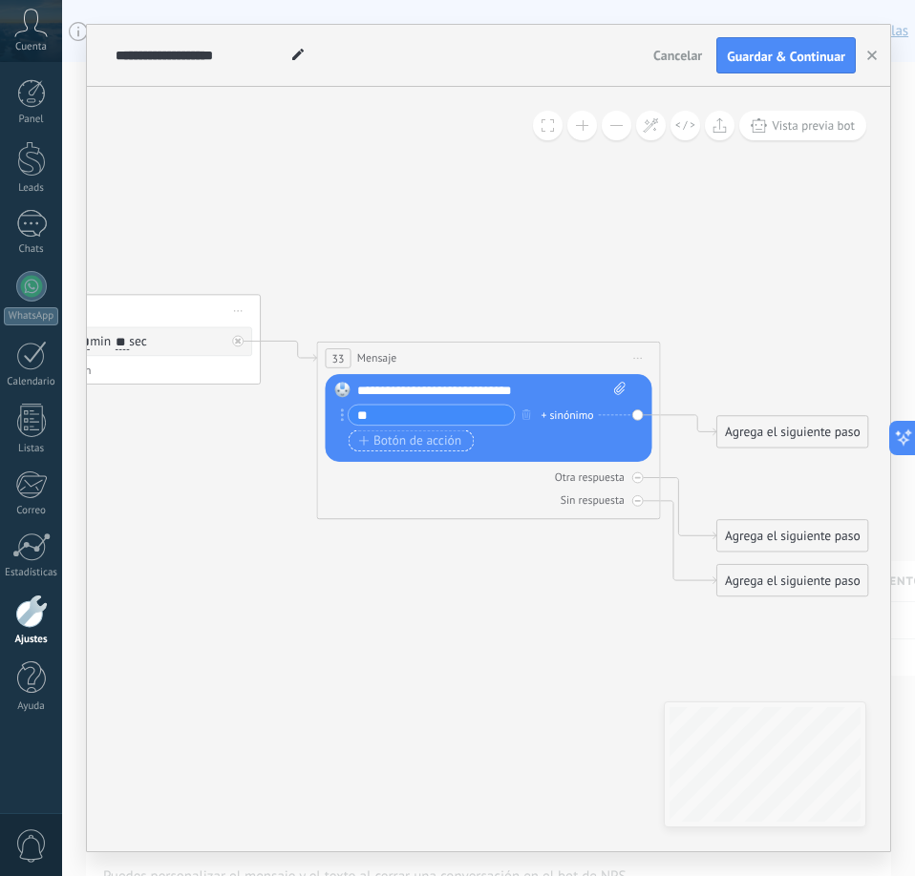
type input "*"
type input "**"
click at [429, 444] on span "Botón de acción" at bounding box center [410, 440] width 103 height 13
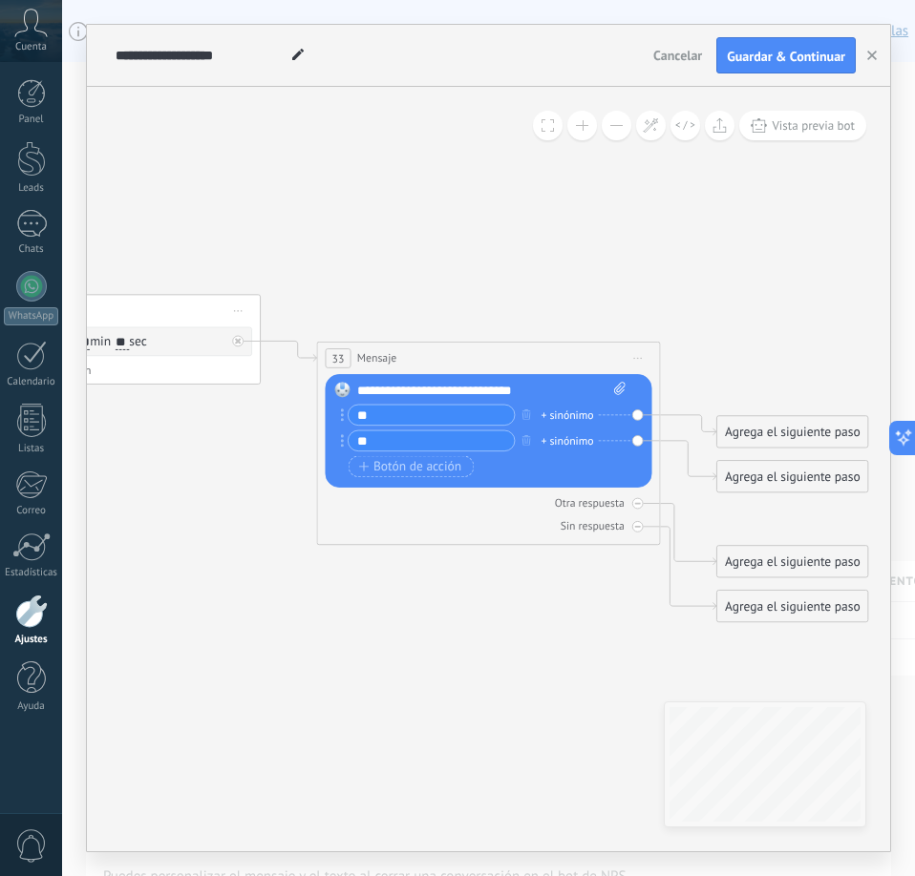
type input "**"
click at [760, 427] on div "Agrega el siguiente paso" at bounding box center [792, 432] width 151 height 29
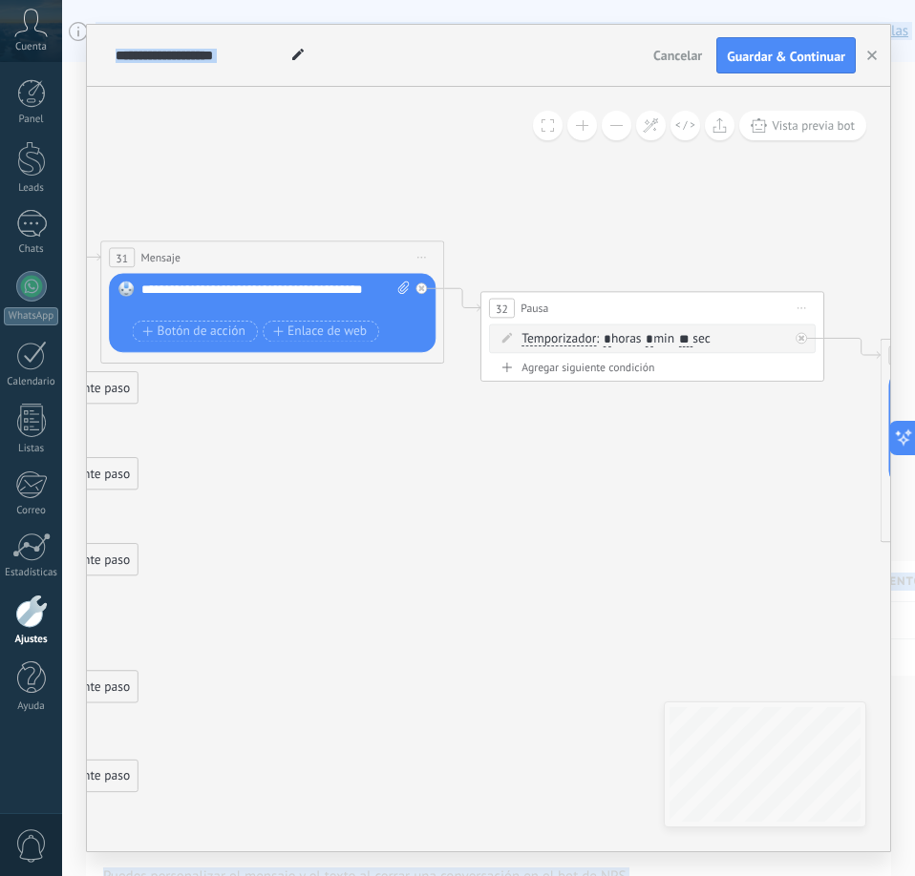
drag, startPoint x: 351, startPoint y: 619, endPoint x: 915, endPoint y: 616, distance: 563.3
click at [914, 616] on html ".abccls-1,.abccls-2{fill-rule:evenodd}.abccls-2{fill:#fff} .abfcls-1{fill:none}…" at bounding box center [457, 438] width 915 height 876
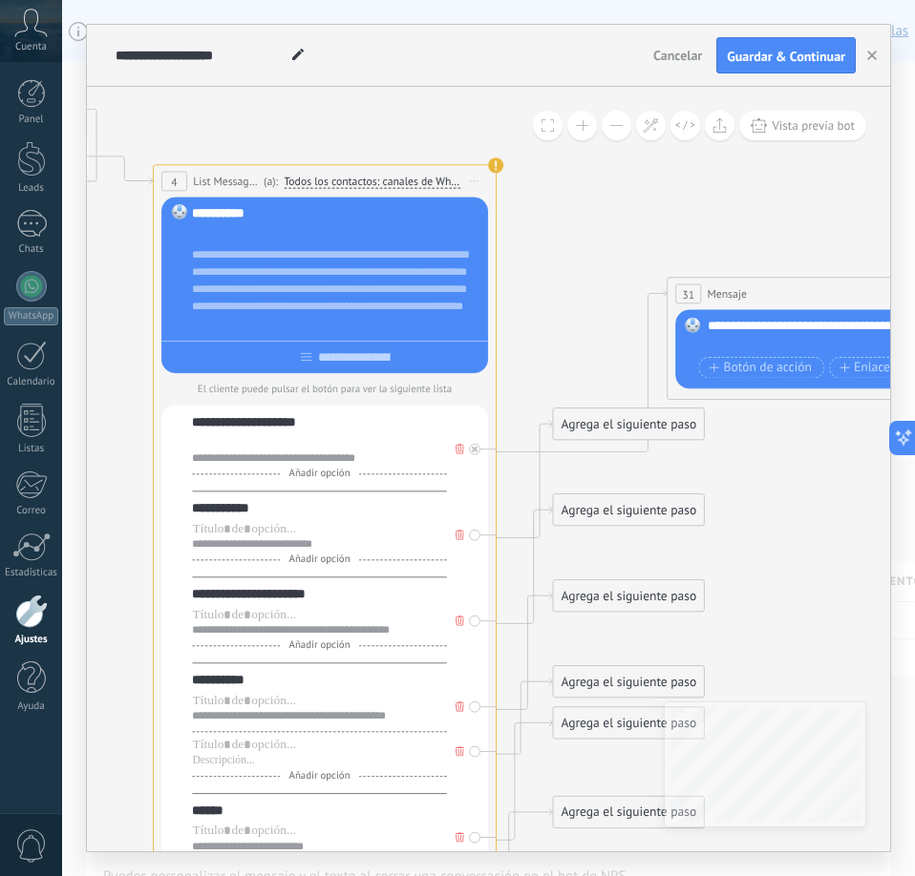
drag, startPoint x: 308, startPoint y: 459, endPoint x: 875, endPoint y: 496, distance: 567.3
click at [875, 496] on icon at bounding box center [545, 396] width 3647 height 1658
click at [474, 181] on icon at bounding box center [474, 181] width 9 height 2
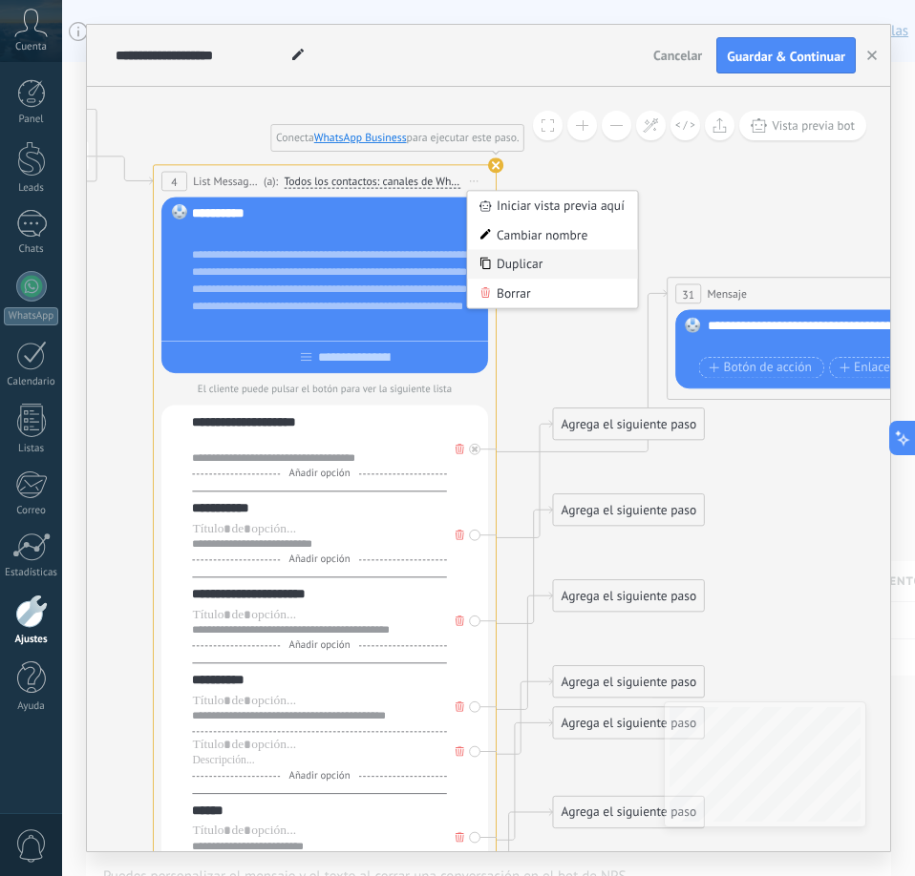
click at [502, 265] on div "Duplicar" at bounding box center [552, 264] width 170 height 30
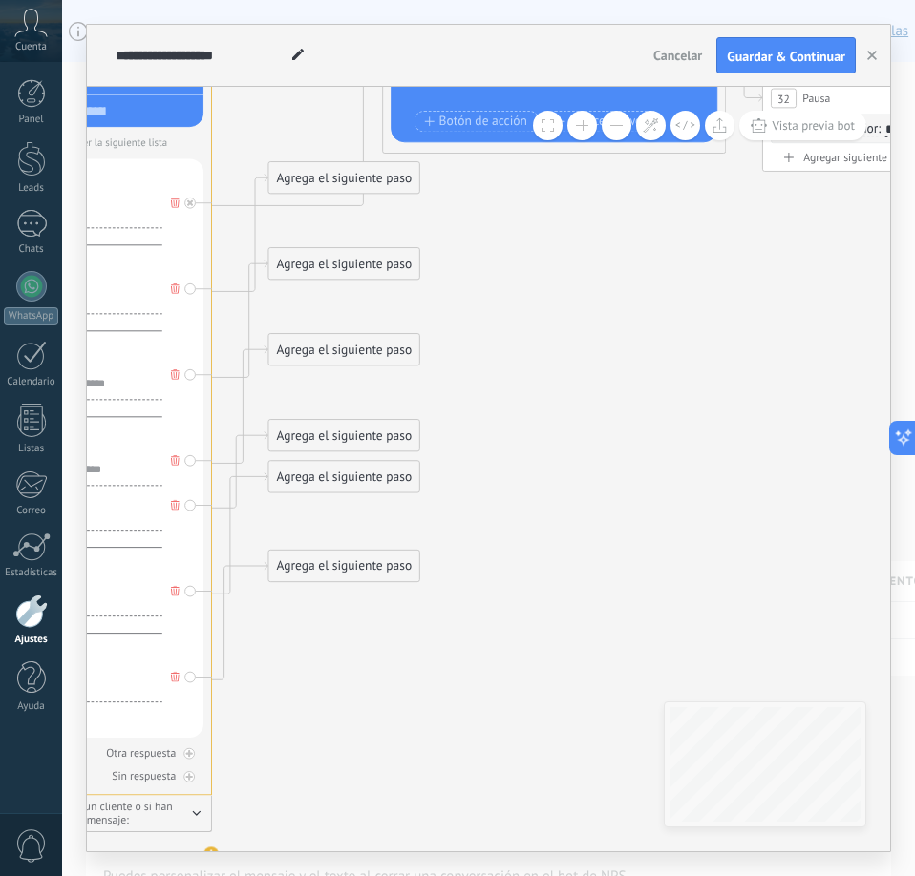
drag, startPoint x: 732, startPoint y: 475, endPoint x: 448, endPoint y: 229, distance: 376.3
click at [448, 229] on icon at bounding box center [261, 742] width 3647 height 2842
click at [611, 127] on button at bounding box center [617, 126] width 30 height 30
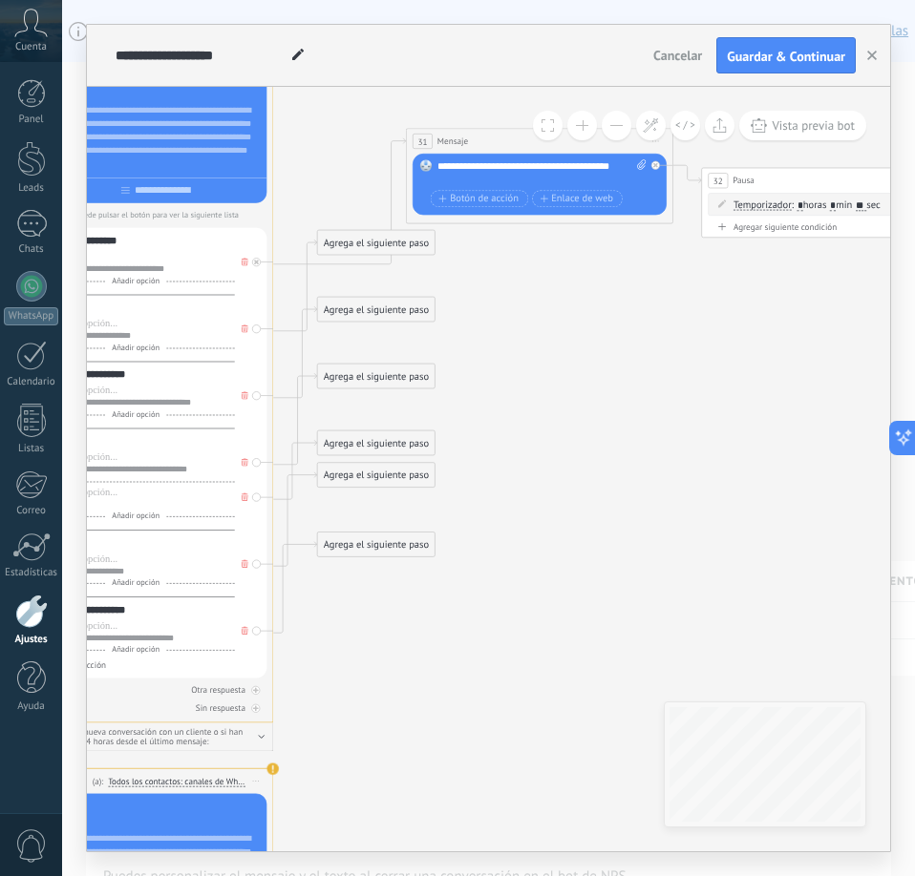
click at [611, 127] on button at bounding box center [617, 126] width 30 height 30
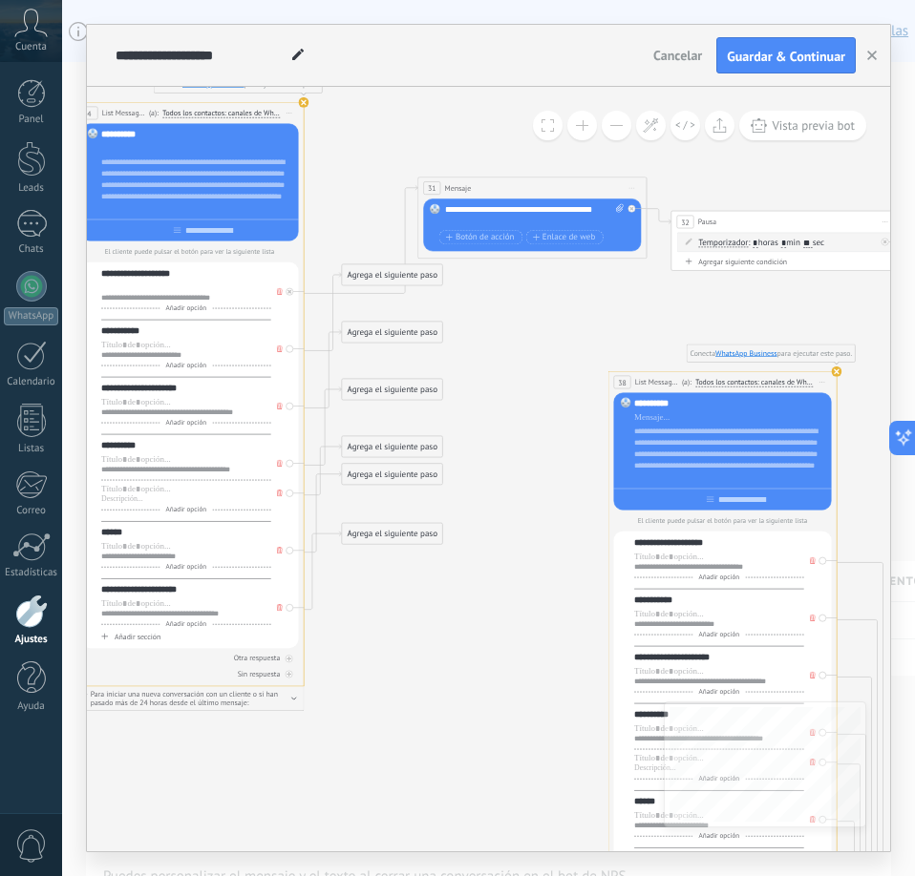
drag, startPoint x: 281, startPoint y: 733, endPoint x: 813, endPoint y: 379, distance: 639.8
click at [813, 379] on span "Iniciar vista previa aquí Cambiar nombre Duplicar Borrar" at bounding box center [822, 382] width 18 height 16
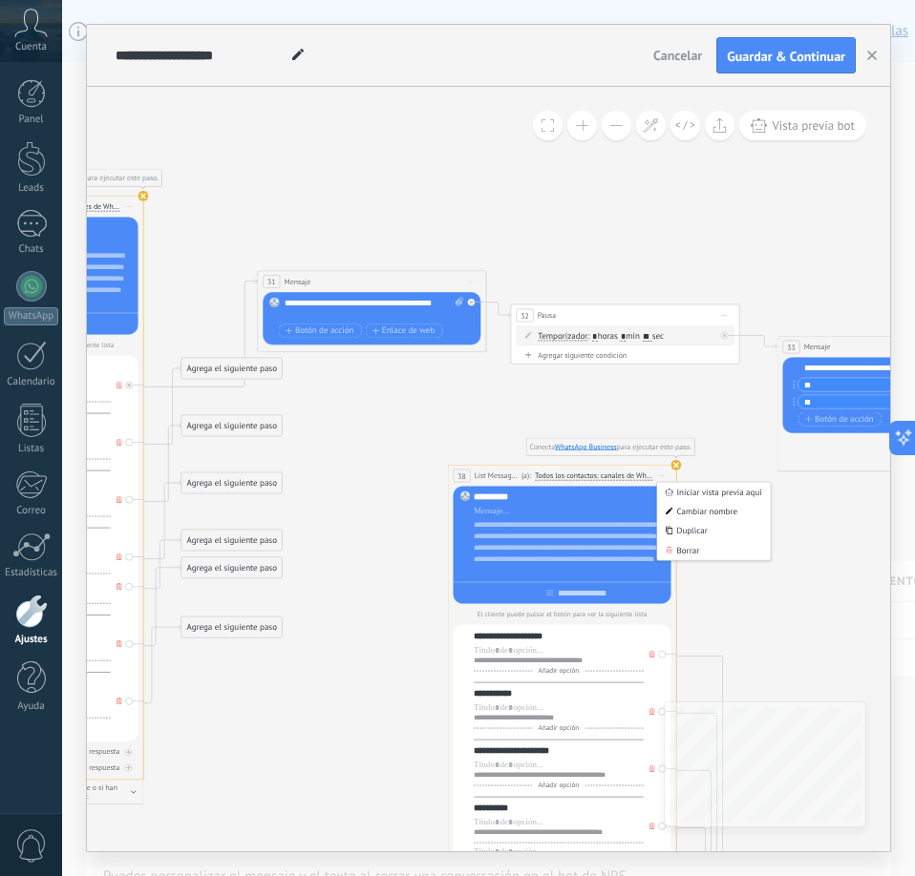
drag, startPoint x: 548, startPoint y: 443, endPoint x: 249, endPoint y: 596, distance: 335.6
click at [270, 589] on icon at bounding box center [176, 691] width 2431 height 1786
click at [264, 591] on icon at bounding box center [176, 691] width 2431 height 1786
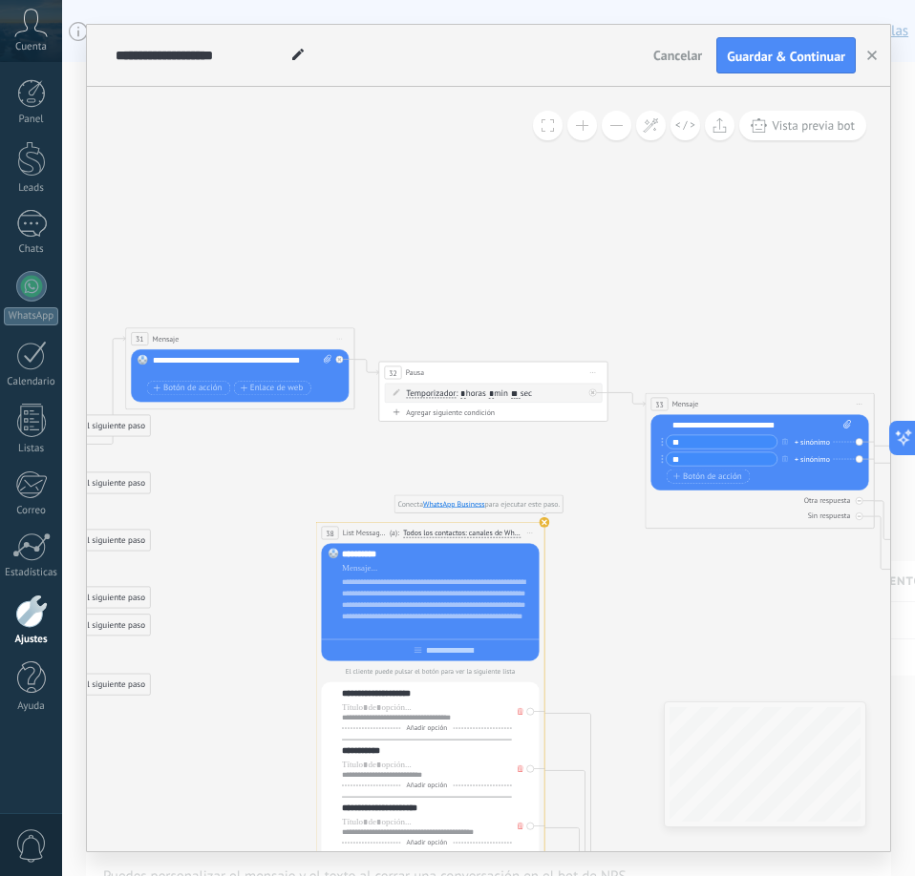
click at [245, 596] on icon at bounding box center [44, 748] width 2431 height 1786
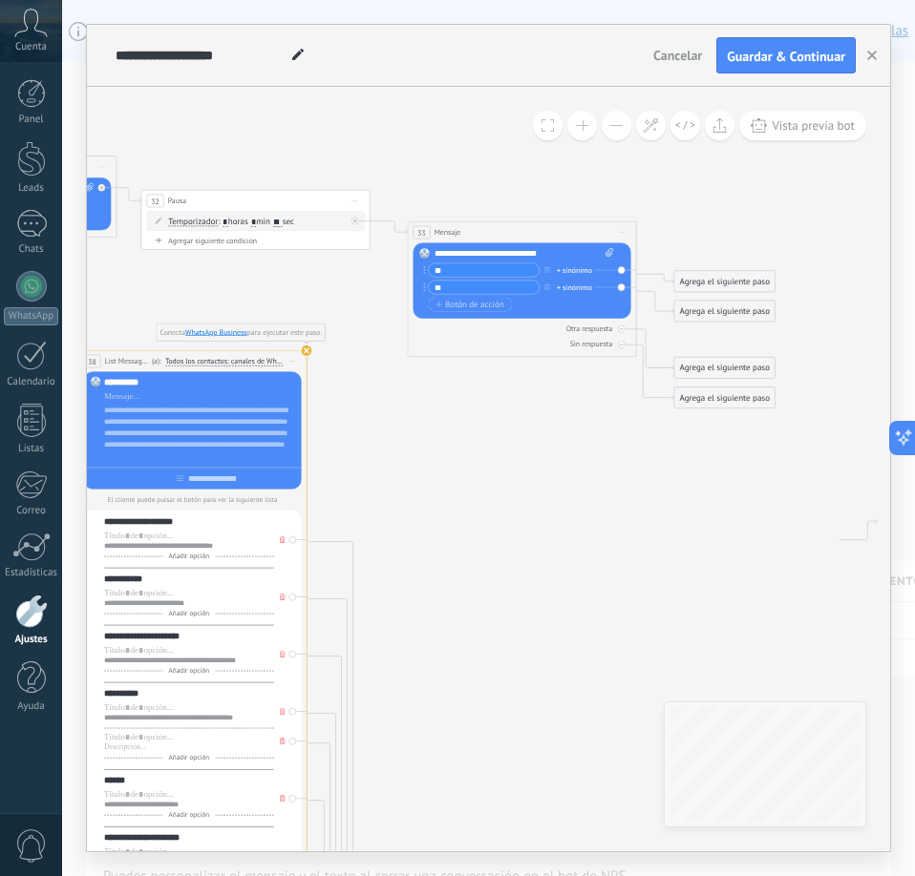
drag, startPoint x: 682, startPoint y: 598, endPoint x: 447, endPoint y: 425, distance: 291.6
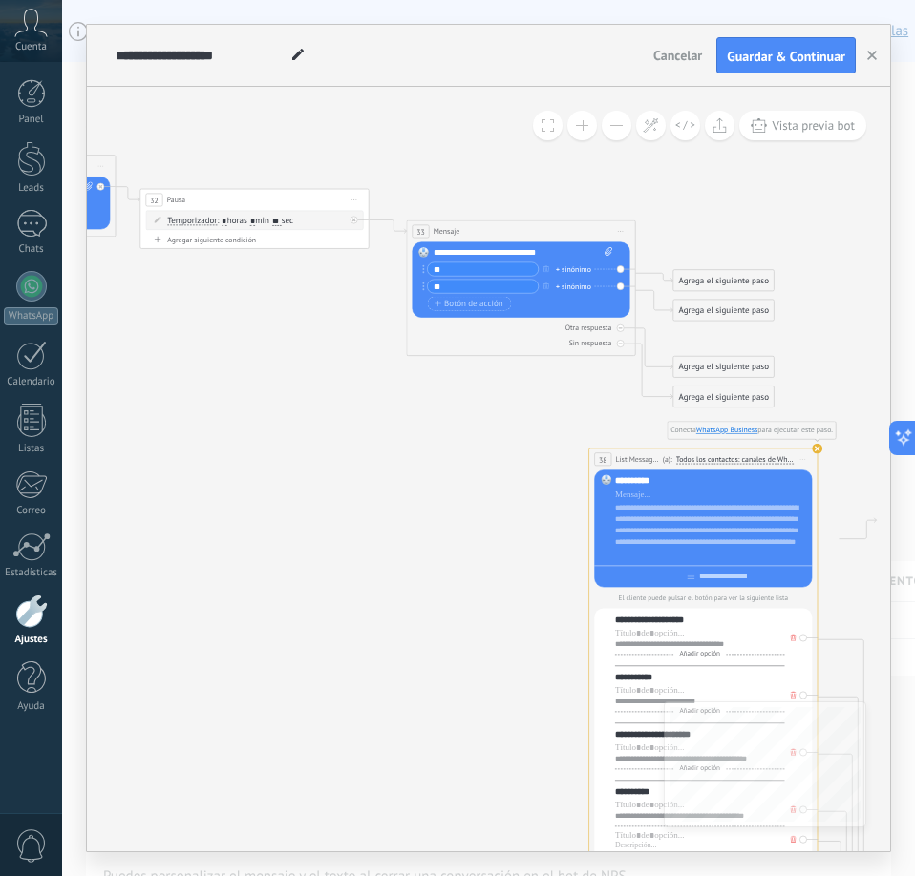
drag, startPoint x: 280, startPoint y: 352, endPoint x: 792, endPoint y: 452, distance: 521.3
click at [792, 452] on div "**********" at bounding box center [703, 459] width 228 height 21
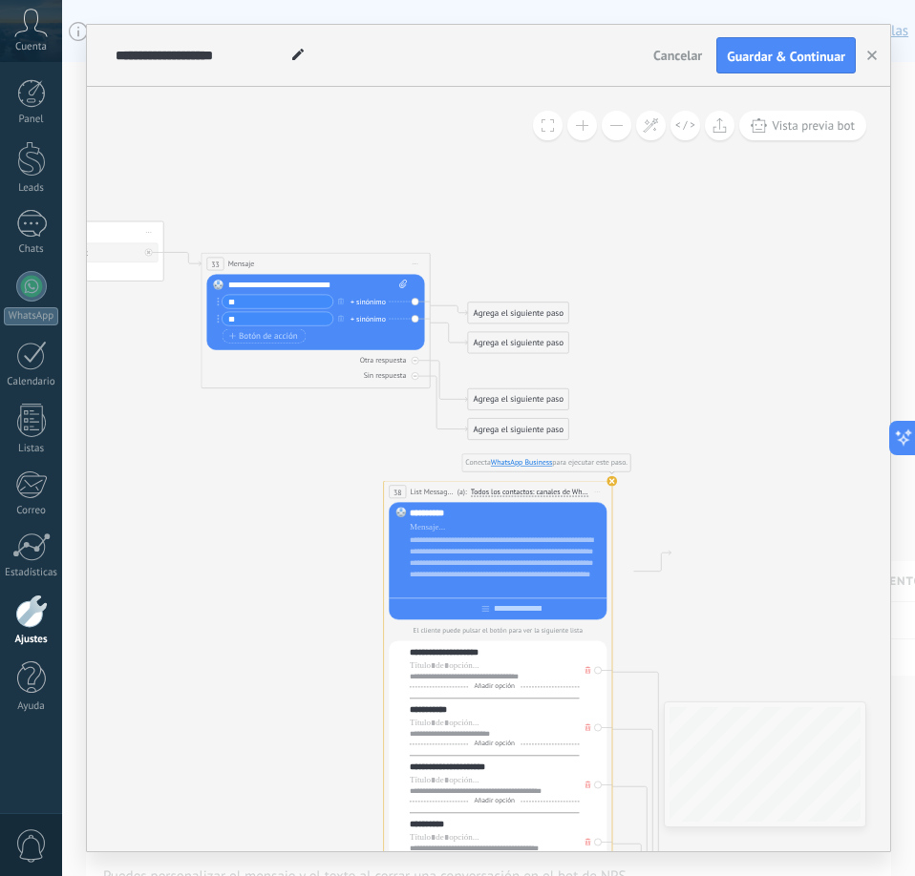
drag, startPoint x: 462, startPoint y: 463, endPoint x: 133, endPoint y: 517, distance: 333.9
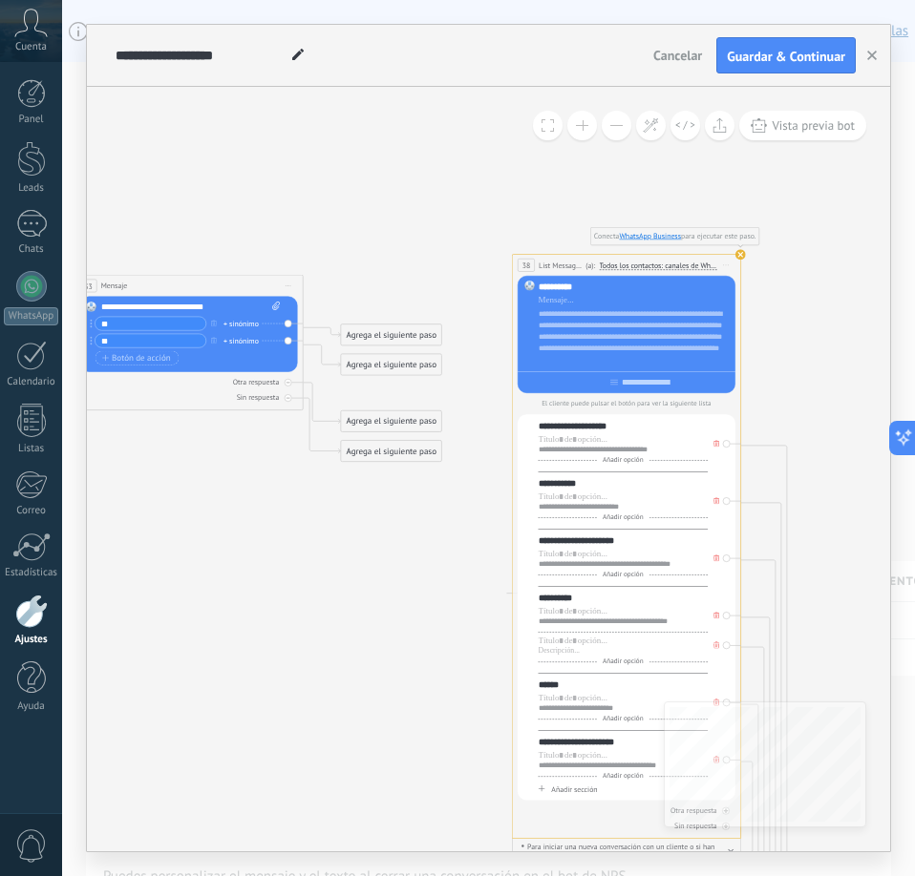
drag, startPoint x: 457, startPoint y: 507, endPoint x: 714, endPoint y: 257, distance: 358.5
click at [714, 257] on div "**********" at bounding box center [627, 265] width 228 height 21
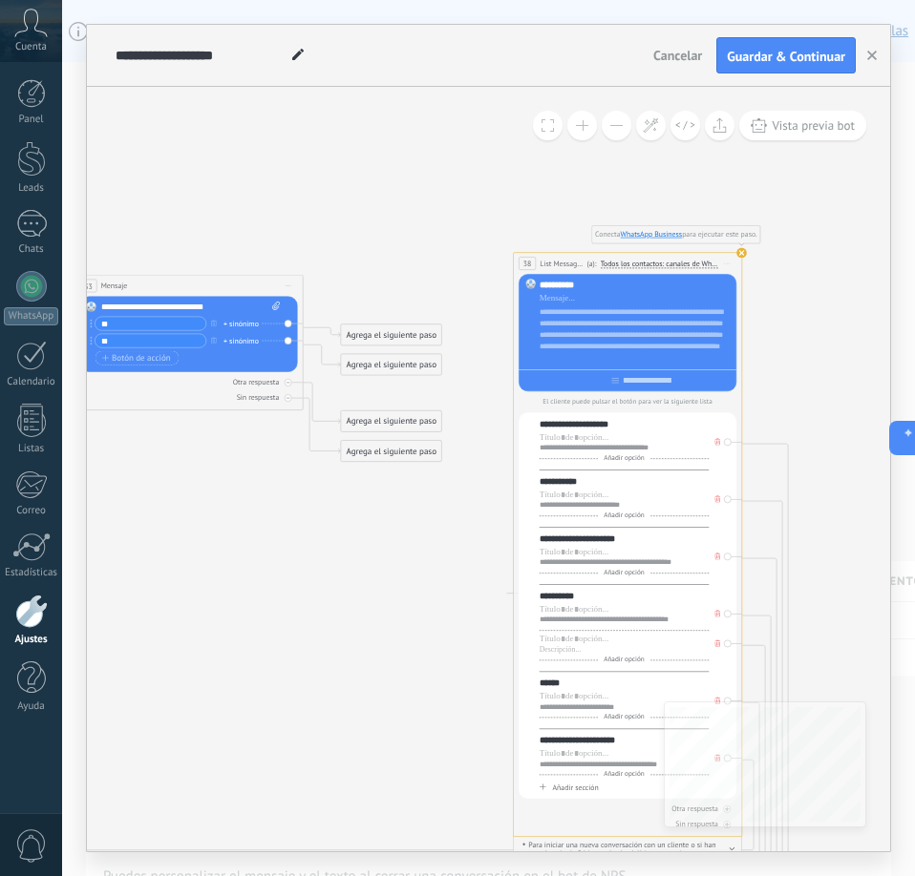
click at [576, 128] on button at bounding box center [582, 126] width 30 height 30
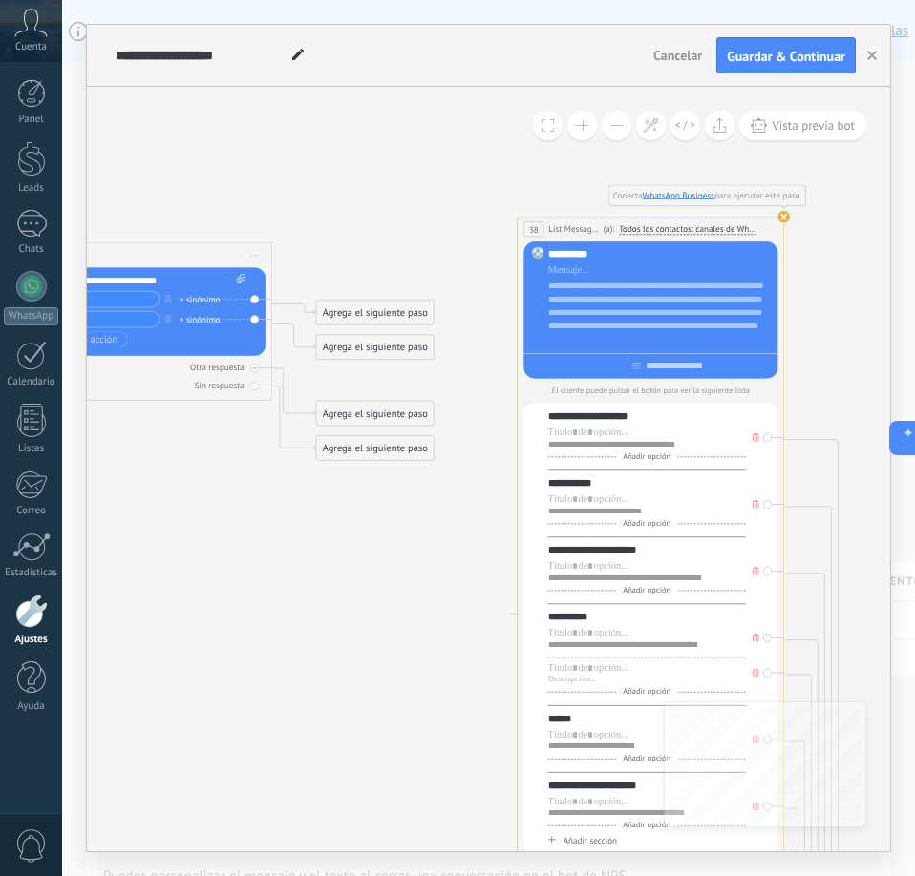
click at [576, 128] on button at bounding box center [582, 126] width 30 height 30
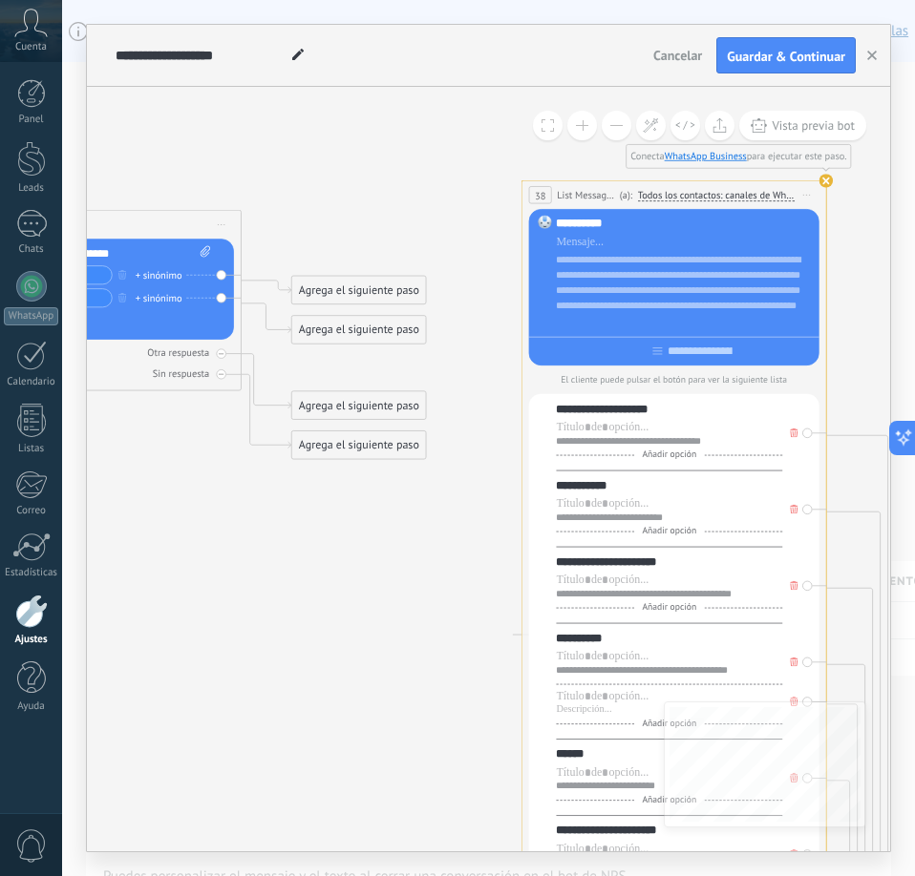
click at [576, 128] on button at bounding box center [582, 126] width 30 height 30
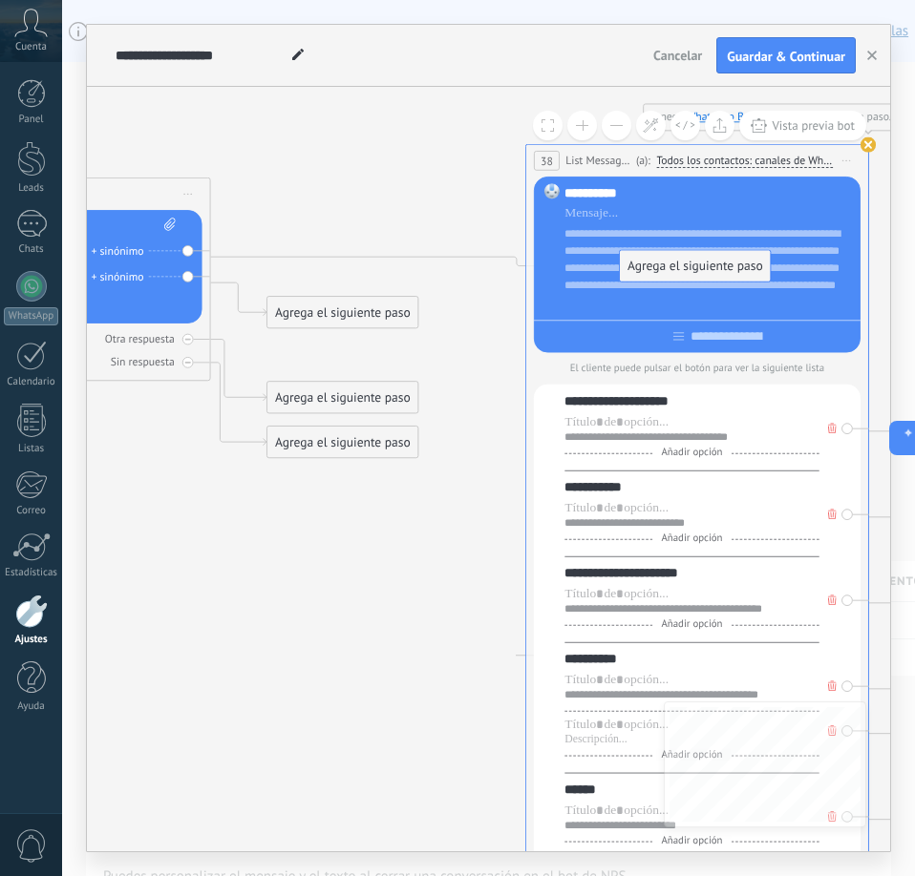
drag, startPoint x: 376, startPoint y: 264, endPoint x: 728, endPoint y: 264, distance: 352.3
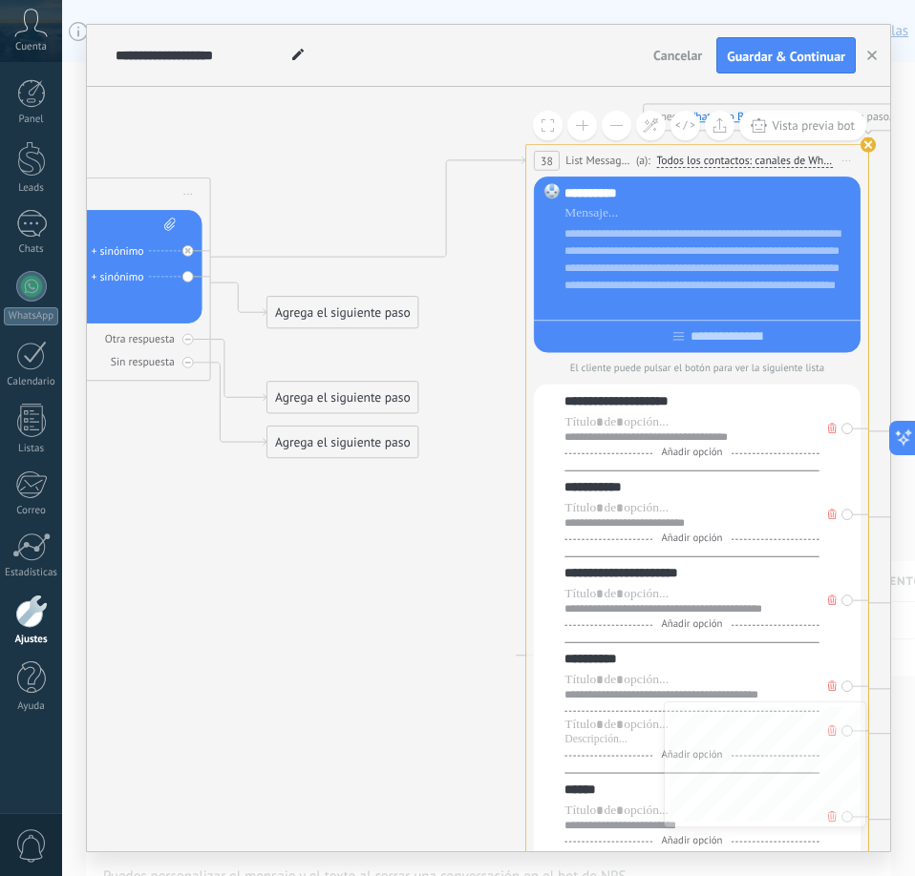
click at [786, 302] on div "**********" at bounding box center [708, 268] width 289 height 86
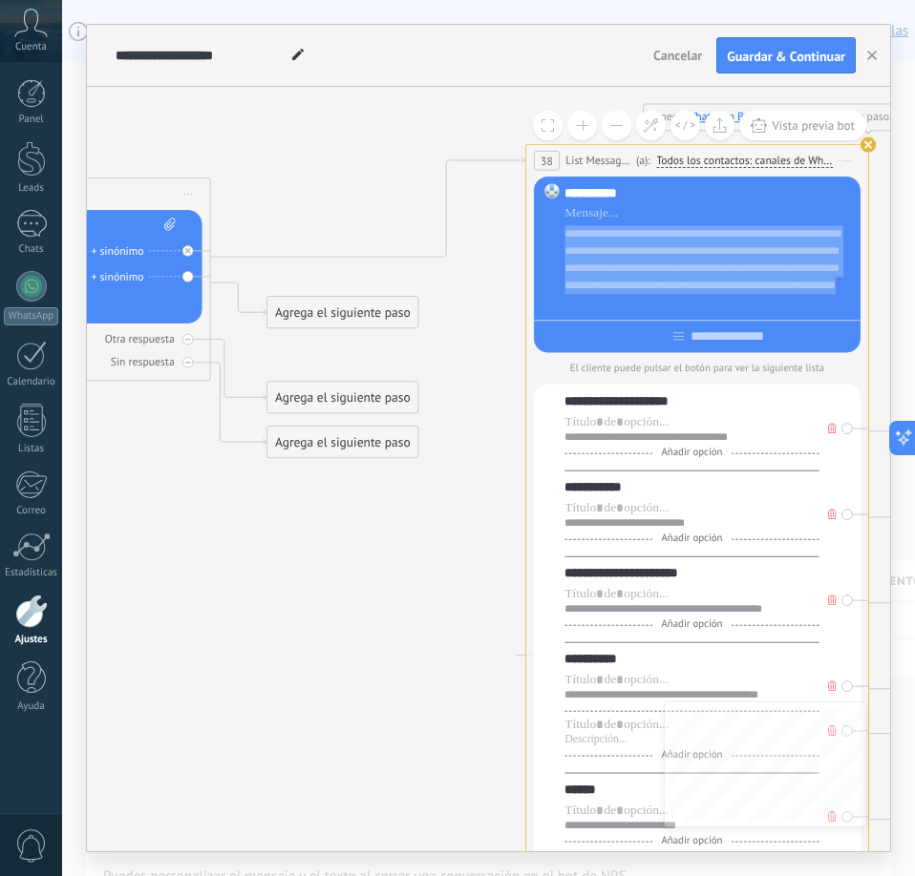
drag, startPoint x: 787, startPoint y: 303, endPoint x: 558, endPoint y: 212, distance: 246.4
click at [558, 212] on div "**********" at bounding box center [697, 265] width 327 height 177
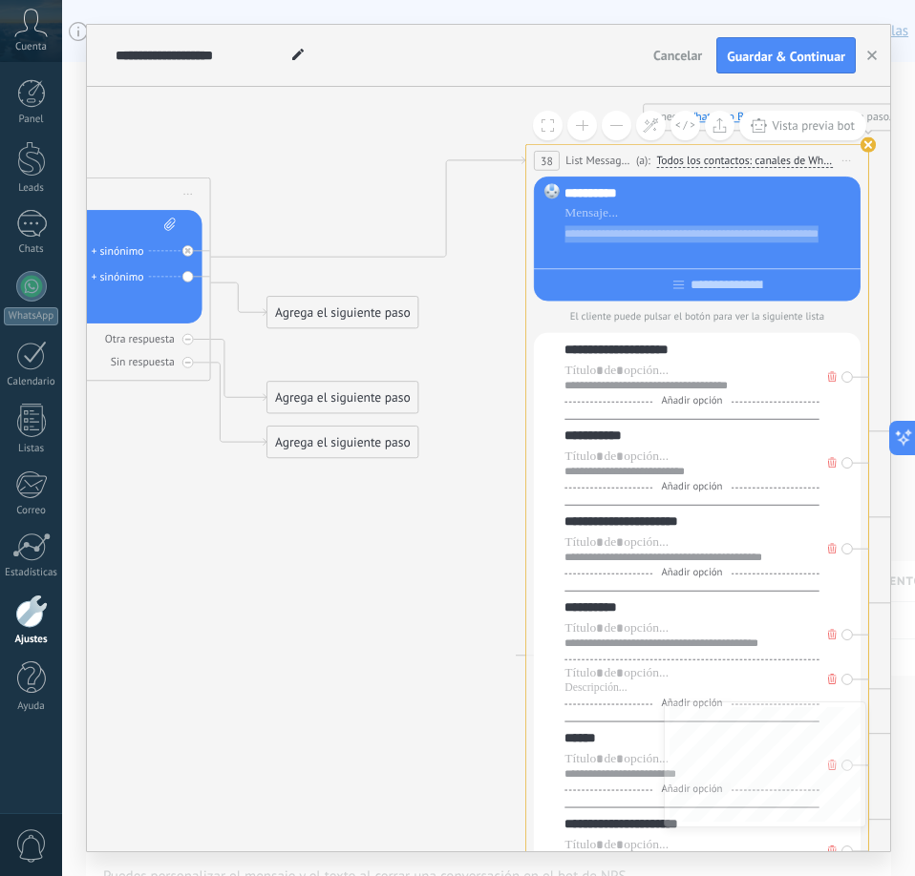
drag, startPoint x: 606, startPoint y: 248, endPoint x: 568, endPoint y: 238, distance: 39.6
click at [568, 238] on div "**********" at bounding box center [708, 242] width 289 height 34
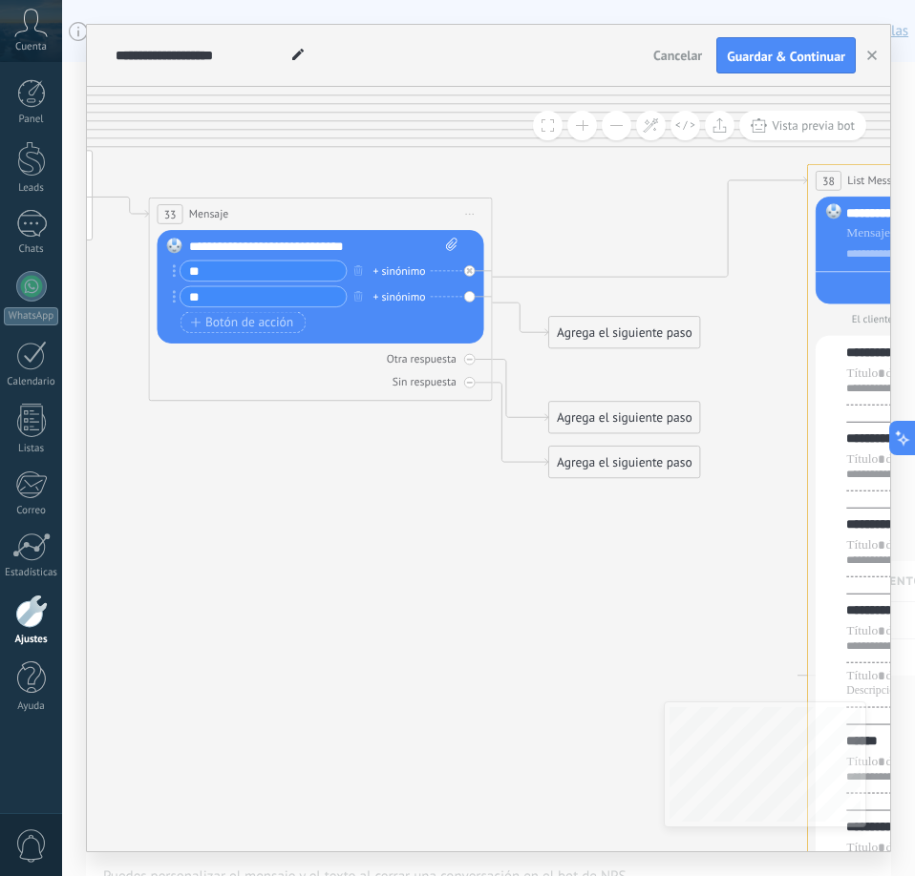
drag, startPoint x: 472, startPoint y: 370, endPoint x: 753, endPoint y: 391, distance: 282.4
click at [582, 324] on div "Agrega el siguiente paso" at bounding box center [624, 333] width 151 height 29
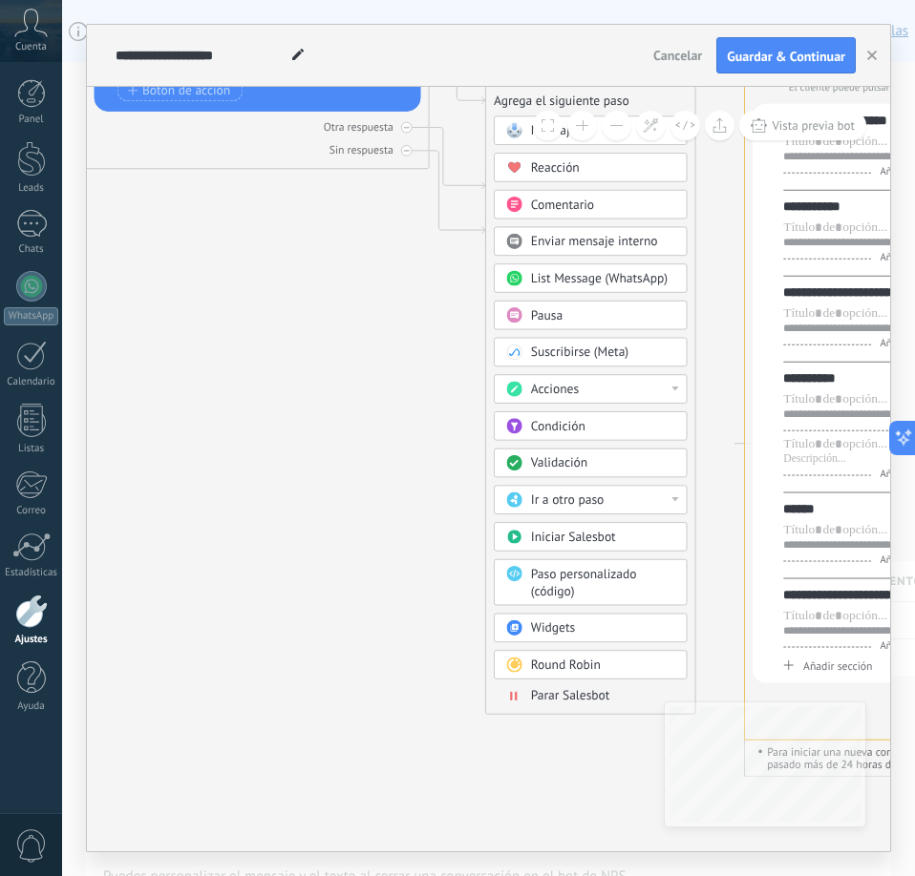
drag, startPoint x: 483, startPoint y: 543, endPoint x: 420, endPoint y: 311, distance: 240.4
click at [560, 689] on span "Parar Salesbot" at bounding box center [570, 696] width 79 height 16
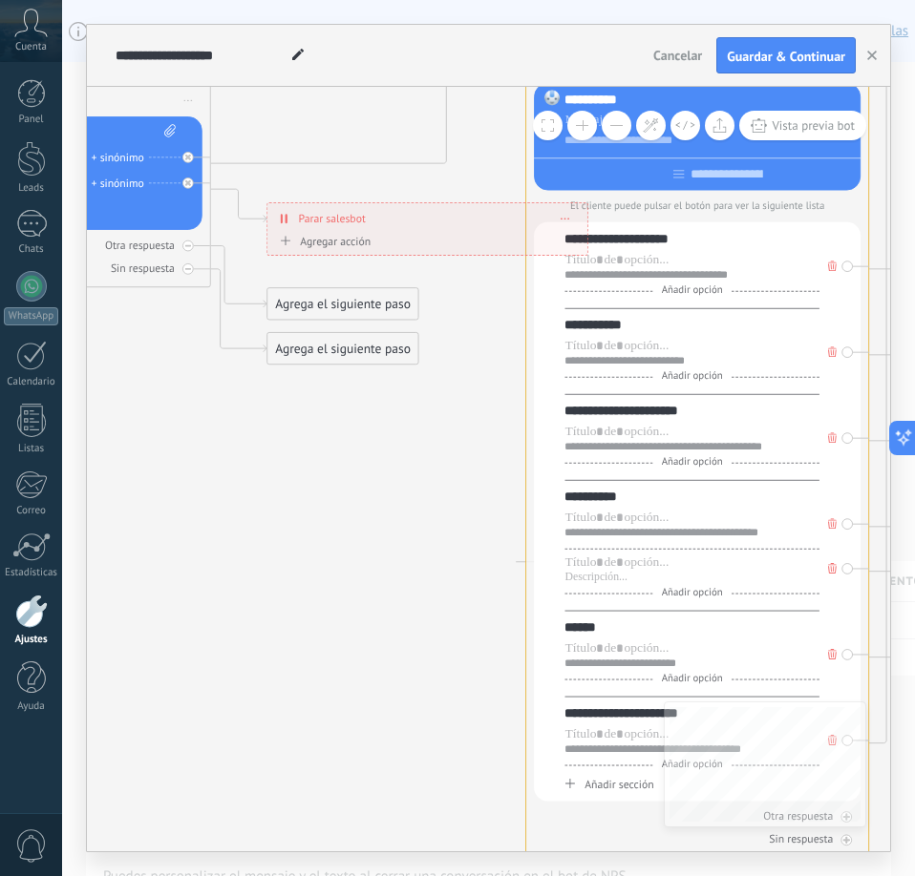
drag, startPoint x: 497, startPoint y: 459, endPoint x: 423, endPoint y: 617, distance: 174.3
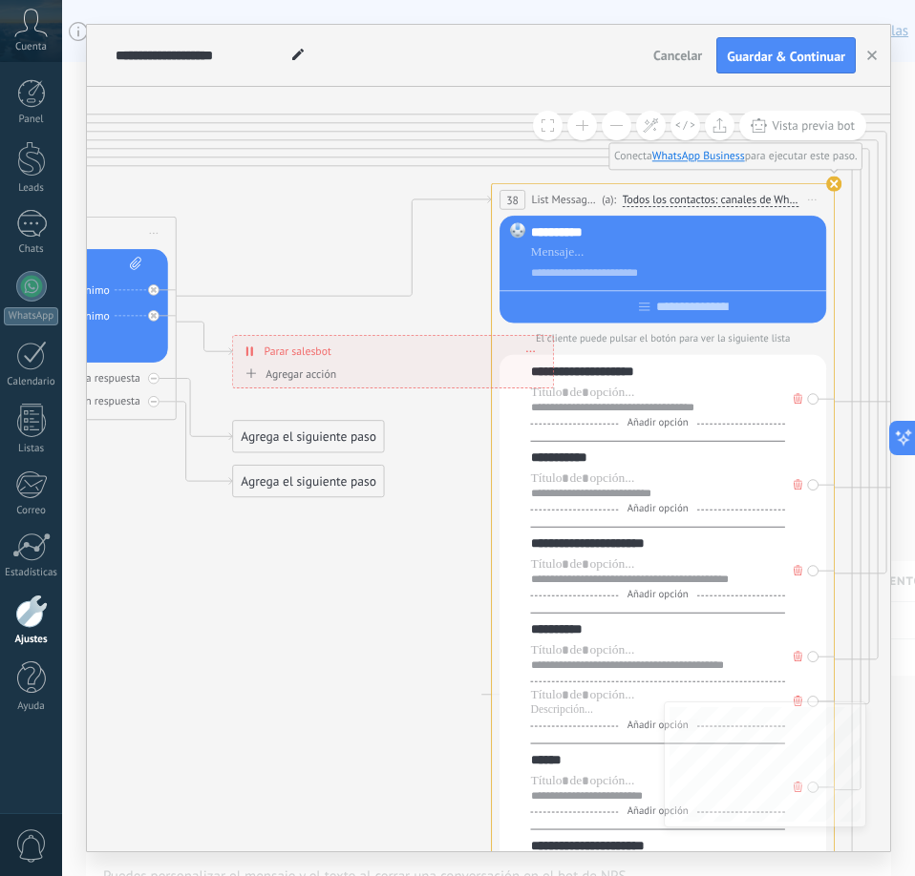
drag, startPoint x: 444, startPoint y: 438, endPoint x: 413, endPoint y: 575, distance: 139.9
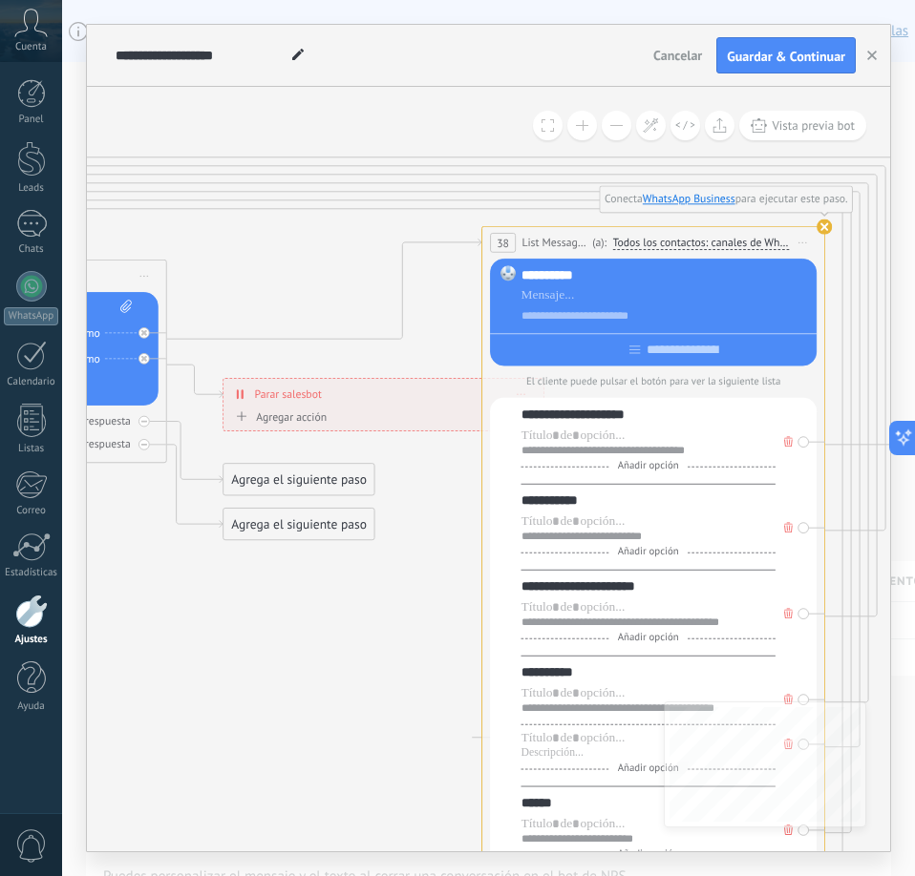
drag, startPoint x: 687, startPoint y: 412, endPoint x: 818, endPoint y: 409, distance: 130.8
click at [818, 409] on div "**********" at bounding box center [653, 630] width 344 height 809
click at [322, 418] on div "Agregar acción" at bounding box center [278, 417] width 95 height 13
click at [322, 418] on button "Conversación marcada como cerrada" at bounding box center [329, 417] width 215 height 31
click at [370, 422] on span "Conversación marcada como cerrada" at bounding box center [327, 418] width 208 height 16
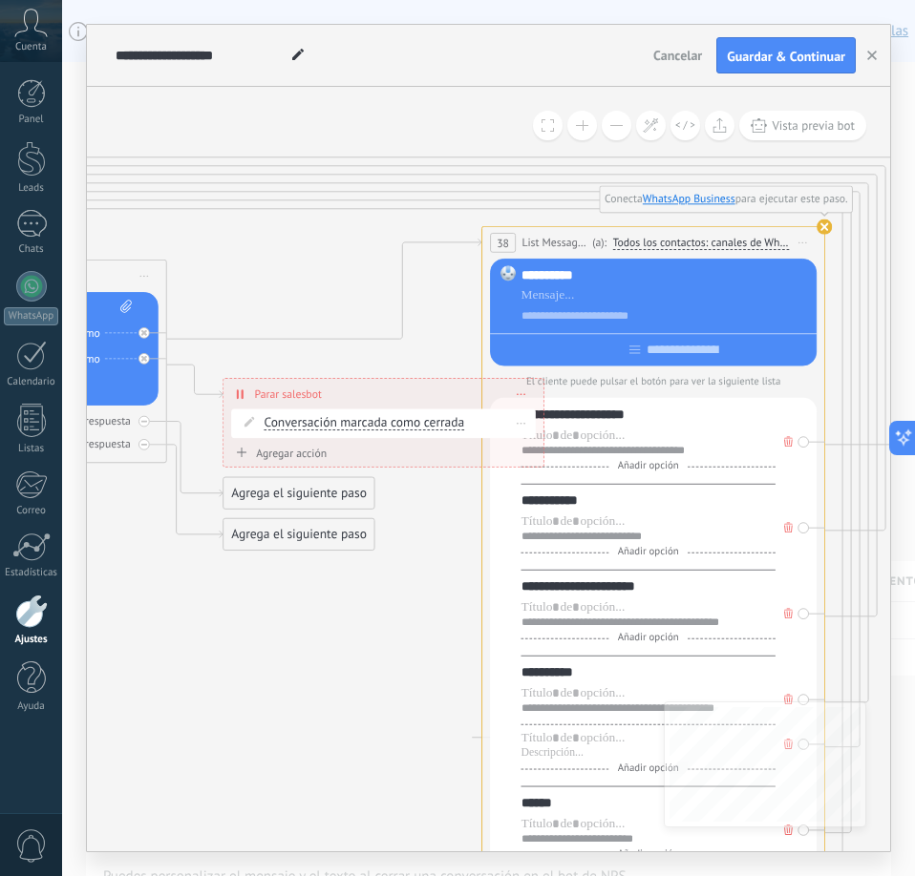
click at [460, 428] on span "Conversación marcada como cerrada" at bounding box center [364, 423] width 201 height 13
click at [460, 428] on button "Conversación marcada como cerrada" at bounding box center [362, 424] width 215 height 31
click at [445, 427] on span "Conversación marcada como cerrada" at bounding box center [349, 424] width 208 height 17
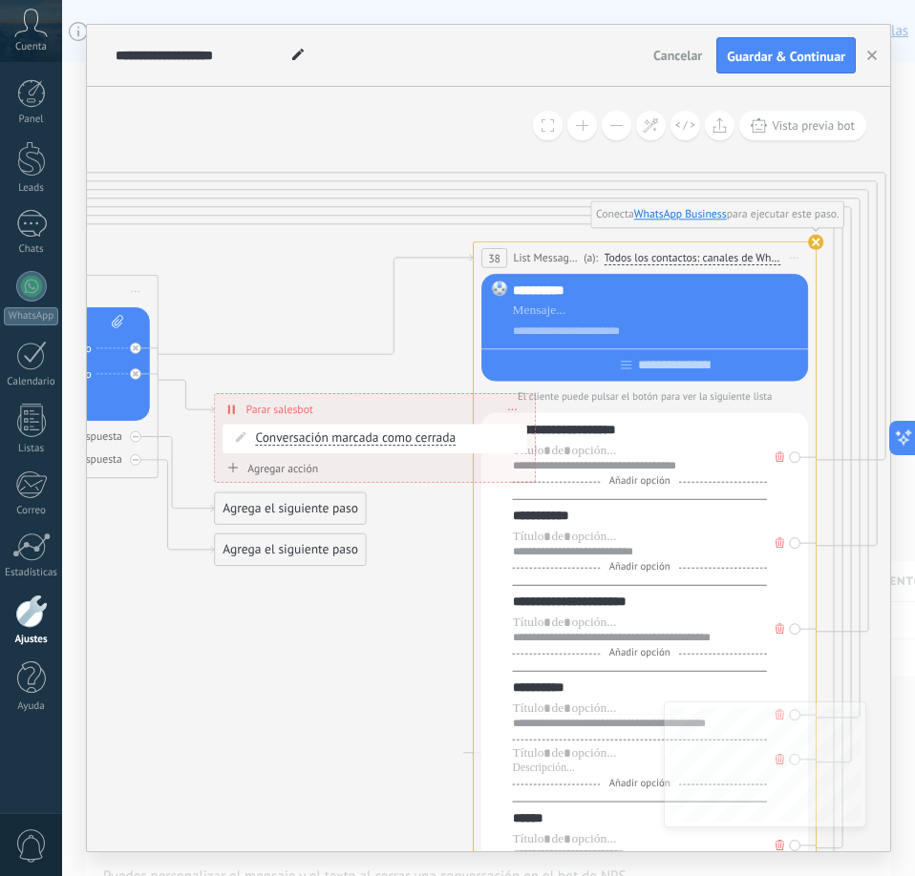
drag, startPoint x: 433, startPoint y: 517, endPoint x: 445, endPoint y: 538, distance: 23.6
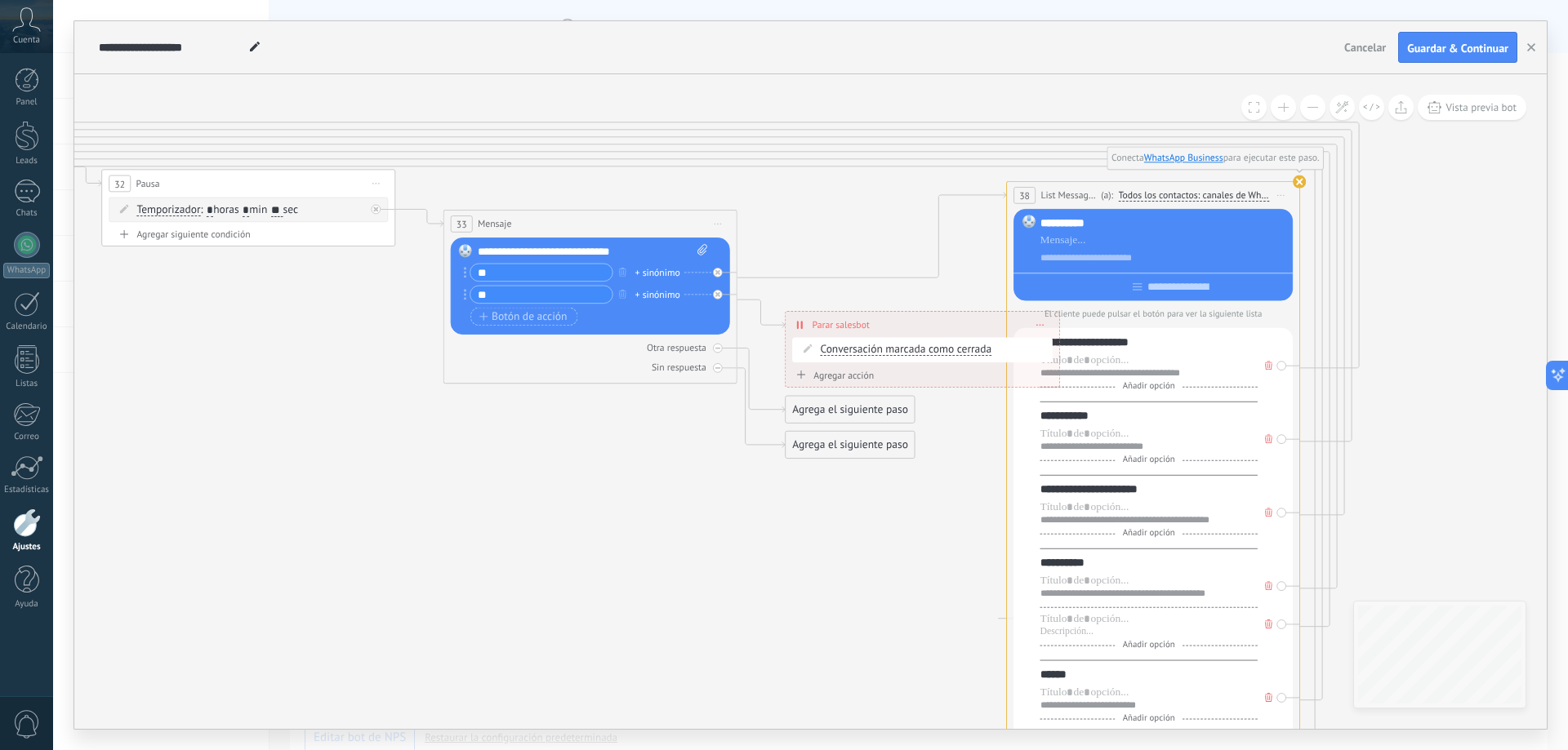
drag, startPoint x: 974, startPoint y: 284, endPoint x: 1567, endPoint y: 257, distance: 593.6
click at [782, 257] on div "**********" at bounding box center [810, 375] width 1515 height 750
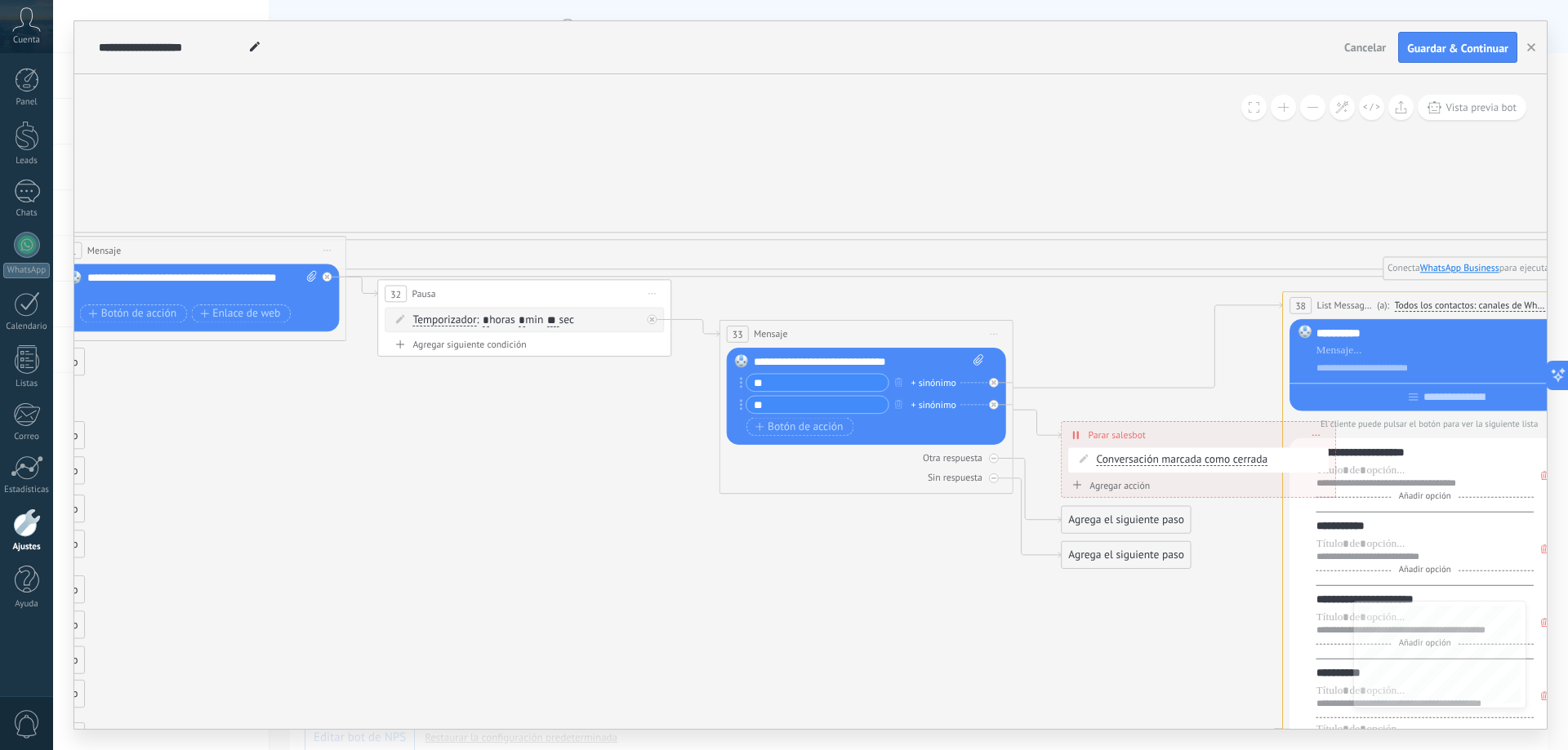
drag, startPoint x: 826, startPoint y: 530, endPoint x: 1109, endPoint y: 640, distance: 303.6
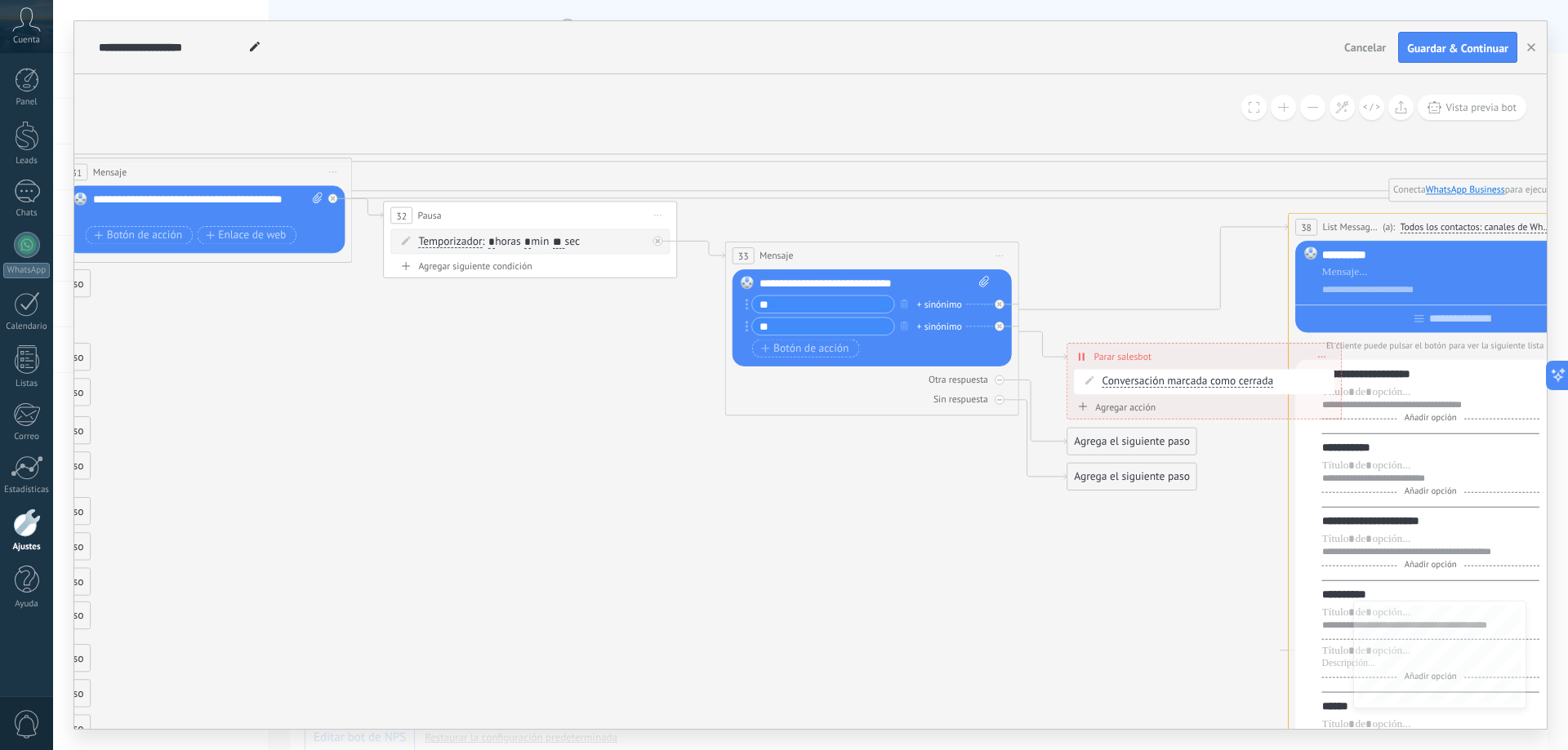
click at [782, 110] on button at bounding box center [1313, 108] width 26 height 26
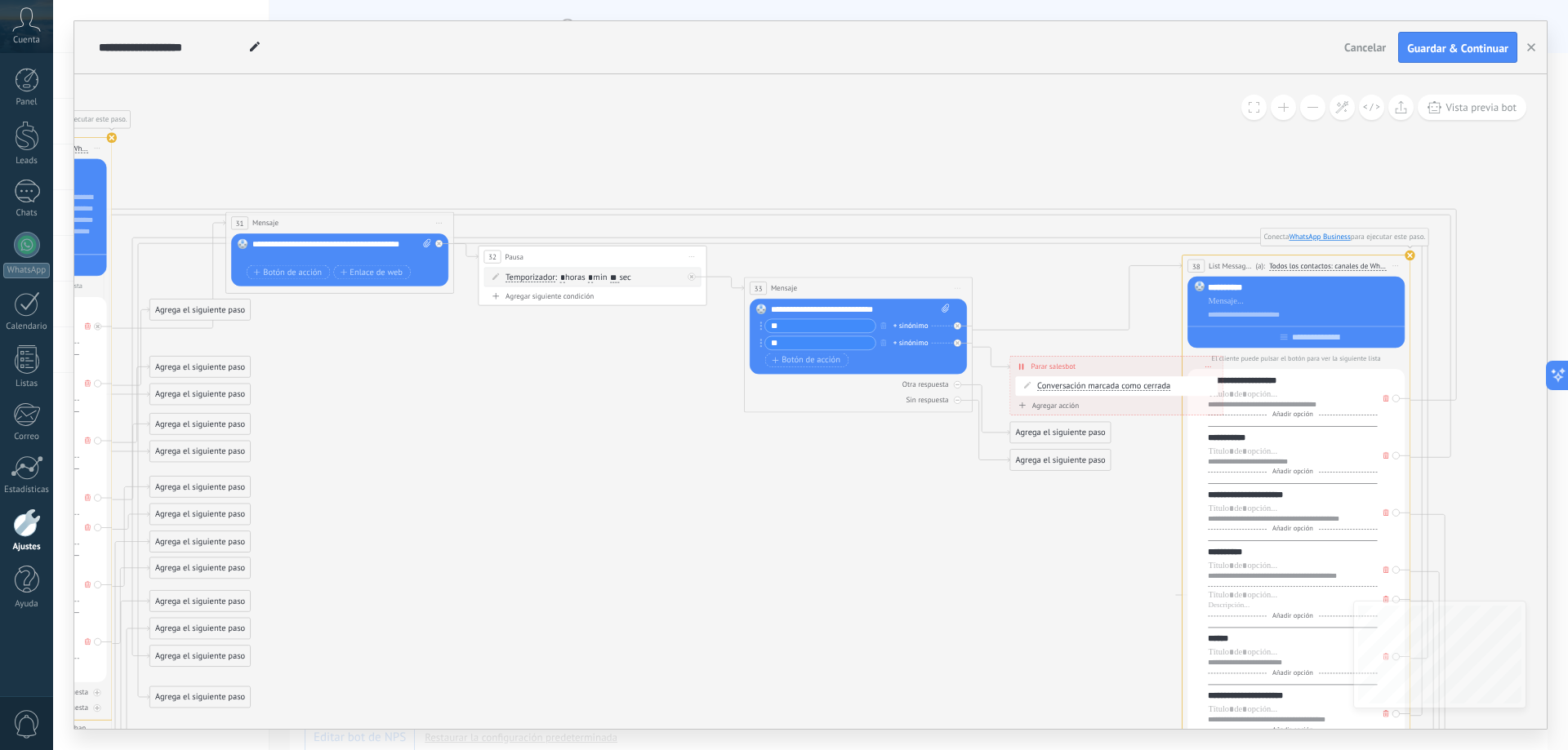
click at [782, 110] on button at bounding box center [1313, 108] width 26 height 26
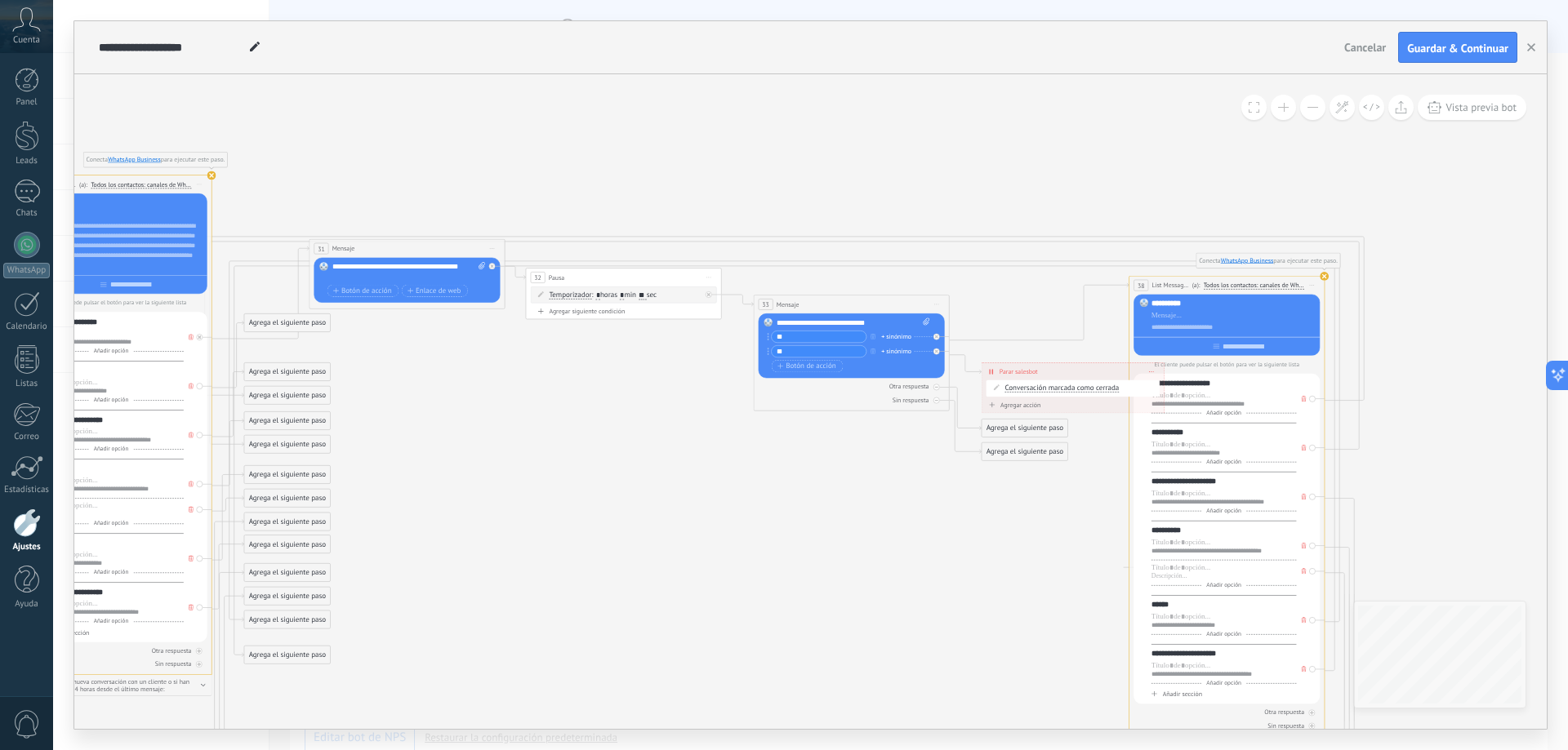
click at [782, 110] on button at bounding box center [1313, 108] width 26 height 26
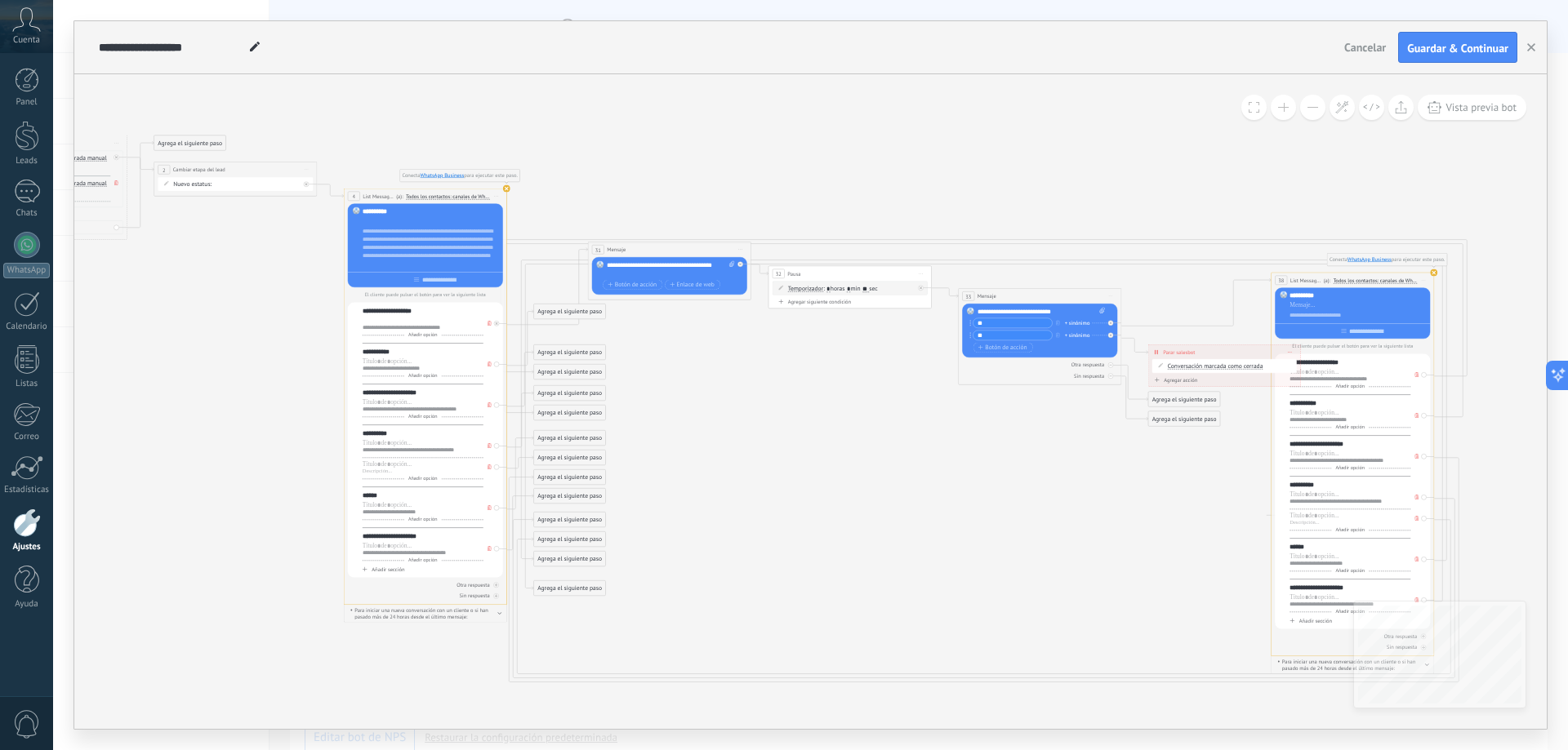
drag, startPoint x: 844, startPoint y: 476, endPoint x: 1039, endPoint y: 452, distance: 196.5
click at [782, 452] on icon at bounding box center [651, 540] width 1975 height 1273
click at [782, 105] on icon at bounding box center [1435, 107] width 14 height 12
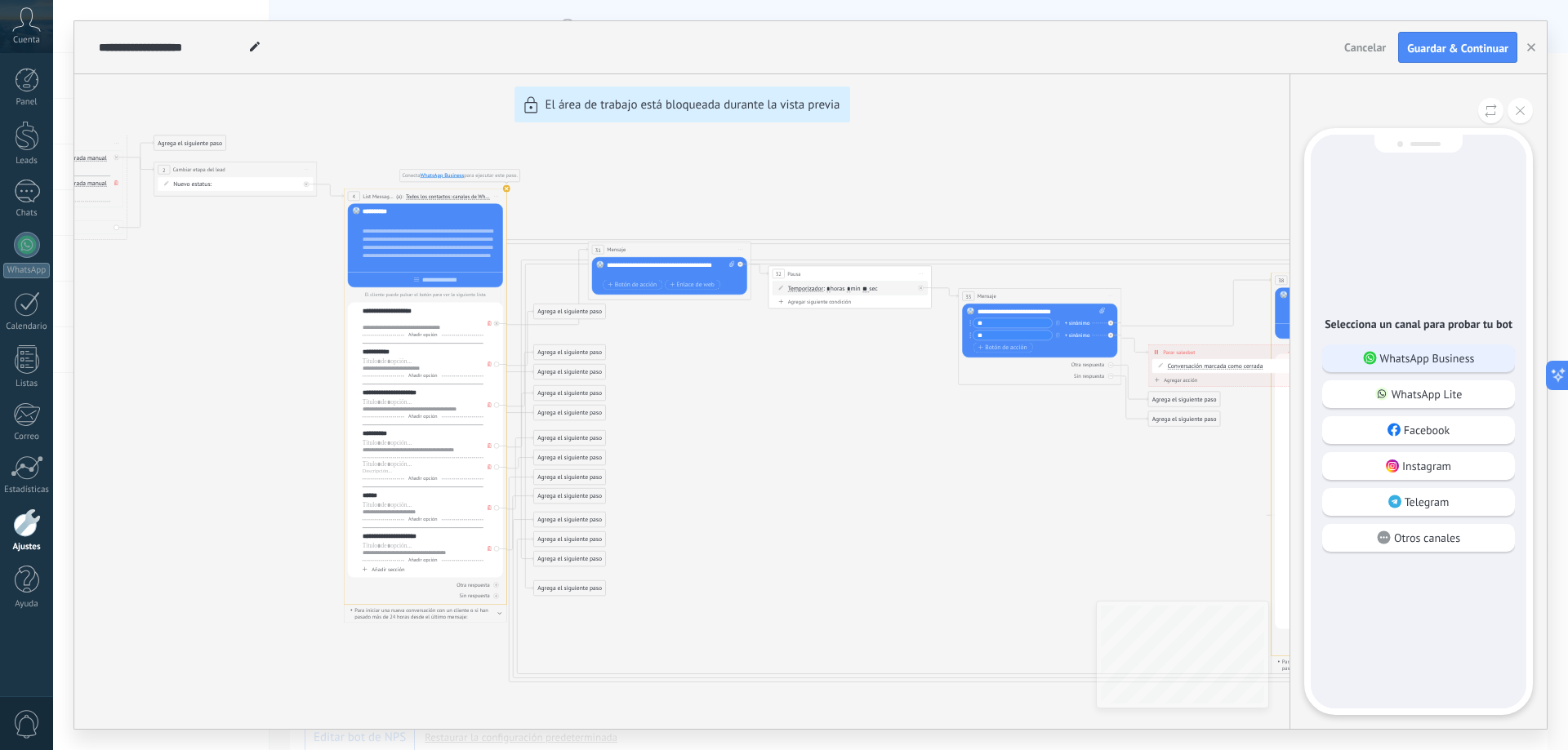
click at [782, 358] on p "WhatsApp Business" at bounding box center [1428, 358] width 95 height 15
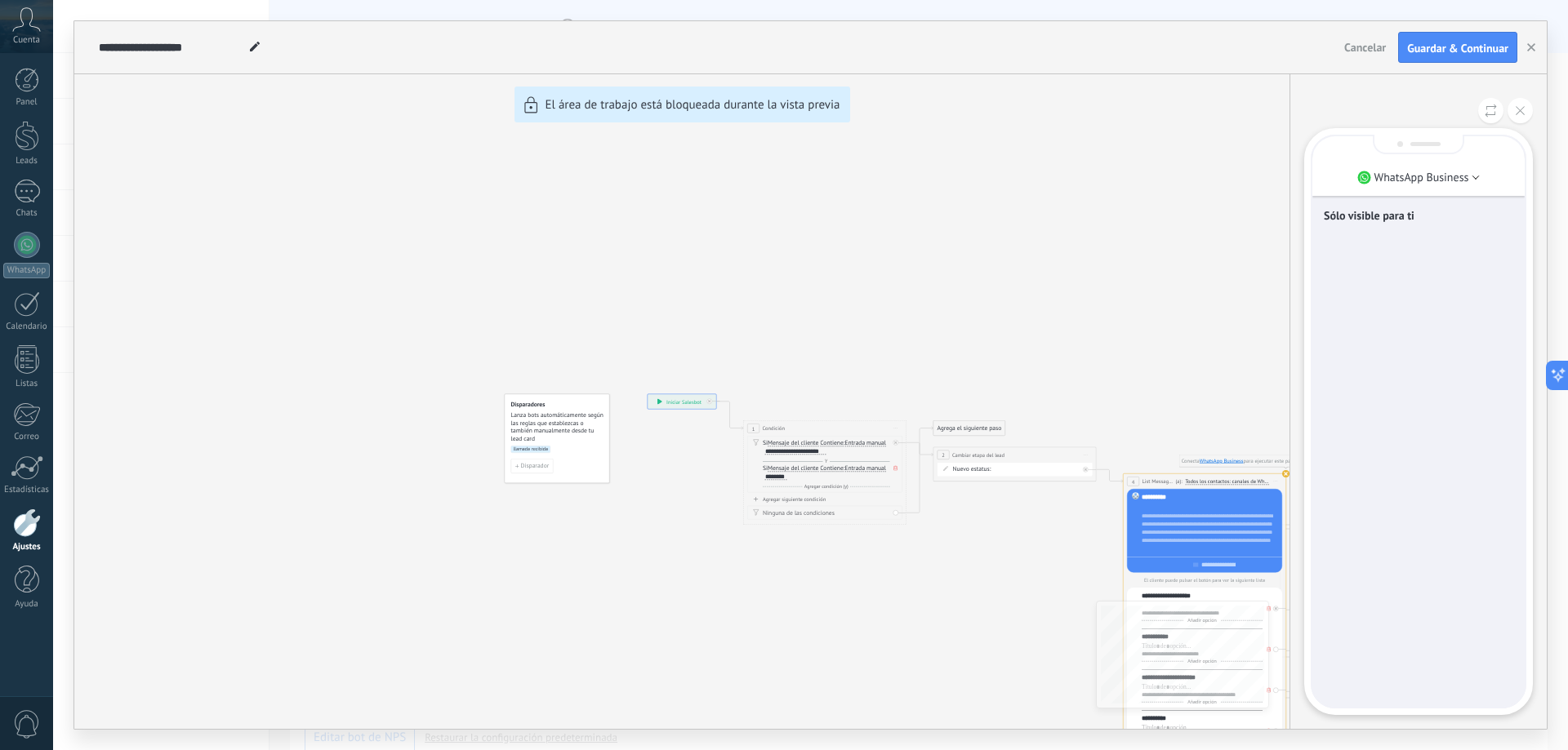
click at [782, 214] on p "Sólo visible para ti" at bounding box center [1419, 215] width 190 height 15
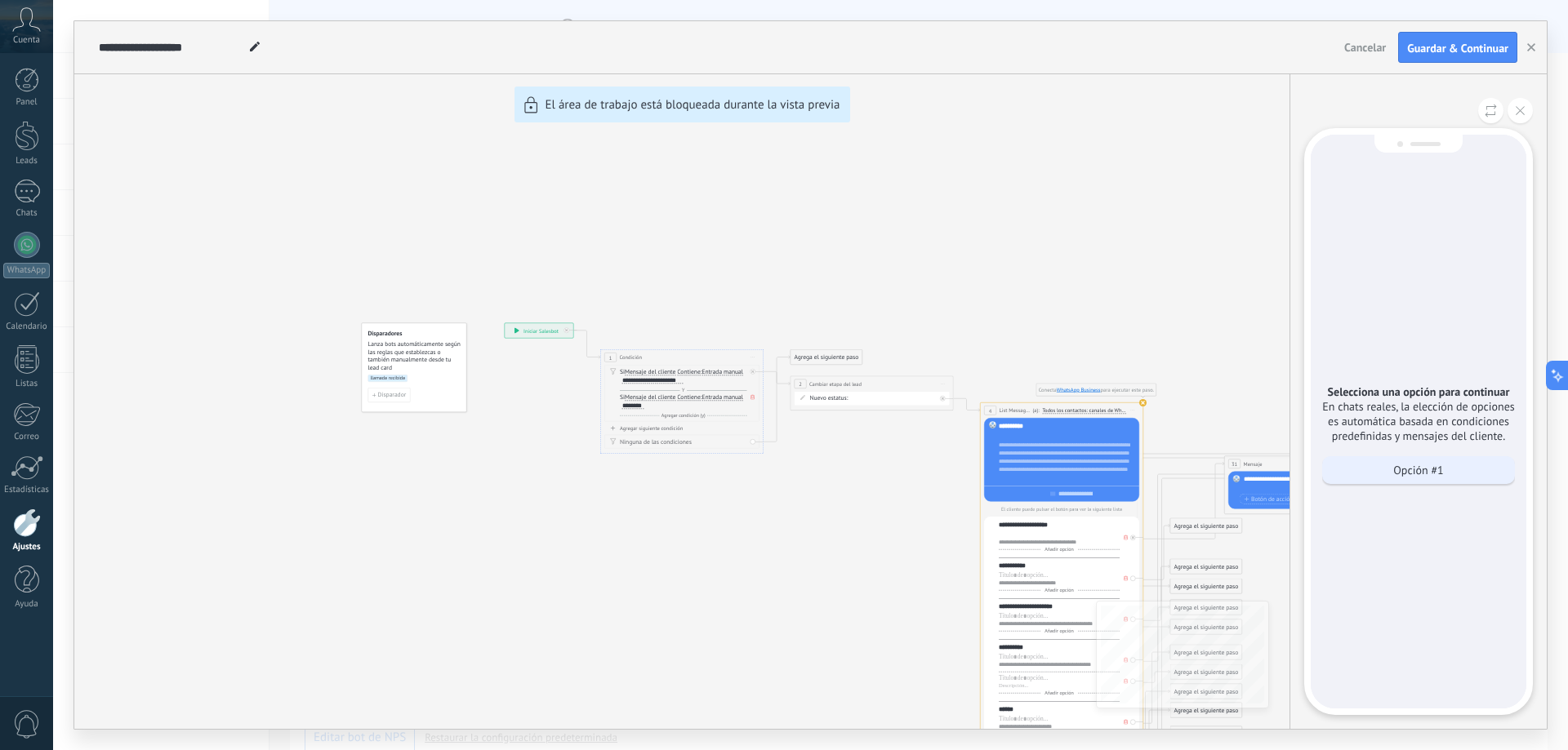
click at [782, 469] on p "Opción #1" at bounding box center [1418, 469] width 50 height 15
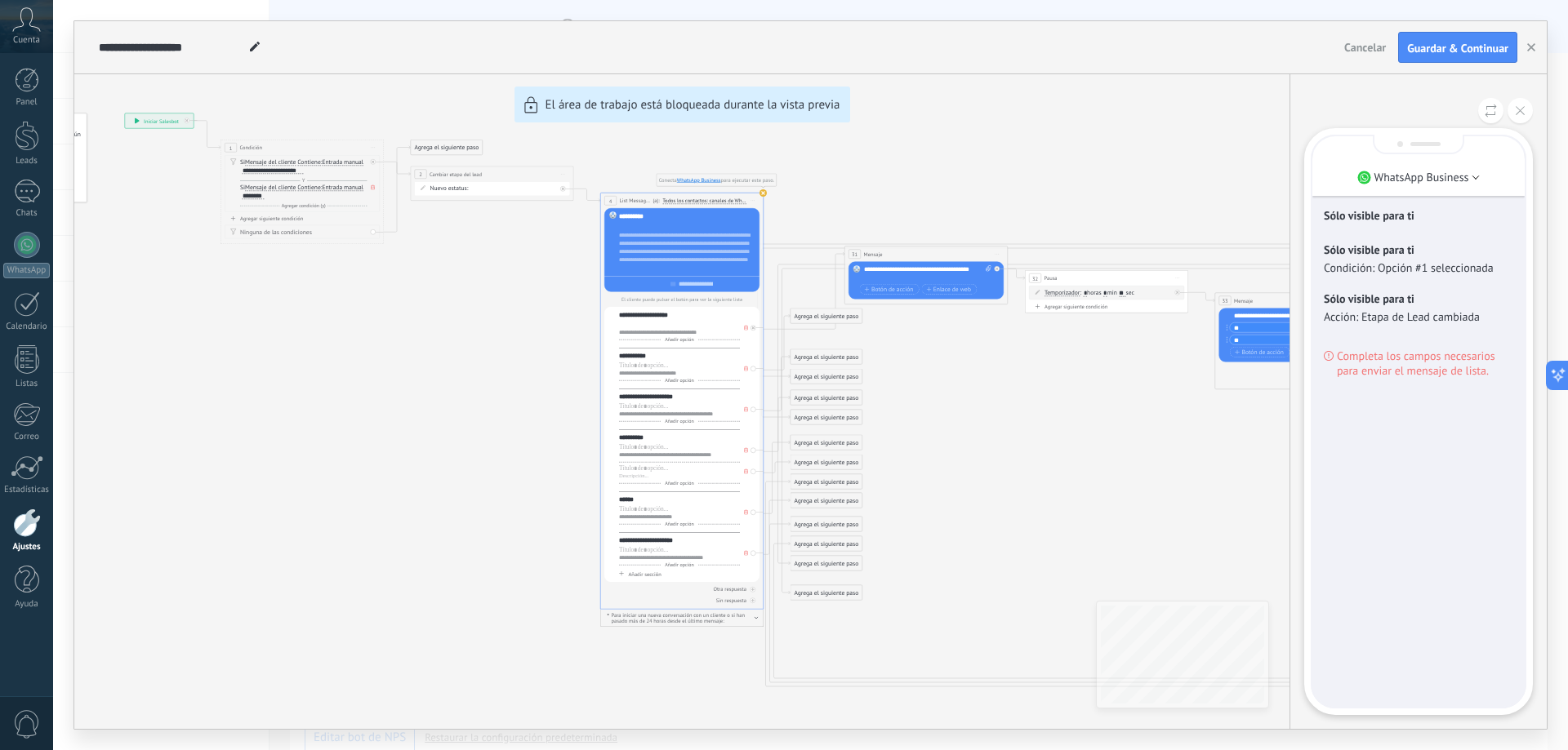
click at [782, 357] on span "Completa los campos necesarios para enviar el mensaje de lista." at bounding box center [1425, 363] width 176 height 29
click at [782, 316] on p "Acción: Etapa de Lead cambiada" at bounding box center [1419, 316] width 190 height 15
click at [782, 314] on p "Acción: Etapa de Lead cambiada" at bounding box center [1419, 316] width 190 height 15
click at [782, 330] on div "Sólo visible para ti Acción: Etapa de Lead cambiada" at bounding box center [1419, 307] width 190 height 49
click at [782, 370] on span "Completa los campos necesarios para enviar el mensaje de lista." at bounding box center [1425, 363] width 176 height 29
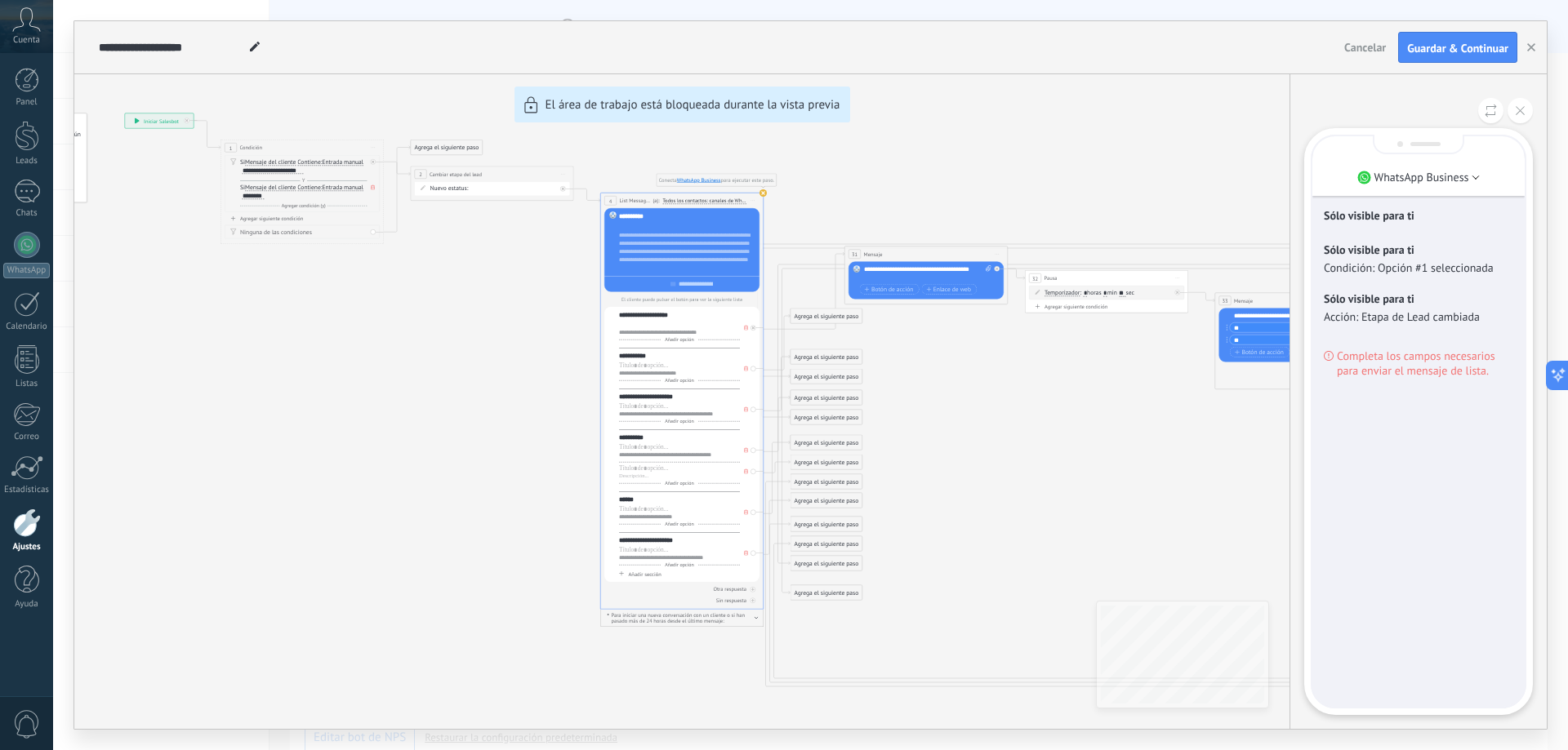
click at [782, 372] on span "Completa los campos necesarios para enviar el mensaje de lista." at bounding box center [1425, 363] width 176 height 29
click at [782, 362] on span "Completa los campos necesarios para enviar el mensaje de lista." at bounding box center [1425, 363] width 176 height 29
click at [782, 364] on span "Completa los campos necesarios para enviar el mensaje de lista." at bounding box center [1425, 363] width 176 height 29
click at [782, 369] on span "Completa los campos necesarios para enviar el mensaje de lista." at bounding box center [1425, 363] width 176 height 29
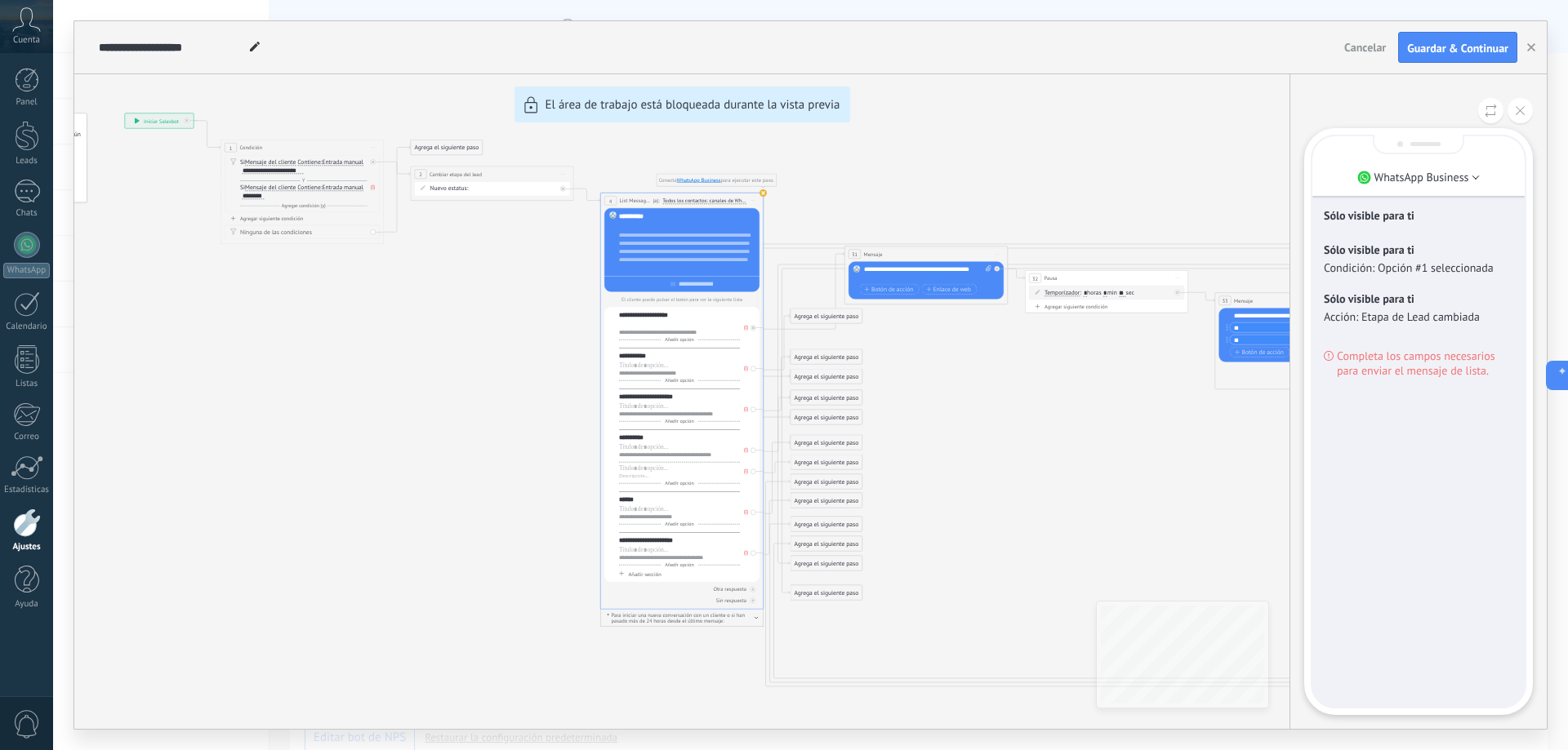
click at [782, 369] on span "Completa los campos necesarios para enviar el mensaje de lista." at bounding box center [1425, 363] width 176 height 29
click at [782, 367] on span "Completa los campos necesarios para enviar el mensaje de lista." at bounding box center [1425, 363] width 176 height 29
click at [782, 369] on span "Completa los campos necesarios para enviar el mensaje de lista." at bounding box center [1425, 363] width 176 height 29
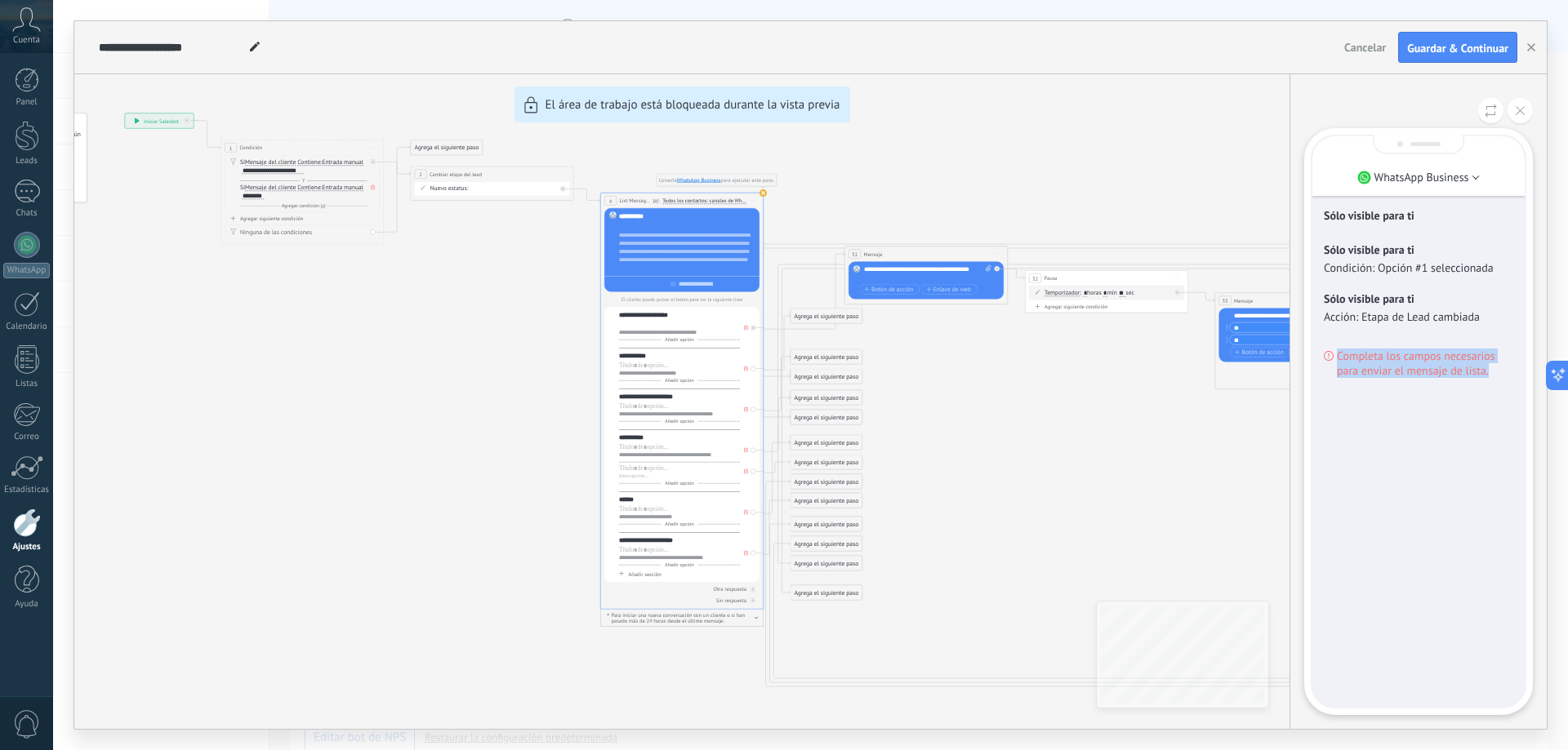
click at [782, 369] on span "Completa los campos necesarios para enviar el mensaje de lista." at bounding box center [1425, 363] width 176 height 29
click at [782, 175] on p "WhatsApp Business" at bounding box center [1422, 177] width 95 height 15
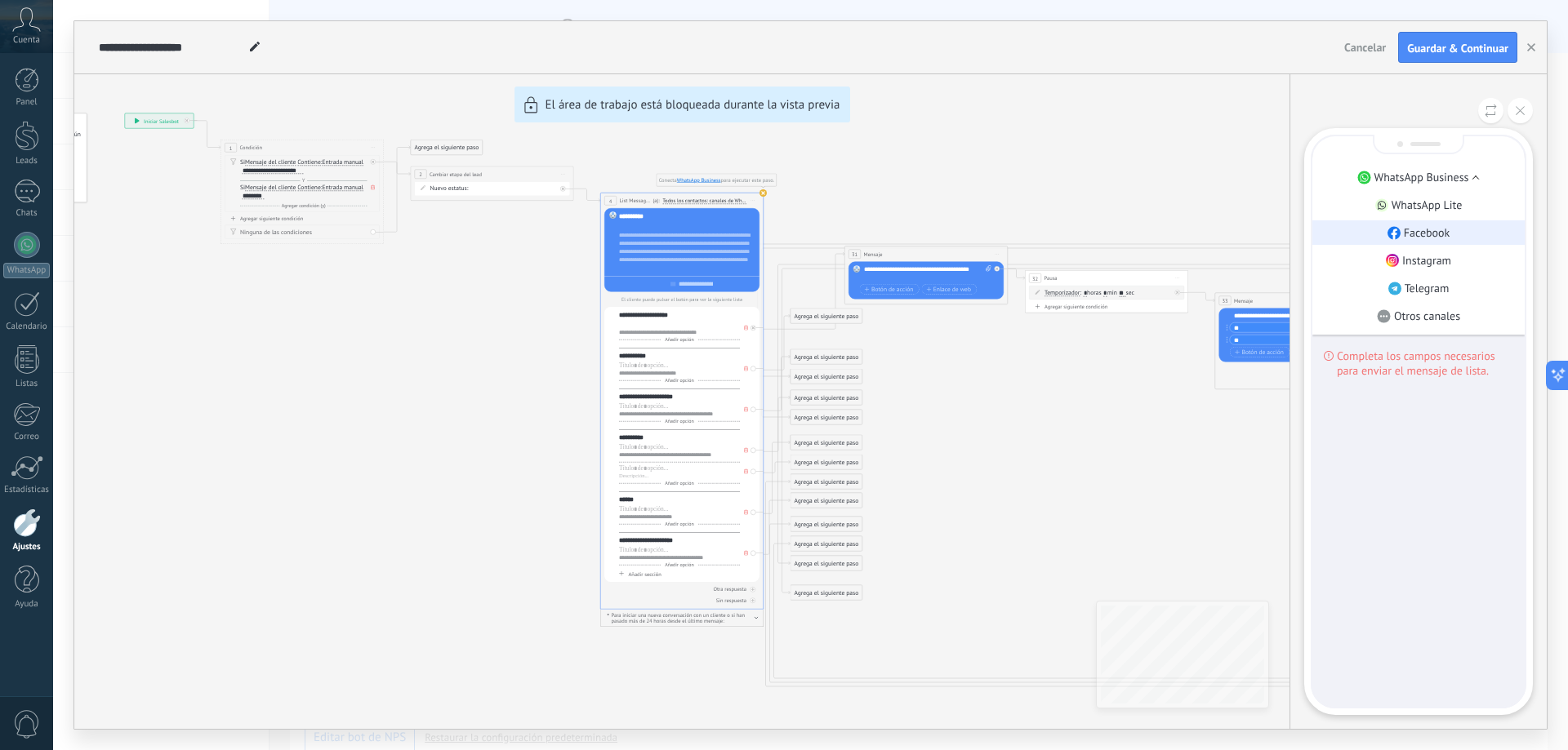
click at [782, 227] on p "Facebook" at bounding box center [1427, 233] width 46 height 15
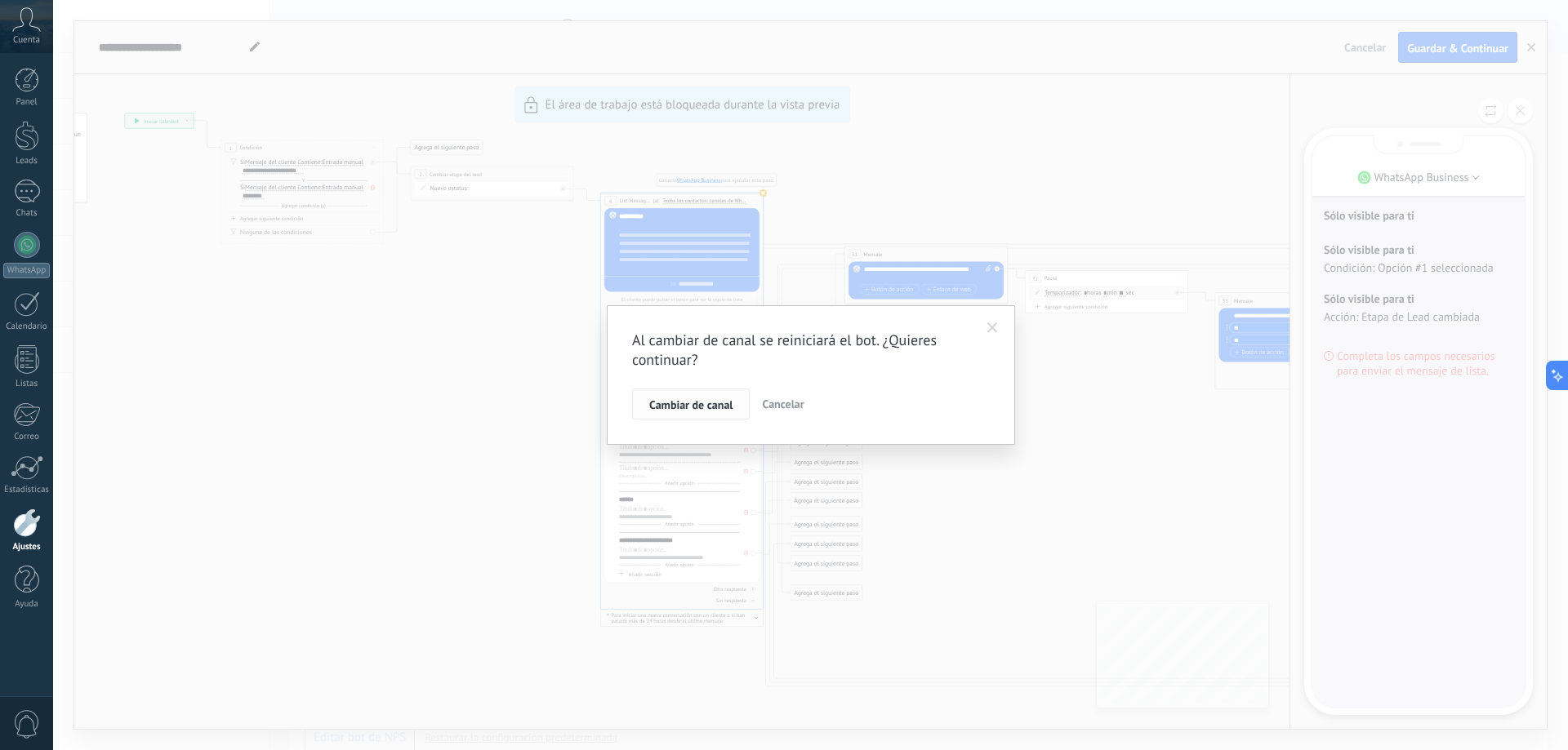
click at [724, 405] on span "Cambiar de canal" at bounding box center [690, 405] width 83 height 11
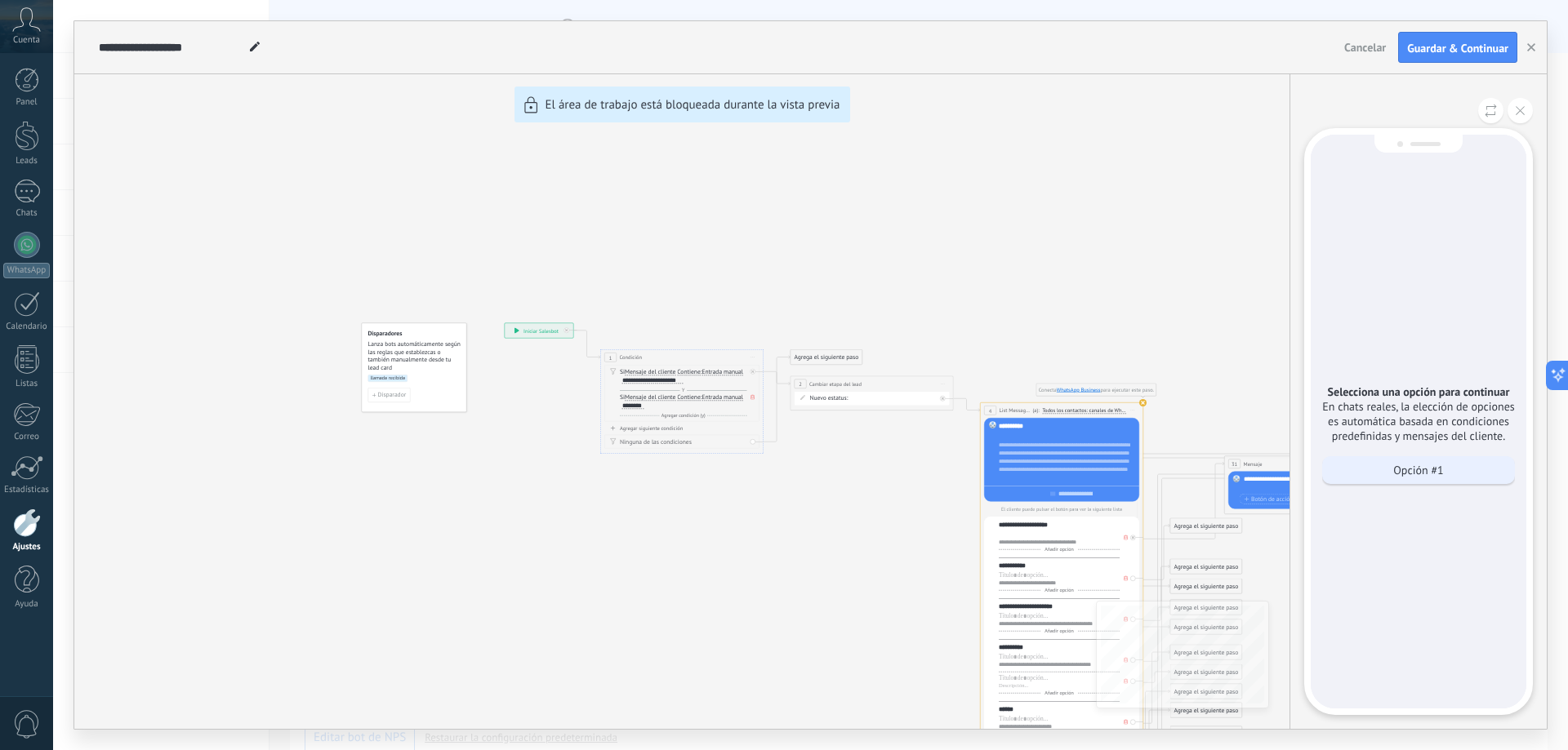
click at [782, 464] on p "Opción #1" at bounding box center [1418, 469] width 50 height 15
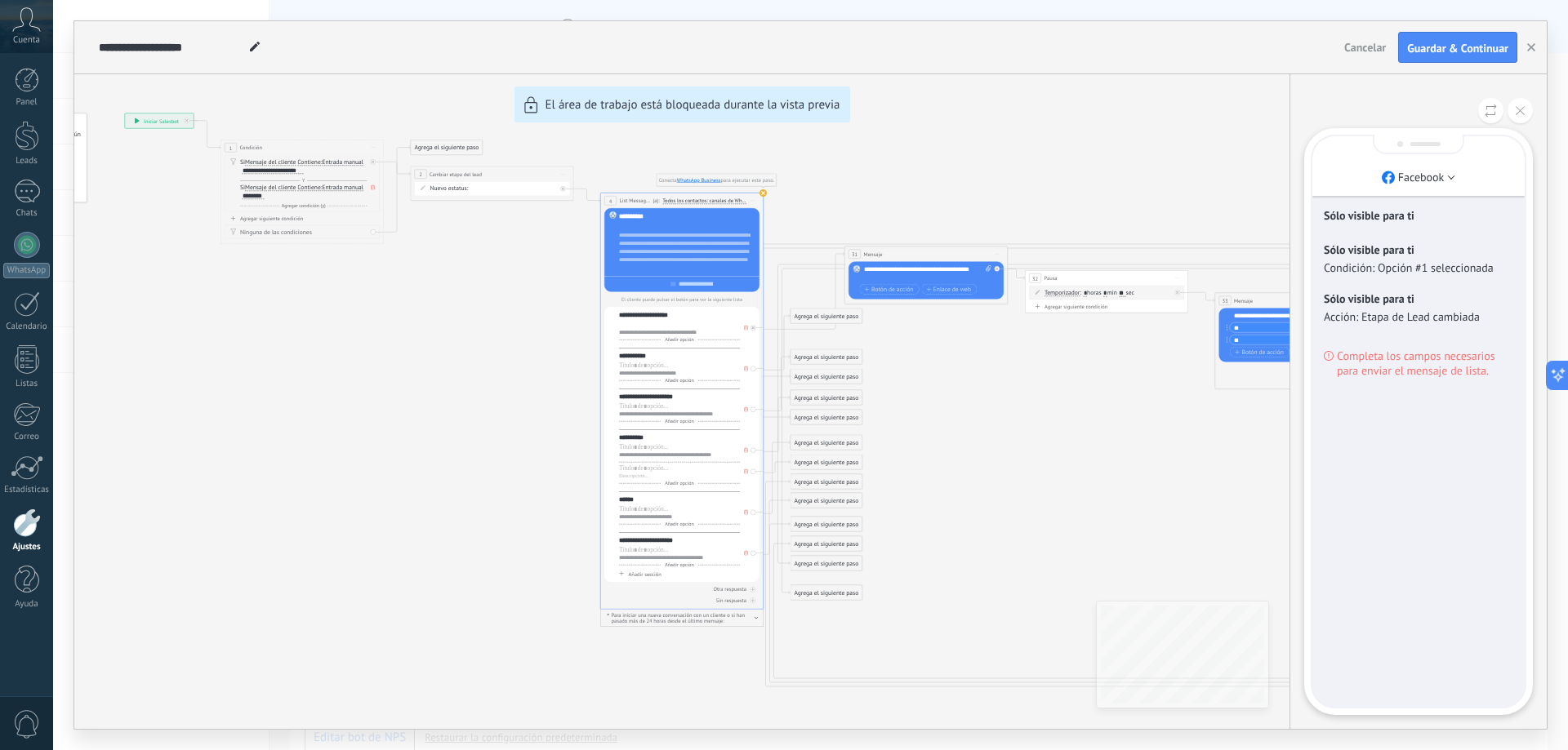
click at [782, 352] on span "Completa los campos necesarios para enviar el mensaje de lista." at bounding box center [1425, 363] width 176 height 29
click at [782, 355] on span "Completa los campos necesarios para enviar el mensaje de lista." at bounding box center [1425, 363] width 176 height 29
click at [782, 171] on p "Facebook" at bounding box center [1422, 177] width 46 height 15
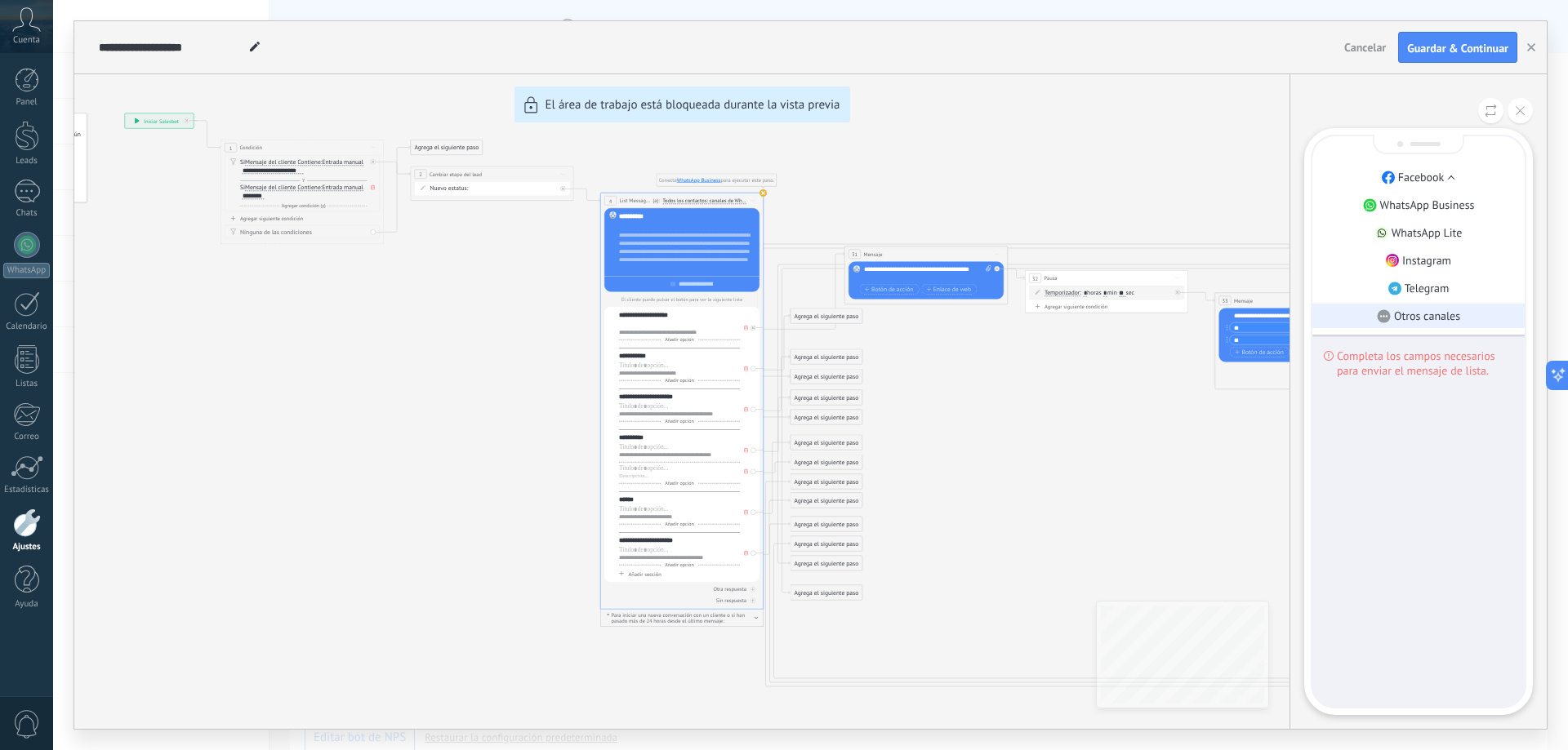
click at [782, 316] on p "Otros canales" at bounding box center [1427, 316] width 66 height 15
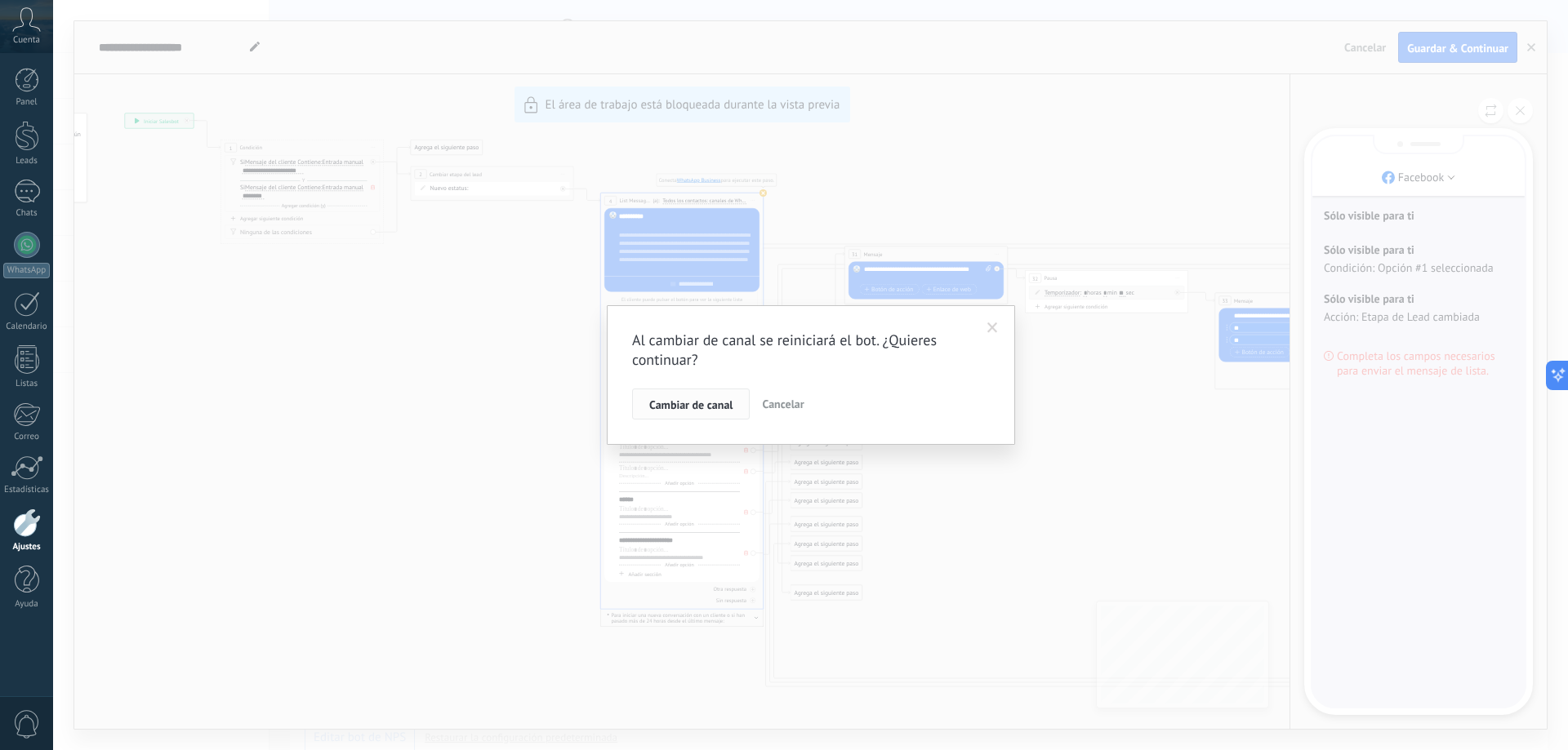
click at [687, 402] on span "Cambiar de canal" at bounding box center [690, 405] width 83 height 11
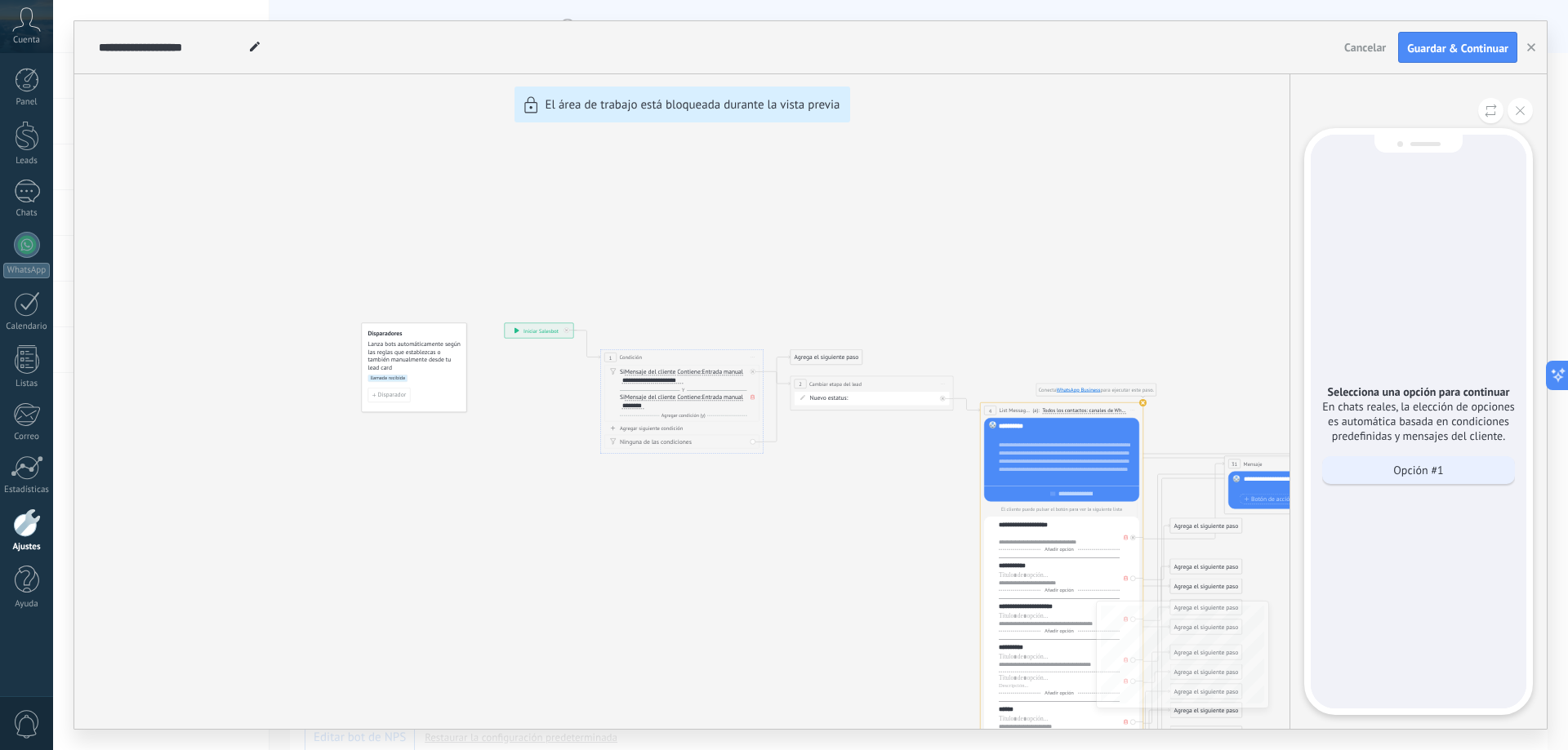
click at [782, 466] on div "Opción #1" at bounding box center [1418, 470] width 192 height 27
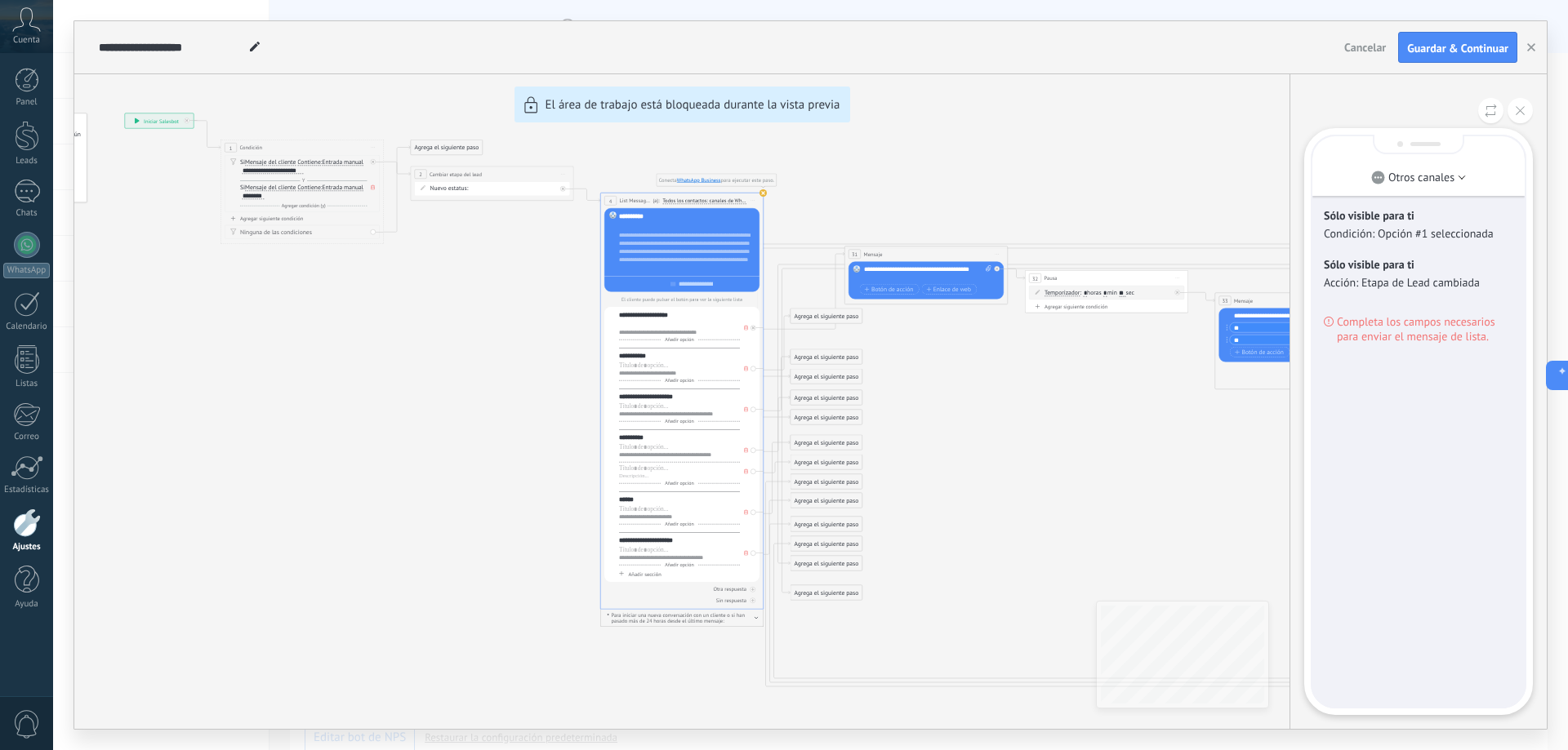
click at [782, 337] on span "Completa los campos necesarios para enviar el mensaje de lista." at bounding box center [1425, 329] width 176 height 29
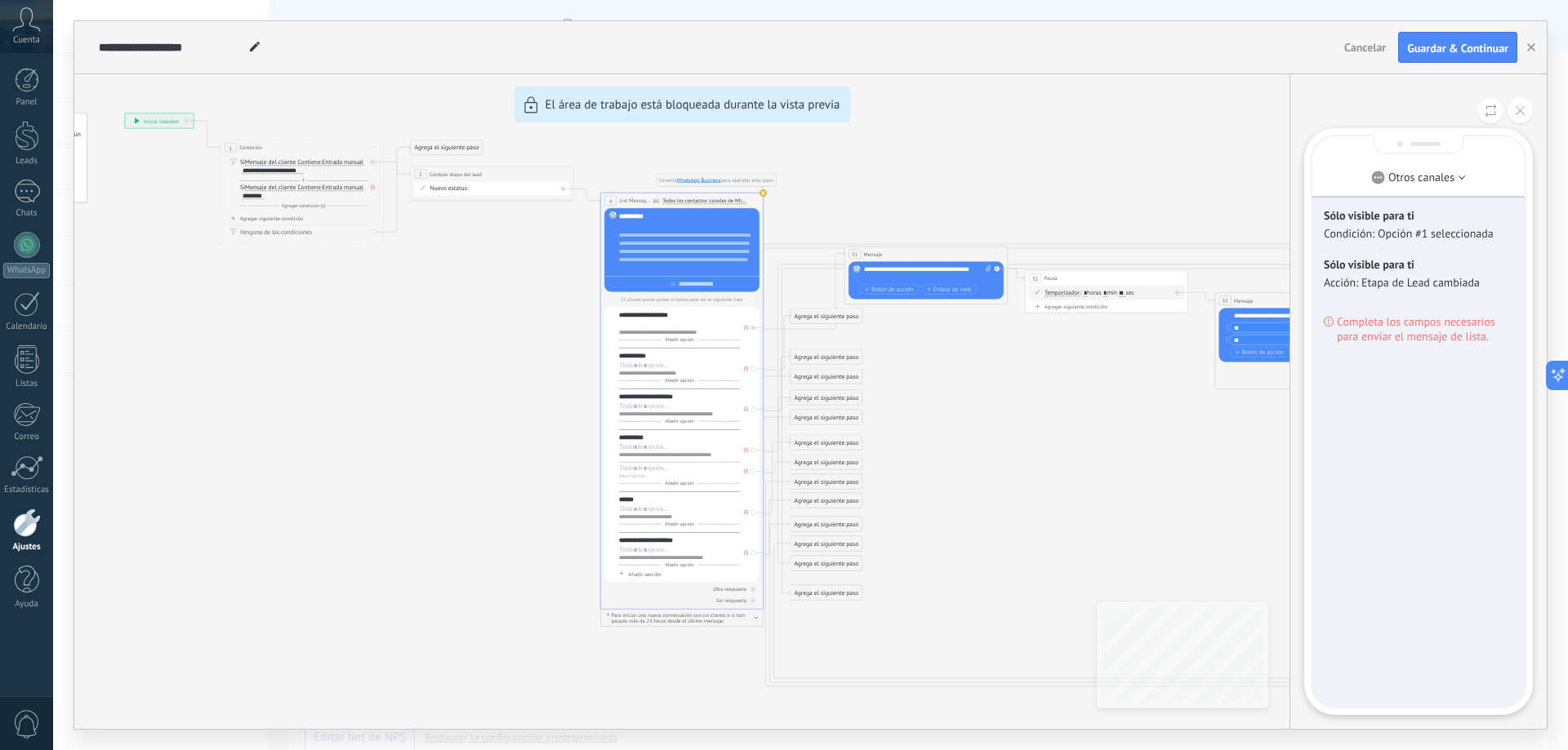
click at [782, 444] on div "**********" at bounding box center [810, 375] width 1472 height 708
drag, startPoint x: 1206, startPoint y: 446, endPoint x: 1108, endPoint y: 443, distance: 98.0
click at [782, 443] on div "**********" at bounding box center [810, 375] width 1472 height 708
click at [782, 180] on p "Otros canales" at bounding box center [1421, 177] width 66 height 15
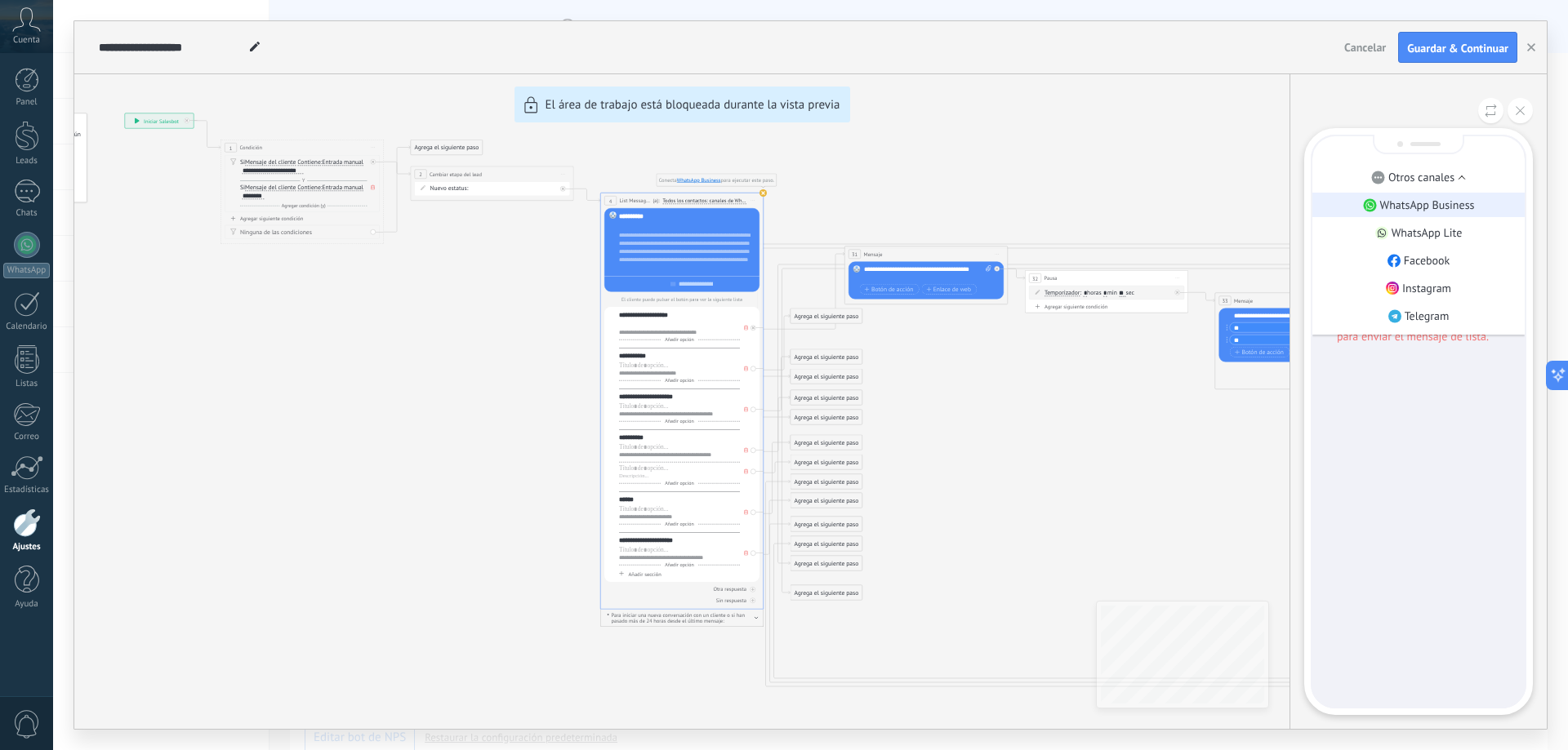
click at [782, 210] on p "WhatsApp Business" at bounding box center [1428, 204] width 95 height 15
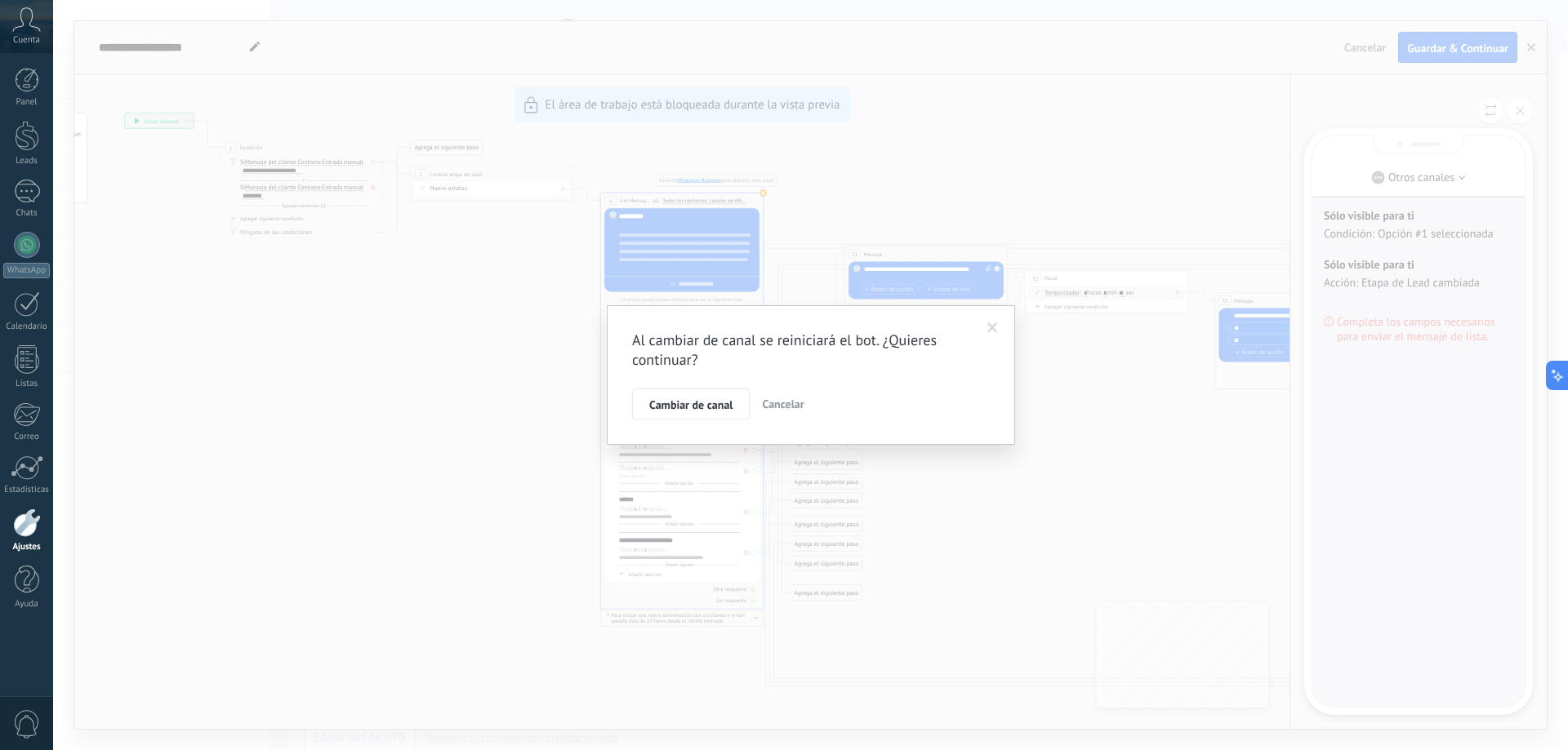
click at [683, 410] on span "Cambiar de canal" at bounding box center [690, 405] width 83 height 11
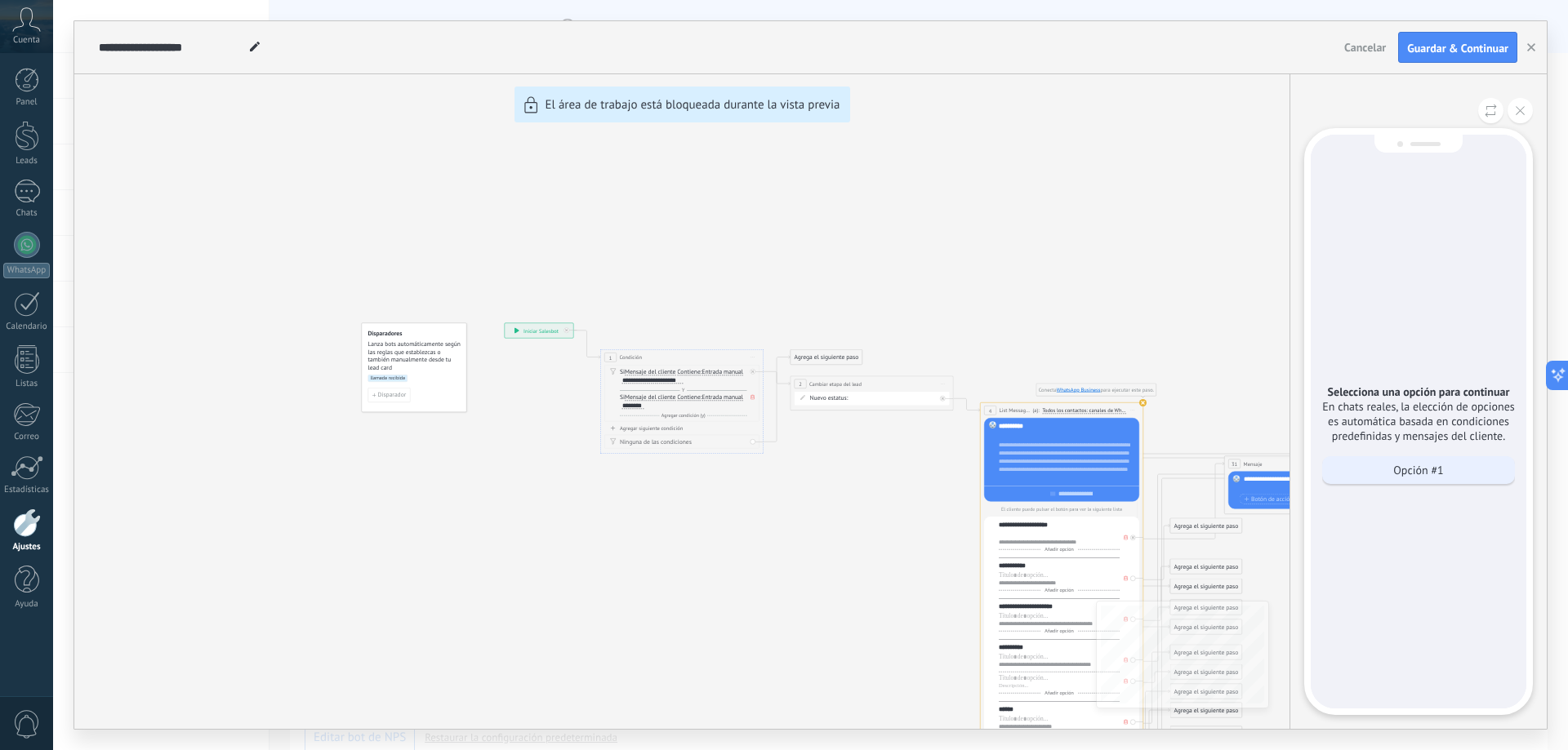
click at [782, 469] on div "Opción #1" at bounding box center [1418, 470] width 192 height 27
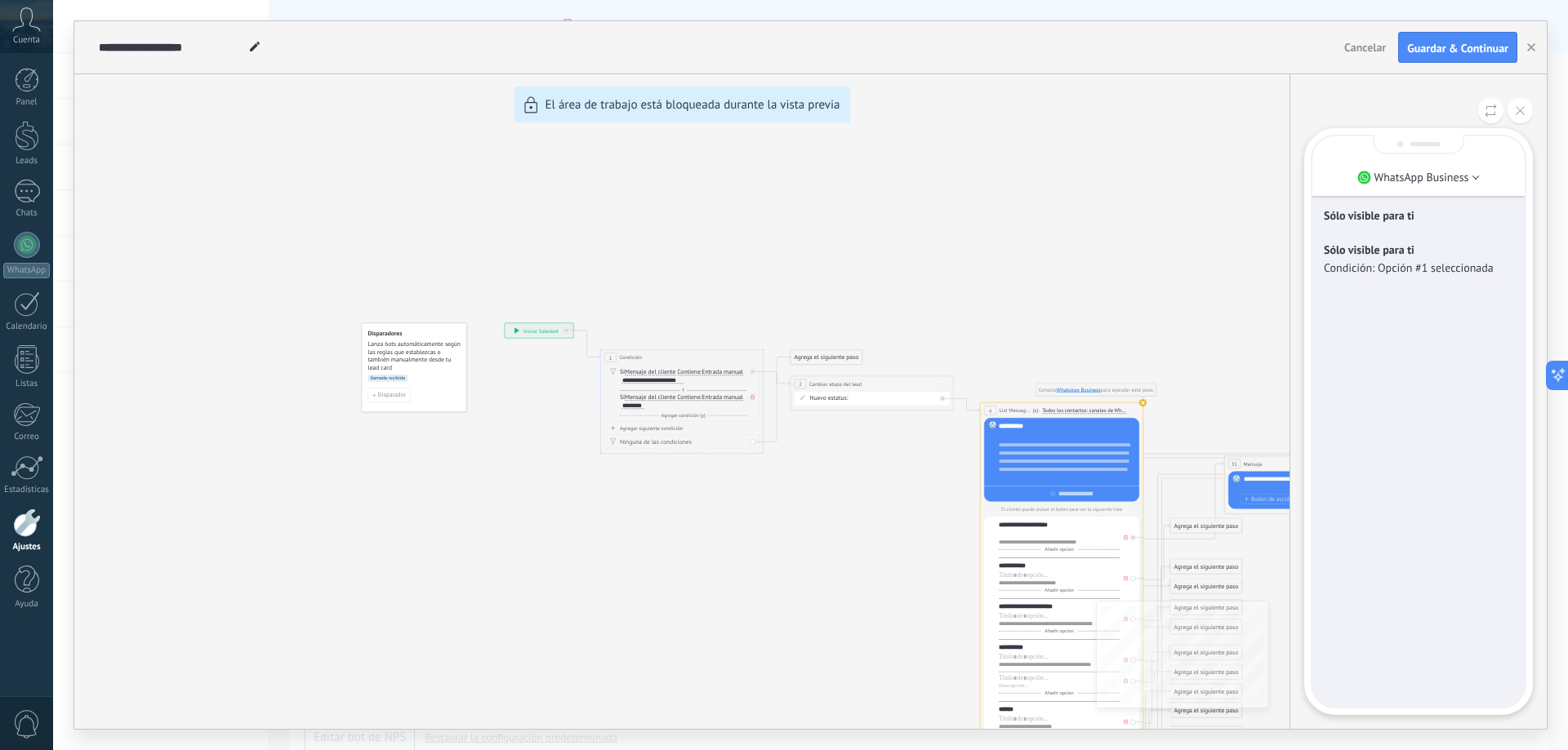
drag, startPoint x: 1379, startPoint y: 469, endPoint x: 1021, endPoint y: 275, distance: 407.2
click at [782, 275] on div "**********" at bounding box center [810, 375] width 1472 height 708
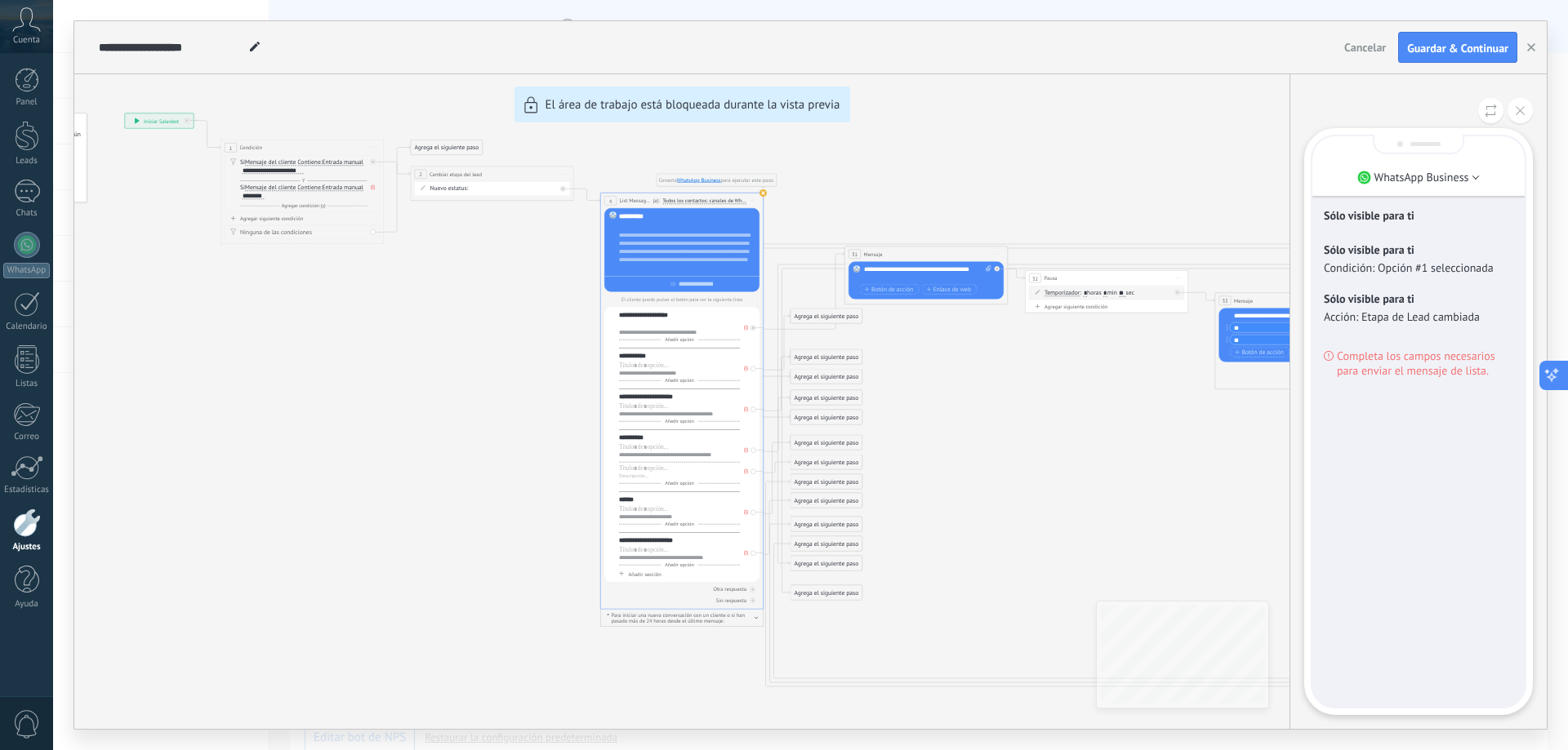
click at [1552, 374] on icon at bounding box center [1552, 376] width 8 height 8
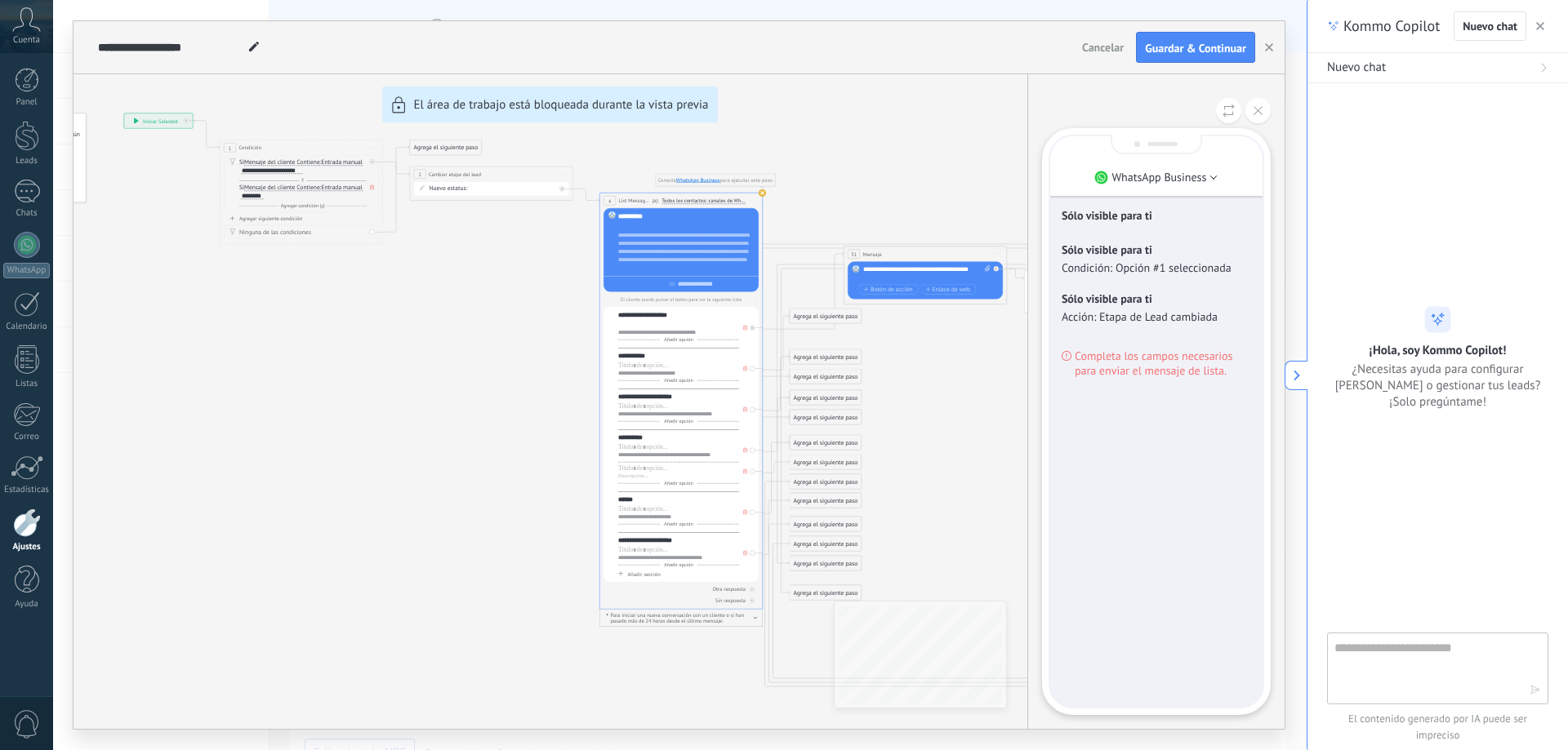
click at [1299, 375] on use at bounding box center [1297, 375] width 7 height 10
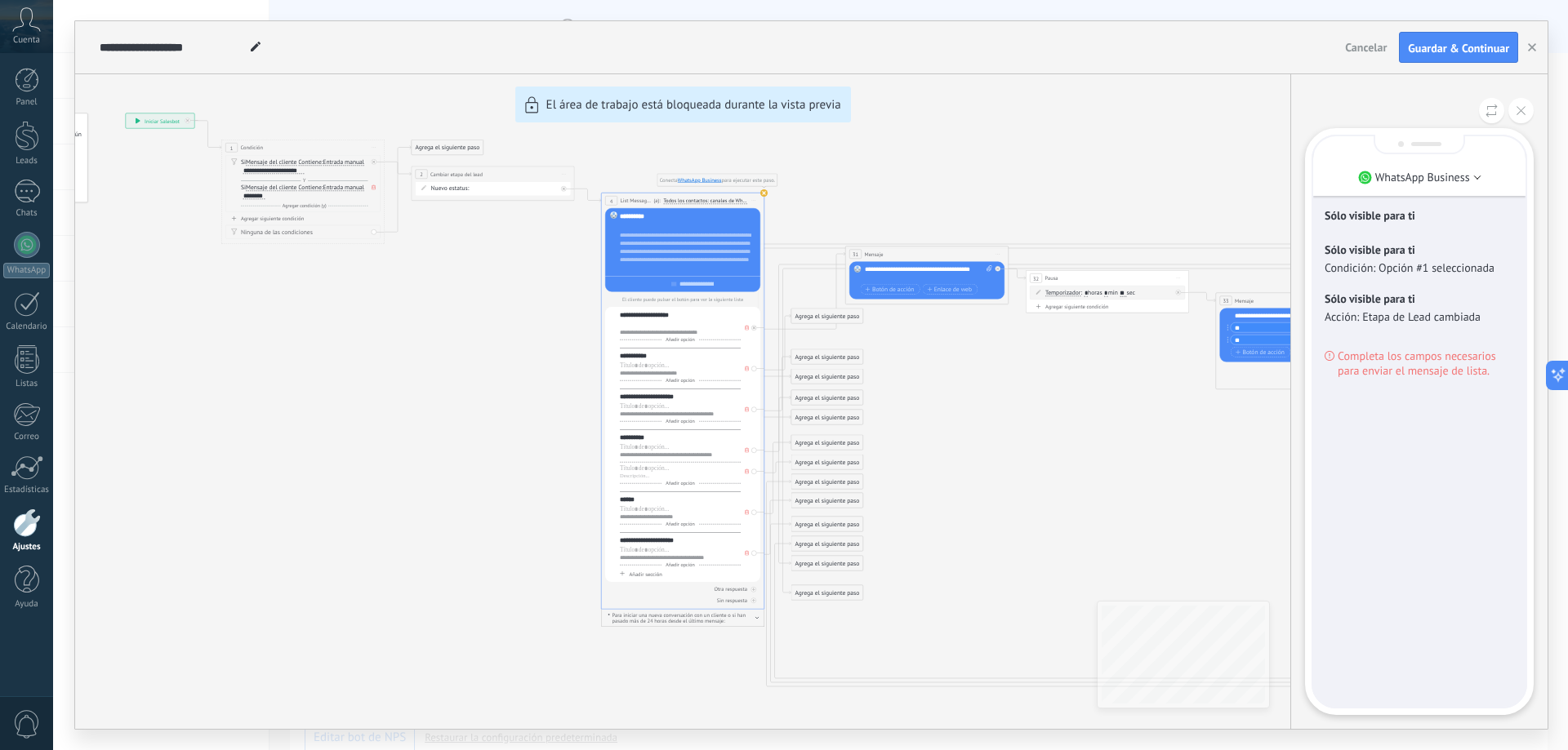
drag, startPoint x: 1056, startPoint y: 380, endPoint x: 1109, endPoint y: 419, distance: 65.8
click at [1109, 419] on div "**********" at bounding box center [811, 375] width 1472 height 708
click at [1516, 115] on button at bounding box center [1521, 111] width 26 height 26
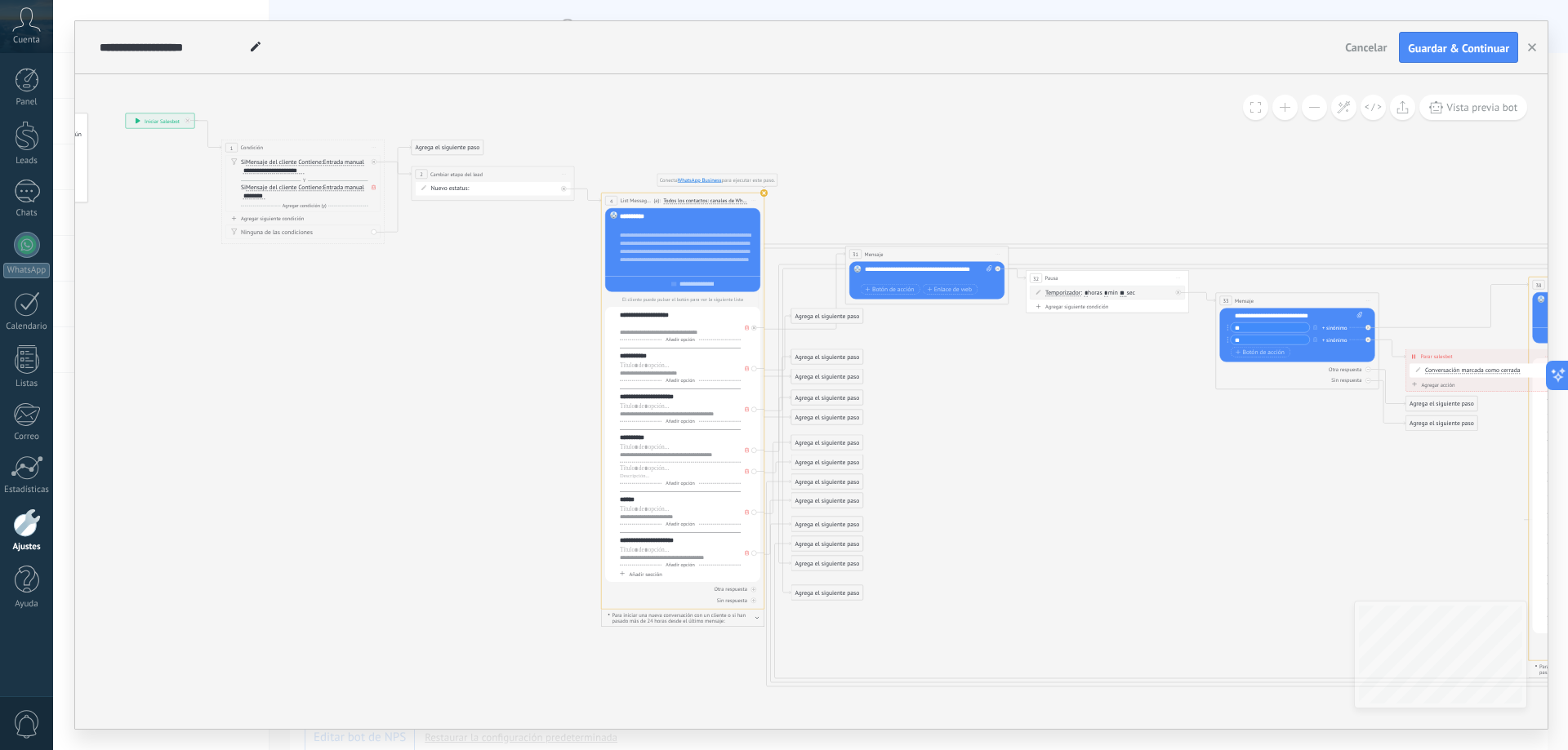
click at [1287, 111] on button at bounding box center [1286, 108] width 26 height 26
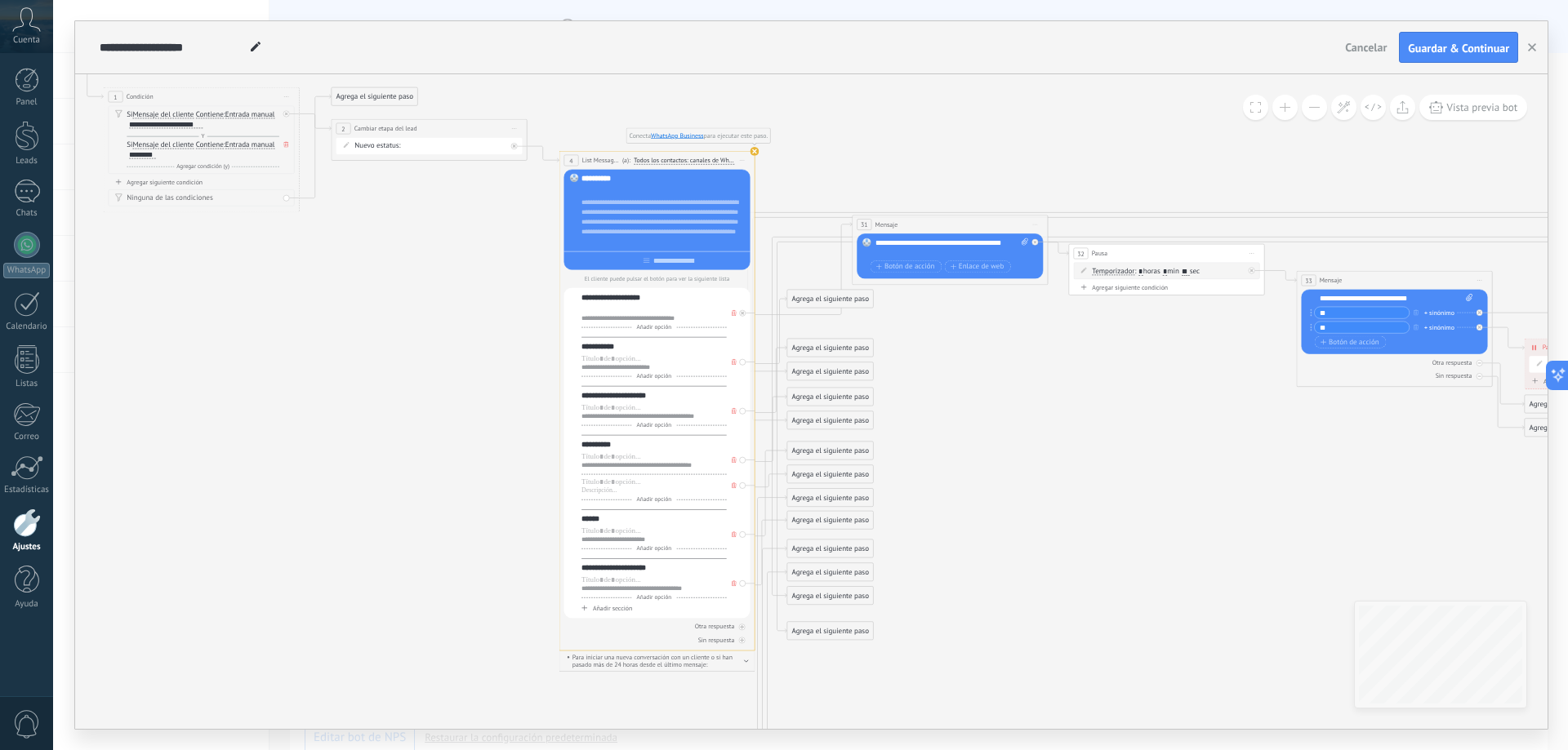
click at [1287, 111] on button at bounding box center [1286, 108] width 26 height 26
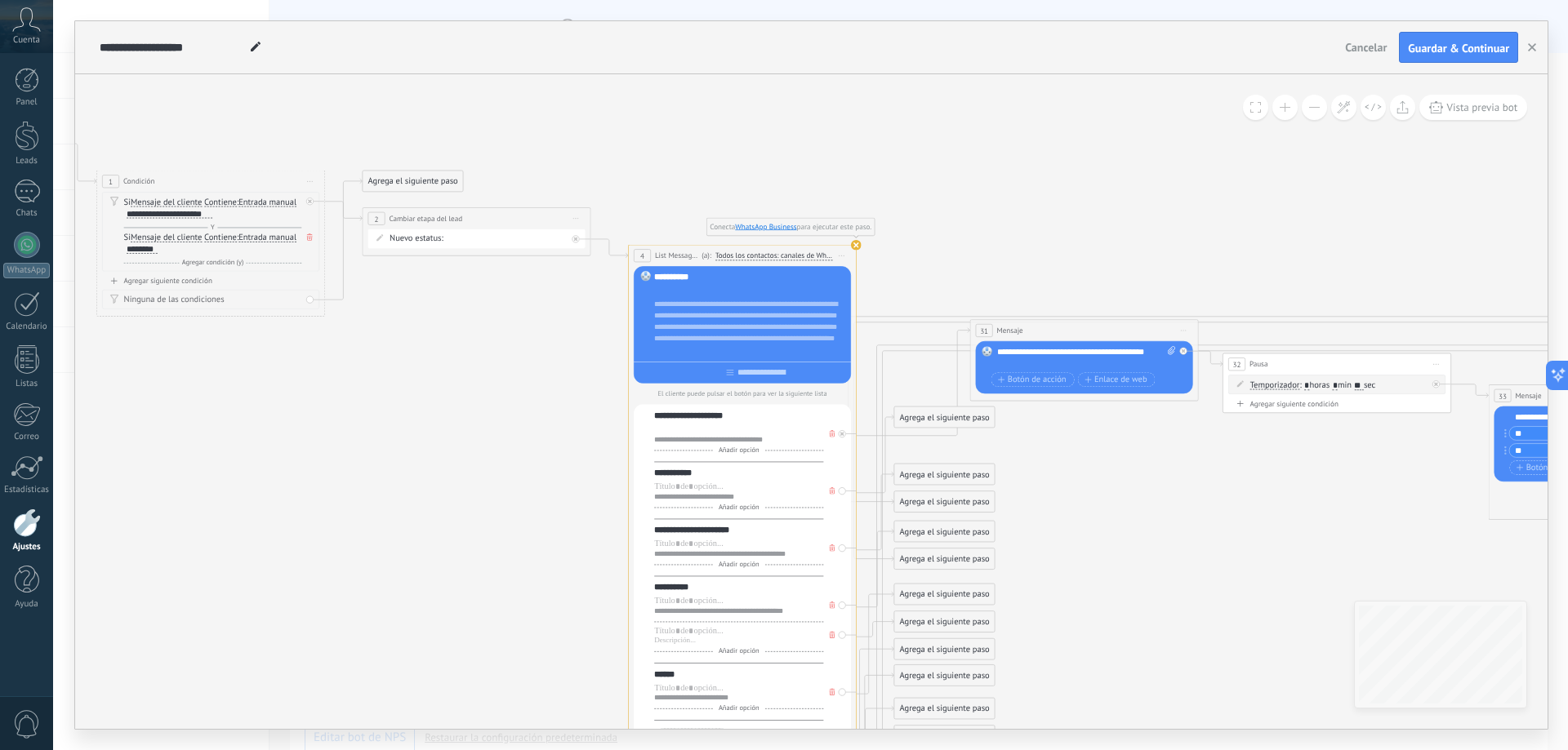
drag, startPoint x: 1090, startPoint y: 130, endPoint x: 1261, endPoint y: 280, distance: 227.5
click at [1261, 280] on icon at bounding box center [1059, 738] width 2765 height 1782
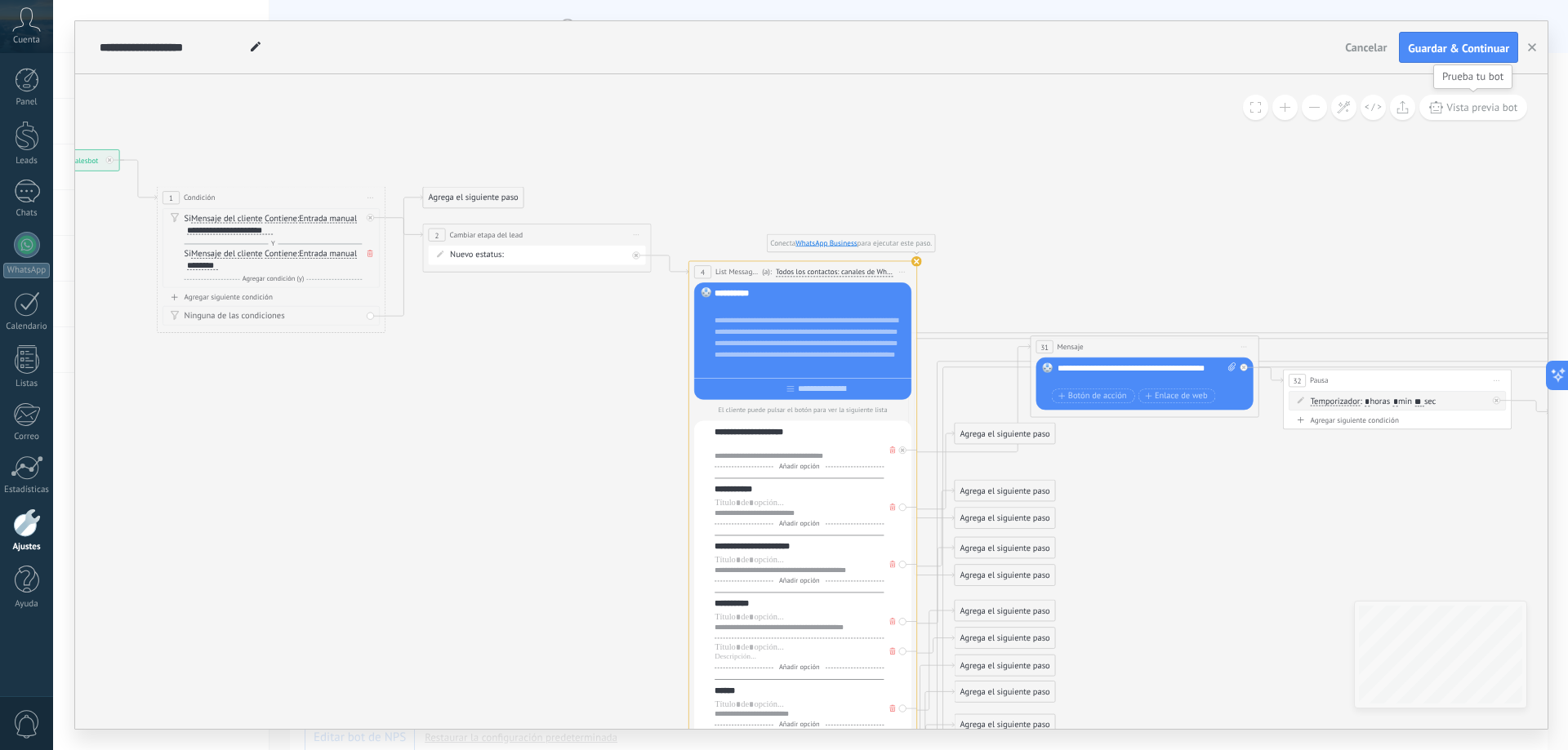
click at [1454, 103] on span "Vista previa bot" at bounding box center [1482, 107] width 71 height 14
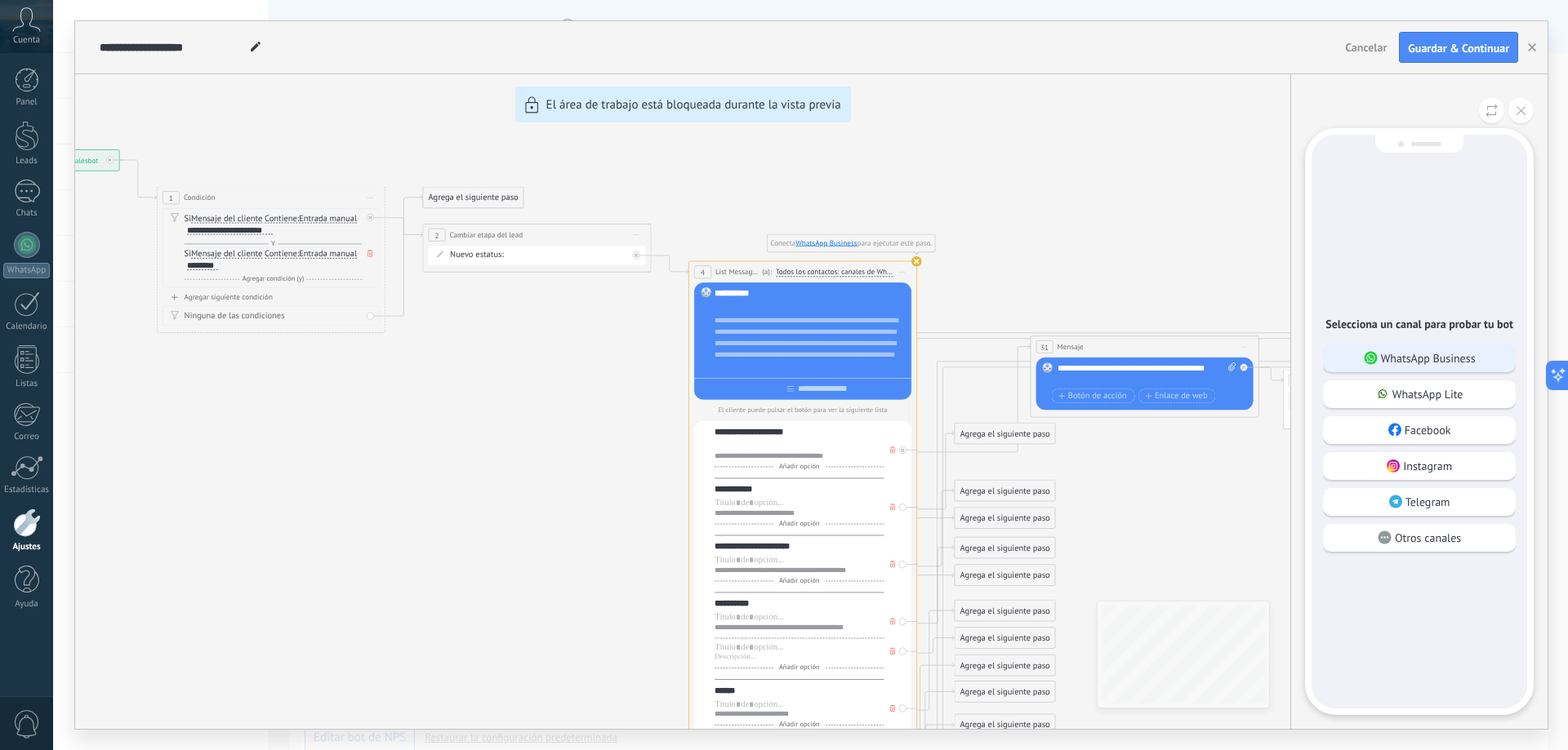
click at [1418, 363] on p "WhatsApp Business" at bounding box center [1429, 358] width 95 height 15
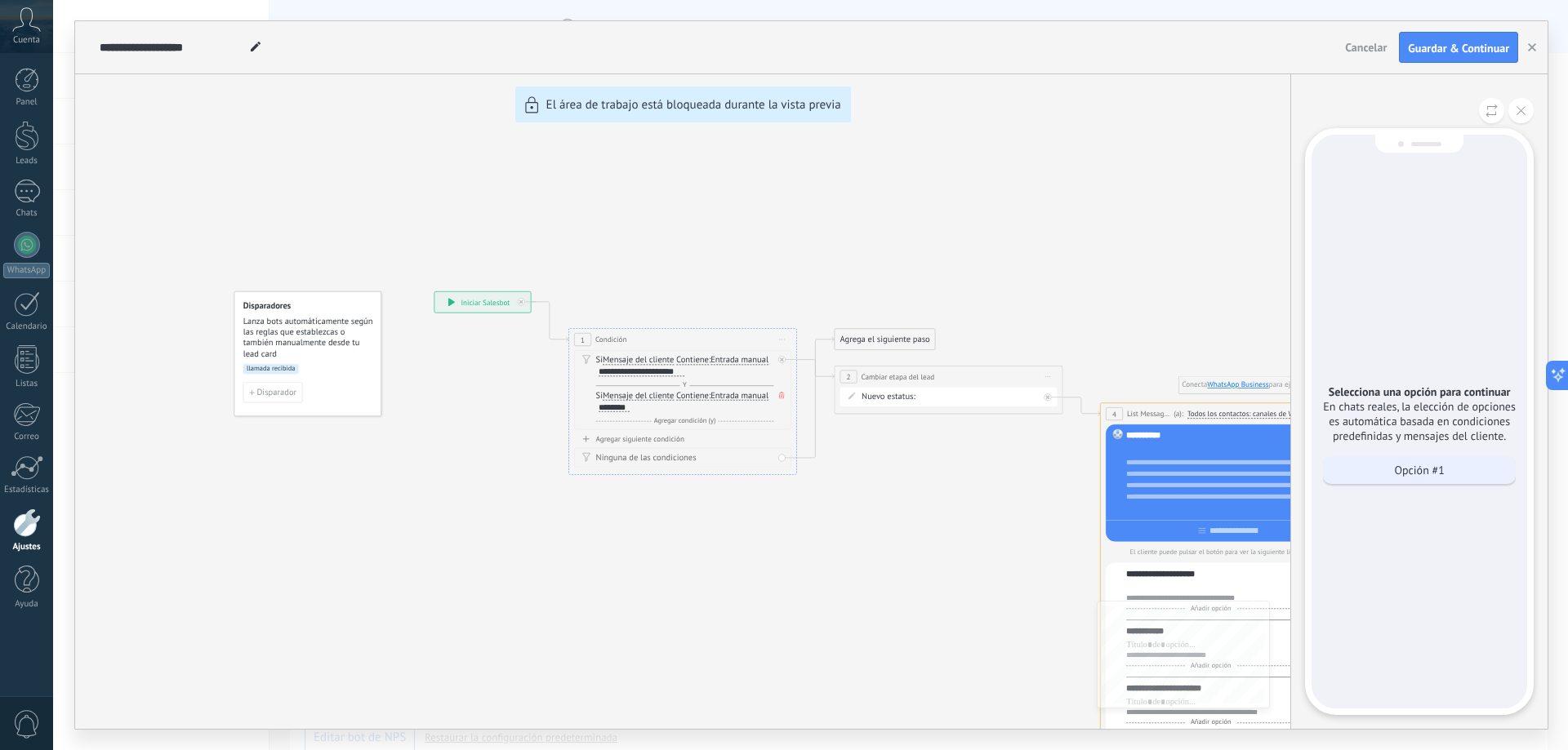
click at [1398, 473] on p "Opción #1" at bounding box center [1419, 469] width 50 height 15
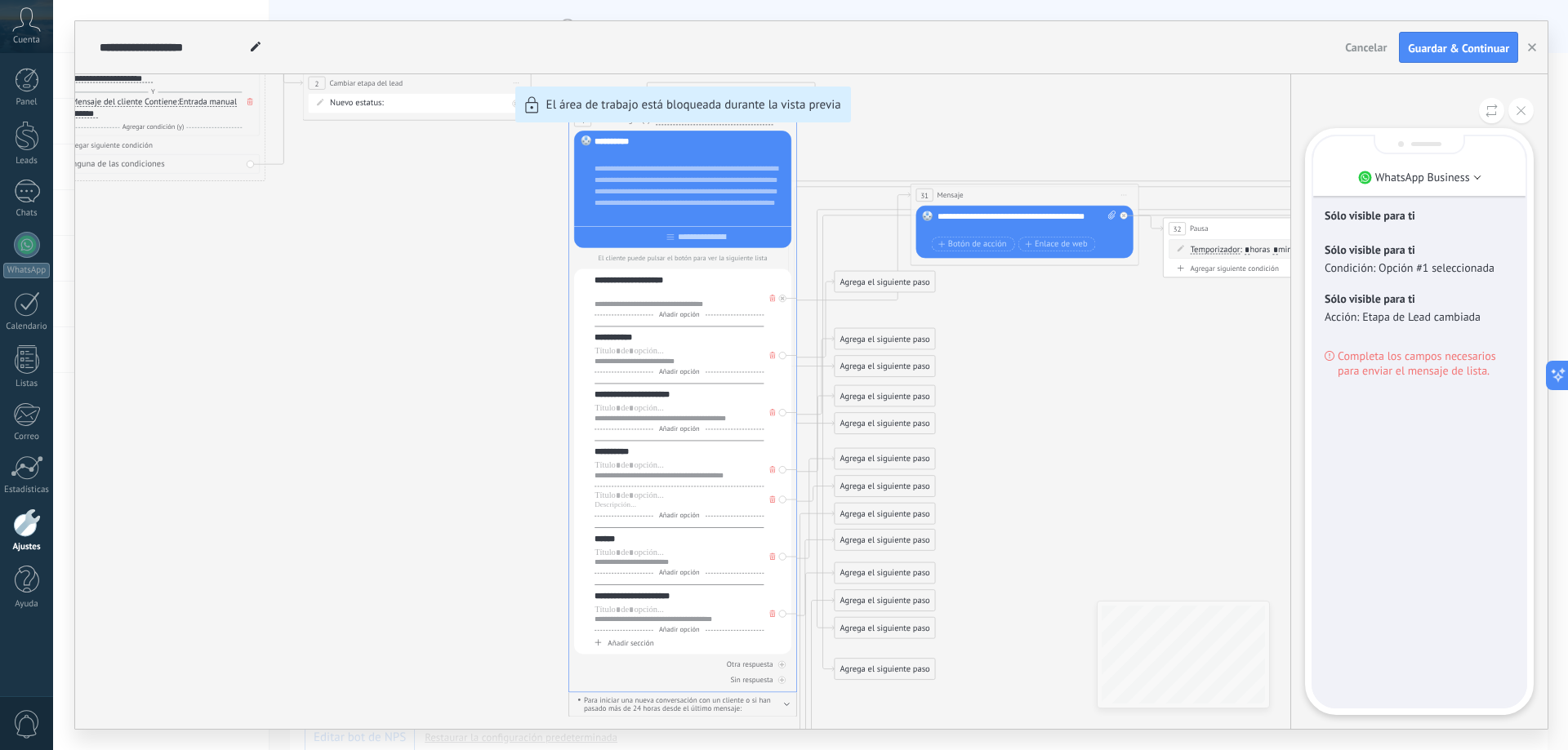
drag, startPoint x: 1048, startPoint y: 352, endPoint x: 1029, endPoint y: 420, distance: 70.6
click at [1029, 420] on div "**********" at bounding box center [811, 375] width 1472 height 708
click at [1074, 453] on div "**********" at bounding box center [811, 375] width 1472 height 708
click at [27, 194] on div at bounding box center [27, 192] width 27 height 24
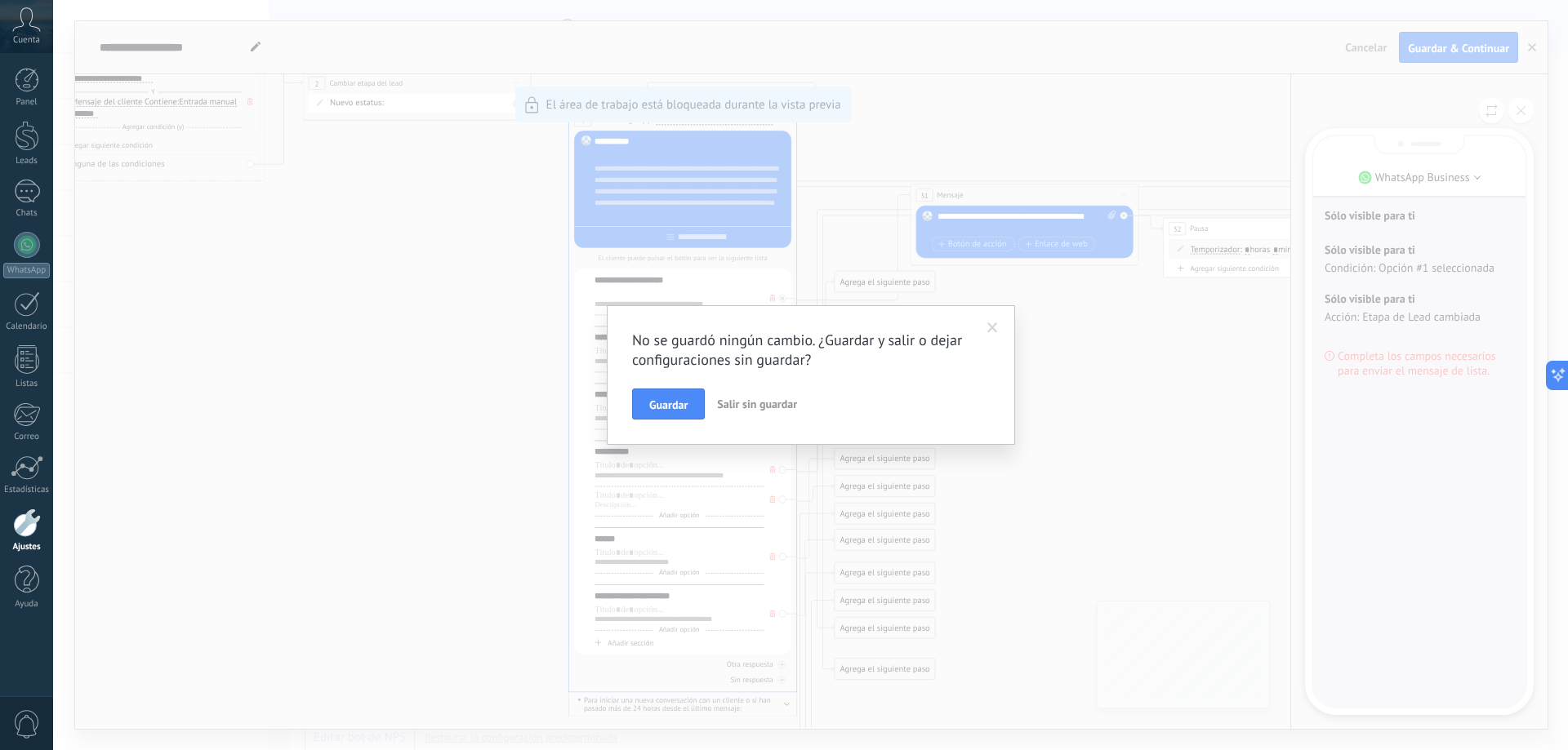
click at [999, 329] on span at bounding box center [993, 328] width 27 height 27
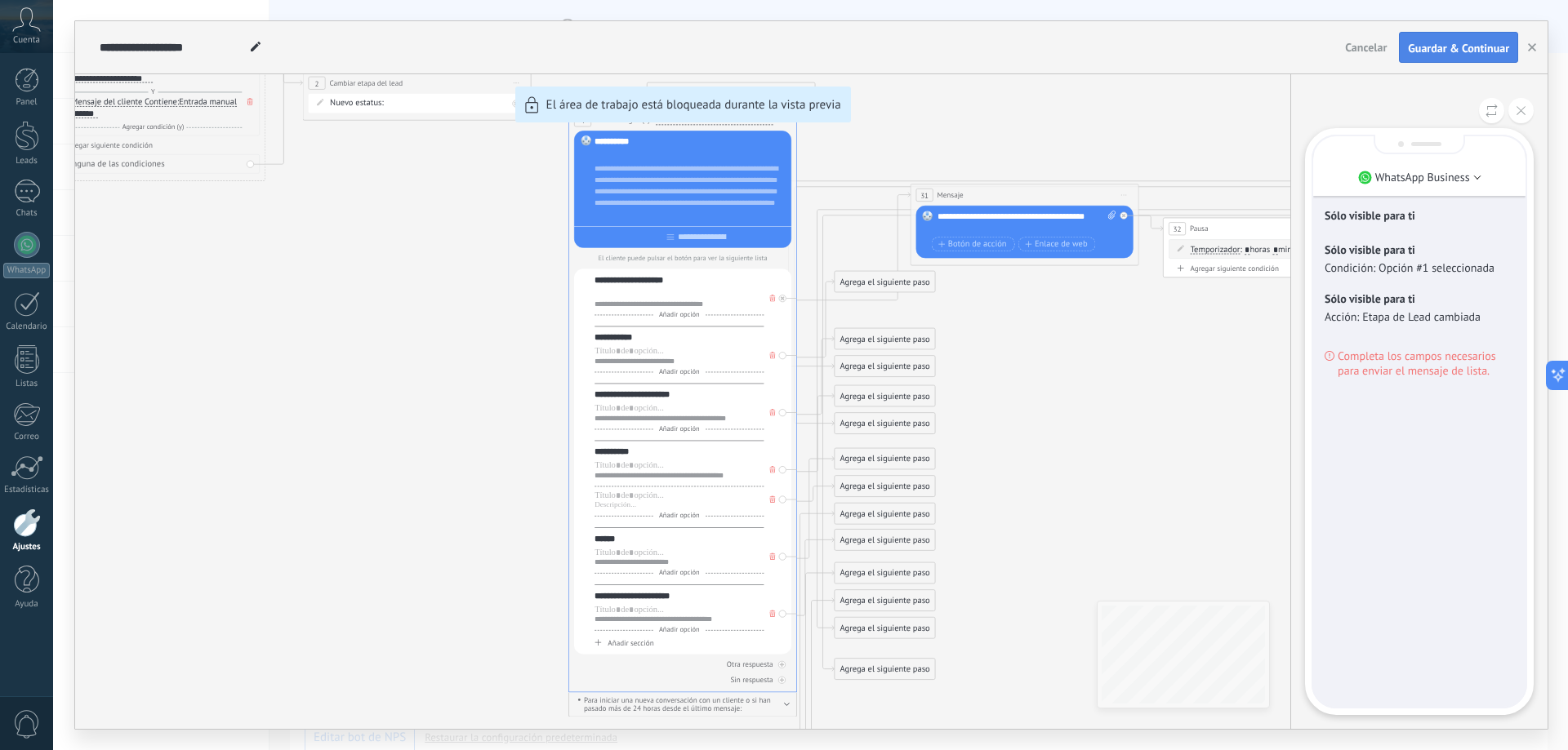
click at [1441, 50] on span "Guardar & Continuar" at bounding box center [1459, 48] width 101 height 11
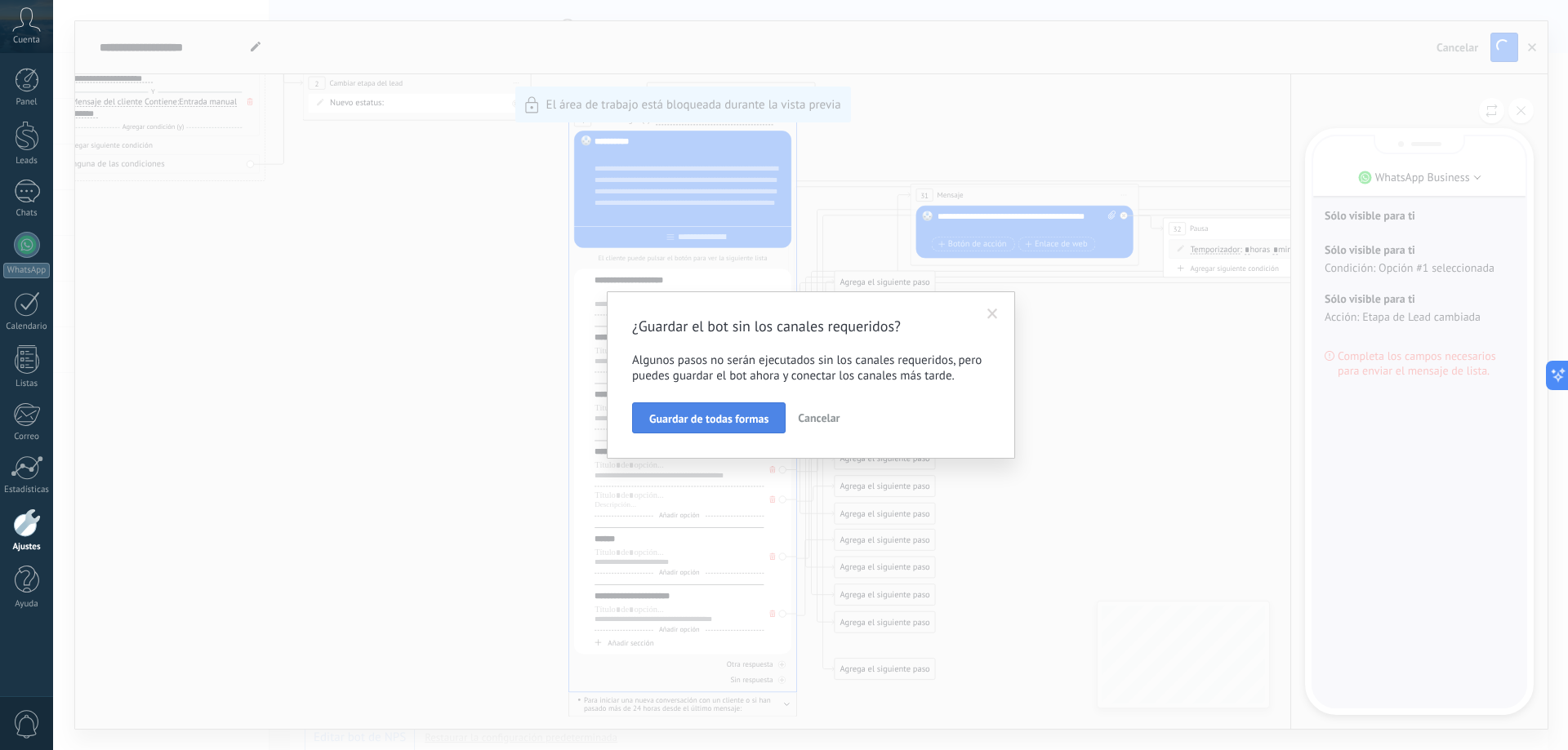
click at [720, 417] on span "Guardar de todas formas" at bounding box center [708, 418] width 119 height 11
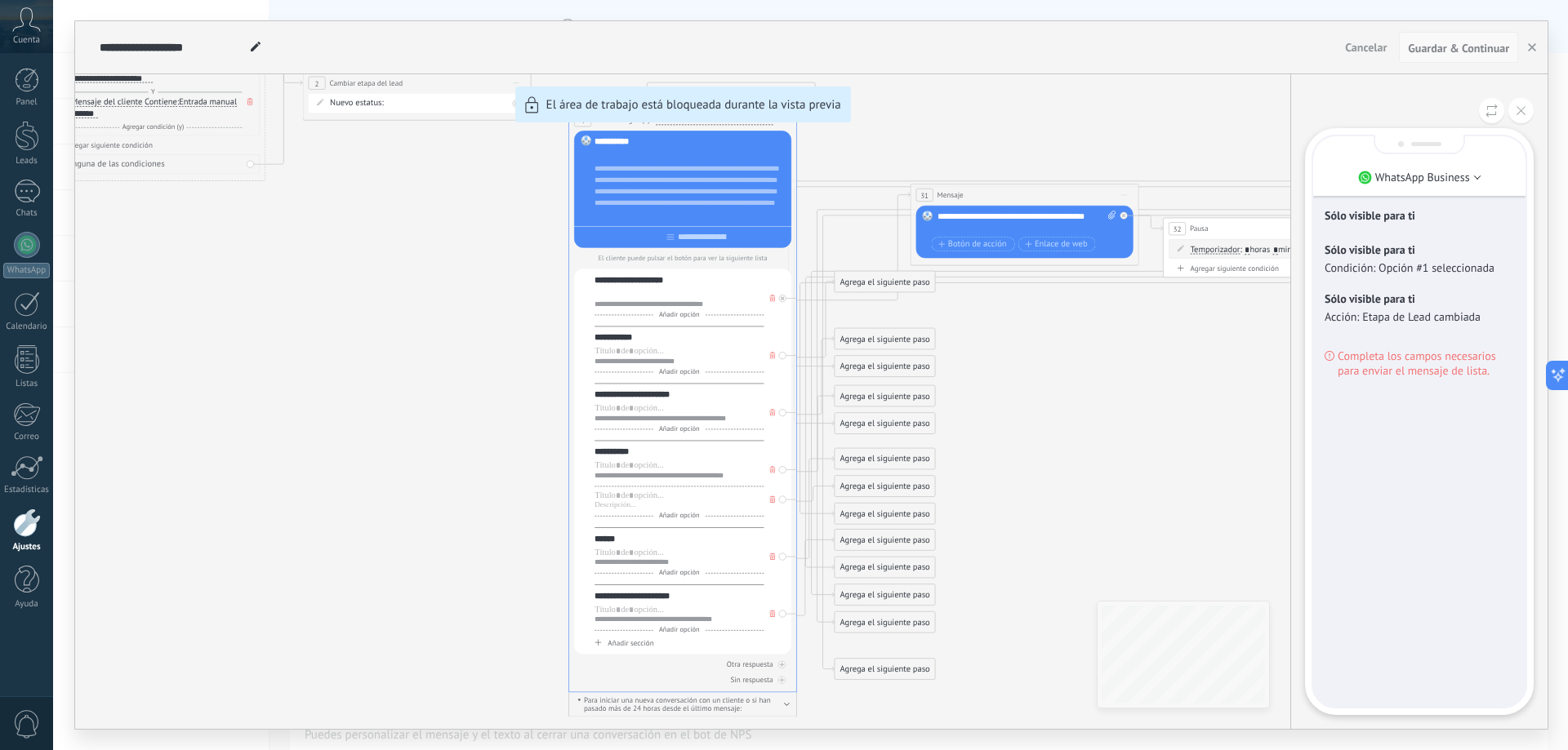
click at [1487, 53] on span "Guardar & Continuar" at bounding box center [1459, 48] width 101 height 11
click at [35, 194] on div at bounding box center [27, 192] width 27 height 24
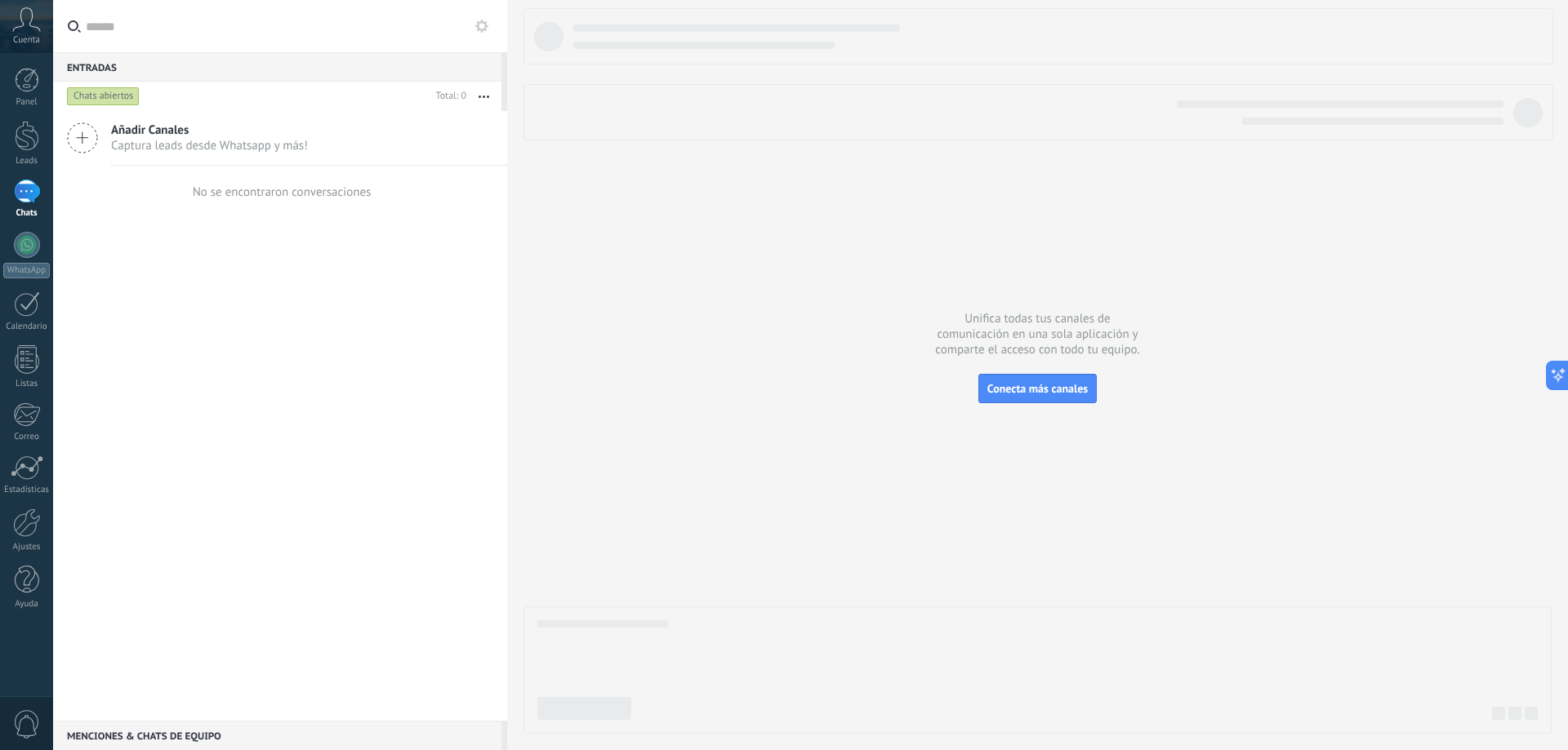
click at [95, 140] on icon at bounding box center [82, 138] width 31 height 31
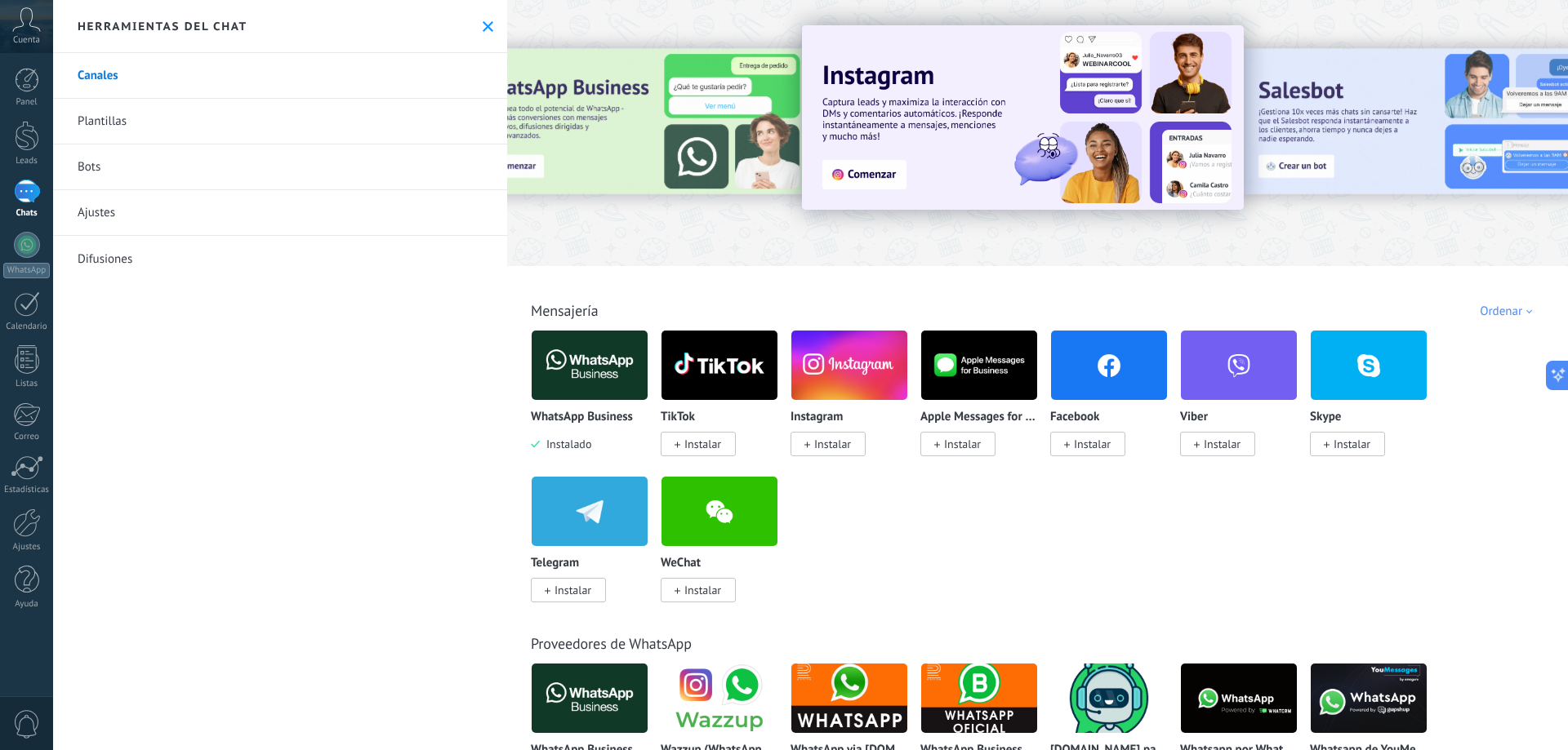
click at [589, 363] on img at bounding box center [590, 365] width 116 height 80
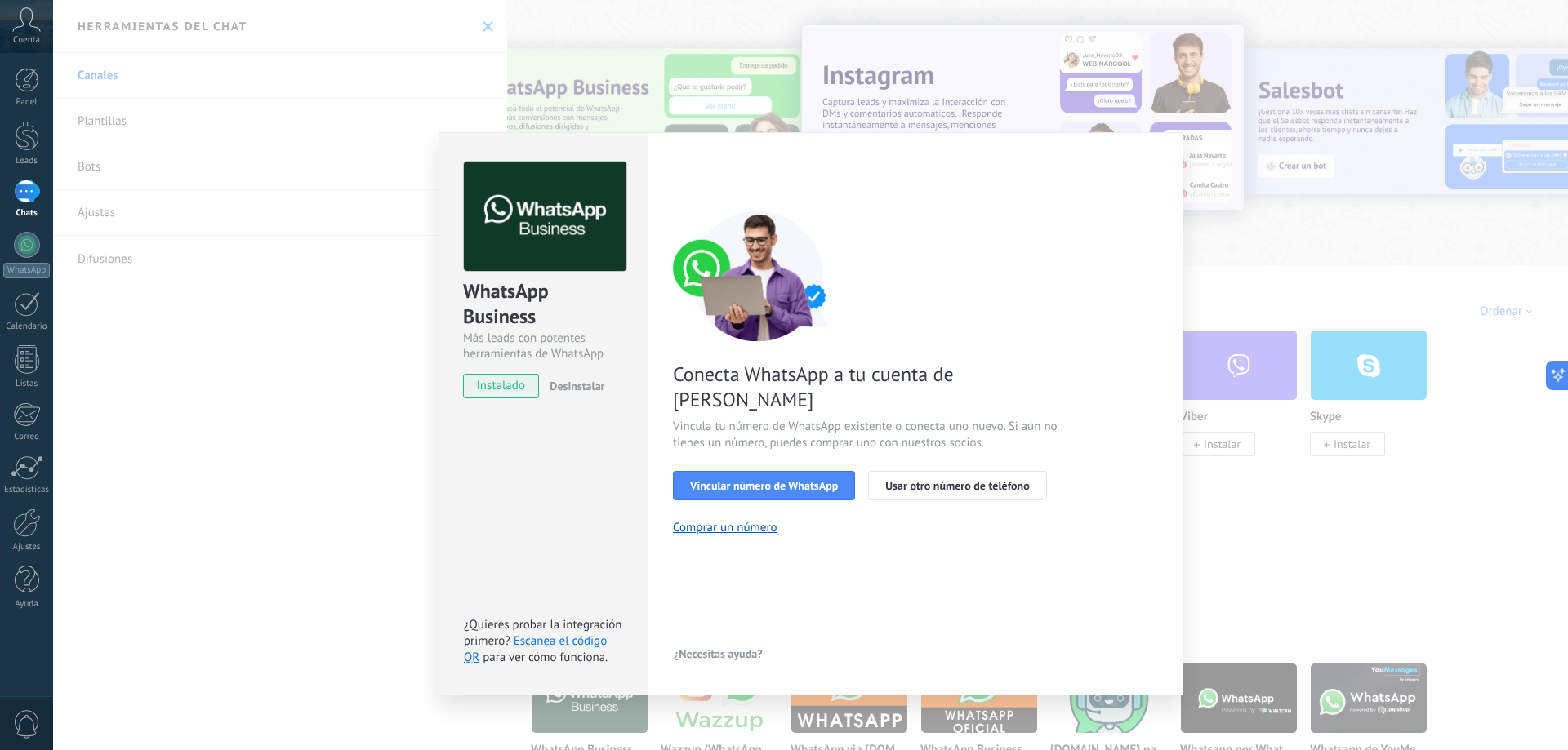
click at [1321, 507] on div "WhatsApp Business Más leads con potentes herramientas de WhatsApp instalado Des…" at bounding box center [810, 375] width 1515 height 750
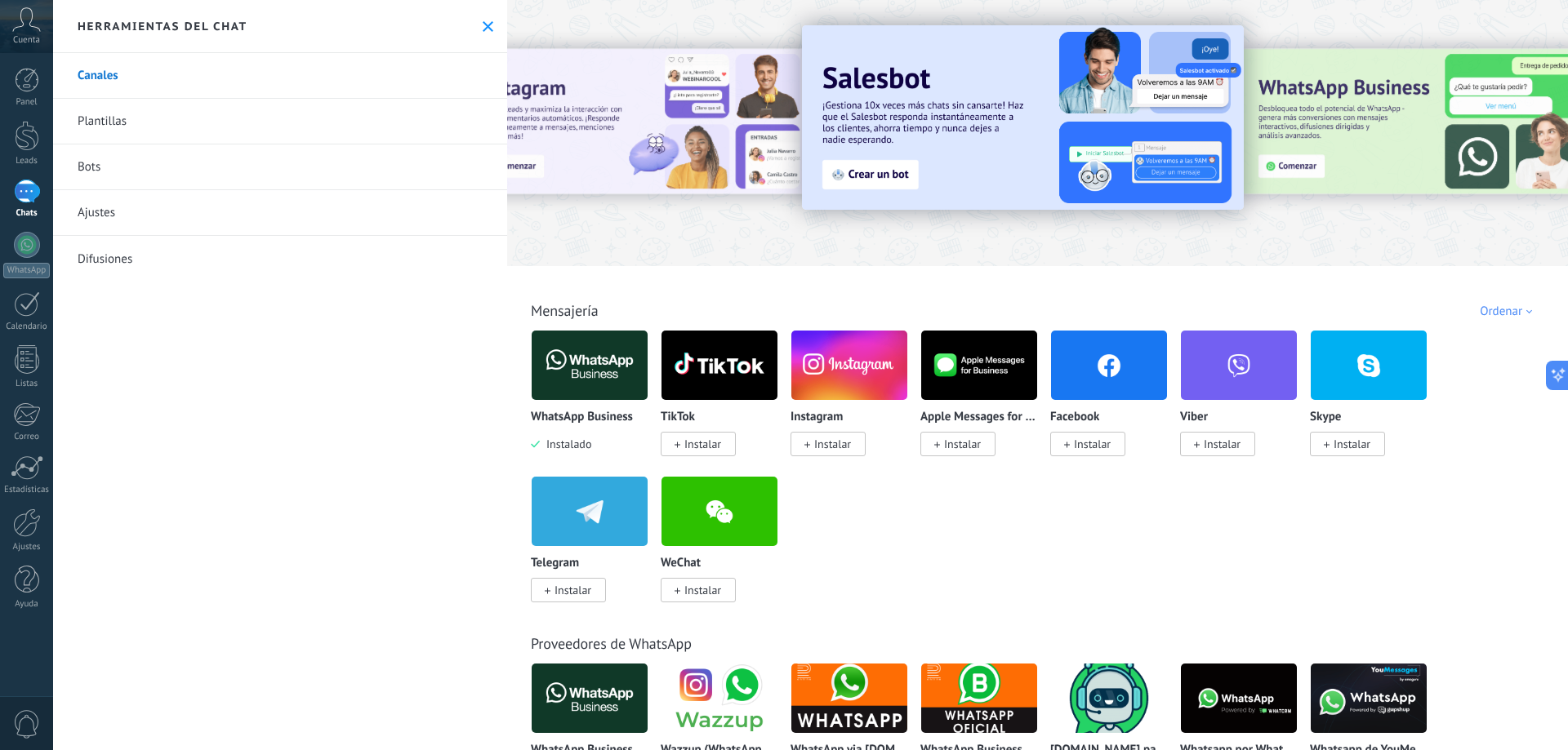
click at [98, 162] on link "Bots" at bounding box center [280, 167] width 454 height 45
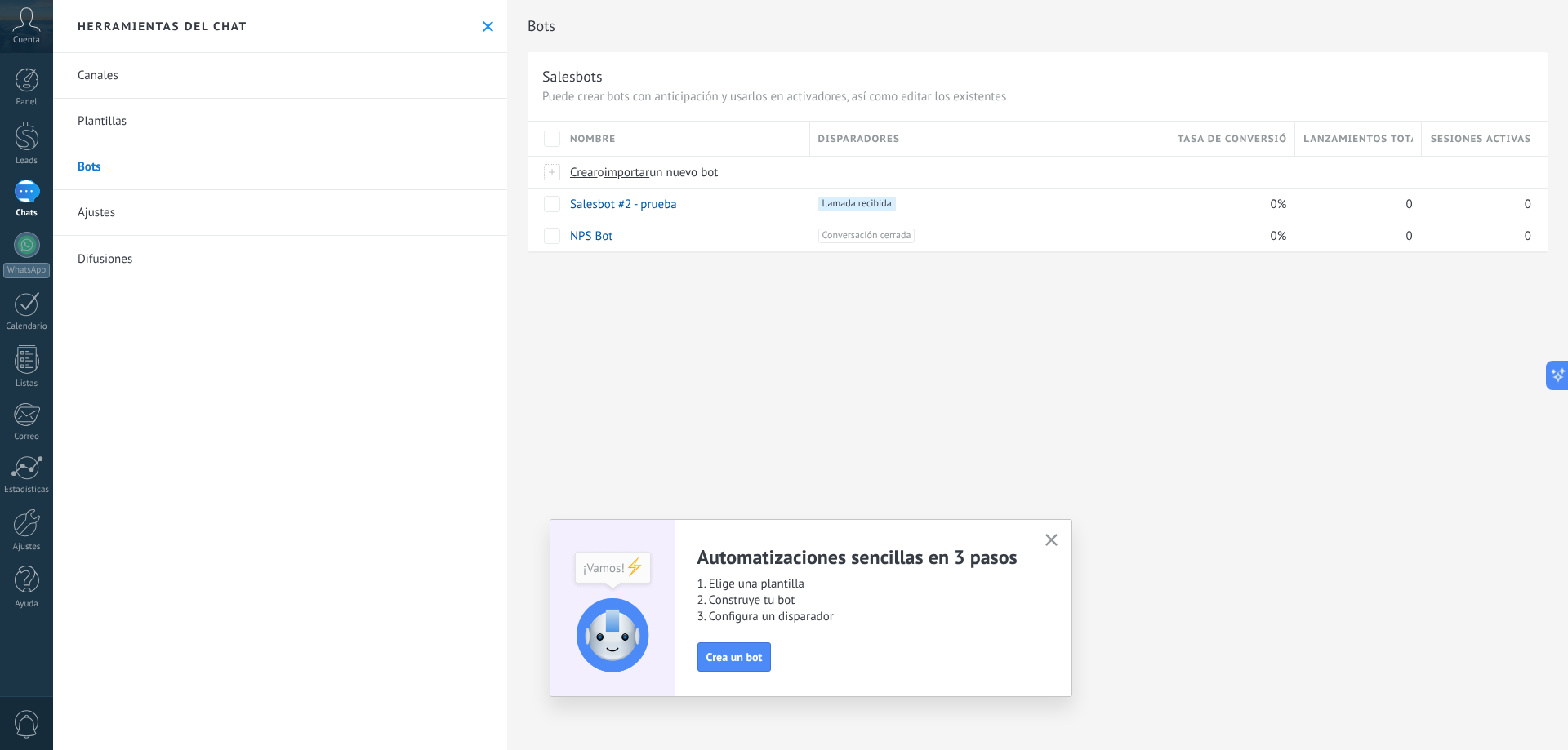
drag, startPoint x: 98, startPoint y: 162, endPoint x: 132, endPoint y: 129, distance: 47.4
click at [132, 129] on link "Plantillas" at bounding box center [280, 121] width 454 height 45
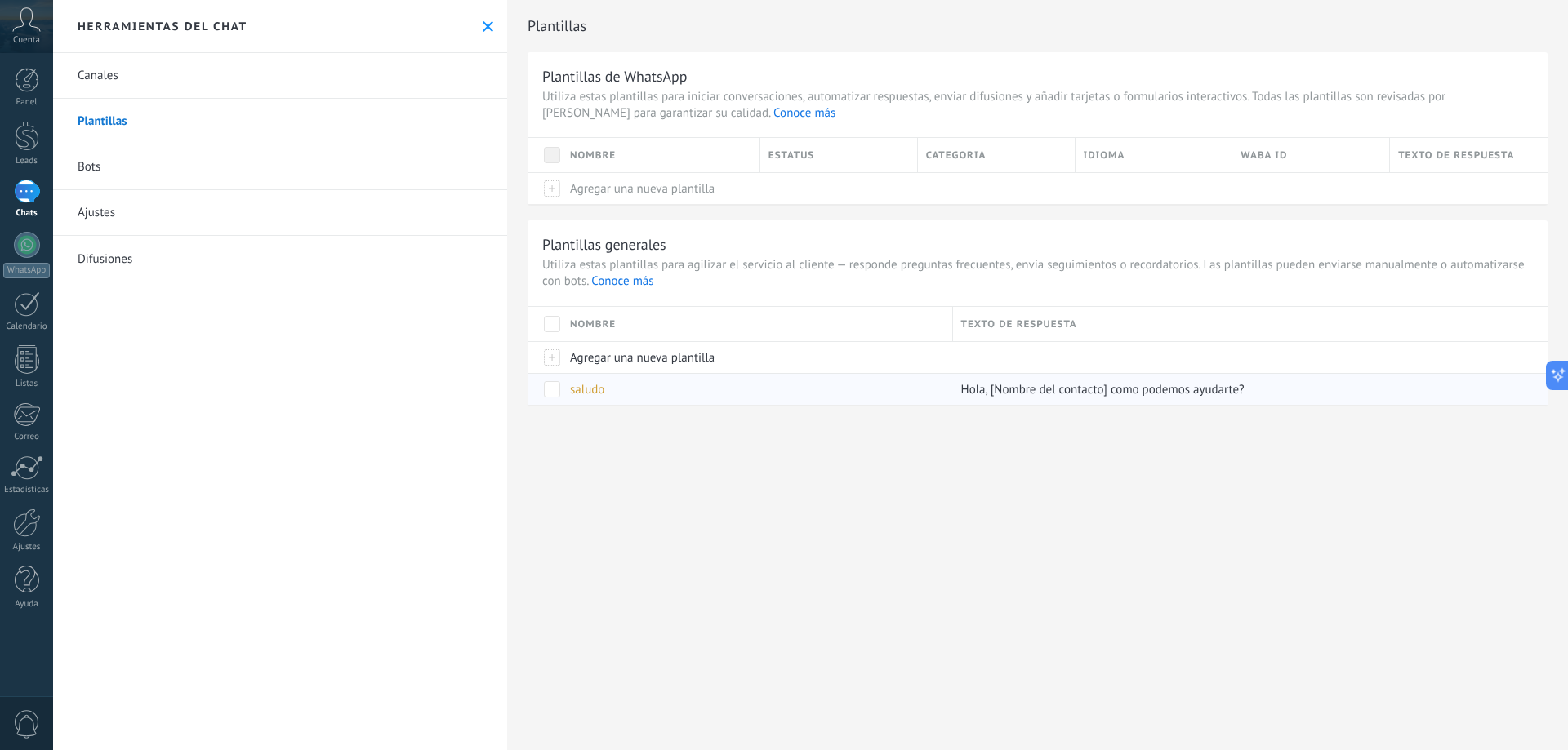
click at [579, 392] on span "saludo" at bounding box center [587, 390] width 34 height 15
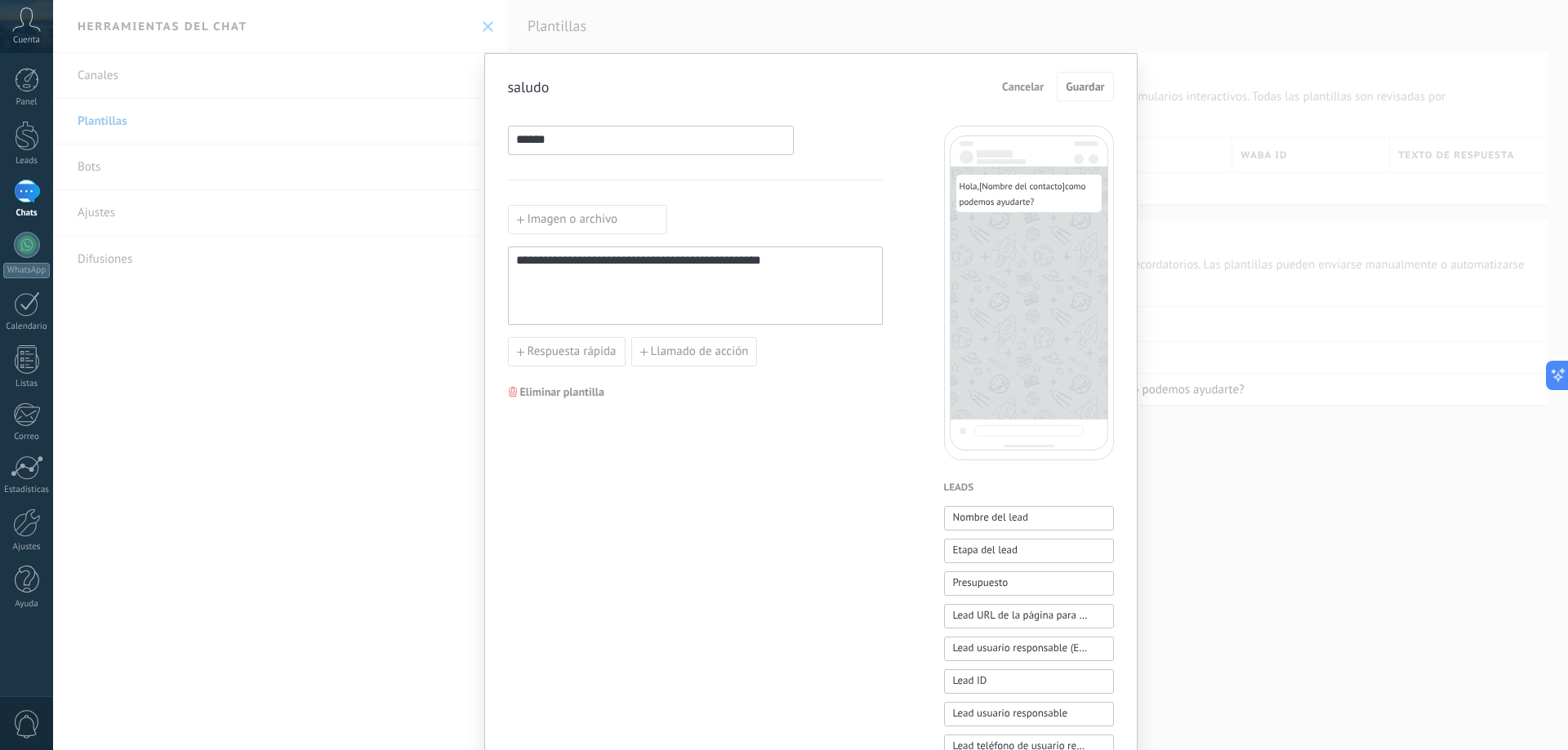
click at [1027, 92] on span "Cancelar" at bounding box center [1023, 86] width 42 height 11
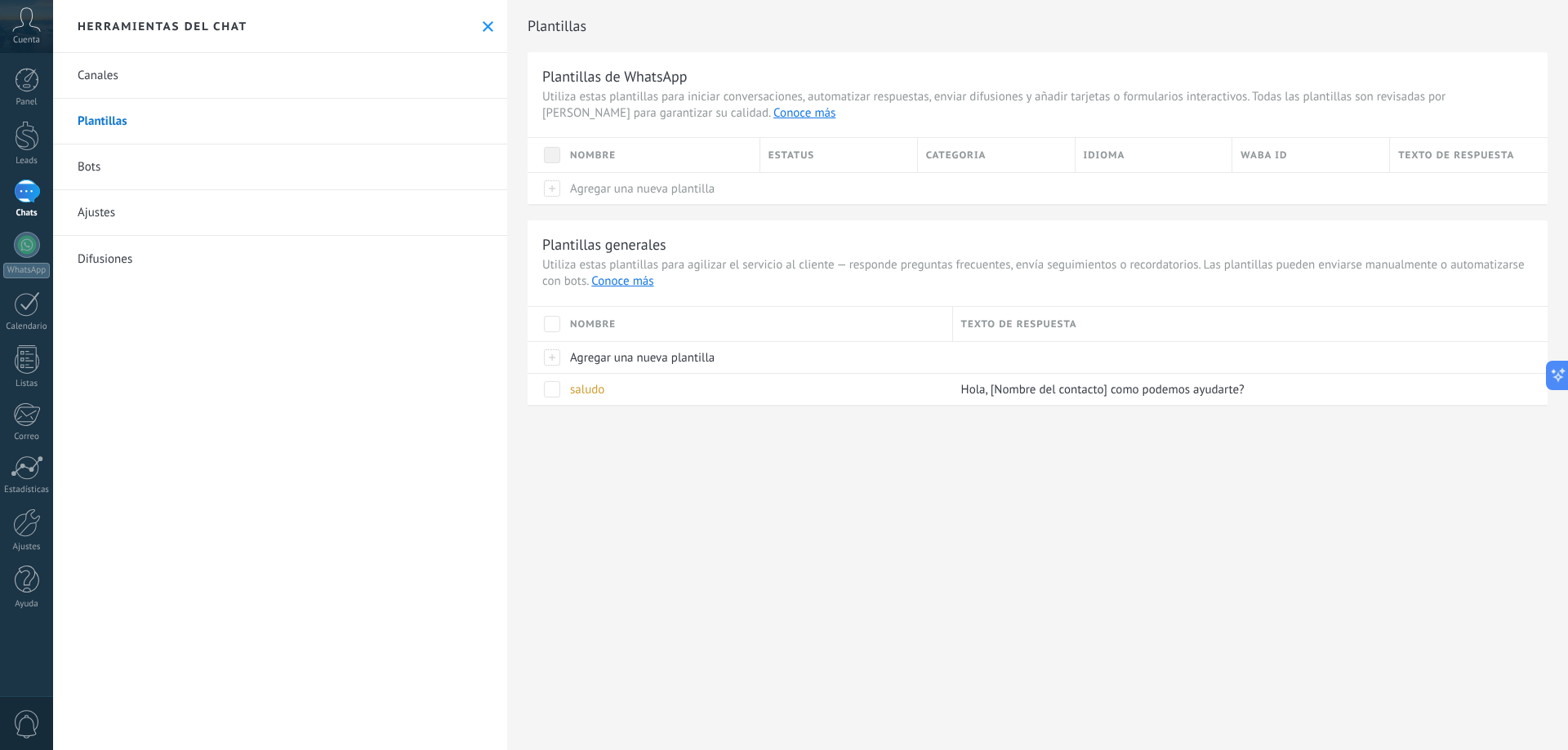
click at [169, 227] on link "Ajustes" at bounding box center [280, 212] width 454 height 45
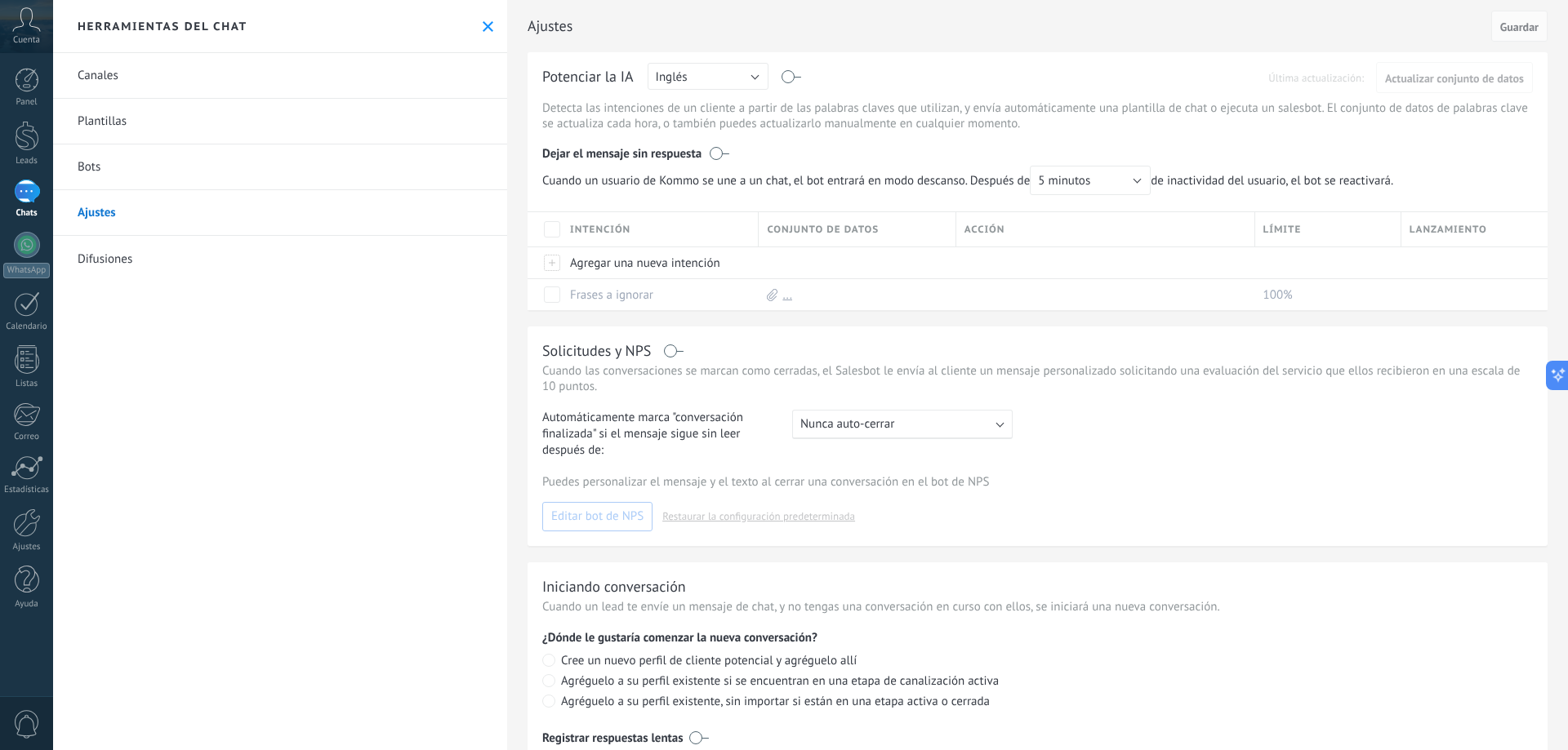
click at [216, 258] on link "Difusiones" at bounding box center [280, 258] width 454 height 45
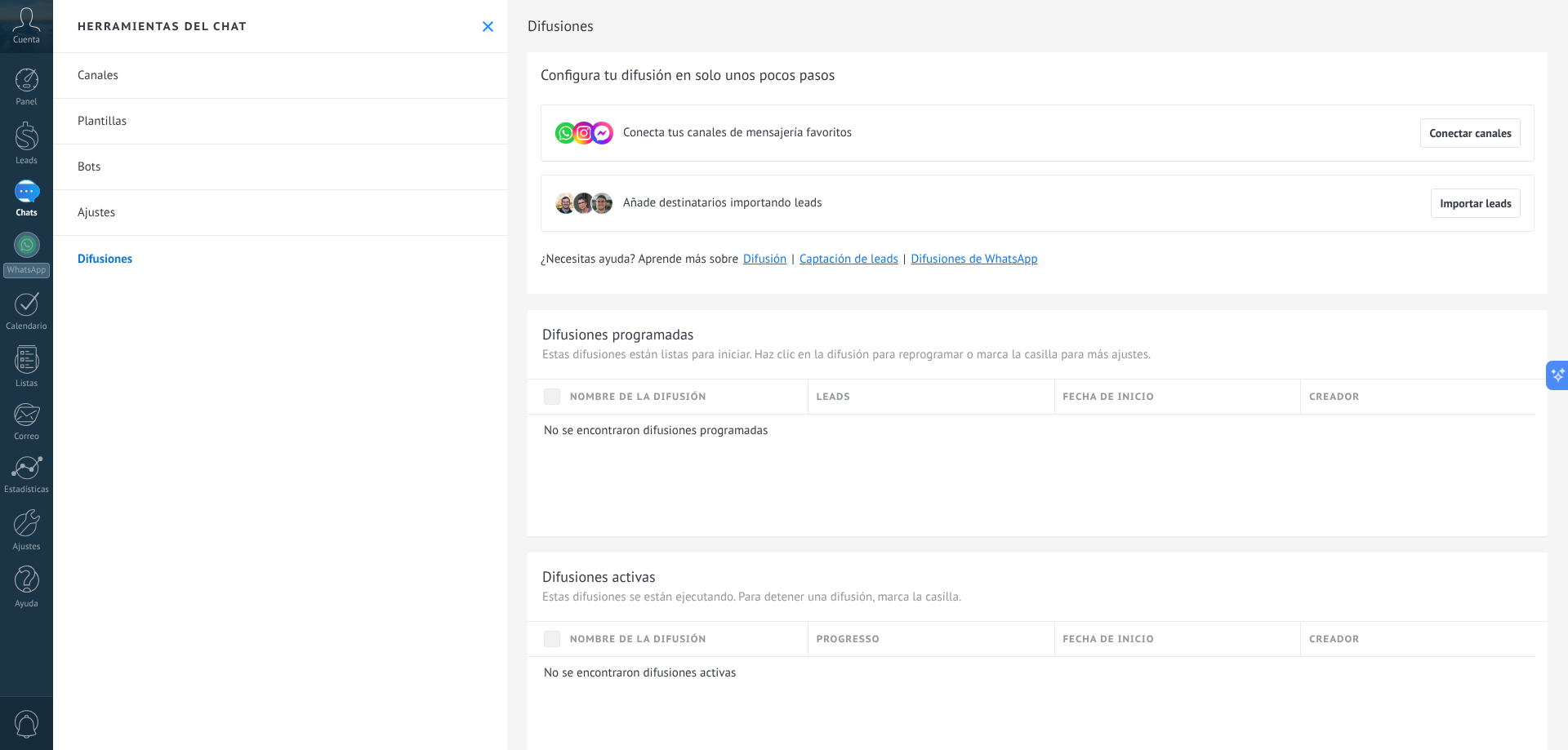
click at [33, 188] on div at bounding box center [27, 192] width 27 height 24
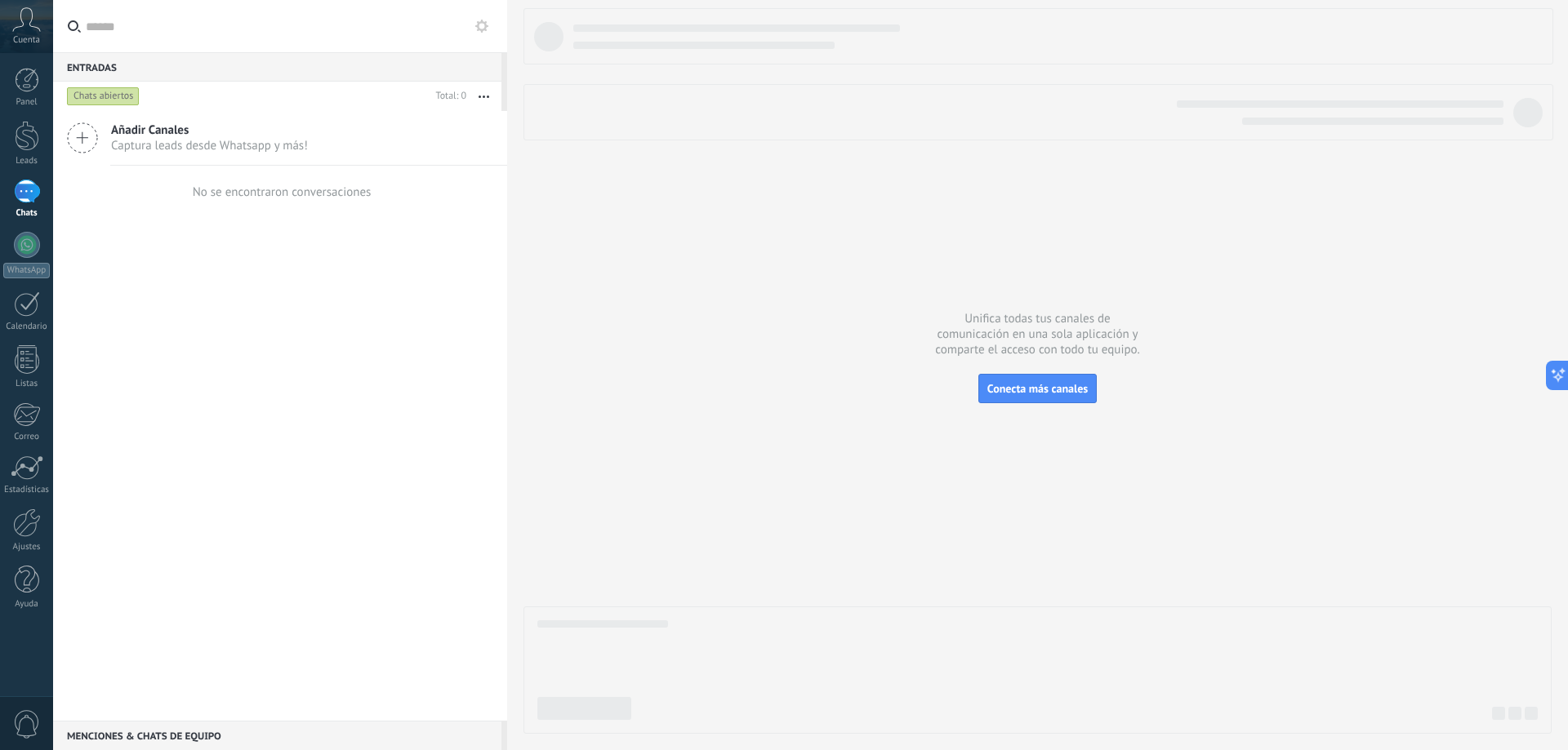
click at [88, 143] on icon at bounding box center [82, 138] width 31 height 31
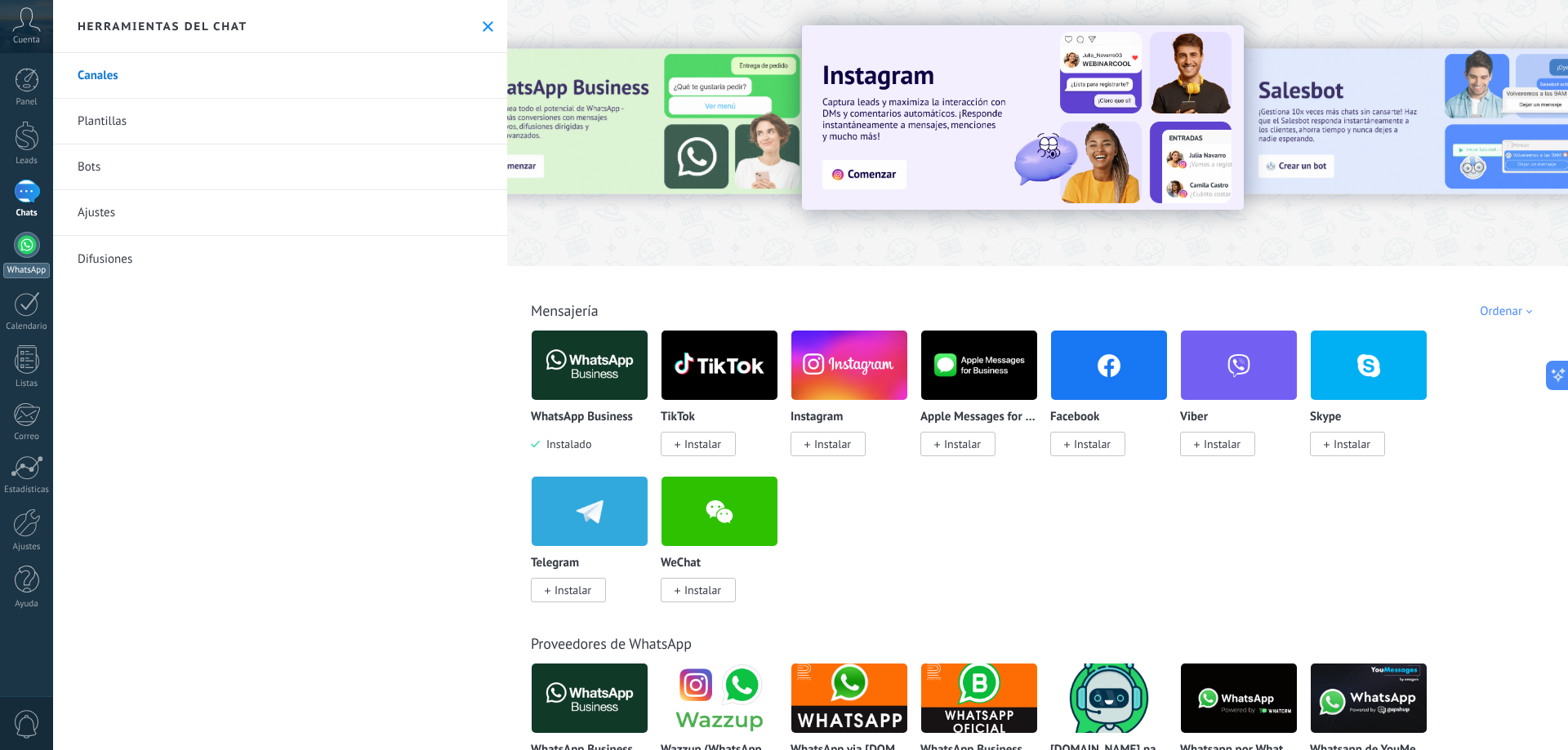
click at [38, 237] on div at bounding box center [27, 245] width 27 height 27
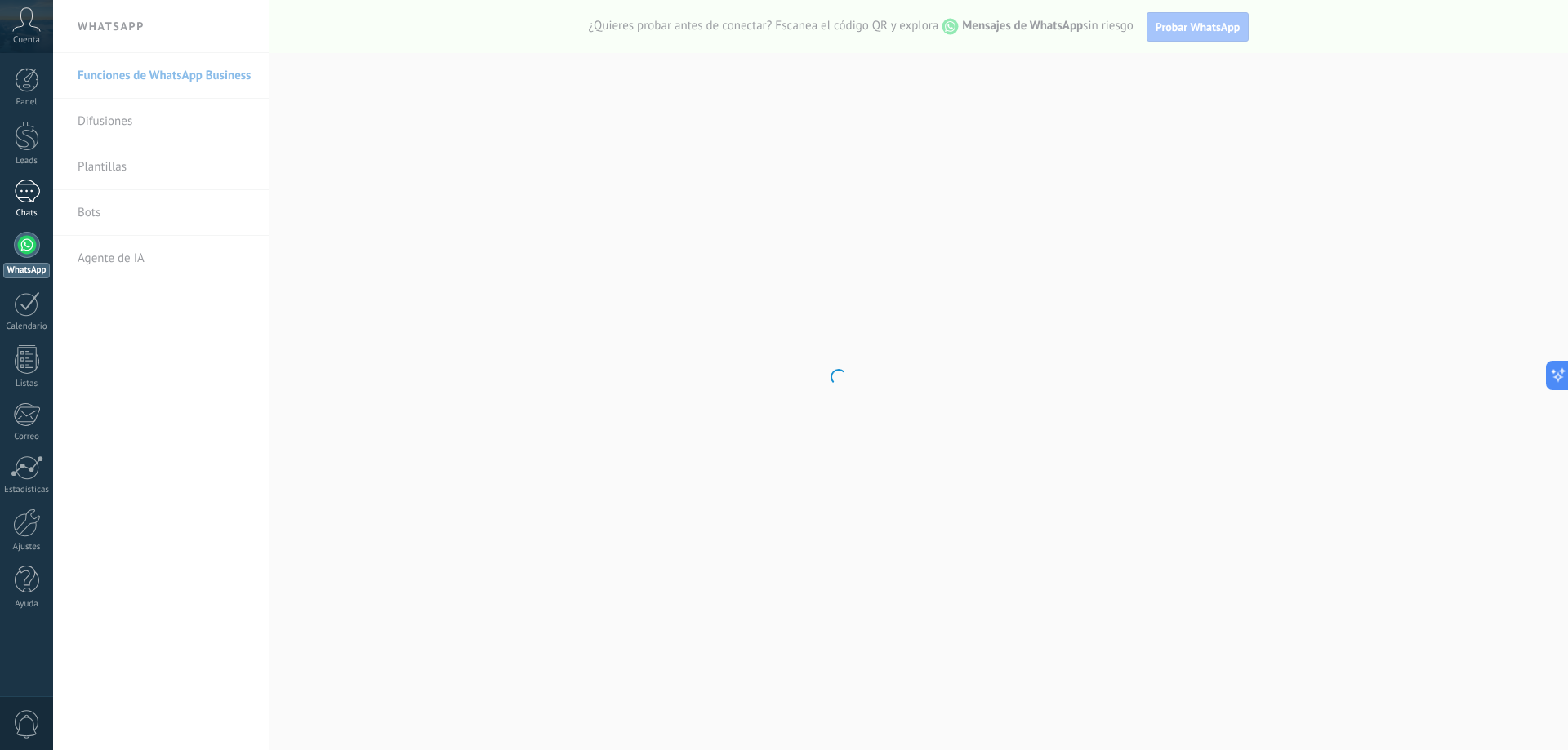
click at [33, 202] on div at bounding box center [27, 192] width 27 height 24
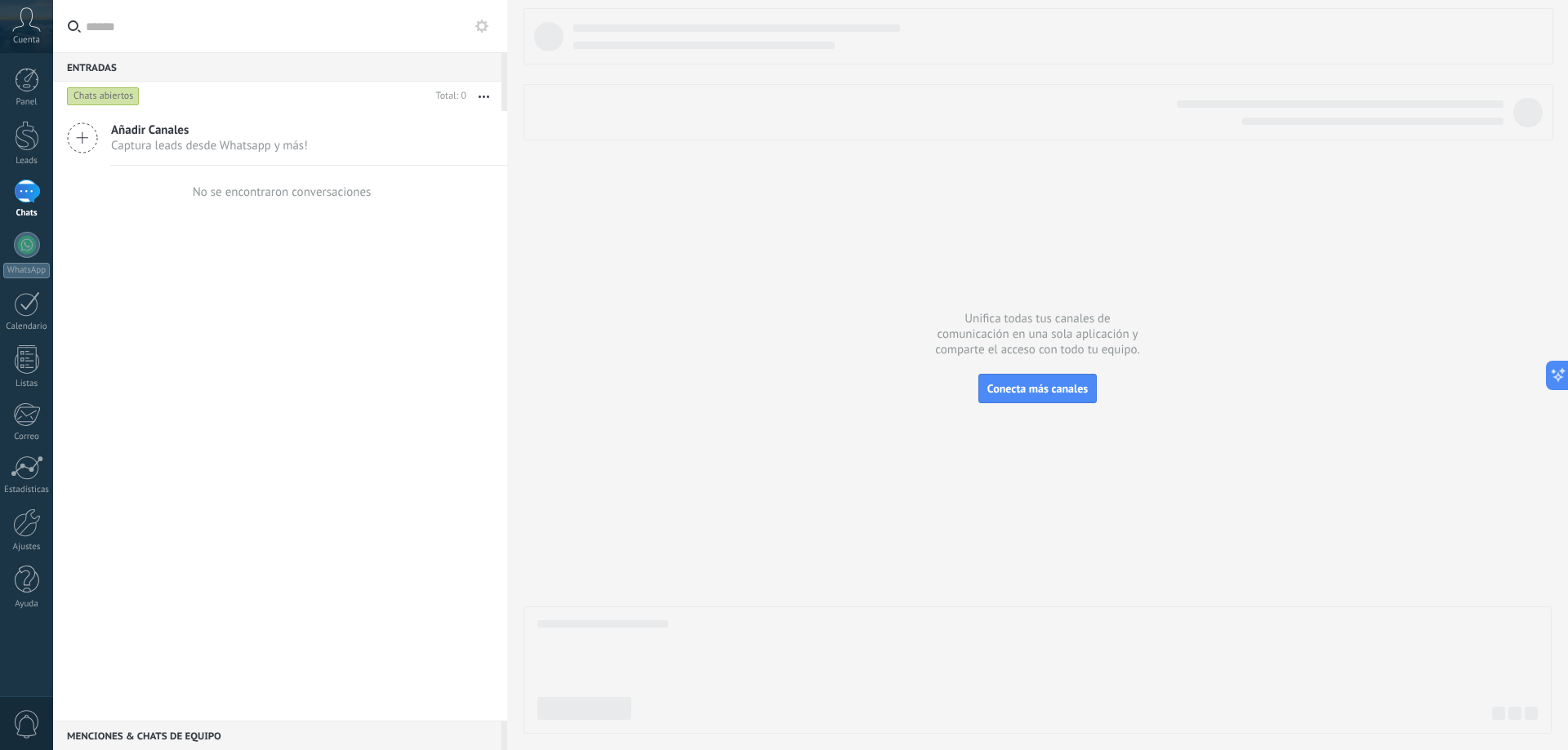
click at [488, 99] on button "button" at bounding box center [483, 96] width 35 height 29
click at [38, 406] on div at bounding box center [27, 415] width 27 height 25
